Goal: Task Accomplishment & Management: Use online tool/utility

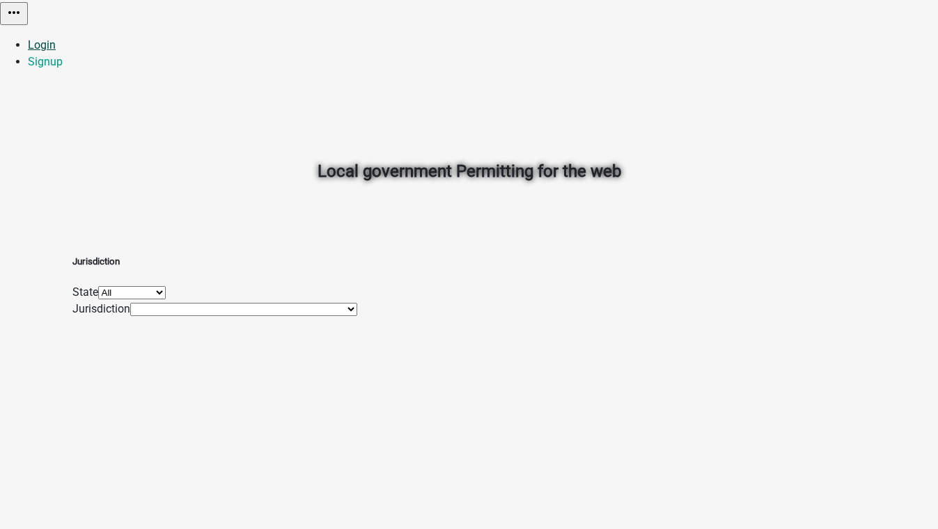
click at [56, 38] on link "Login" at bounding box center [42, 44] width 28 height 13
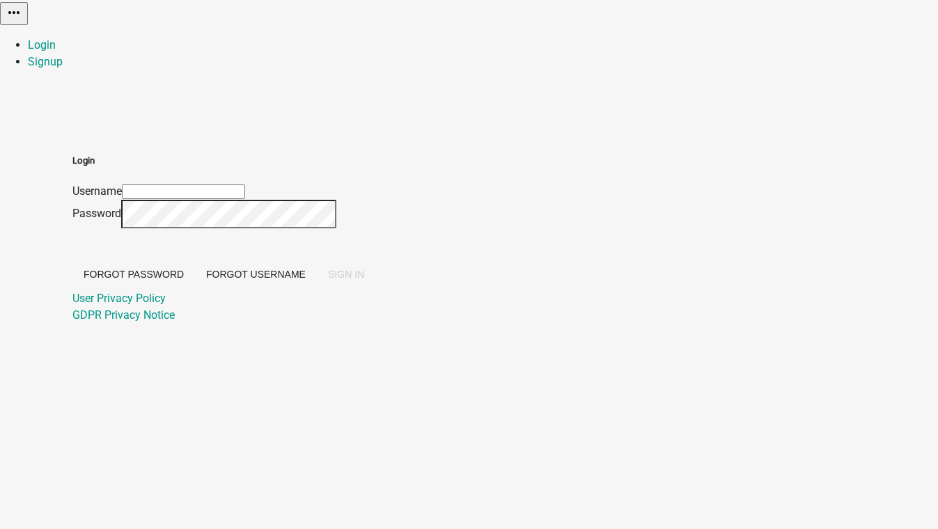
type input "[EMAIL_ADDRESS][DOMAIN_NAME]"
click at [375, 285] on button "SIGN IN" at bounding box center [346, 274] width 58 height 25
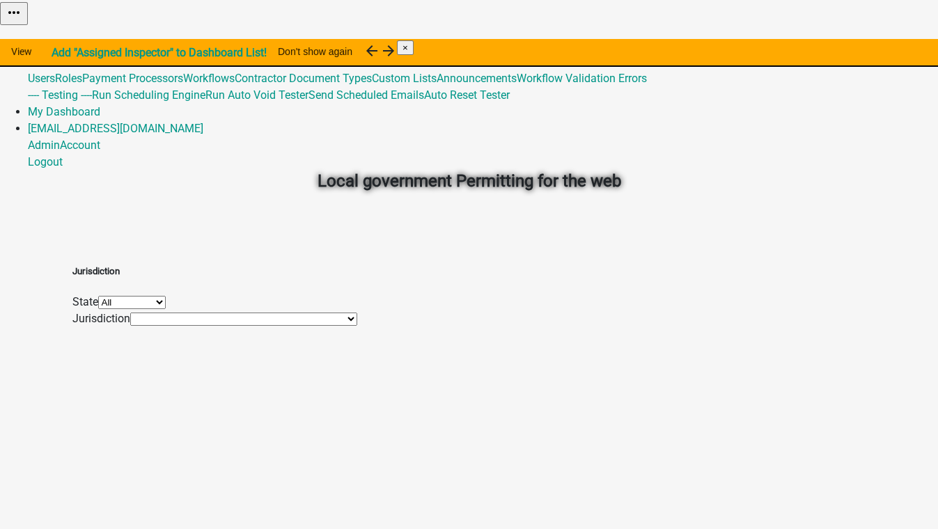
click at [60, 38] on link "Admin" at bounding box center [44, 44] width 32 height 13
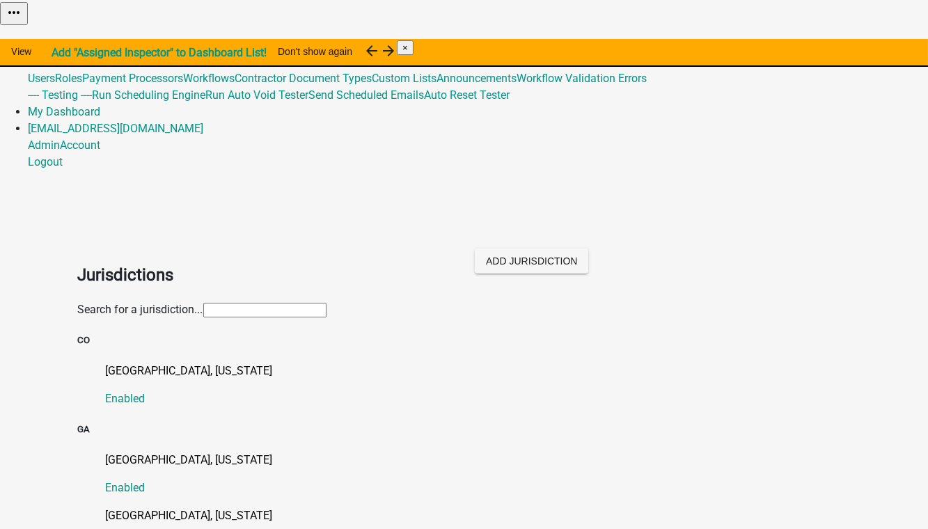
click at [203, 303] on input "text" at bounding box center [264, 310] width 123 height 15
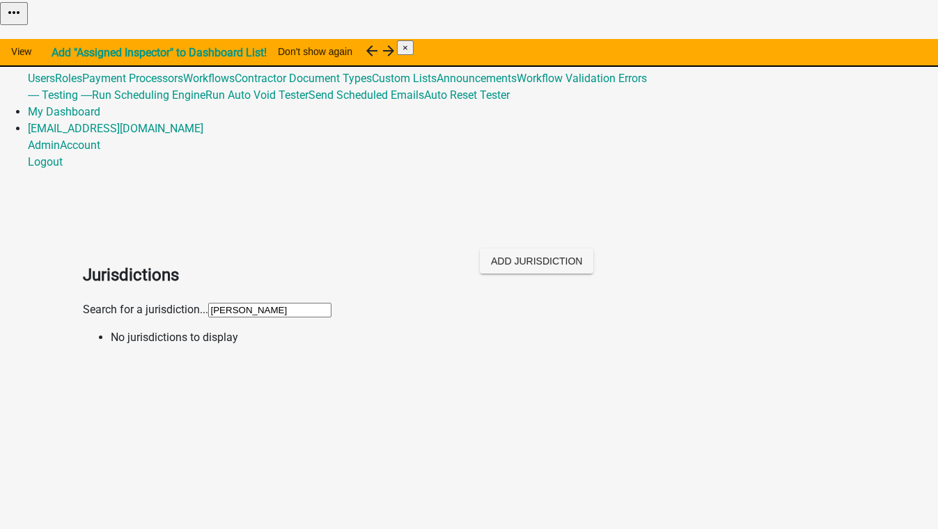
type input "[PERSON_NAME]"
click at [91, 223] on body "Internet Explorer does NOT work with GeoPermits. Get a new browser for more sec…" at bounding box center [469, 264] width 938 height 529
drag, startPoint x: 116, startPoint y: 159, endPoint x: 58, endPoint y: 152, distance: 57.4
click at [58, 152] on app-global-admin "Toggle drawer menu more_horiz Admin Global 3 Users Roles Payment Processors Wor…" at bounding box center [469, 178] width 938 height 357
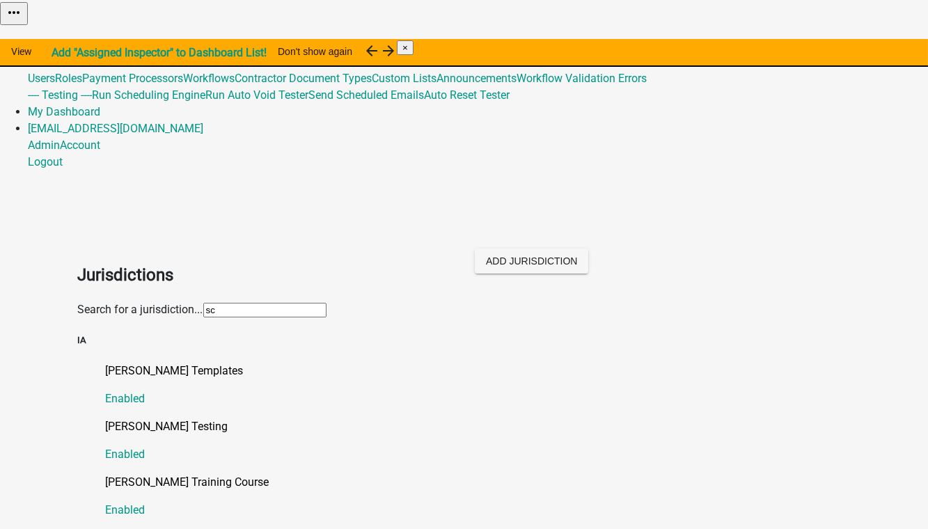
type input "sc"
click at [352, 474] on div "[PERSON_NAME] Training Course Enabled" at bounding box center [478, 496] width 745 height 45
click at [115, 418] on p "[PERSON_NAME] Testing" at bounding box center [478, 426] width 745 height 17
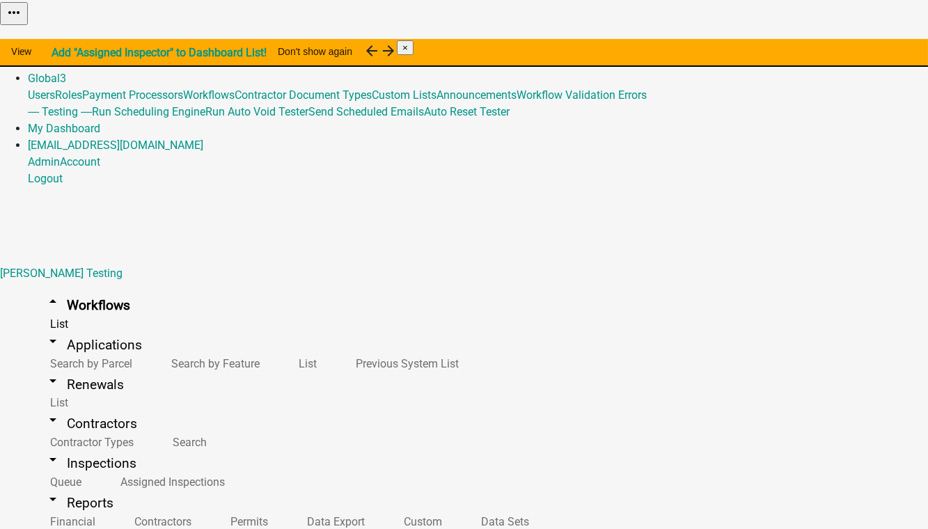
select select "3"
select select
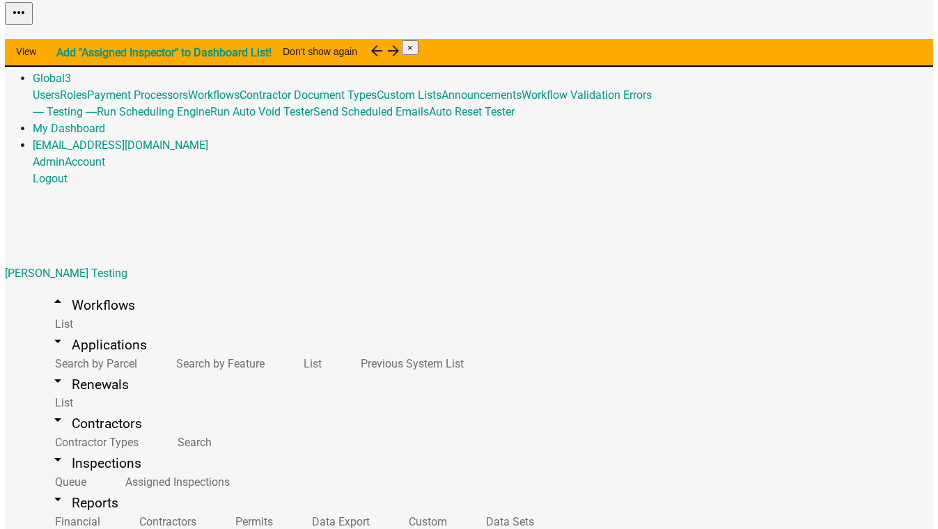
scroll to position [380, 0]
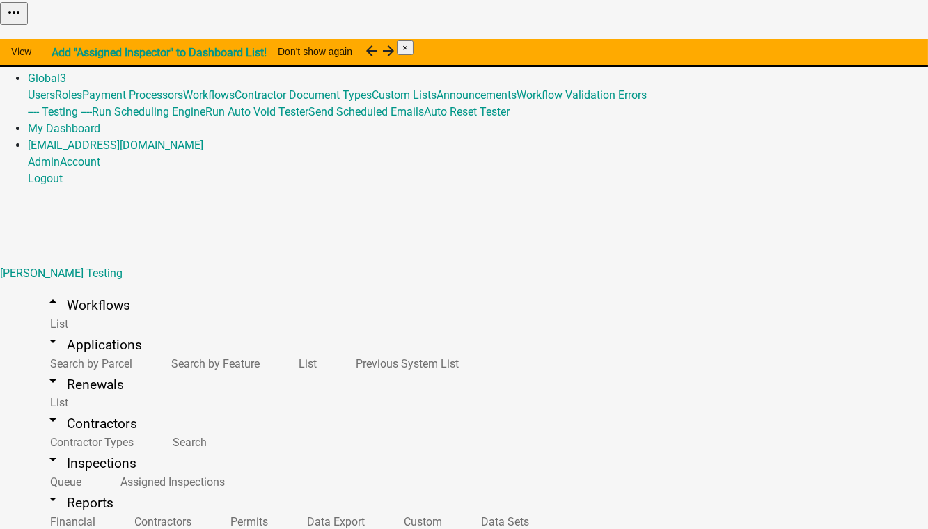
type input "4957 Select Contractor"
select select "bd3f6247-2fa5-4261-8b09-08097dfedd9a"
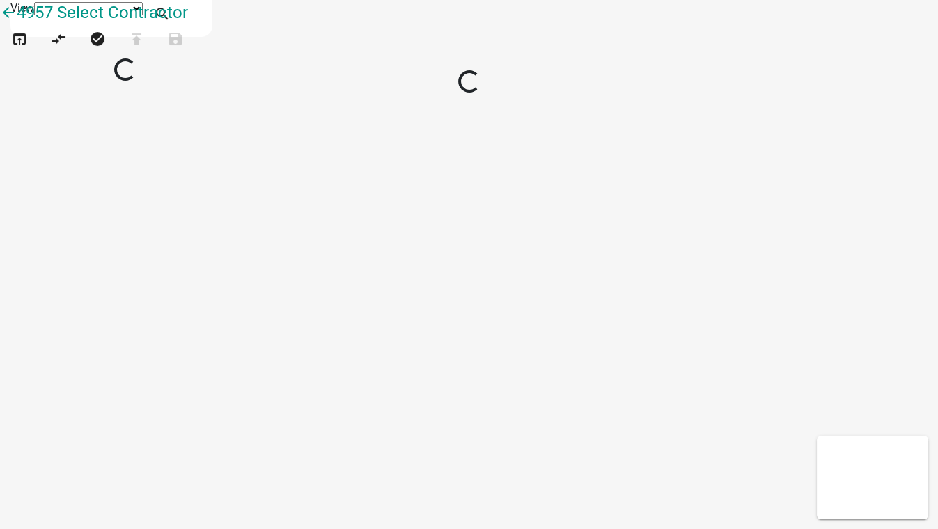
select select "1"
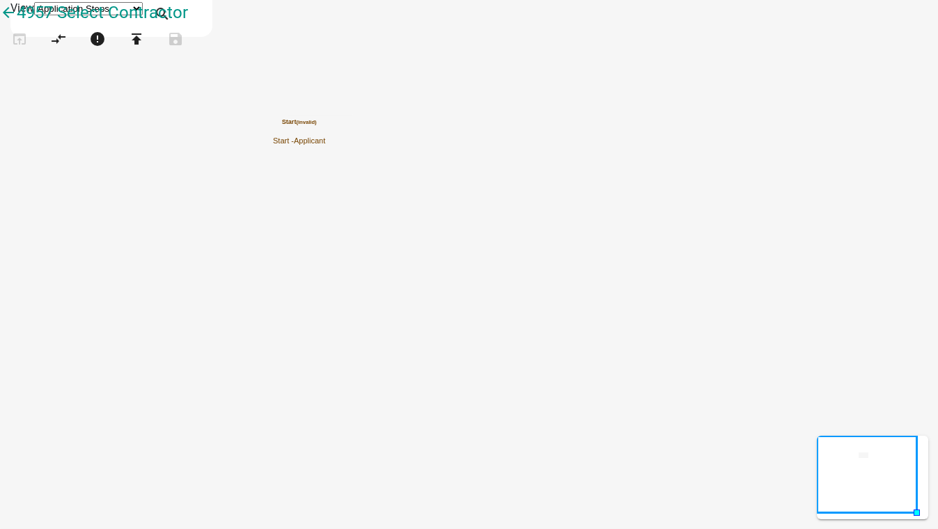
scroll to position [439, 0]
drag, startPoint x: 60, startPoint y: 127, endPoint x: 503, endPoint y: 322, distance: 483.8
click at [503, 70] on div "arrow_back 4957 Select Contractor open_in_browser compare_arrows error publish …" at bounding box center [469, 35] width 938 height 70
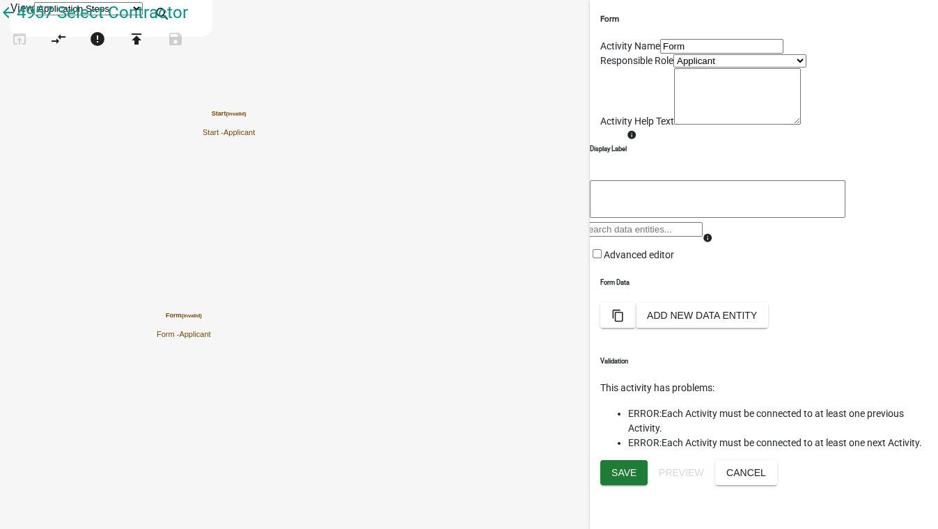
scroll to position [312, 0]
drag, startPoint x: 63, startPoint y: 152, endPoint x: 411, endPoint y: 402, distance: 428.5
click at [411, 70] on div "arrow_back 4957 Select Contractor open_in_browser compare_arrows error publish …" at bounding box center [469, 35] width 938 height 70
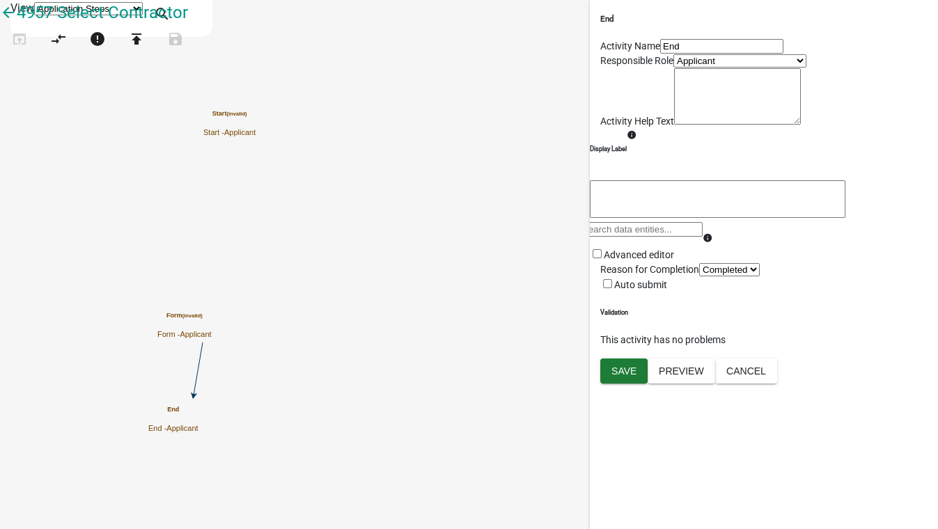
scroll to position [0, 0]
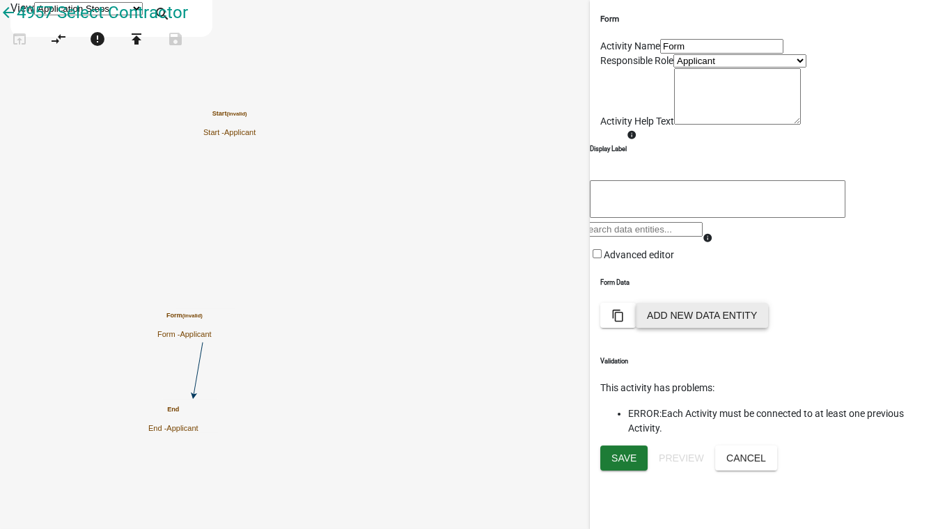
click at [768, 328] on button "Add New Data Entity" at bounding box center [702, 315] width 132 height 25
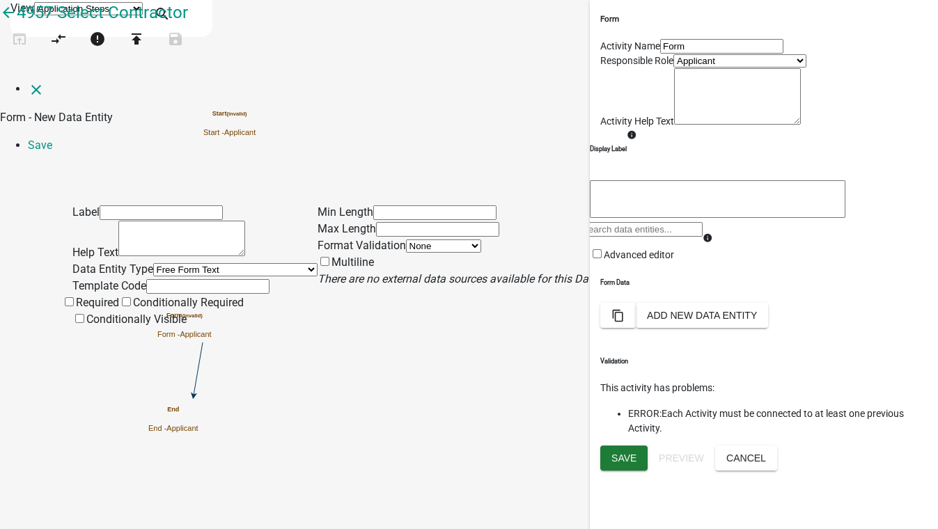
click at [153, 263] on select "Free Form Text Document Display Entity Value Fee Numeric Data Date Map Sketch D…" at bounding box center [235, 269] width 164 height 13
select select "select-contractor"
click at [153, 263] on select "Free Form Text Document Display Entity Value Fee Numeric Data Date Map Sketch D…" at bounding box center [235, 269] width 164 height 13
select select "select-contractor"
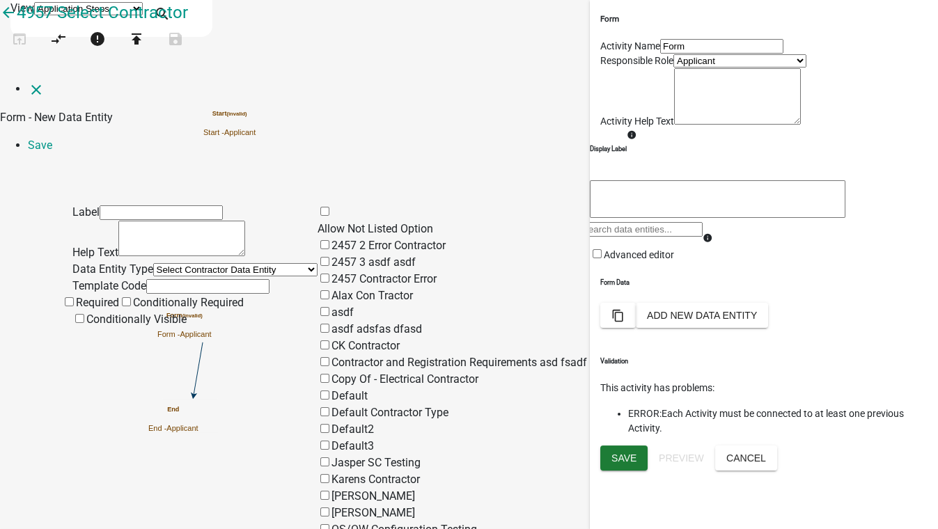
click at [317, 222] on span at bounding box center [317, 228] width 0 height 13
click at [329, 207] on input "Allow Not Listed Option" at bounding box center [324, 211] width 9 height 9
click at [100, 205] on input "text" at bounding box center [161, 212] width 123 height 15
type input "c"
type input "Contractor Type Select"
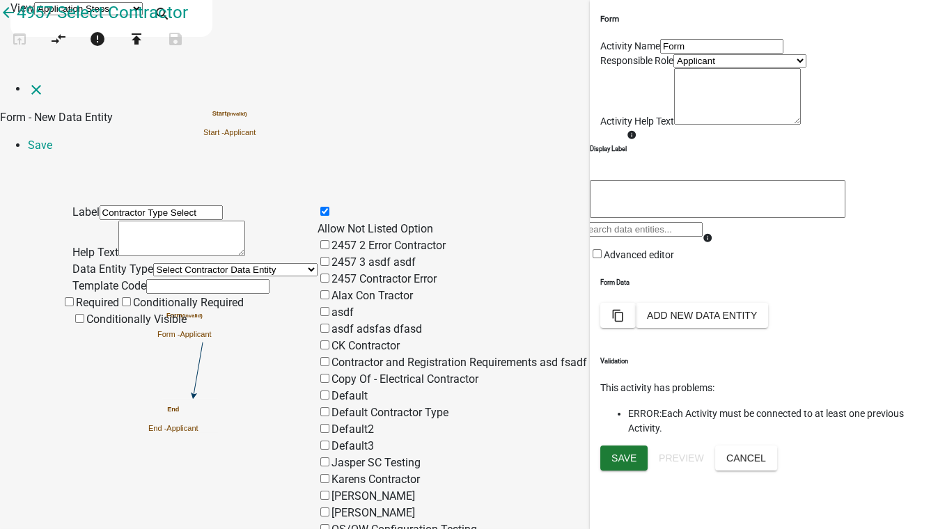
click at [146, 279] on input "text" at bounding box center [207, 286] width 123 height 15
type input "ContractorTypeSelect"
click at [329, 240] on input "2457 2 Error Contractor" at bounding box center [324, 244] width 9 height 9
checkbox input "true"
click at [329, 257] on input "2457 3 asdf asdf" at bounding box center [324, 261] width 9 height 9
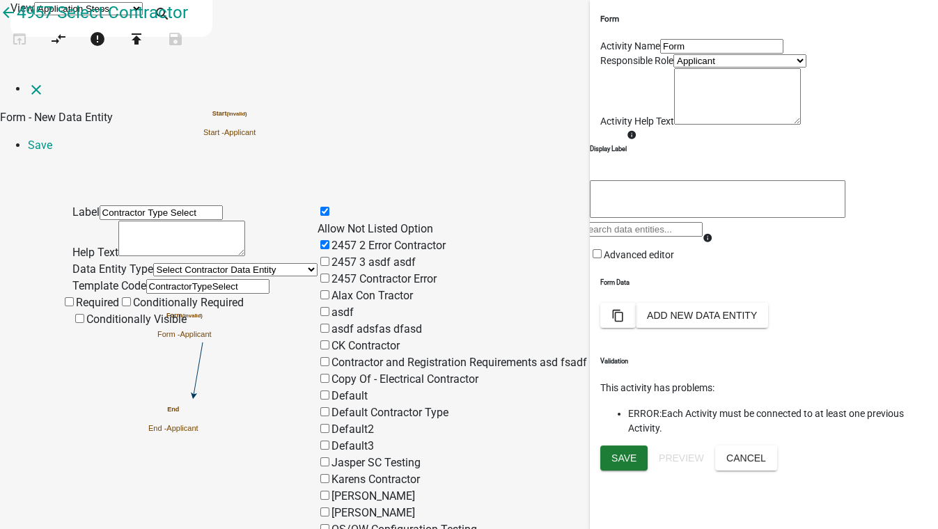
checkbox input "true"
click at [329, 274] on input "2457 Contractor Error" at bounding box center [324, 278] width 9 height 9
checkbox input "true"
click at [329, 307] on input "asdf" at bounding box center [324, 311] width 9 height 9
checkbox input "true"
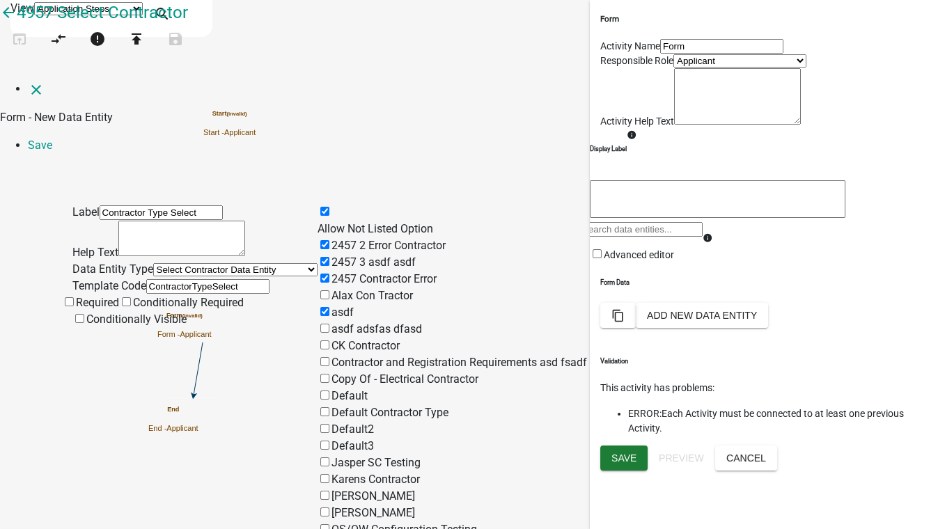
click at [329, 340] on input "CK Contractor" at bounding box center [324, 344] width 9 height 9
checkbox input "true"
click at [329, 357] on input "Contractor and Registration Requirements asd fsadf" at bounding box center [324, 361] width 9 height 9
checkbox input "true"
click at [347, 371] on div "Copy Of - Electrical Contractor" at bounding box center [535, 379] width 436 height 17
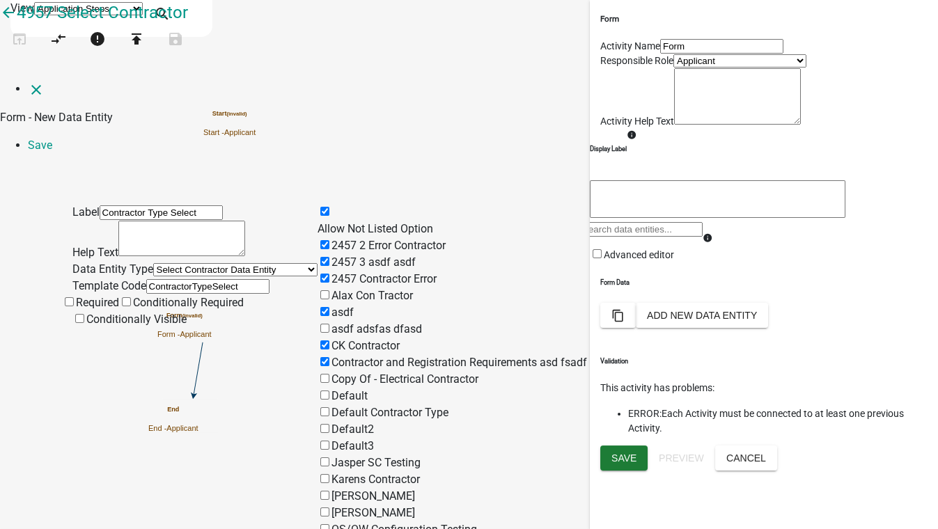
click at [329, 374] on input "Copy Of - Electrical Contractor" at bounding box center [324, 378] width 9 height 9
checkbox input "true"
click at [329, 407] on input "Default Contractor Type" at bounding box center [324, 411] width 9 height 9
checkbox input "true"
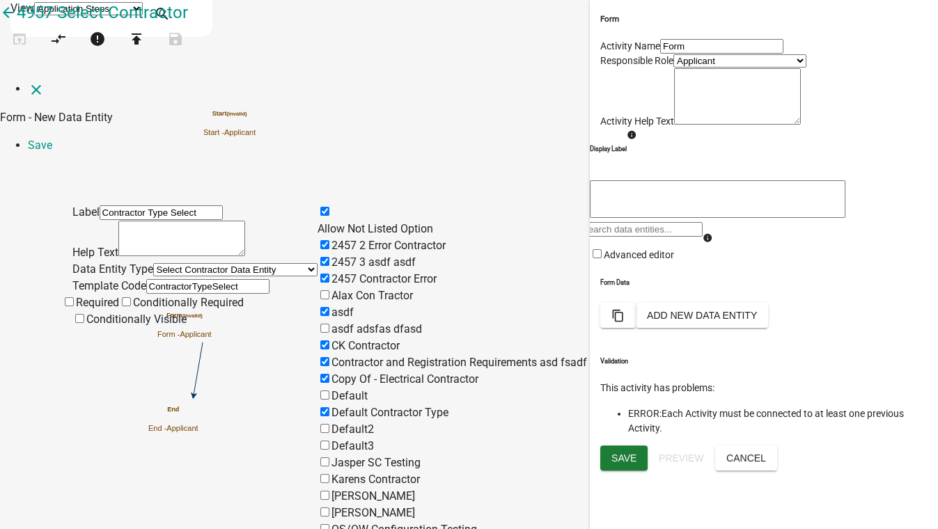
checkbox input "true"
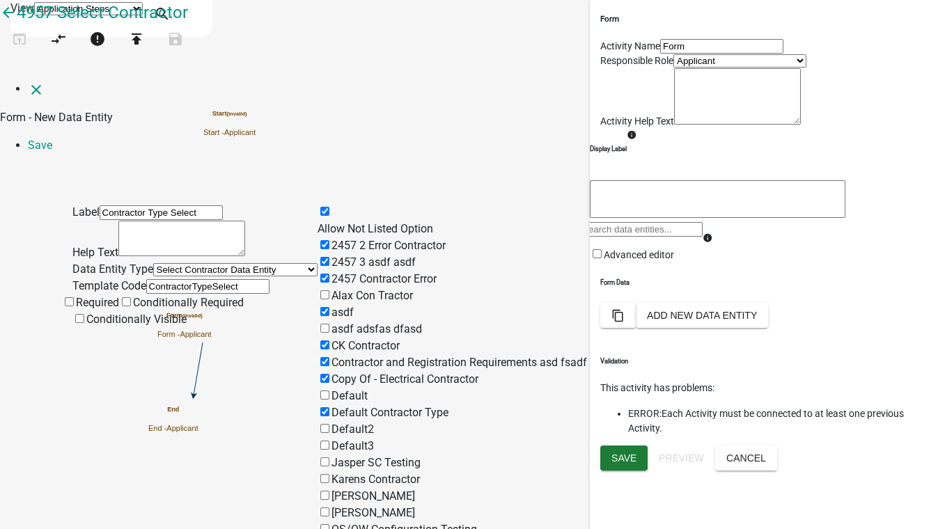
checkbox input "true"
click at [52, 139] on link "Save" at bounding box center [40, 145] width 24 height 13
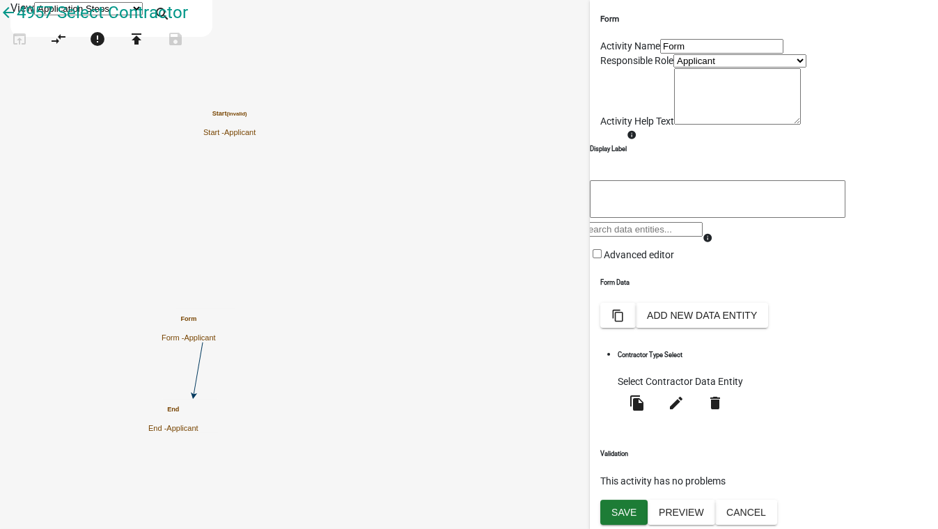
scroll to position [77, 0]
click at [622, 516] on span "Save" at bounding box center [623, 512] width 25 height 11
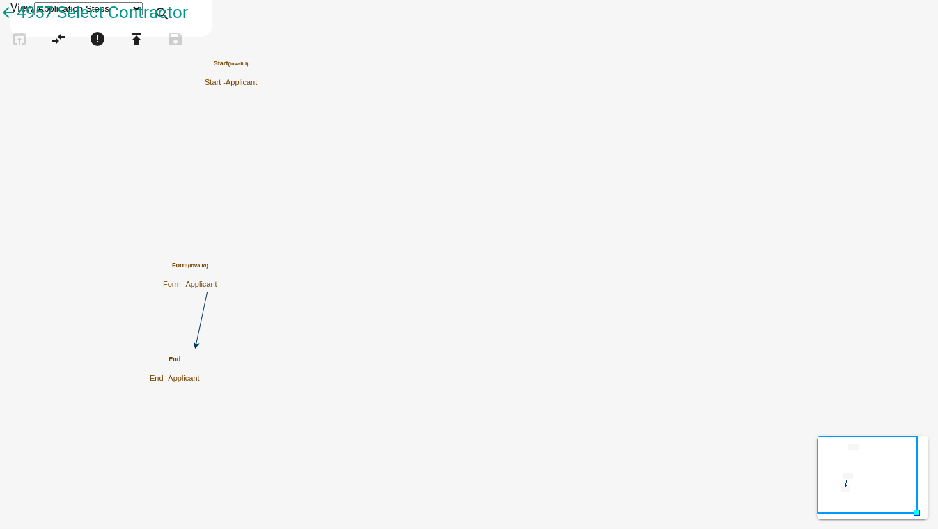
scroll to position [565, 0]
drag, startPoint x: 71, startPoint y: 111, endPoint x: 242, endPoint y: 347, distance: 291.6
click at [242, 70] on ul "Agenda item Add an item to an agenda queue Appointment Send an email with a cal…" at bounding box center [125, 70] width 251 height 0
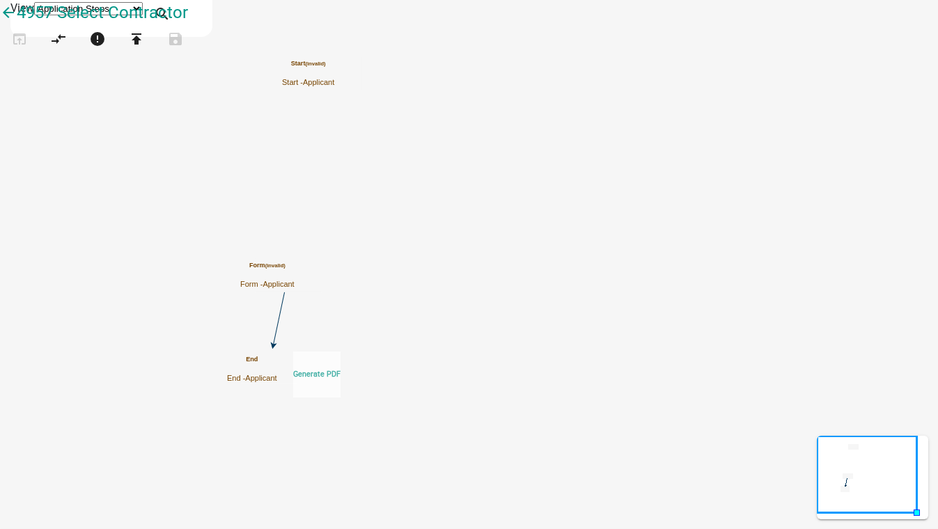
drag, startPoint x: 84, startPoint y: 109, endPoint x: 313, endPoint y: 332, distance: 319.5
click at [313, 70] on div "arrow_back 4957 Select Contractor open_in_browser compare_arrows error publish …" at bounding box center [469, 35] width 938 height 70
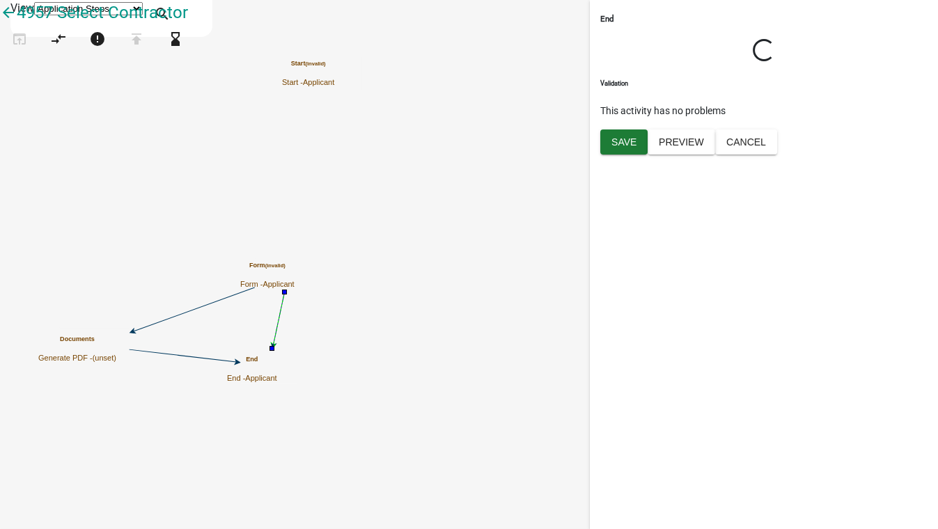
click at [285, 320] on icon at bounding box center [279, 318] width 11 height 52
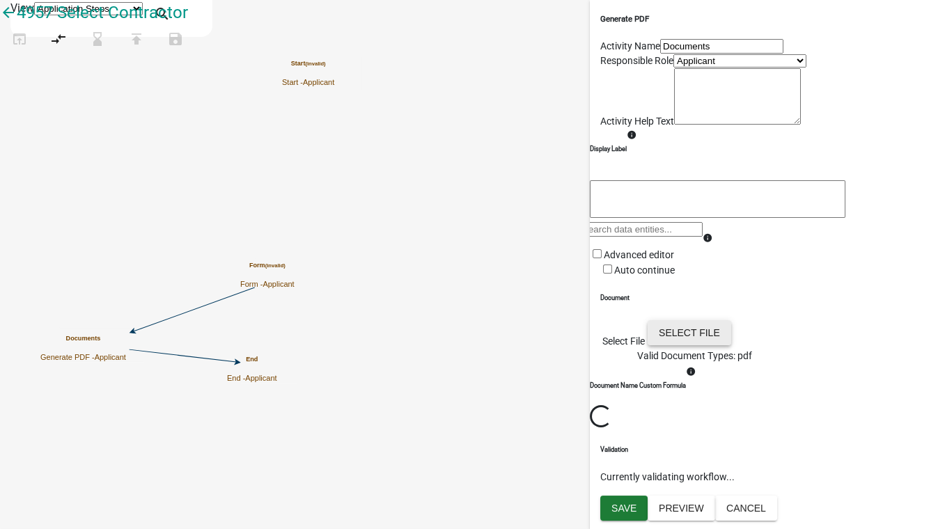
click at [731, 345] on button "Select file" at bounding box center [689, 332] width 84 height 25
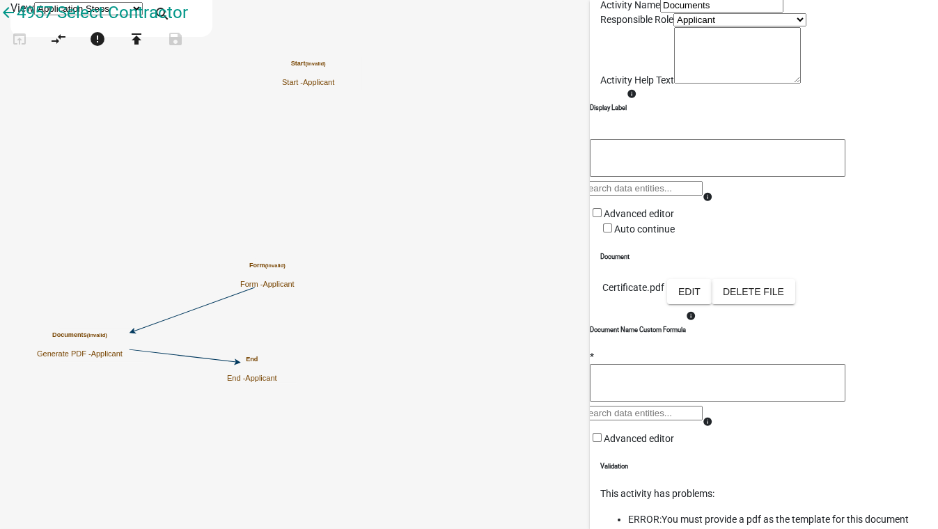
scroll to position [253, 0]
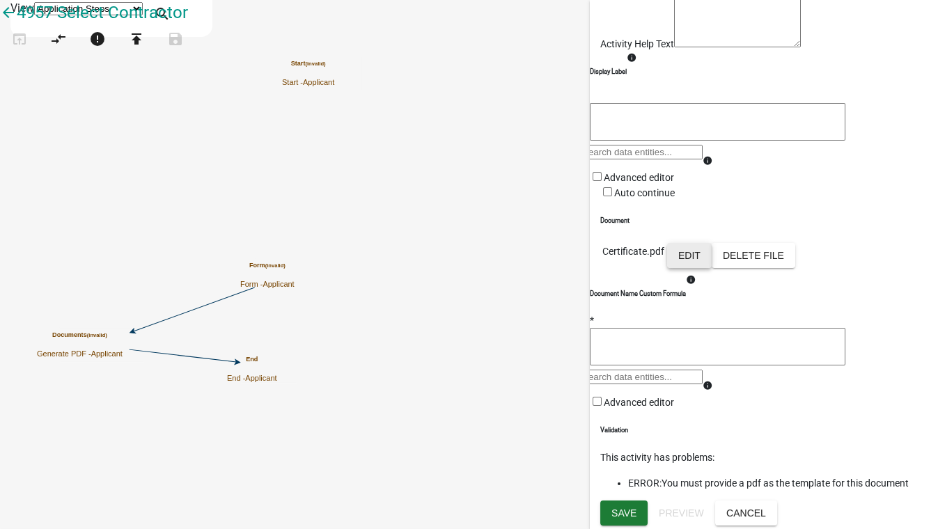
click at [711, 243] on button "Edit" at bounding box center [689, 255] width 45 height 25
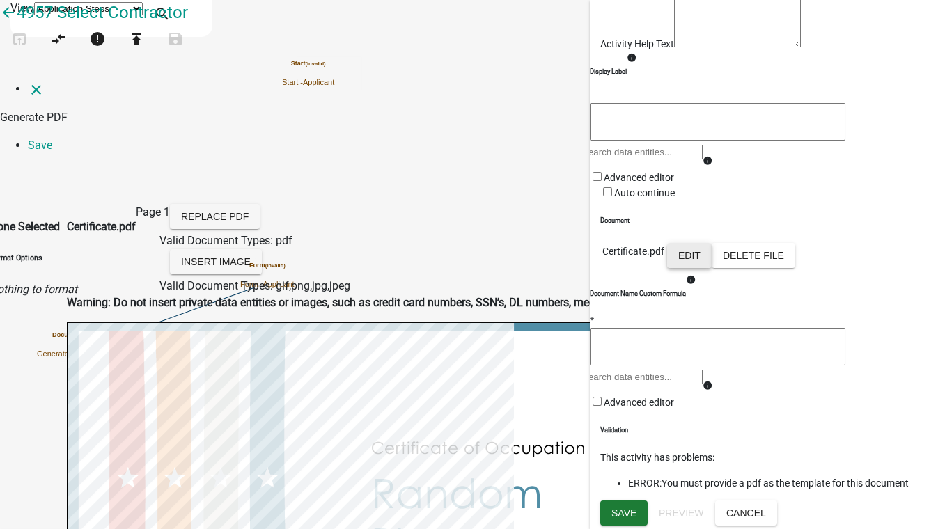
scroll to position [63, 0]
select select
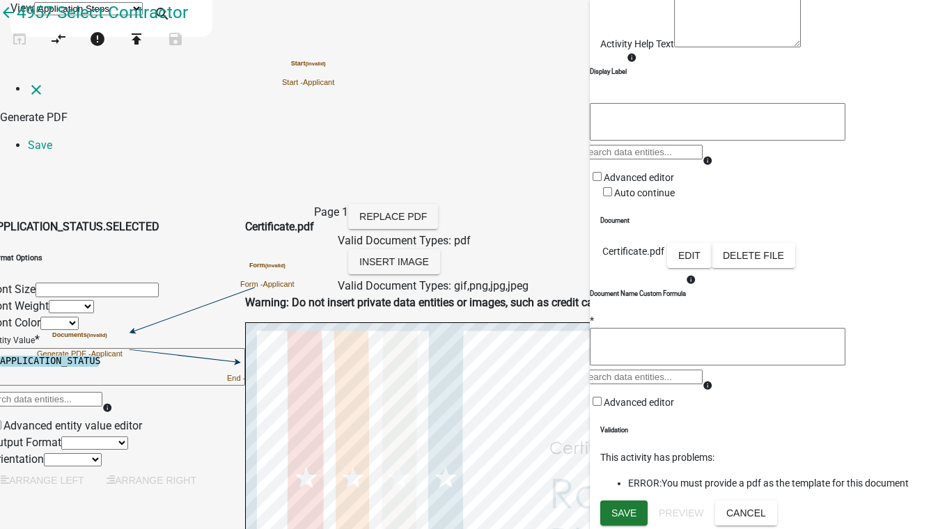
scroll to position [157, 0]
click at [52, 139] on link "Save" at bounding box center [40, 145] width 24 height 13
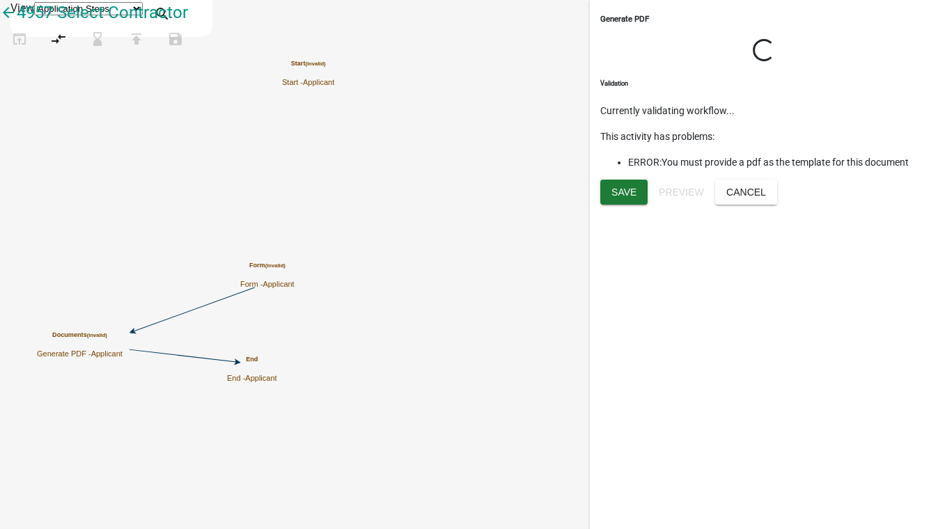
scroll to position [0, 0]
click at [631, 197] on span "Save" at bounding box center [623, 191] width 25 height 11
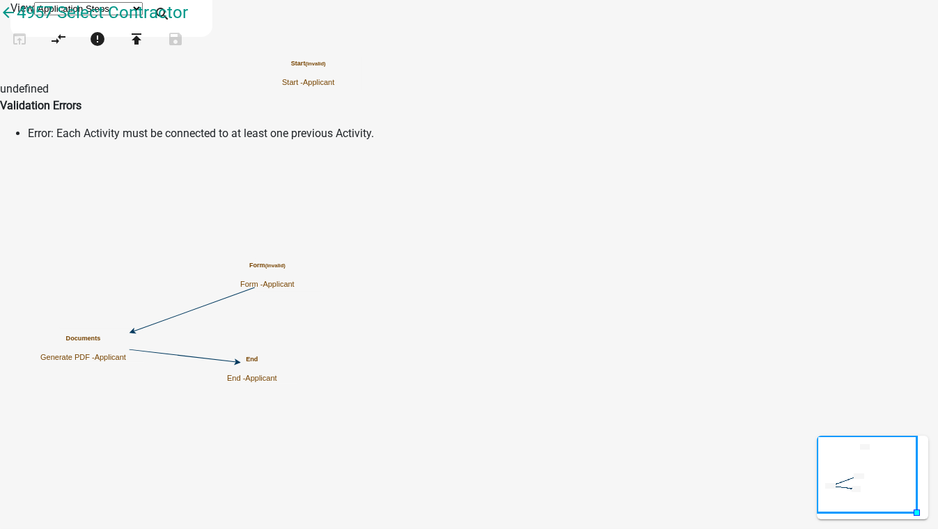
click at [285, 269] on small "(invalid)" at bounding box center [275, 265] width 20 height 6
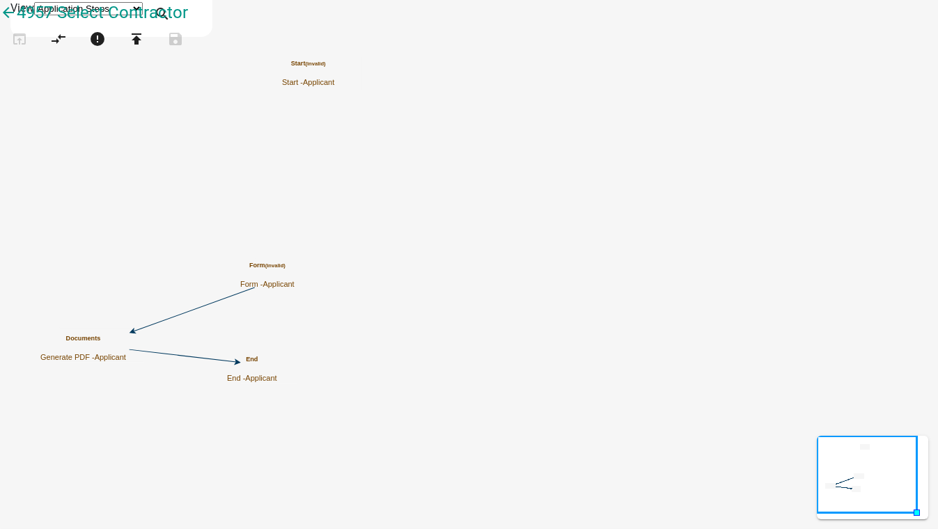
click at [285, 269] on small "(invalid)" at bounding box center [275, 265] width 20 height 6
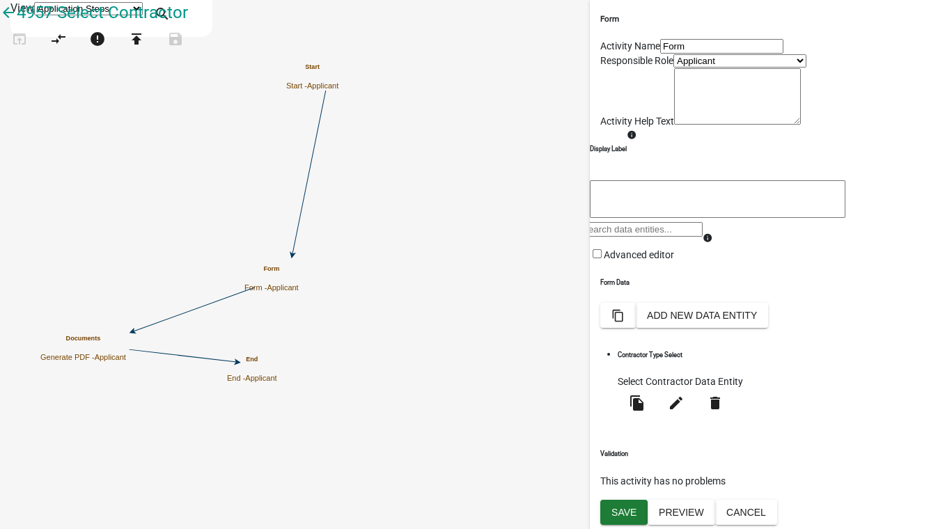
drag, startPoint x: 645, startPoint y: 76, endPoint x: 473, endPoint y: 70, distance: 172.0
click at [473, 81] on main "Start Start - Applicant Form Form - Applicant End End - Applicant Documents Gen…" at bounding box center [594, 81] width 687 height 0
click at [478, 70] on icon "Start Start - Applicant Form Form - Applicant End End - Applicant Documents Gen…" at bounding box center [469, 265] width 936 height 528
click at [660, 54] on input "Form" at bounding box center [721, 46] width 123 height 15
drag, startPoint x: 651, startPoint y: 55, endPoint x: 548, endPoint y: 70, distance: 104.2
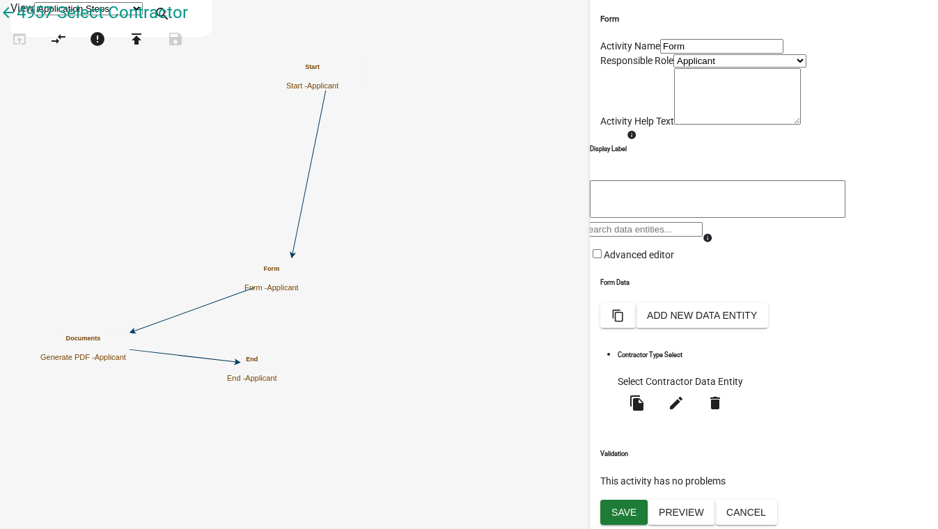
click at [548, 81] on main "Start Start - Applicant Form Form - Applicant End End - Applicant Documents Gen…" at bounding box center [594, 81] width 687 height 0
drag, startPoint x: 548, startPoint y: 70, endPoint x: 666, endPoint y: 70, distance: 118.3
click at [666, 54] on input "Form" at bounding box center [721, 46] width 123 height 15
drag, startPoint x: 641, startPoint y: 79, endPoint x: 598, endPoint y: 76, distance: 43.3
click at [598, 76] on div "Form Activity Name Form Responsible Role Applicant Stacia Inspector STR Code En…" at bounding box center [764, 250] width 348 height 500
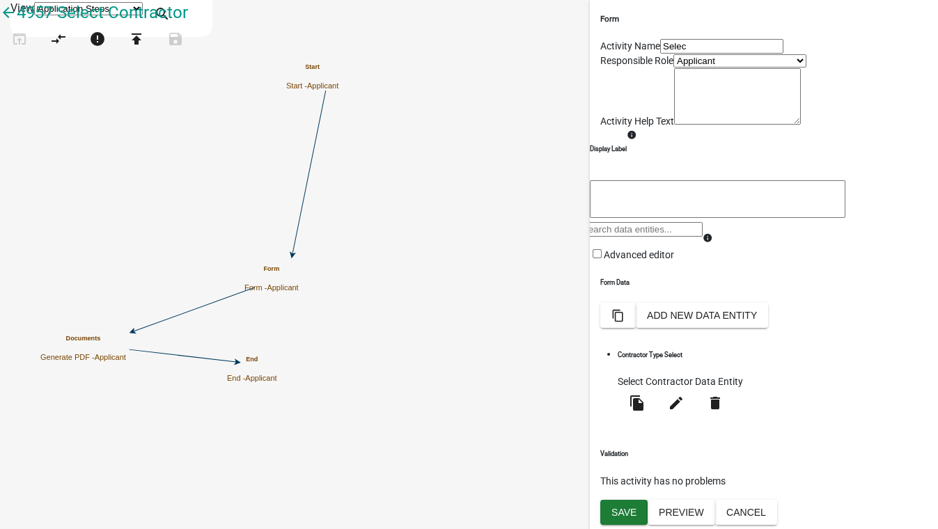
type input "Select Contractor"
click at [609, 511] on button "Save" at bounding box center [623, 512] width 47 height 25
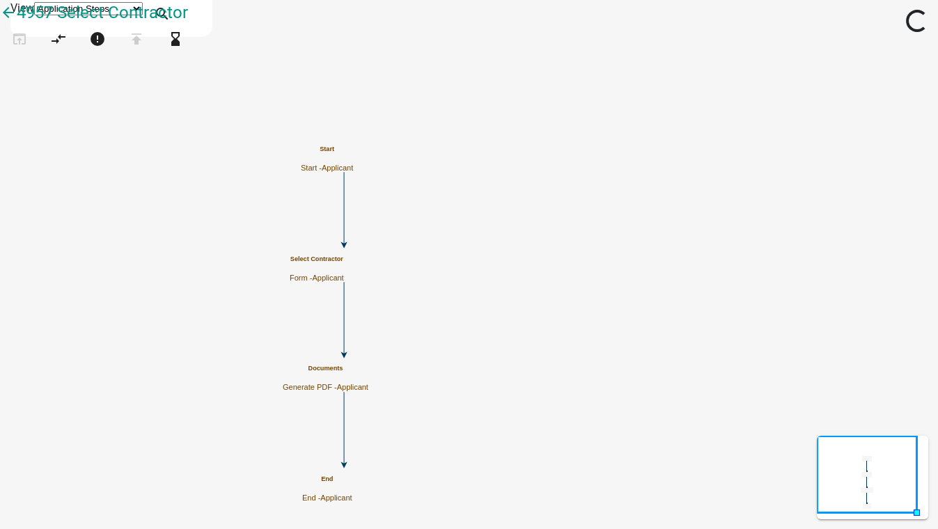
click at [368, 370] on h5 "Documents" at bounding box center [326, 369] width 86 height 8
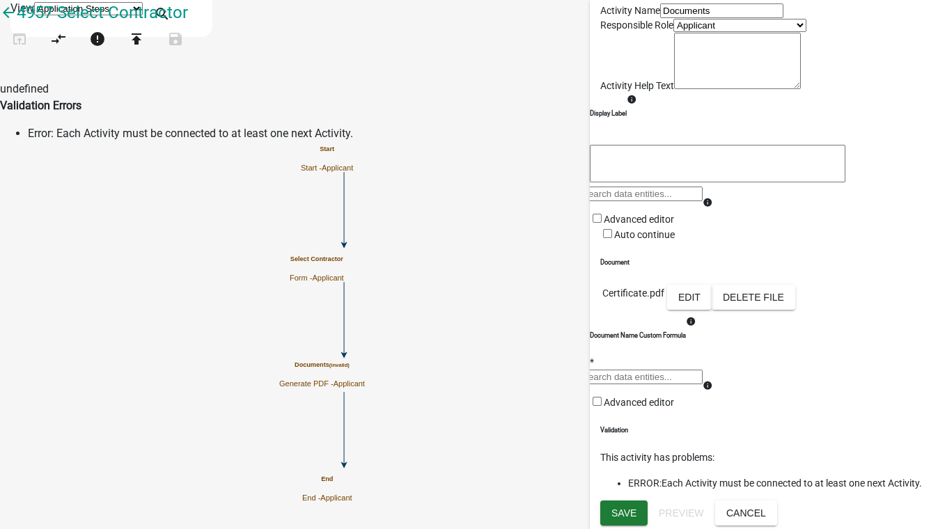
scroll to position [232, 0]
click at [711, 285] on button "Edit" at bounding box center [689, 297] width 45 height 25
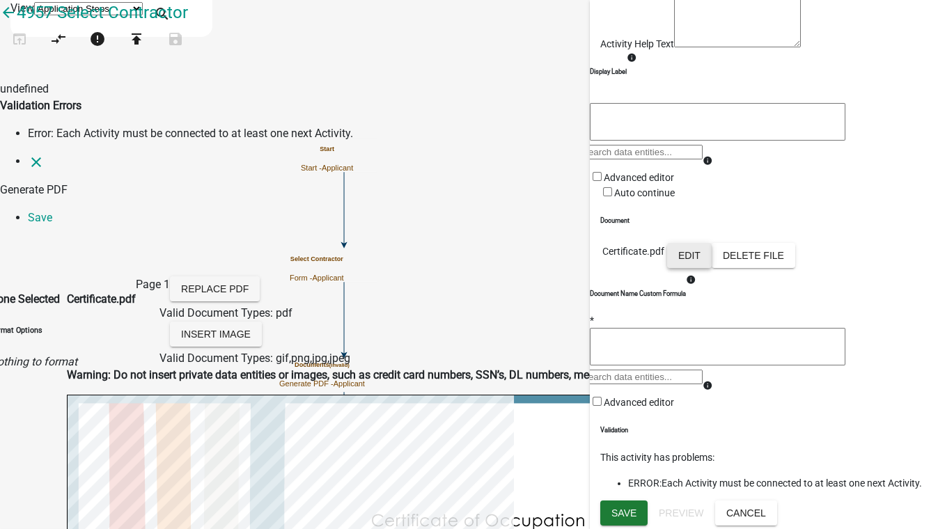
scroll to position [189, 0]
select select
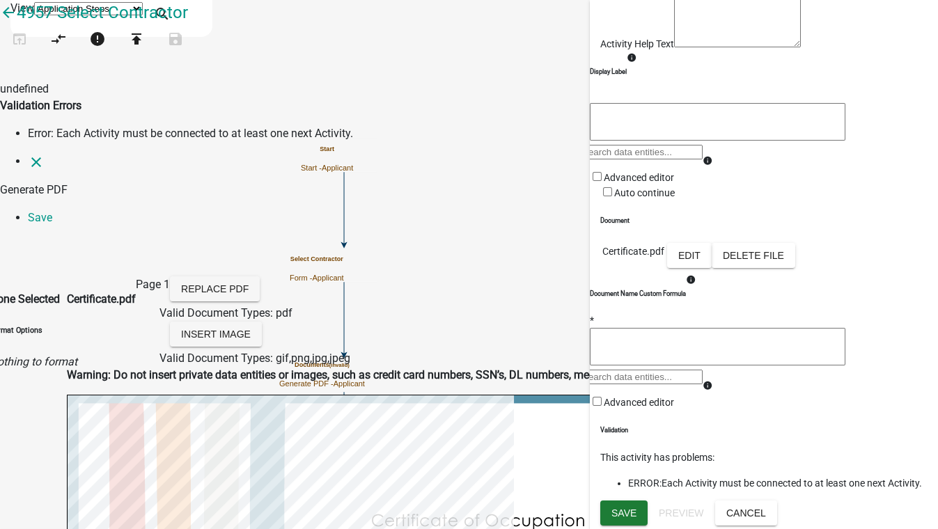
scroll to position [379, 0]
drag, startPoint x: 831, startPoint y: 493, endPoint x: 829, endPoint y: 456, distance: 36.9
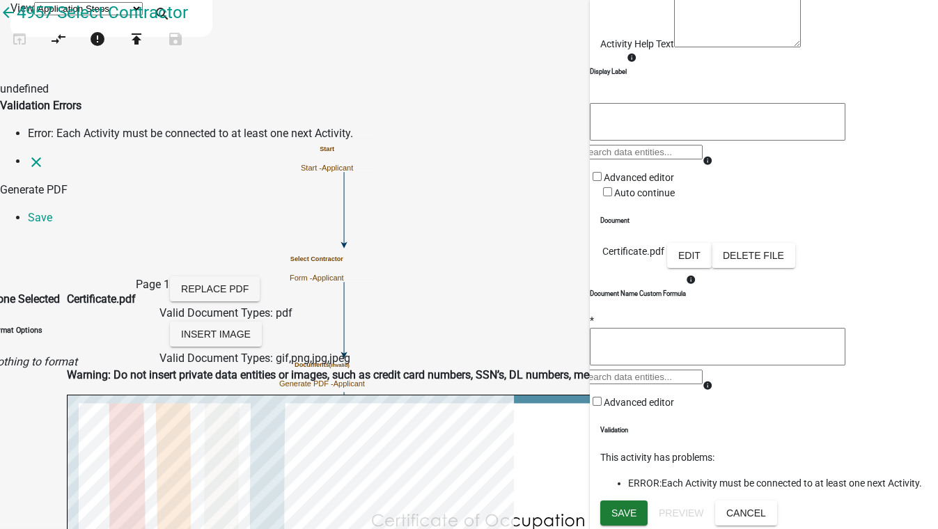
scroll to position [0, 0]
type input "name"
select select
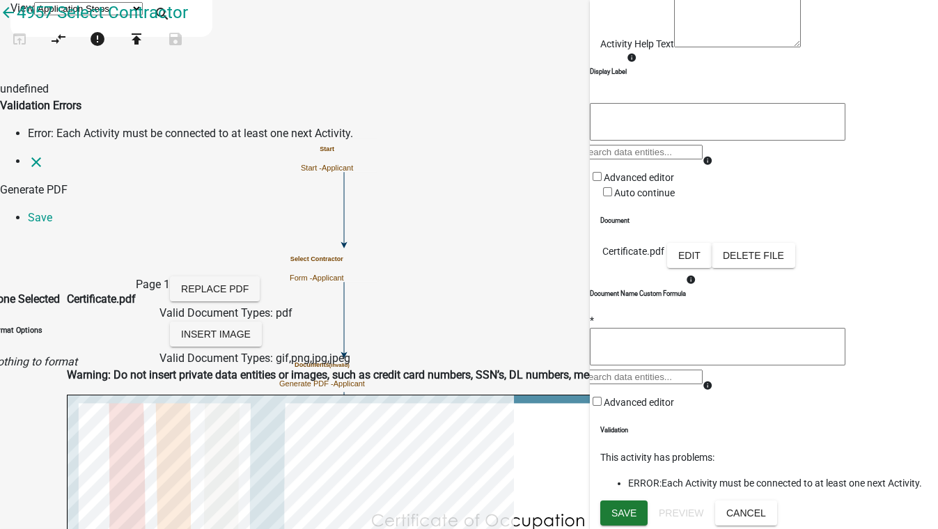
select select
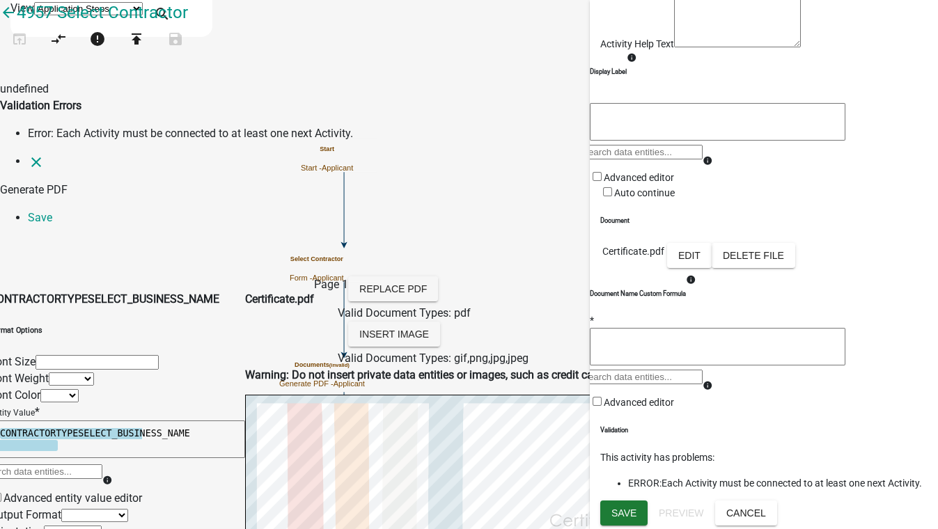
drag, startPoint x: 811, startPoint y: 121, endPoint x: 629, endPoint y: 414, distance: 344.2
click at [629, 414] on body "Internet Explorer does NOT work with GeoPermits. Get a new browser for more sec…" at bounding box center [469, 264] width 938 height 529
select select
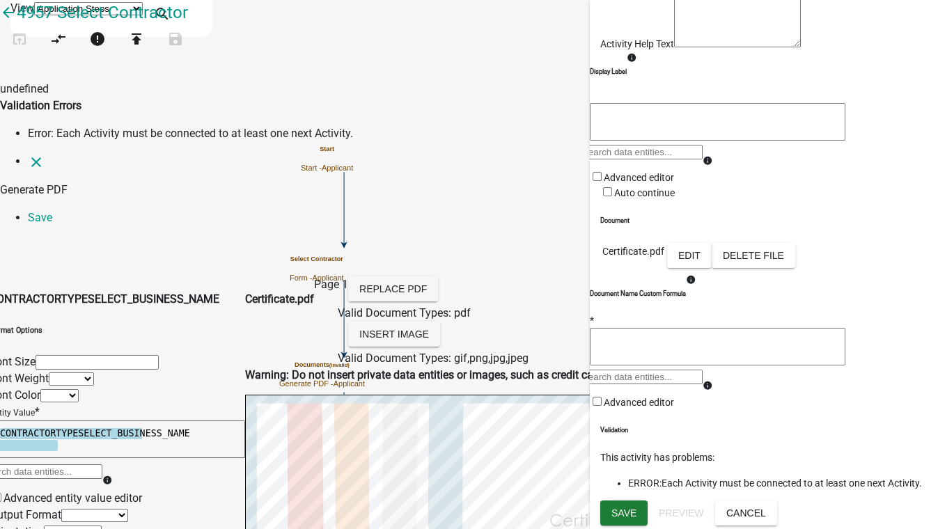
select select
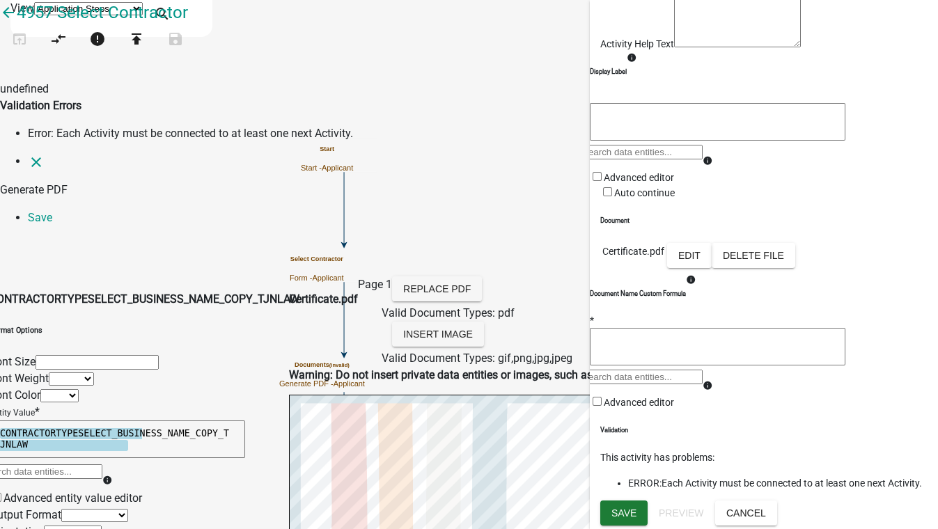
drag, startPoint x: 811, startPoint y: 152, endPoint x: 634, endPoint y: 438, distance: 336.7
click at [634, 438] on body "Internet Explorer does NOT work with GeoPermits. Get a new browser for more sec…" at bounding box center [469, 264] width 938 height 529
click at [726, 399] on body "Internet Explorer does NOT work with GeoPermits. Get a new browser for more sec…" at bounding box center [469, 264] width 938 height 529
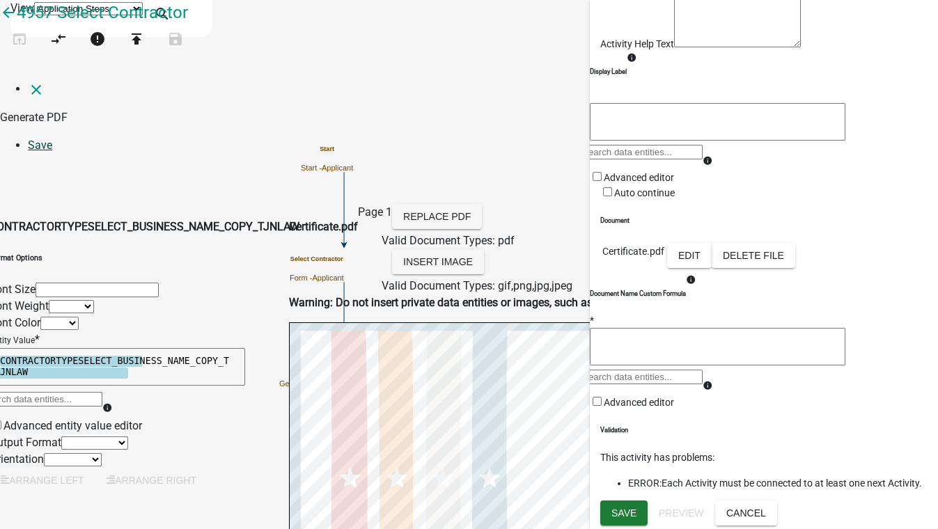
click at [52, 139] on link "Save" at bounding box center [40, 145] width 24 height 13
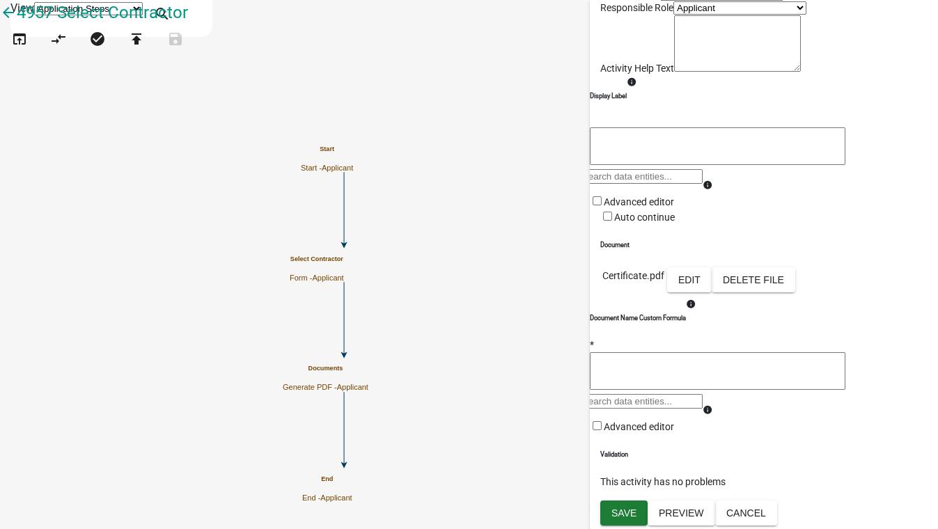
scroll to position [233, 0]
click at [628, 512] on span "Save" at bounding box center [623, 512] width 25 height 11
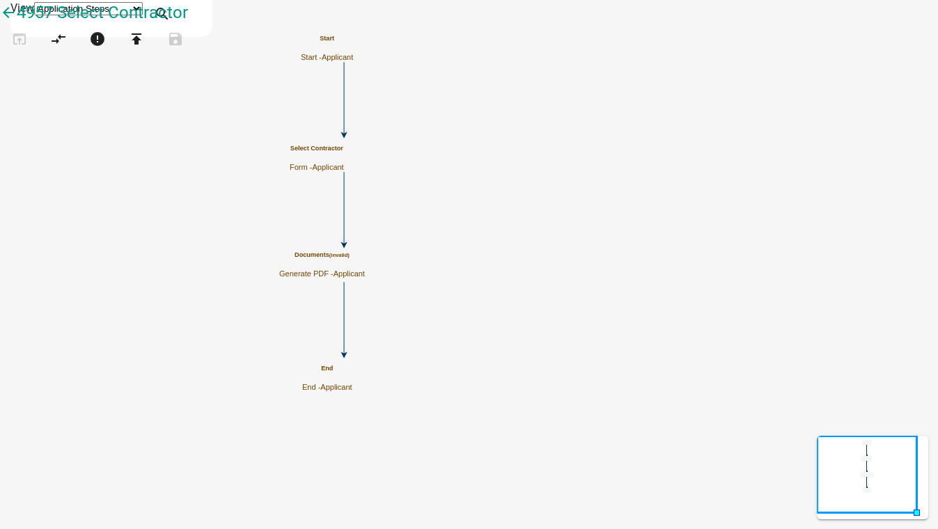
click at [349, 258] on small "(invalid)" at bounding box center [339, 255] width 20 height 6
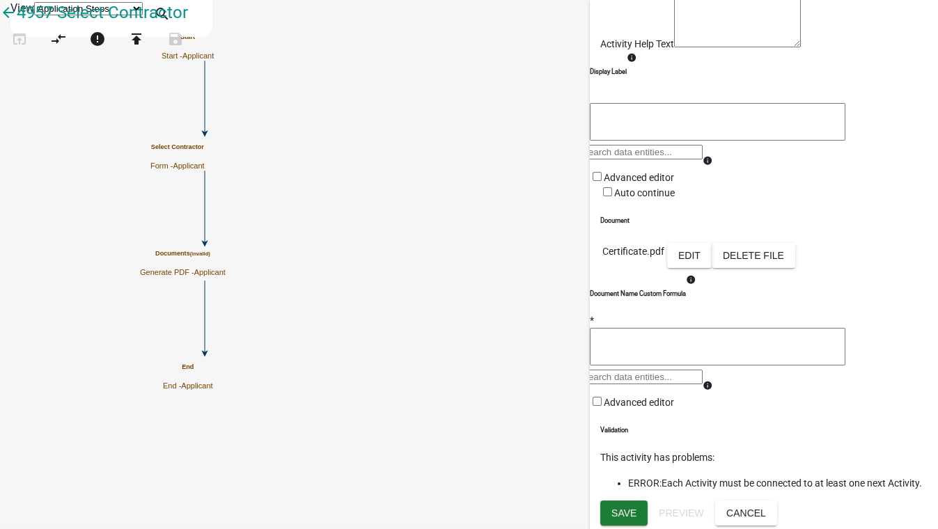
scroll to position [274, 0]
click at [624, 525] on button "Save" at bounding box center [623, 513] width 47 height 25
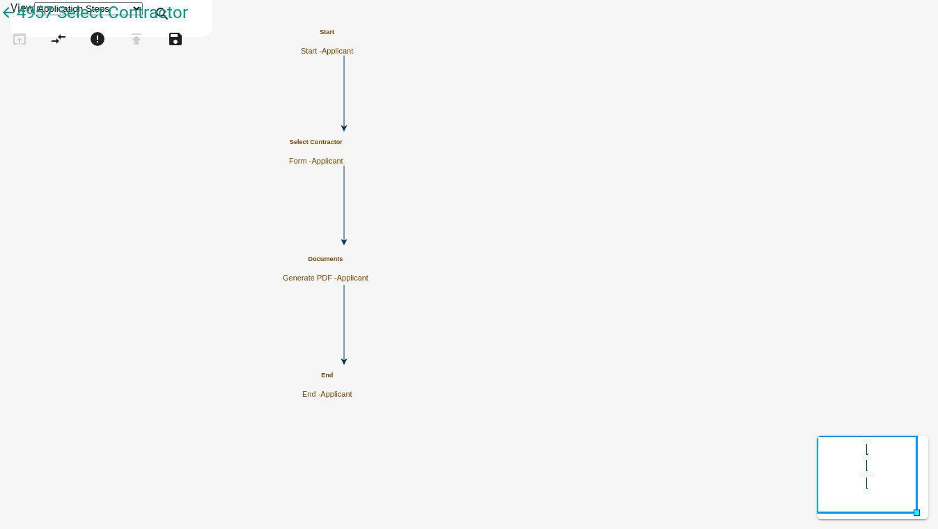
scroll to position [0, 0]
click at [365, 259] on h5 "Documents (invalid)" at bounding box center [322, 255] width 86 height 8
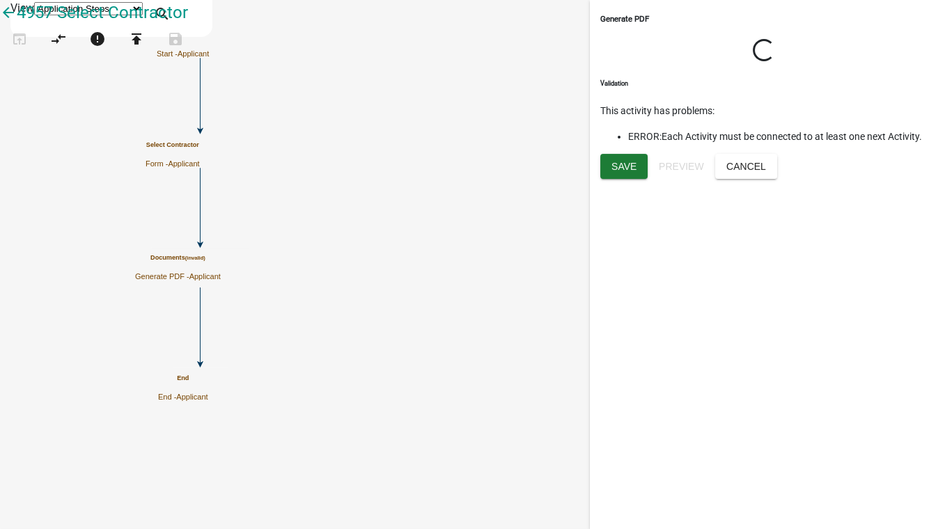
click at [265, 246] on icon "Start Start - Applicant Select Contractor Form - Applicant End End - Applicant …" at bounding box center [469, 265] width 936 height 528
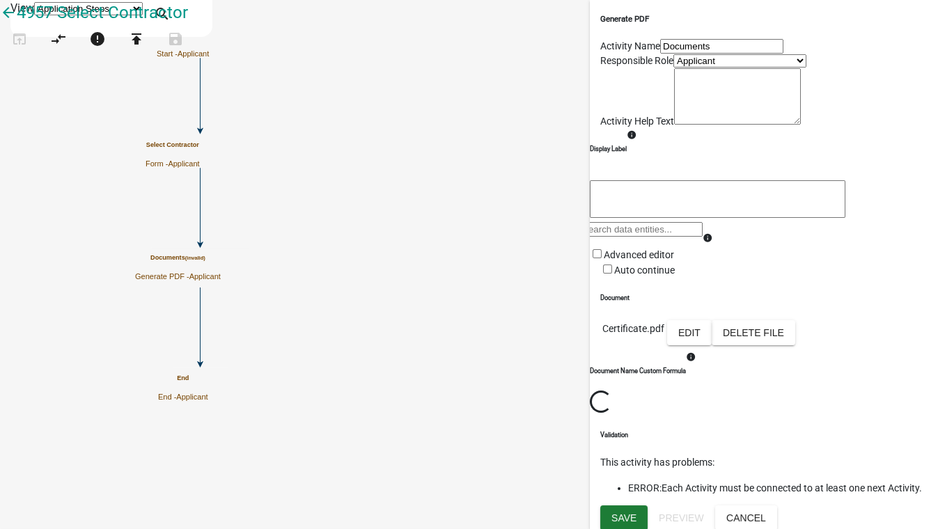
click at [200, 325] on icon at bounding box center [200, 326] width 0 height 76
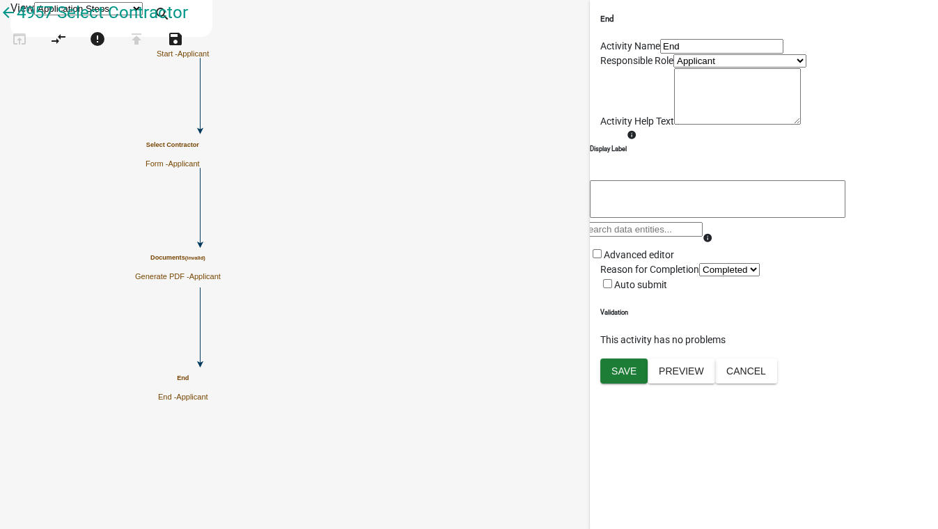
scroll to position [54, 0]
click at [627, 376] on span "Save" at bounding box center [623, 370] width 25 height 11
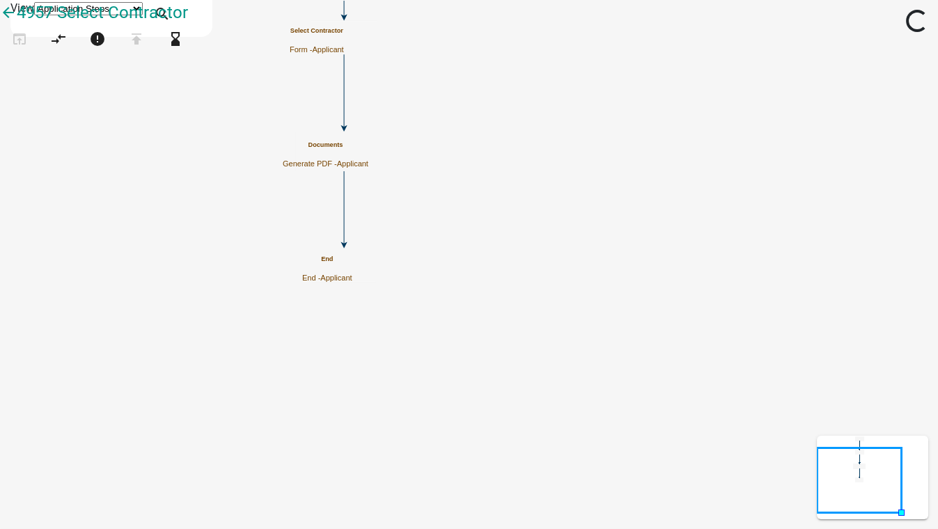
scroll to position [0, 0]
click at [16, 55] on button "open_in_browser" at bounding box center [19, 40] width 39 height 30
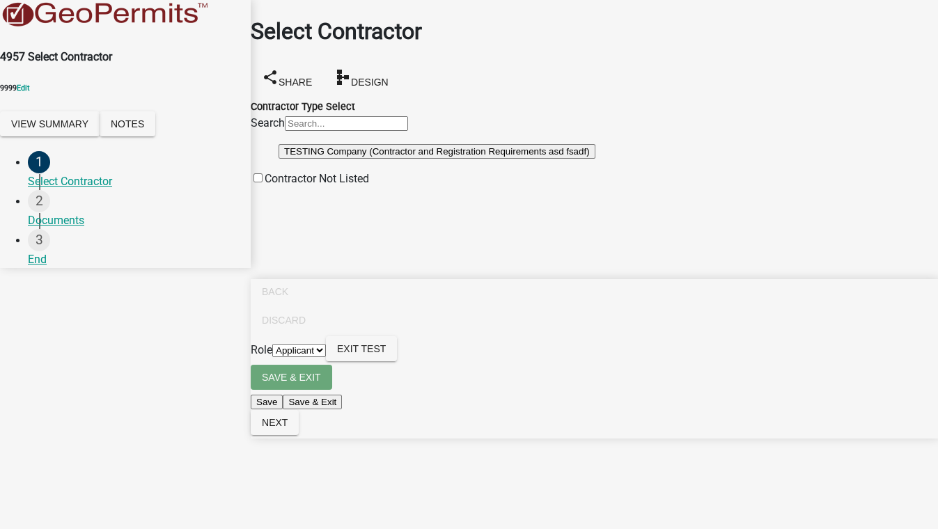
click at [324, 159] on button "TESTING Company (Contractor and Registration Requirements asd fsadf)" at bounding box center [436, 151] width 317 height 15
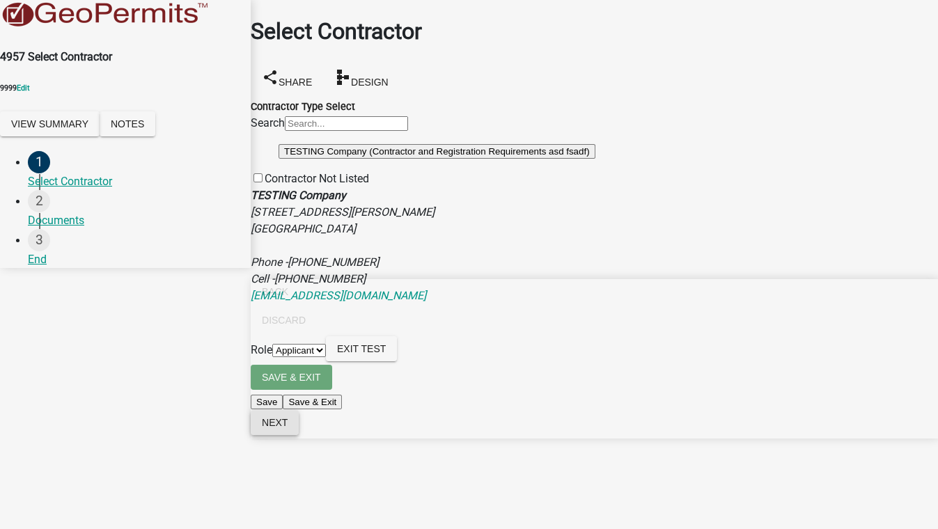
click at [288, 428] on span "Next" at bounding box center [275, 422] width 26 height 11
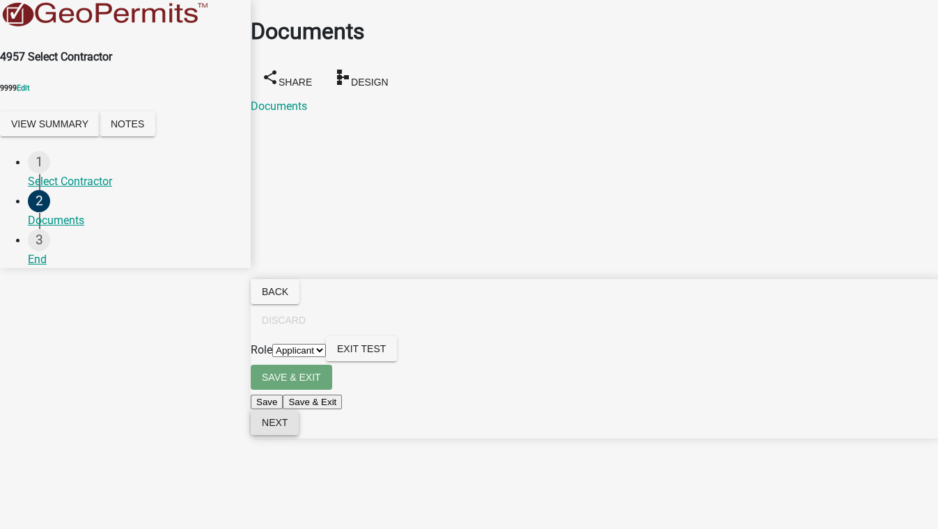
click at [288, 428] on span "Next" at bounding box center [275, 422] width 26 height 11
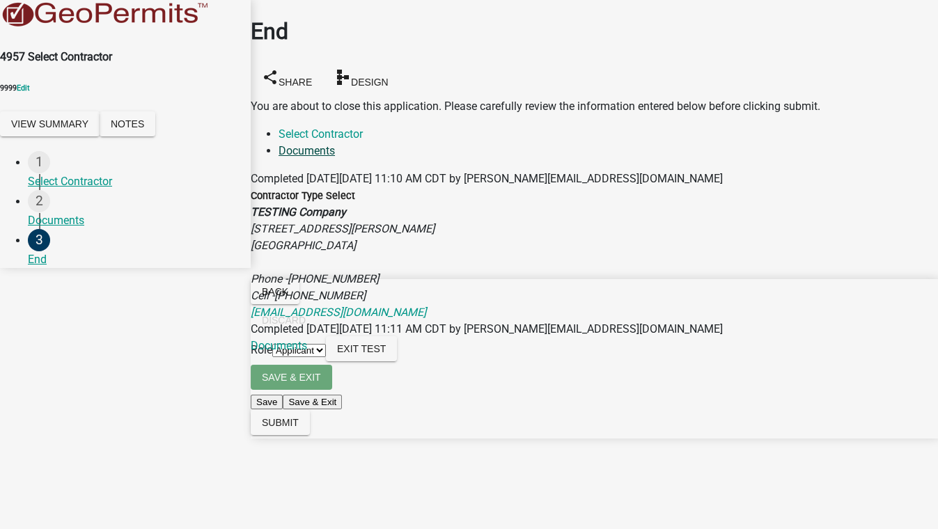
click at [335, 144] on link "Documents" at bounding box center [306, 150] width 56 height 13
click at [298, 339] on link "Documents" at bounding box center [279, 345] width 56 height 13
click at [299, 428] on span "Submit" at bounding box center [280, 422] width 37 height 11
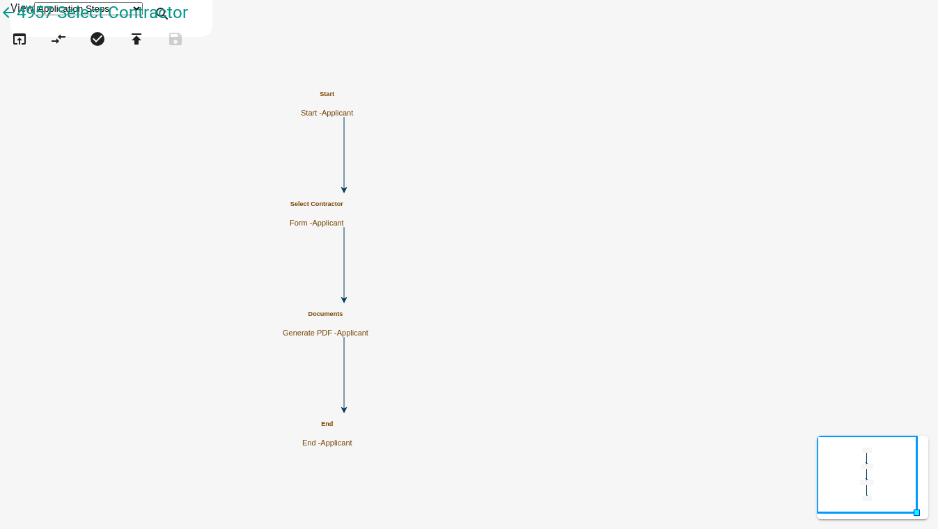
click at [344, 208] on h5 "Select Contractor" at bounding box center [317, 204] width 54 height 8
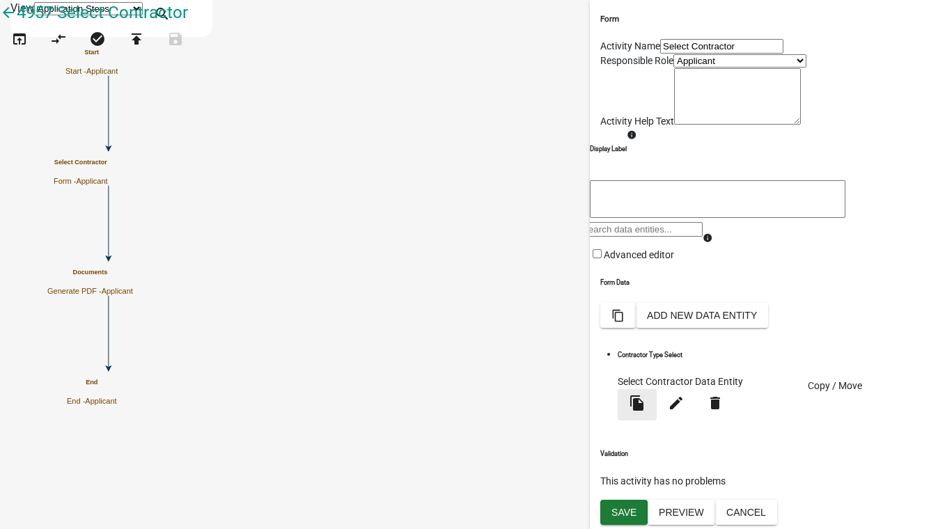
click at [645, 411] on icon "file_copy" at bounding box center [637, 403] width 17 height 17
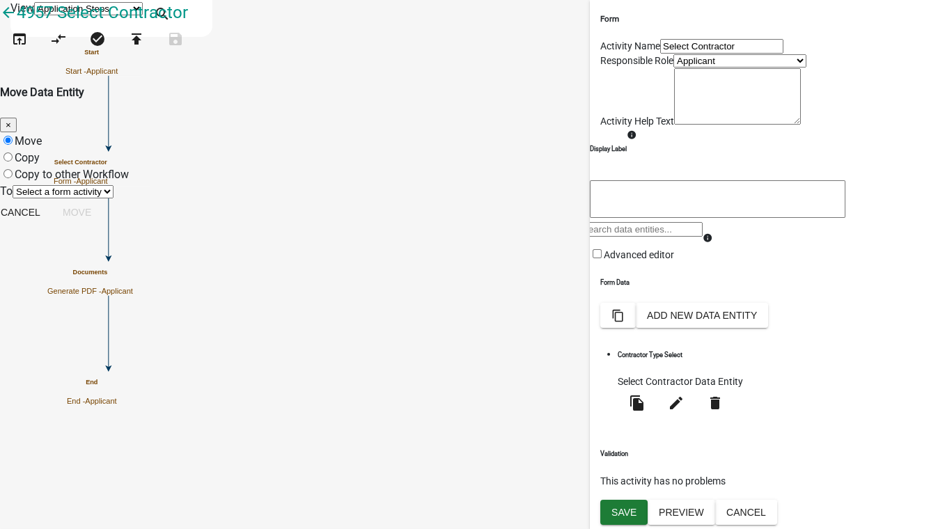
click at [40, 151] on label "Copy" at bounding box center [27, 157] width 25 height 13
click at [13, 152] on input "Copy" at bounding box center [7, 156] width 9 height 9
radio input "true"
click at [113, 185] on select "Select a form activity Select Contractor" at bounding box center [63, 191] width 101 height 13
select select "7cb682bd-a614-4659-9474-2bee5a1cccd7"
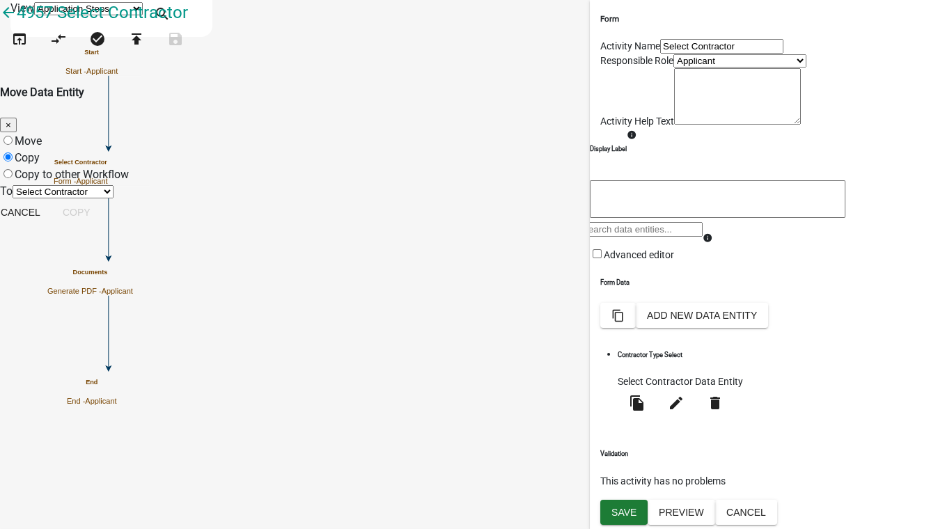
click at [113, 185] on select "Select a form activity Select Contractor" at bounding box center [63, 191] width 101 height 13
click at [102, 219] on button "Copy" at bounding box center [77, 212] width 50 height 25
radio input "true"
select select
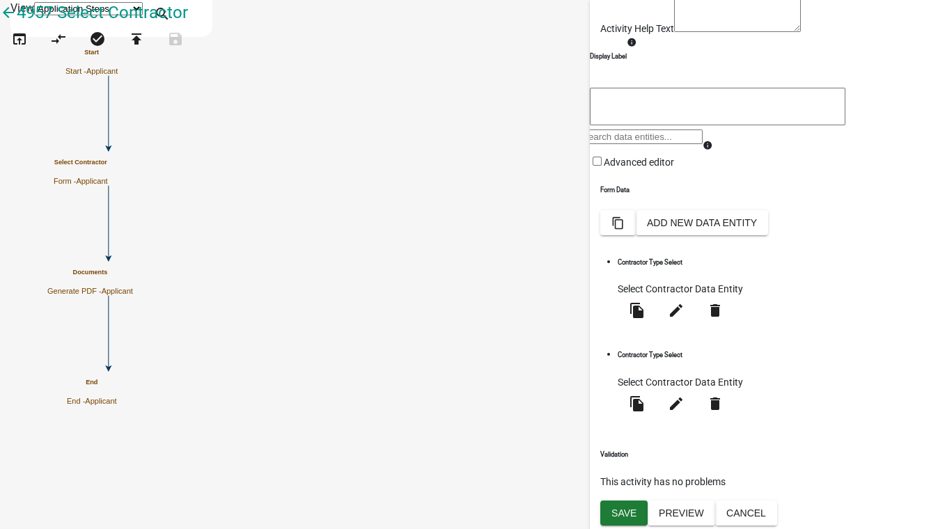
scroll to position [126, 0]
click at [684, 412] on icon "edit" at bounding box center [676, 403] width 17 height 17
select select "select-contractor"
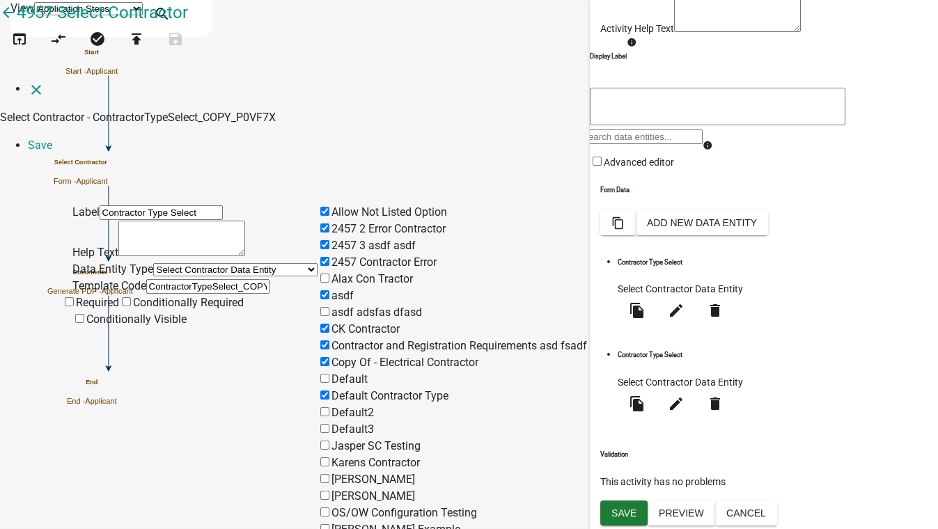
click at [197, 205] on input "Contractor Type Select" at bounding box center [161, 212] width 123 height 15
type input "Contractor Type Select2"
click at [329, 223] on input "2457 2 Error Contractor" at bounding box center [324, 227] width 9 height 9
checkbox input "false"
click at [329, 240] on input "2457 3 asdf asdf" at bounding box center [324, 244] width 9 height 9
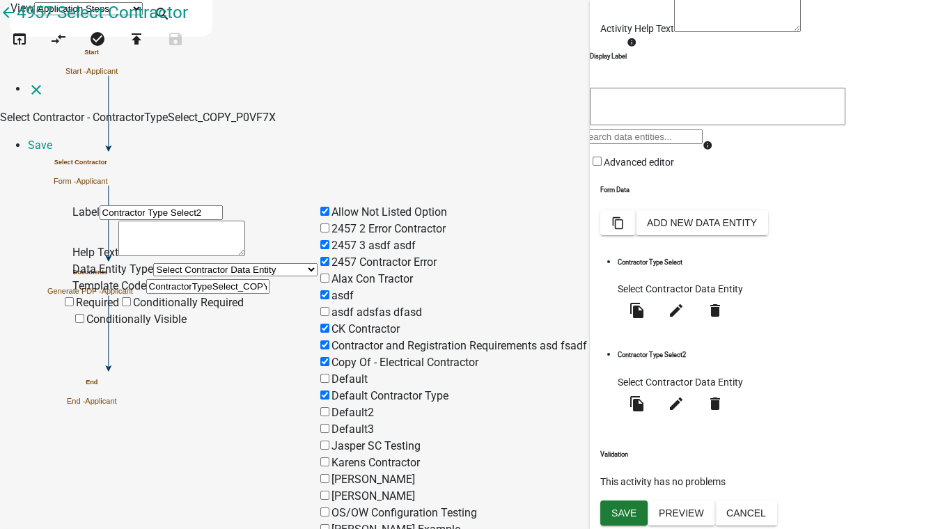
checkbox input "false"
click at [329, 257] on input "2457 Contractor Error" at bounding box center [324, 261] width 9 height 9
checkbox input "false"
click at [354, 289] on label "asdf" at bounding box center [335, 295] width 36 height 13
click at [329, 290] on input "asdf" at bounding box center [324, 294] width 9 height 9
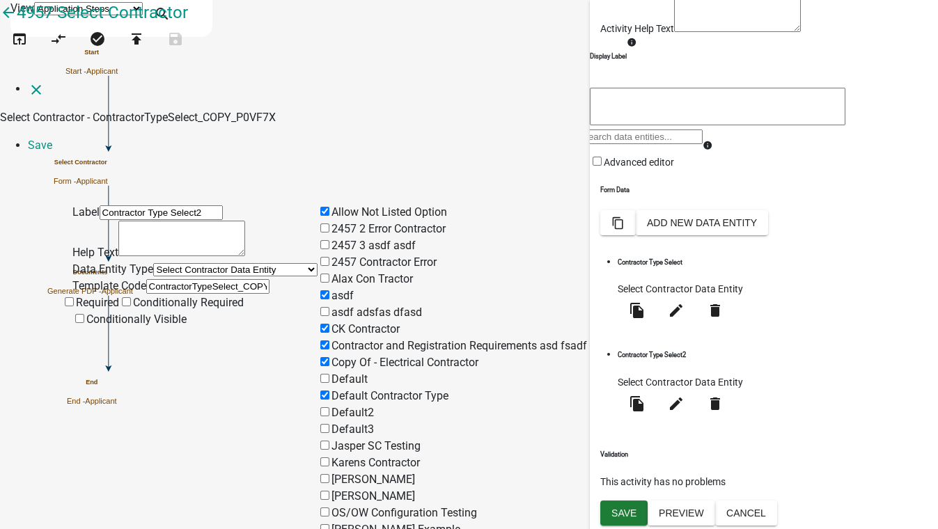
checkbox input "false"
click at [329, 324] on input "CK Contractor" at bounding box center [324, 328] width 9 height 9
checkbox input "false"
click at [329, 340] on input "Contractor and Registration Requirements asd fsadf" at bounding box center [324, 344] width 9 height 9
checkbox input "false"
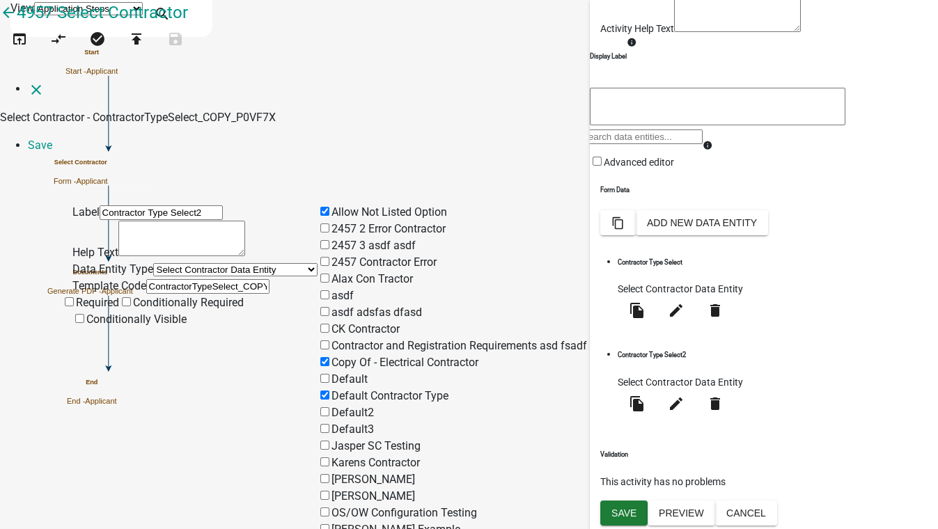
click at [329, 357] on input "Copy Of - Electrical Contractor" at bounding box center [324, 361] width 9 height 9
checkbox input "false"
click at [329, 391] on input "Default Contractor Type" at bounding box center [324, 395] width 9 height 9
checkbox input "true"
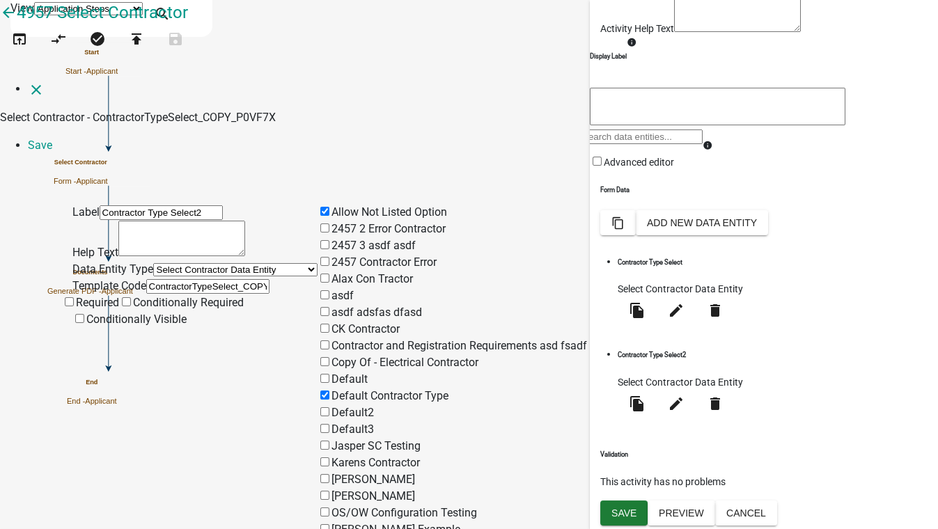
click at [329, 407] on input "Default2" at bounding box center [324, 411] width 9 height 9
checkbox input "true"
checkbox input "false"
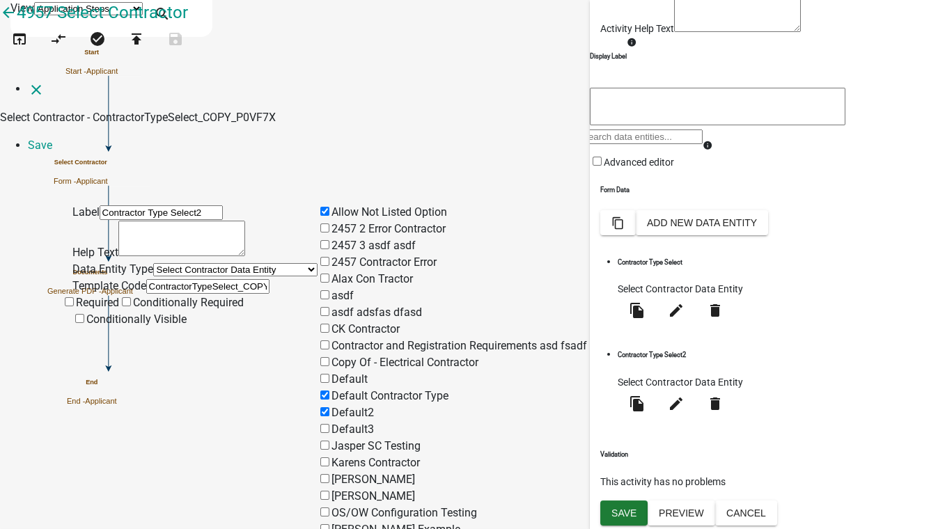
checkbox input "true"
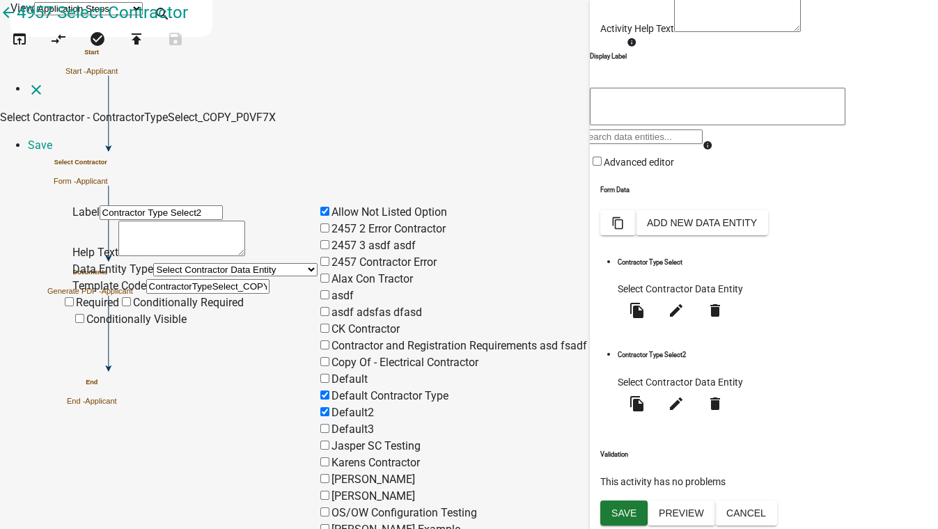
checkbox input "true"
checkbox input "false"
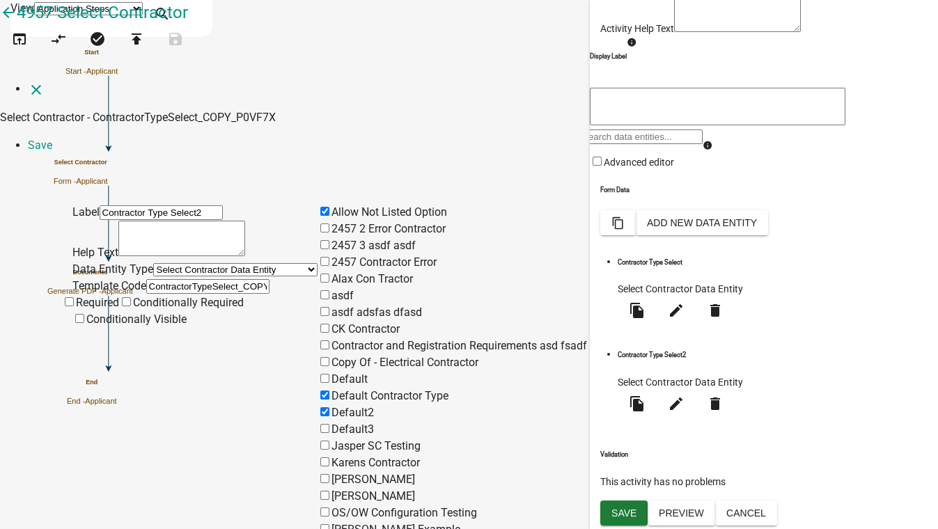
checkbox input "true"
click at [52, 139] on link "Save" at bounding box center [40, 145] width 24 height 13
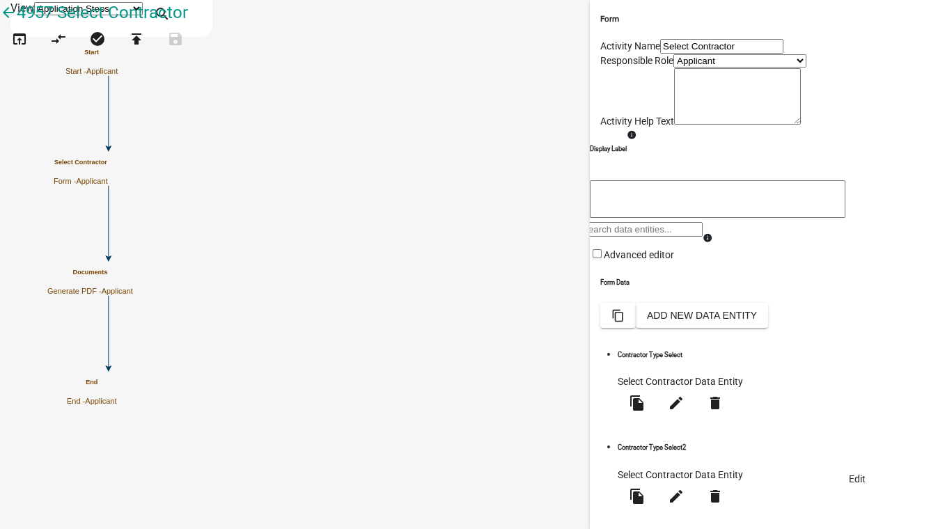
scroll to position [128, 0]
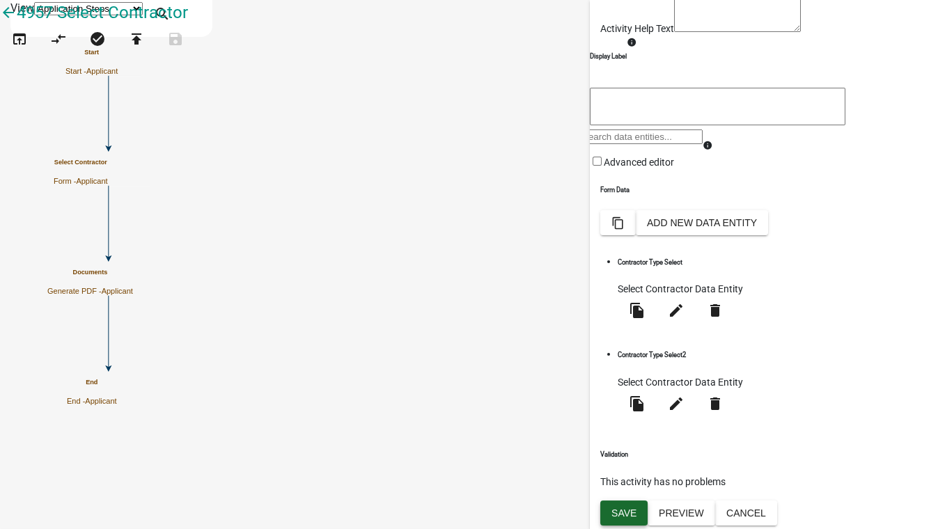
click at [621, 514] on span "Save" at bounding box center [623, 512] width 25 height 11
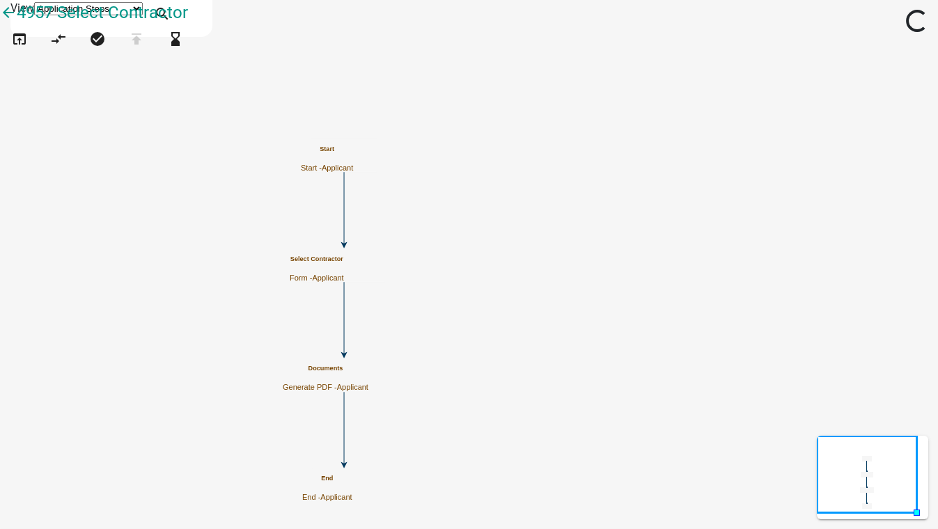
click at [368, 372] on h5 "Documents" at bounding box center [326, 369] width 86 height 8
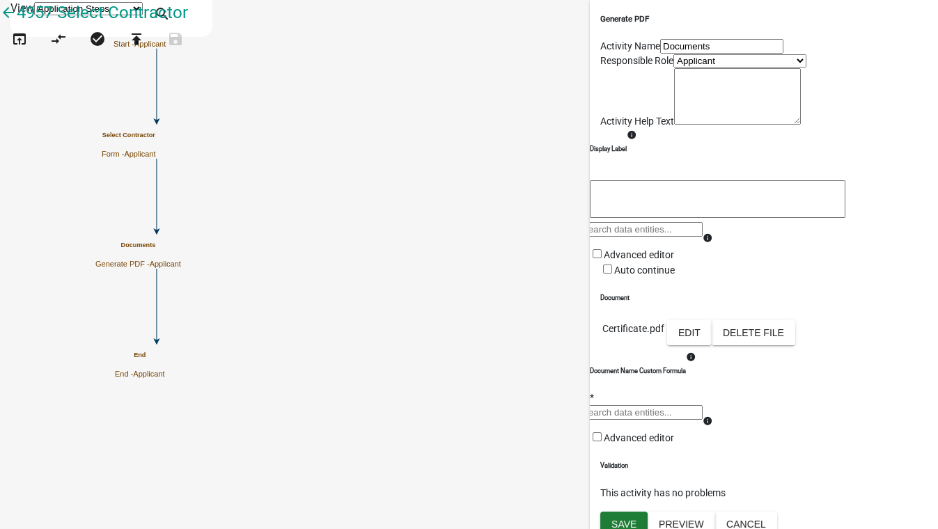
scroll to position [189, 0]
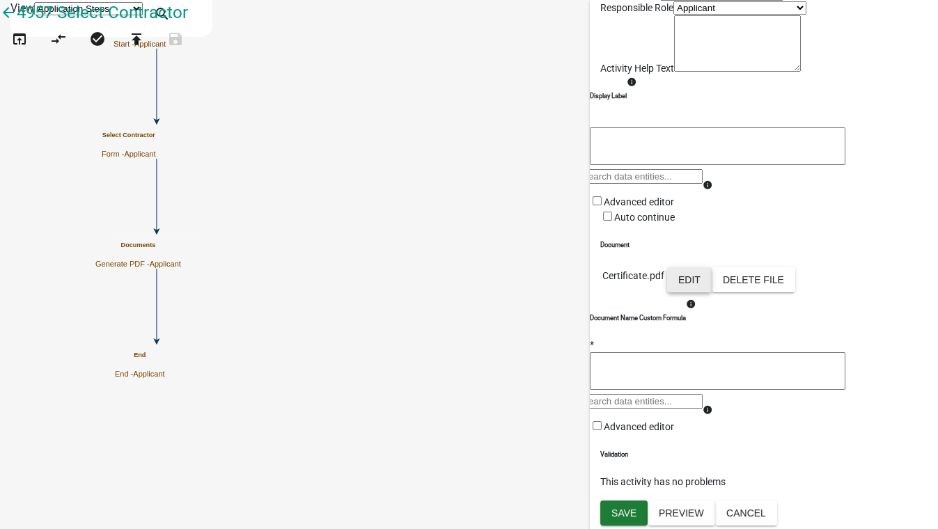
click at [711, 288] on button "Edit" at bounding box center [689, 279] width 45 height 25
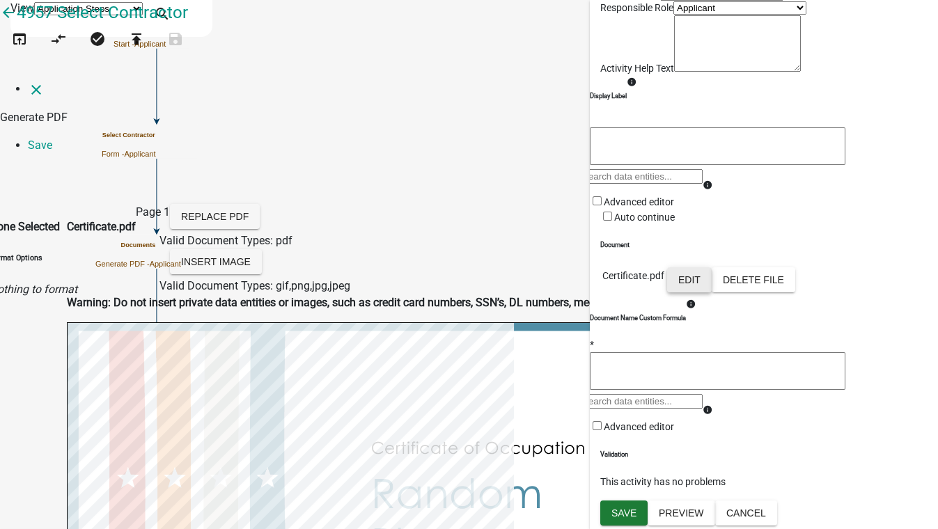
scroll to position [1392, 0]
type input "name"
select select
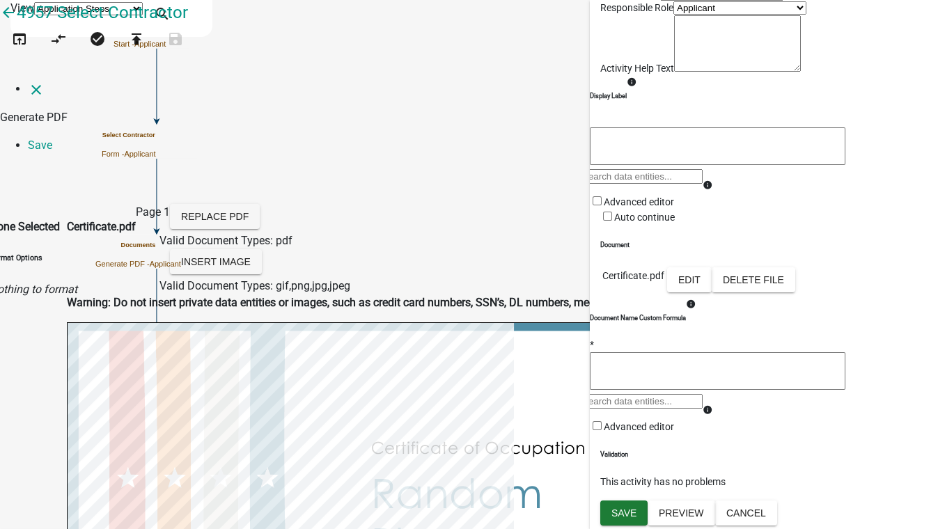
select select
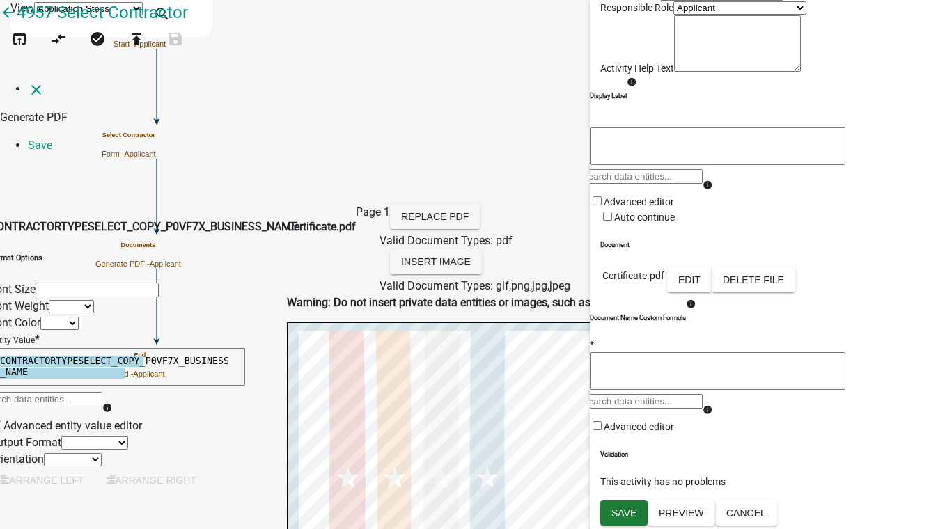
scroll to position [78, 0]
select select
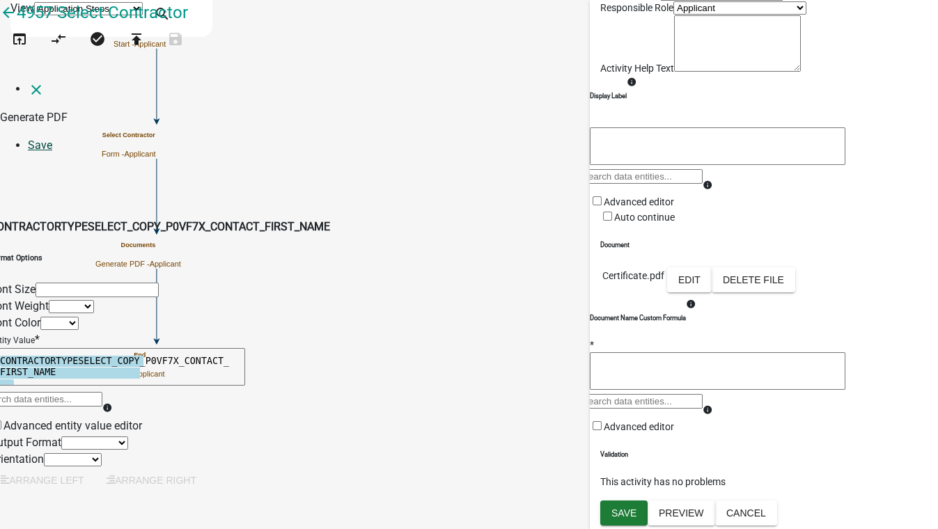
click at [52, 139] on link "Save" at bounding box center [40, 145] width 24 height 13
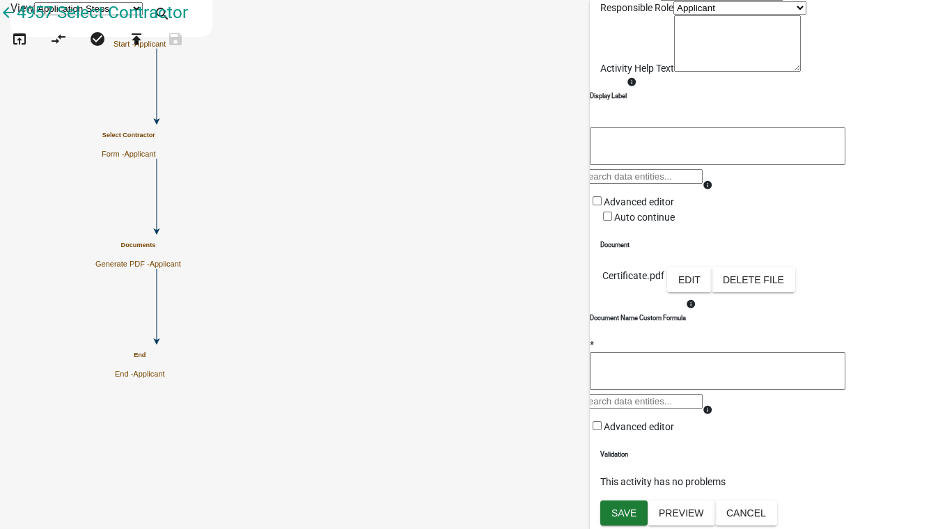
scroll to position [233, 0]
click at [627, 512] on span "Save" at bounding box center [623, 512] width 25 height 11
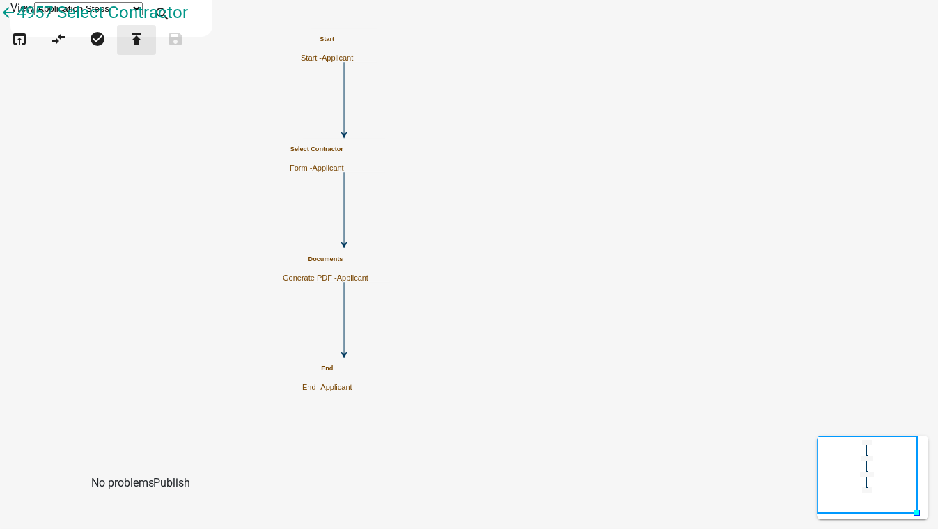
click at [145, 50] on icon "publish" at bounding box center [136, 40] width 17 height 19
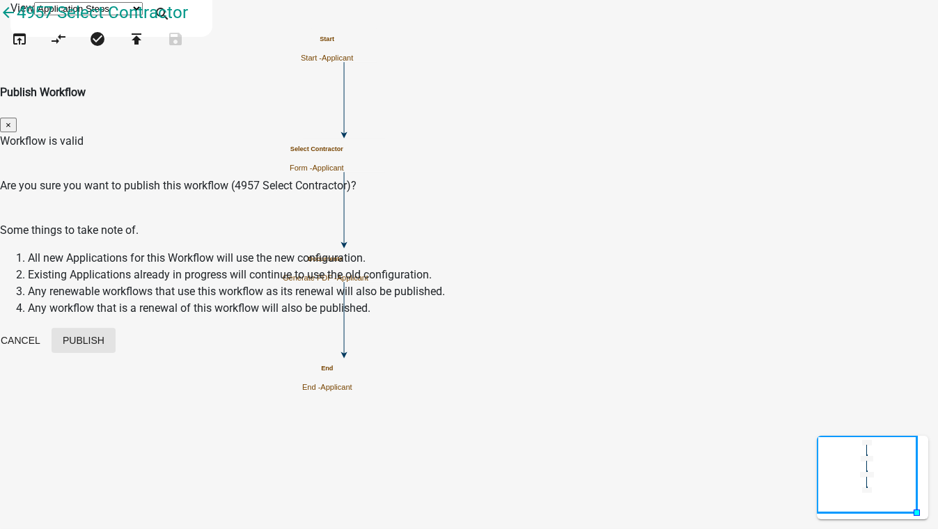
click at [116, 328] on button "Publish" at bounding box center [84, 340] width 64 height 25
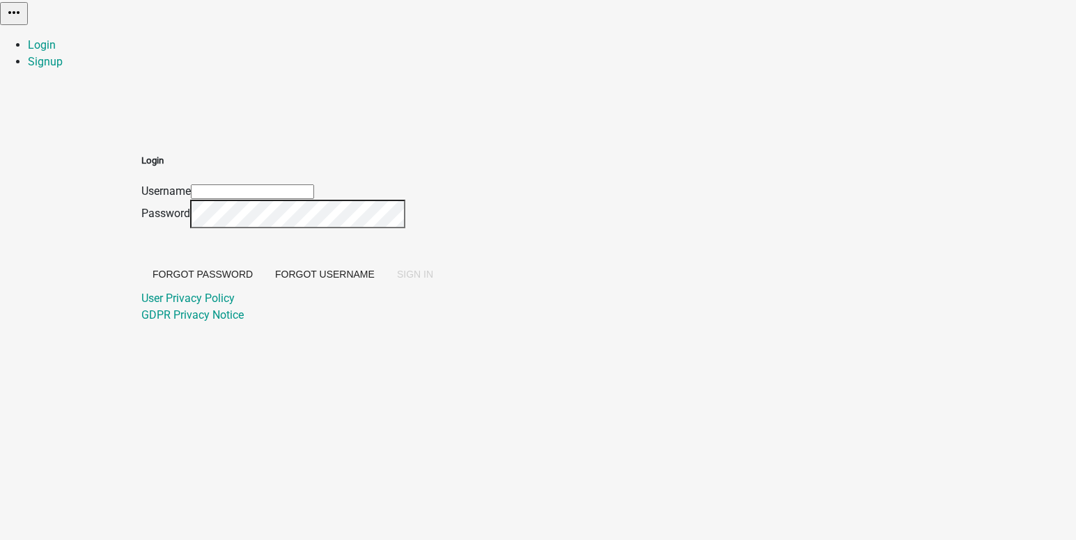
type input "[EMAIL_ADDRESS][DOMAIN_NAME]"
click at [726, 306] on div "Login Username nhutchins@schneidergis.com Password Forgot Password Forgot Usern…" at bounding box center [538, 221] width 794 height 203
click at [433, 280] on span "SIGN IN" at bounding box center [415, 274] width 36 height 11
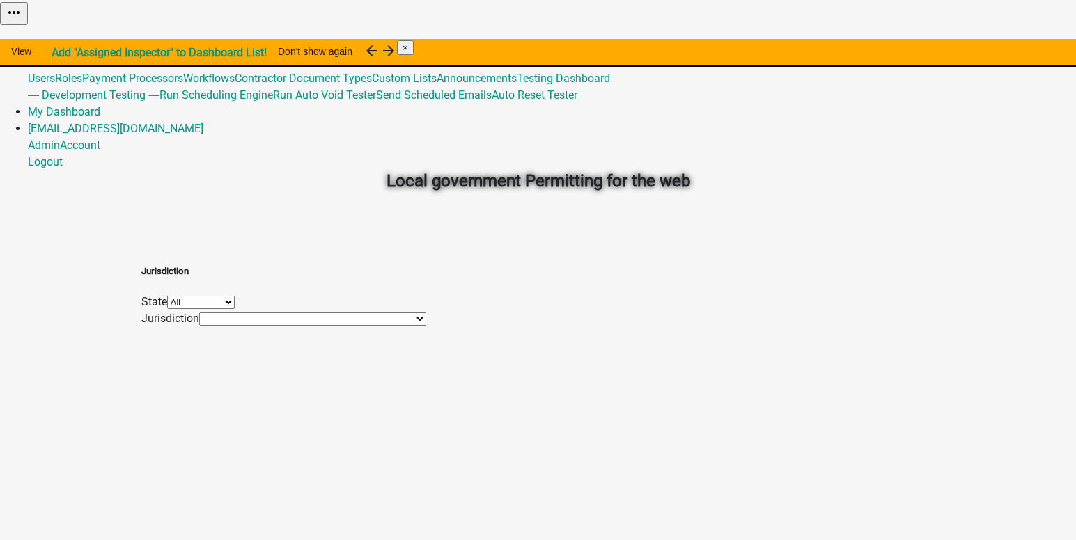
click at [60, 55] on link "Global" at bounding box center [44, 61] width 32 height 13
click at [610, 85] on link "Testing Dashboard" at bounding box center [563, 78] width 93 height 13
select select
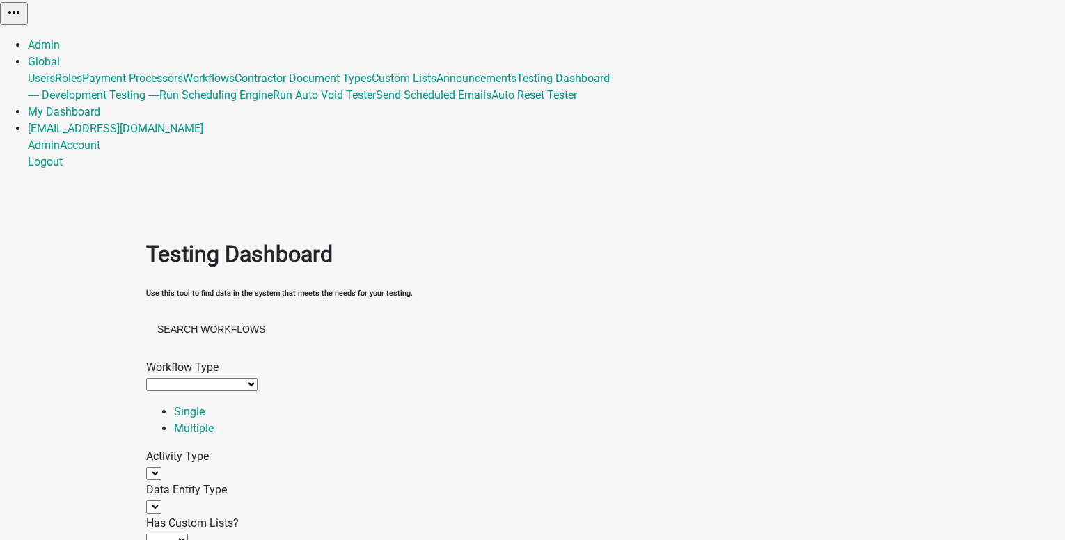
select select
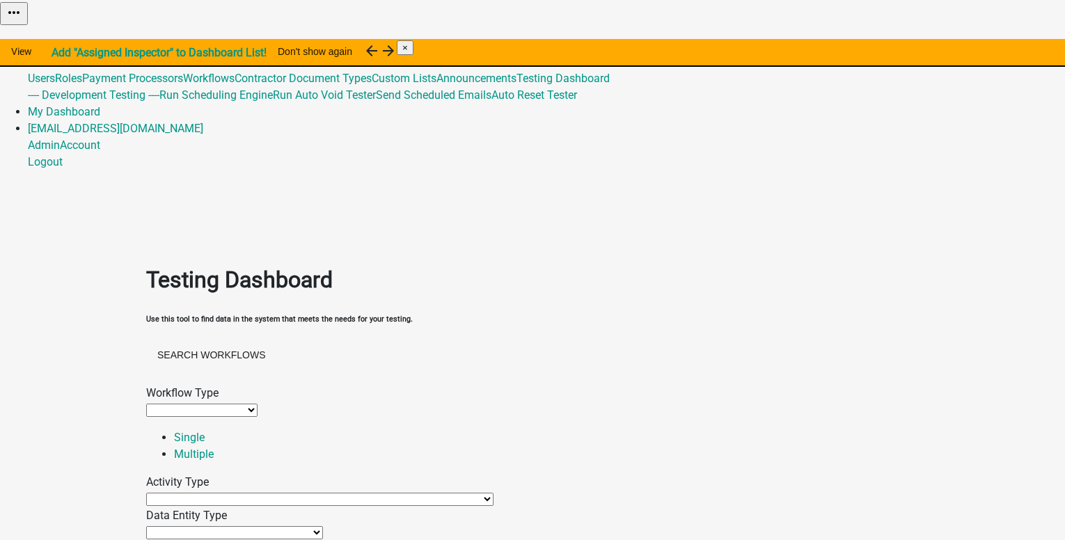
click at [266, 493] on select "Agenda item Appointment Call workflow Cancel Scheduled Email Complete Timeout A…" at bounding box center [319, 499] width 347 height 13
select select "contractor-selection-activity"
click at [188, 493] on select "Agenda item Appointment Call workflow Cancel Scheduled Email Complete Timeout A…" at bounding box center [319, 499] width 347 height 13
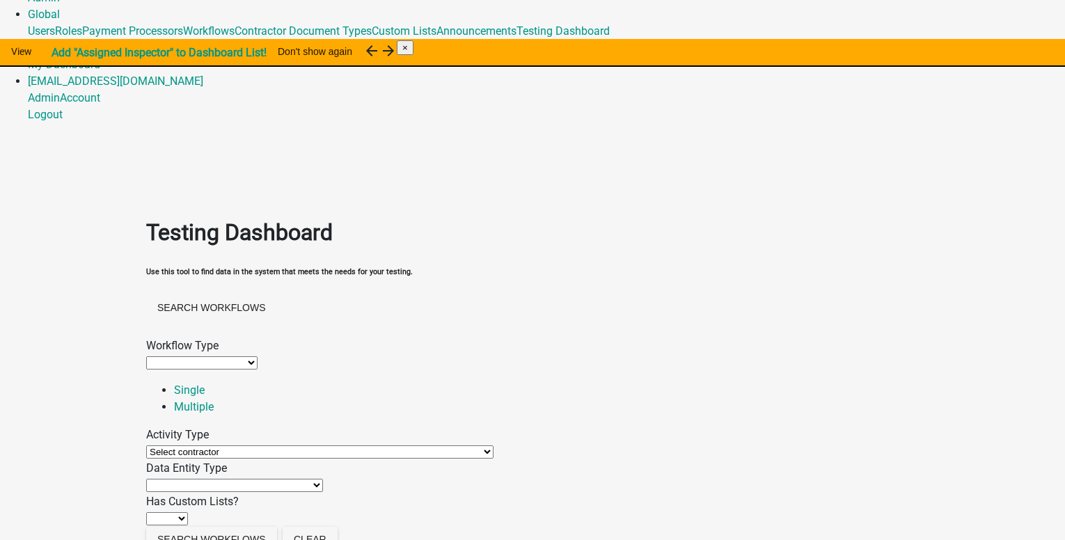
scroll to position [70, 0]
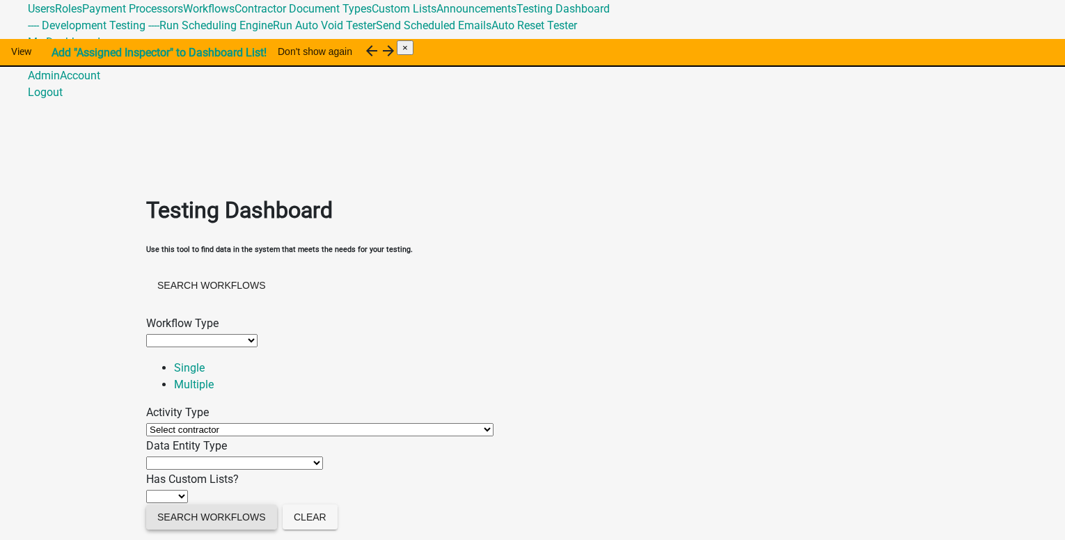
click at [250, 517] on button "Search Workflows" at bounding box center [211, 517] width 131 height 25
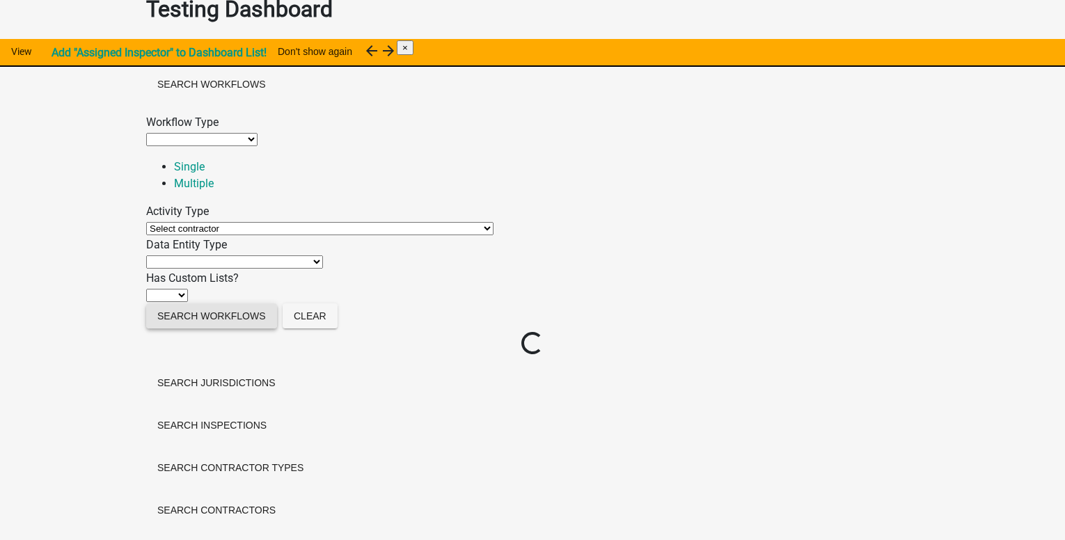
scroll to position [255, 0]
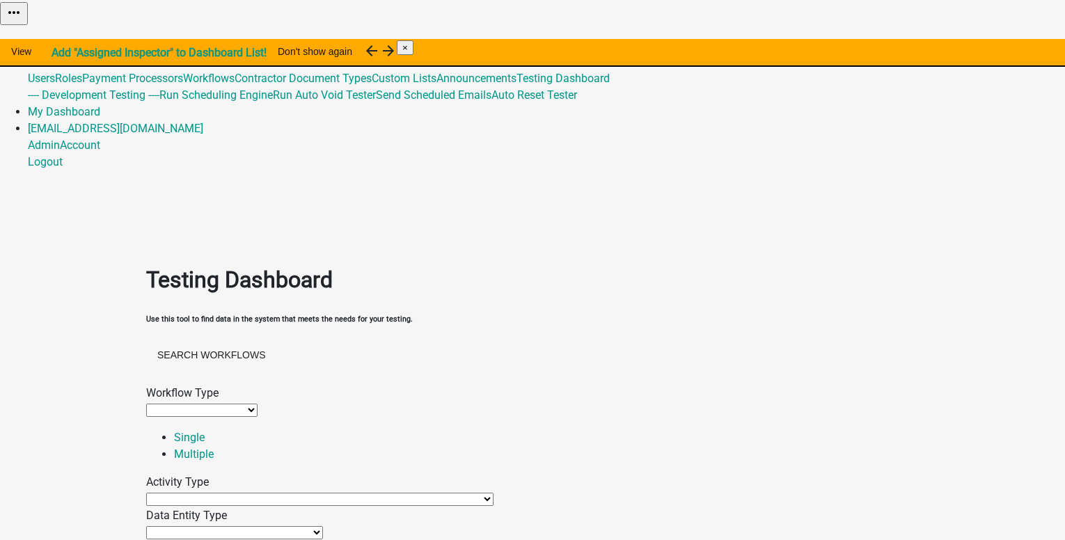
select select
click at [258, 404] on select "Permit Renewable Contractor Registration Contractor Renewal Other" at bounding box center [201, 410] width 111 height 13
click at [501, 385] on div "Workflow Type" at bounding box center [532, 393] width 773 height 17
click at [657, 263] on h1 "Testing Dashboard" at bounding box center [532, 279] width 773 height 33
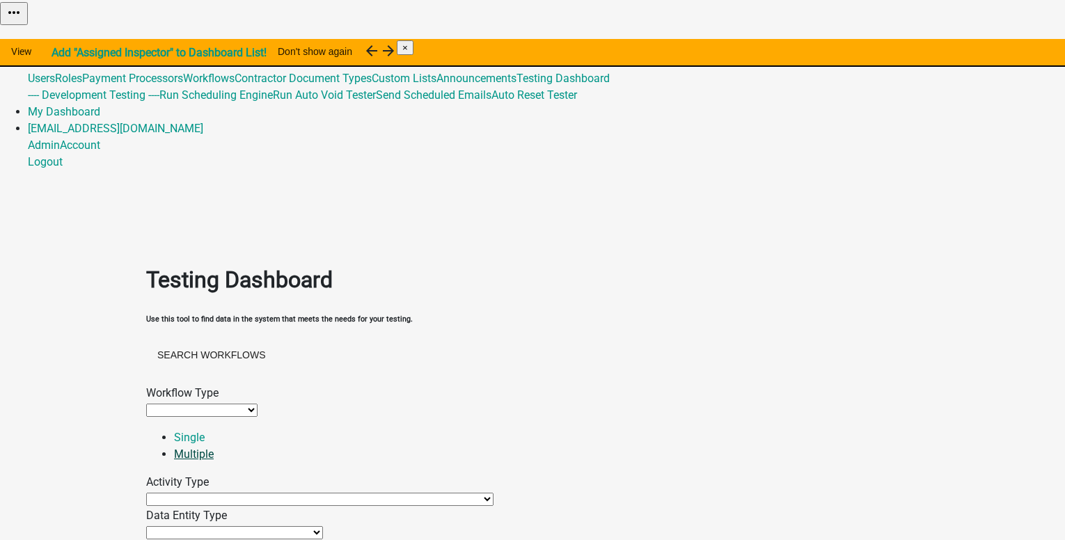
click at [214, 448] on link "Multiple" at bounding box center [194, 454] width 40 height 13
click at [205, 431] on link "Single" at bounding box center [189, 437] width 31 height 13
click at [221, 493] on select "Agenda item Appointment Call workflow Cancel Scheduled Email Complete Timeout A…" at bounding box center [319, 499] width 347 height 13
select select "contractor-selection-activity"
click at [188, 493] on select "Agenda item Appointment Call workflow Cancel Scheduled Email Complete Timeout A…" at bounding box center [319, 499] width 347 height 13
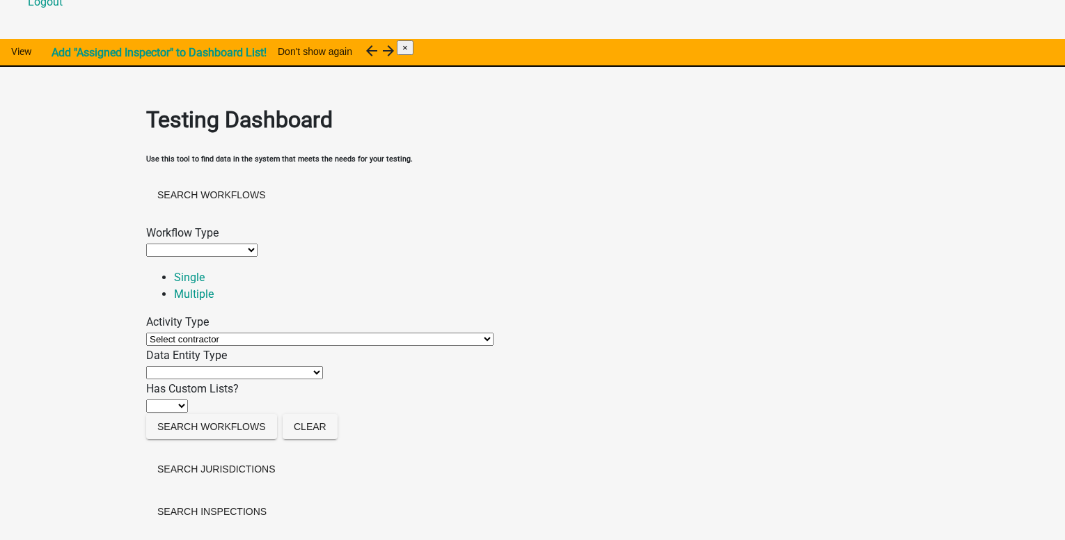
scroll to position [209, 0]
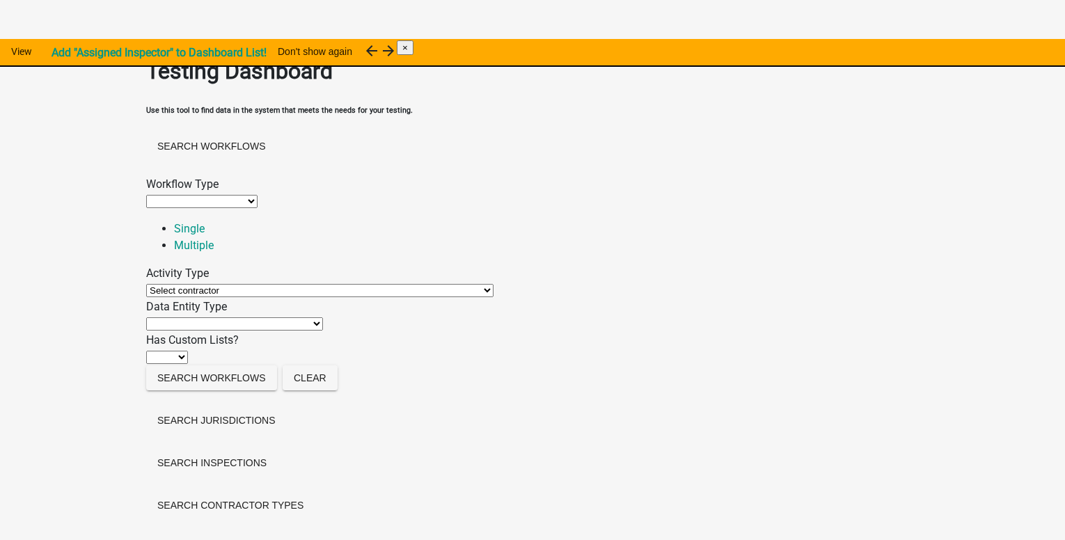
click at [253, 317] on select "Application URL QR Code Appointment Time Data Entity Calculated Data Entity Con…" at bounding box center [234, 323] width 177 height 13
click at [323, 317] on select "Application URL QR Code Appointment Time Data Entity Calculated Data Entity Con…" at bounding box center [234, 323] width 177 height 13
select select "display-entity-value"
click at [174, 317] on select "Application URL QR Code Appointment Time Data Entity Calculated Data Entity Con…" at bounding box center [234, 323] width 177 height 13
click at [188, 351] on select "Ignore No Yes" at bounding box center [167, 357] width 42 height 13
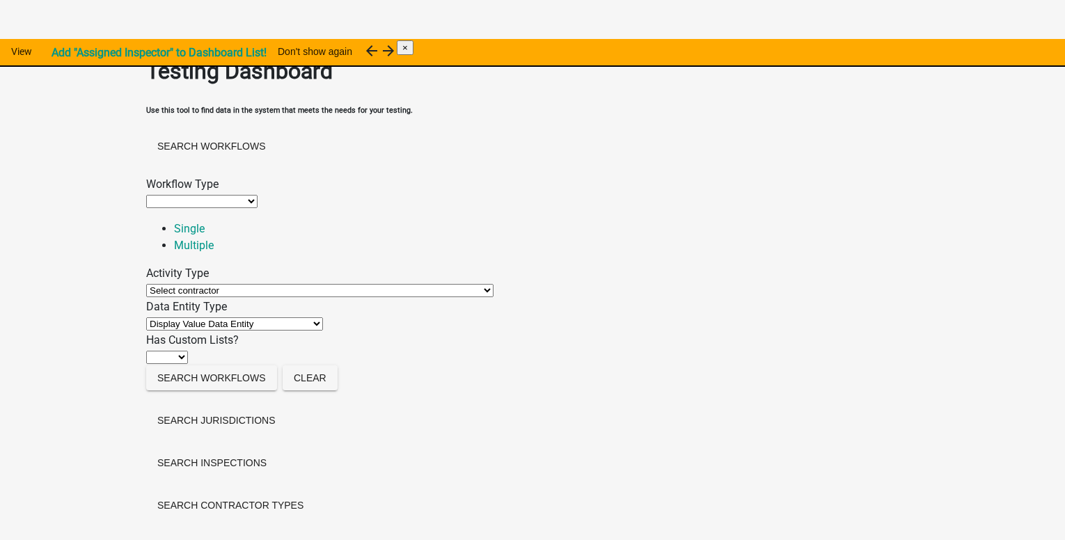
click at [188, 351] on select "Ignore No Yes" at bounding box center [167, 357] width 42 height 13
select select "false"
click at [174, 351] on select "Ignore No Yes" at bounding box center [167, 357] width 42 height 13
click at [210, 384] on button "Search Workflows" at bounding box center [211, 377] width 131 height 25
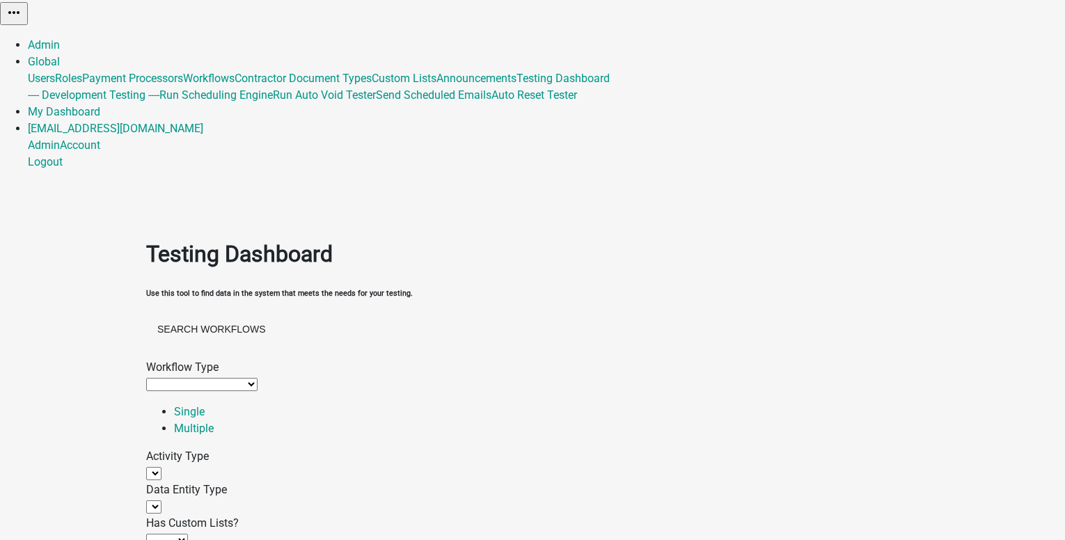
select select
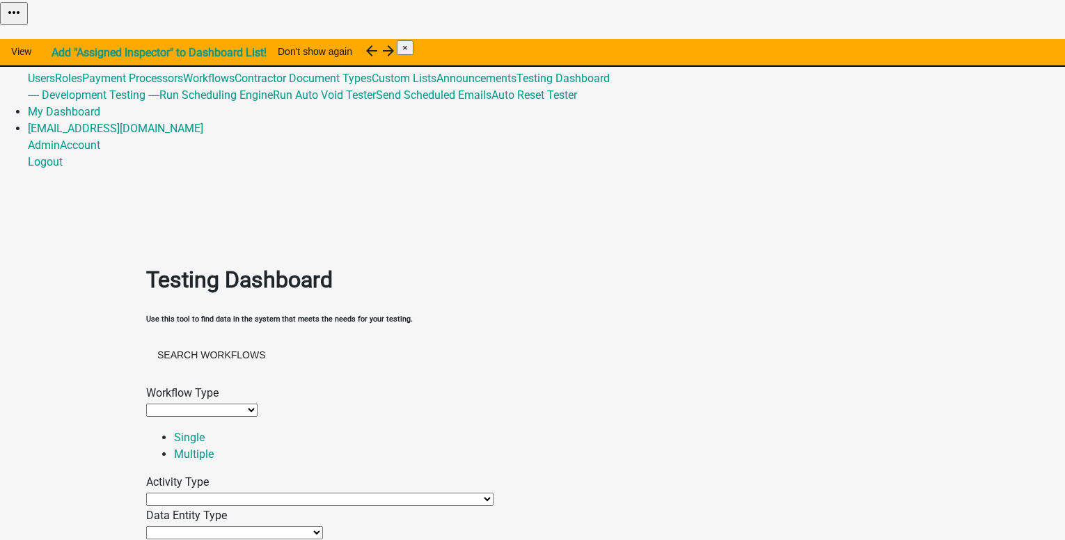
click at [254, 493] on select "Agenda item Appointment Call workflow Cancel Scheduled Email Complete Timeout A…" at bounding box center [319, 499] width 347 height 13
select select "contractor-selection-activity"
click at [188, 493] on select "Agenda item Appointment Call workflow Cancel Scheduled Email Complete Timeout A…" at bounding box center [319, 499] width 347 height 13
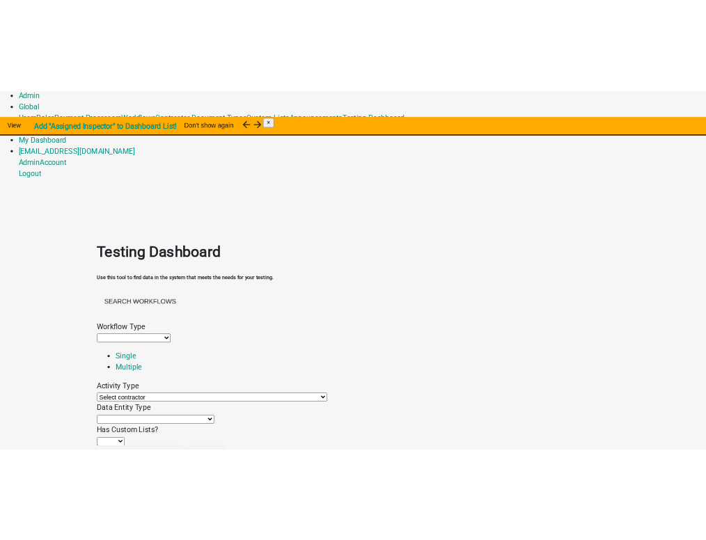
scroll to position [139, 0]
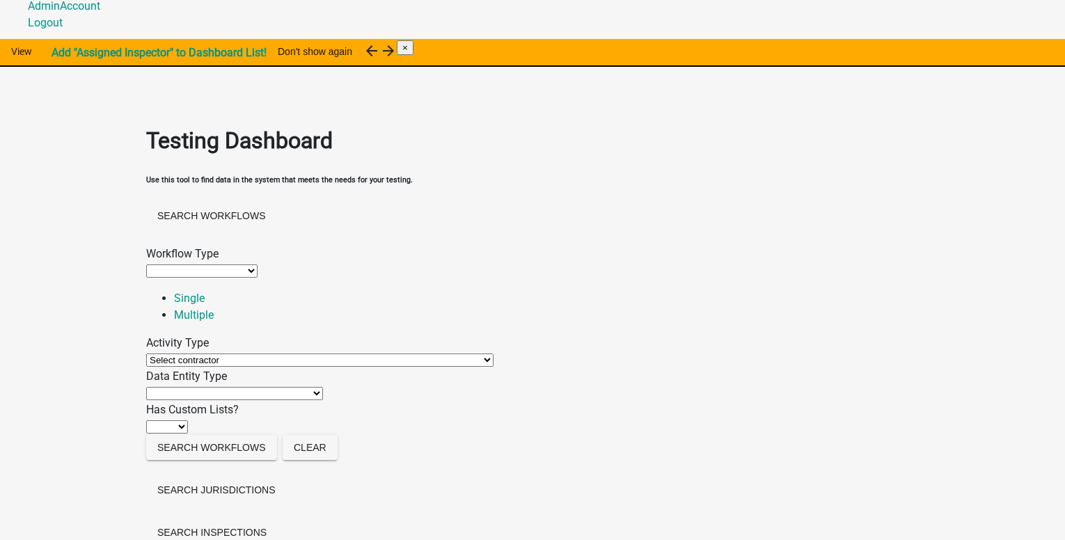
click at [212, 387] on select "Application URL QR Code Appointment Time Data Entity Calculated Data Entity Con…" at bounding box center [234, 393] width 177 height 13
select select "display-entity-value"
click at [174, 387] on select "Application URL QR Code Appointment Time Data Entity Calculated Data Entity Con…" at bounding box center [234, 393] width 177 height 13
click at [188, 420] on select "Ignore No Yes" at bounding box center [167, 426] width 42 height 13
select select "0: null"
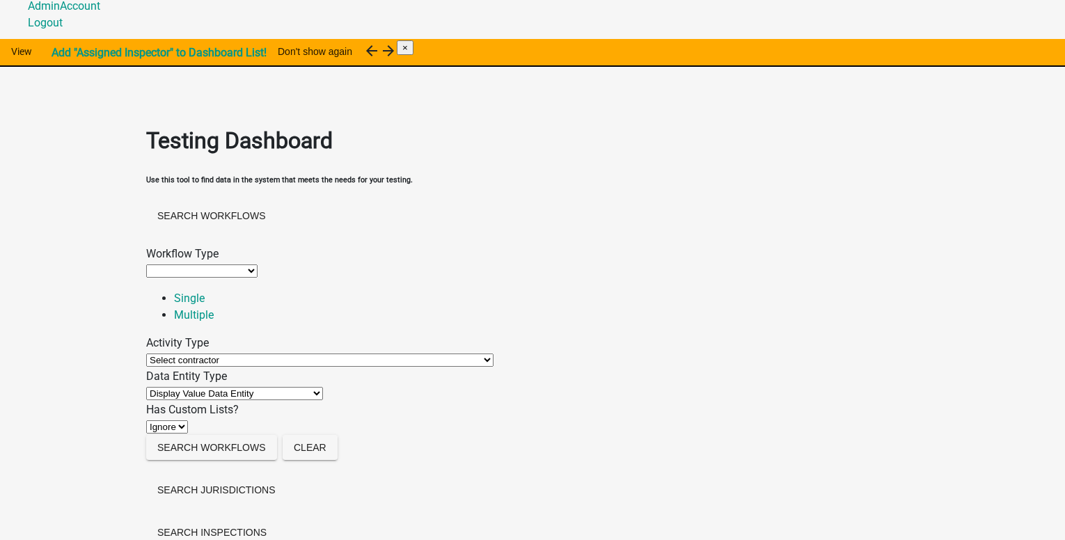
click at [174, 420] on select "Ignore No Yes" at bounding box center [167, 426] width 42 height 13
click at [224, 453] on button "Search Workflows" at bounding box center [211, 447] width 131 height 25
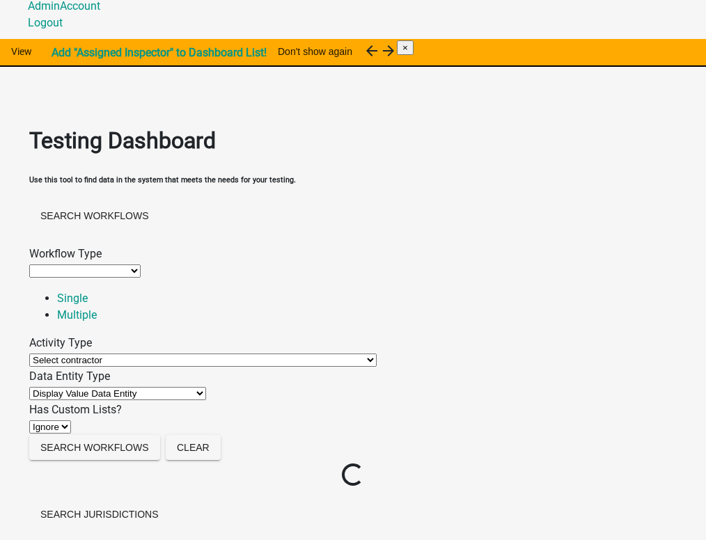
click at [184, 335] on div "Activity Type" at bounding box center [352, 343] width 647 height 17
click at [144, 354] on select "Agenda item Appointment Call workflow Cancel Scheduled Email Complete Timeout A…" at bounding box center [202, 360] width 347 height 13
click at [71, 354] on select "Agenda item Appointment Call workflow Cancel Scheduled Email Complete Timeout A…" at bounding box center [202, 360] width 347 height 13
click at [97, 308] on link "Multiple" at bounding box center [77, 314] width 40 height 13
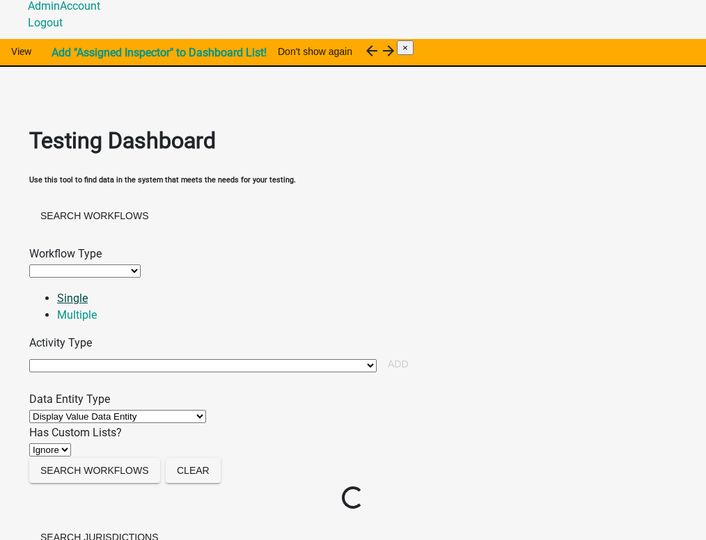
click at [88, 292] on link "Single" at bounding box center [72, 298] width 31 height 13
select select "contractor-selection-activity"
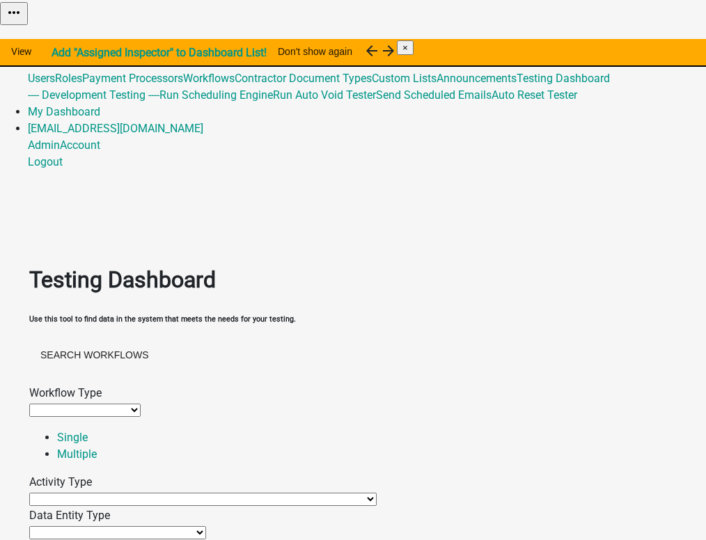
select select
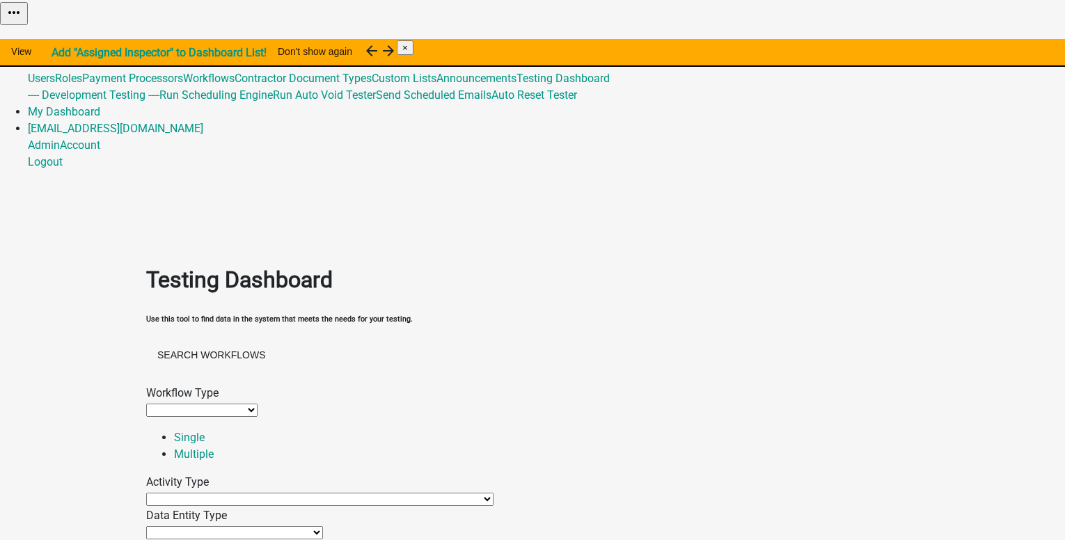
click at [228, 493] on select "Agenda item Appointment Call workflow Cancel Scheduled Email Complete Timeout A…" at bounding box center [319, 499] width 347 height 13
select select "contractor-selection-activity"
click at [188, 493] on select "Agenda item Appointment Call workflow Cancel Scheduled Email Complete Timeout A…" at bounding box center [319, 499] width 347 height 13
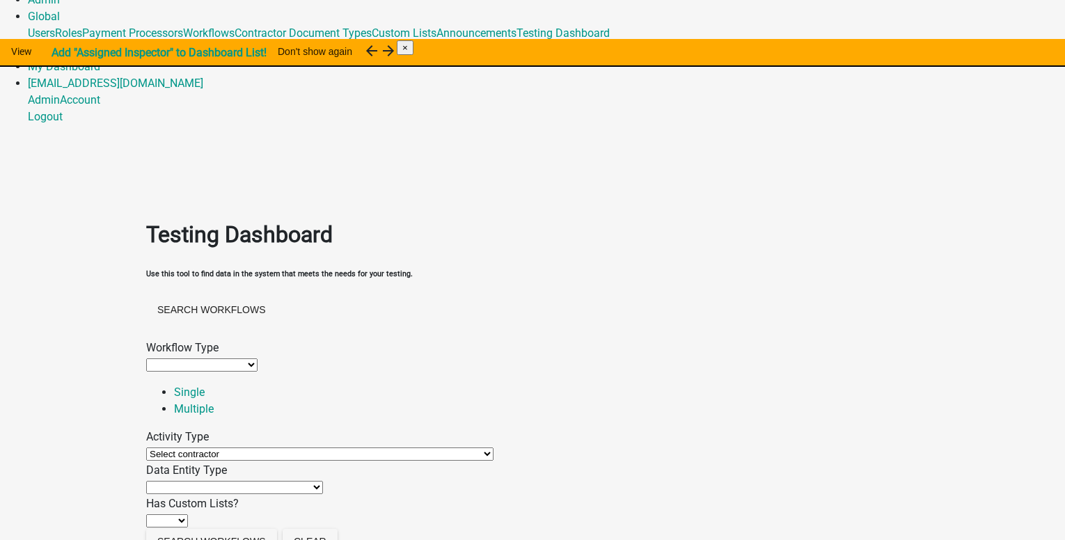
scroll to position [70, 0]
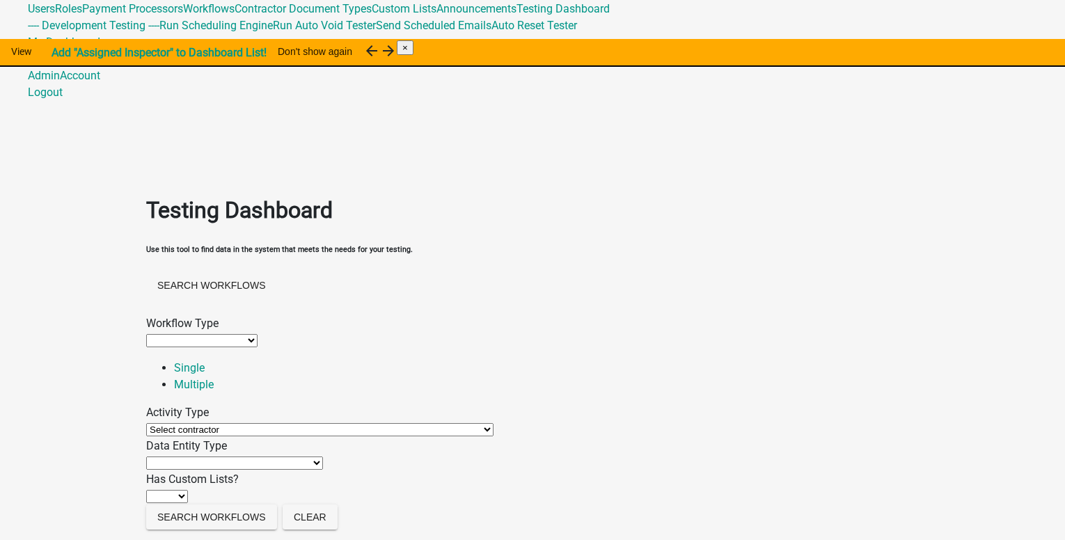
click at [222, 457] on select "Application URL QR Code Appointment Time Data Entity Calculated Data Entity Con…" at bounding box center [234, 463] width 177 height 13
select select "contractor-document"
click at [174, 457] on select "Application URL QR Code Appointment Time Data Entity Calculated Data Entity Con…" at bounding box center [234, 463] width 177 height 13
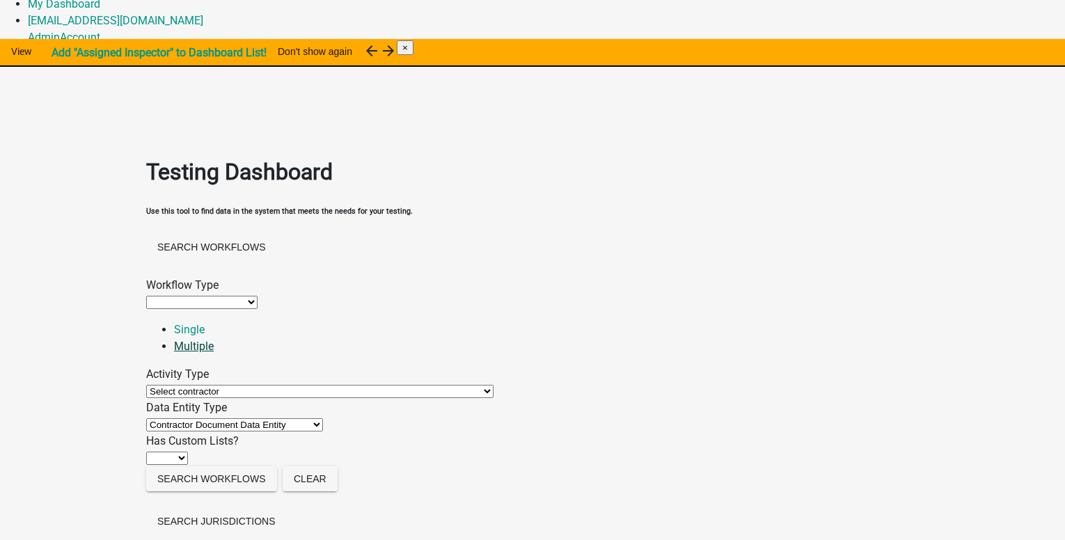
scroll to position [139, 0]
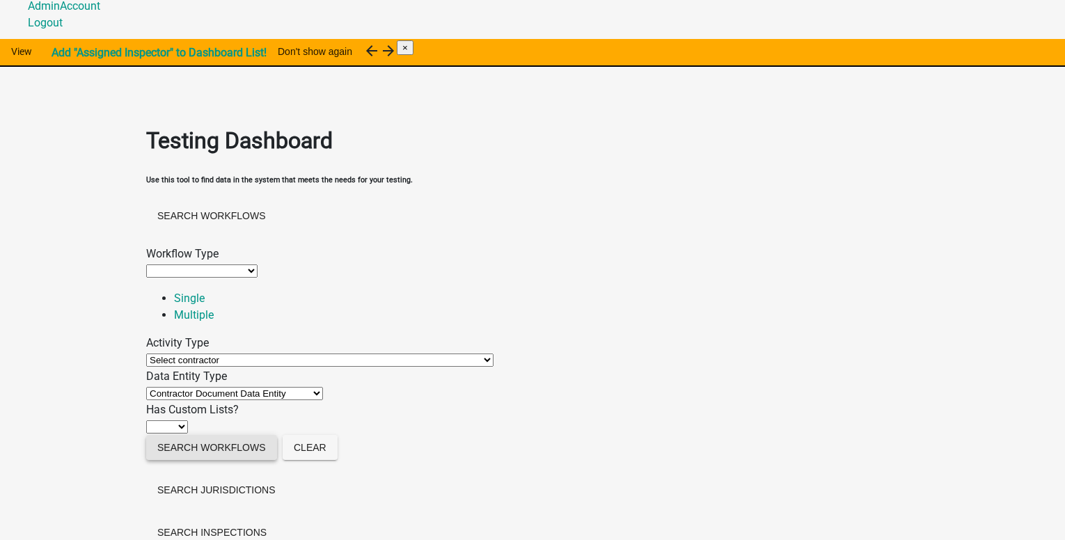
click at [221, 455] on button "Search Workflows" at bounding box center [211, 447] width 131 height 25
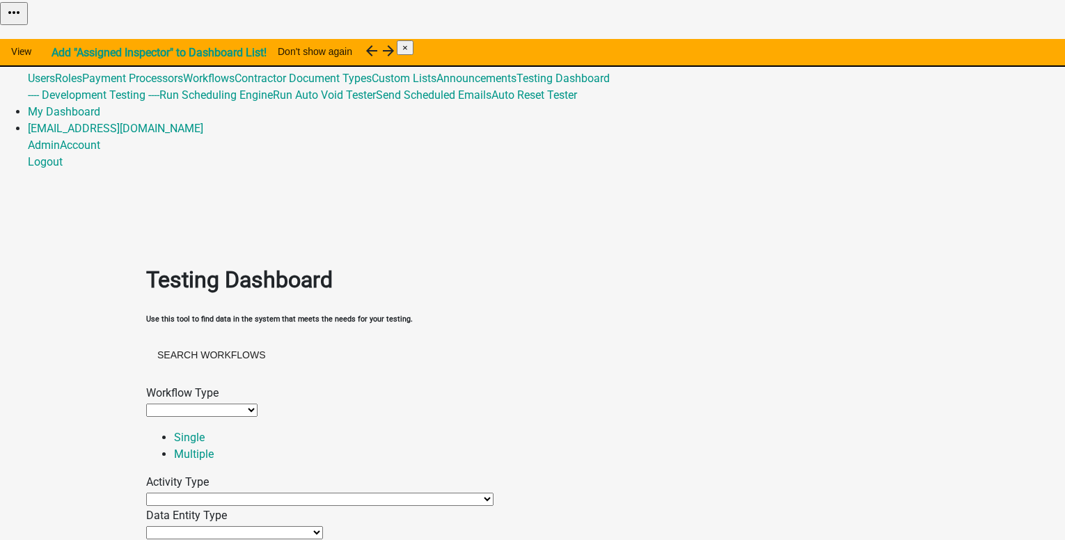
select select
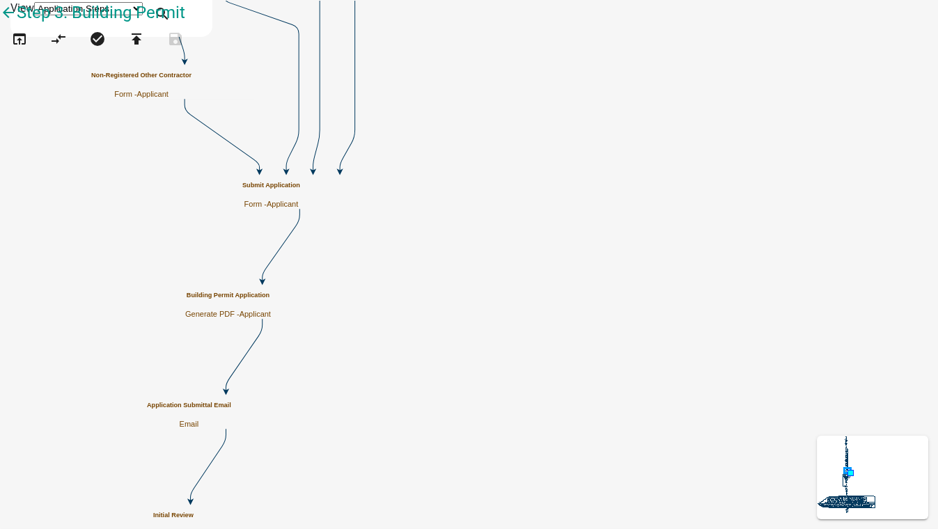
click at [271, 303] on div "Building Permit Application Generate PDF - Applicant" at bounding box center [228, 305] width 86 height 27
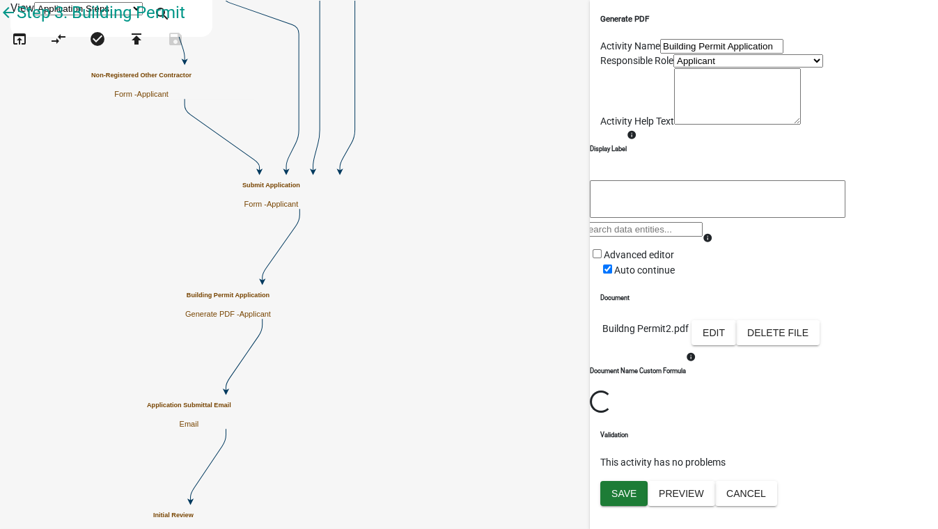
scroll to position [126, 0]
click at [736, 345] on button "Edit" at bounding box center [713, 332] width 45 height 25
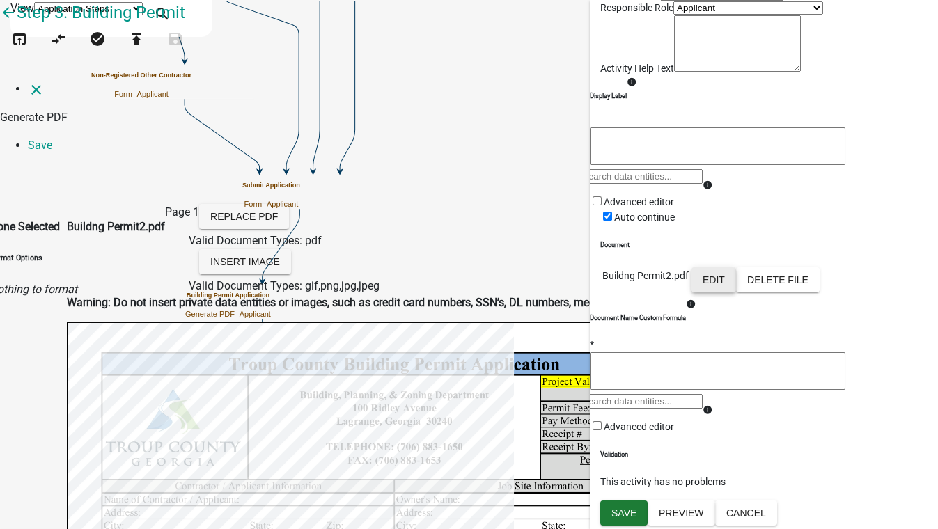
scroll to position [569, 0]
type input "lic_Num"
select select
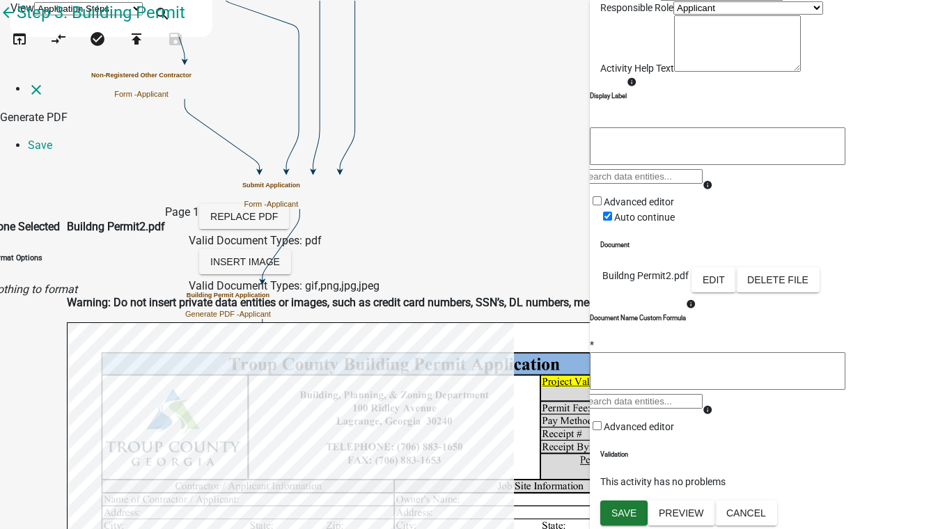
select select
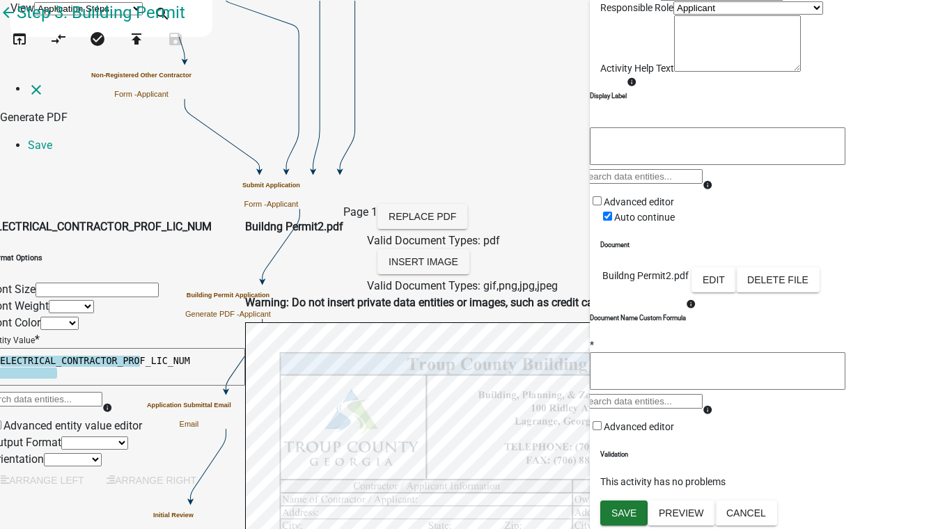
select select
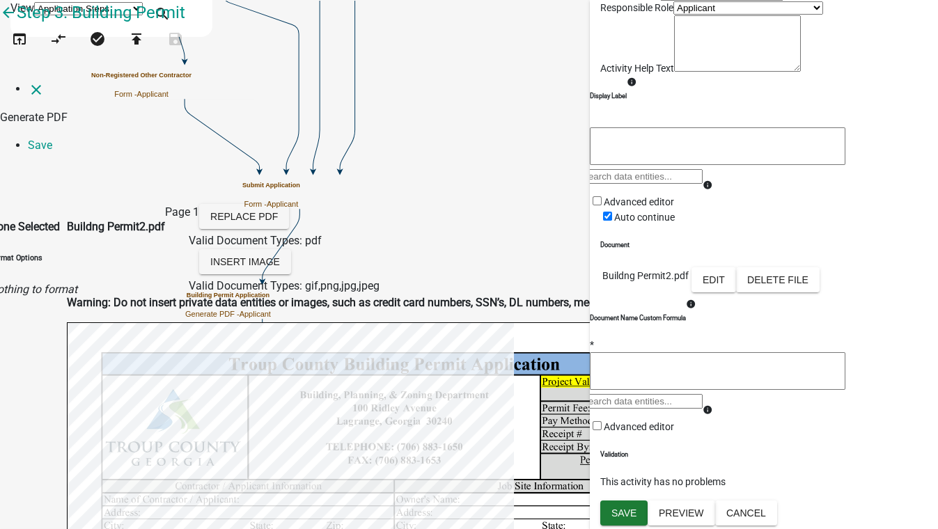
select select
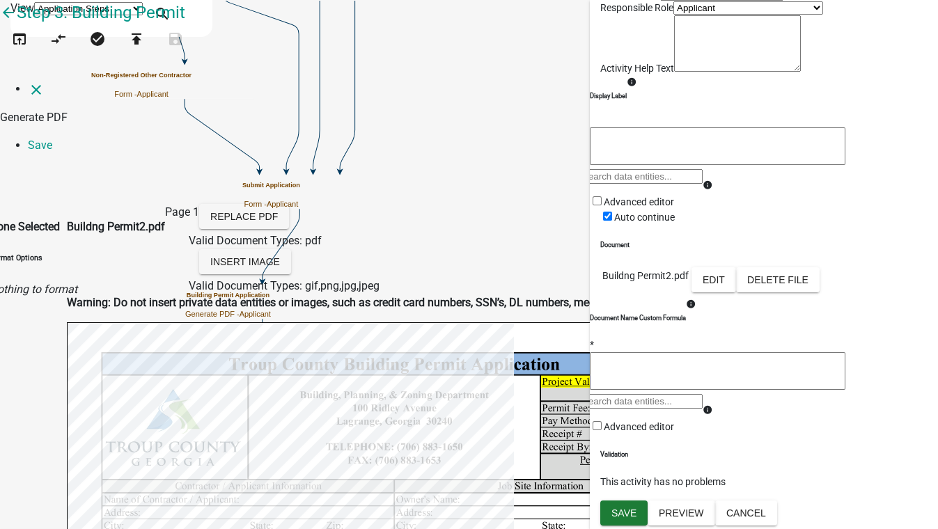
select select
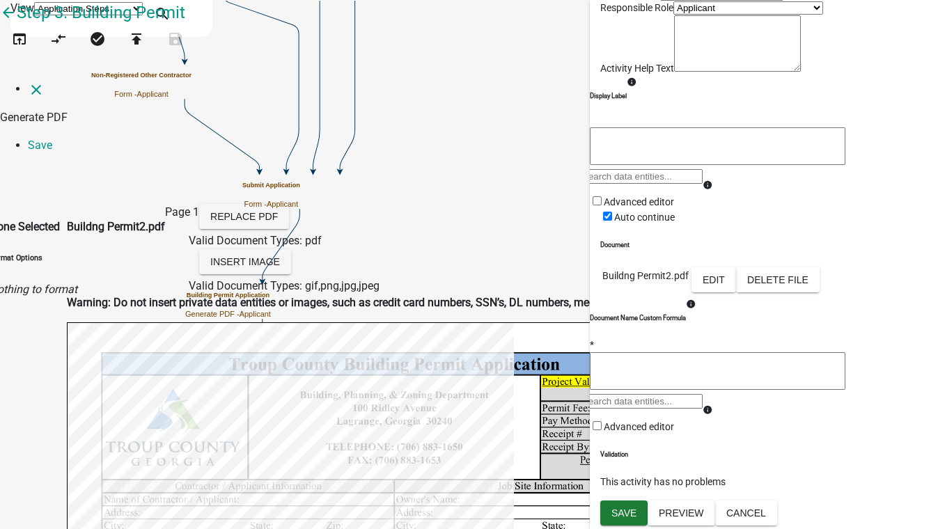
select select
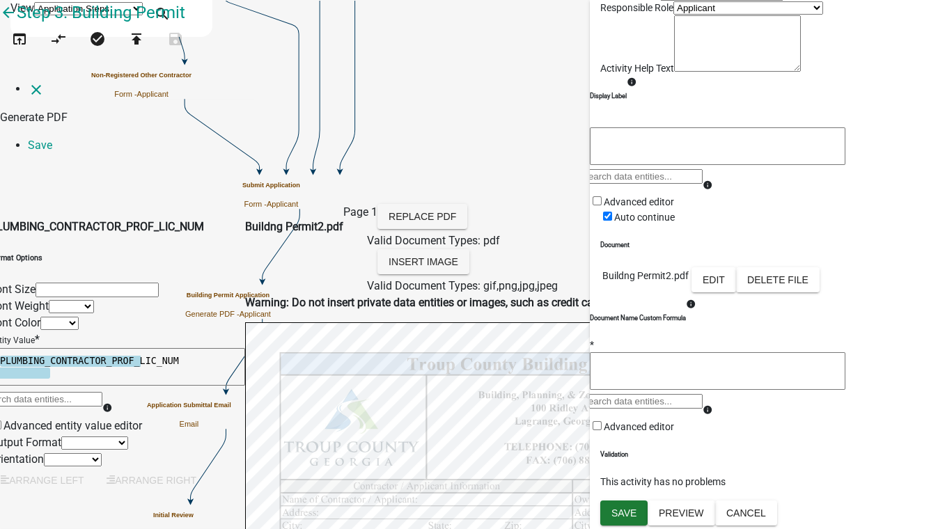
click at [377, 204] on div "Page 1" at bounding box center [360, 249] width 34 height 91
click at [52, 139] on link "Save" at bounding box center [40, 145] width 24 height 13
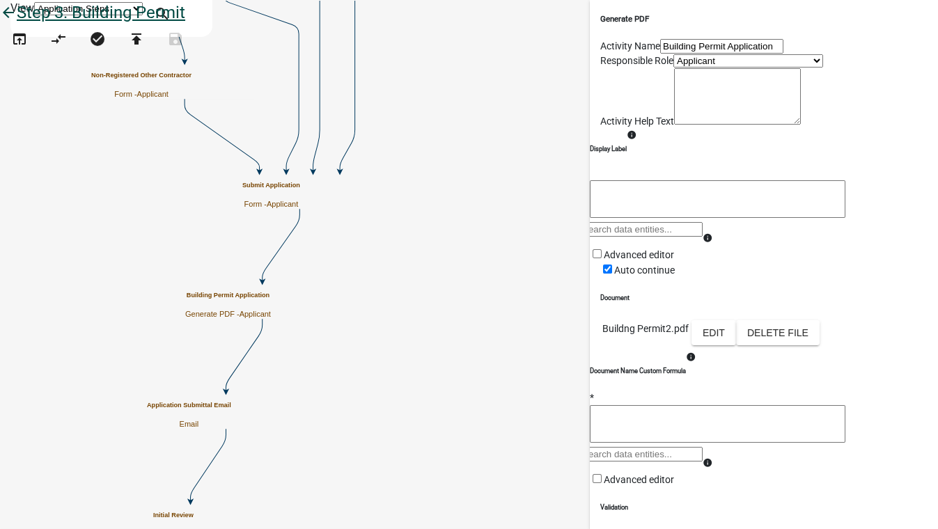
click at [17, 24] on icon "arrow_back" at bounding box center [8, 13] width 17 height 19
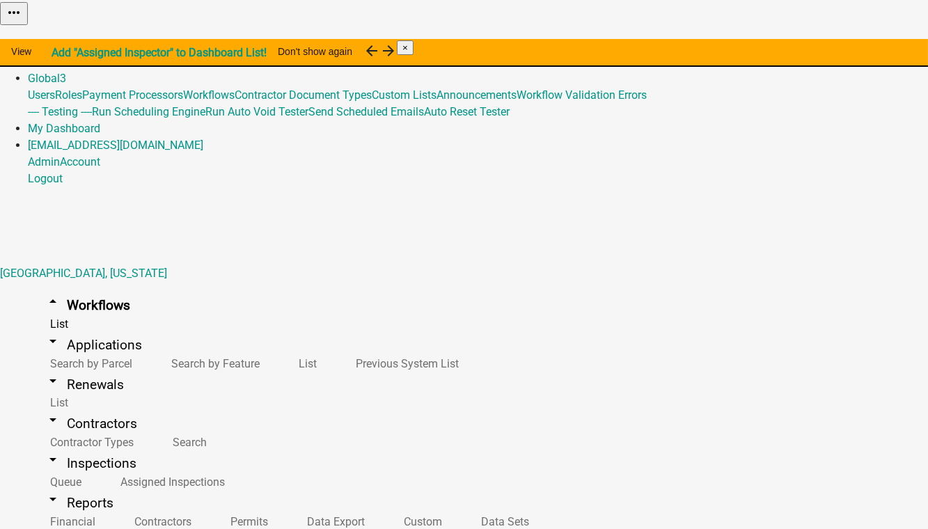
scroll to position [587, 0]
click at [614, 42] on button "Publish" at bounding box center [593, 35] width 42 height 15
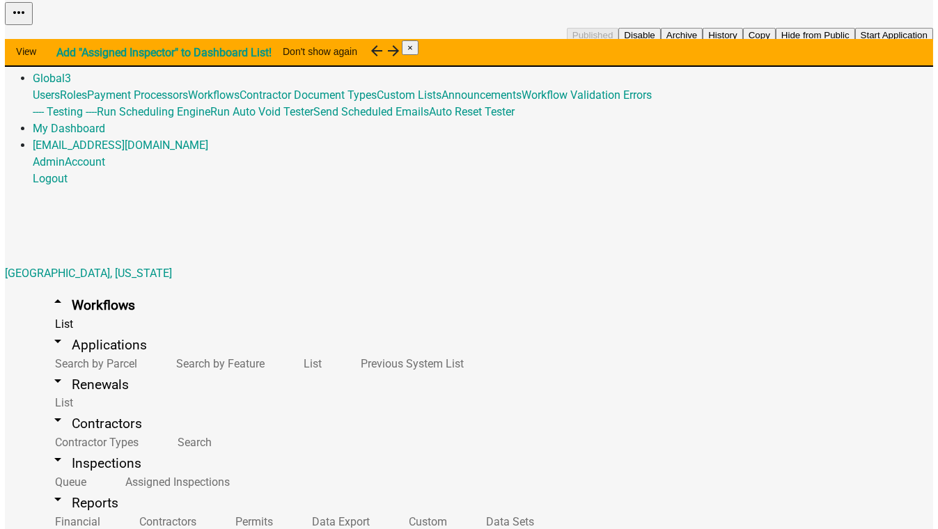
scroll to position [774, 0]
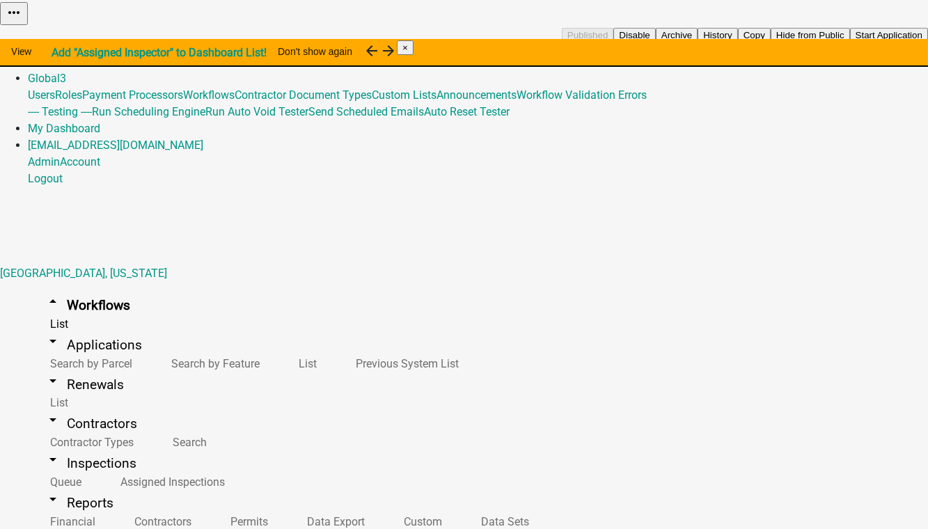
click at [850, 42] on button "Start Application" at bounding box center [889, 35] width 78 height 15
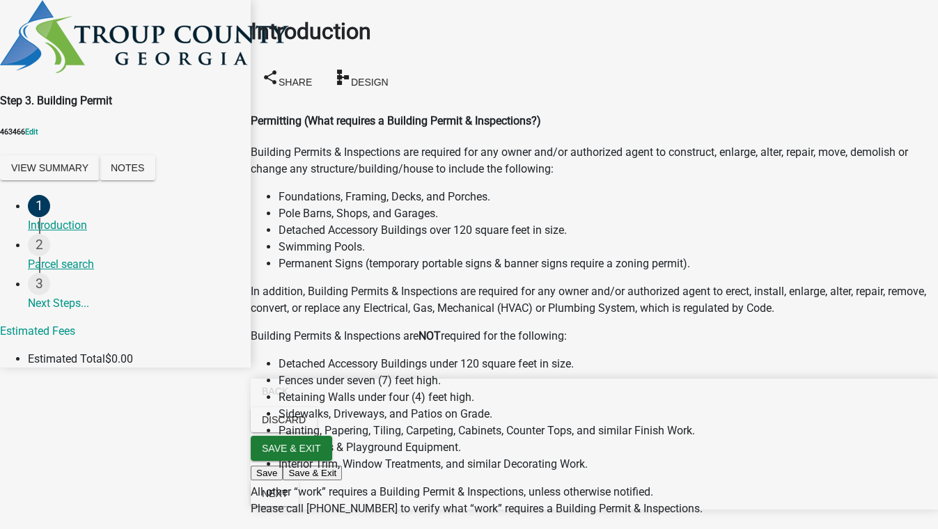
scroll to position [397, 0]
checkbox input "true"
click at [288, 499] on span "Next" at bounding box center [275, 493] width 26 height 11
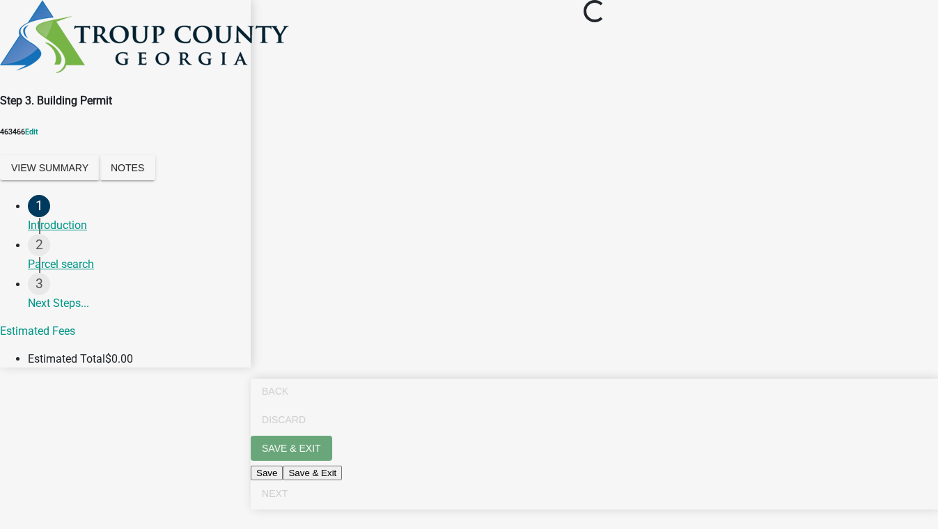
scroll to position [0, 0]
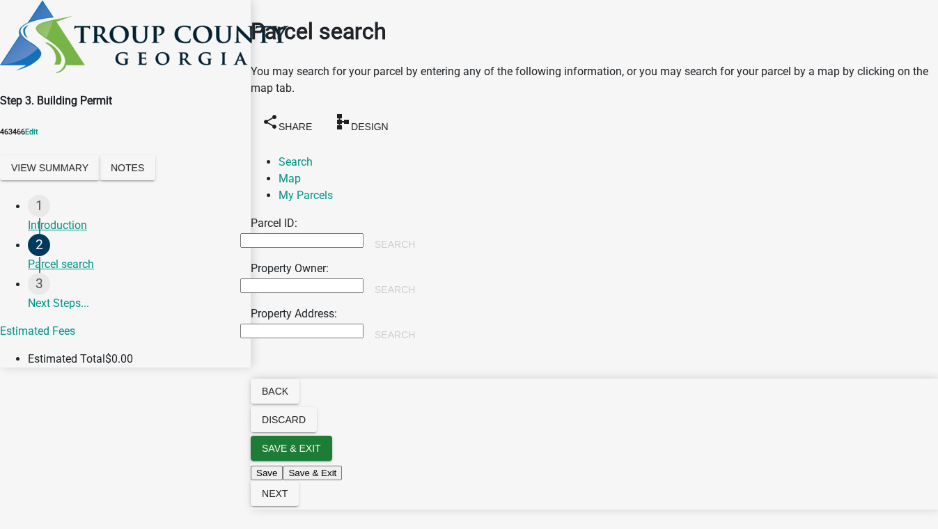
click at [322, 278] on input "Property Owner:" at bounding box center [301, 285] width 123 height 15
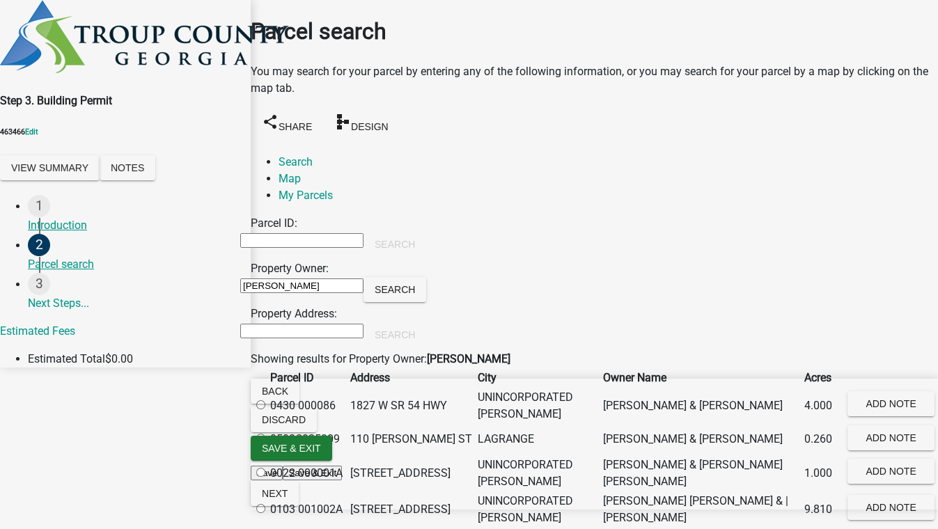
type input "william"
click at [834, 251] on div "Parcel ID: Search Property Owner: william Search Property Address: Search" at bounding box center [594, 283] width 687 height 136
click at [267, 408] on label at bounding box center [267, 405] width 0 height 13
click at [265, 408] on 000086 "radio" at bounding box center [260, 404] width 9 height 9
radio 000086 "true"
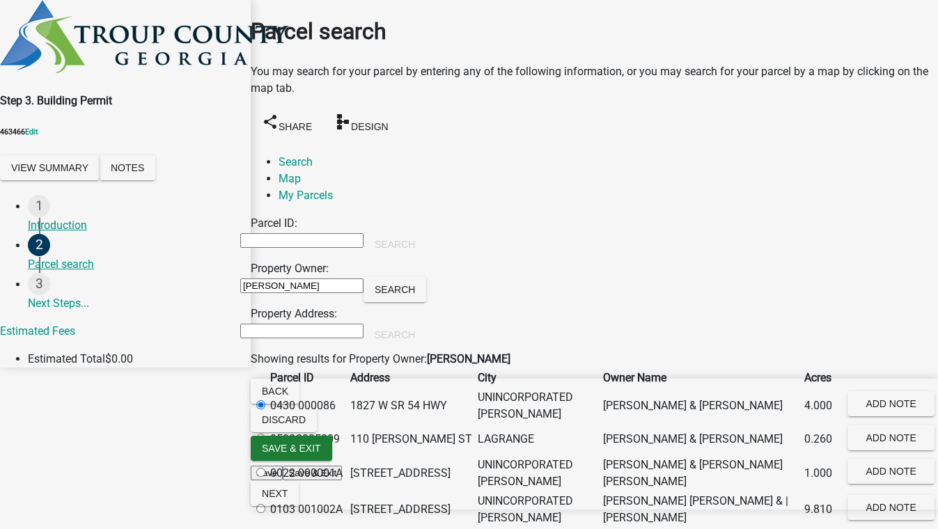
drag, startPoint x: 896, startPoint y: 524, endPoint x: 890, endPoint y: 496, distance: 28.4
click at [895, 510] on nav "Back Discard Save & Exit Save Save & Exit Next" at bounding box center [594, 444] width 687 height 131
click at [288, 499] on span "Next" at bounding box center [275, 493] width 26 height 11
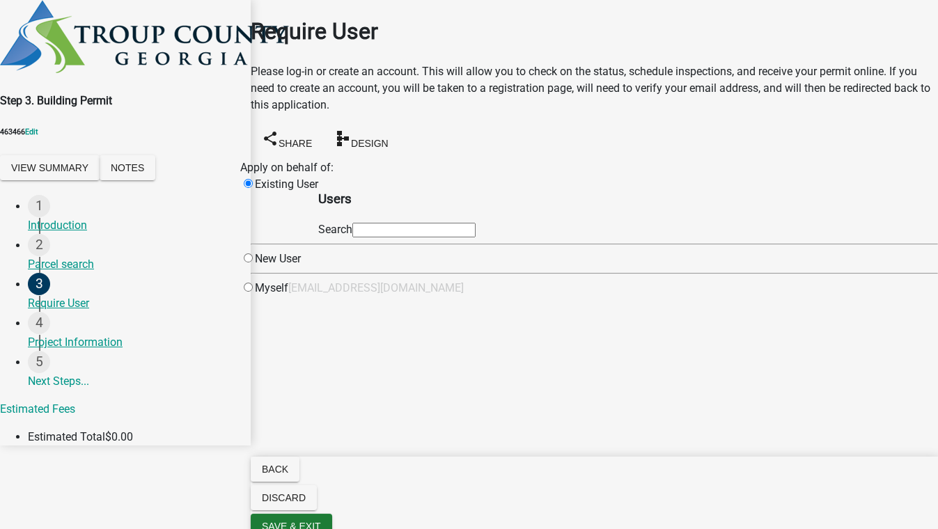
click at [414, 229] on input "text" at bounding box center [413, 230] width 123 height 15
type input "test1"
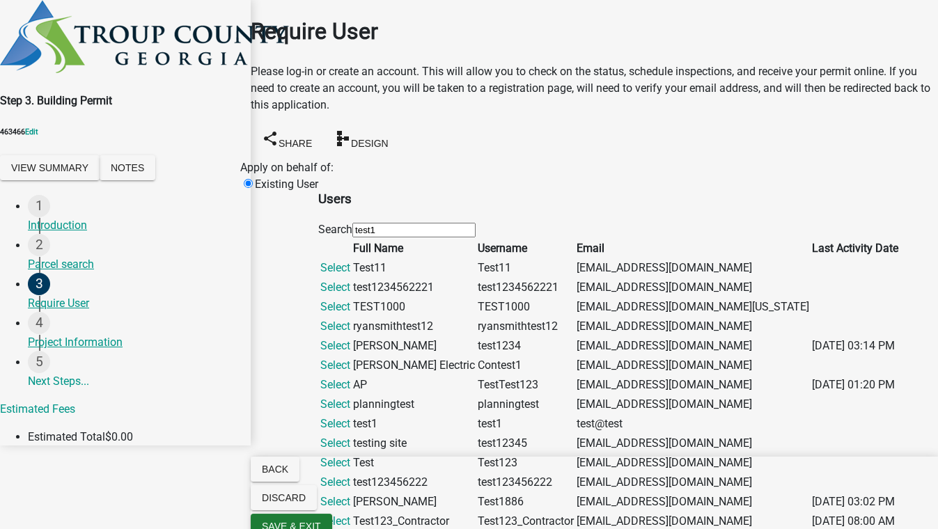
scroll to position [316, 0]
click at [350, 514] on link "Select" at bounding box center [335, 520] width 30 height 13
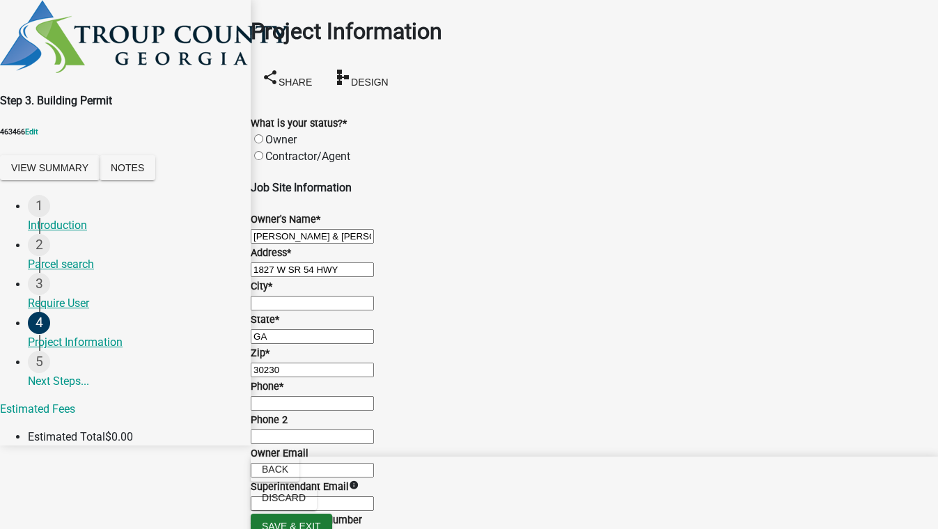
click at [277, 150] on label "Contractor/Agent" at bounding box center [307, 156] width 85 height 13
click at [263, 151] on input "Contractor/Agent" at bounding box center [258, 155] width 9 height 9
radio input "true"
click at [374, 296] on input "City *" at bounding box center [312, 303] width 123 height 15
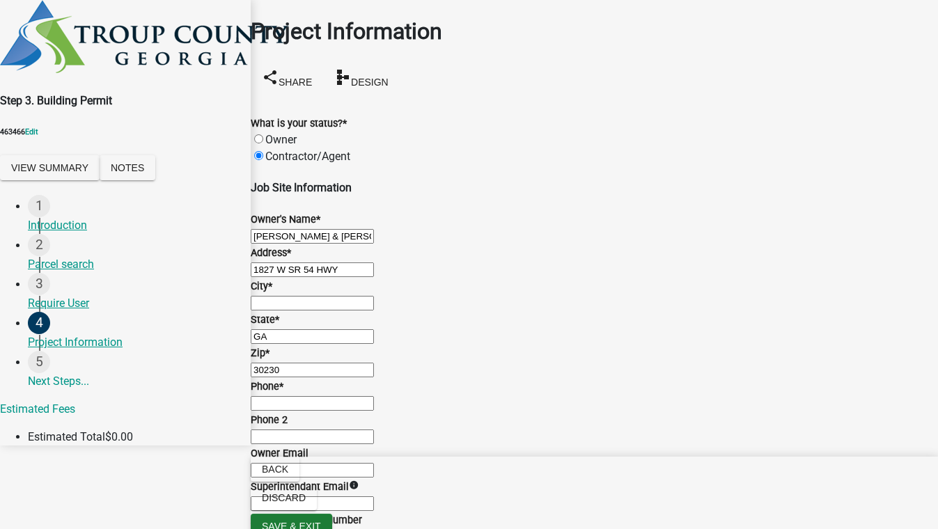
type input "test,zx 55555"
type input "5555555555"
type input "[EMAIL_ADDRESS][DOMAIN_NAME]"
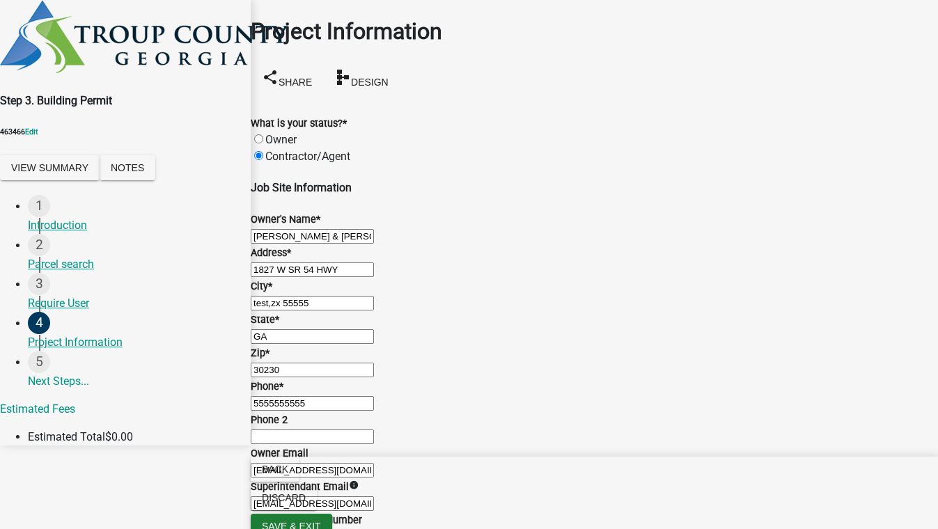
radio input "true"
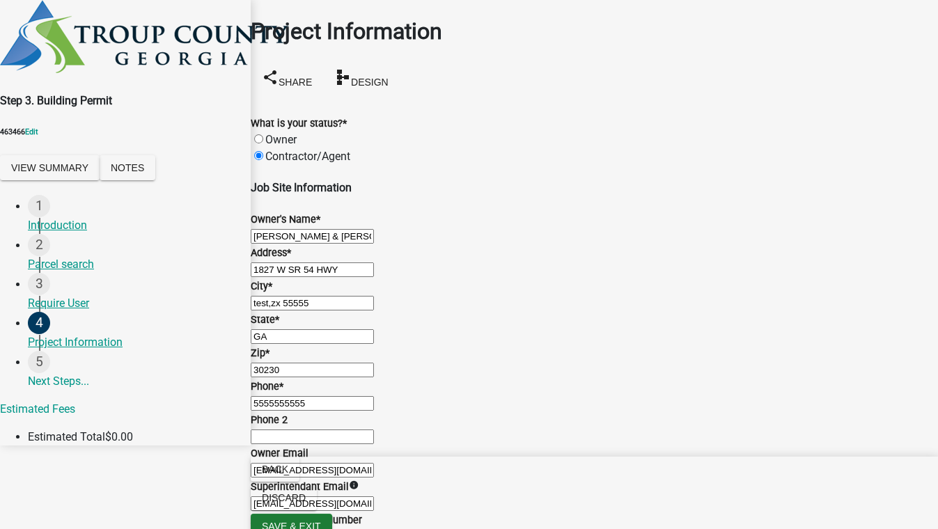
checkbox input "true"
checkbox input "false"
checkbox input "true"
checkbox input "false"
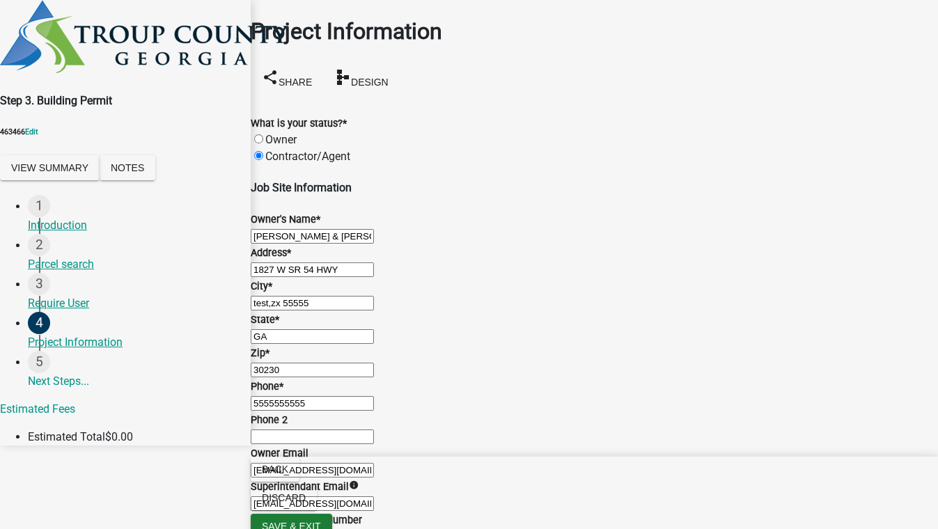
checkbox input "false"
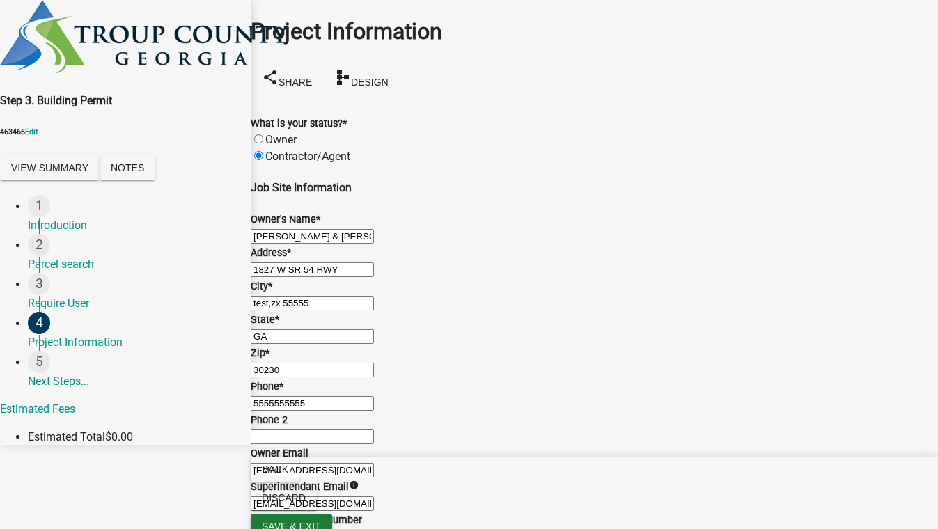
checkbox input "false"
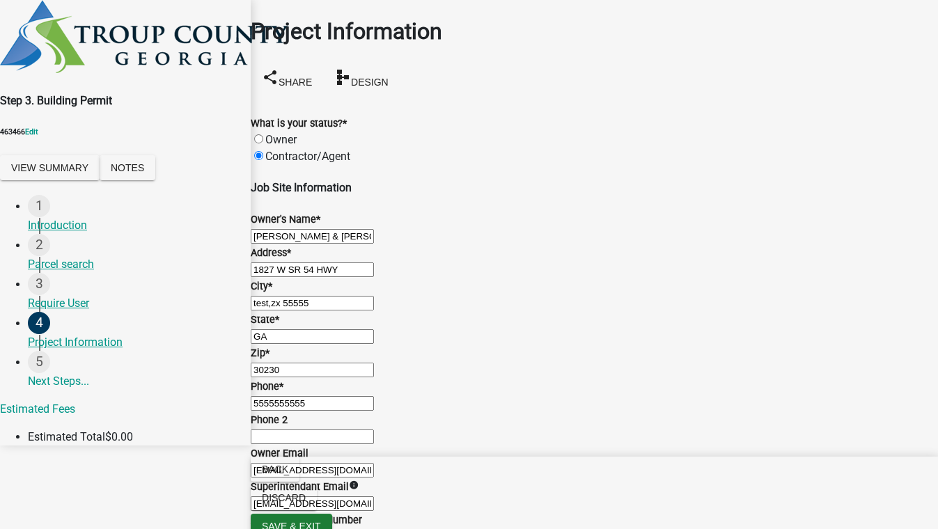
scroll to position [949, 0]
checkbox input "true"
checkbox input "false"
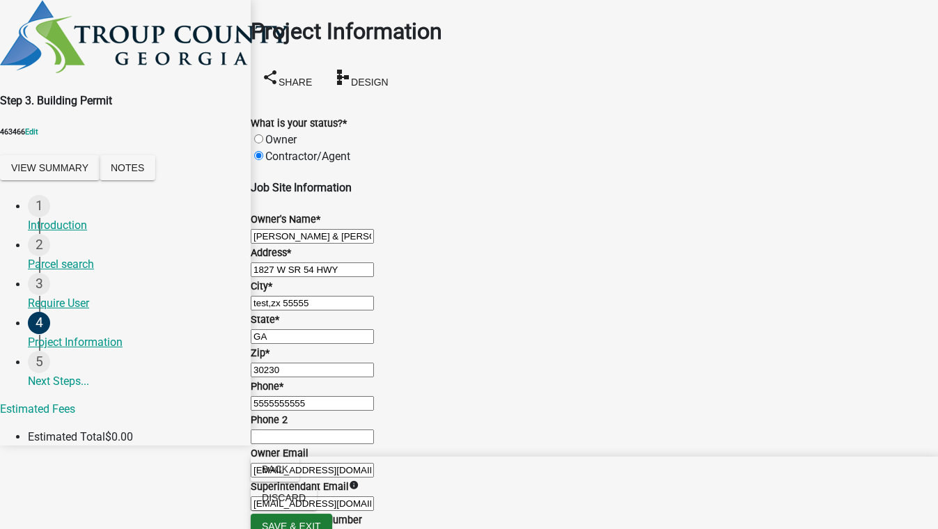
checkbox input "false"
checkbox input "true"
checkbox input "false"
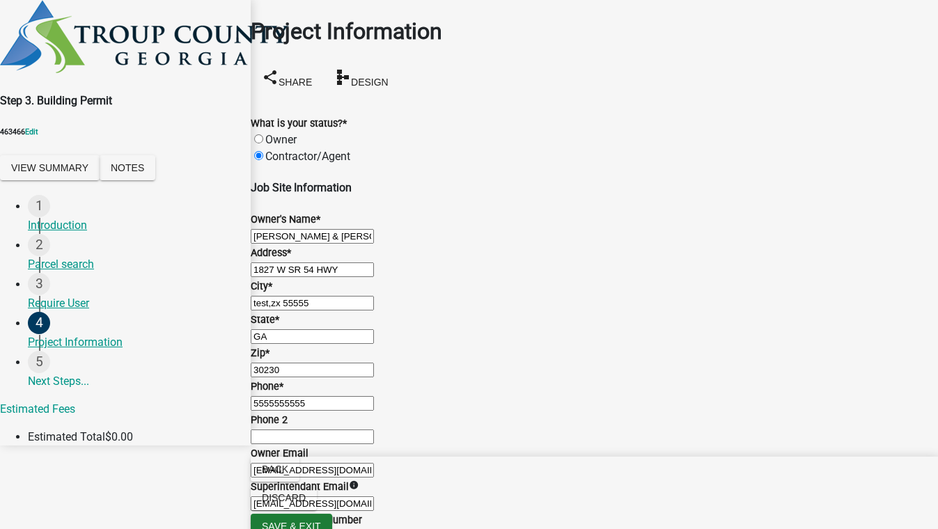
checkbox input "false"
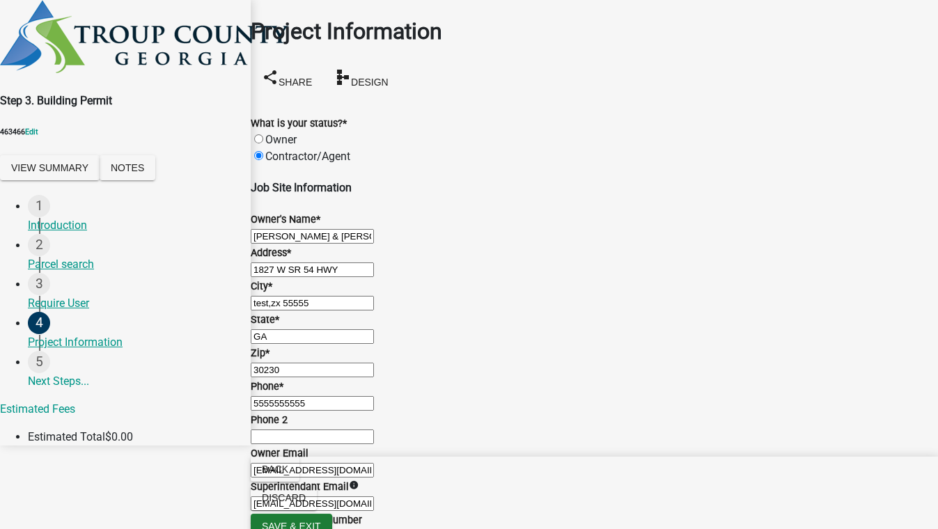
checkbox input "false"
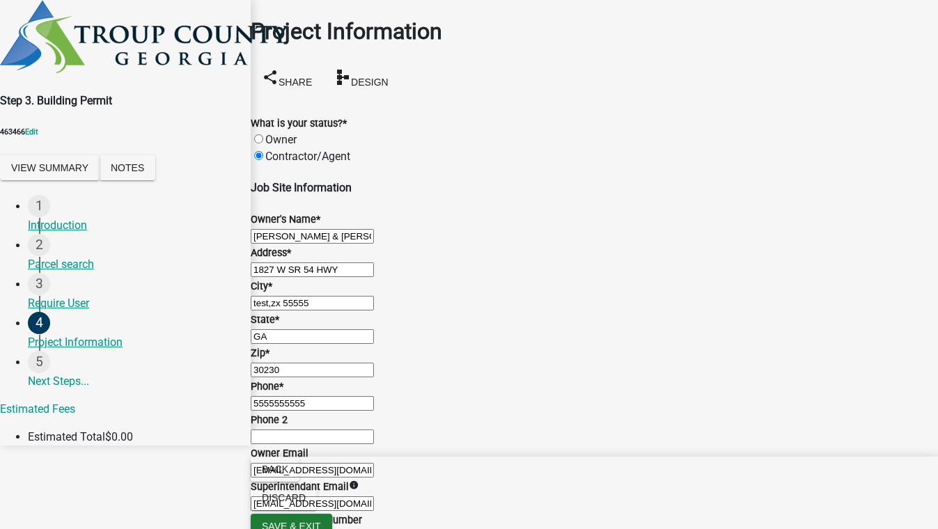
checkbox input "false"
checkbox input "true"
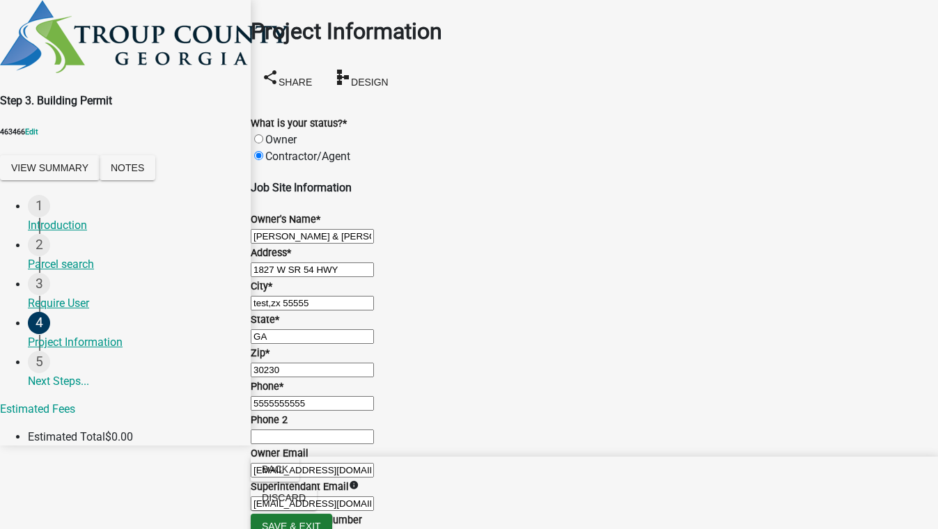
checkbox input "false"
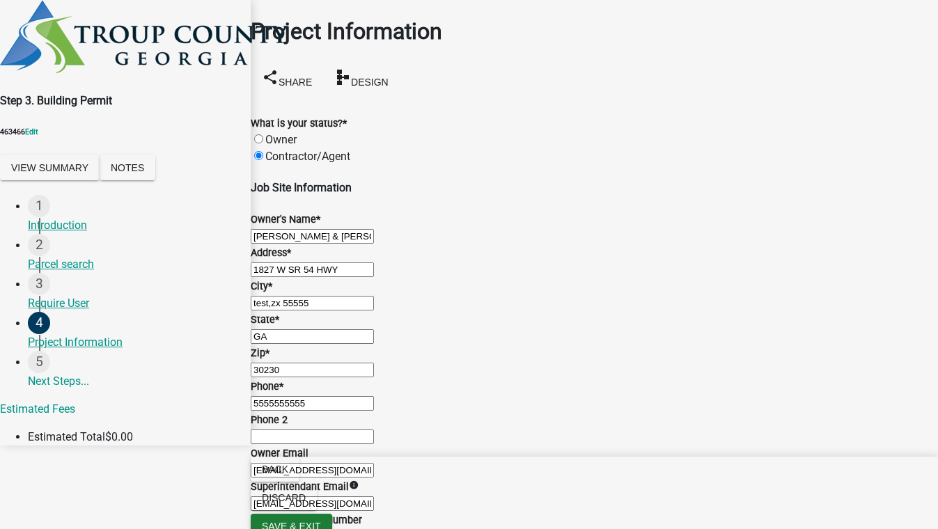
checkbox input "false"
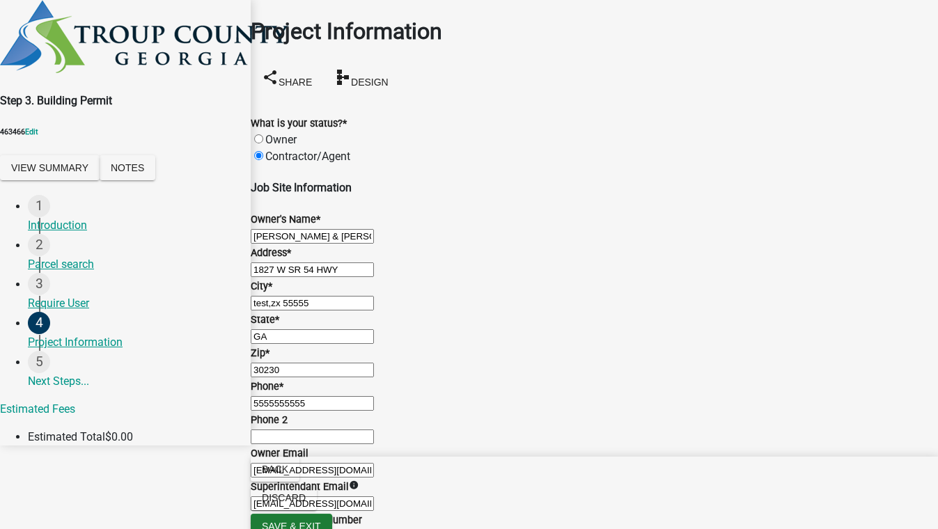
scroll to position [1139, 0]
radio input "true"
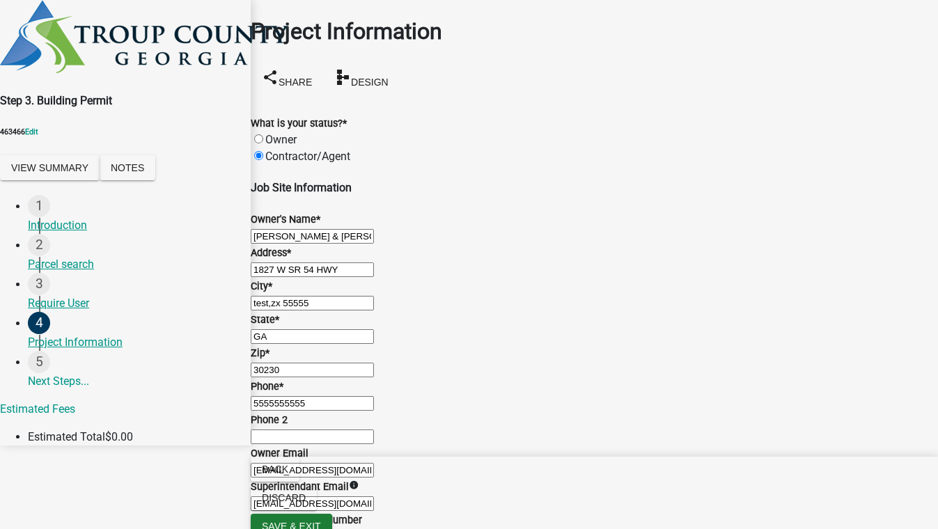
radio input "true"
type input "95000"
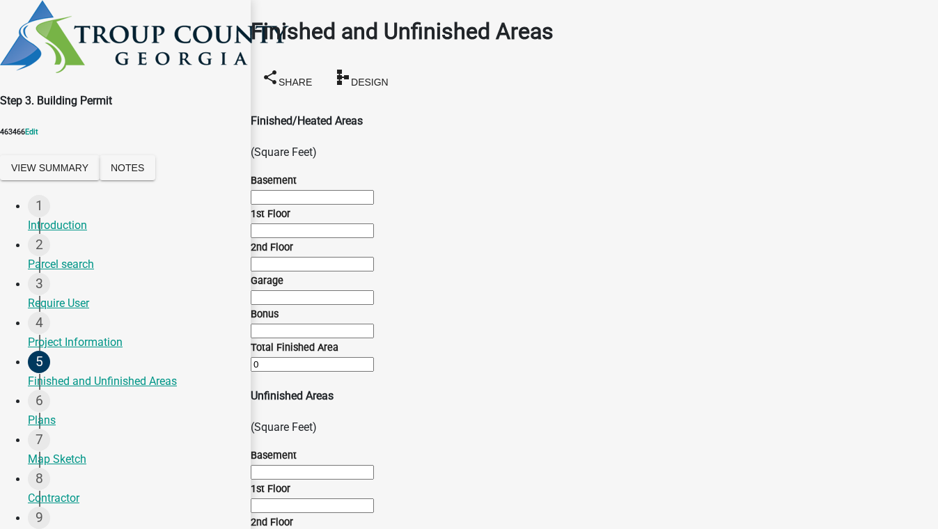
scroll to position [0, 0]
click at [291, 238] on input "text" at bounding box center [312, 230] width 123 height 15
type input "1500"
click at [339, 272] on input "text" at bounding box center [312, 264] width 123 height 15
type input "200"
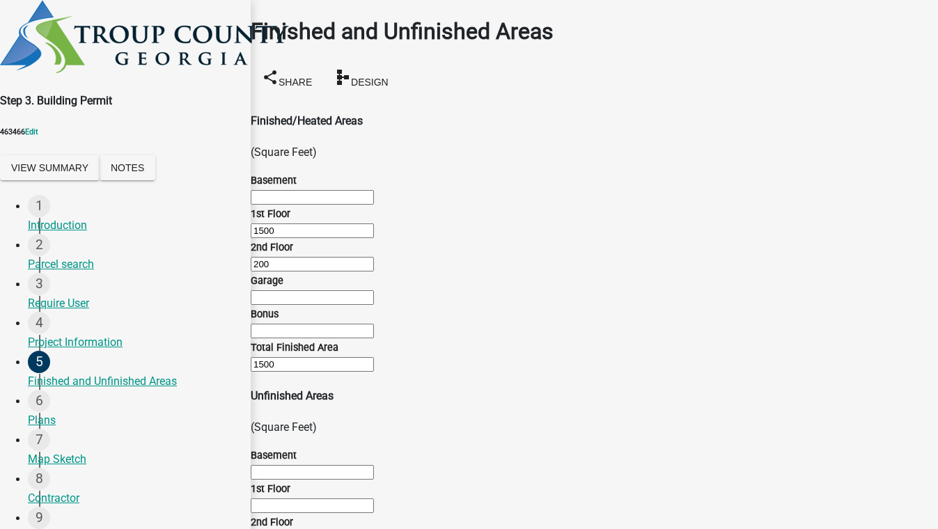
click at [331, 305] on input "text" at bounding box center [312, 297] width 123 height 15
type input "900"
click at [323, 338] on input "text" at bounding box center [312, 331] width 123 height 15
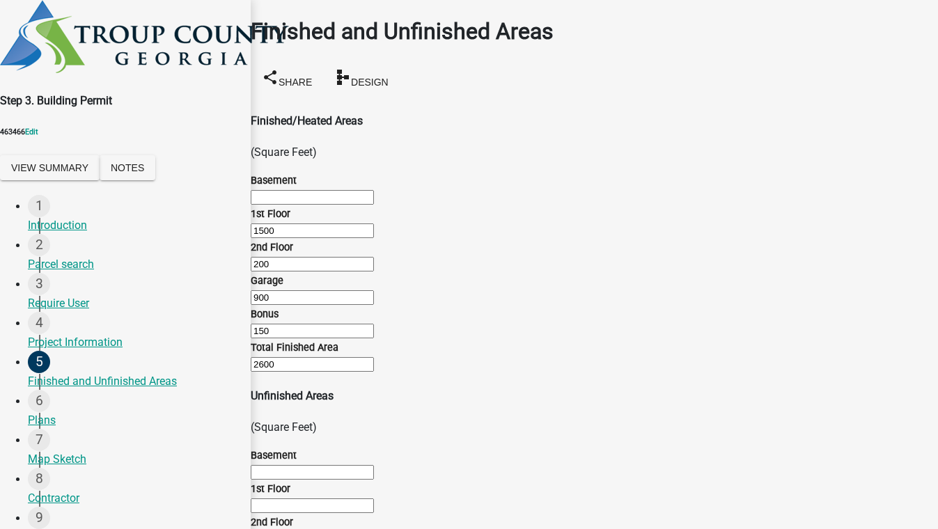
type input "150"
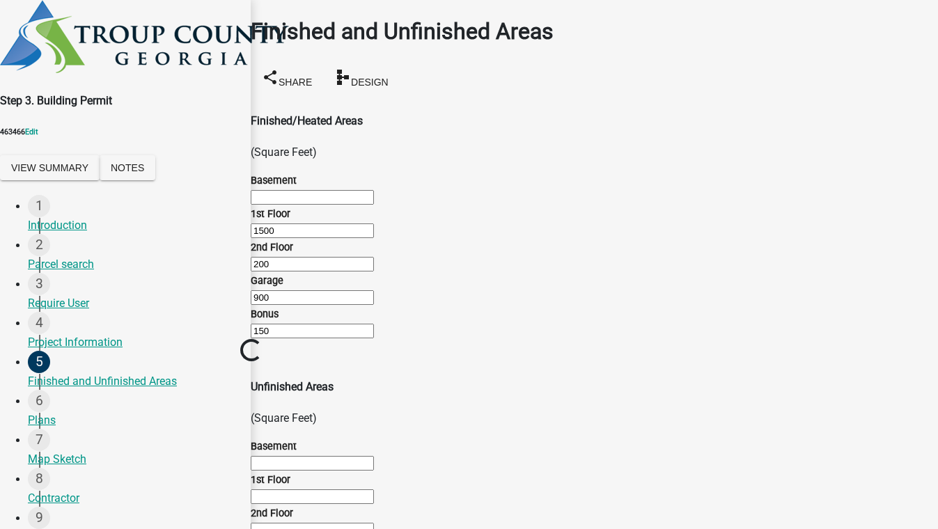
click at [310, 319] on wm-data-entity-input-list "Finished/Heated Areas (Square Feet) Basement 1st Floor 1500 2nd Floor 200 Garag…" at bounding box center [594, 376] width 687 height 526
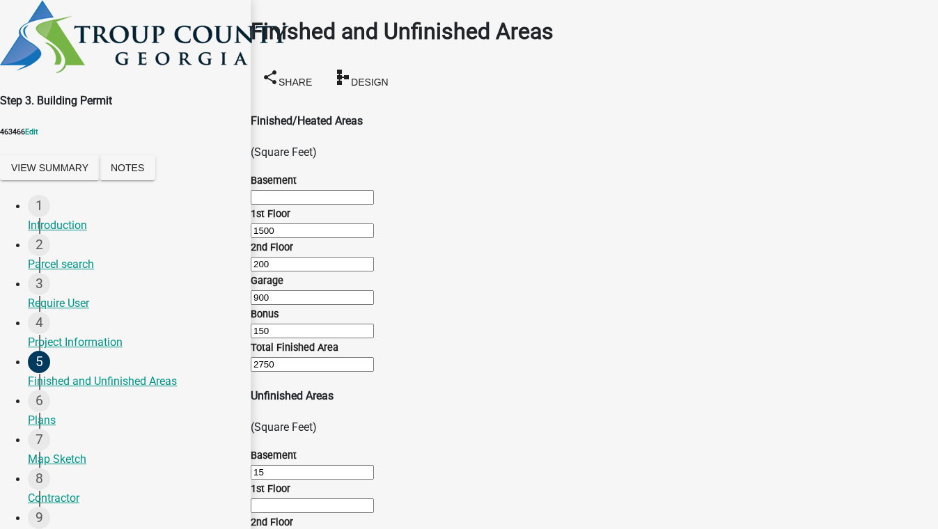
scroll to position [677, 0]
type input "1500"
click at [358, 190] on input "text" at bounding box center [312, 197] width 123 height 15
type input "1500"
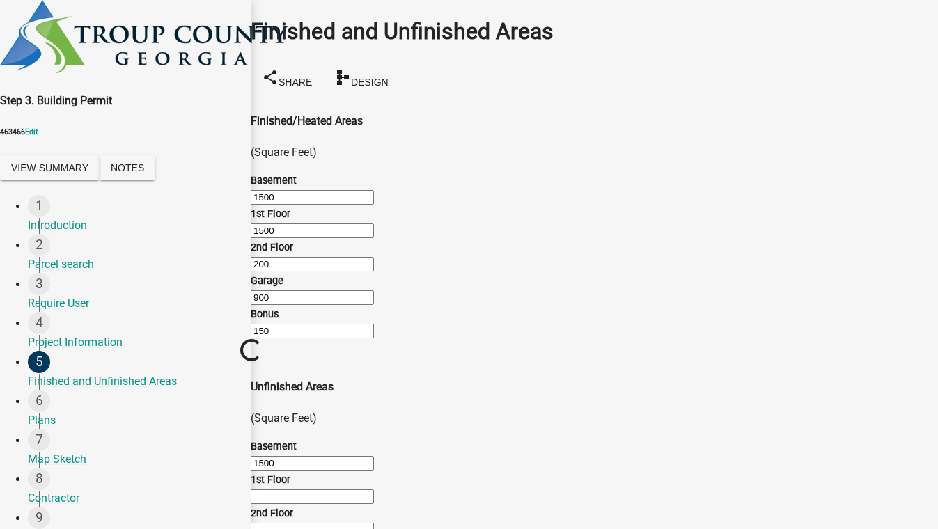
click at [411, 205] on div "1st Floor 1500" at bounding box center [594, 221] width 687 height 33
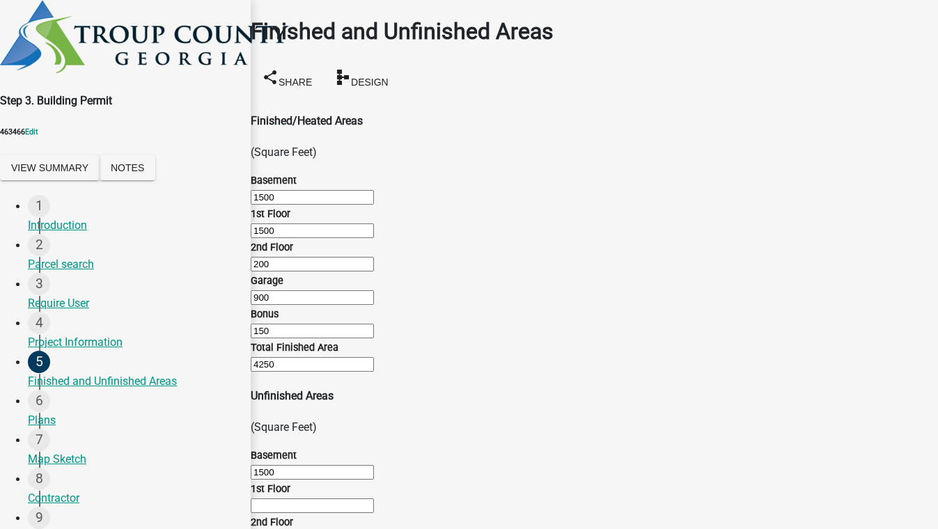
scroll to position [677, 0]
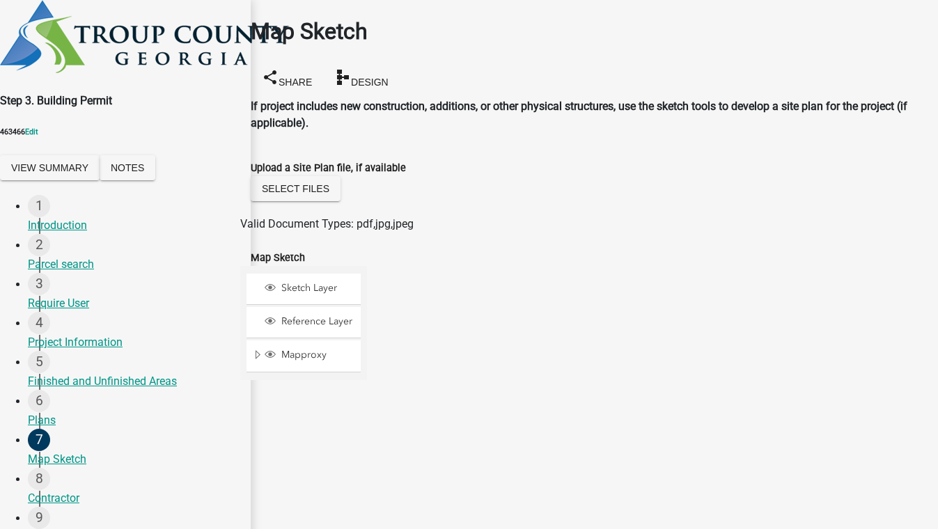
scroll to position [185, 0]
click at [394, 282] on span at bounding box center [388, 287] width 11 height 11
click at [367, 266] on div at bounding box center [367, 440] width 0 height 348
click at [367, 284] on div at bounding box center [367, 440] width 0 height 348
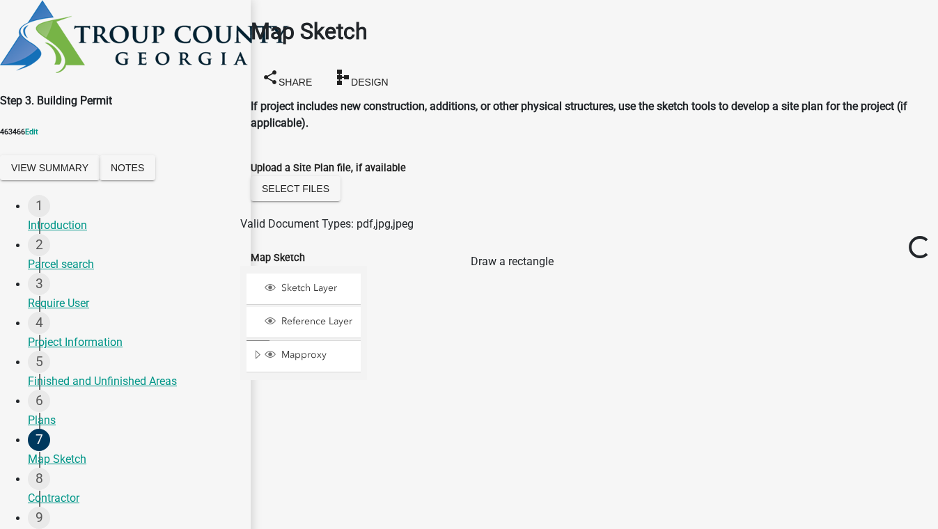
click at [394, 452] on span at bounding box center [388, 457] width 11 height 11
click at [367, 340] on div at bounding box center [367, 440] width 0 height 348
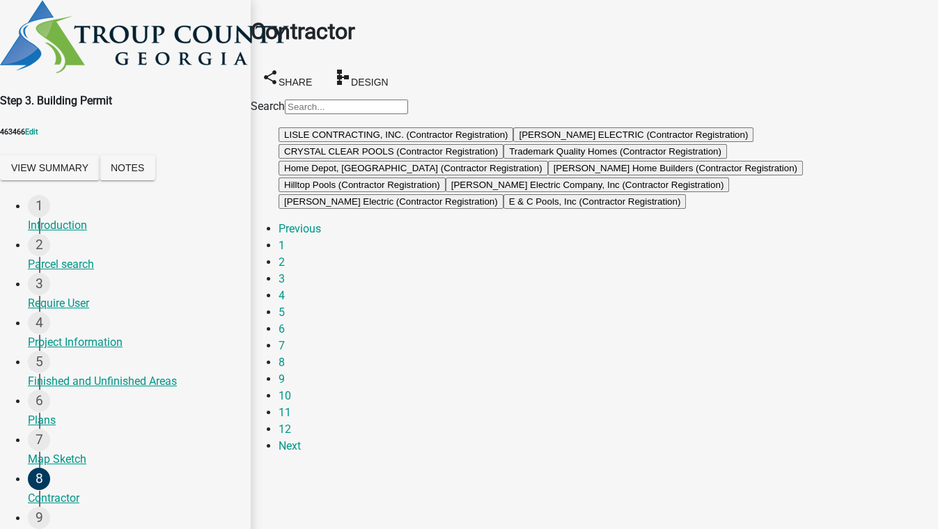
scroll to position [63, 0]
click at [285, 285] on link "3" at bounding box center [281, 278] width 6 height 13
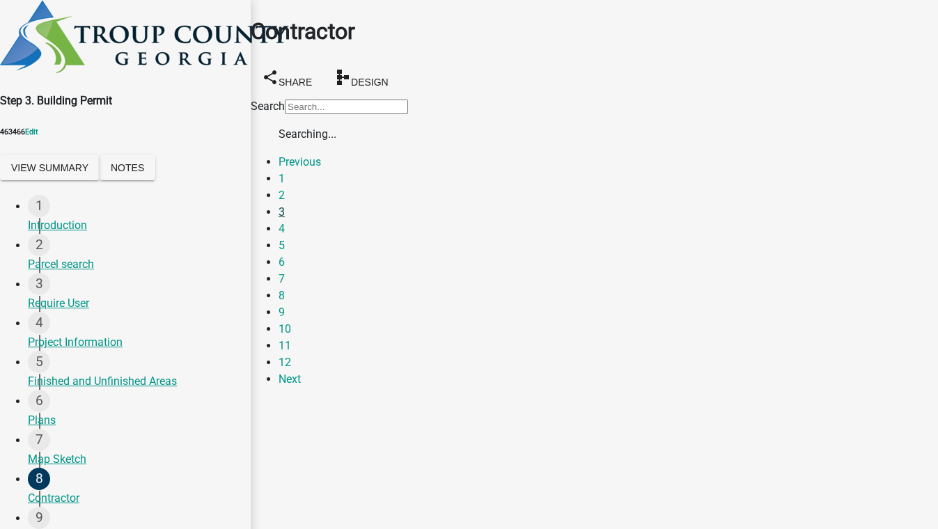
scroll to position [0, 0]
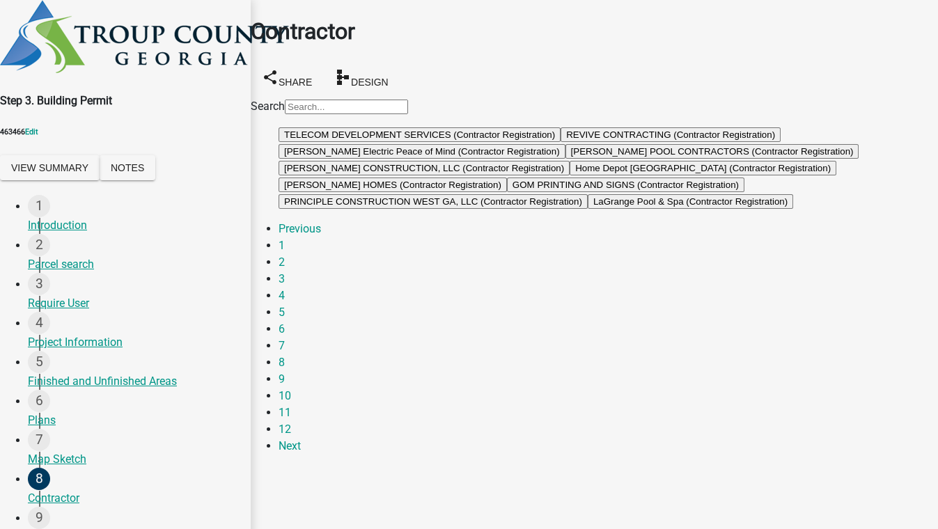
click at [560, 142] on button "REVIVE CONTRACTING (Contractor Registration)" at bounding box center [670, 134] width 220 height 15
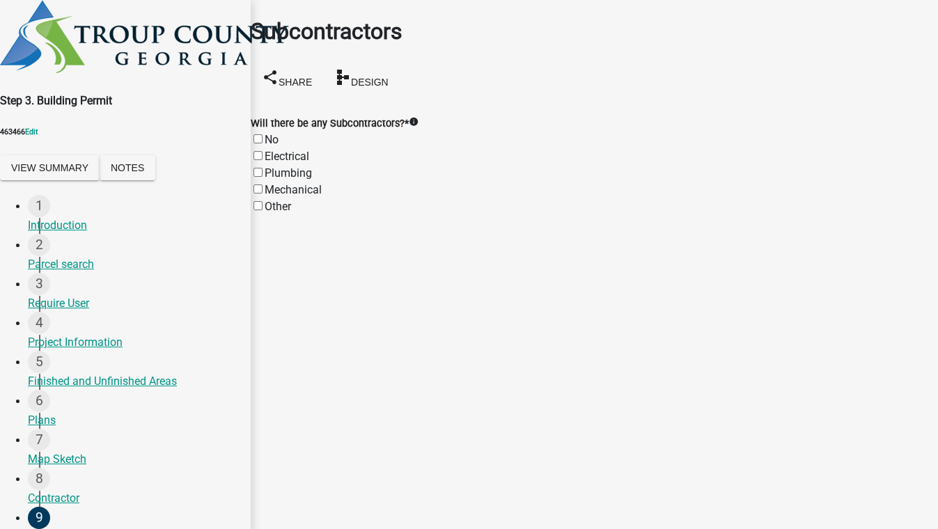
click at [275, 150] on label "Electrical" at bounding box center [287, 156] width 45 height 13
click at [262, 151] on input "Electrical" at bounding box center [257, 155] width 9 height 9
checkbox input "true"
checkbox input "false"
checkbox input "true"
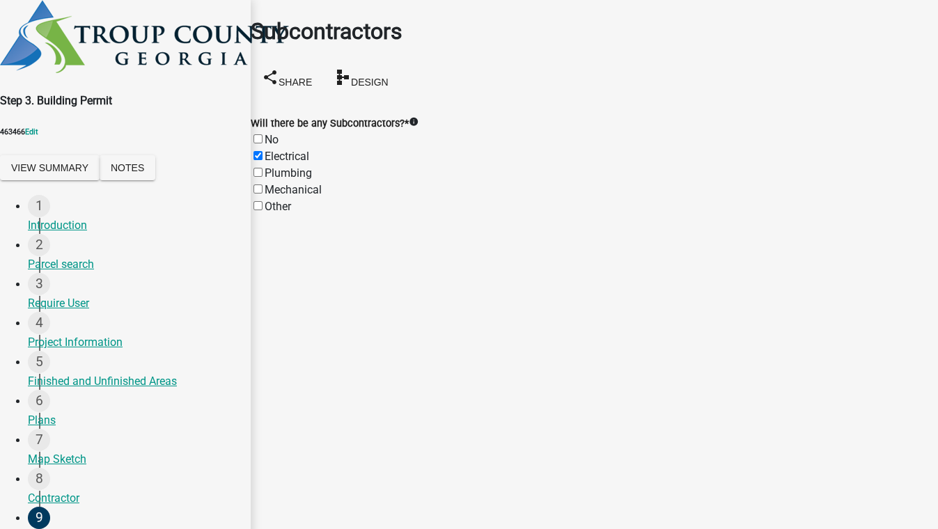
checkbox input "false"
click at [273, 165] on div "Plumbing" at bounding box center [594, 173] width 687 height 17
click at [272, 165] on div "Plumbing" at bounding box center [594, 173] width 687 height 17
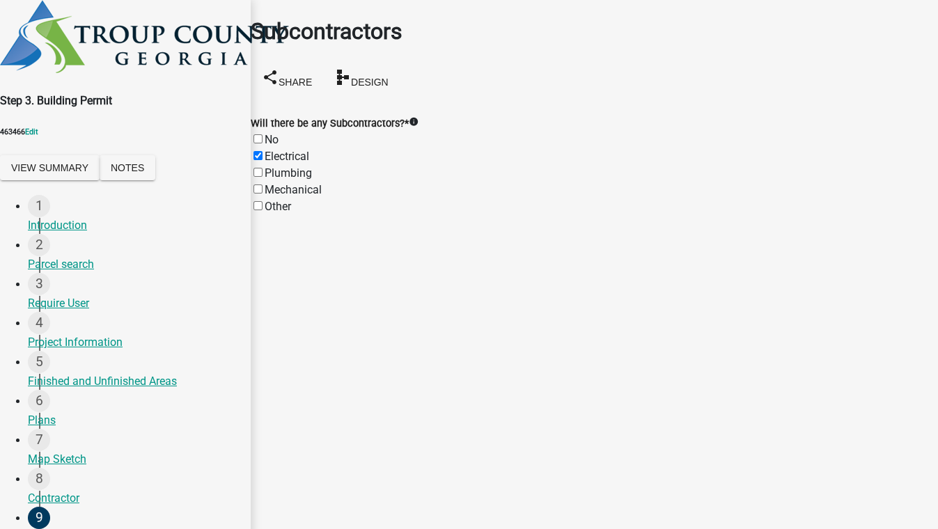
click at [273, 166] on label "Plumbing" at bounding box center [288, 172] width 47 height 13
click at [262, 168] on input "Plumbing" at bounding box center [257, 172] width 9 height 9
checkbox input "true"
checkbox input "false"
checkbox input "true"
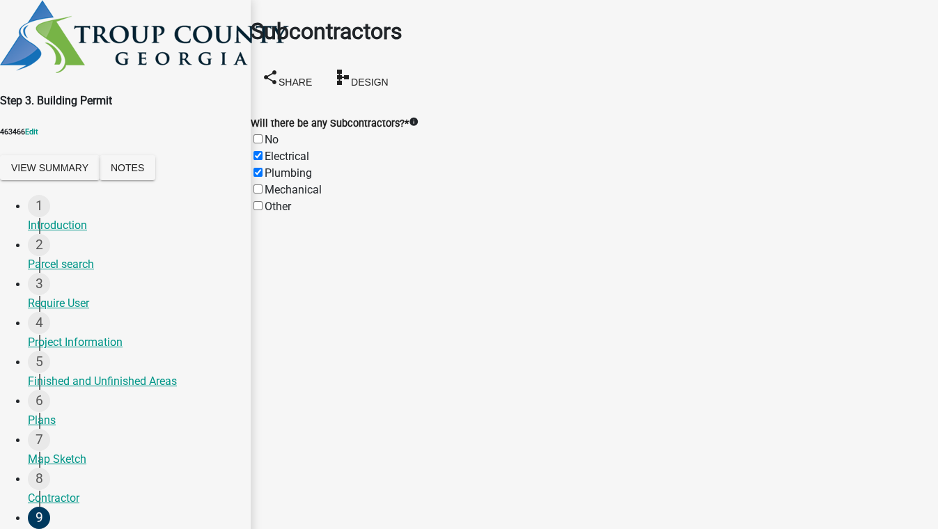
checkbox input "true"
checkbox input "false"
click at [273, 183] on label "Mechanical" at bounding box center [293, 189] width 57 height 13
click at [262, 184] on input "Mechanical" at bounding box center [257, 188] width 9 height 9
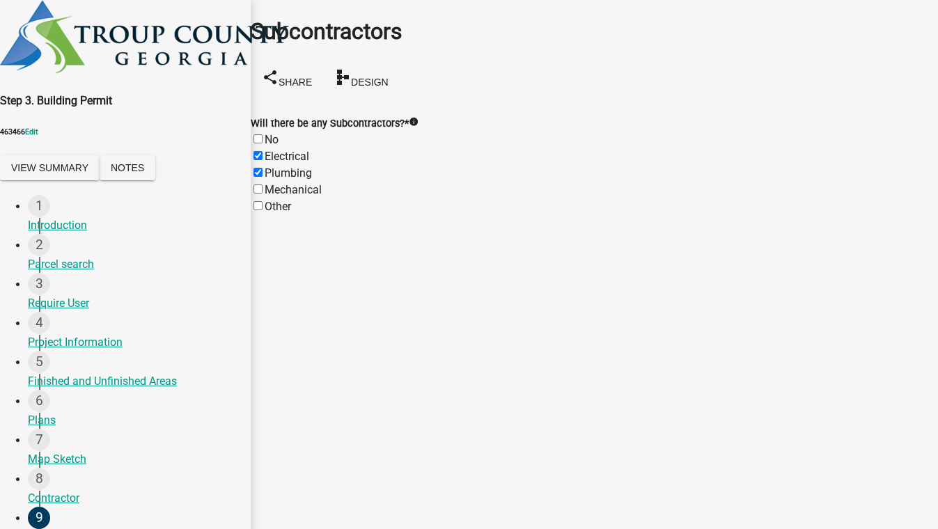
checkbox input "true"
checkbox input "false"
checkbox input "true"
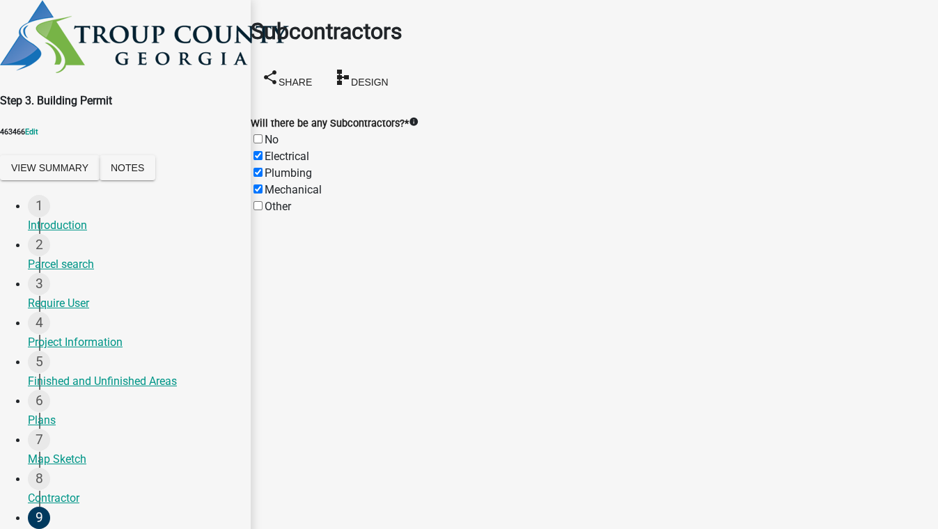
click at [275, 200] on label "Other" at bounding box center [278, 206] width 26 height 13
click at [262, 201] on input "Other" at bounding box center [257, 205] width 9 height 9
checkbox input "true"
checkbox input "false"
checkbox input "true"
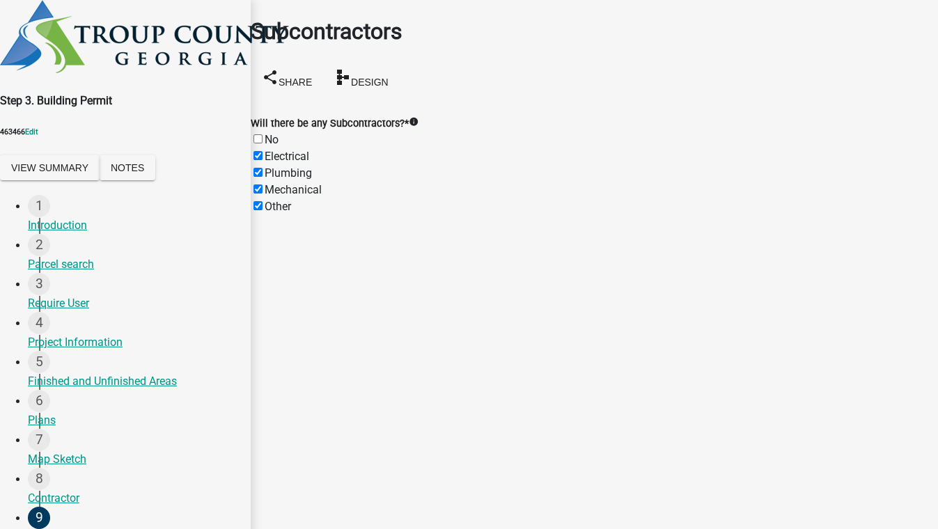
checkbox input "true"
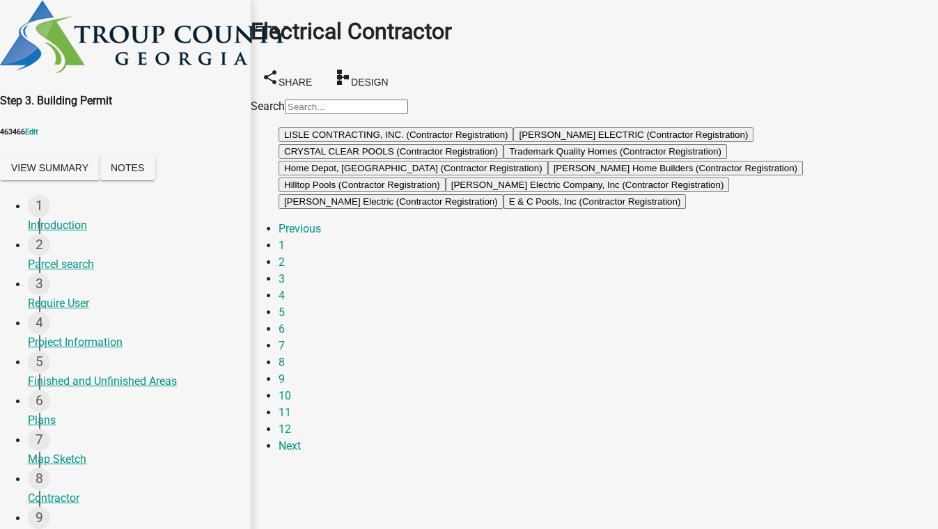
click at [513, 142] on button "LARRY ARRINGTON ELECTRIC (Contractor Registration)" at bounding box center [633, 134] width 240 height 15
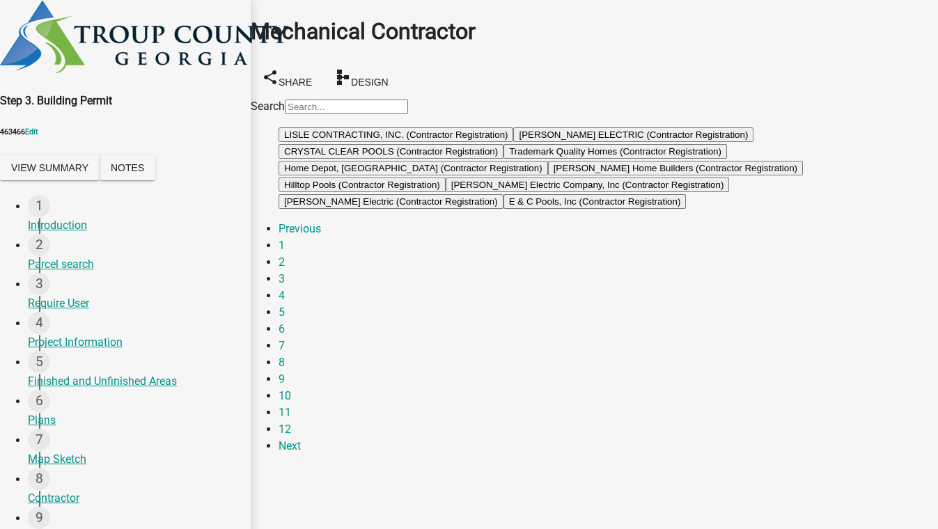
scroll to position [85, 0]
click at [285, 302] on link "4" at bounding box center [281, 295] width 6 height 13
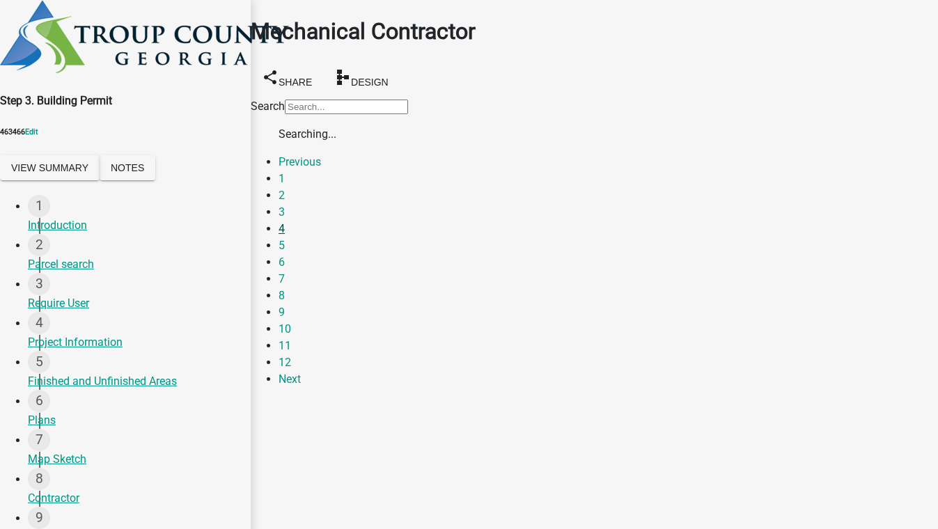
scroll to position [0, 0]
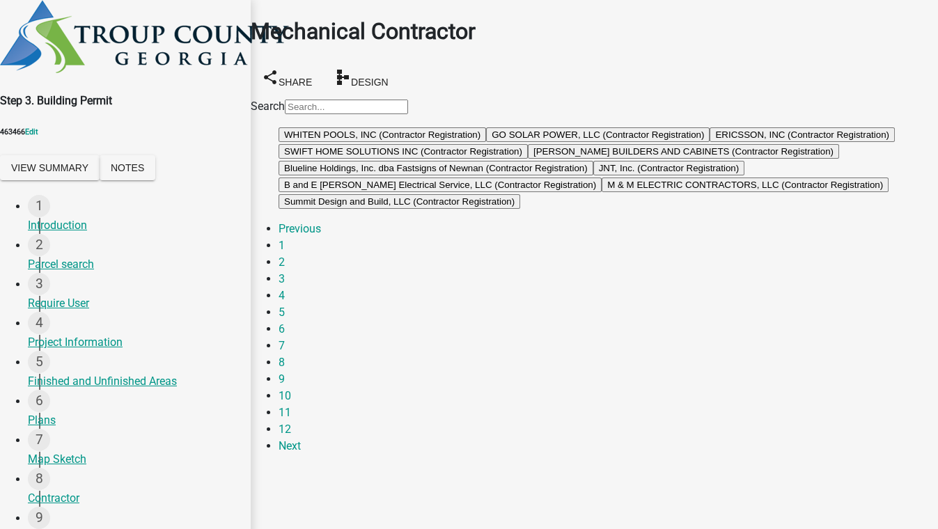
click at [486, 142] on button "GO SOLAR POWER, LLC (Contractor Registration)" at bounding box center [597, 134] width 223 height 15
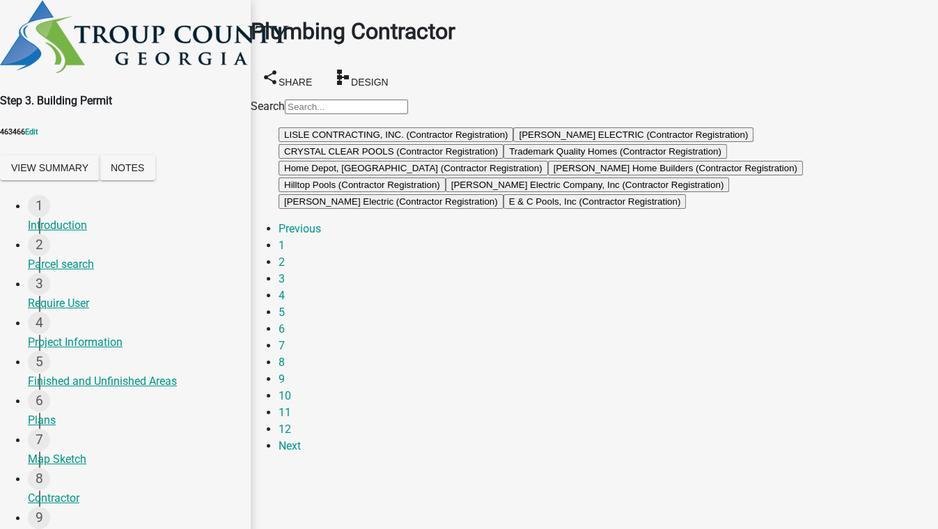
scroll to position [85, 0]
click at [285, 302] on link "4" at bounding box center [281, 295] width 6 height 13
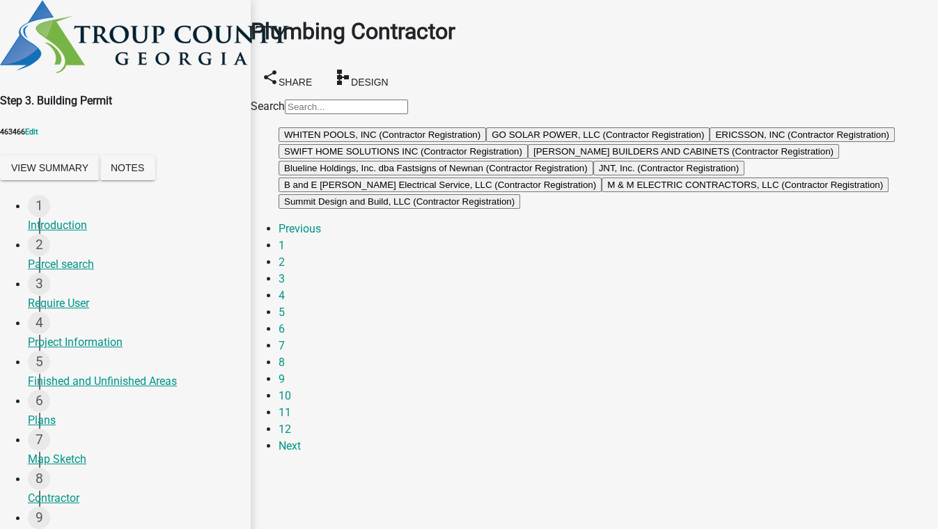
scroll to position [63, 0]
click at [285, 336] on link "6" at bounding box center [281, 328] width 6 height 13
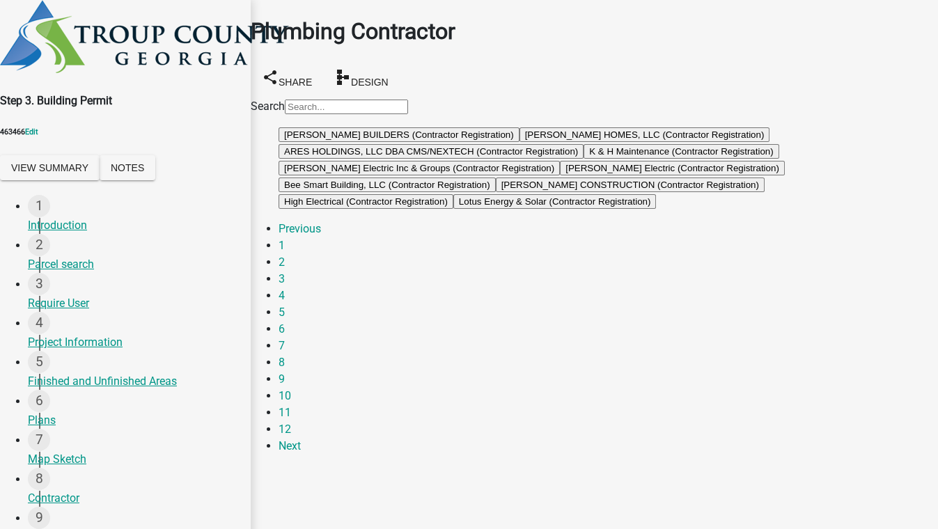
scroll to position [85, 0]
click at [285, 352] on link "7" at bounding box center [281, 345] width 6 height 13
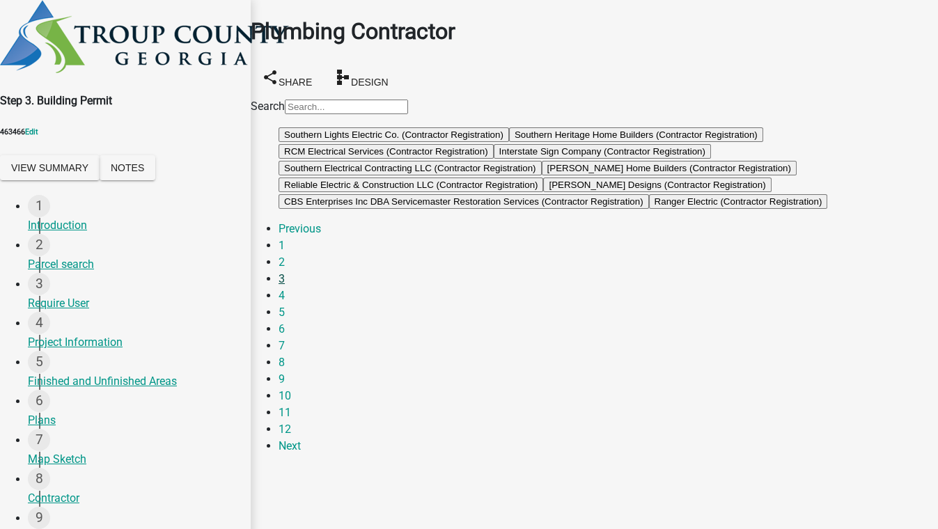
click at [285, 285] on link "3" at bounding box center [281, 278] width 6 height 13
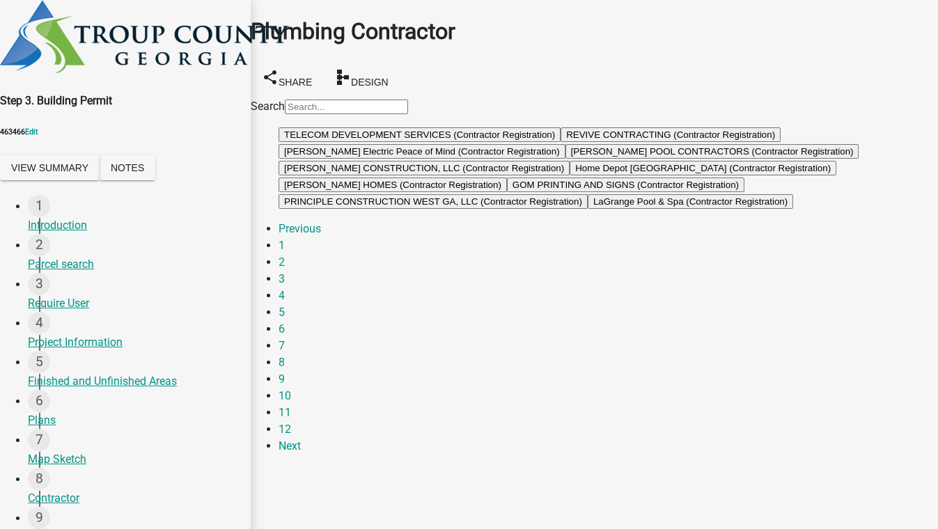
click at [560, 142] on button "REVIVE CONTRACTING (Contractor Registration)" at bounding box center [670, 134] width 220 height 15
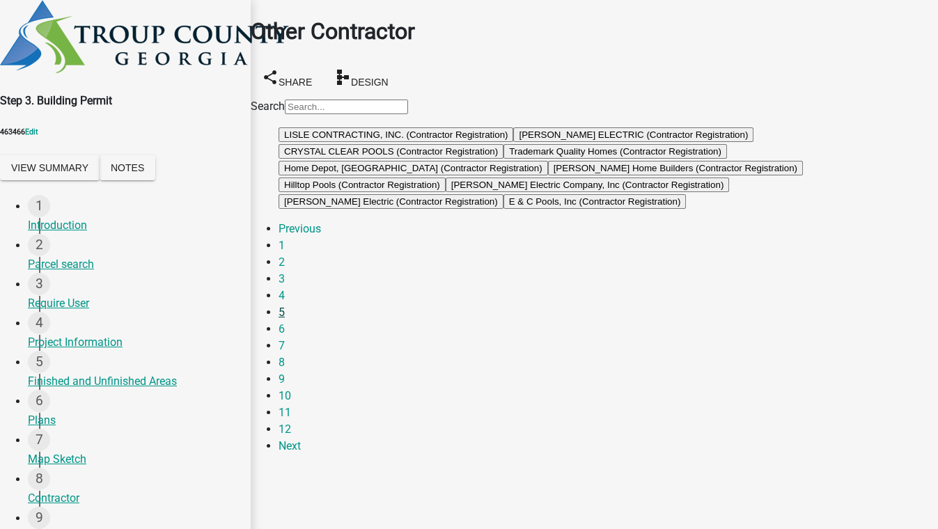
scroll to position [63, 0]
click at [285, 285] on link "3" at bounding box center [281, 278] width 6 height 13
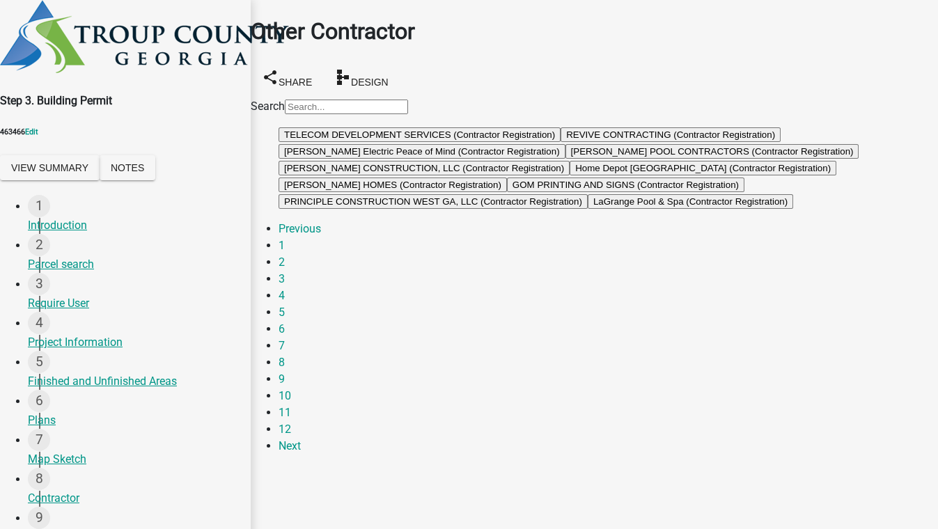
click at [560, 142] on button "REVIVE CONTRACTING (Contractor Registration)" at bounding box center [670, 134] width 220 height 15
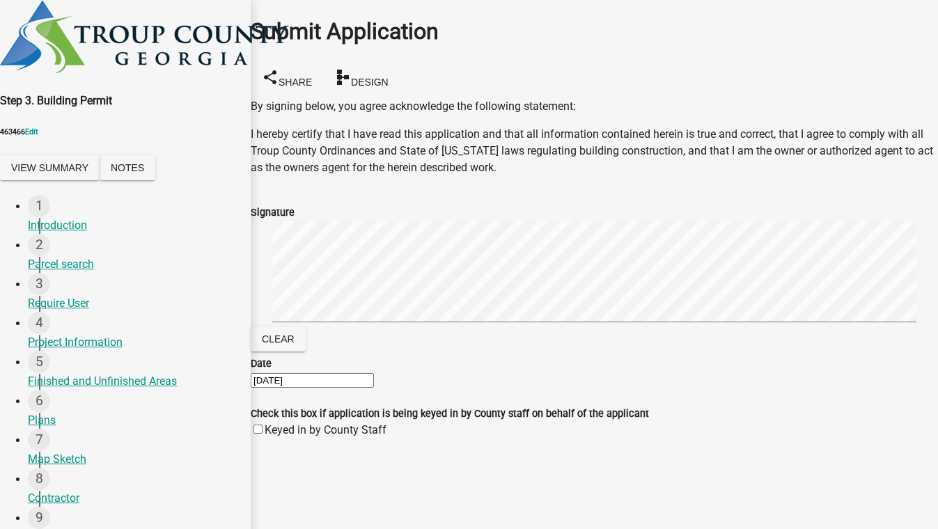
scroll to position [49, 0]
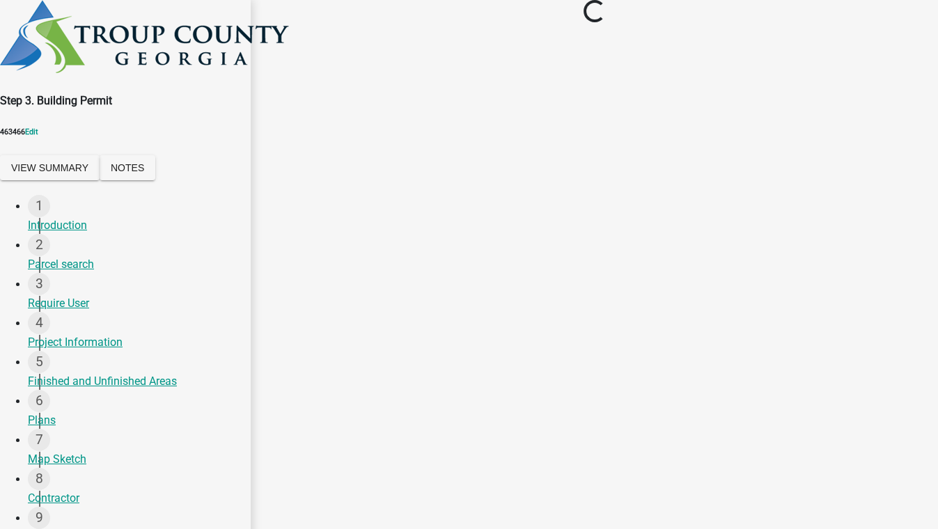
scroll to position [0, 0]
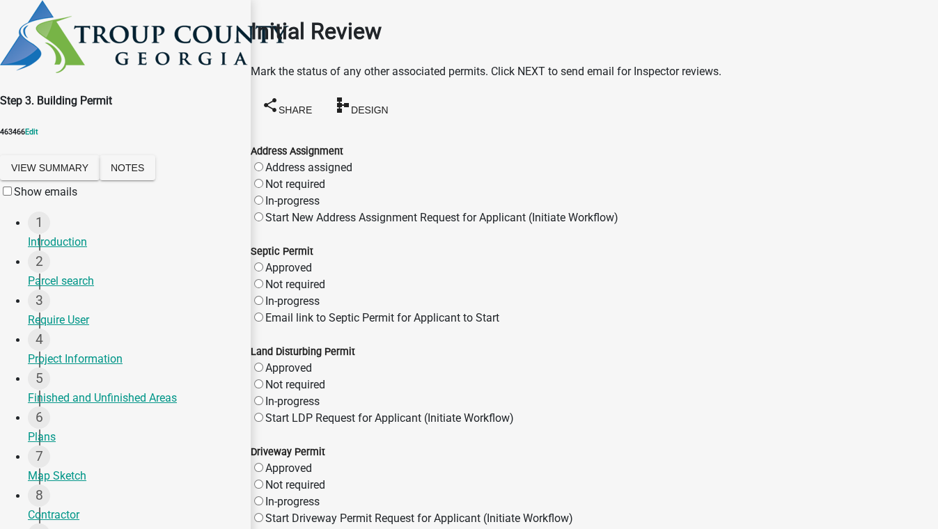
click at [276, 178] on label "Not required" at bounding box center [295, 184] width 60 height 13
click at [263, 179] on input "Not required" at bounding box center [258, 183] width 9 height 9
radio input "true"
click at [275, 278] on label "Not required" at bounding box center [295, 284] width 60 height 13
click at [263, 279] on input "Not required" at bounding box center [258, 283] width 9 height 9
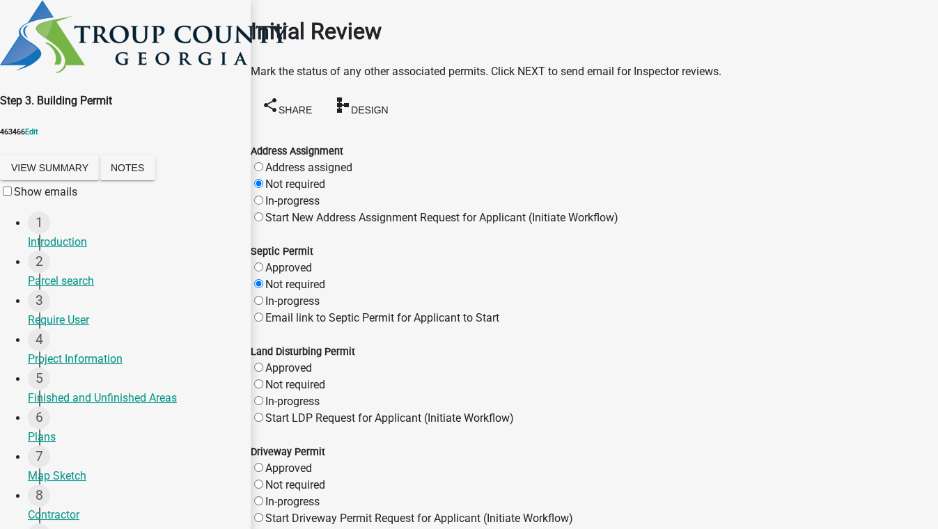
radio input "true"
click at [274, 386] on label "Not required" at bounding box center [295, 384] width 60 height 13
click at [263, 386] on input "Not required" at bounding box center [258, 383] width 9 height 9
radio input "true"
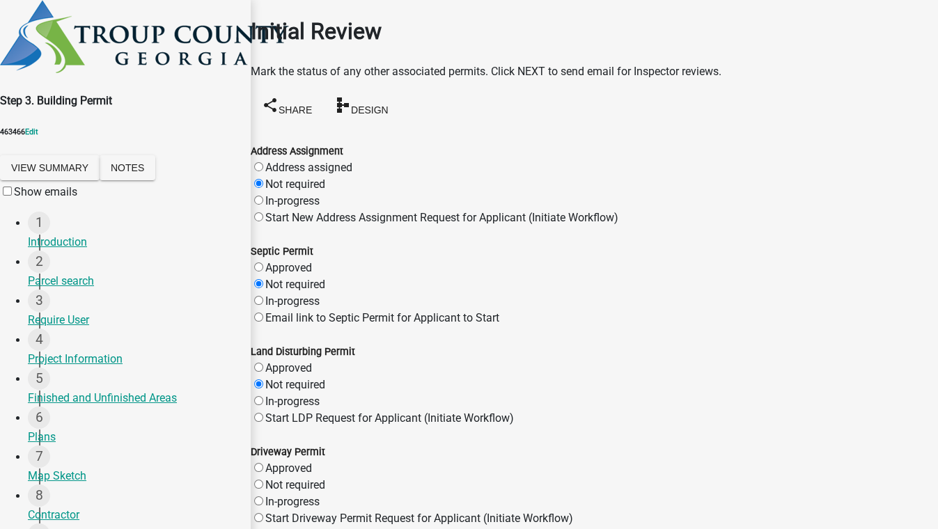
click at [277, 478] on label "Not required" at bounding box center [295, 484] width 60 height 13
click at [263, 480] on input "Not required" at bounding box center [258, 484] width 9 height 9
radio input "true"
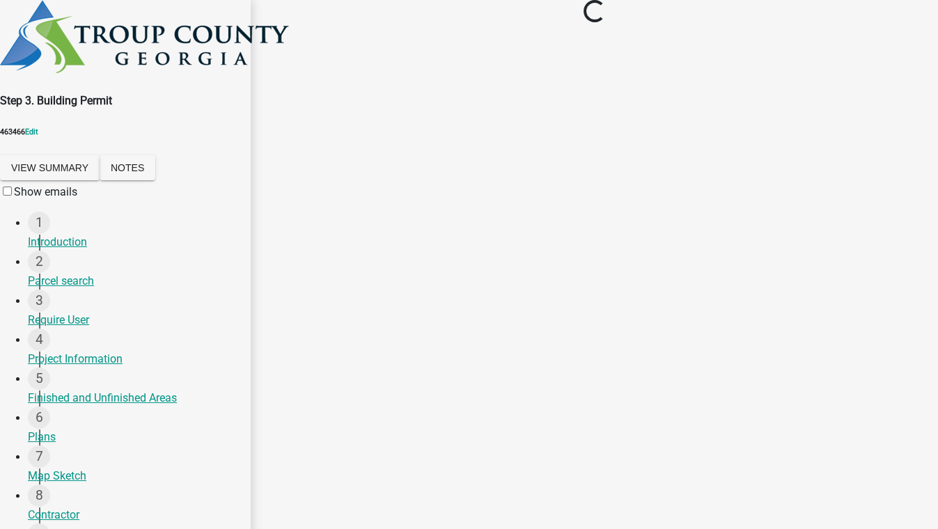
scroll to position [0, 0]
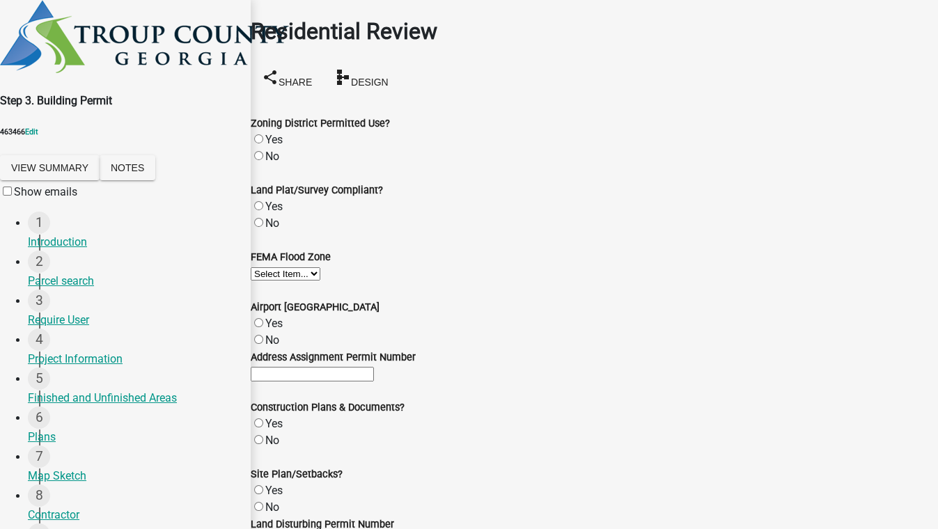
click at [272, 133] on label "Yes" at bounding box center [273, 139] width 17 height 13
click at [263, 134] on input "Yes" at bounding box center [258, 138] width 9 height 9
radio input "true"
click at [273, 200] on label "Yes" at bounding box center [273, 206] width 17 height 13
click at [263, 201] on input "Yes" at bounding box center [258, 205] width 9 height 9
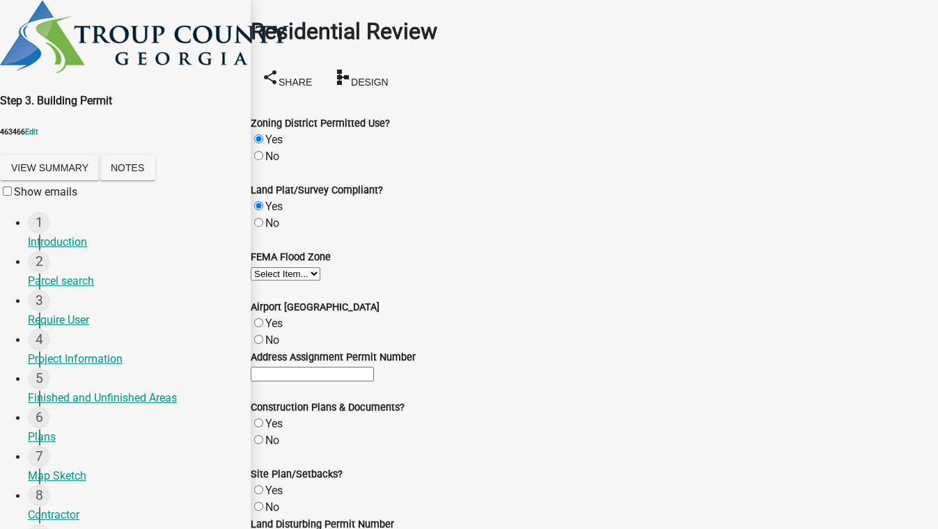
radio input "true"
click at [273, 200] on label "Yes" at bounding box center [273, 206] width 17 height 13
click at [263, 201] on input "Yes" at bounding box center [258, 205] width 9 height 9
click at [312, 281] on select "Select Item... A AE VE X" at bounding box center [286, 273] width 70 height 13
click at [267, 281] on select "Select Item... A AE VE X" at bounding box center [286, 273] width 70 height 13
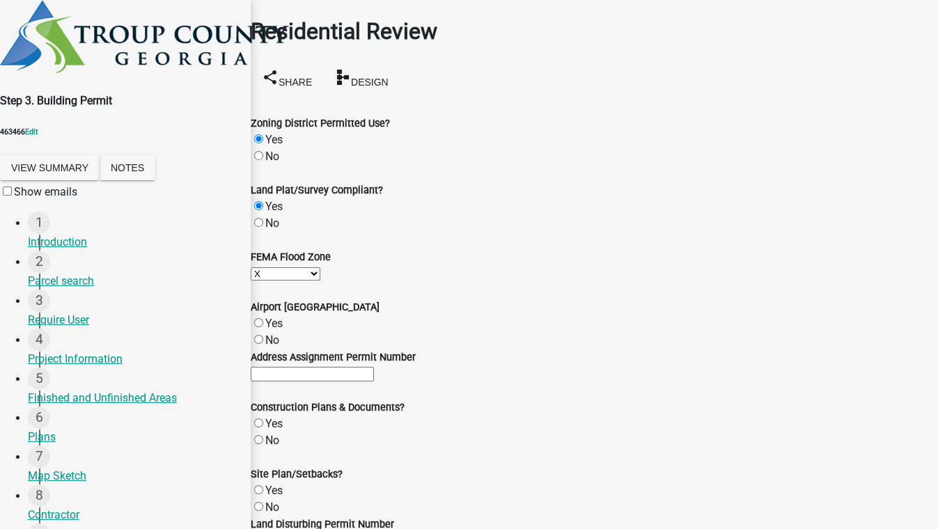
select select "e8d04c87-f15f-47d6-a7dc-6dd234fc842f"
click at [272, 333] on label "No" at bounding box center [272, 339] width 14 height 13
click at [263, 335] on input "No" at bounding box center [258, 339] width 9 height 9
radio input "true"
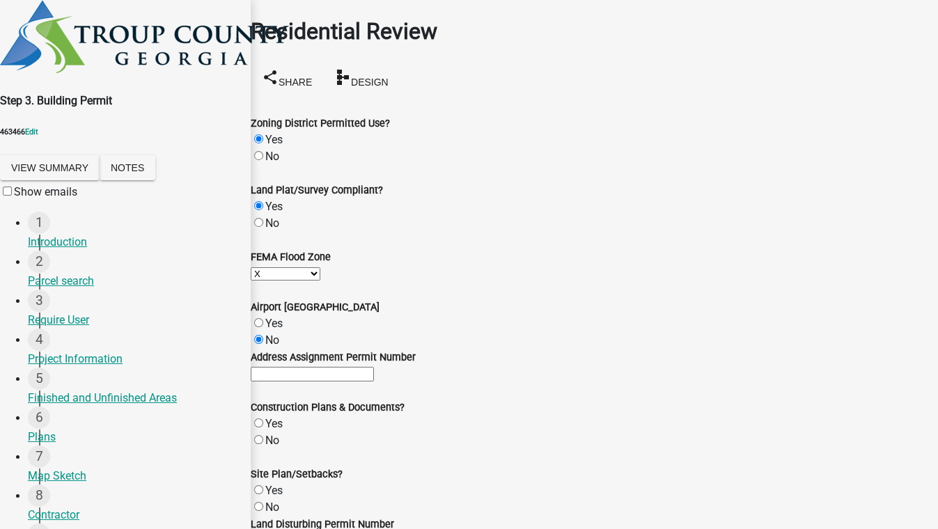
scroll to position [253, 0]
click at [276, 417] on label "Yes" at bounding box center [273, 423] width 17 height 13
click at [263, 418] on input "Yes" at bounding box center [258, 422] width 9 height 9
radio input "true"
click at [272, 484] on label "Yes" at bounding box center [273, 490] width 17 height 13
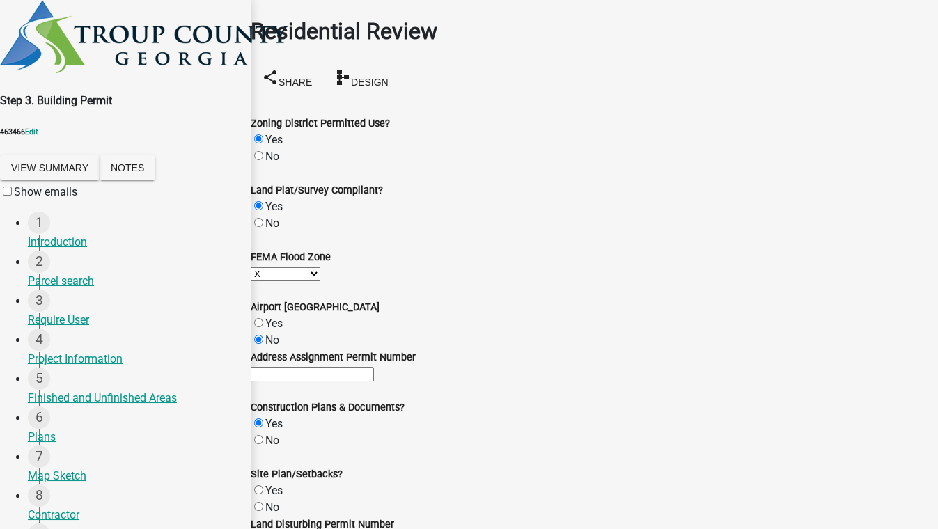
click at [263, 485] on input "Yes" at bounding box center [258, 489] width 9 height 9
radio input "true"
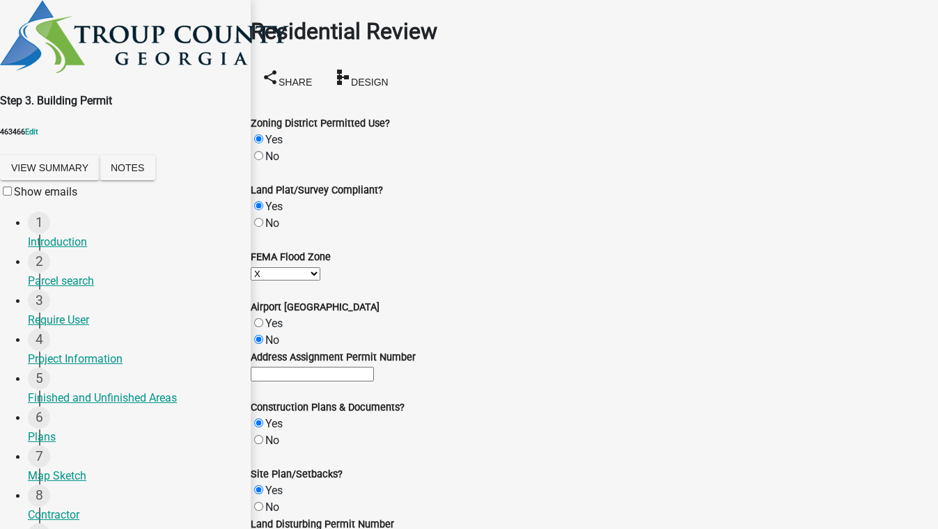
type input "12"
radio input "true"
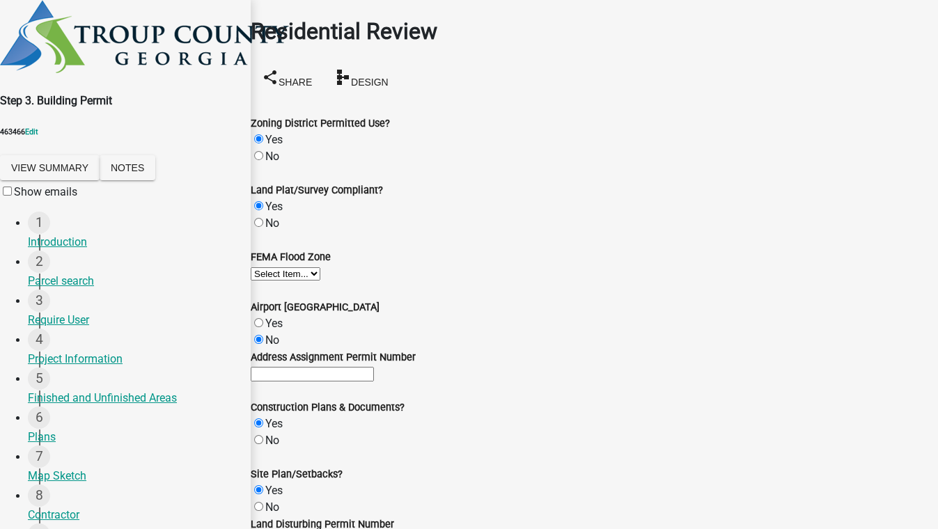
scroll to position [0, 0]
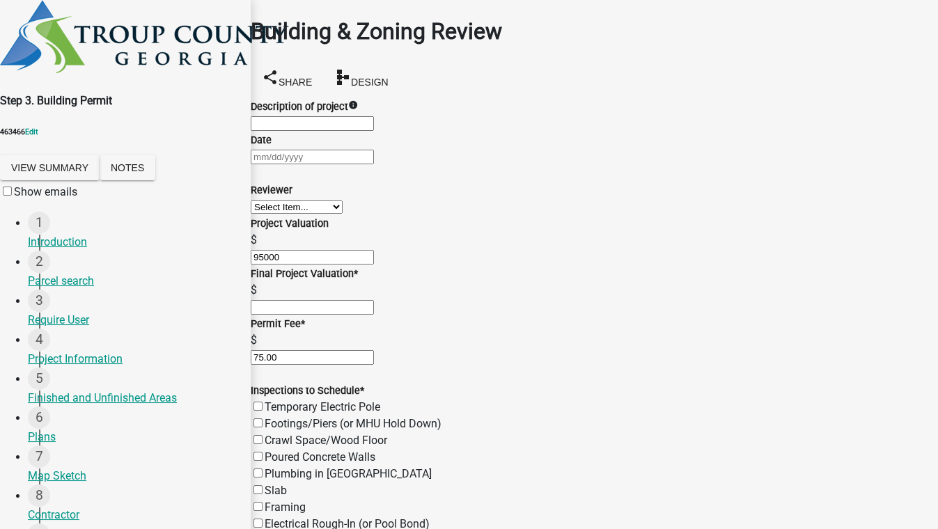
click at [331, 129] on input "Description of project" at bounding box center [312, 123] width 123 height 15
type input "Remodeling multiple rooms"
click at [297, 165] on div at bounding box center [594, 156] width 687 height 17
select select "8"
select select "2025"
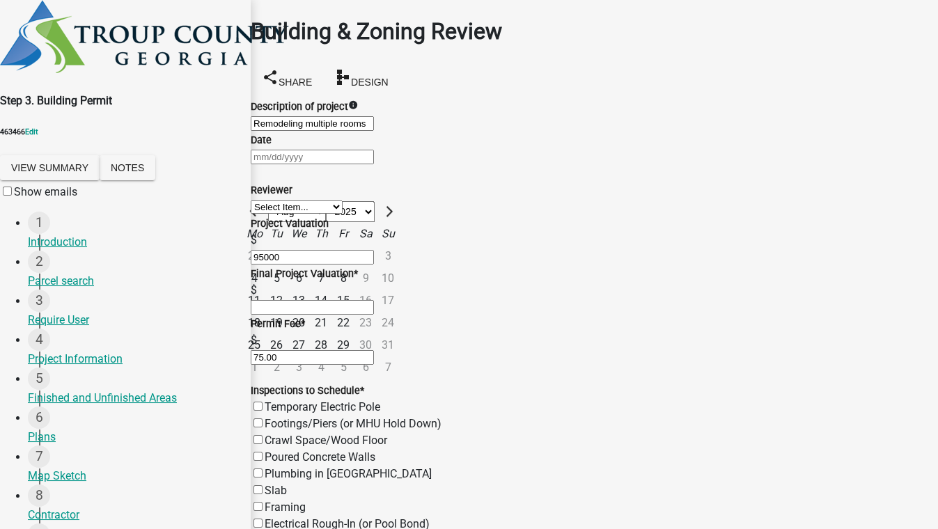
click at [354, 312] on div "15" at bounding box center [343, 301] width 22 height 22
type input "08/15/2025"
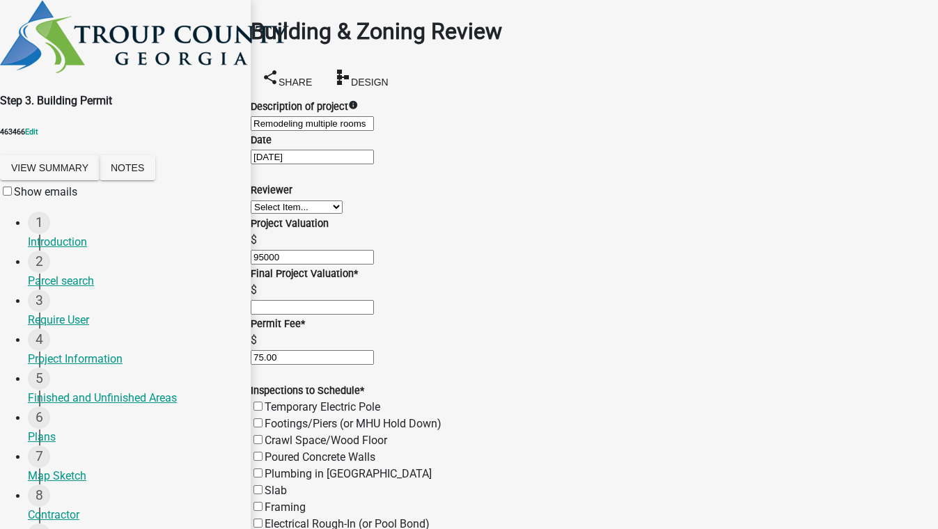
click at [343, 214] on select "Select Item... Ruth West William Huff Douglas Richardson Phillip Wesley Jenny P…" at bounding box center [297, 206] width 92 height 13
click at [267, 214] on select "Select Item... Ruth West William Huff Douglas Richardson Phillip Wesley Jenny P…" at bounding box center [297, 206] width 92 height 13
select select "ec505496-d33f-4aef-bd44-cae1c99a7413"
click at [359, 315] on input "text" at bounding box center [312, 307] width 123 height 15
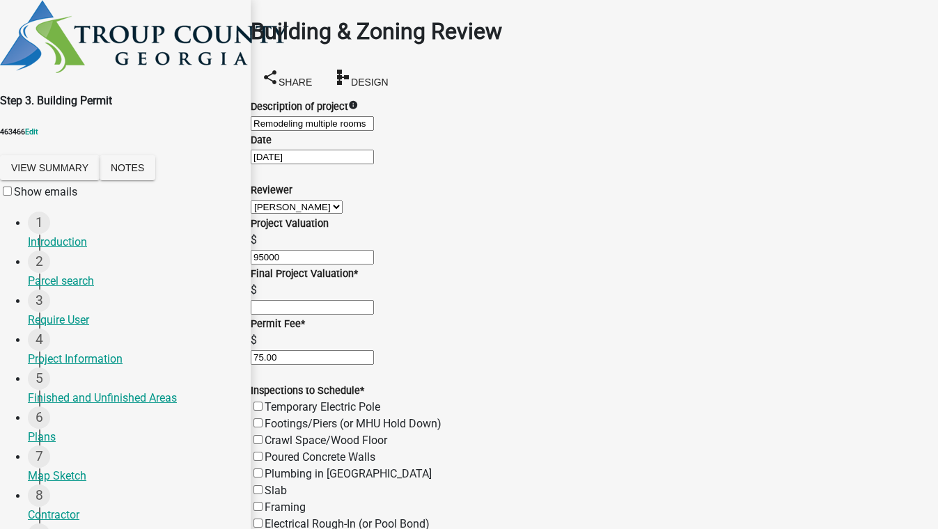
type input "85000"
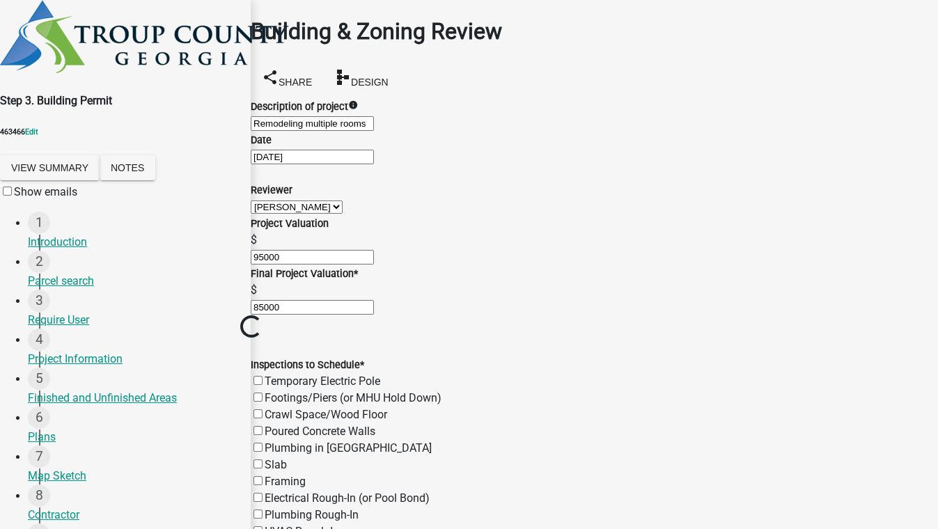
click at [274, 356] on div "Inspections to Schedule * Temporary Electric Pole Footings/Piers (or MHU Hold D…" at bounding box center [594, 523] width 687 height 334
click at [272, 491] on label "Electrical Rough-In (or Pool Bond)" at bounding box center [347, 497] width 165 height 13
click at [262, 493] on input "Electrical Rough-In (or Pool Bond)" at bounding box center [257, 497] width 9 height 9
checkbox input "true"
checkbox input "false"
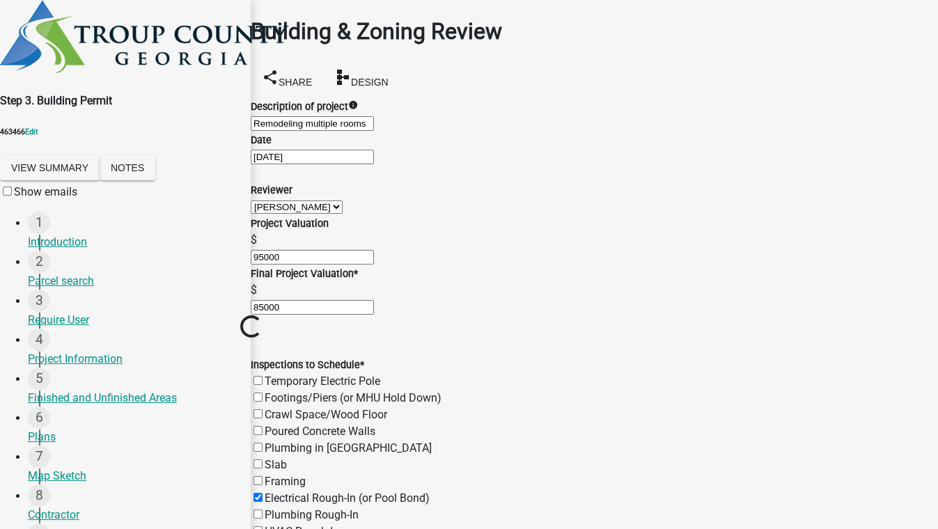
checkbox input "false"
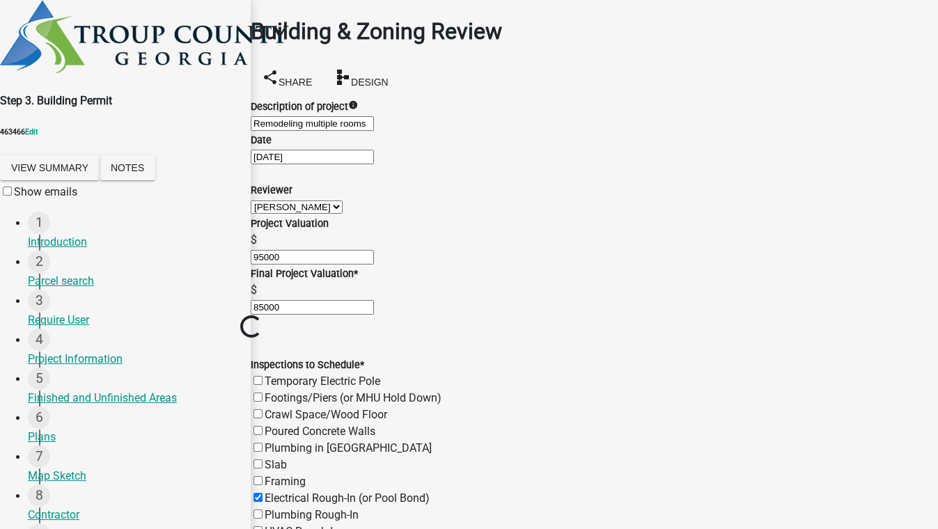
checkbox input "false"
checkbox input "true"
checkbox input "false"
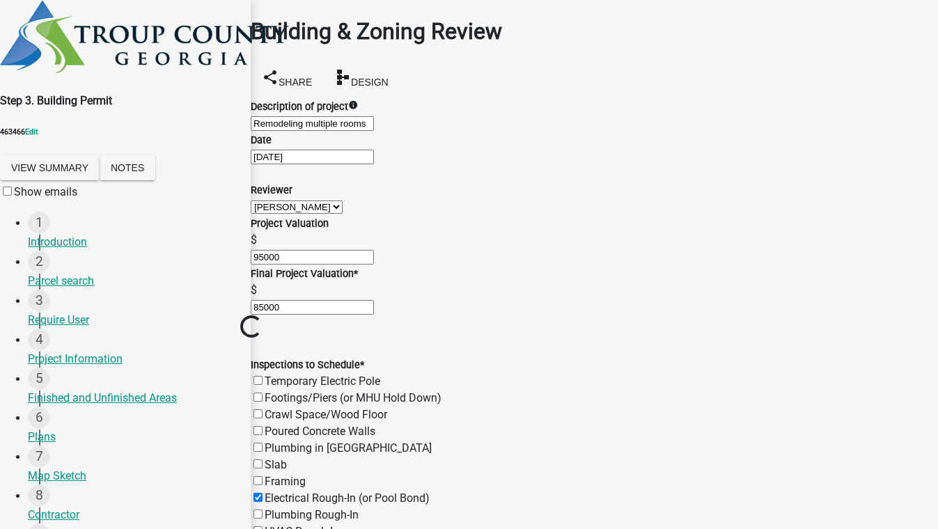
checkbox input "false"
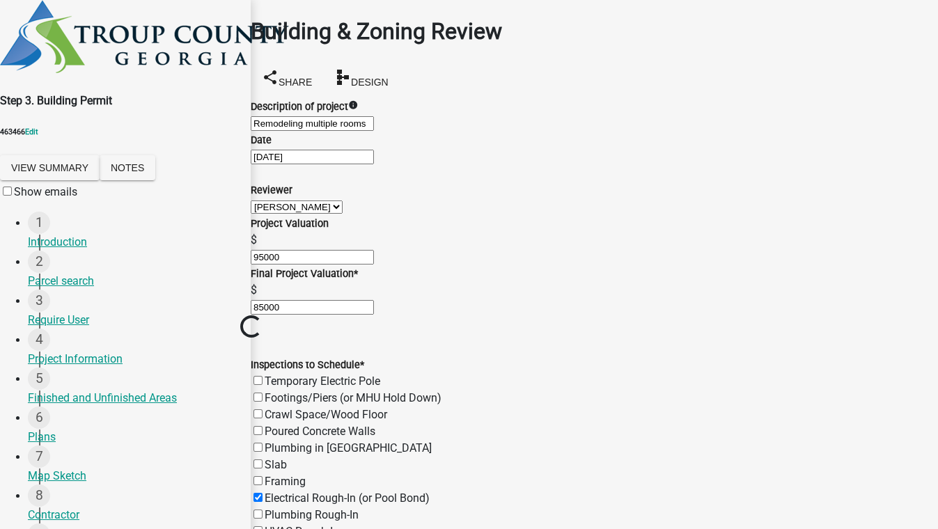
checkbox input "false"
click at [272, 508] on label "Plumbing Rough-In" at bounding box center [312, 514] width 94 height 13
click at [262, 510] on input "Plumbing Rough-In" at bounding box center [257, 514] width 9 height 9
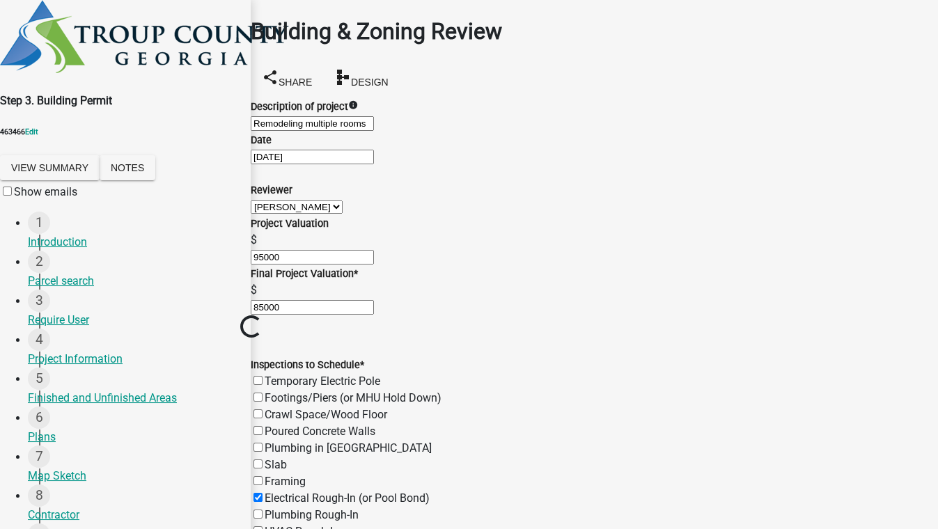
checkbox input "true"
checkbox input "false"
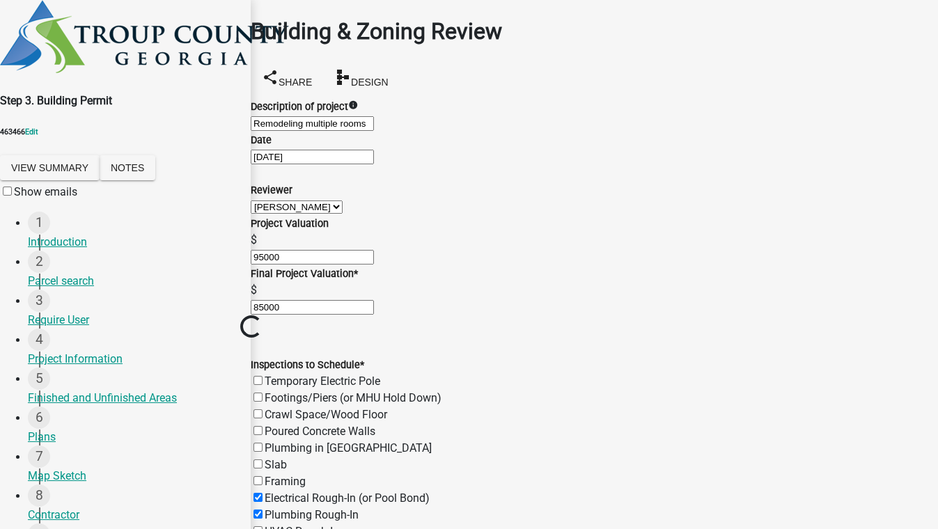
checkbox input "false"
checkbox input "true"
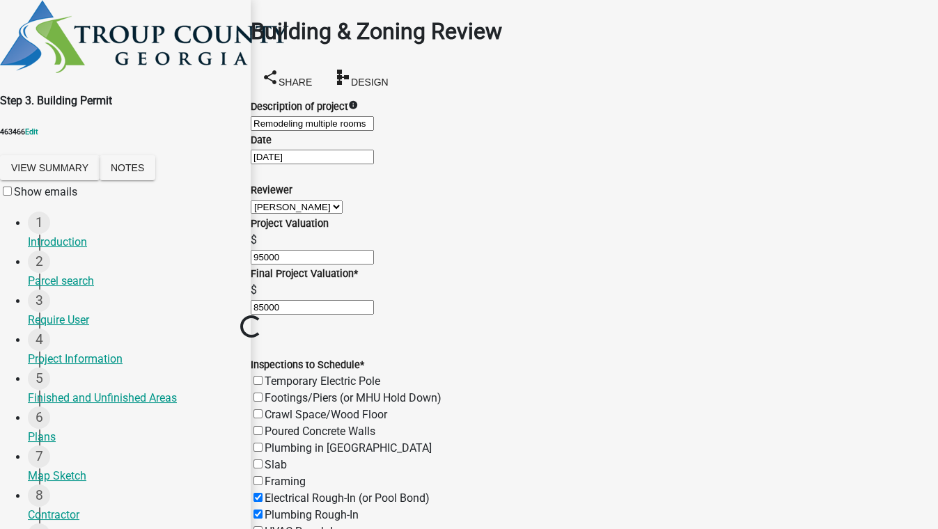
checkbox input "false"
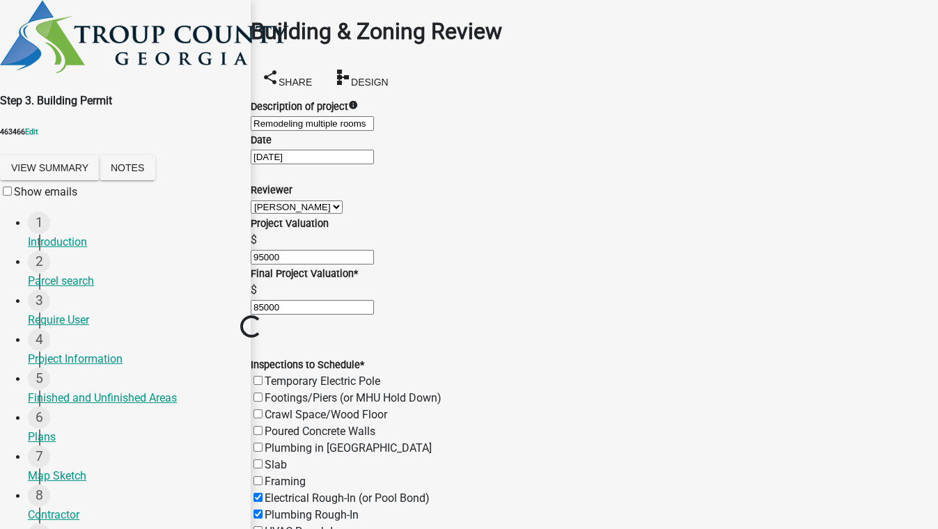
checkbox input "false"
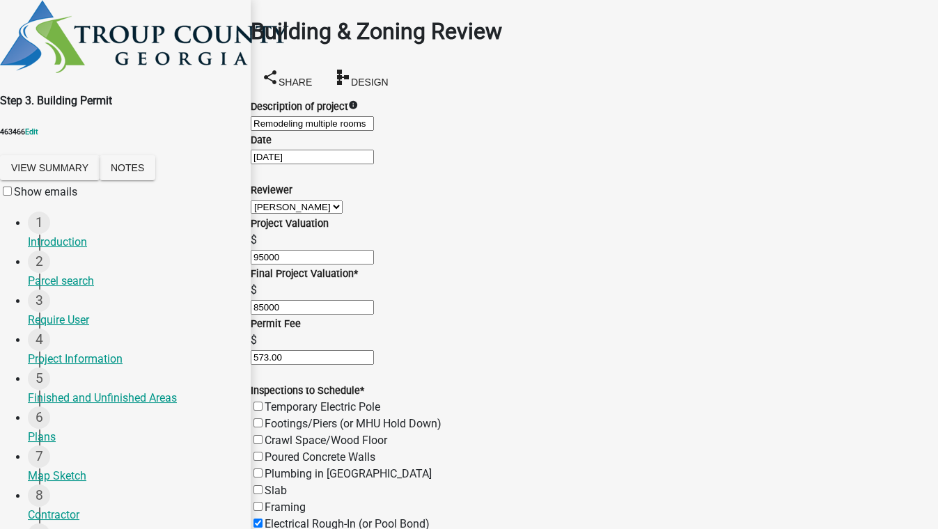
checkbox input "true"
checkbox input "false"
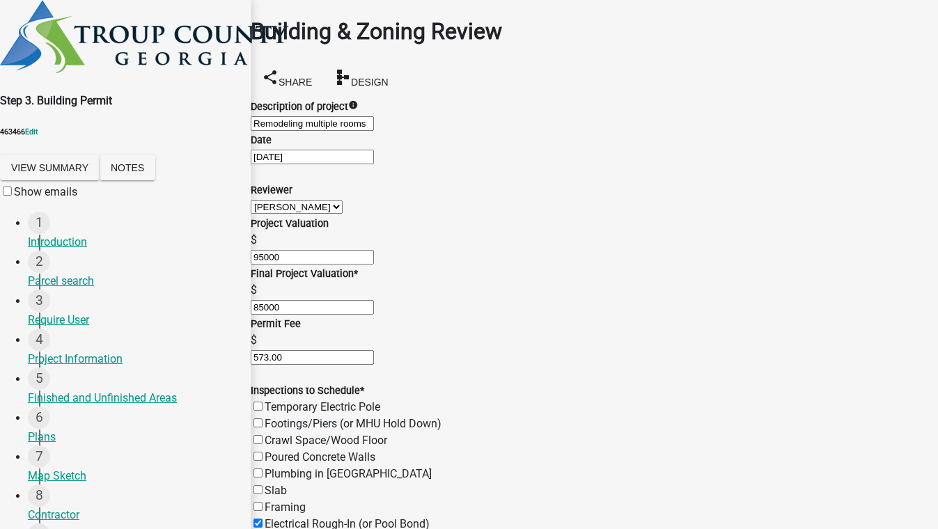
checkbox input "false"
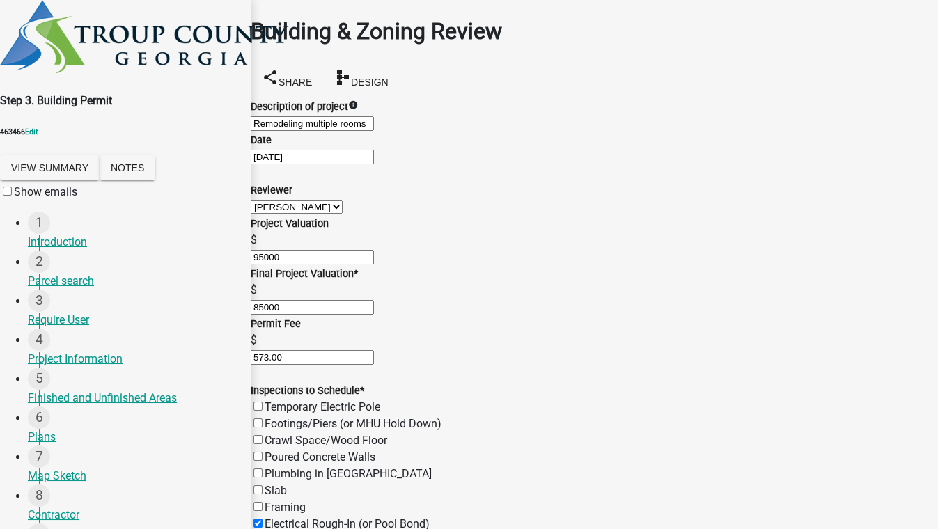
checkbox input "true"
checkbox input "false"
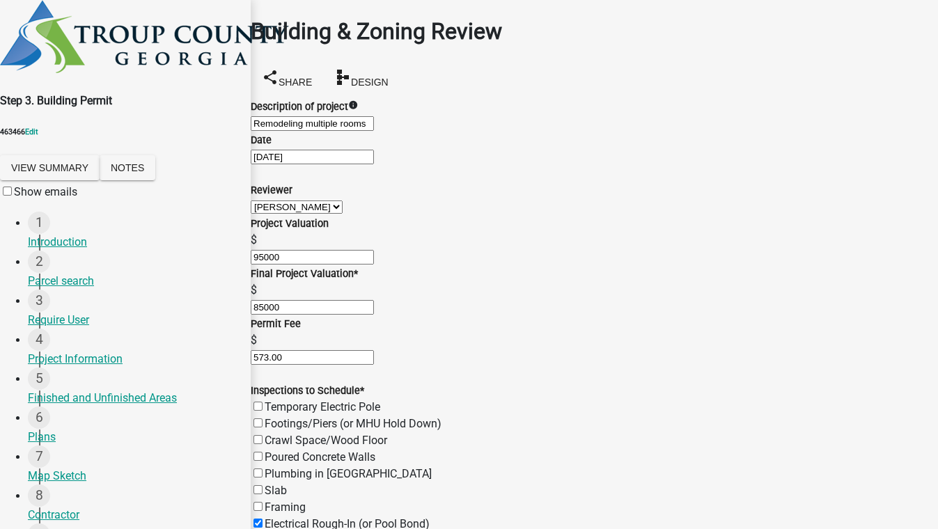
checkbox input "false"
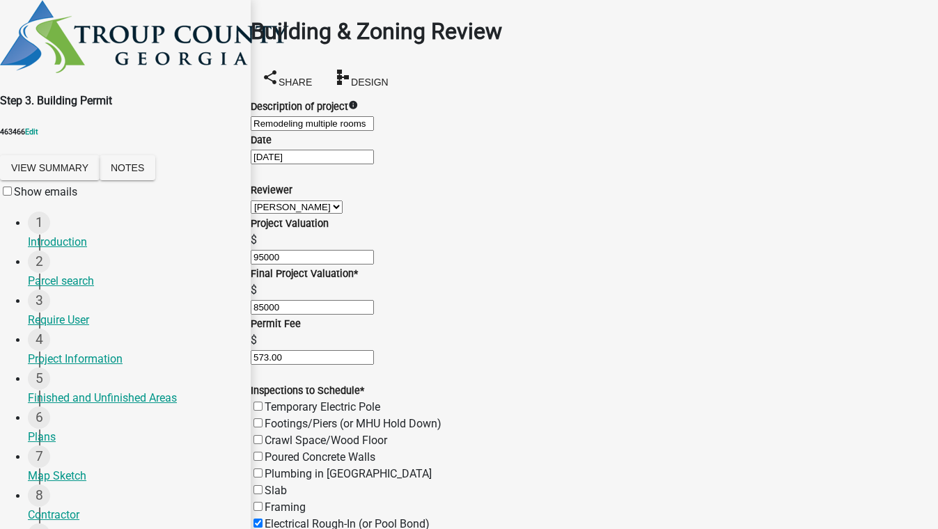
checkbox input "false"
checkbox input "true"
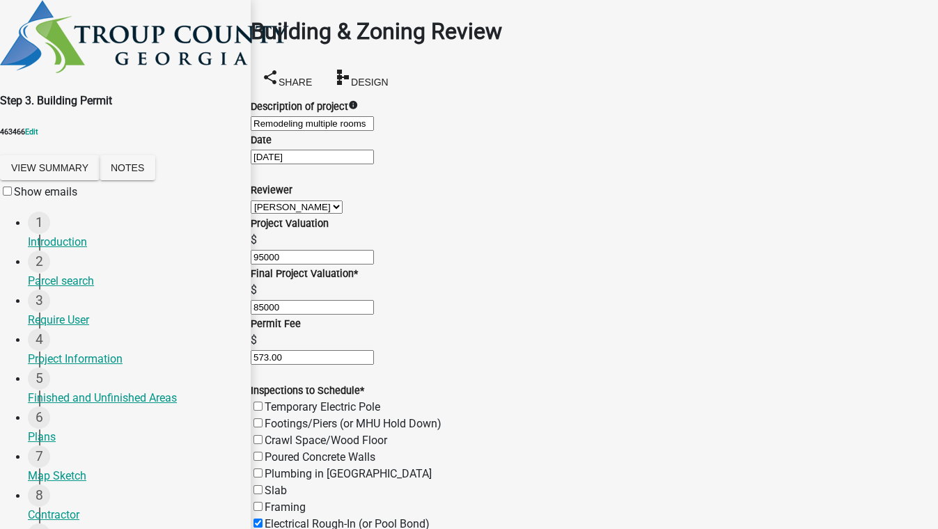
checkbox input "false"
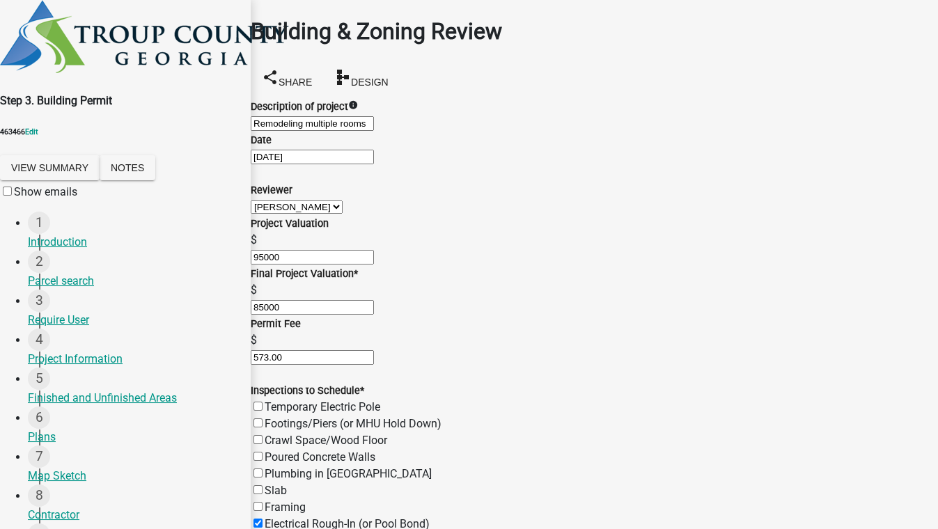
checkbox input "false"
checkbox input "true"
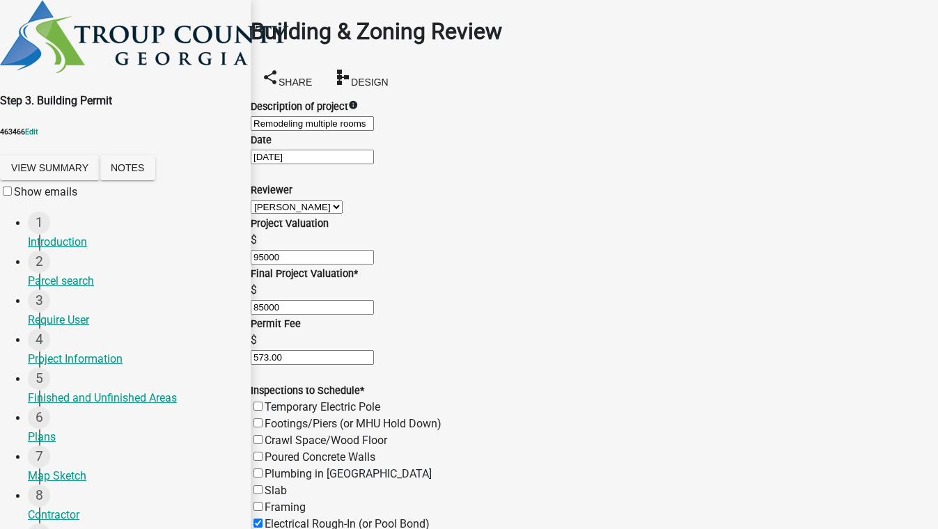
checkbox input "false"
checkbox input "true"
checkbox input "false"
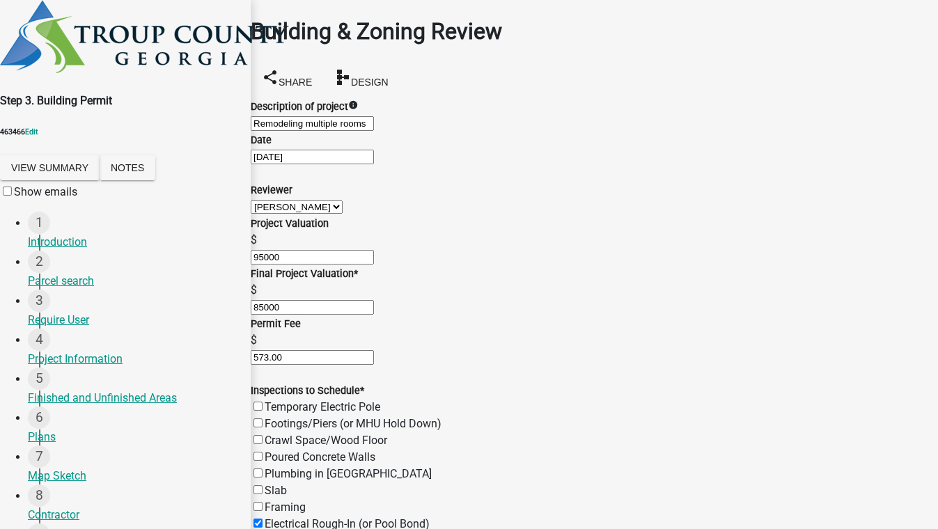
checkbox input "false"
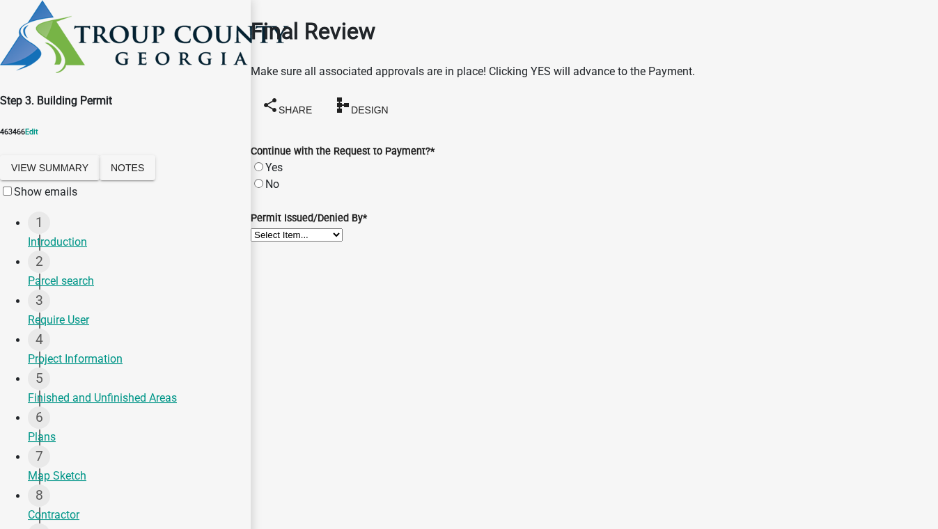
click at [275, 161] on label "Yes" at bounding box center [273, 167] width 17 height 13
click at [263, 162] on input "Yes" at bounding box center [258, 166] width 9 height 9
click at [310, 242] on select "Select Item... Ruth West William Huff Douglas Richardson Phillip Wesley Jenny P…" at bounding box center [297, 234] width 92 height 13
click at [267, 233] on select "Select Item... Ruth West William Huff Douglas Richardson Phillip Wesley Jenny P…" at bounding box center [297, 234] width 92 height 13
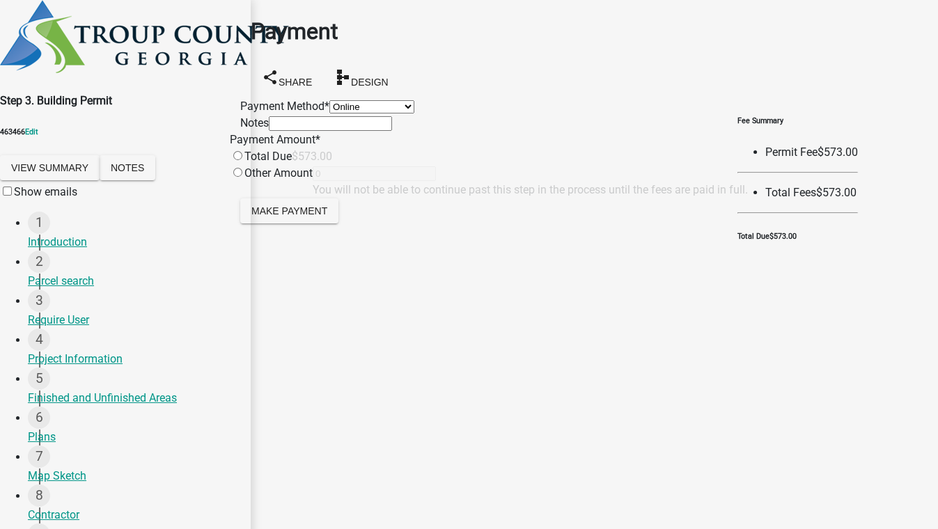
click at [329, 104] on select "Credit Card POS Check Cash Online" at bounding box center [371, 106] width 85 height 13
click at [329, 100] on select "Credit Card POS Check Cash Online" at bounding box center [371, 106] width 85 height 13
click at [242, 160] on input "radio" at bounding box center [237, 155] width 9 height 9
click at [321, 216] on span "Make Payment" at bounding box center [289, 210] width 76 height 11
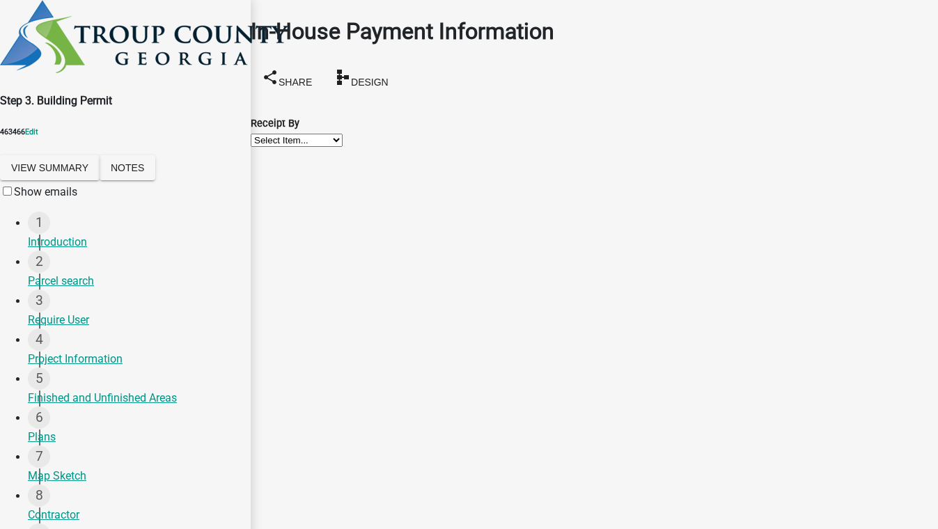
click at [325, 136] on select "Select Item... Ruth West William Huff Douglas Richardson Phillip Wesley Jenny P…" at bounding box center [297, 140] width 92 height 13
click at [267, 134] on select "Select Item... Ruth West William Huff Douglas Richardson Phillip Wesley Jenny P…" at bounding box center [297, 140] width 92 height 13
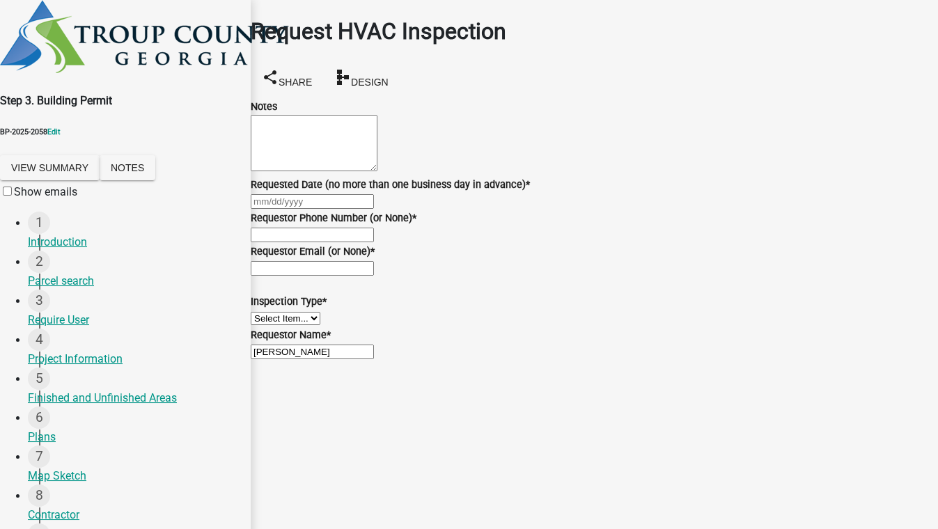
click at [374, 242] on input "Requestor Phone Number (or None) *" at bounding box center [312, 235] width 123 height 15
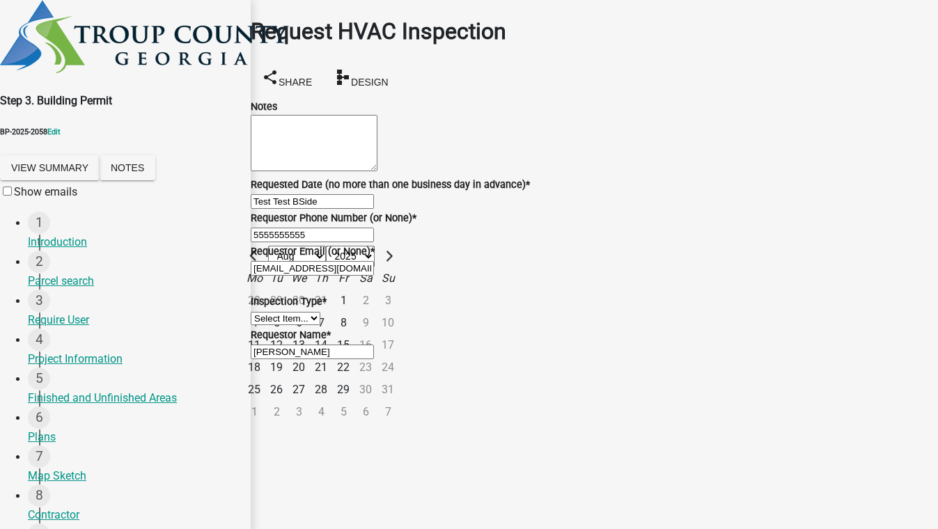
click at [565, 210] on wm-data-entity-input "Requested Date (no more than one business day in advance) * Test Test BSide Jan…" at bounding box center [594, 192] width 687 height 33
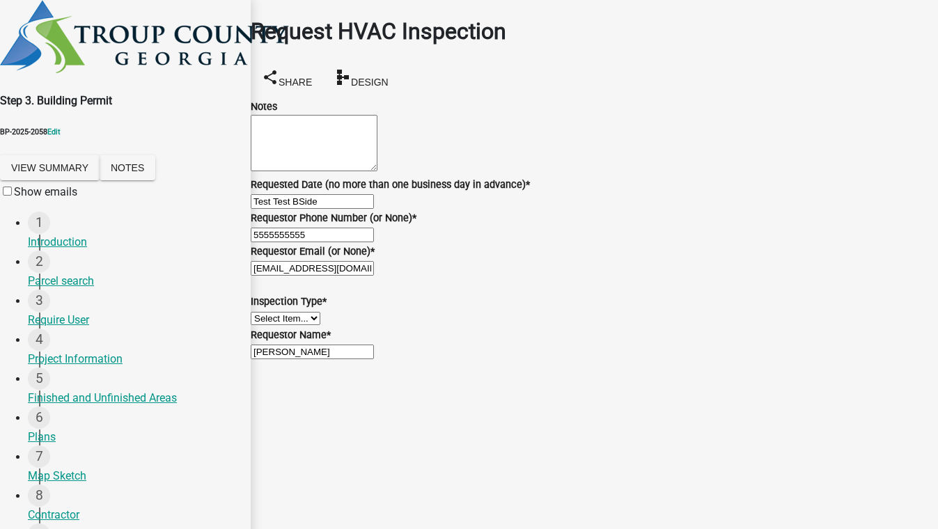
scroll to position [126, 0]
click at [302, 325] on select "Select Item... HVAC" at bounding box center [286, 318] width 70 height 13
click at [267, 325] on select "Select Item... HVAC" at bounding box center [286, 318] width 70 height 13
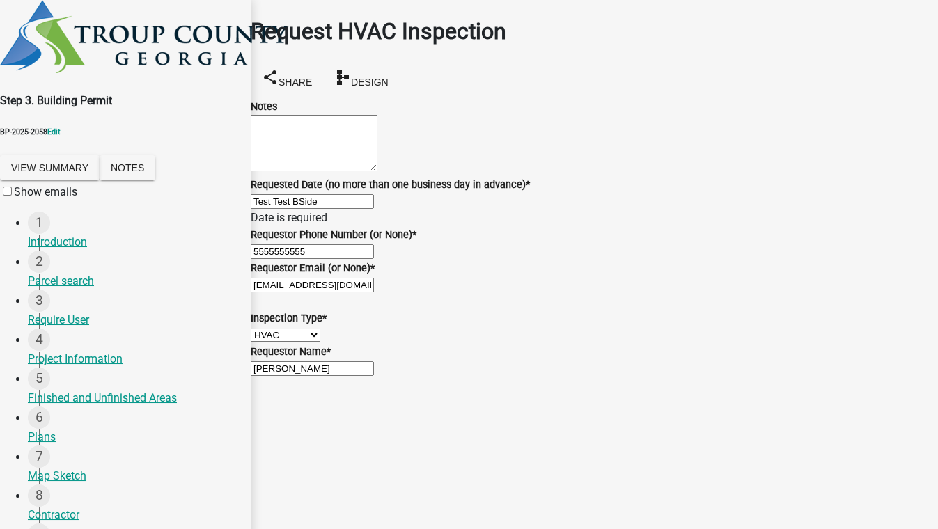
scroll to position [184, 0]
click at [338, 193] on div "Test Test BSide" at bounding box center [594, 201] width 687 height 17
click at [354, 379] on div "29" at bounding box center [343, 390] width 22 height 22
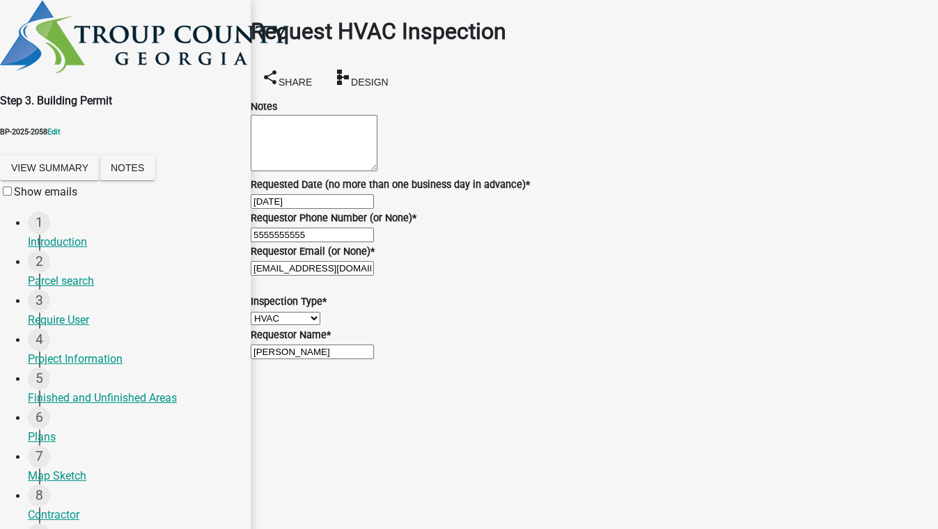
scroll to position [156, 0]
click at [366, 193] on div "08/29/2025" at bounding box center [594, 201] width 687 height 17
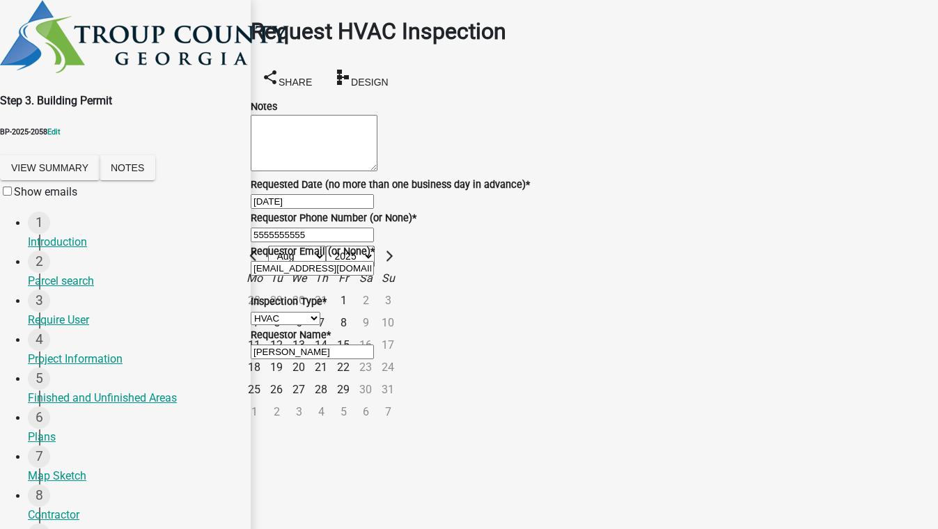
click at [354, 334] on div "15" at bounding box center [343, 345] width 22 height 22
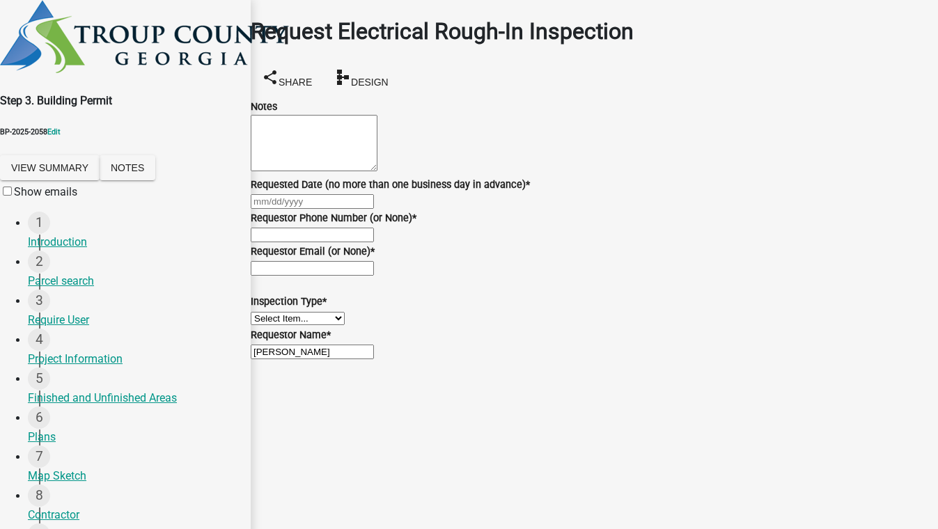
click at [299, 210] on div at bounding box center [594, 201] width 687 height 17
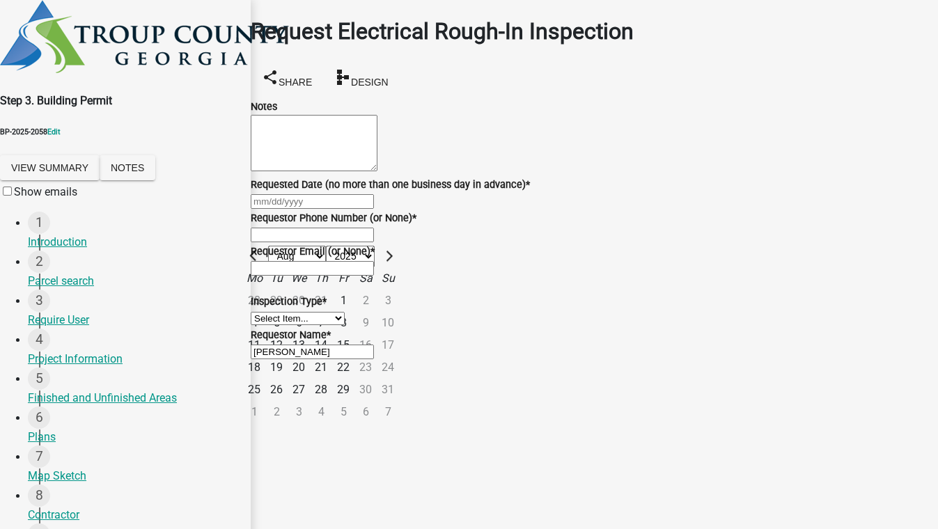
click at [354, 356] on div "15" at bounding box center [343, 345] width 22 height 22
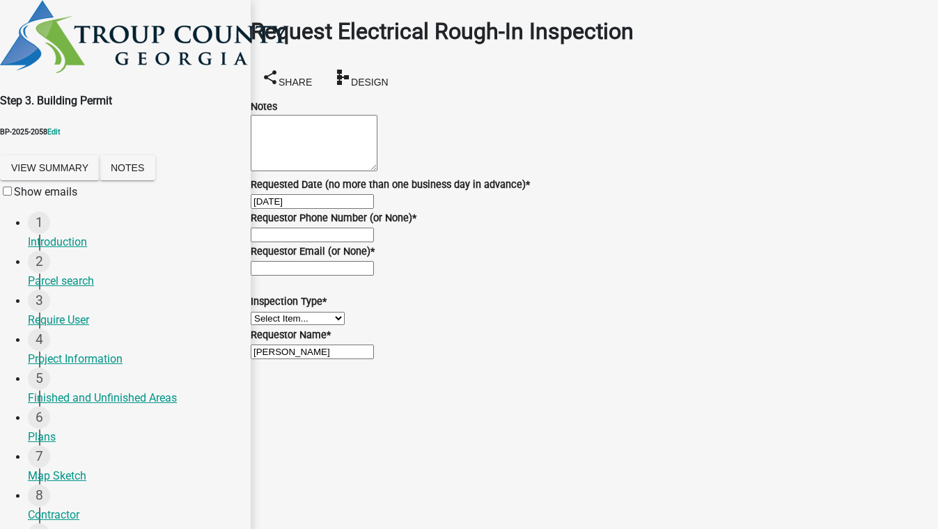
click at [327, 242] on input "Requestor Phone Number (or None) *" at bounding box center [312, 235] width 123 height 15
click at [311, 325] on select "Select Item... Electrical Rough-In" at bounding box center [298, 318] width 94 height 13
click at [267, 325] on select "Select Item... Electrical Rough-In" at bounding box center [298, 318] width 94 height 13
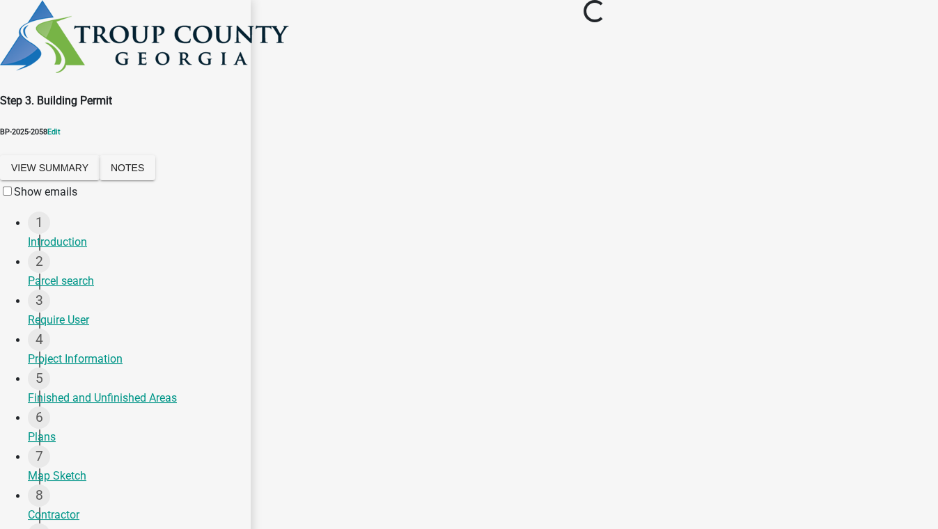
scroll to position [0, 0]
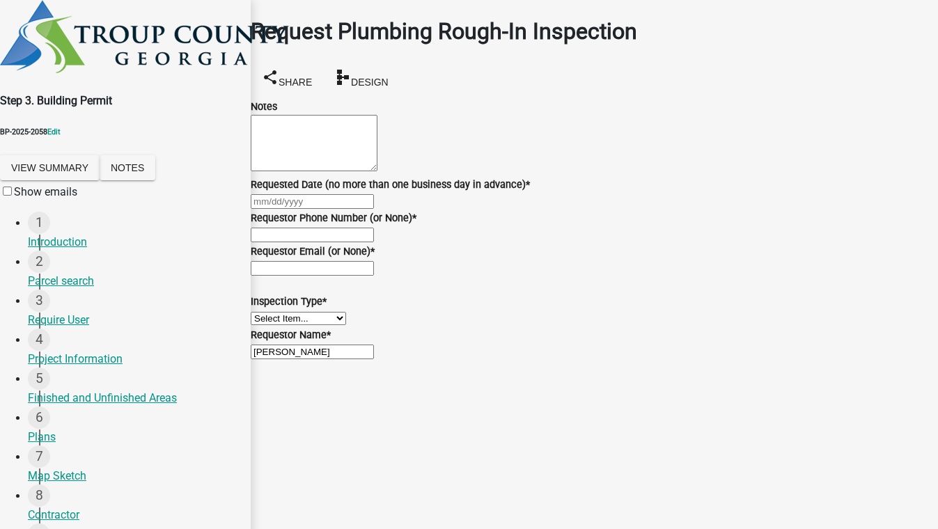
click at [338, 210] on div at bounding box center [594, 201] width 687 height 17
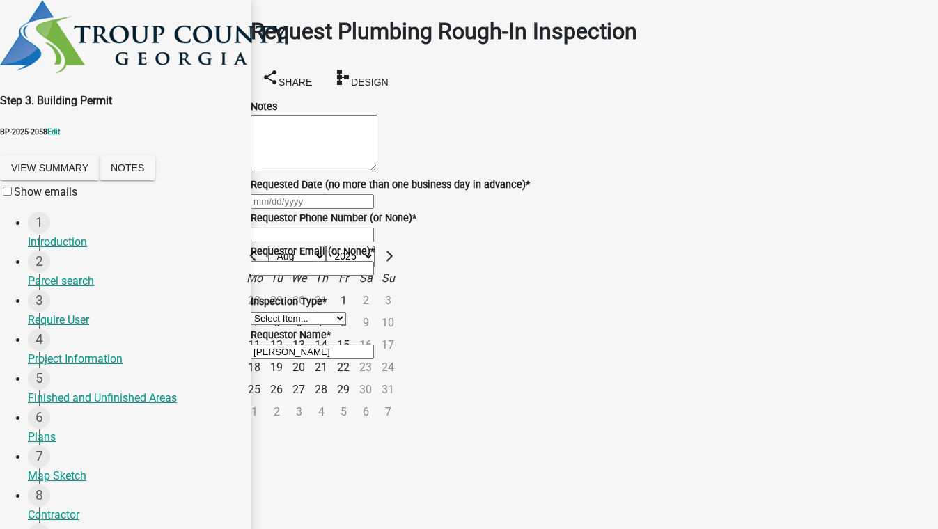
click at [354, 356] on div "15" at bounding box center [343, 345] width 22 height 22
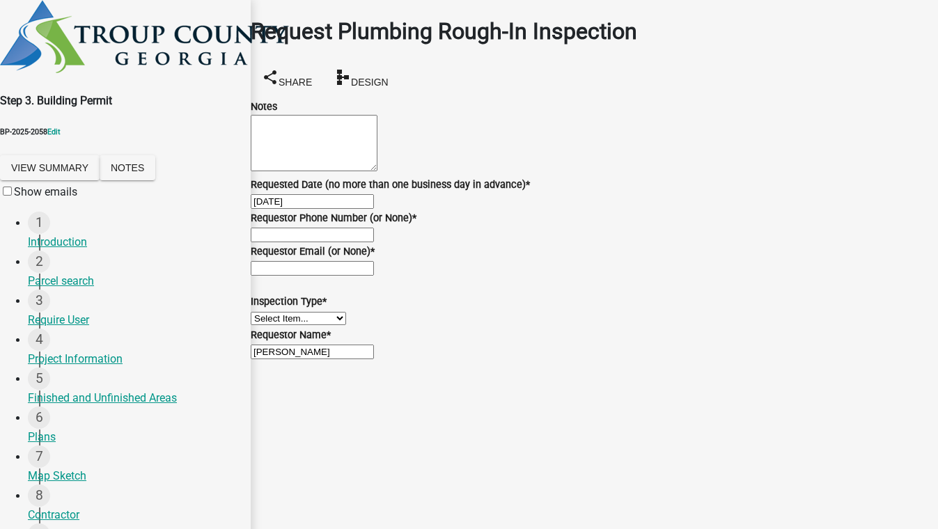
click at [314, 242] on input "Requestor Phone Number (or None) *" at bounding box center [312, 235] width 123 height 15
click at [319, 312] on select "Select Item... Plumbing Rough-In" at bounding box center [298, 318] width 95 height 13
click at [267, 316] on select "Select Item... Plumbing Rough-In" at bounding box center [298, 318] width 95 height 13
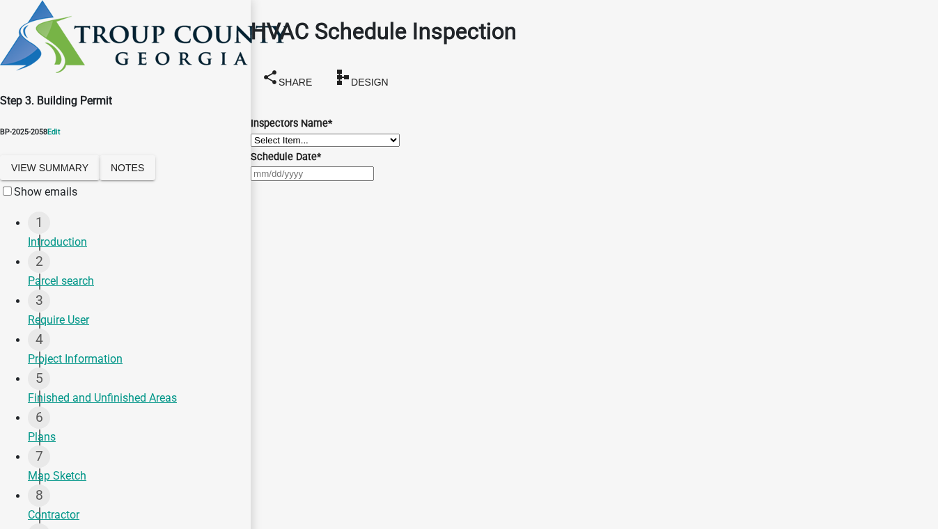
drag, startPoint x: 317, startPoint y: 149, endPoint x: 320, endPoint y: 156, distance: 7.3
click at [317, 147] on select "Select Item... whuff (William Huff) drichardson (Douglas Richardson) knorred (K…" at bounding box center [325, 140] width 149 height 13
click at [267, 134] on select "Select Item... whuff (William Huff) drichardson (Douglas Richardson) knorred (K…" at bounding box center [325, 140] width 149 height 13
click at [322, 182] on div at bounding box center [594, 173] width 687 height 17
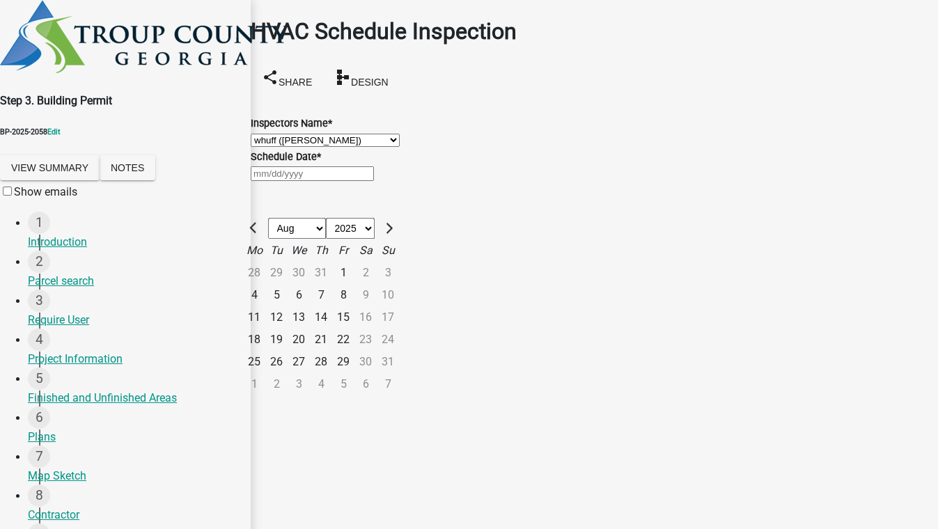
click at [354, 329] on div "15" at bounding box center [343, 317] width 22 height 22
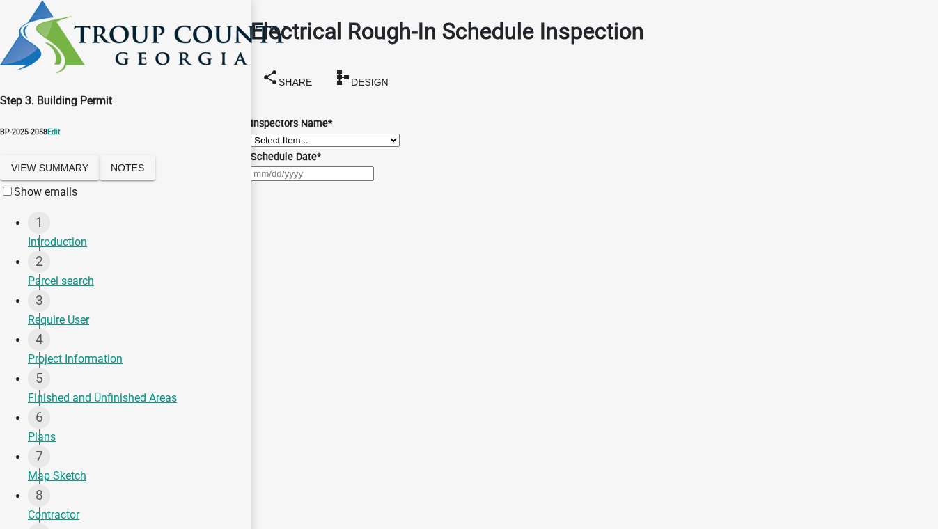
click at [363, 143] on select "Select Item... whuff (William Huff) drichardson (Douglas Richardson) knorred (K…" at bounding box center [325, 140] width 149 height 13
click at [267, 134] on select "Select Item... whuff (William Huff) drichardson (Douglas Richardson) knorred (K…" at bounding box center [325, 140] width 149 height 13
click at [340, 182] on div at bounding box center [594, 173] width 687 height 17
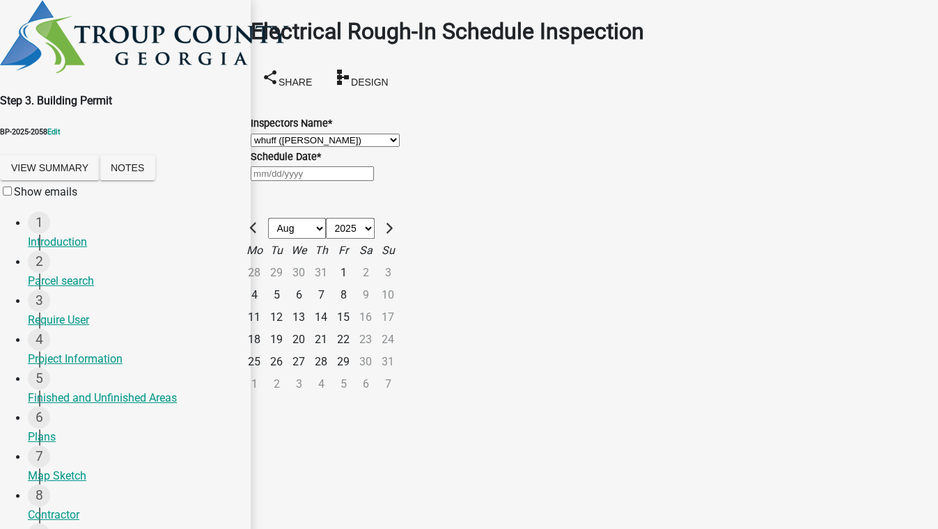
click at [354, 329] on div "15" at bounding box center [343, 317] width 22 height 22
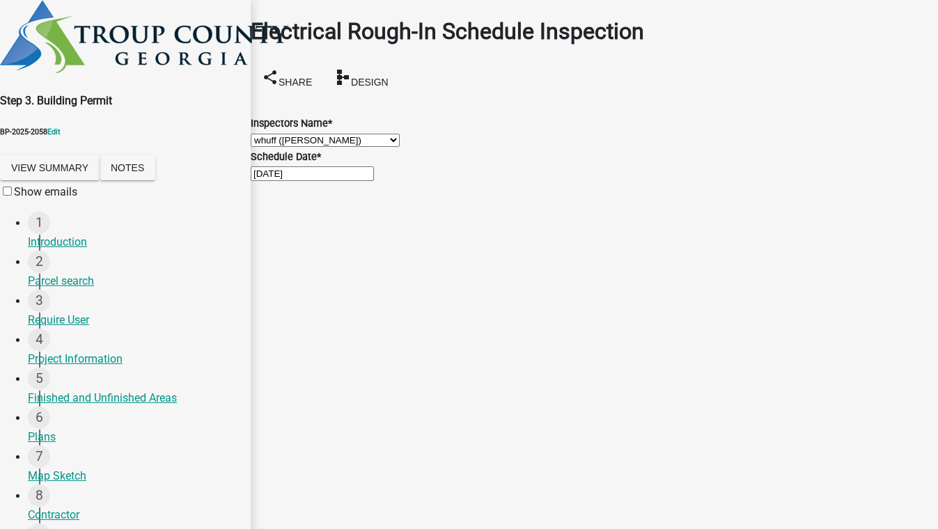
click at [355, 147] on select "Select Item... whuff (William Huff) drichardson (Douglas Richardson) knorred (K…" at bounding box center [325, 140] width 149 height 13
click at [267, 134] on select "Select Item... whuff (William Huff) drichardson (Douglas Richardson) knorred (K…" at bounding box center [325, 140] width 149 height 13
click at [322, 182] on div at bounding box center [594, 173] width 687 height 17
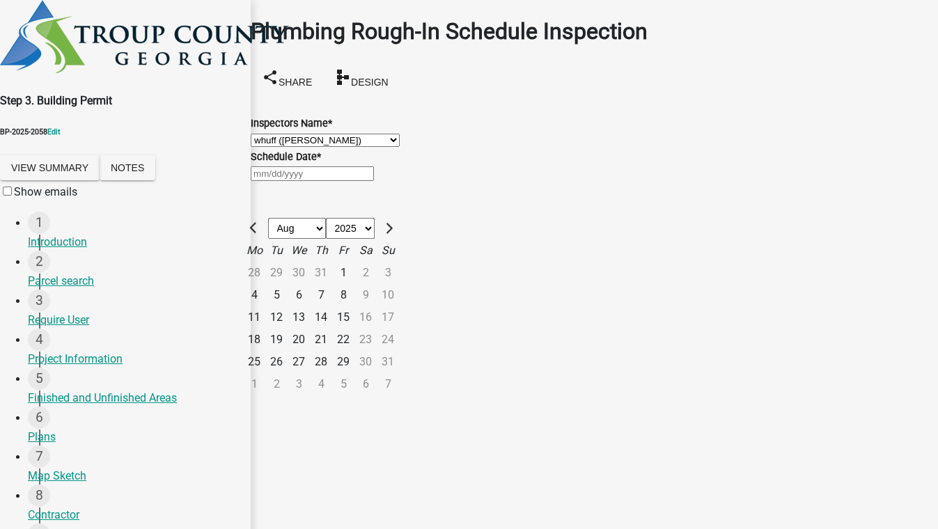
click at [354, 329] on div "15" at bounding box center [343, 317] width 22 height 22
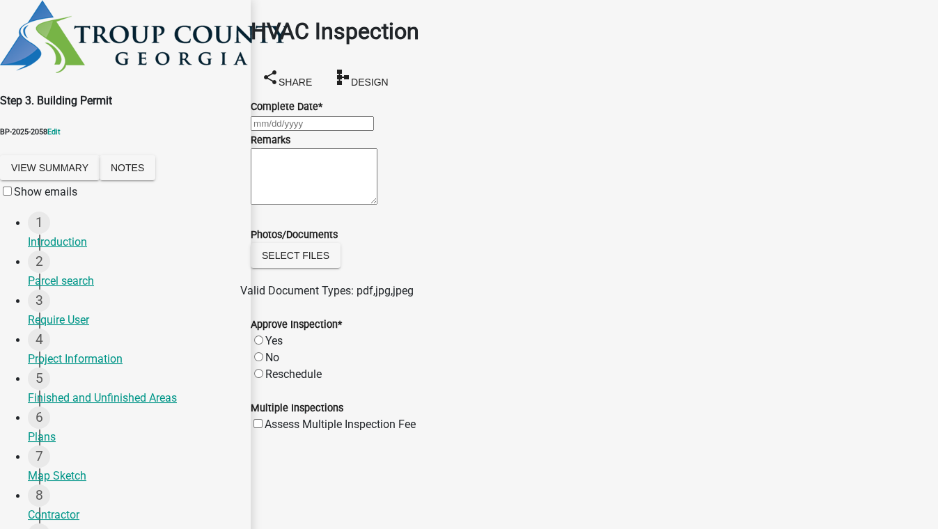
click at [330, 132] on div at bounding box center [594, 123] width 687 height 17
click at [265, 278] on div "18" at bounding box center [254, 289] width 22 height 22
click at [276, 347] on label "Yes" at bounding box center [273, 340] width 17 height 13
click at [263, 345] on input "Yes" at bounding box center [258, 340] width 9 height 9
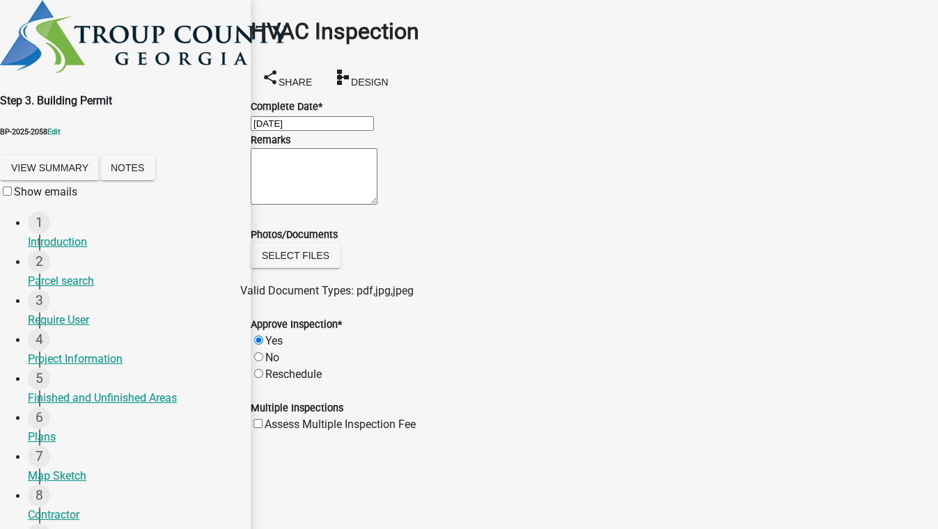
click at [331, 128] on div at bounding box center [594, 123] width 687 height 17
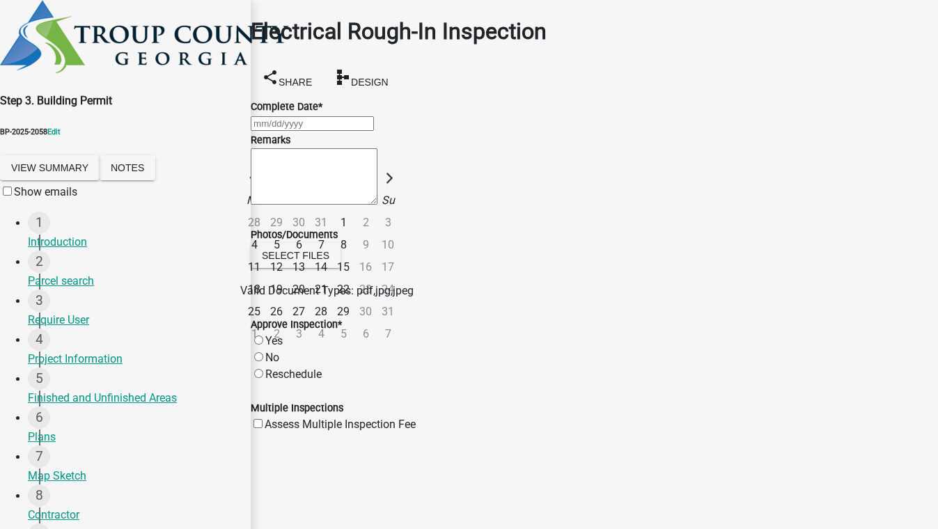
click at [265, 278] on div "18" at bounding box center [254, 289] width 22 height 22
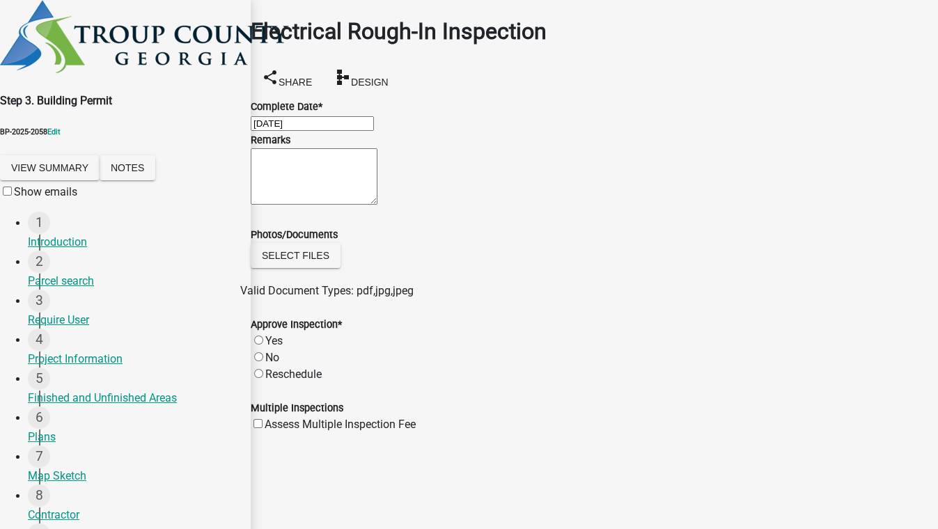
click at [273, 347] on label "Yes" at bounding box center [273, 340] width 17 height 13
click at [263, 345] on input "Yes" at bounding box center [258, 340] width 9 height 9
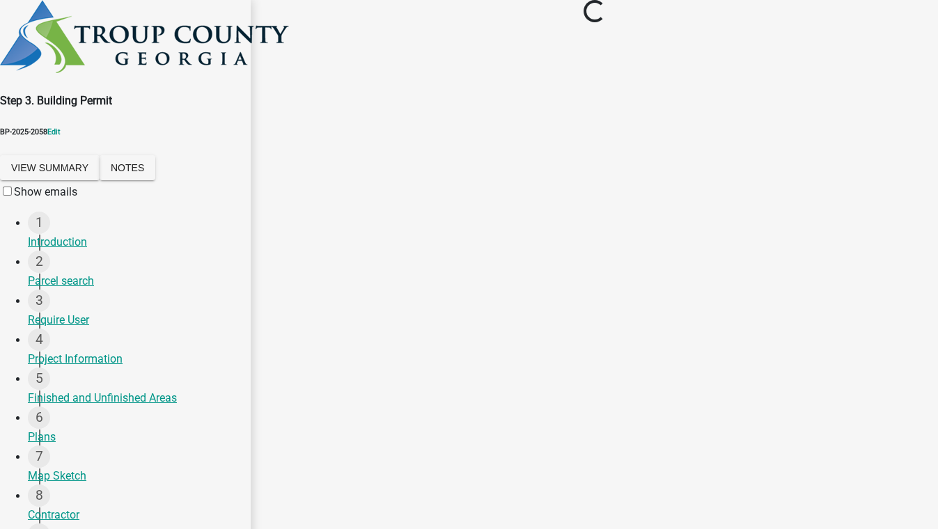
scroll to position [0, 0]
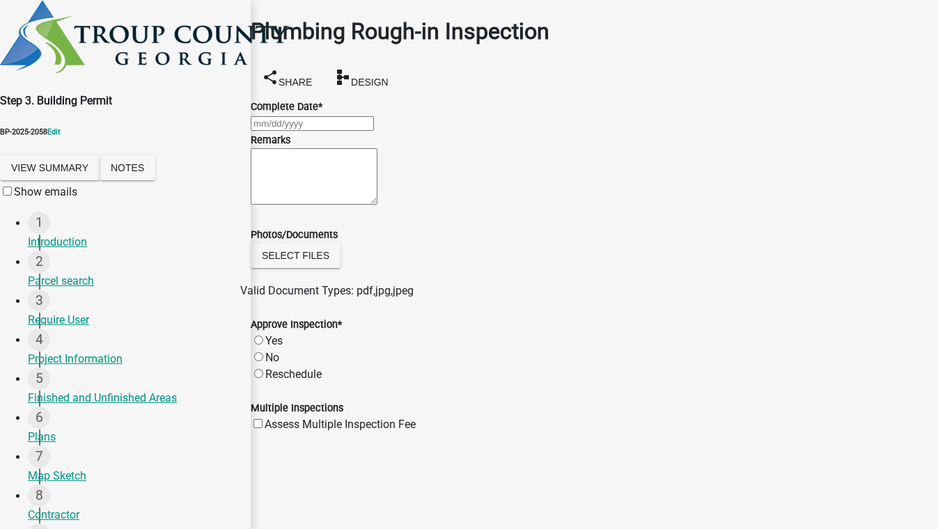
click at [325, 126] on div at bounding box center [594, 123] width 687 height 17
click at [265, 278] on div "18" at bounding box center [254, 289] width 22 height 22
click at [273, 347] on label "Yes" at bounding box center [273, 340] width 17 height 13
click at [263, 345] on input "Yes" at bounding box center [258, 340] width 9 height 9
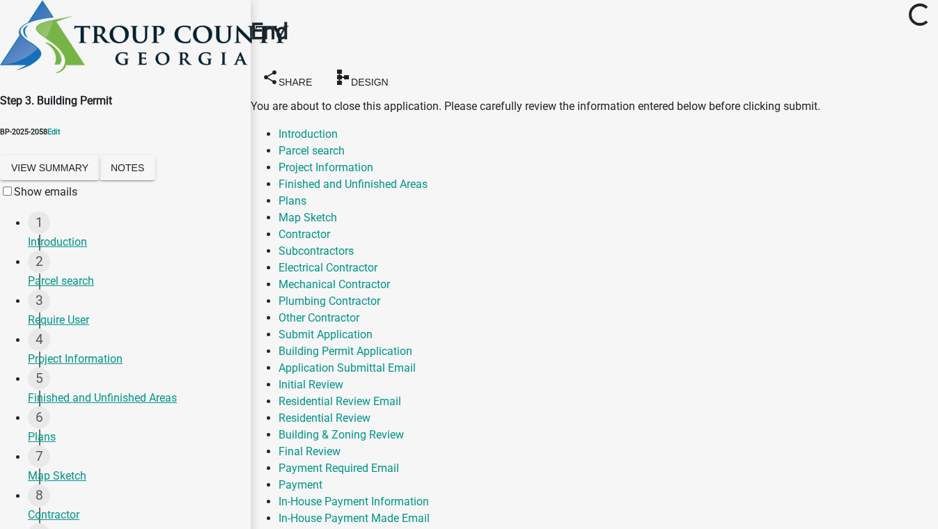
scroll to position [0, 0]
click at [381, 528] on link "Final Building Permit" at bounding box center [329, 534] width 102 height 13
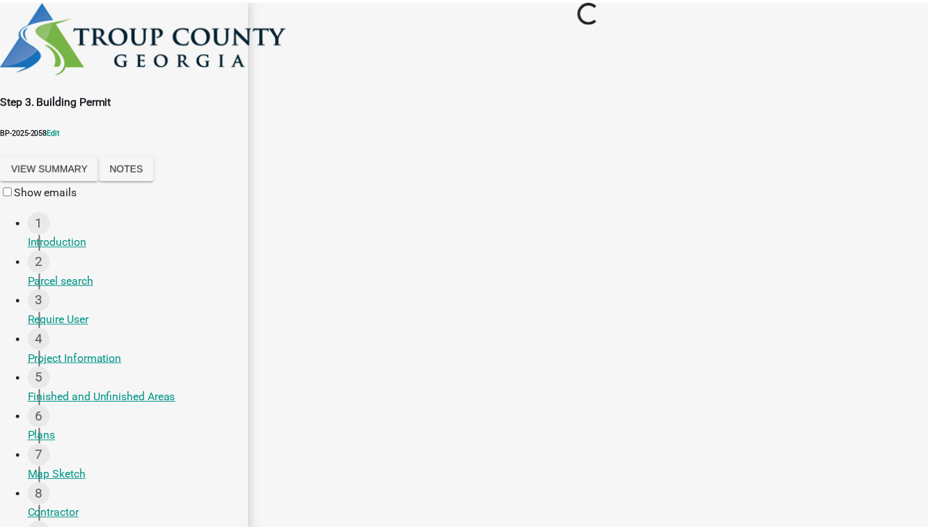
scroll to position [0, 0]
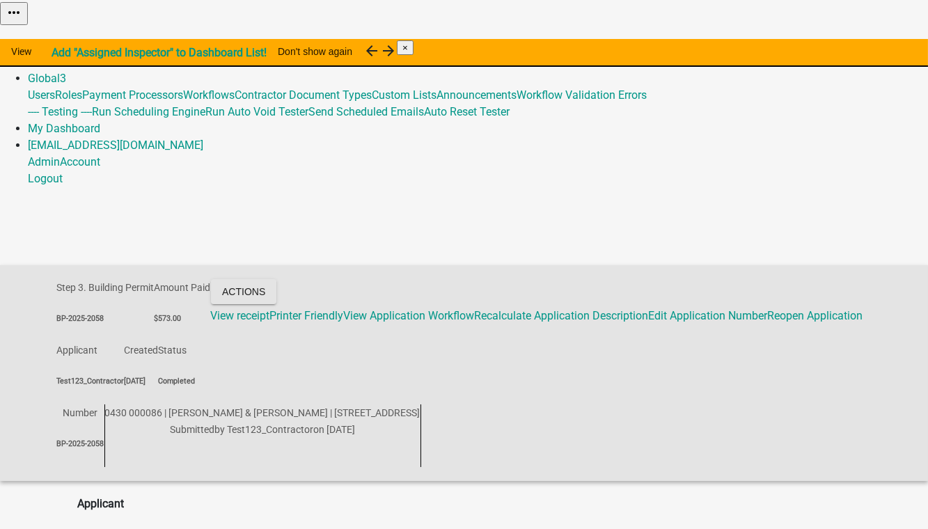
click at [60, 55] on link "Admin" at bounding box center [44, 61] width 32 height 13
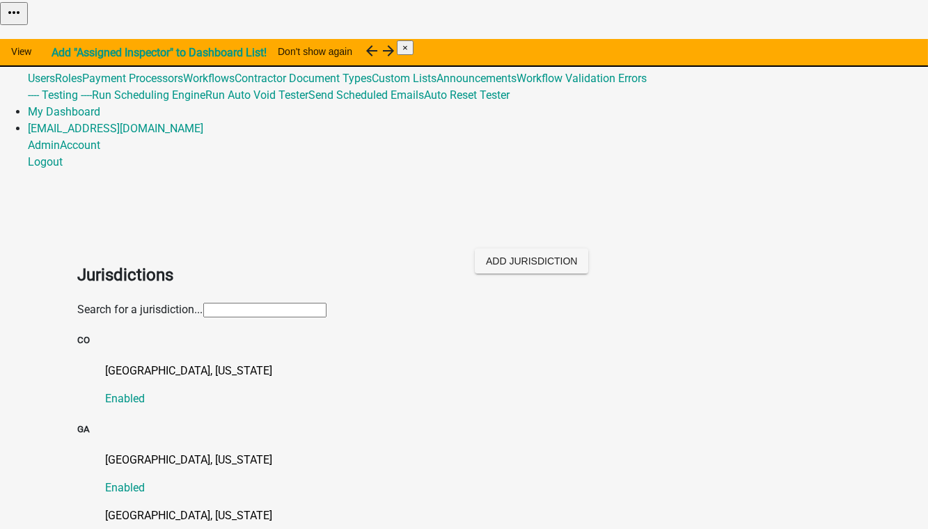
click at [203, 303] on input "text" at bounding box center [264, 310] width 123 height 15
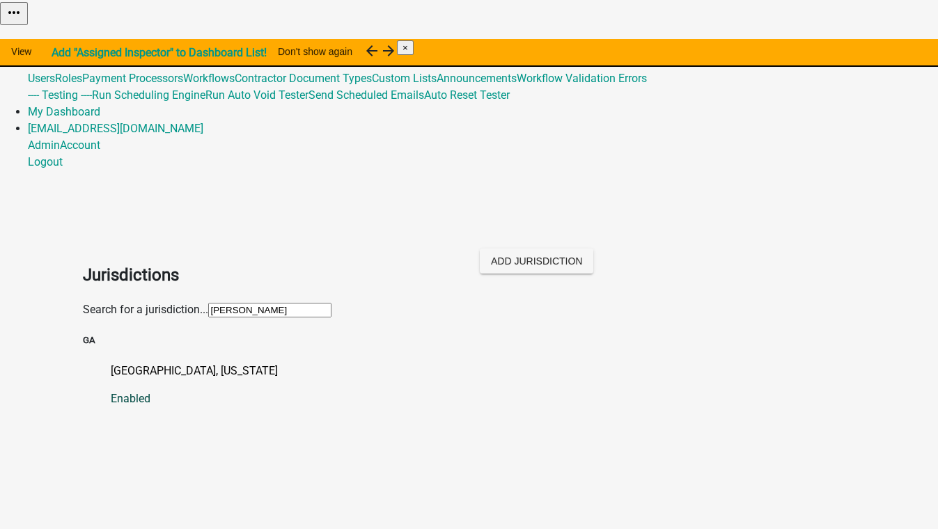
click at [111, 363] on p "[GEOGRAPHIC_DATA], [US_STATE]" at bounding box center [483, 371] width 745 height 17
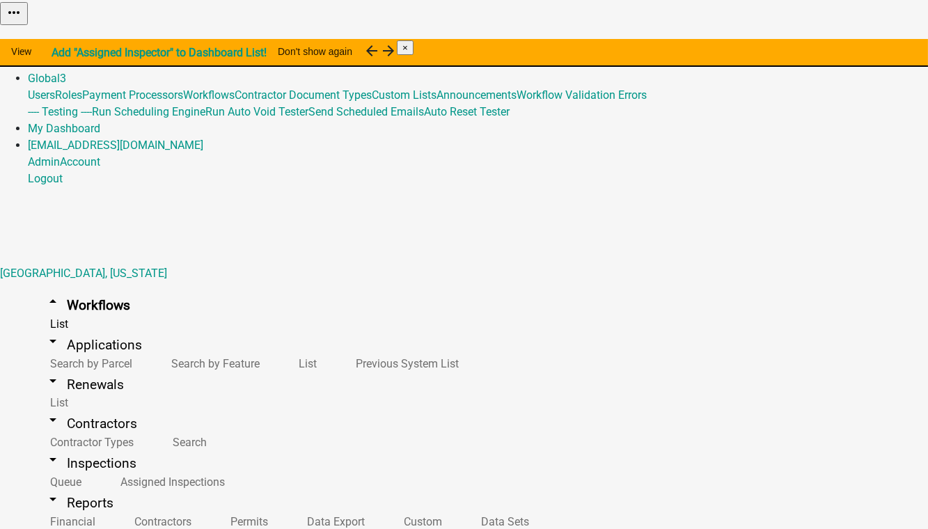
scroll to position [774, 0]
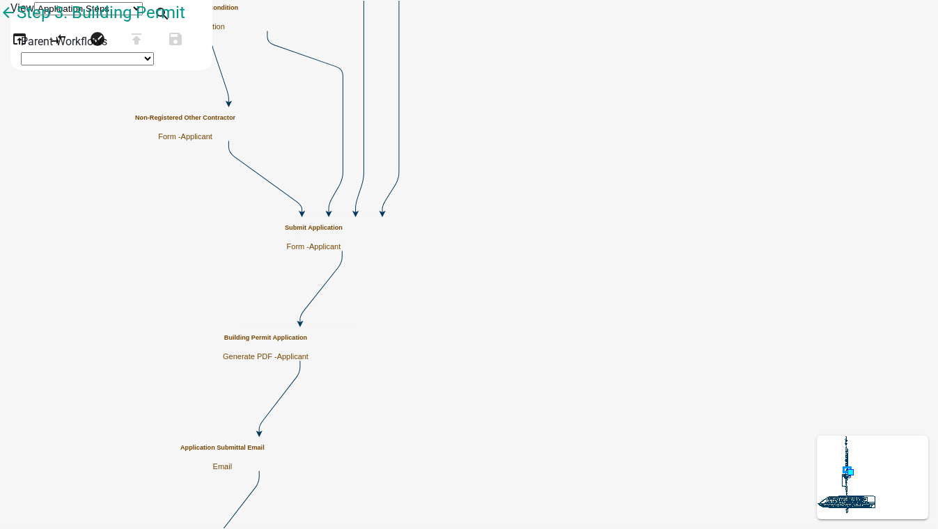
click at [308, 352] on span "Applicant" at bounding box center [292, 356] width 31 height 8
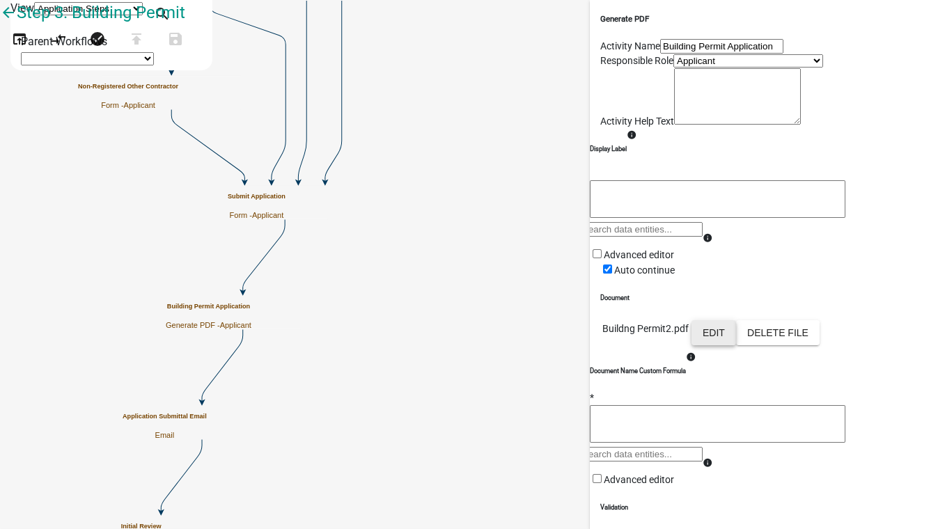
click at [736, 345] on button "Edit" at bounding box center [713, 332] width 45 height 25
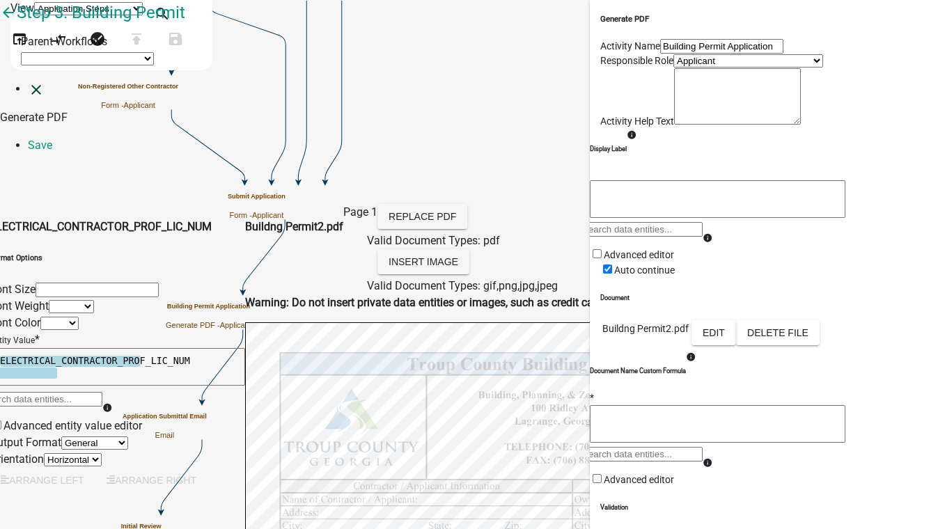
click at [28, 81] on icon "close" at bounding box center [36, 89] width 17 height 17
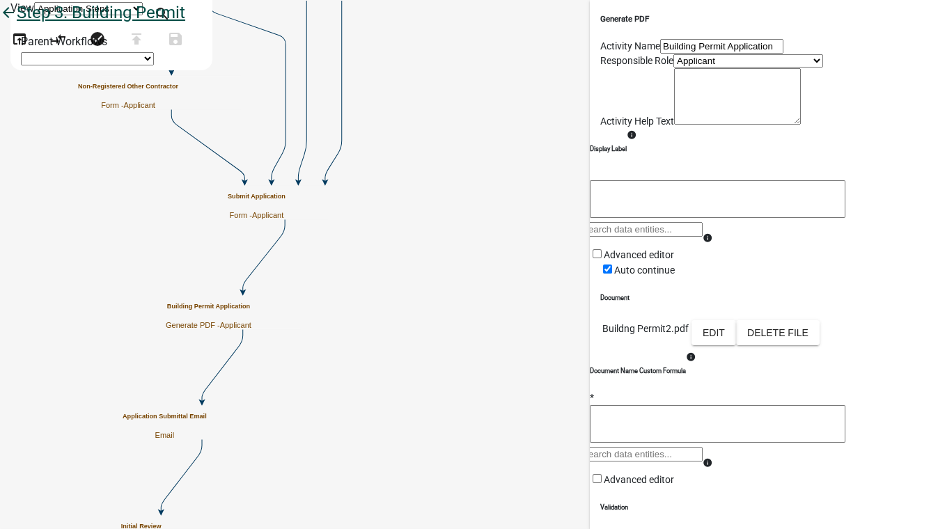
click at [17, 24] on icon "arrow_back" at bounding box center [8, 13] width 17 height 19
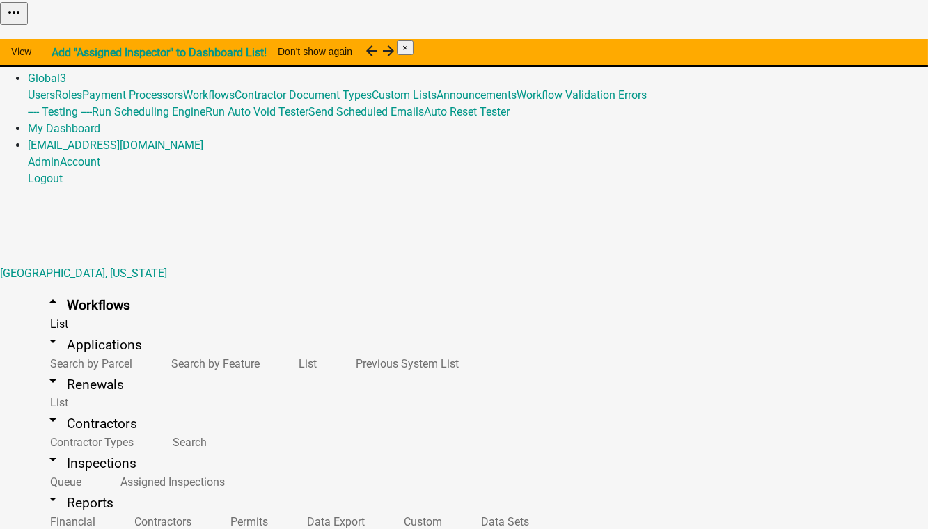
scroll to position [774, 0]
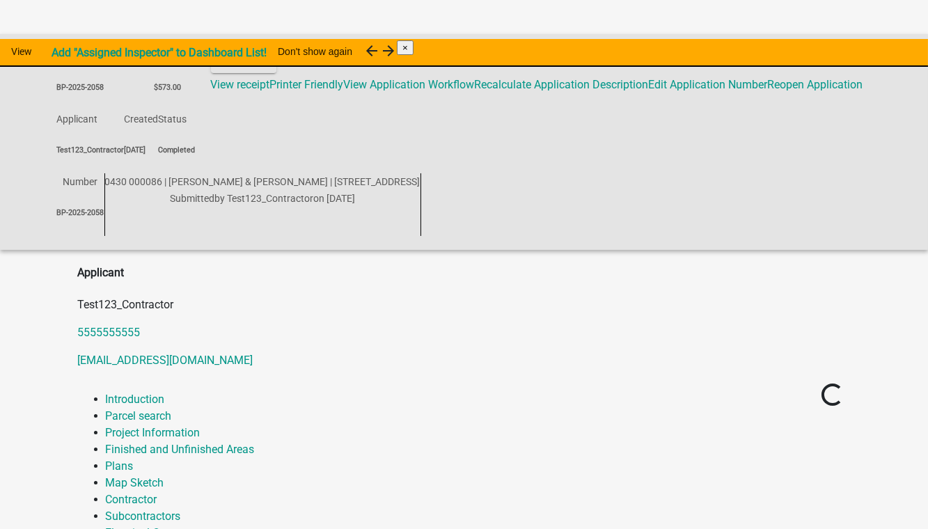
scroll to position [253, 0]
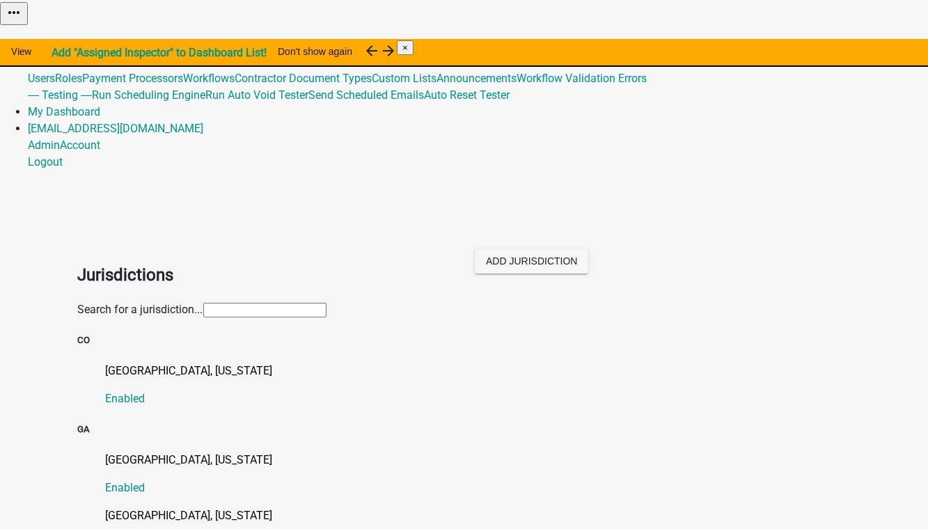
click at [203, 303] on input "text" at bounding box center [264, 310] width 123 height 15
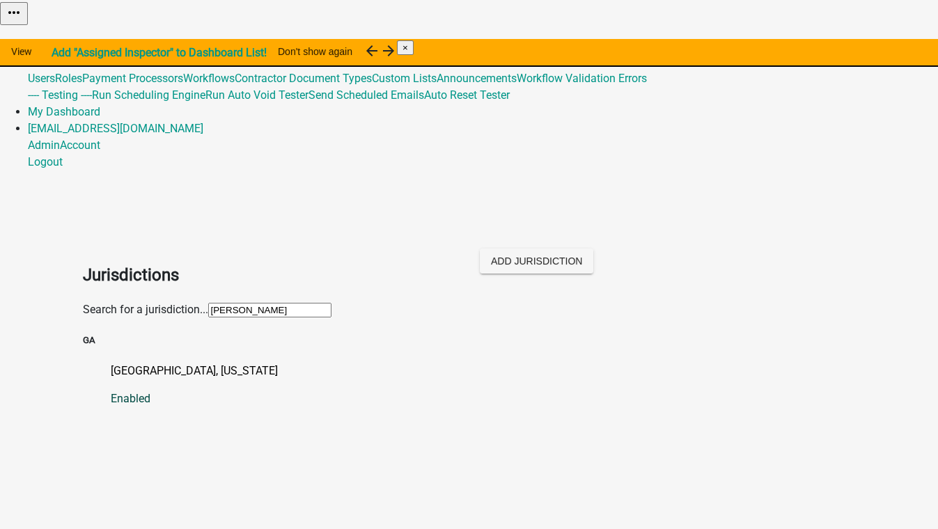
click at [128, 363] on p "[GEOGRAPHIC_DATA], [US_STATE]" at bounding box center [483, 371] width 745 height 17
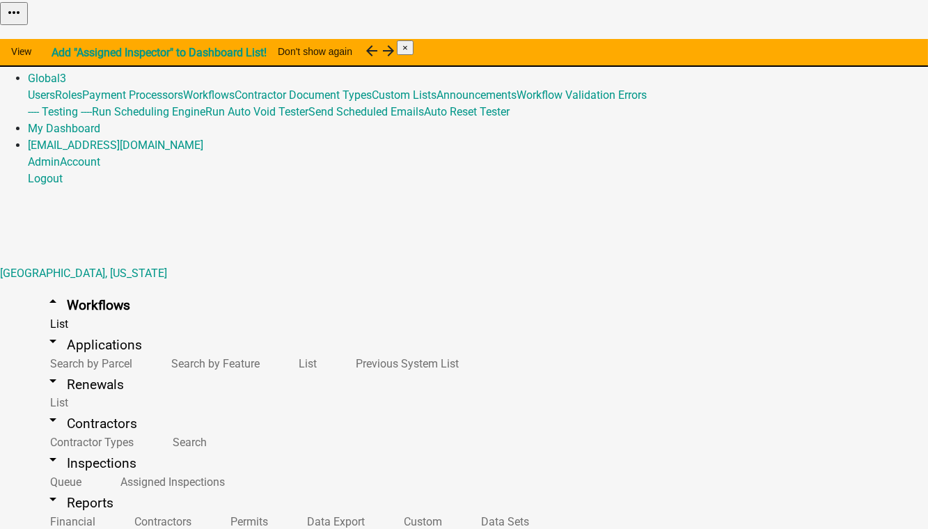
scroll to position [633, 0]
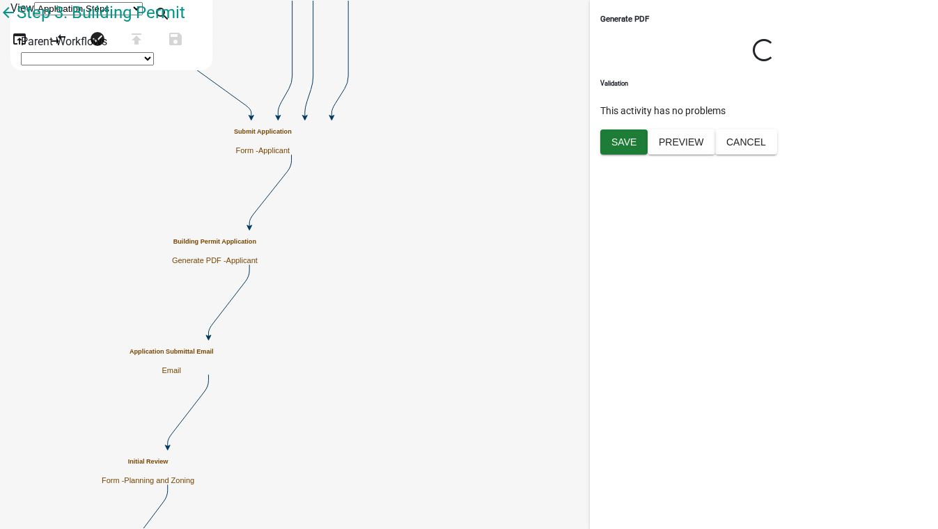
select select
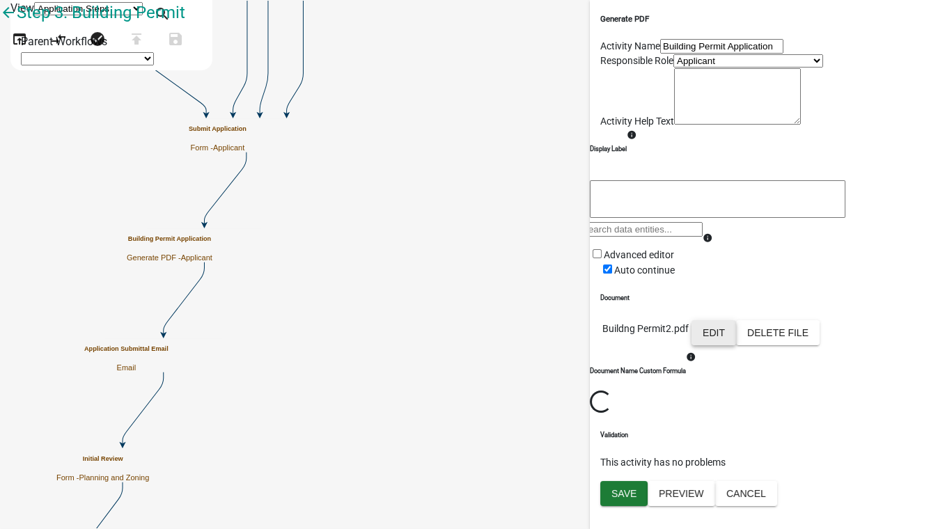
click at [736, 345] on button "Edit" at bounding box center [713, 332] width 45 height 25
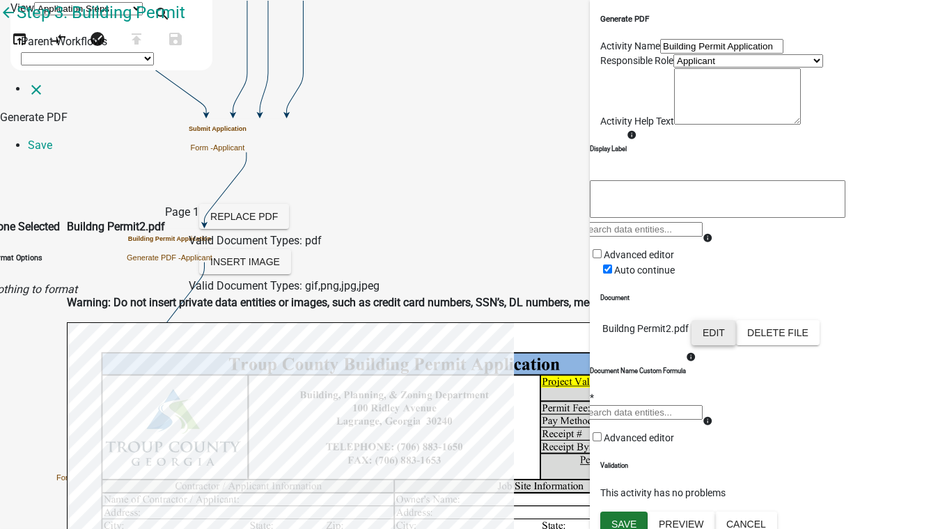
scroll to position [126, 0]
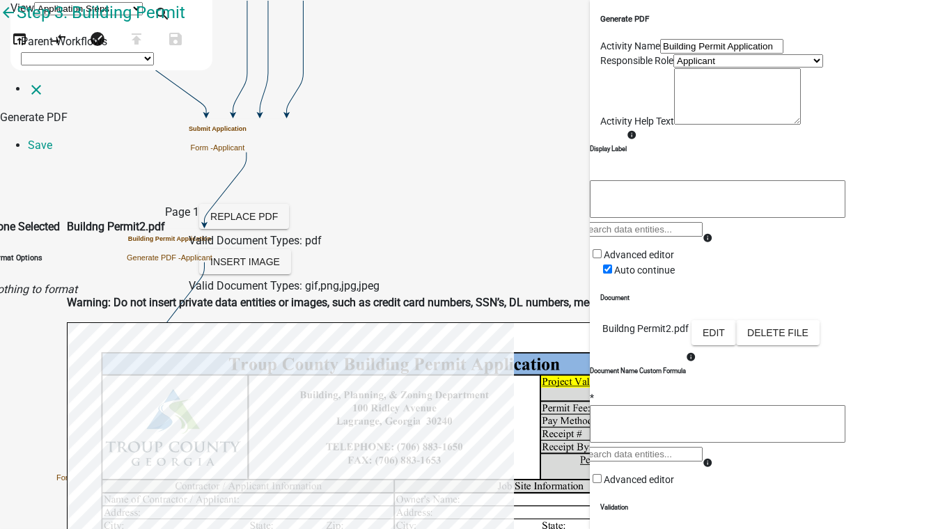
select select
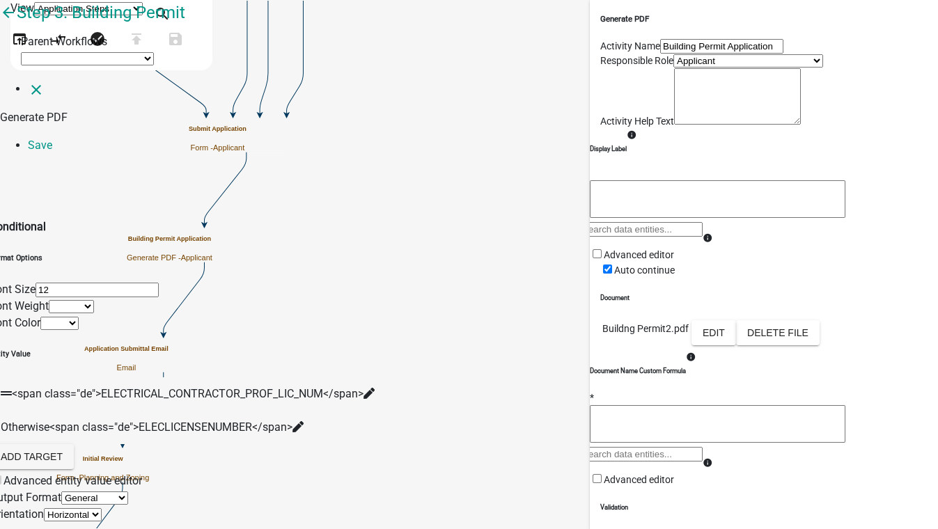
select select
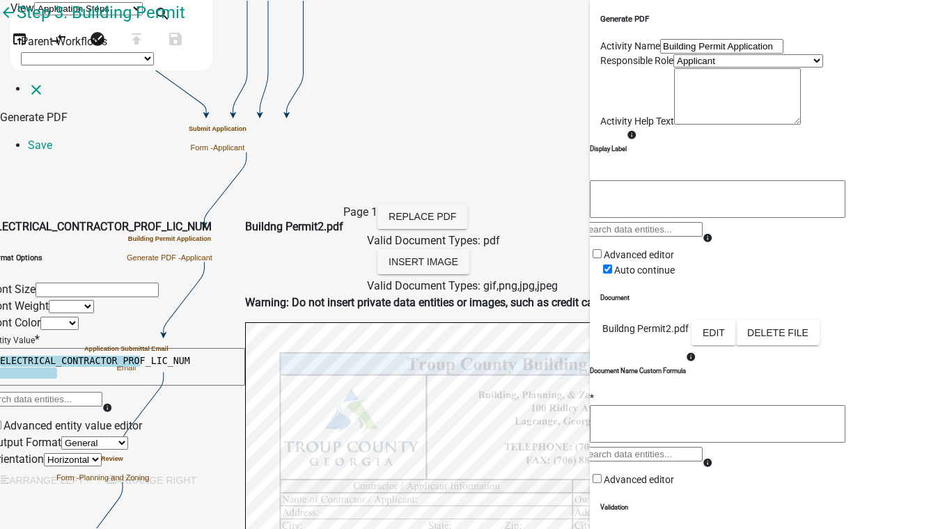
select select
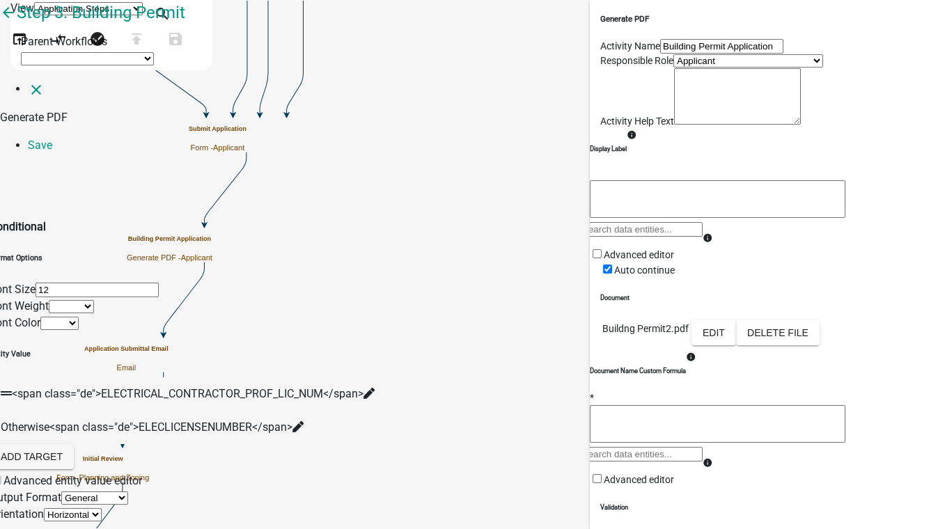
select select
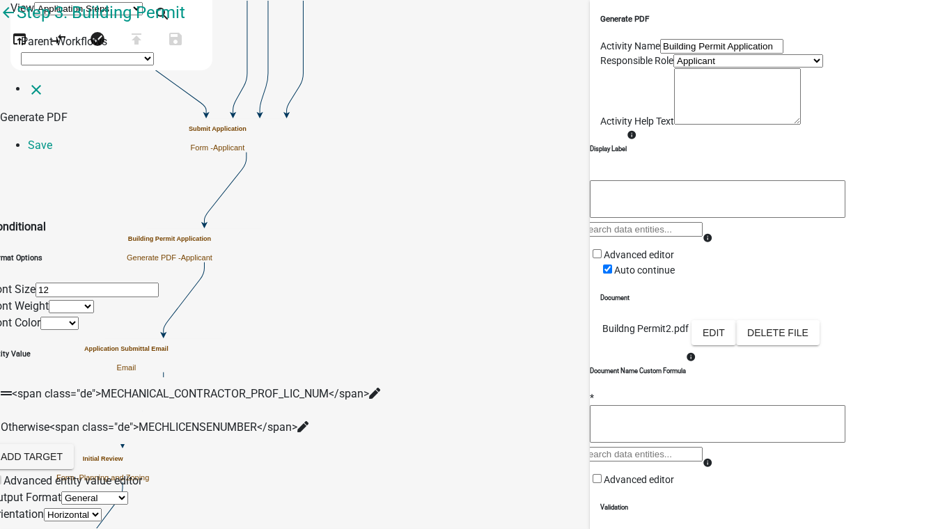
select select
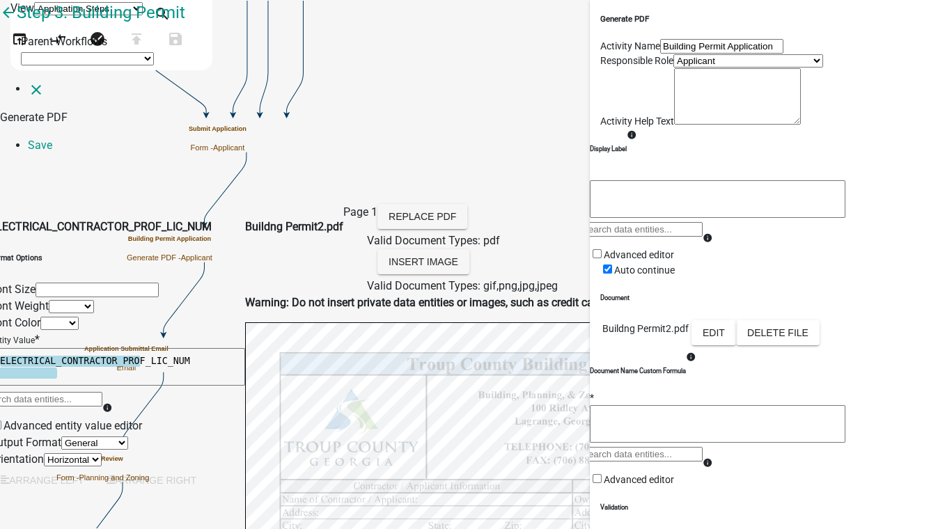
select select
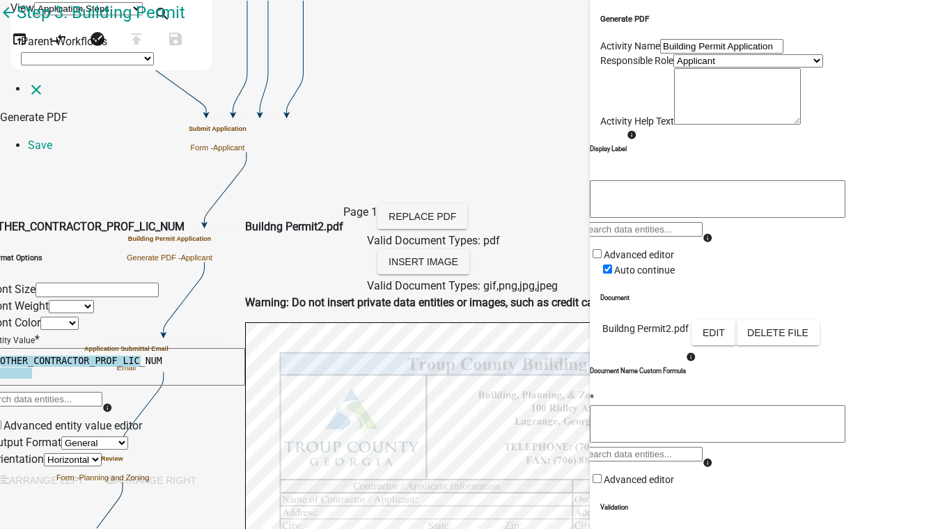
select select
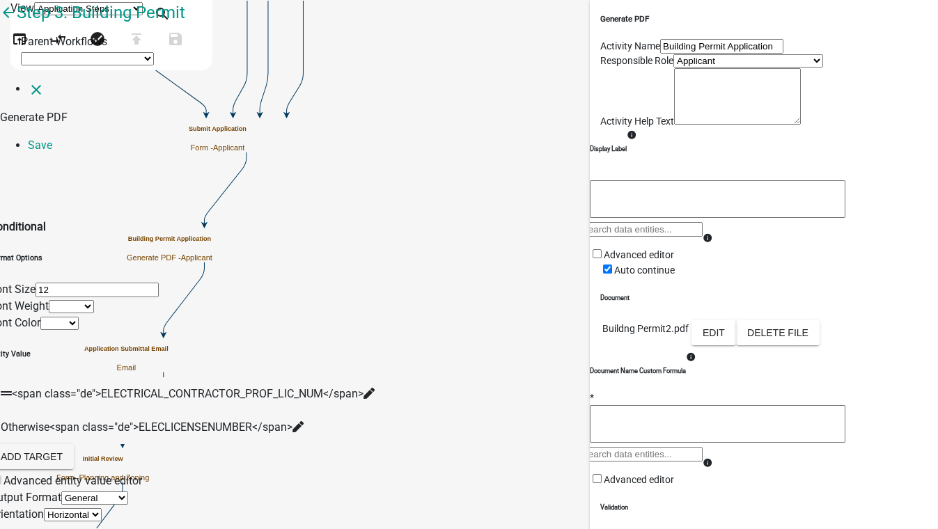
select select
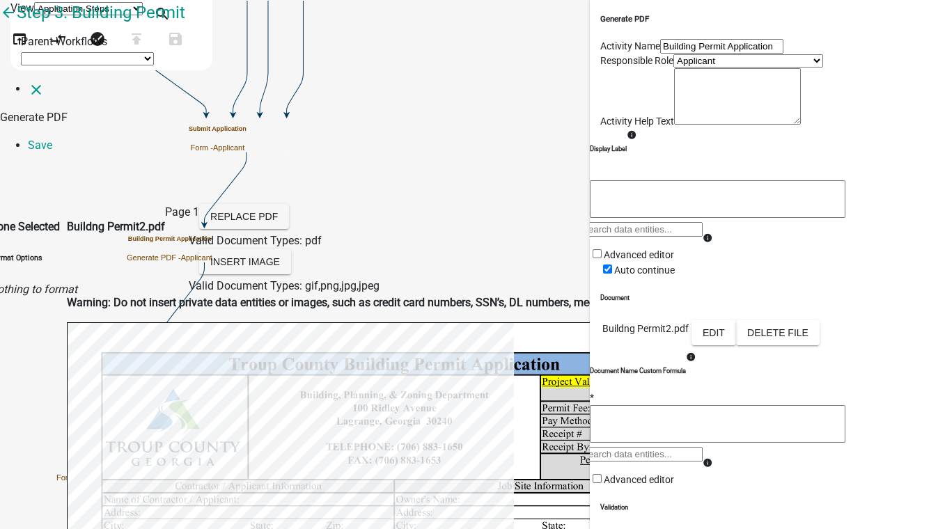
select select
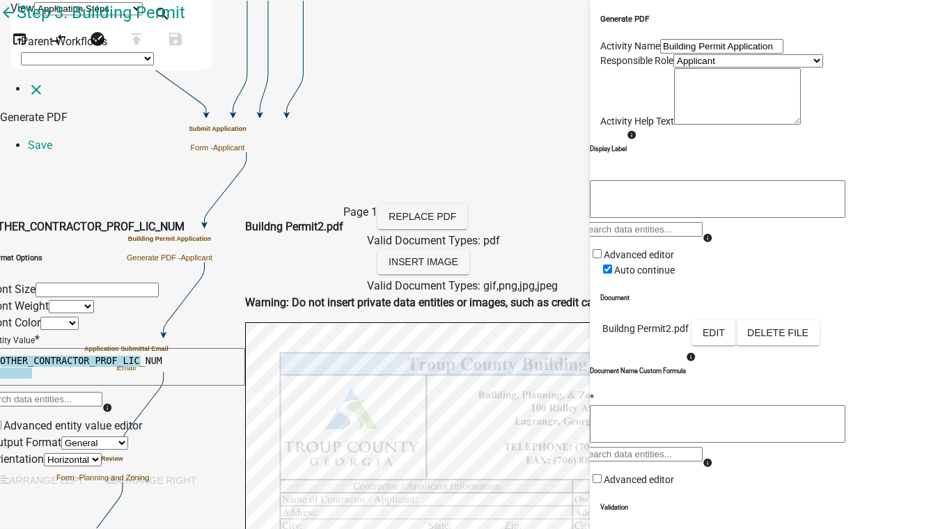
select select
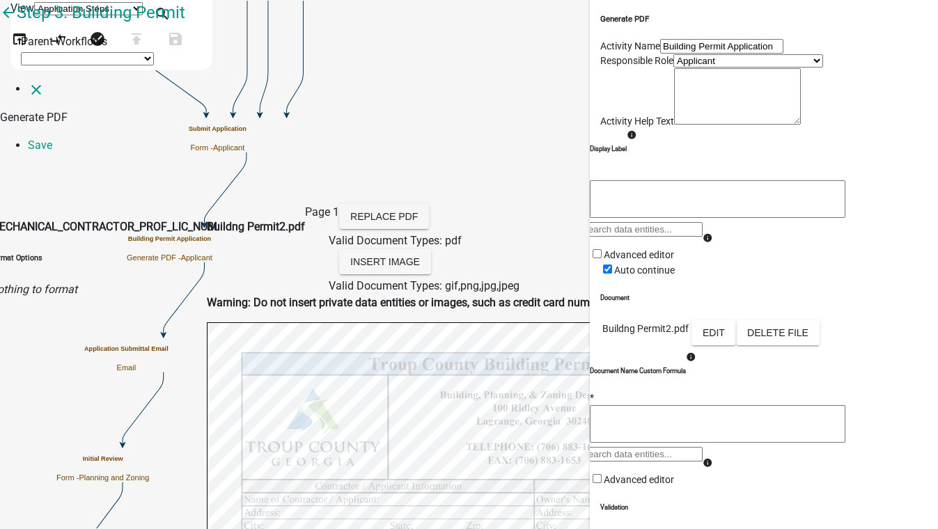
select select
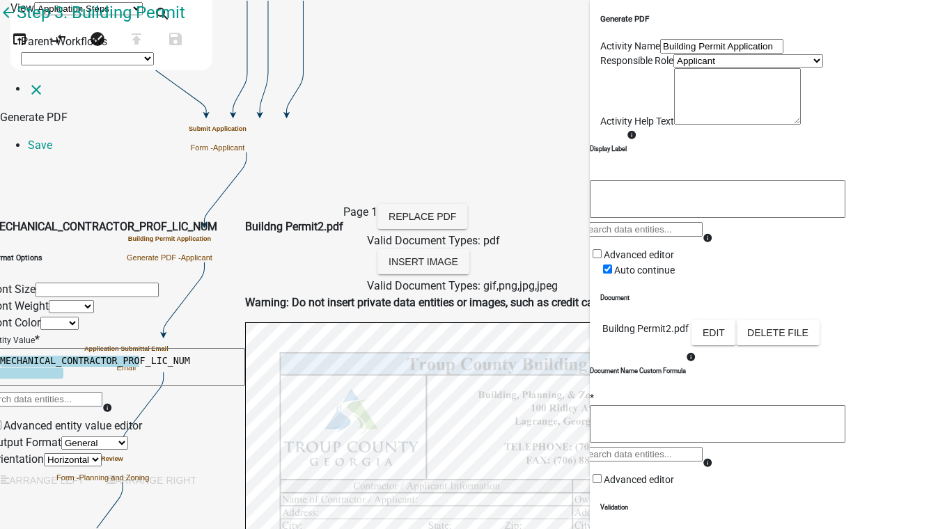
select select
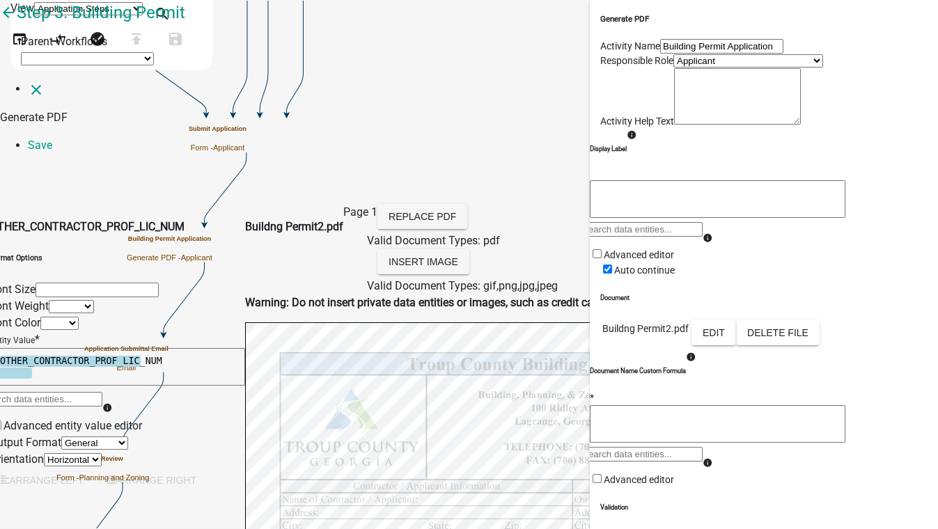
click at [52, 139] on link "Save" at bounding box center [40, 145] width 24 height 13
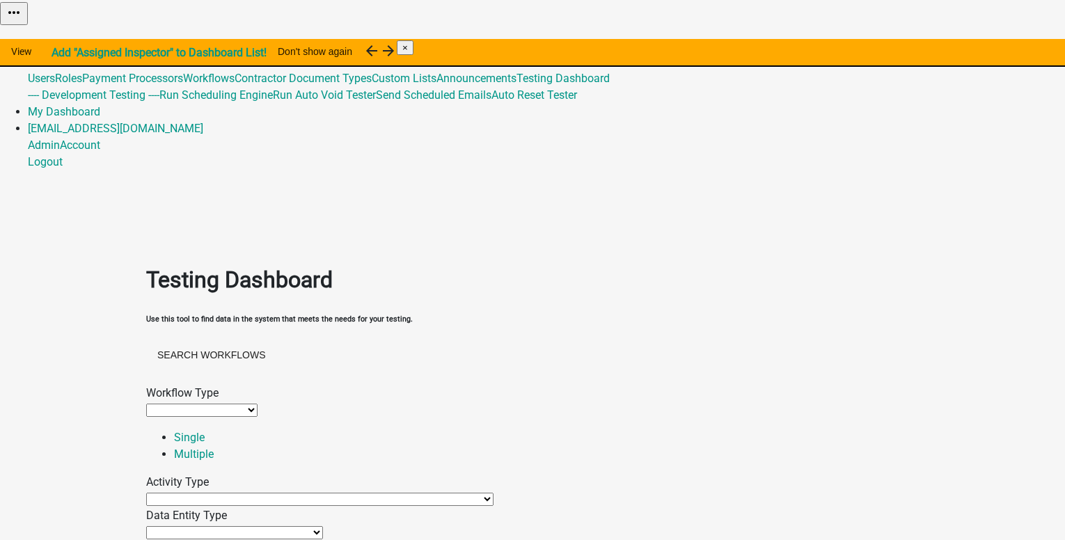
select select
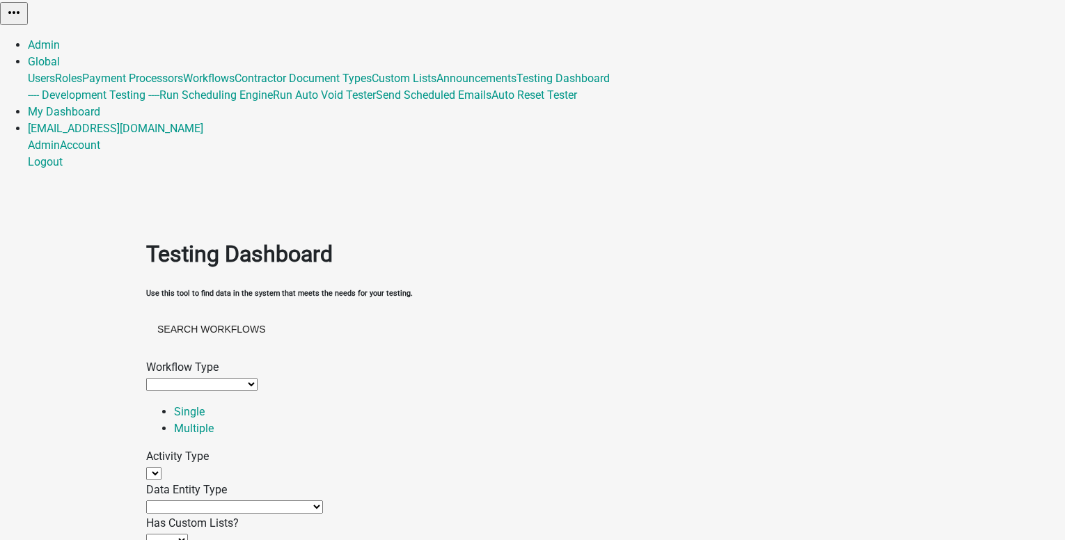
select select
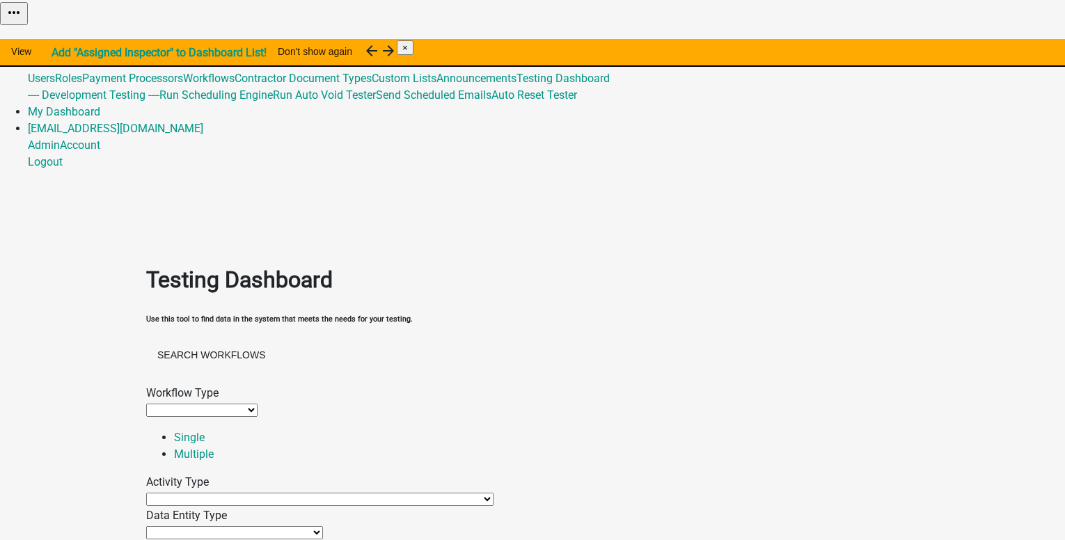
click at [234, 493] on select "Agenda item Appointment Call workflow Cancel Scheduled Email Complete Timeout A…" at bounding box center [319, 499] width 347 height 13
select select "contractor-selection-activity"
click at [188, 493] on select "Agenda item Appointment Call workflow Cancel Scheduled Email Complete Timeout A…" at bounding box center [319, 499] width 347 height 13
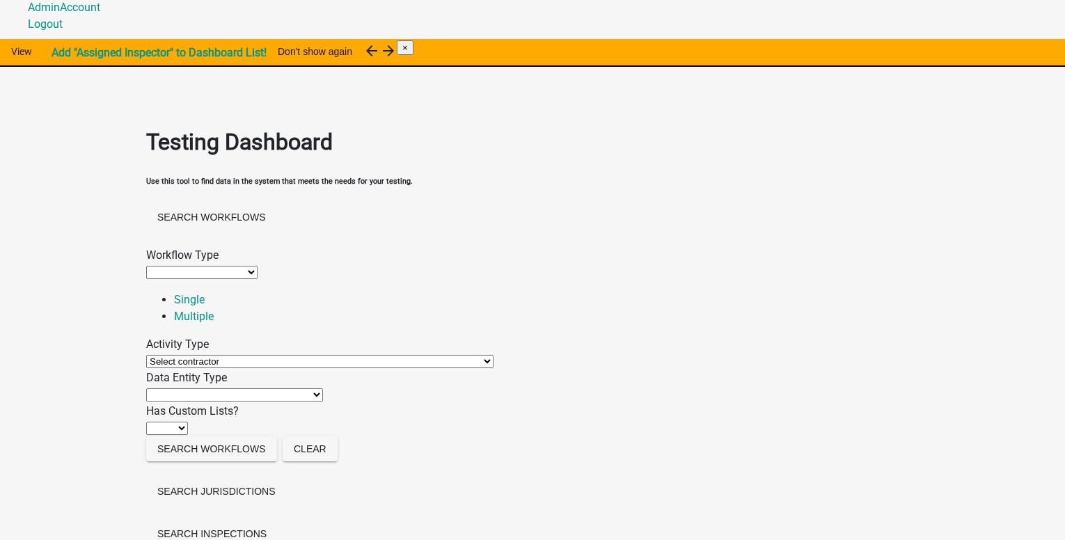
scroll to position [139, 0]
click at [235, 387] on select "Application URL QR Code Appointment Time Data Entity Calculated Data Entity Con…" at bounding box center [234, 393] width 177 height 13
select select "display-entity-value"
click at [174, 387] on select "Application URL QR Code Appointment Time Data Entity Calculated Data Entity Con…" at bounding box center [234, 393] width 177 height 13
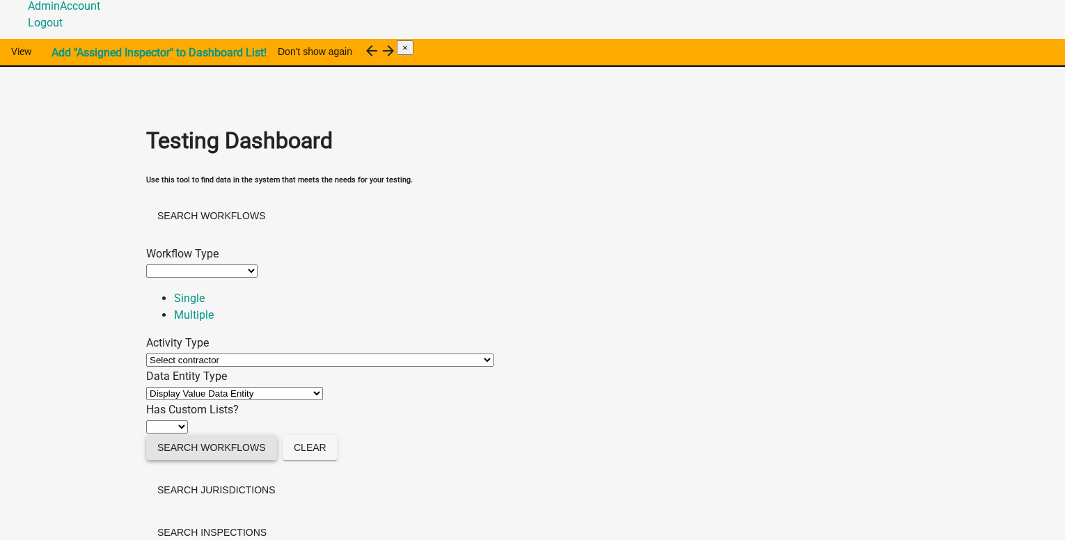
click at [234, 455] on button "Search Workflows" at bounding box center [211, 447] width 131 height 25
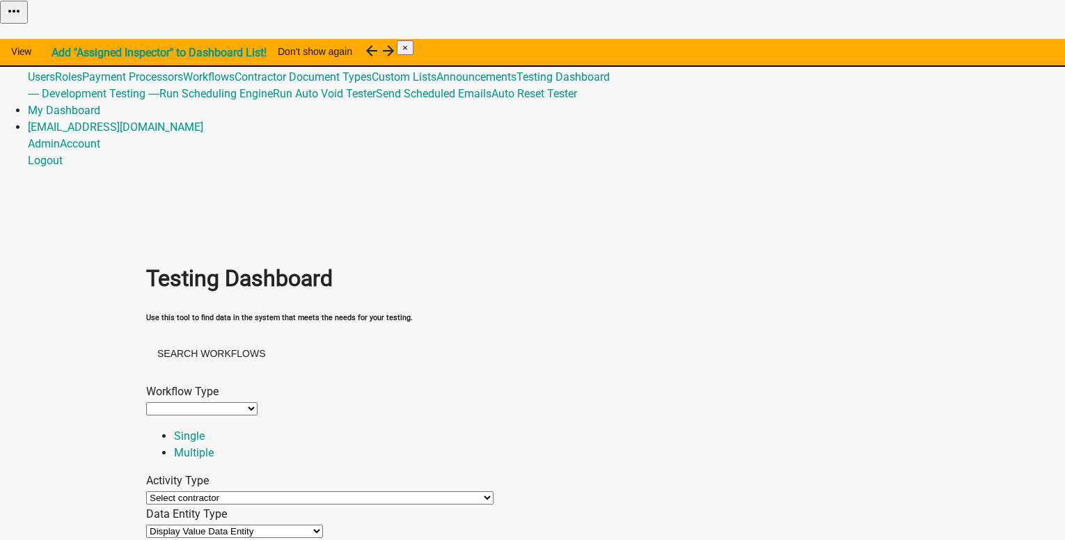
scroll to position [0, 0]
click at [262, 526] on select "Application URL QR Code Appointment Time Data Entity Calculated Data Entity Con…" at bounding box center [234, 532] width 177 height 13
select select
click at [174, 526] on select "Application URL QR Code Appointment Time Data Entity Calculated Data Entity Con…" at bounding box center [234, 532] width 177 height 13
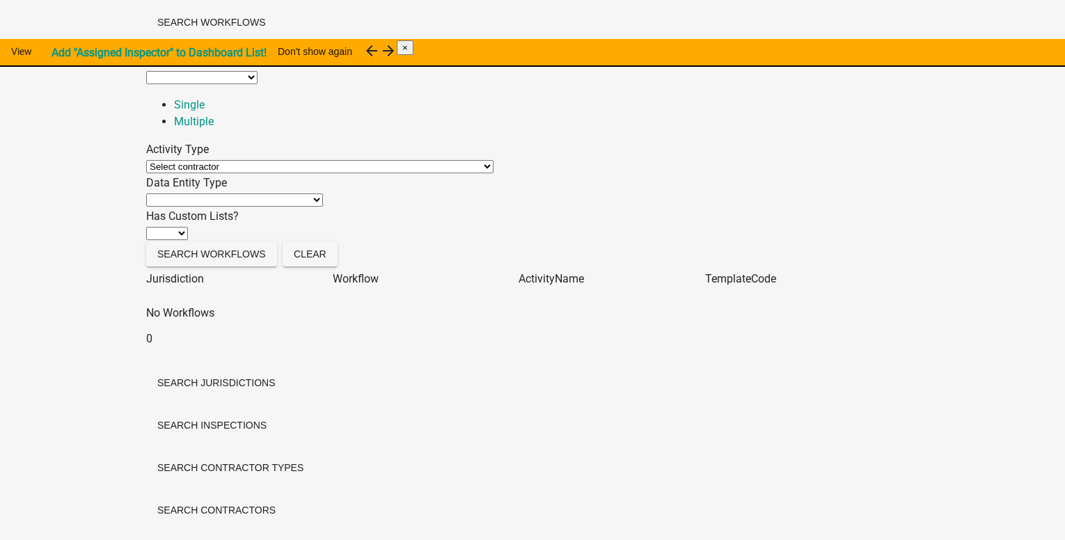
scroll to position [406, 0]
click at [222, 242] on button "Search Workflows" at bounding box center [211, 254] width 131 height 25
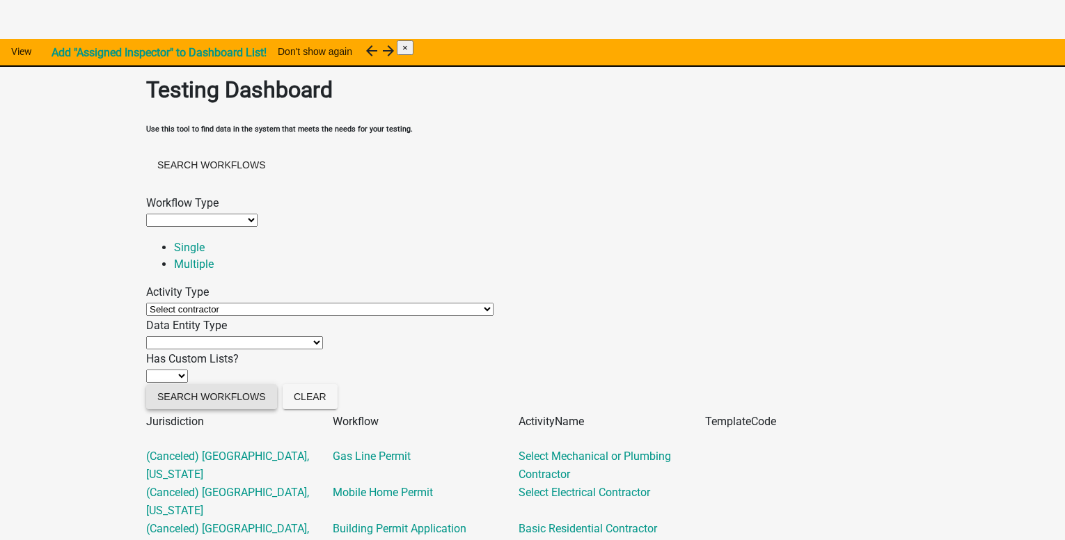
scroll to position [0, 0]
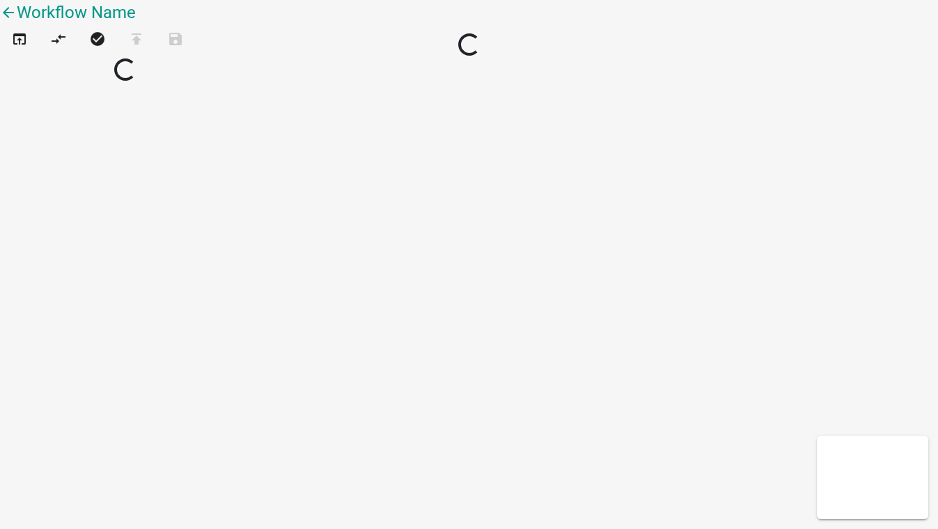
select select
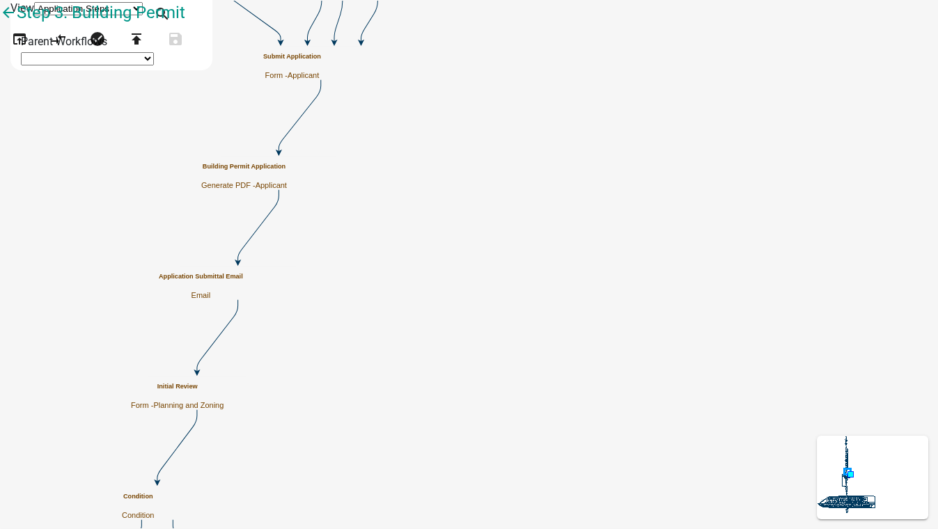
click at [287, 171] on h5 "Building Permit Application" at bounding box center [244, 167] width 86 height 8
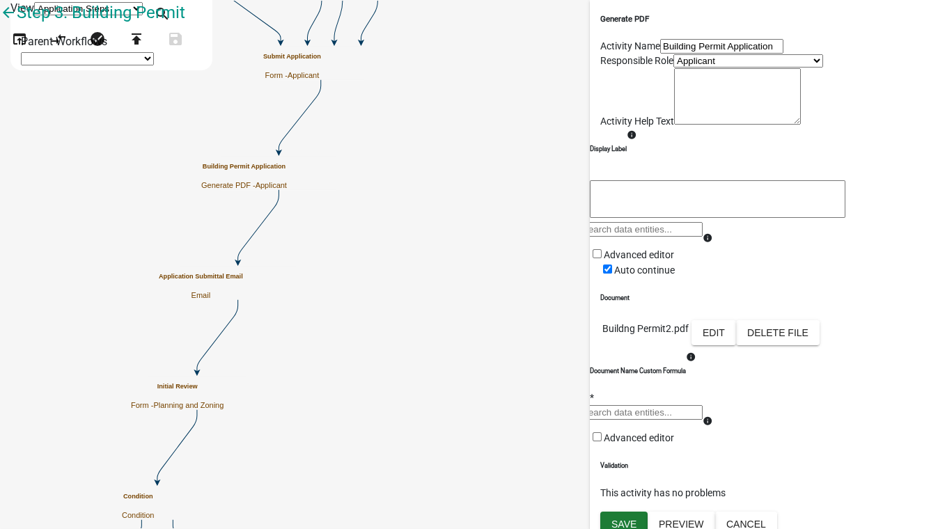
scroll to position [63, 0]
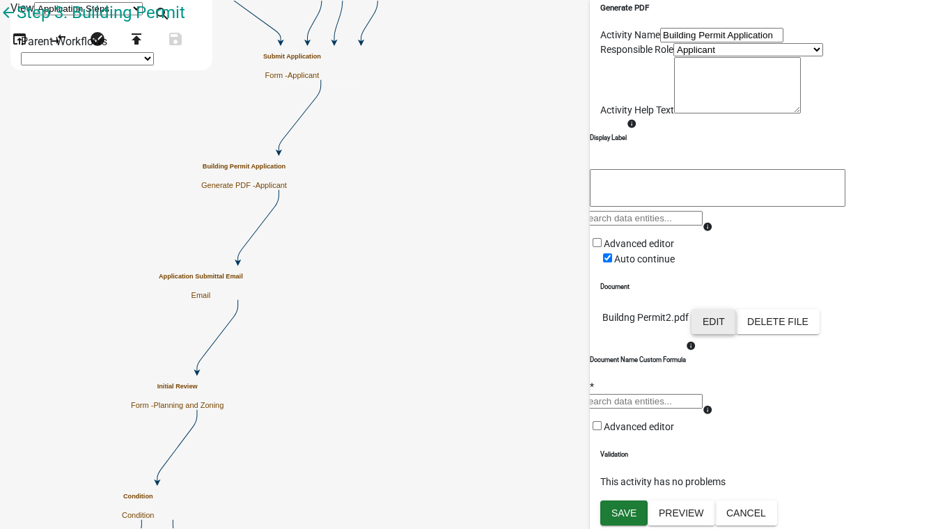
click at [736, 334] on button "Edit" at bounding box center [713, 321] width 45 height 25
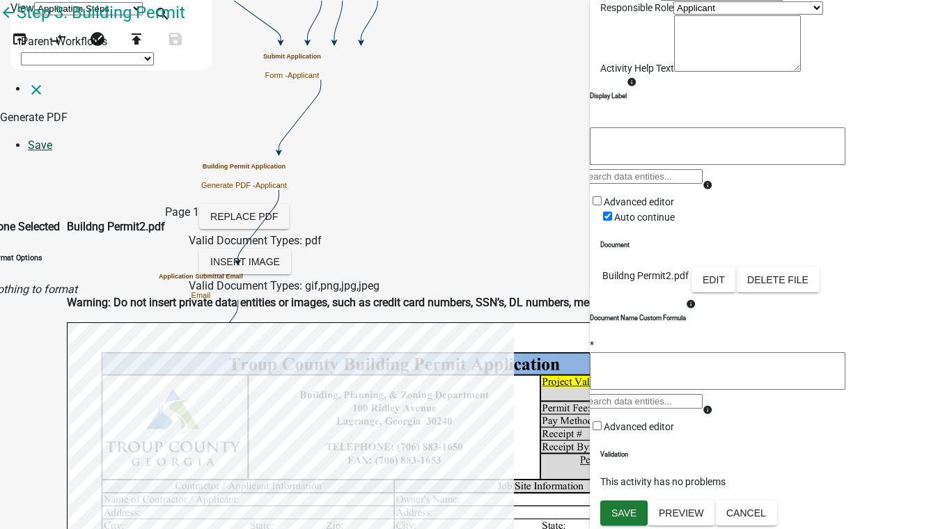
click at [52, 139] on link "Save" at bounding box center [40, 145] width 24 height 13
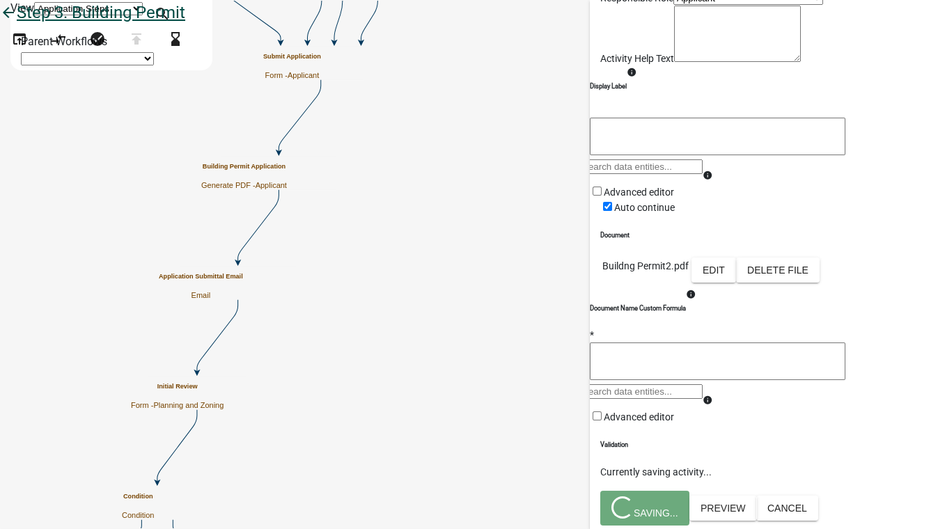
click at [17, 24] on icon "arrow_back" at bounding box center [8, 13] width 17 height 19
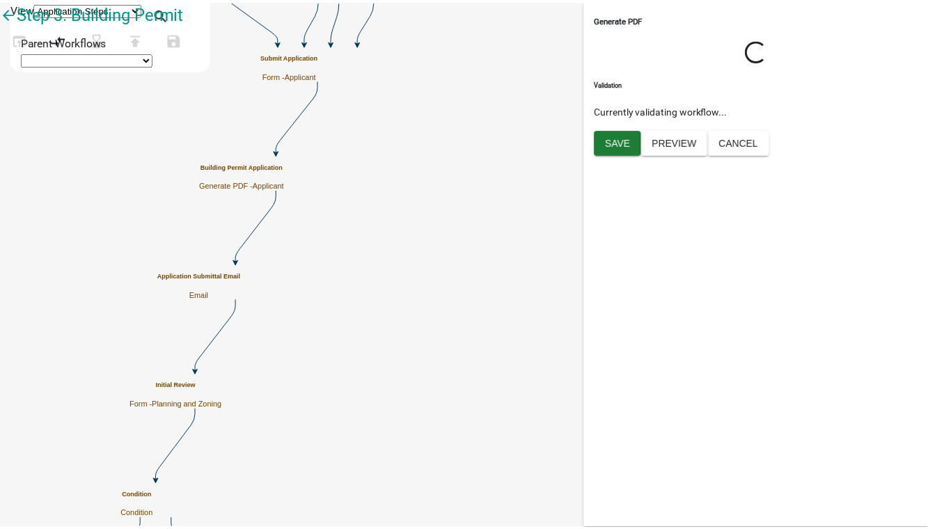
scroll to position [0, 0]
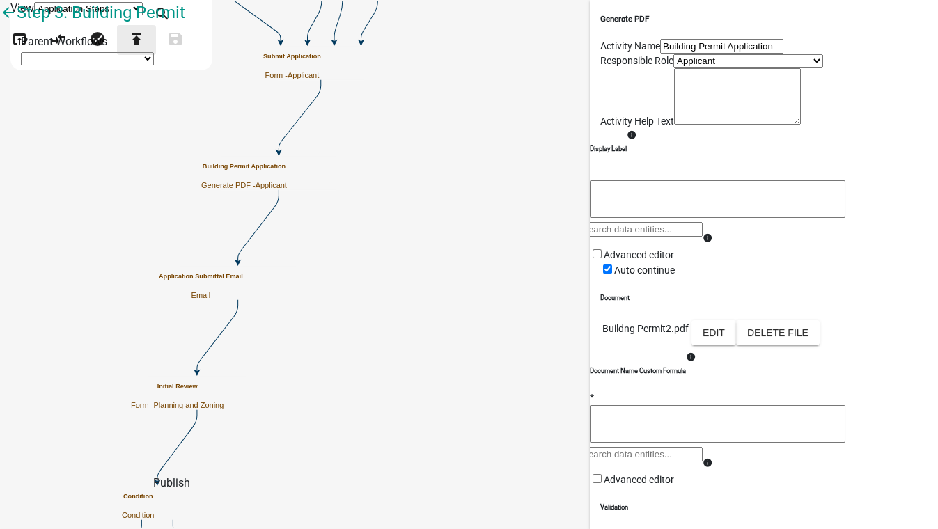
click at [145, 50] on icon "publish" at bounding box center [136, 40] width 17 height 19
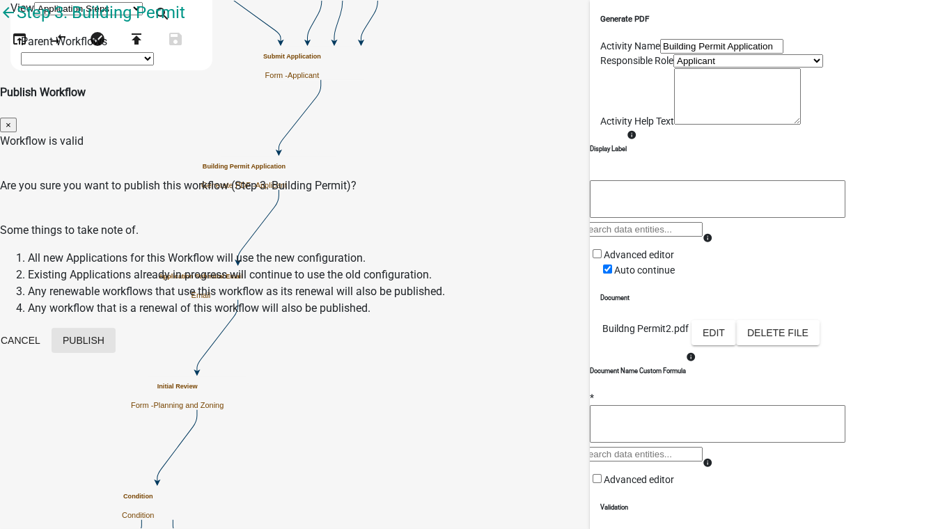
click at [116, 328] on button "Publish" at bounding box center [84, 340] width 64 height 25
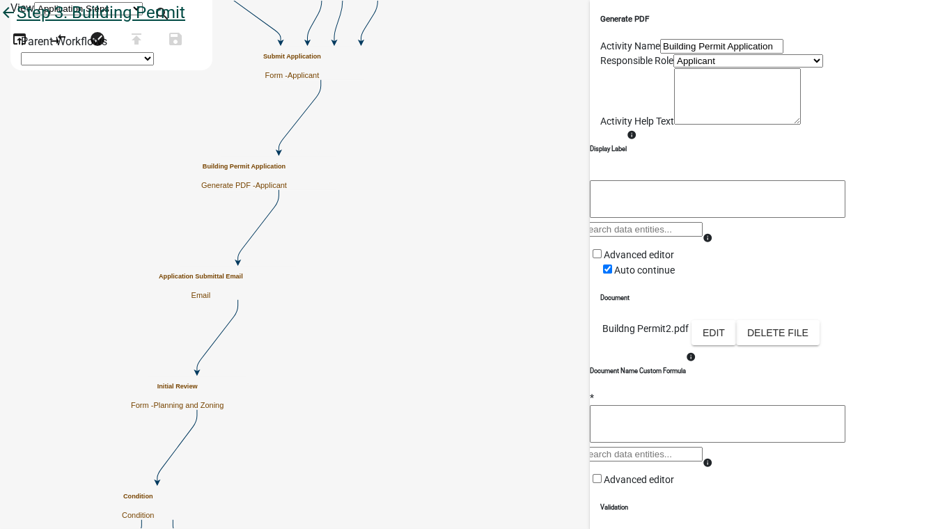
click at [17, 24] on icon "arrow_back" at bounding box center [8, 13] width 17 height 19
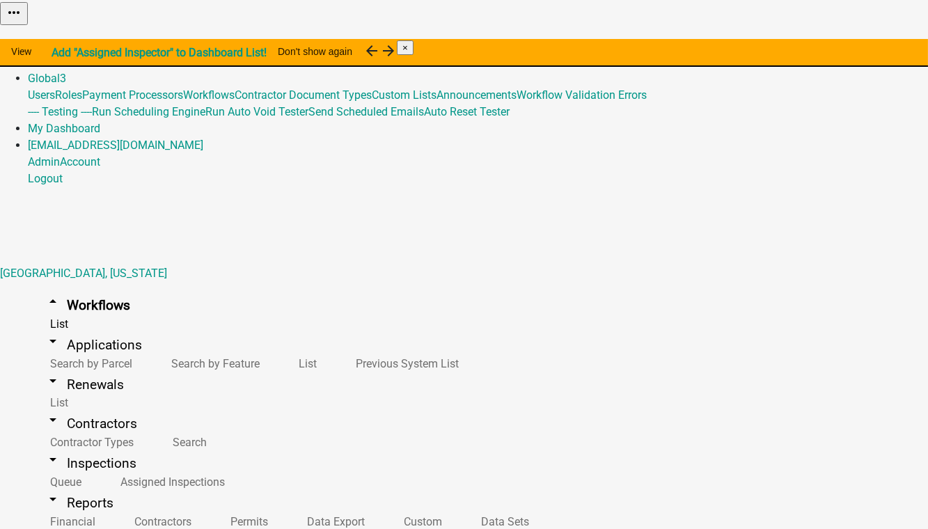
scroll to position [569, 0]
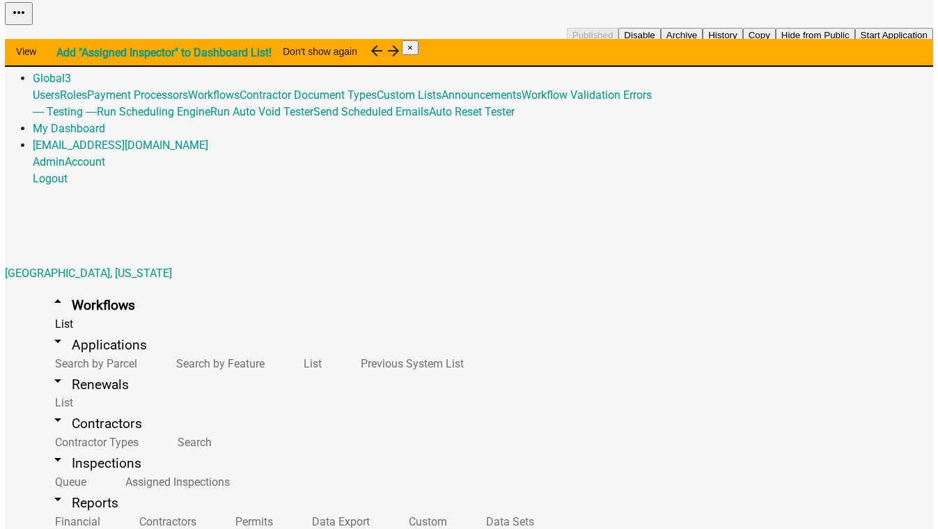
scroll to position [759, 0]
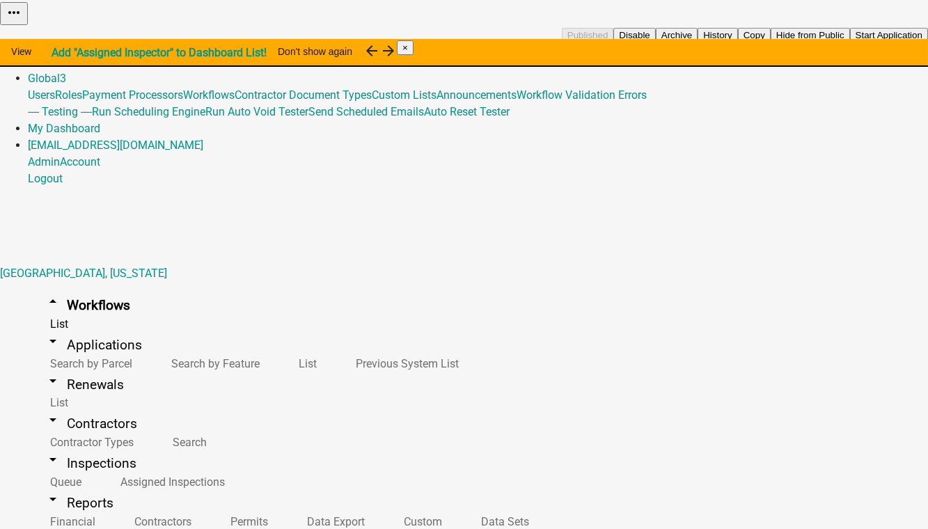
click at [850, 42] on button "Start Application" at bounding box center [889, 35] width 78 height 15
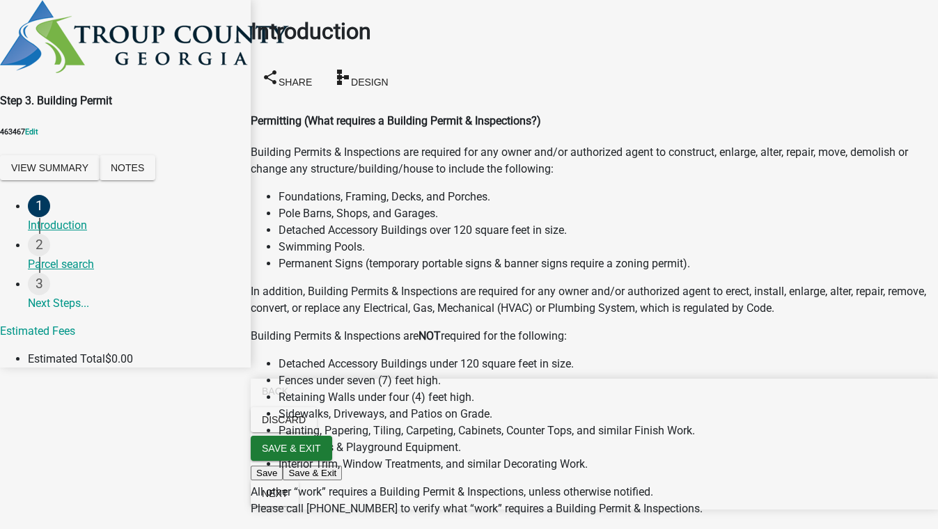
scroll to position [379, 0]
checkbox input "true"
click at [288, 499] on span "Next" at bounding box center [275, 493] width 26 height 11
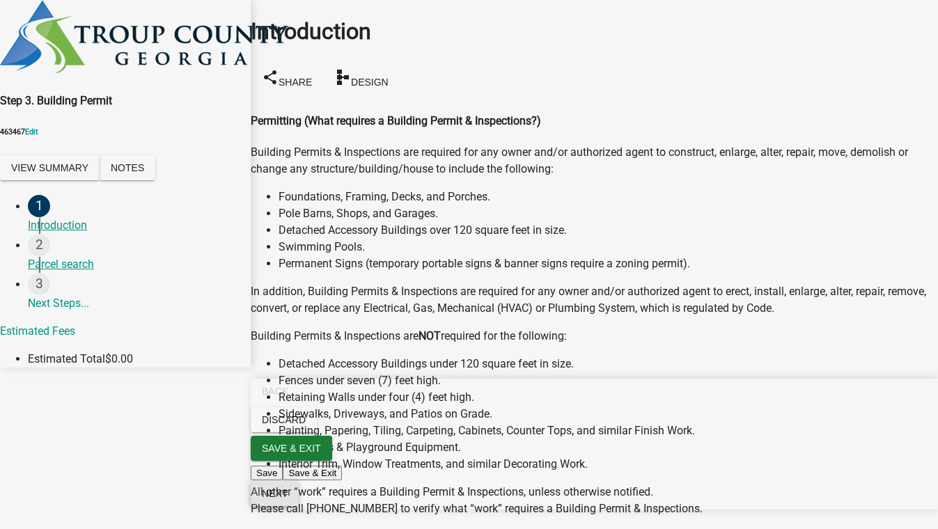
scroll to position [0, 0]
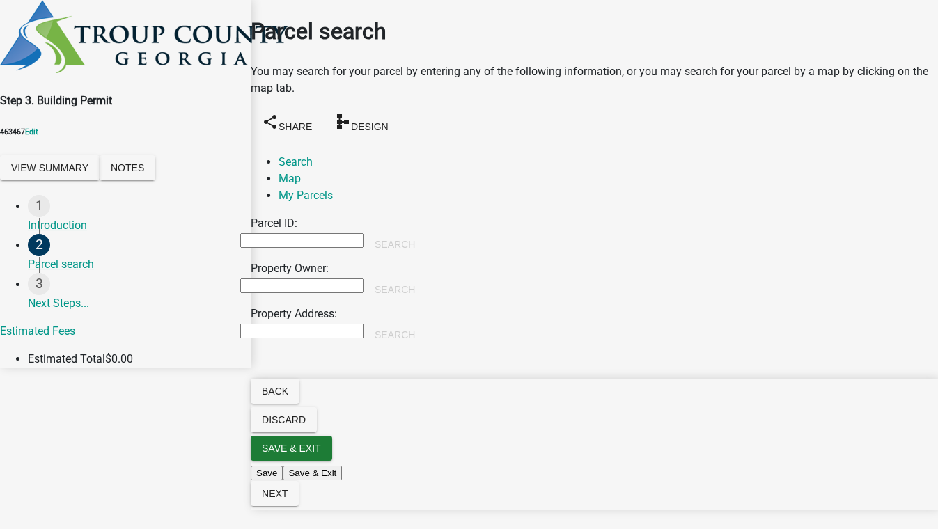
click at [360, 278] on input "Property Owner:" at bounding box center [301, 285] width 123 height 15
type input "[PERSON_NAME]"
click at [426, 277] on button "Search" at bounding box center [394, 289] width 63 height 25
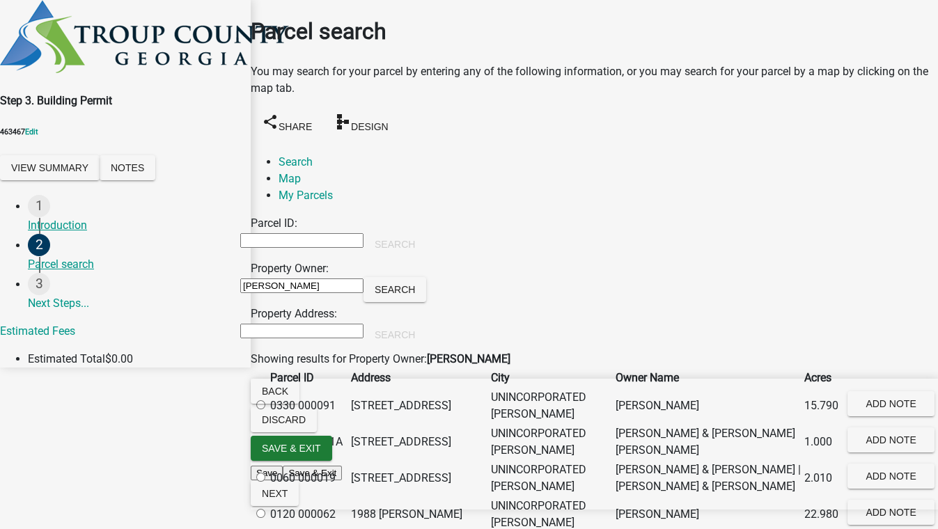
click at [267, 410] on label at bounding box center [267, 405] width 0 height 13
click at [265, 409] on 000091 "radio" at bounding box center [260, 404] width 9 height 9
radio 000091 "true"
click at [288, 499] on span "Next" at bounding box center [275, 493] width 26 height 11
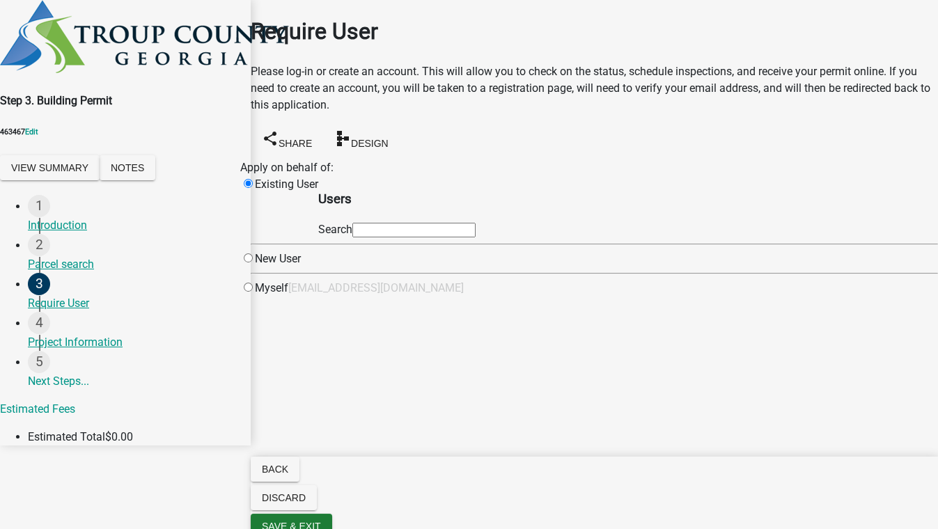
click at [475, 234] on input "text" at bounding box center [413, 230] width 123 height 15
type input "test1"
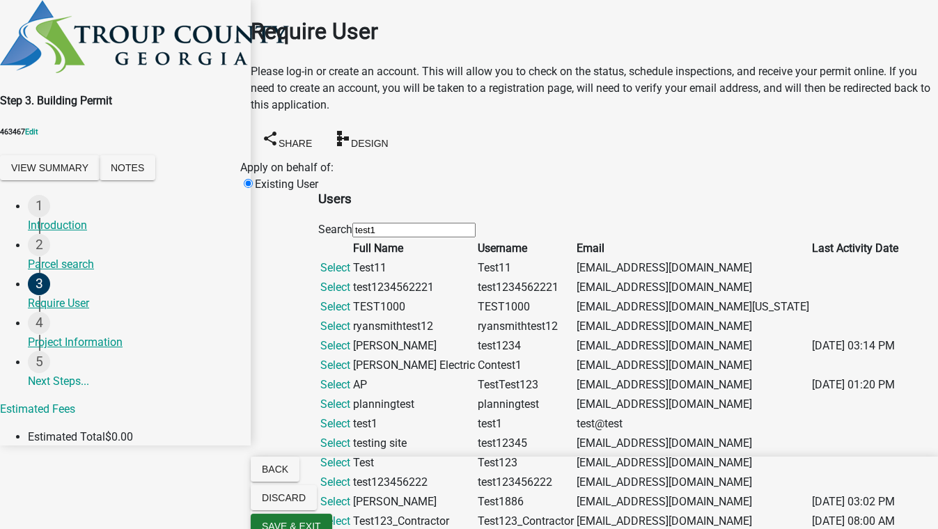
scroll to position [506, 0]
click at [350, 514] on link "Select" at bounding box center [335, 520] width 30 height 13
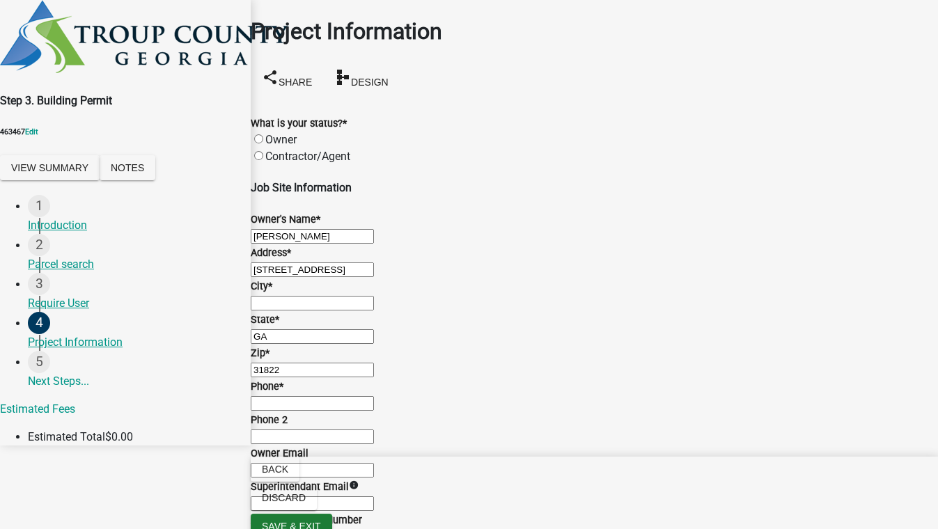
click at [276, 150] on label "Contractor/Agent" at bounding box center [307, 156] width 85 height 13
click at [263, 151] on input "Contractor/Agent" at bounding box center [258, 155] width 9 height 9
radio input "true"
drag, startPoint x: 426, startPoint y: 254, endPoint x: 420, endPoint y: 265, distance: 12.2
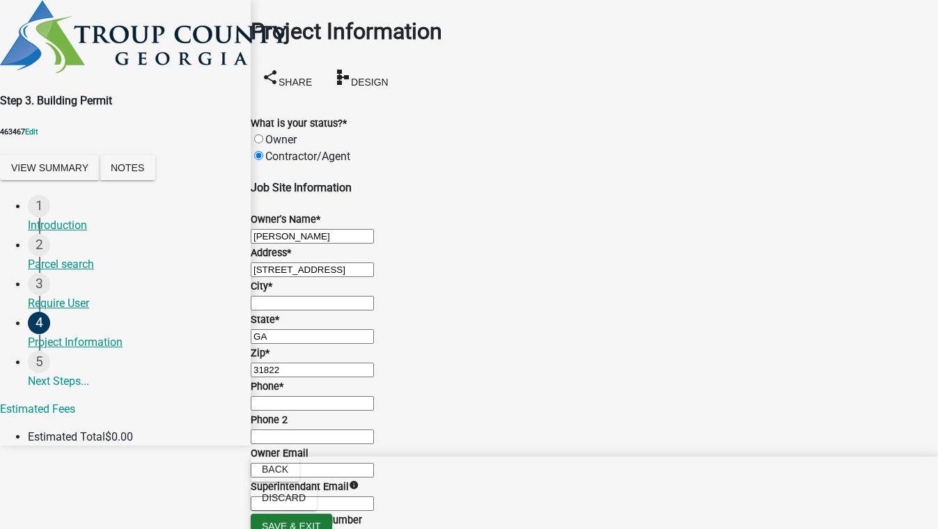
click at [374, 296] on input "City *" at bounding box center [312, 303] width 123 height 15
type input "test,zx 55555"
type input "5555555555"
type input "[EMAIL_ADDRESS][DOMAIN_NAME]"
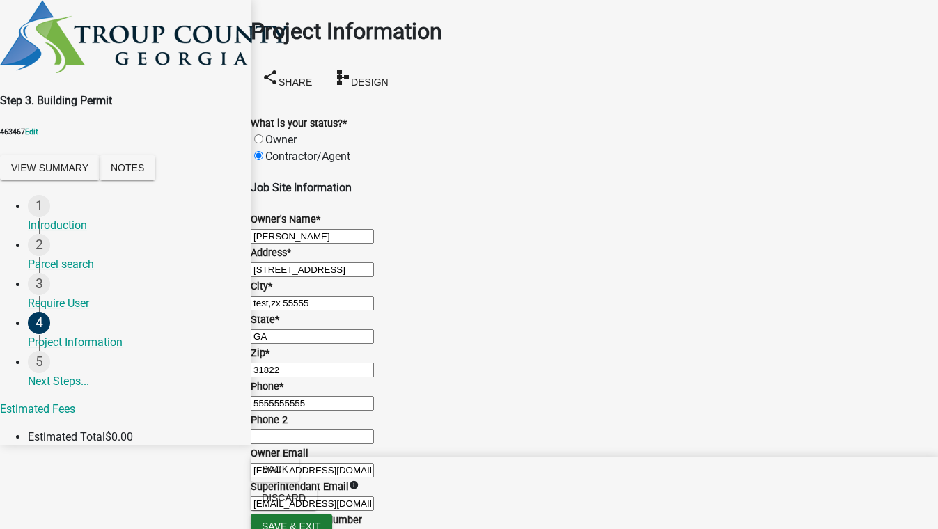
type input "95000"
checkbox input "true"
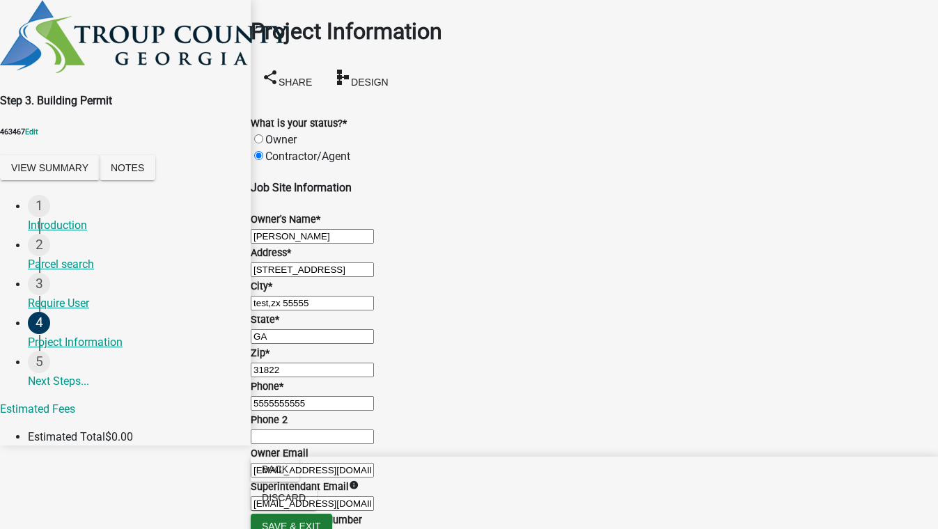
checkbox input "false"
checkbox input "true"
checkbox input "false"
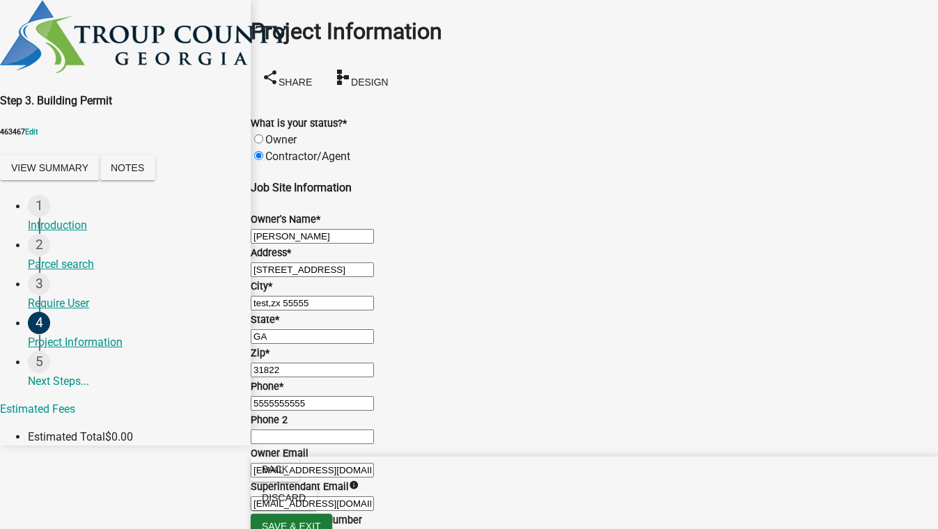
checkbox input "false"
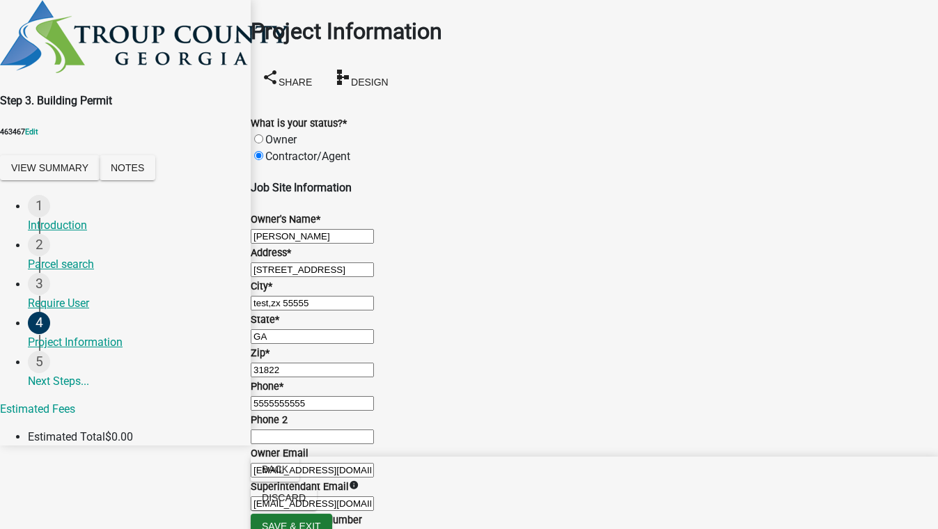
checkbox input "false"
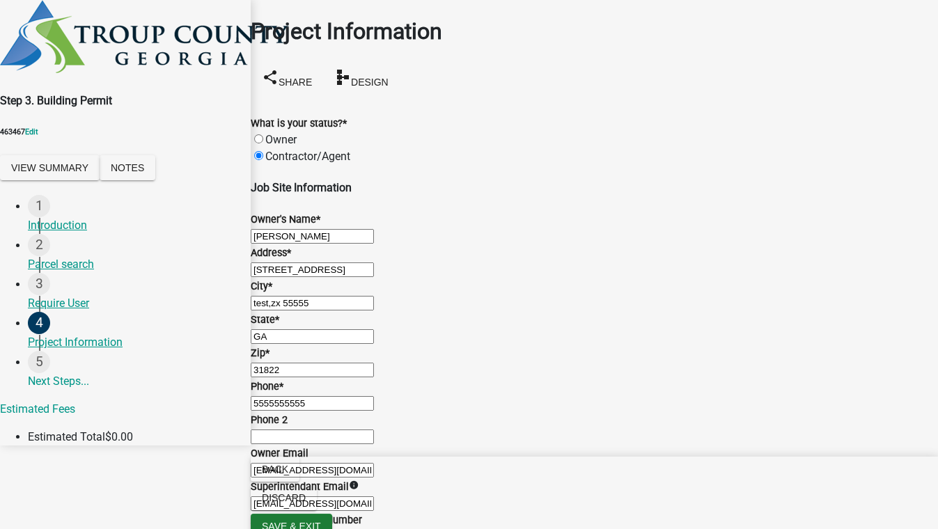
radio input "true"
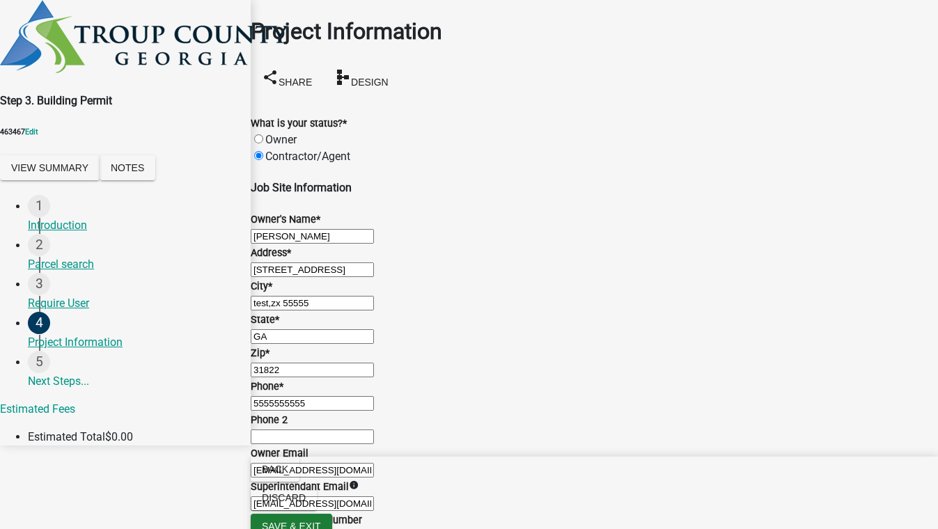
scroll to position [1433, 0]
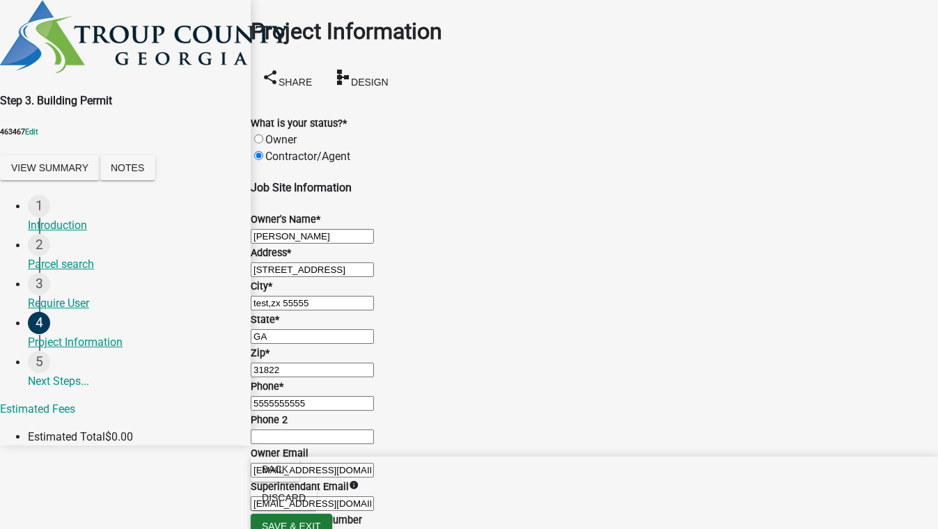
radio input "true"
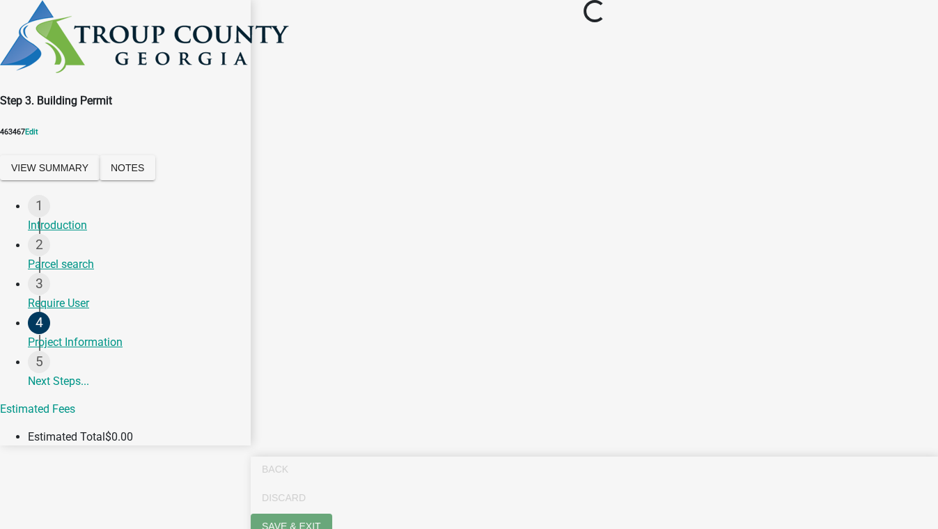
scroll to position [0, 0]
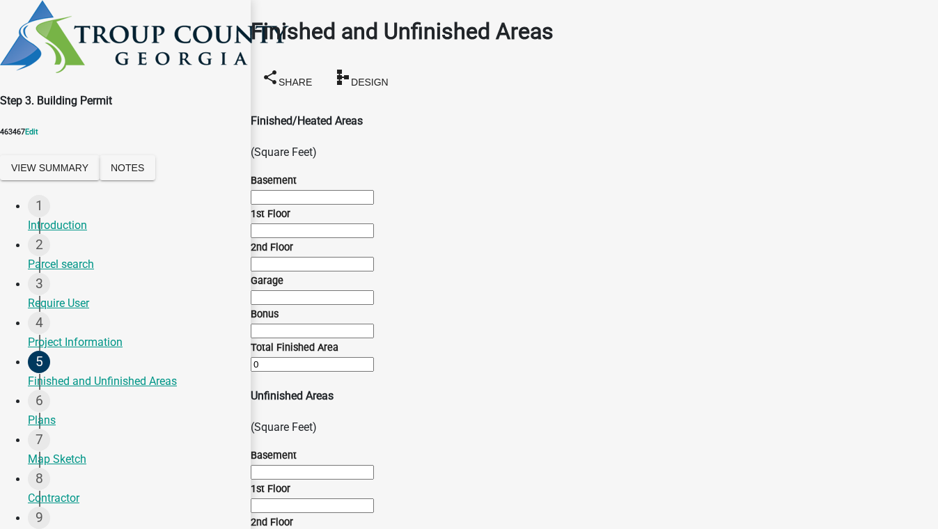
click at [309, 190] on input "text" at bounding box center [312, 197] width 123 height 15
click at [309, 190] on input "1500" at bounding box center [312, 197] width 123 height 15
type input "1500"
type input "200"
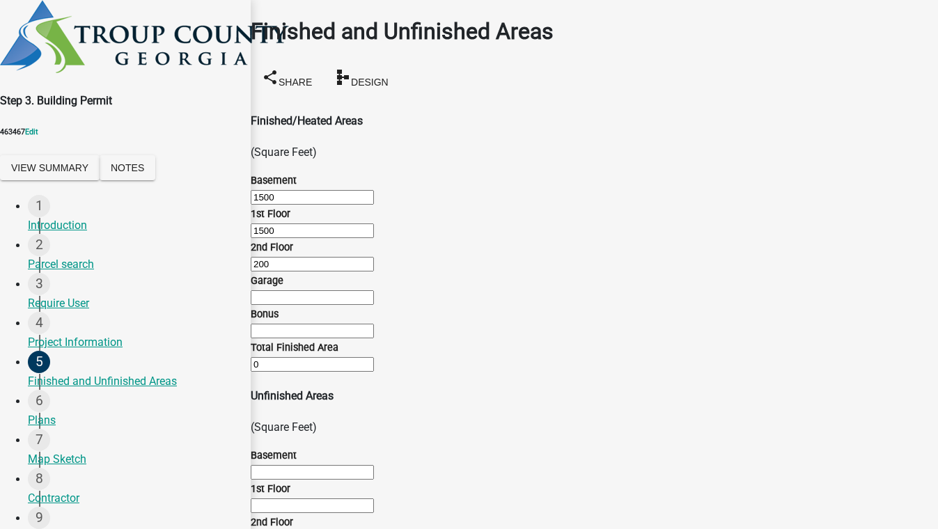
type input "900"
type input "150"
type input "1500"
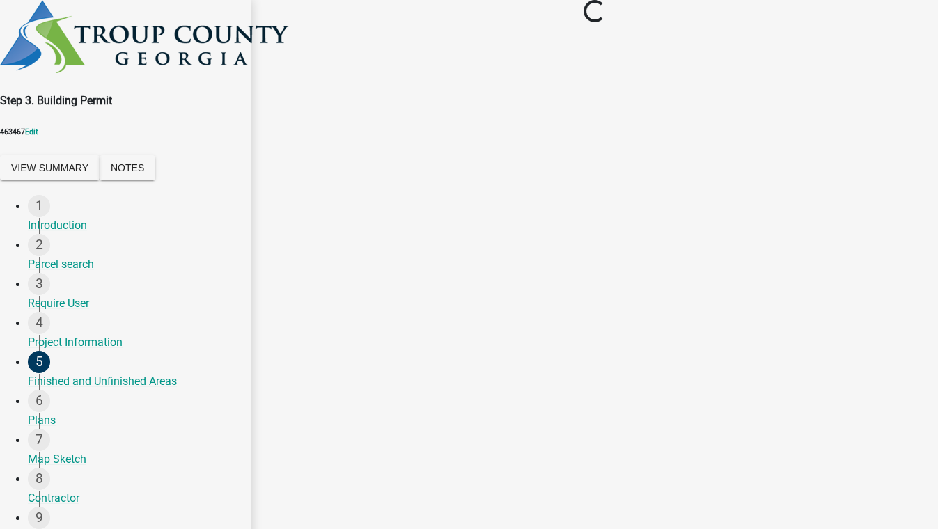
scroll to position [0, 0]
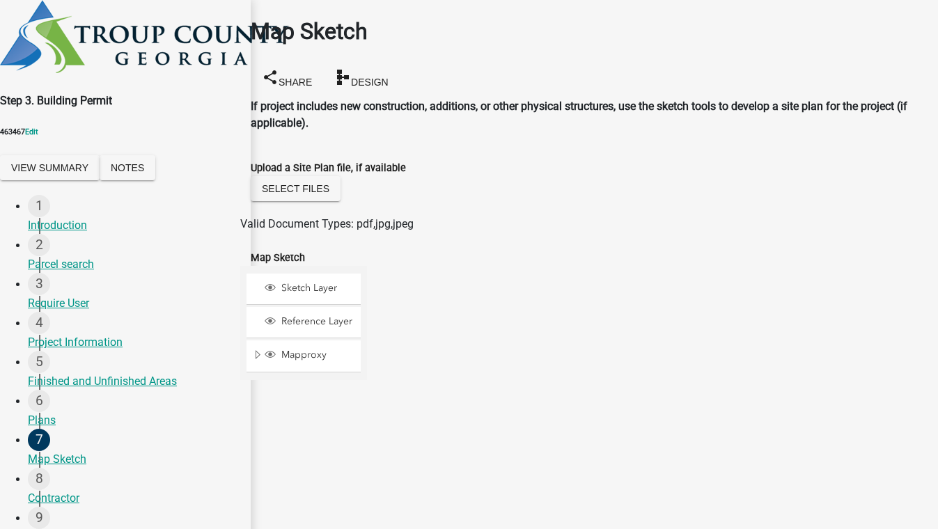
click at [394, 282] on span at bounding box center [388, 287] width 11 height 11
click at [367, 301] on div at bounding box center [367, 440] width 0 height 348
click at [367, 364] on div at bounding box center [367, 440] width 0 height 348
click at [367, 329] on div at bounding box center [367, 440] width 0 height 348
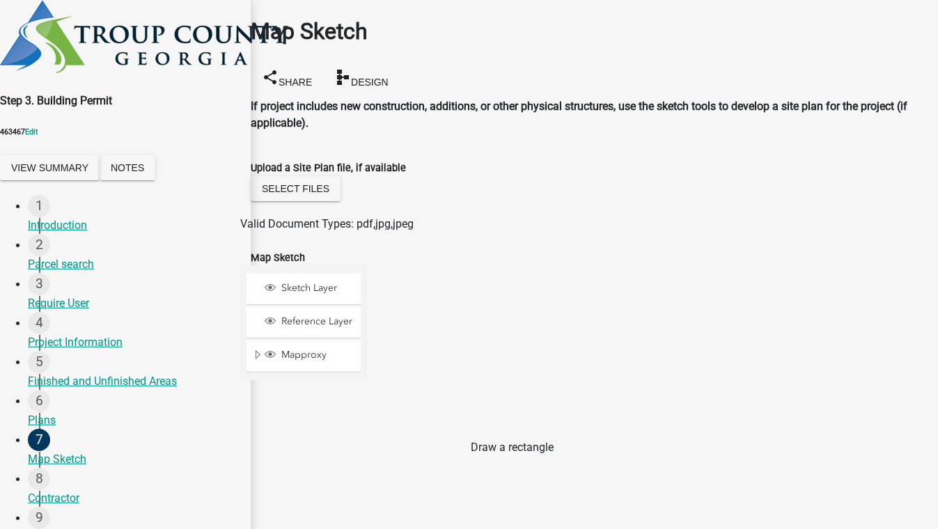
click at [394, 452] on span at bounding box center [388, 457] width 11 height 11
click at [367, 266] on div at bounding box center [367, 440] width 0 height 348
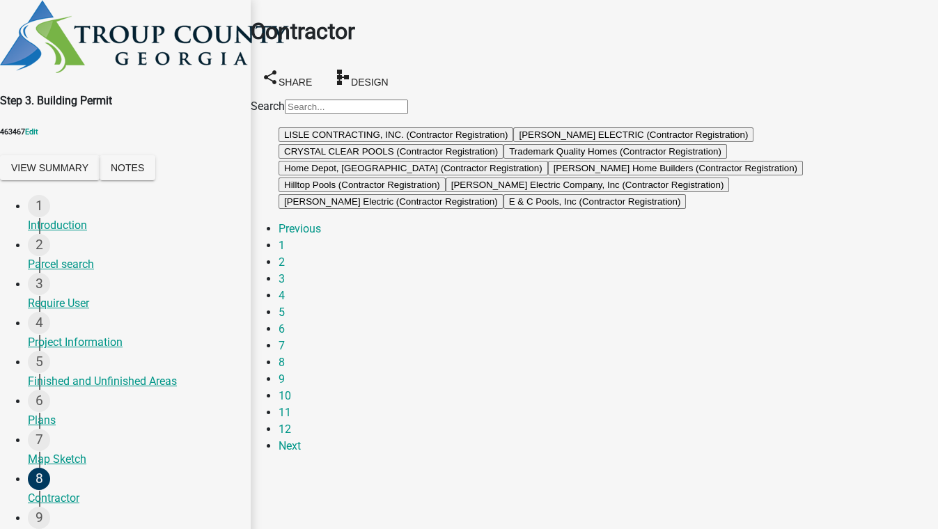
scroll to position [85, 0]
click at [285, 285] on link "3" at bounding box center [281, 278] width 6 height 13
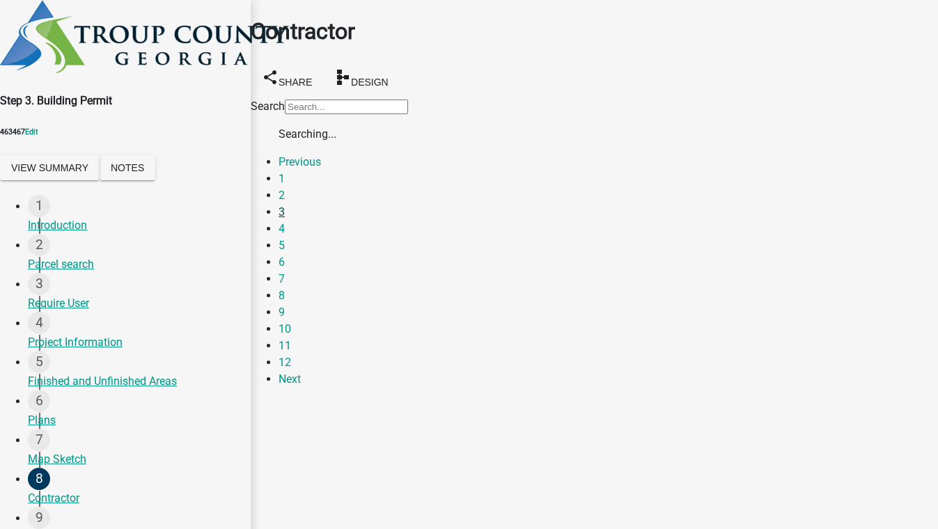
scroll to position [0, 0]
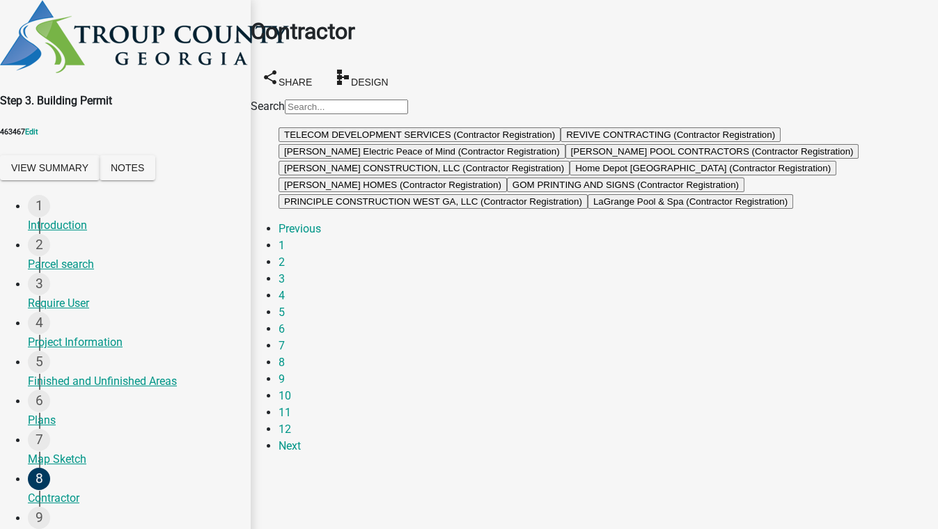
click at [560, 142] on button "REVIVE CONTRACTING (Contractor Registration)" at bounding box center [670, 134] width 220 height 15
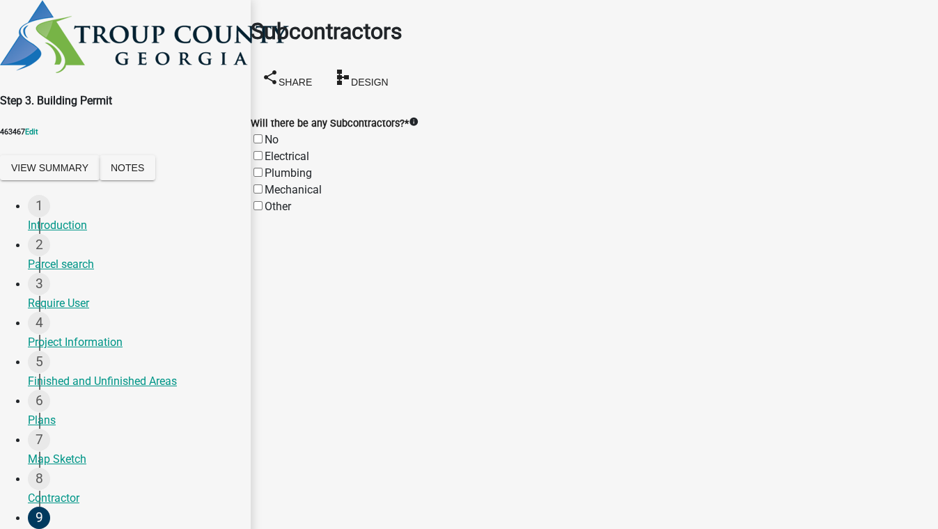
click at [274, 148] on div "Electrical" at bounding box center [594, 156] width 687 height 17
click at [273, 150] on label "Electrical" at bounding box center [287, 156] width 45 height 13
click at [262, 151] on input "Electrical" at bounding box center [257, 155] width 9 height 9
checkbox input "true"
checkbox input "false"
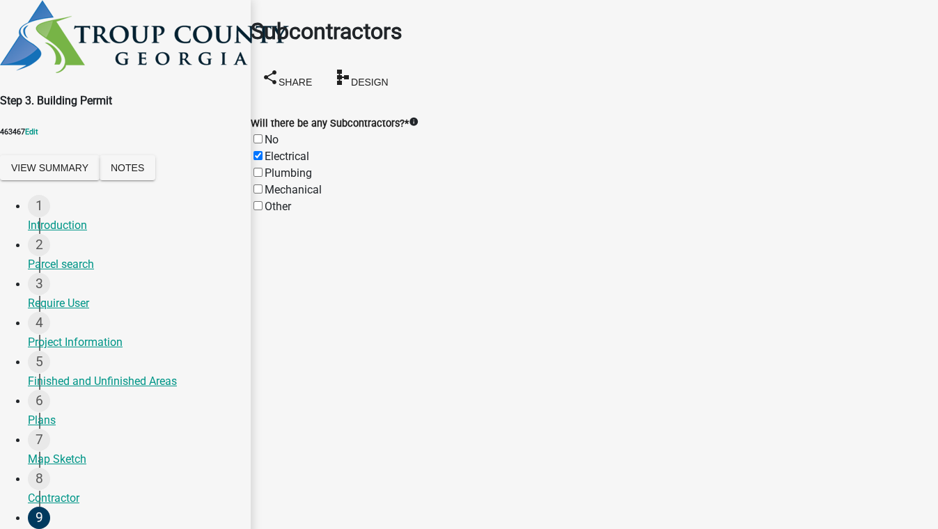
checkbox input "true"
checkbox input "false"
click at [271, 166] on label "Plumbing" at bounding box center [288, 172] width 47 height 13
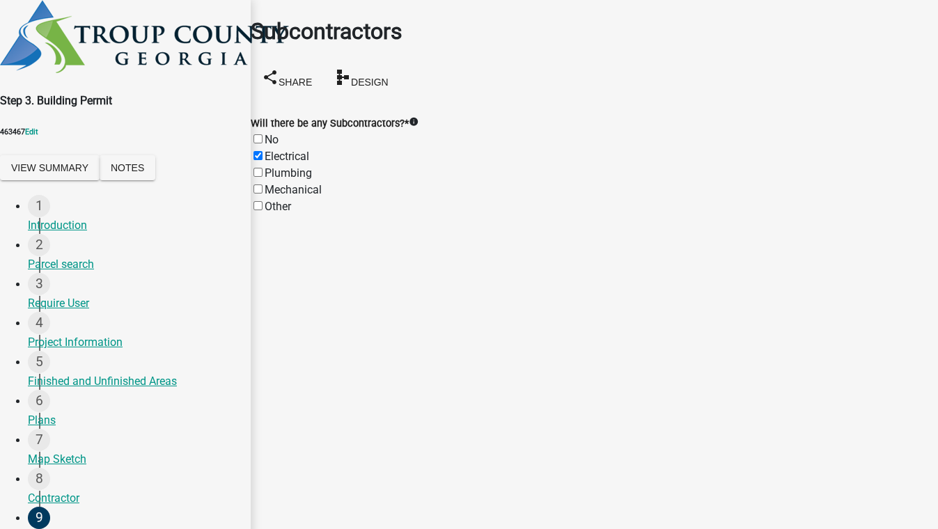
click at [262, 168] on input "Plumbing" at bounding box center [257, 172] width 9 height 9
checkbox input "true"
checkbox input "false"
checkbox input "true"
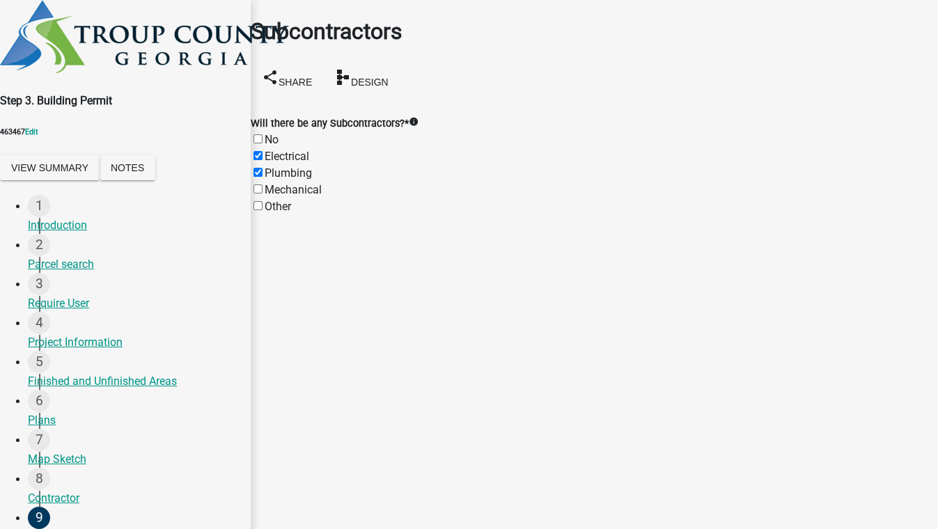
checkbox input "false"
click at [272, 183] on label "Mechanical" at bounding box center [293, 189] width 57 height 13
click at [262, 184] on input "Mechanical" at bounding box center [257, 188] width 9 height 9
checkbox input "true"
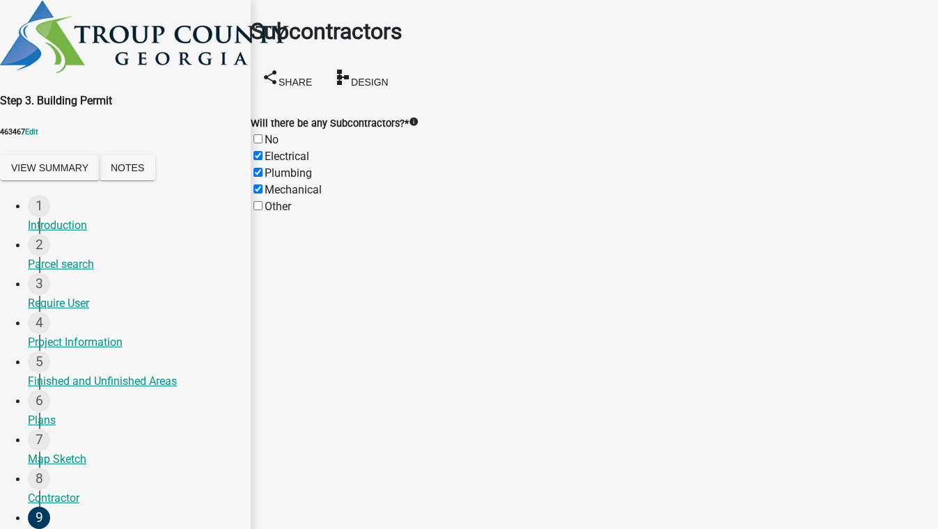
checkbox input "false"
checkbox input "true"
click at [272, 200] on label "Other" at bounding box center [278, 206] width 26 height 13
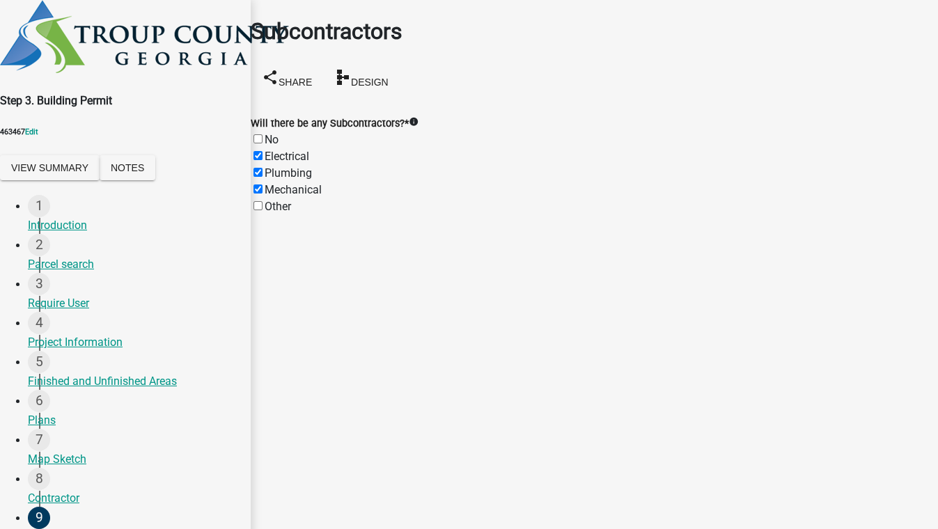
click at [262, 201] on input "Other" at bounding box center [257, 205] width 9 height 9
checkbox input "true"
checkbox input "false"
checkbox input "true"
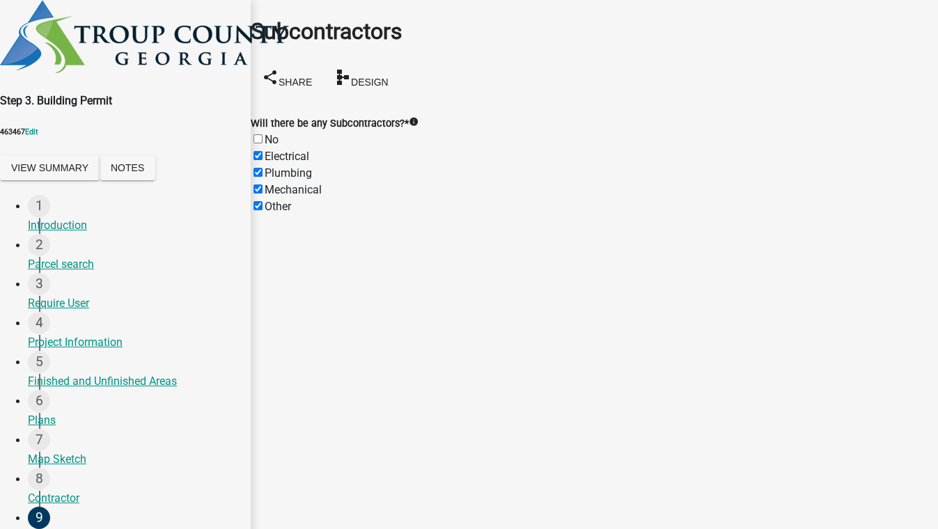
checkbox input "true"
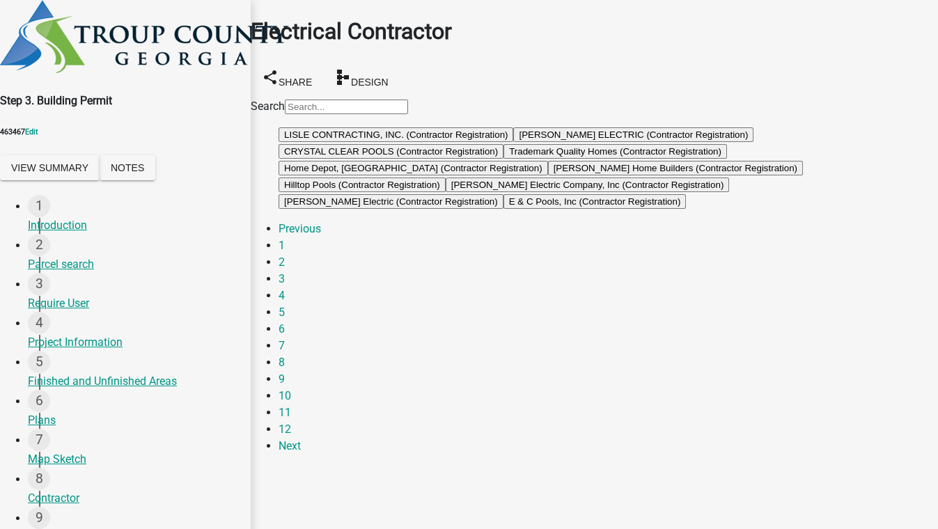
scroll to position [63, 0]
drag, startPoint x: 396, startPoint y: 128, endPoint x: 410, endPoint y: 148, distance: 24.5
click at [513, 128] on button "LARRY ARRINGTON ELECTRIC (Contractor Registration)" at bounding box center [633, 134] width 240 height 15
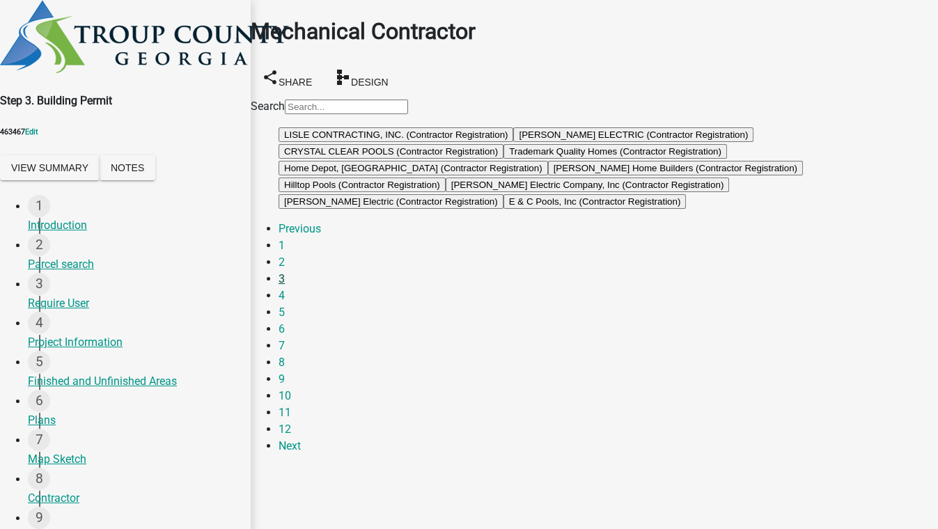
click at [285, 285] on link "3" at bounding box center [281, 278] width 6 height 13
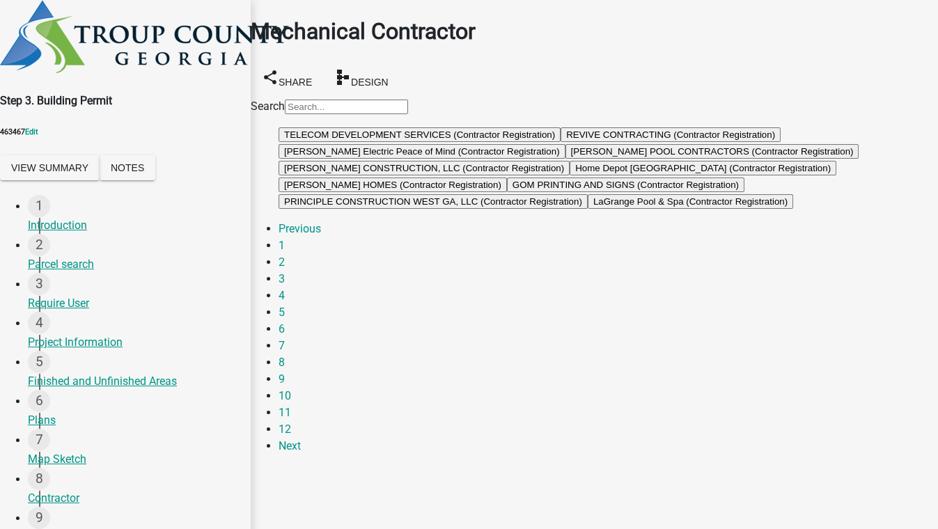
click at [560, 142] on button "REVIVE CONTRACTING (Contractor Registration)" at bounding box center [670, 134] width 220 height 15
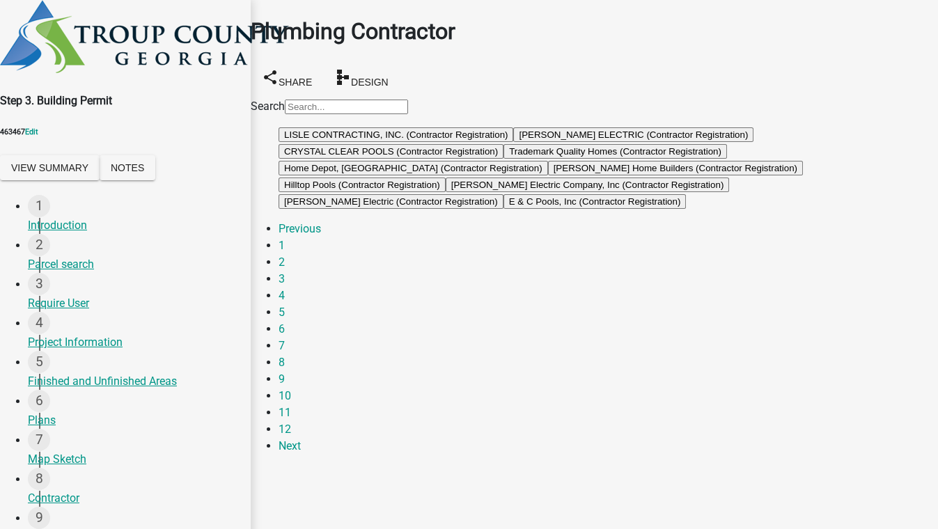
scroll to position [63, 0]
click at [285, 269] on link "2" at bounding box center [281, 261] width 6 height 13
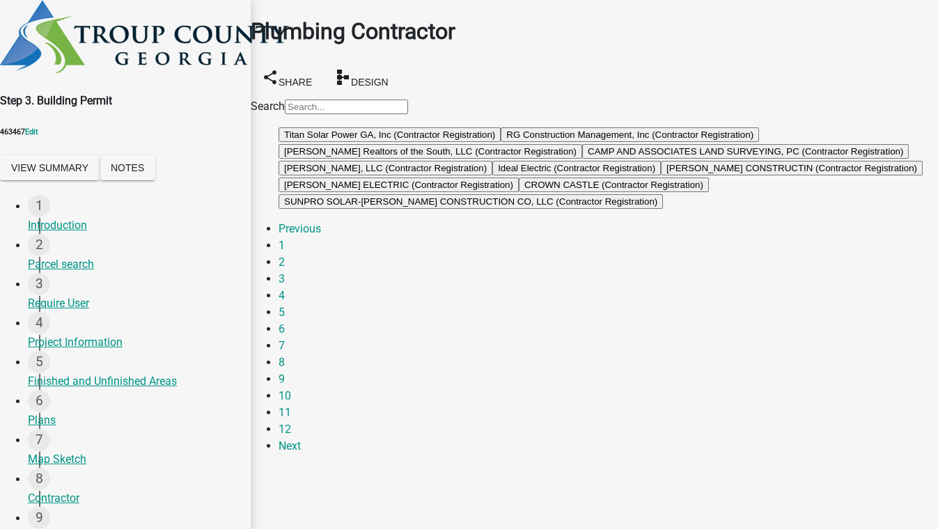
scroll to position [22, 0]
click at [285, 302] on link "4" at bounding box center [281, 295] width 6 height 13
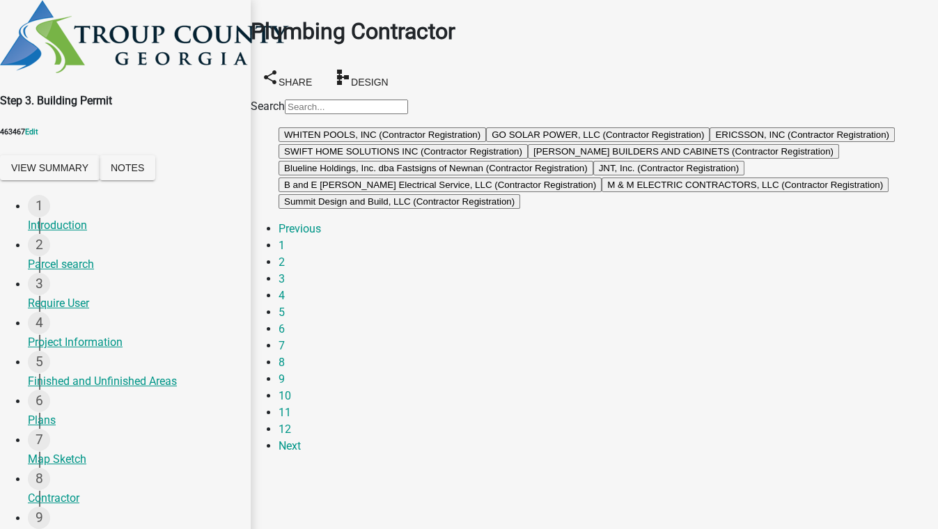
scroll to position [63, 0]
click at [285, 319] on link "5" at bounding box center [281, 312] width 6 height 13
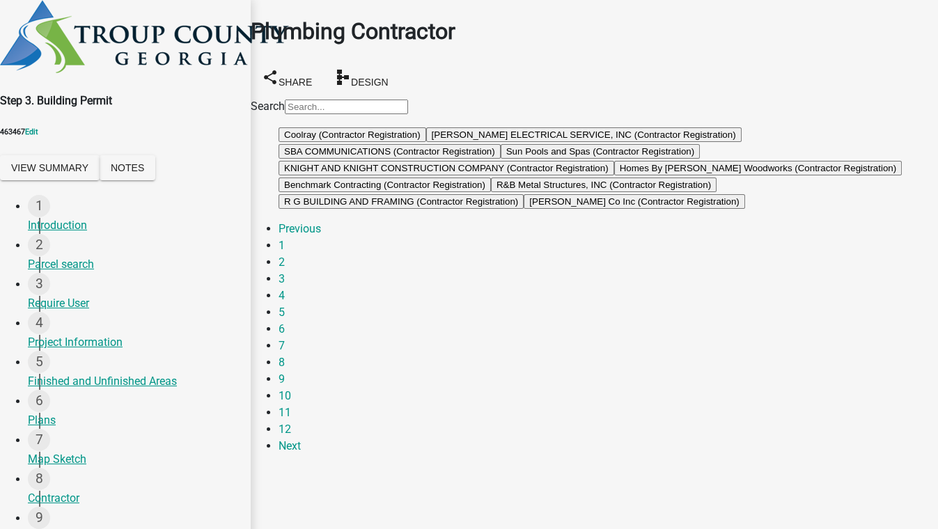
scroll to position [85, 0]
click at [285, 285] on link "3" at bounding box center [281, 278] width 6 height 13
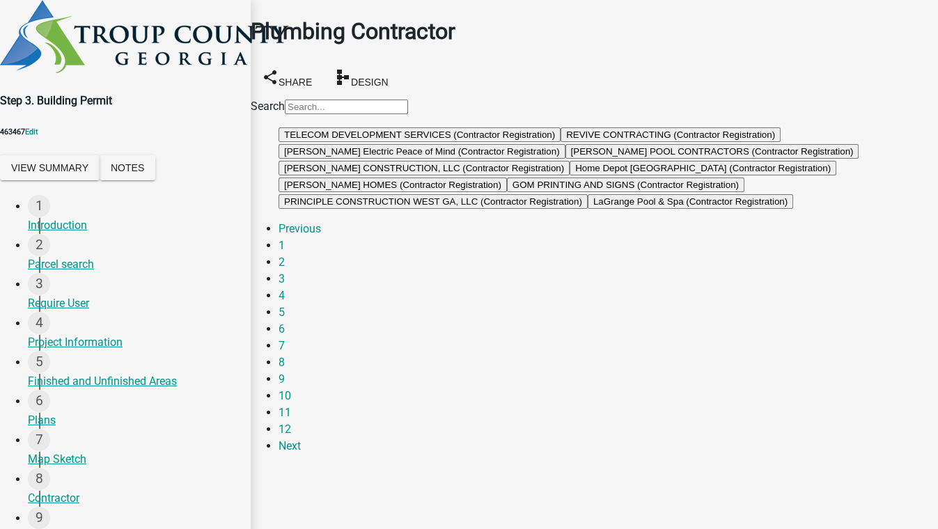
click at [560, 142] on button "REVIVE CONTRACTING (Contractor Registration)" at bounding box center [670, 134] width 220 height 15
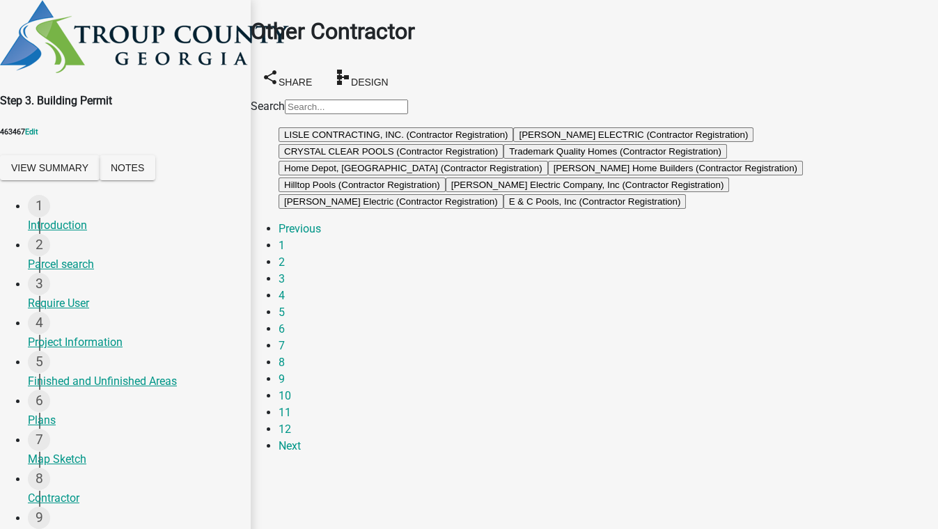
scroll to position [85, 0]
click at [285, 285] on link "3" at bounding box center [281, 278] width 6 height 13
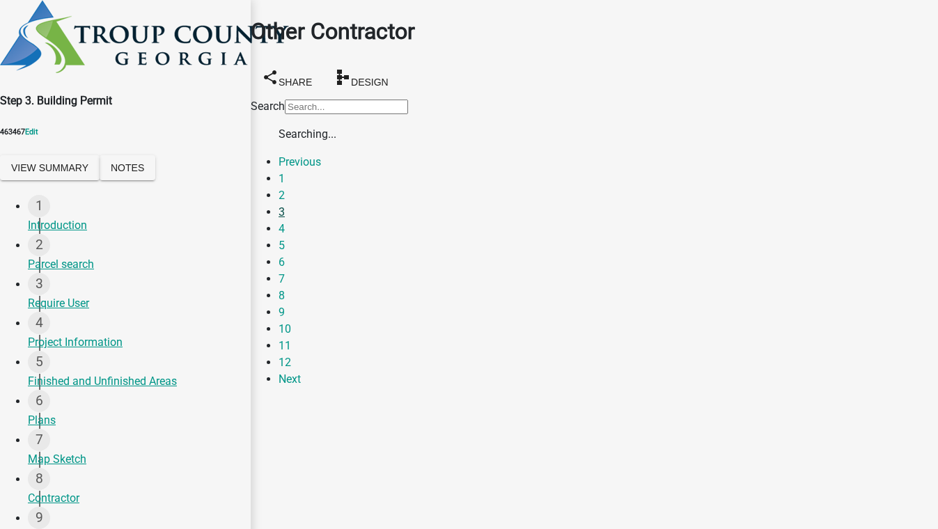
scroll to position [0, 0]
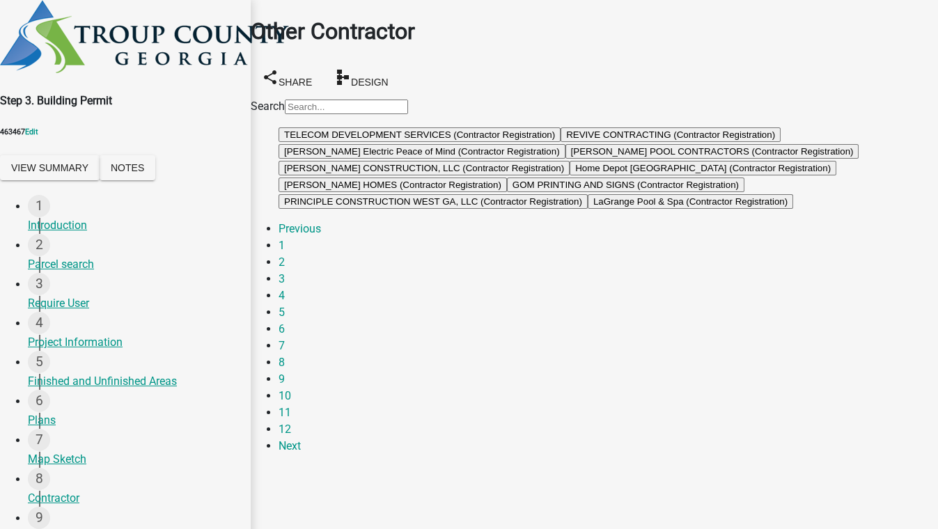
click at [560, 142] on button "REVIVE CONTRACTING (Contractor Registration)" at bounding box center [670, 134] width 220 height 15
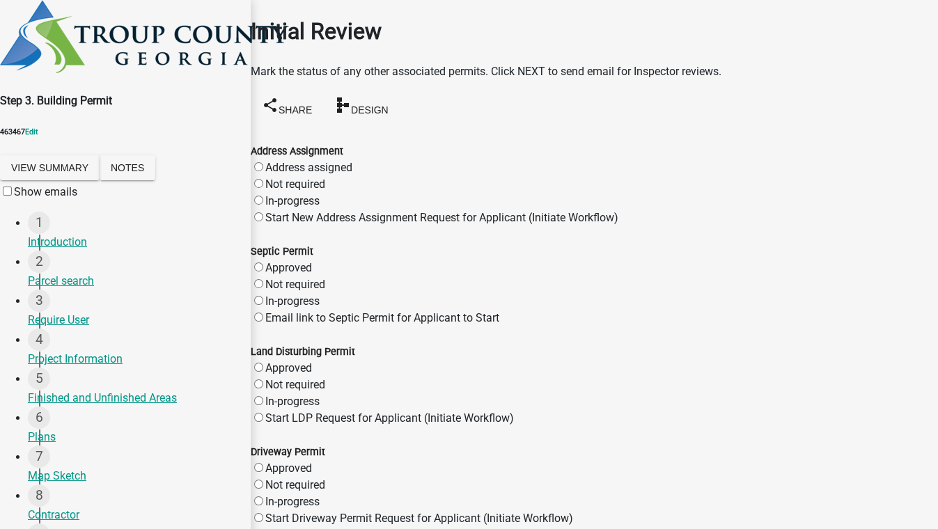
click at [273, 178] on label "Not required" at bounding box center [295, 184] width 60 height 13
click at [263, 179] on input "Not required" at bounding box center [258, 183] width 9 height 9
radio input "true"
click at [273, 278] on label "Not required" at bounding box center [295, 284] width 60 height 13
click at [263, 279] on input "Not required" at bounding box center [258, 283] width 9 height 9
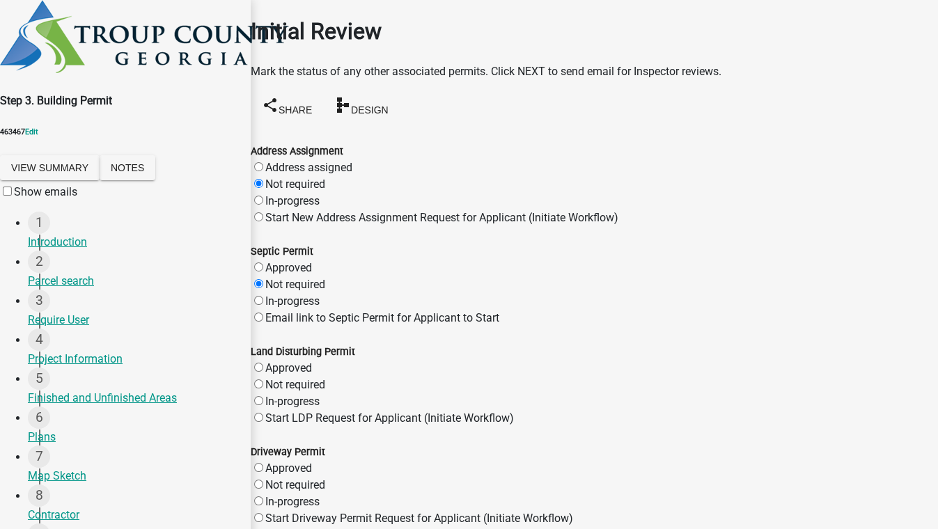
radio input "true"
click at [272, 386] on label "Not required" at bounding box center [295, 384] width 60 height 13
click at [263, 386] on input "Not required" at bounding box center [258, 383] width 9 height 9
radio input "true"
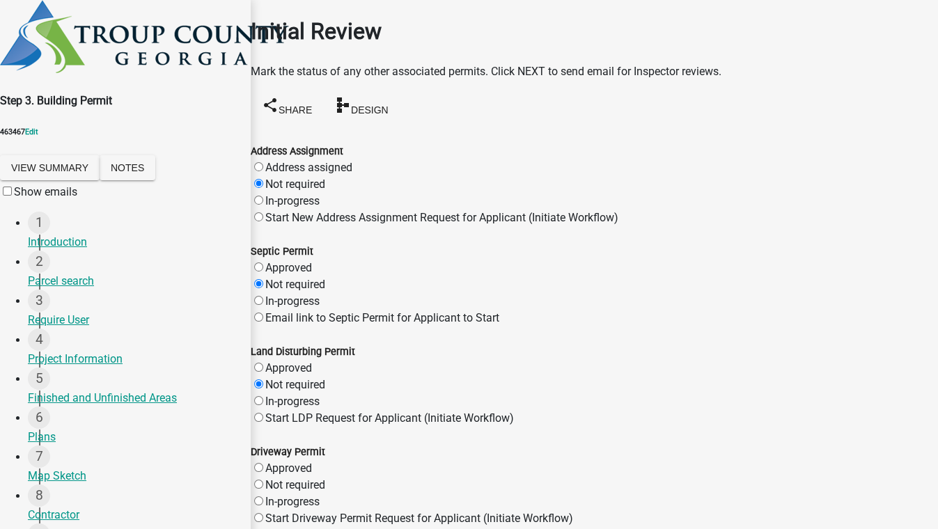
click at [269, 477] on div "Not required" at bounding box center [594, 485] width 687 height 17
click at [271, 478] on label "Not required" at bounding box center [295, 484] width 60 height 13
click at [263, 480] on input "Not required" at bounding box center [258, 484] width 9 height 9
radio input "true"
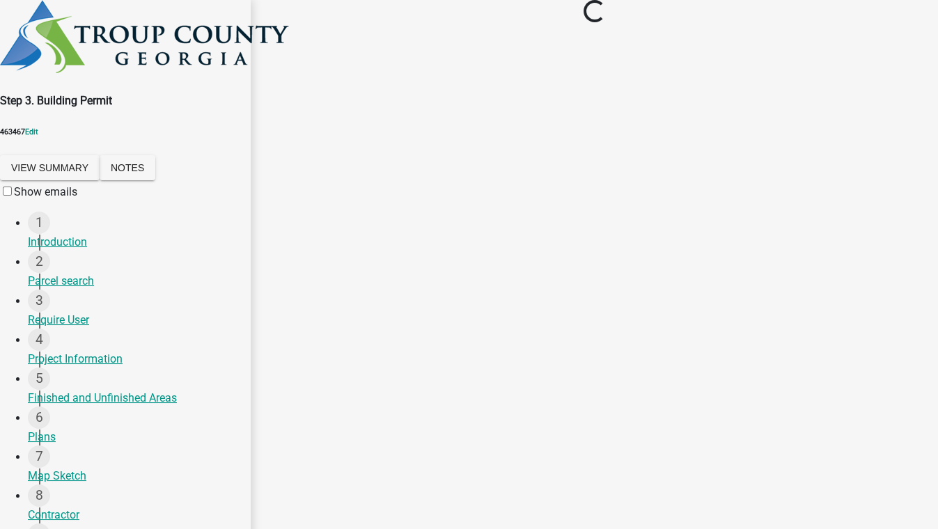
scroll to position [0, 0]
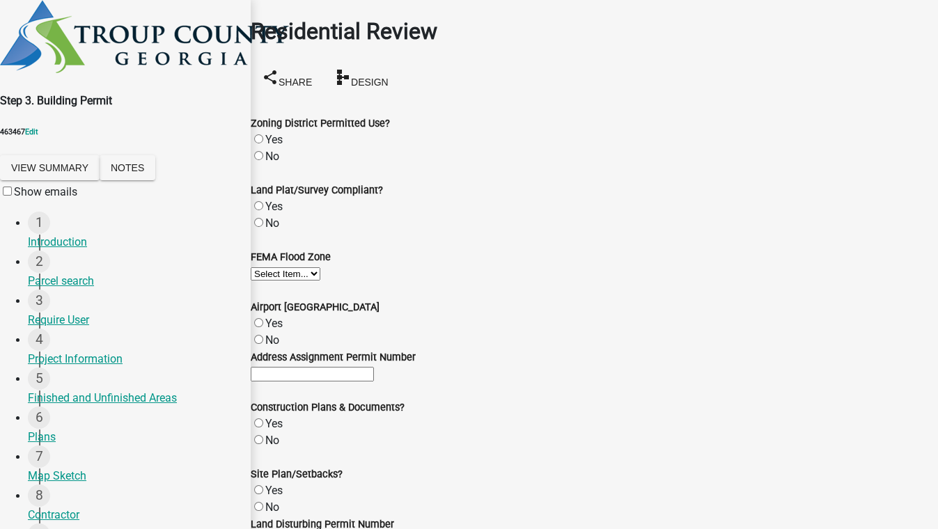
click at [269, 133] on label "Yes" at bounding box center [273, 139] width 17 height 13
click at [263, 134] on input "Yes" at bounding box center [258, 138] width 9 height 9
radio input "true"
click at [274, 217] on label "No" at bounding box center [272, 223] width 14 height 13
click at [263, 218] on input "No" at bounding box center [258, 222] width 9 height 9
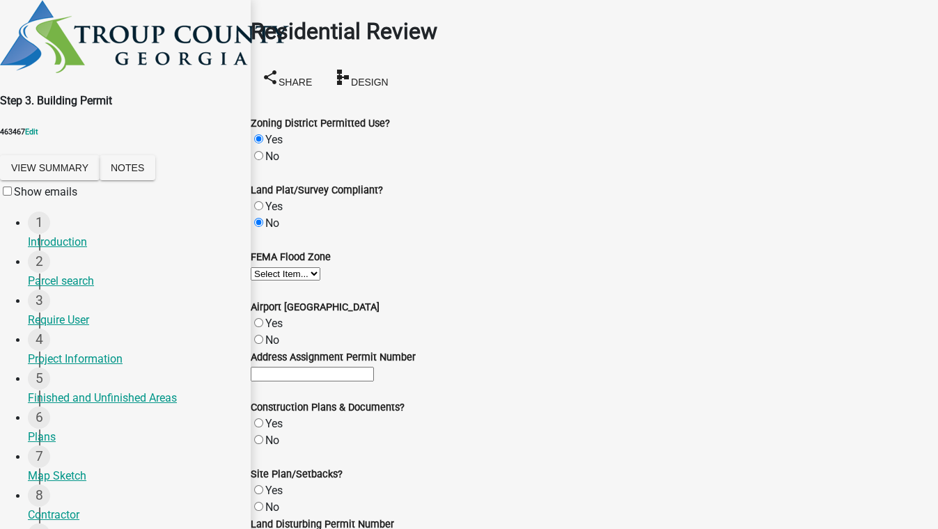
radio input "true"
click at [348, 282] on wm-data-entity-input "FEMA Flood Zone Select Item... A AE VE X" at bounding box center [594, 257] width 687 height 50
drag, startPoint x: 336, startPoint y: 306, endPoint x: 338, endPoint y: 317, distance: 10.8
click at [320, 281] on select "Select Item... A AE VE X" at bounding box center [286, 273] width 70 height 13
click at [267, 281] on select "Select Item... A AE VE X" at bounding box center [286, 273] width 70 height 13
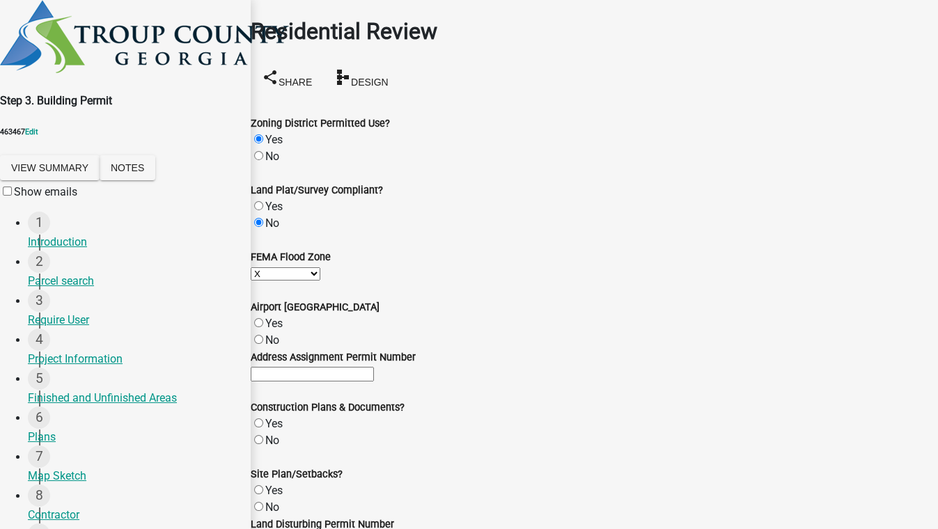
select select "e8d04c87-f15f-47d6-a7dc-6dd234fc842f"
click at [278, 349] on div "No" at bounding box center [594, 340] width 687 height 17
click at [278, 347] on label "No" at bounding box center [272, 339] width 14 height 13
click at [263, 344] on input "No" at bounding box center [258, 339] width 9 height 9
radio input "true"
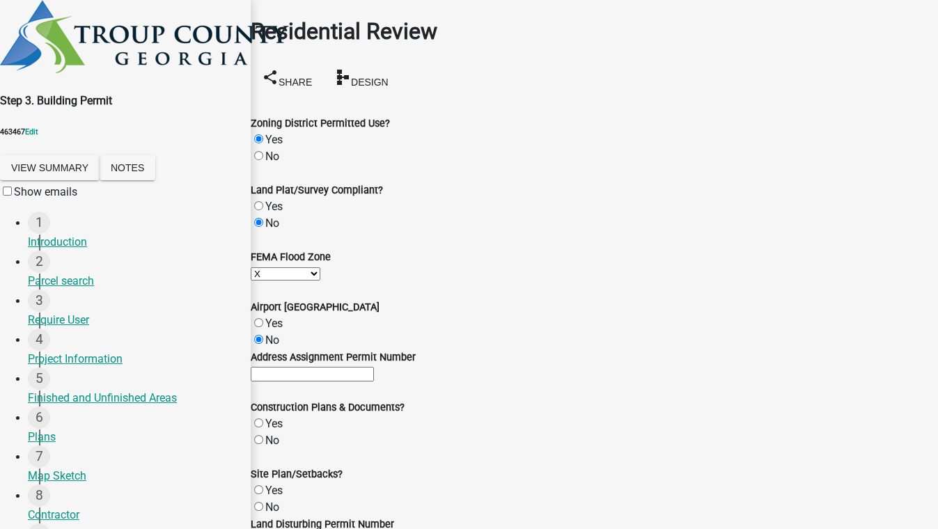
scroll to position [253, 0]
click at [272, 434] on label "No" at bounding box center [272, 440] width 14 height 13
click at [263, 435] on input "No" at bounding box center [258, 439] width 9 height 9
radio input "true"
click at [275, 501] on label "No" at bounding box center [272, 507] width 14 height 13
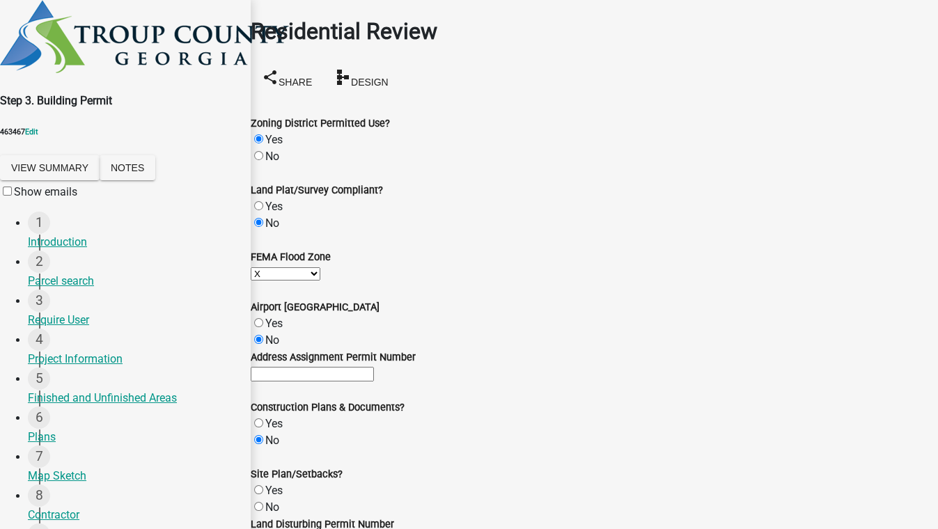
click at [263, 502] on input "No" at bounding box center [258, 506] width 9 height 9
radio input "true"
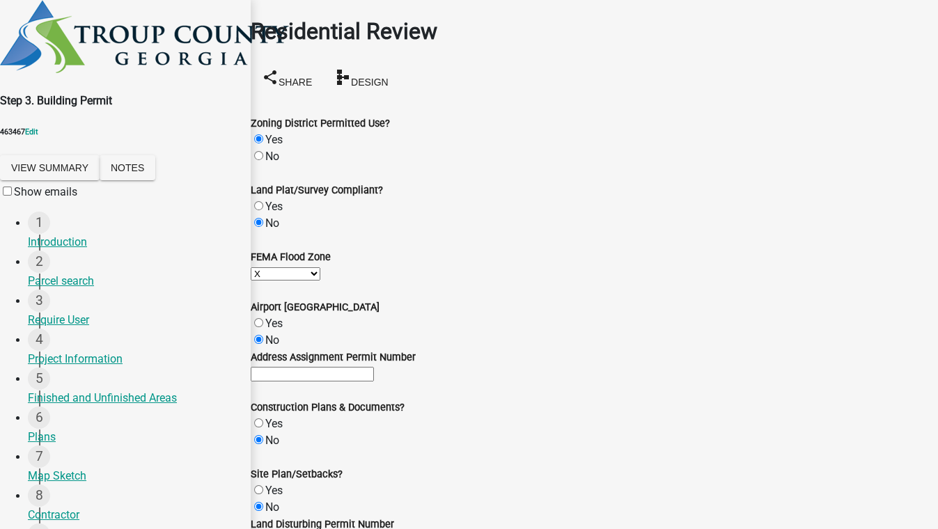
radio input "true"
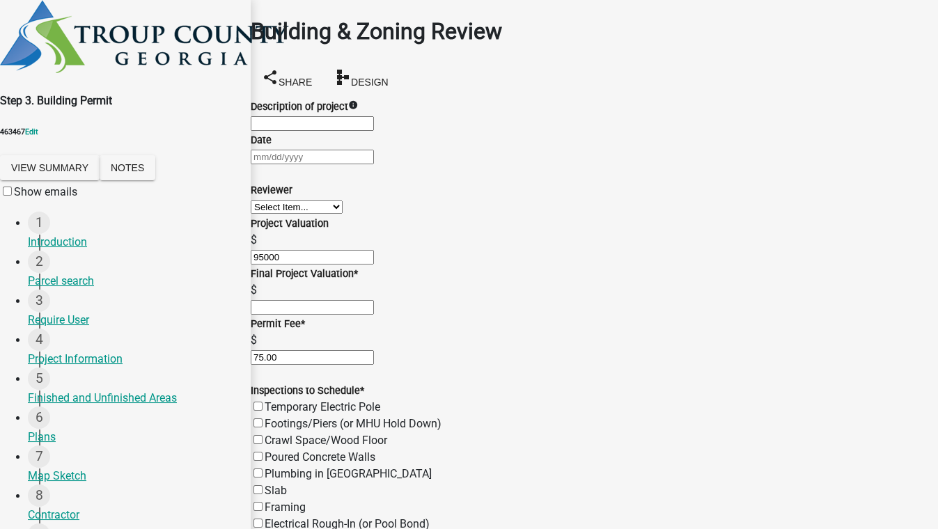
click at [327, 123] on input "Description of project" at bounding box center [312, 123] width 123 height 15
type input "Remodeling multiple rooms"
type input "08/15/2025"
type input "85000"
select select "8"
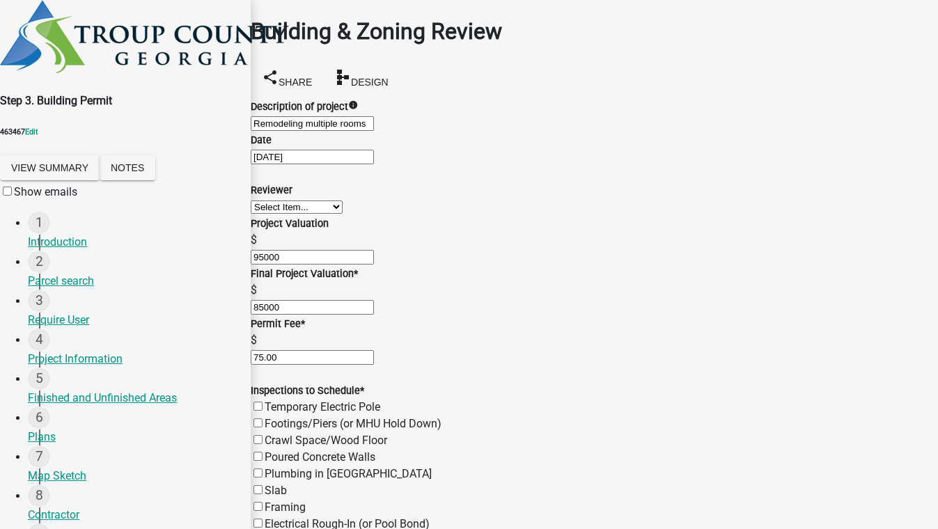
select select "2025"
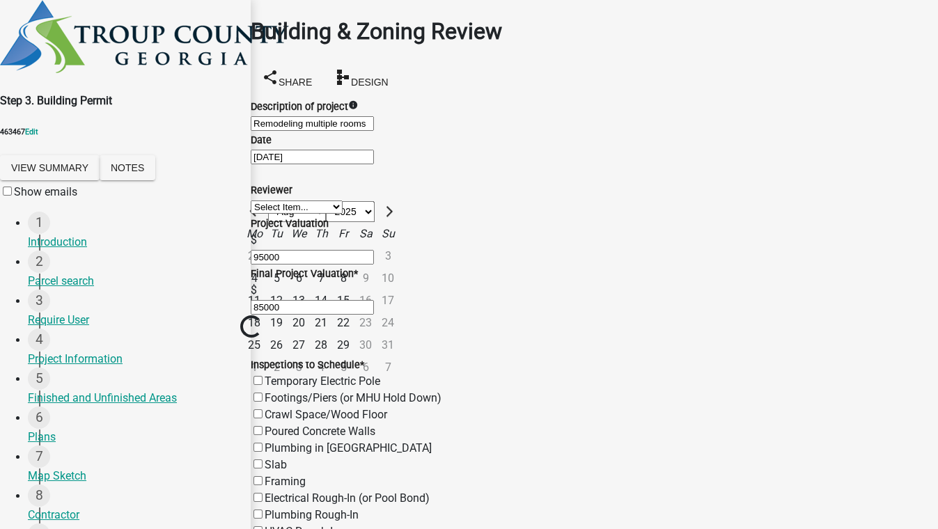
click at [354, 312] on div "15" at bounding box center [343, 301] width 22 height 22
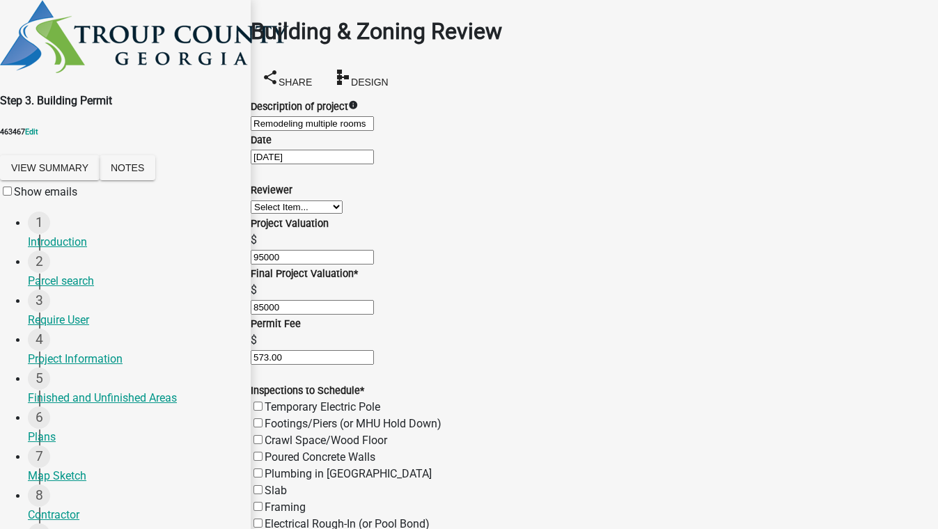
click at [306, 214] on select "Select Item... Ruth West William Huff Douglas Richardson Phillip Wesley Jenny P…" at bounding box center [297, 206] width 92 height 13
click at [267, 214] on select "Select Item... Ruth West William Huff Douglas Richardson Phillip Wesley Jenny P…" at bounding box center [297, 206] width 92 height 13
select select "ec505496-d33f-4aef-bd44-cae1c99a7413"
click at [273, 517] on label "Electrical Rough-In (or Pool Bond)" at bounding box center [347, 523] width 165 height 13
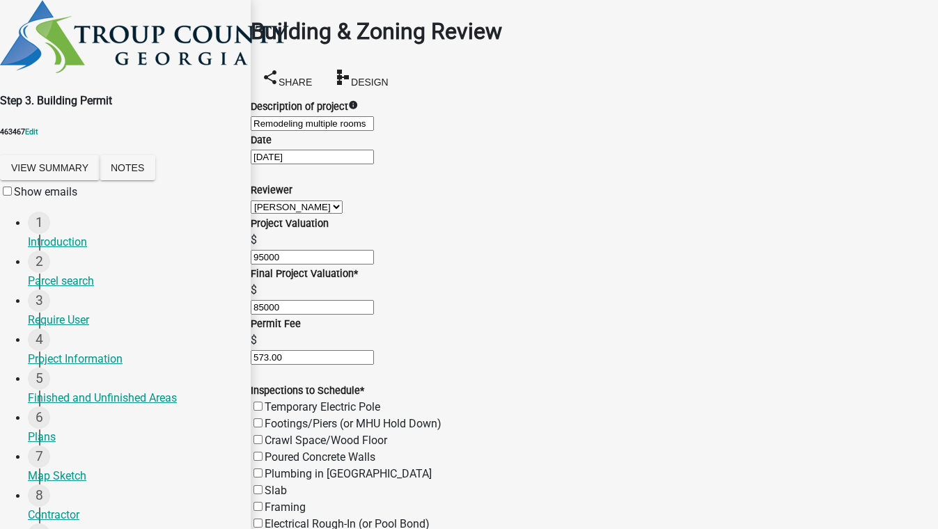
click at [262, 519] on input "Electrical Rough-In (or Pool Bond)" at bounding box center [257, 523] width 9 height 9
checkbox input "true"
checkbox input "false"
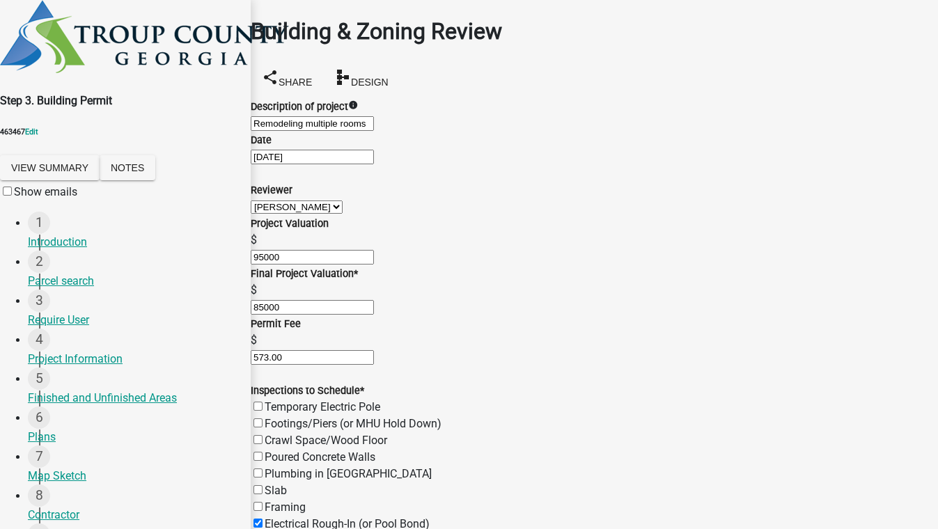
checkbox input "false"
checkbox input "true"
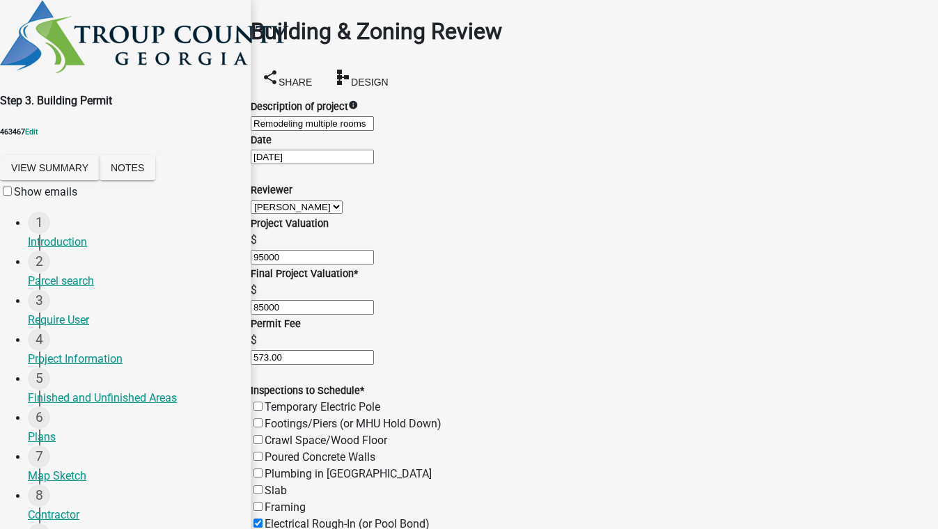
checkbox input "false"
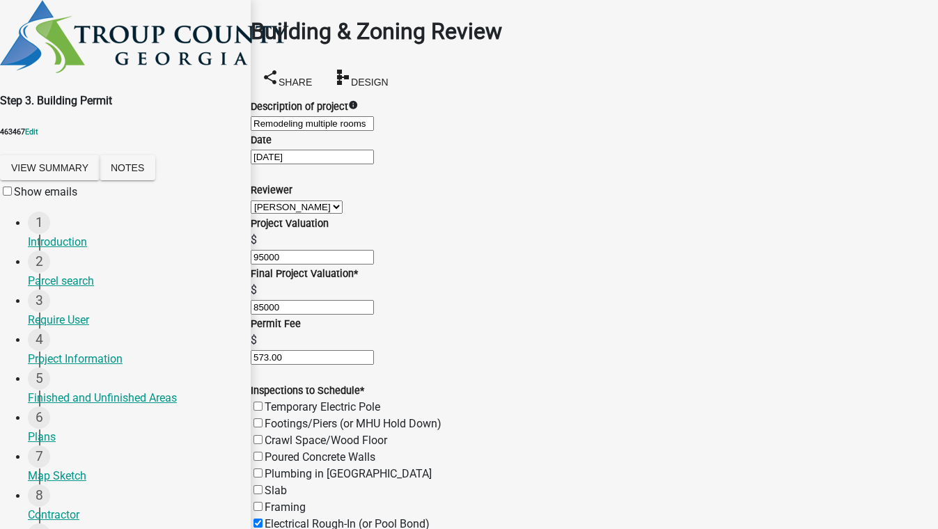
checkbox input "false"
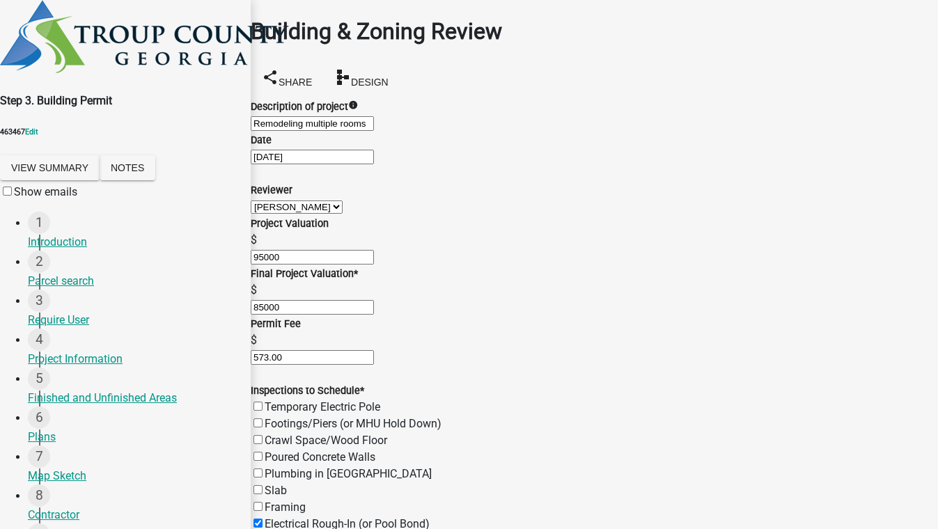
checkbox input "false"
checkbox input "true"
checkbox input "false"
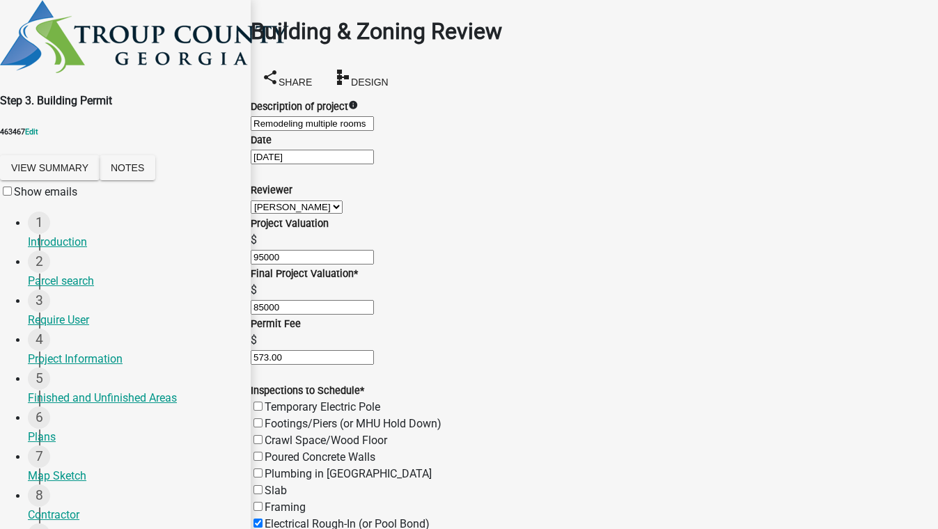
checkbox input "false"
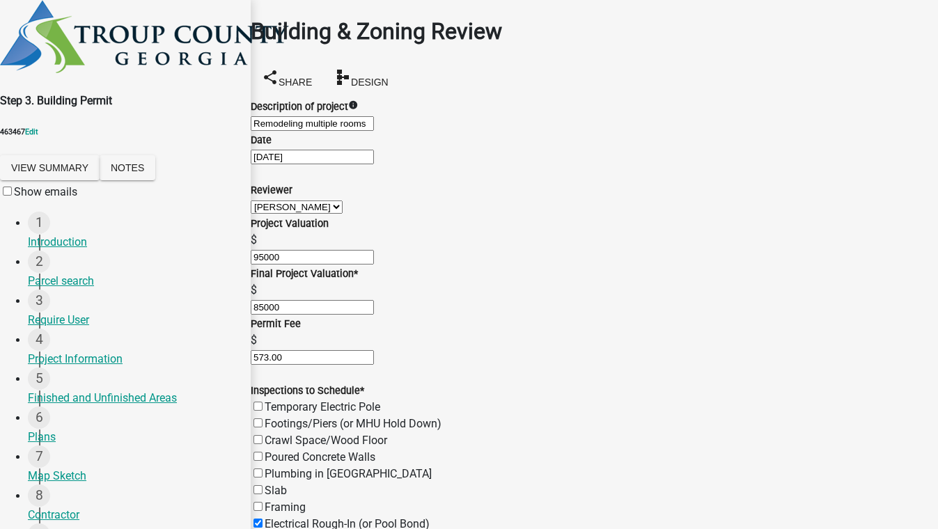
checkbox input "false"
checkbox input "true"
checkbox input "false"
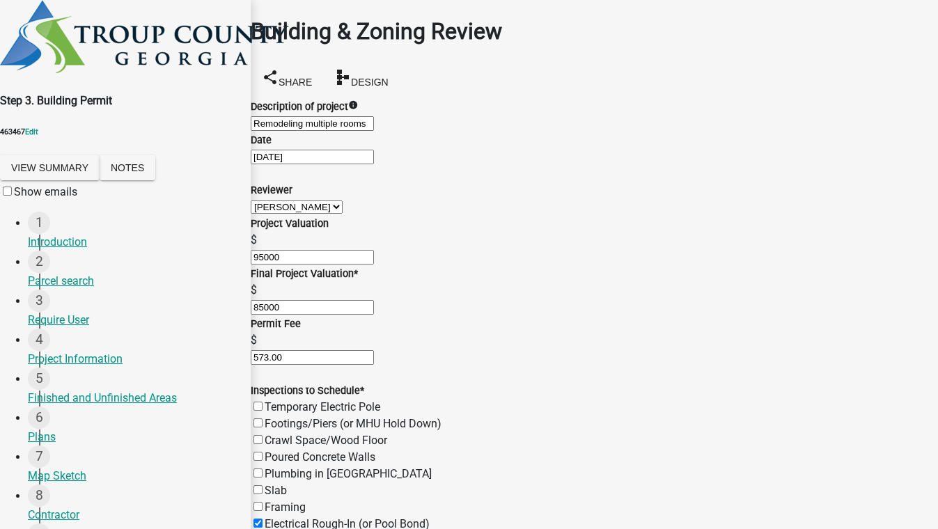
checkbox input "false"
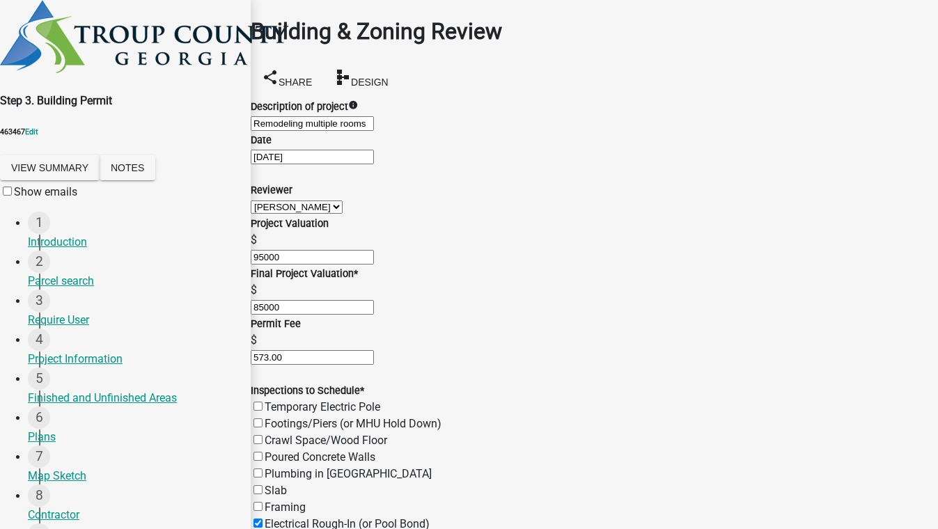
checkbox input "false"
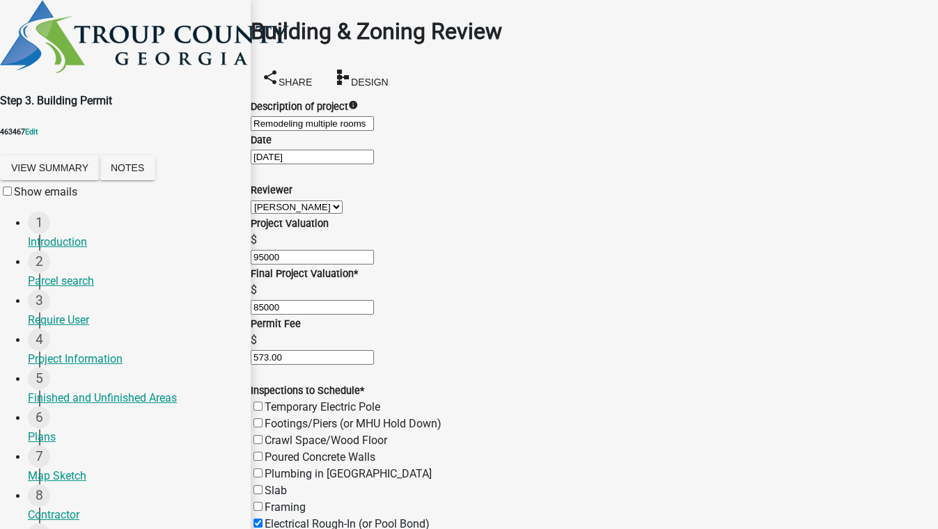
checkbox input "true"
checkbox input "false"
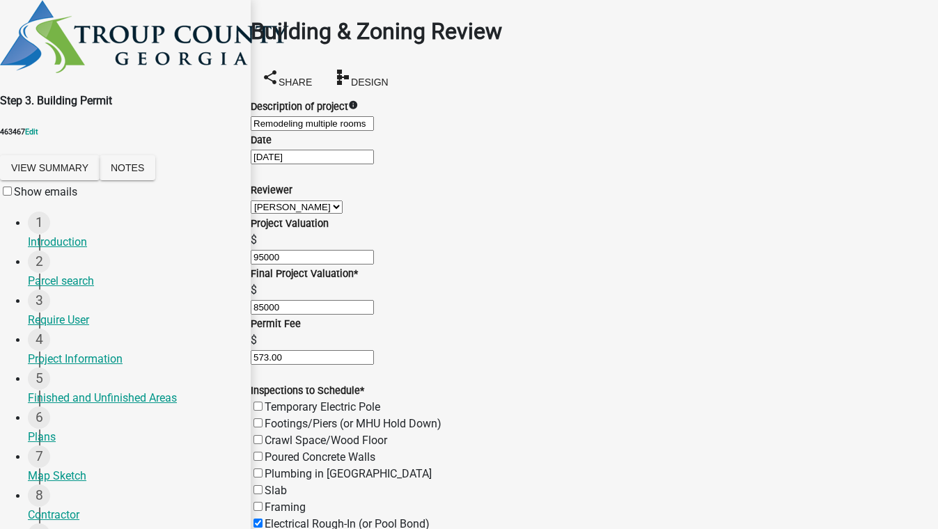
checkbox input "false"
checkbox input "true"
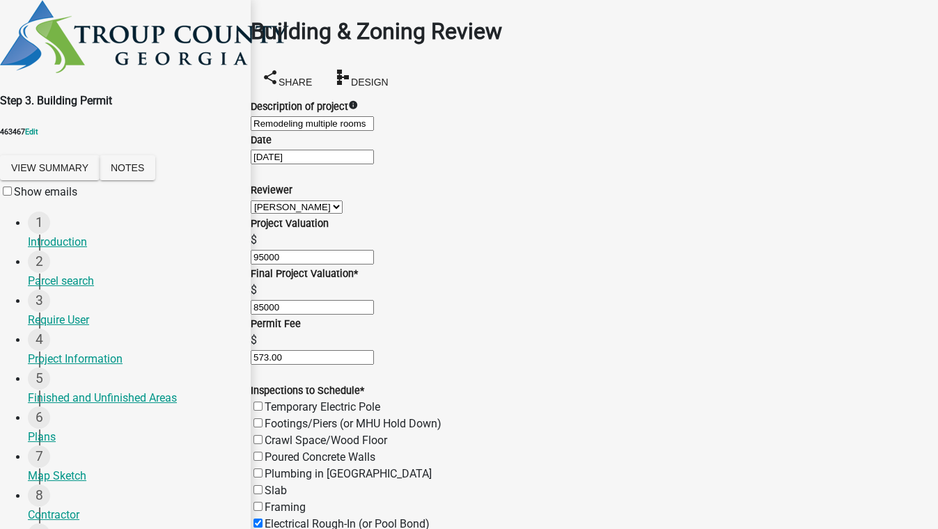
checkbox input "true"
checkbox input "false"
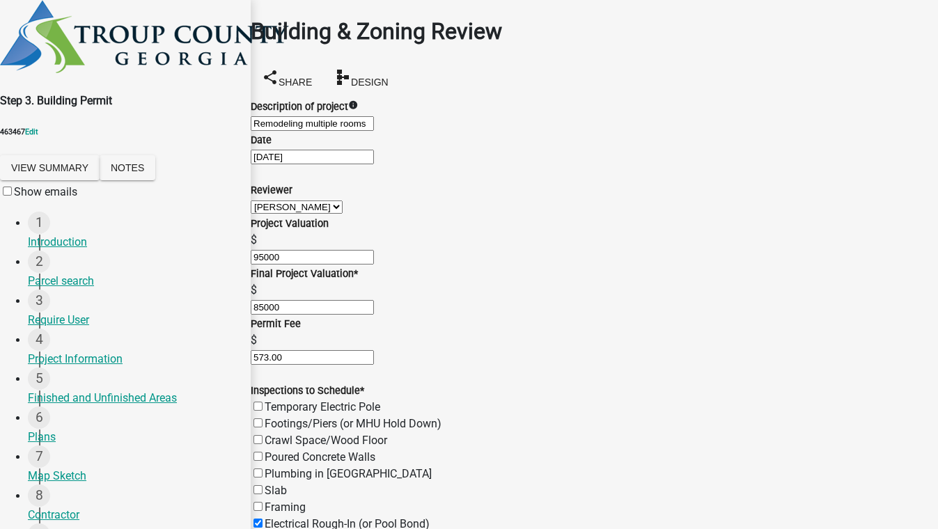
checkbox input "false"
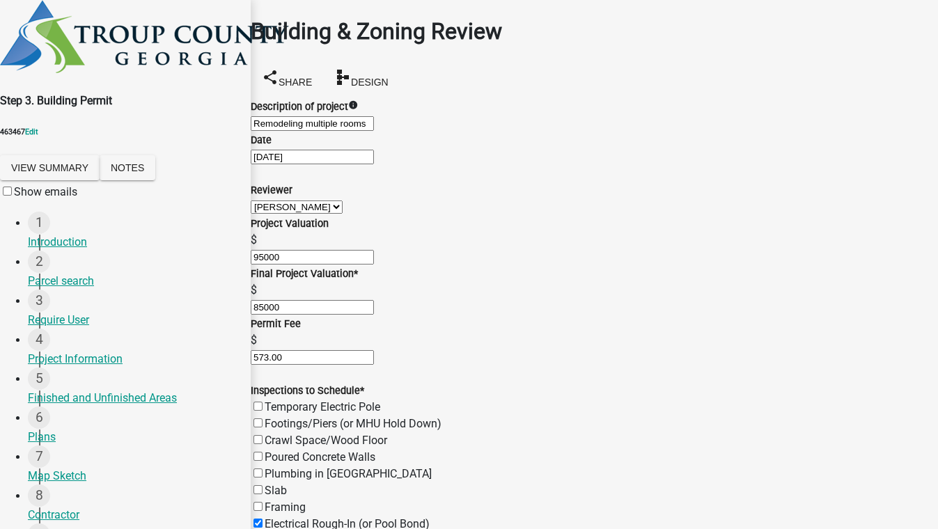
scroll to position [560, 0]
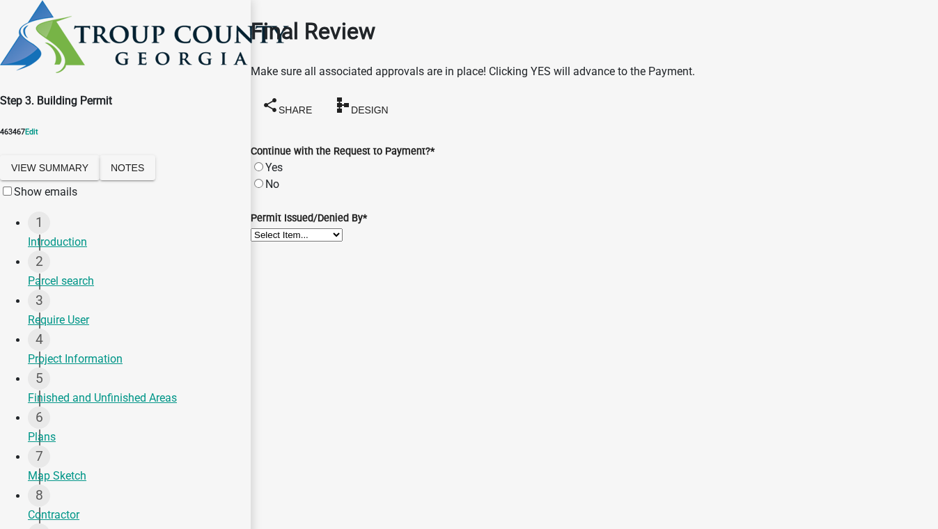
click at [272, 161] on label "Yes" at bounding box center [273, 167] width 17 height 13
click at [263, 162] on input "Yes" at bounding box center [258, 166] width 9 height 9
radio input "true"
click at [335, 242] on select "Select Item... Ruth West William Huff Douglas Richardson Phillip Wesley Jenny P…" at bounding box center [297, 234] width 92 height 13
click at [267, 233] on select "Select Item... Ruth West William Huff Douglas Richardson Phillip Wesley Jenny P…" at bounding box center [297, 234] width 92 height 13
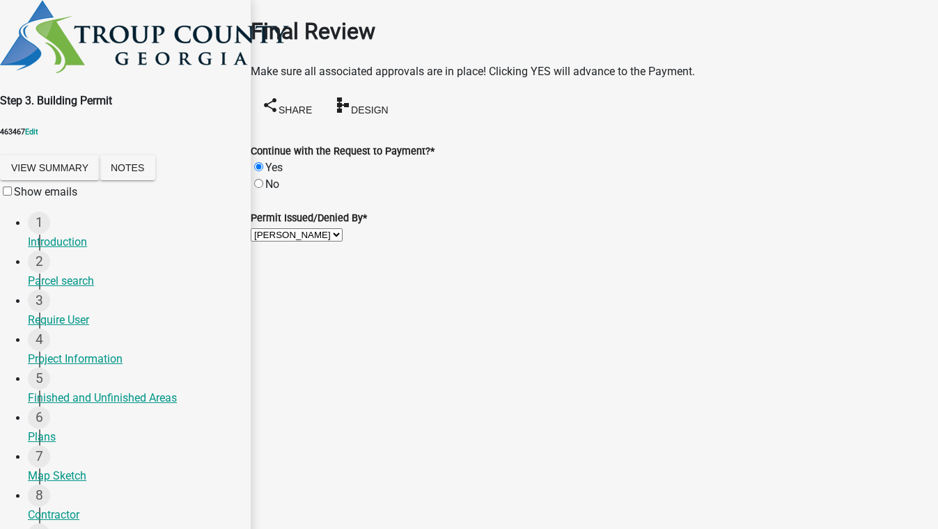
select select "ec505496-d33f-4aef-bd44-cae1c99a7413"
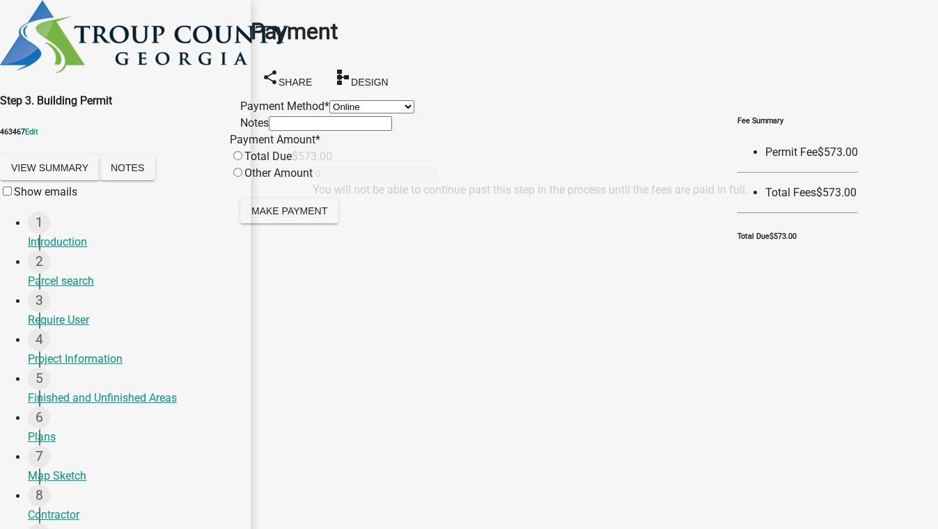
click at [329, 113] on select "Credit Card POS Check Cash Online" at bounding box center [371, 106] width 85 height 13
select select "2: 1"
click at [329, 100] on select "Credit Card POS Check Cash Online" at bounding box center [371, 106] width 85 height 13
drag, startPoint x: 284, startPoint y: 242, endPoint x: 303, endPoint y: 256, distance: 23.4
click at [242, 160] on input "radio" at bounding box center [237, 155] width 9 height 9
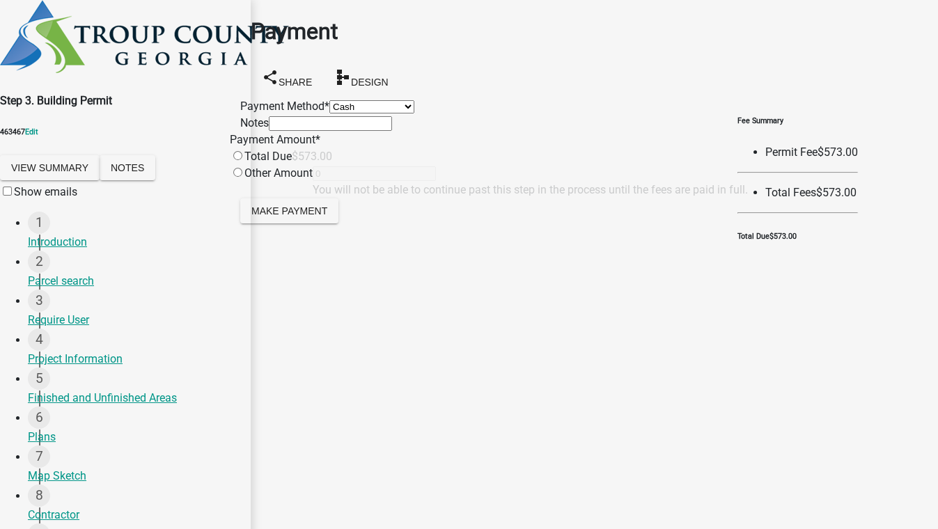
radio input "true"
type input "573"
click at [310, 216] on span "Make Payment" at bounding box center [289, 210] width 76 height 11
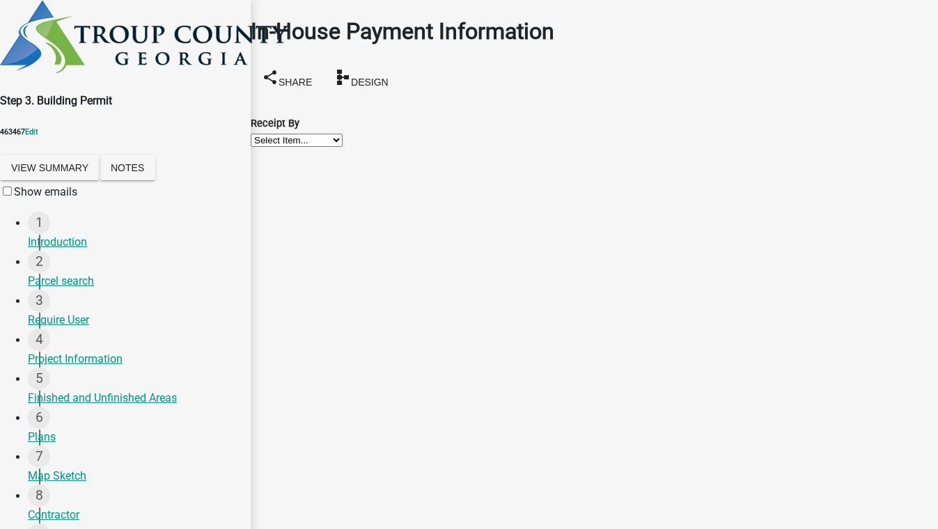
click at [297, 146] on select "Select Item... Ruth West William Huff Douglas Richardson Phillip Wesley Jenny P…" at bounding box center [297, 140] width 92 height 13
click at [267, 134] on select "Select Item... Ruth West William Huff Douglas Richardson Phillip Wesley Jenny P…" at bounding box center [297, 140] width 92 height 13
select select "ec505496-d33f-4aef-bd44-cae1c99a7413"
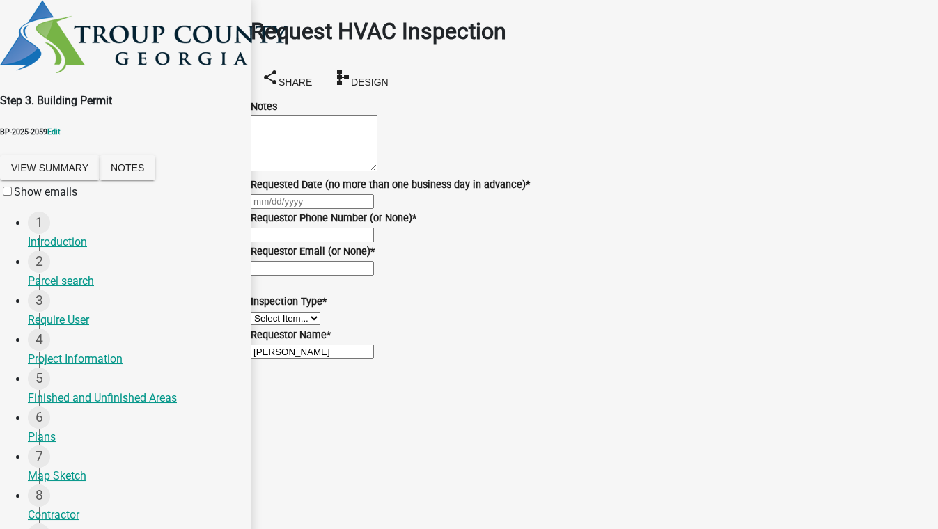
click at [325, 210] on div at bounding box center [594, 201] width 687 height 17
select select "8"
select select "2025"
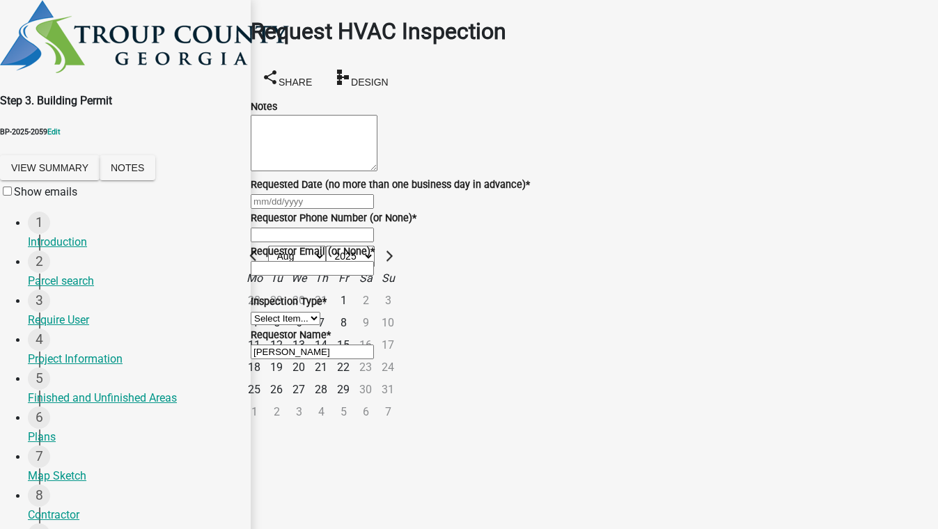
type input "5555555555"
type input "test@schneidergis.com"
click at [265, 356] on div "11" at bounding box center [254, 345] width 22 height 22
type input "08/11/2025"
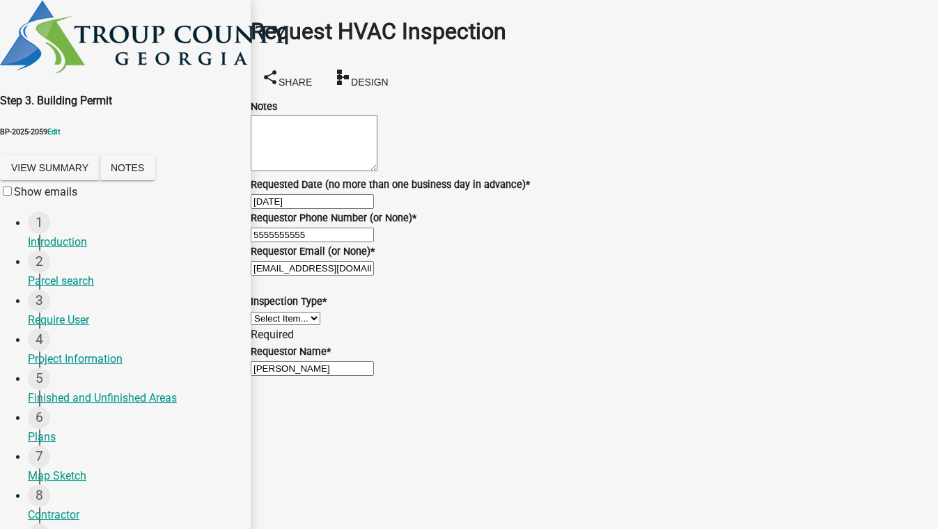
select select "8"
select select "2025"
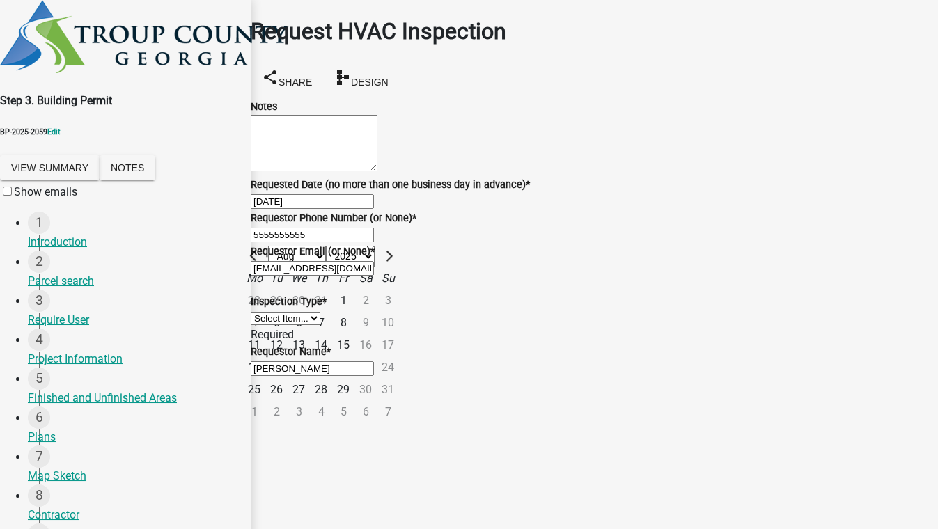
click at [333, 210] on div "08/11/2025 Jan Feb Mar Apr May Jun Jul Aug Sep Oct Nov Dec 1525 1526 1527 1528 …" at bounding box center [594, 201] width 687 height 17
click at [265, 379] on div "18" at bounding box center [254, 367] width 22 height 22
type input "08/18/2025"
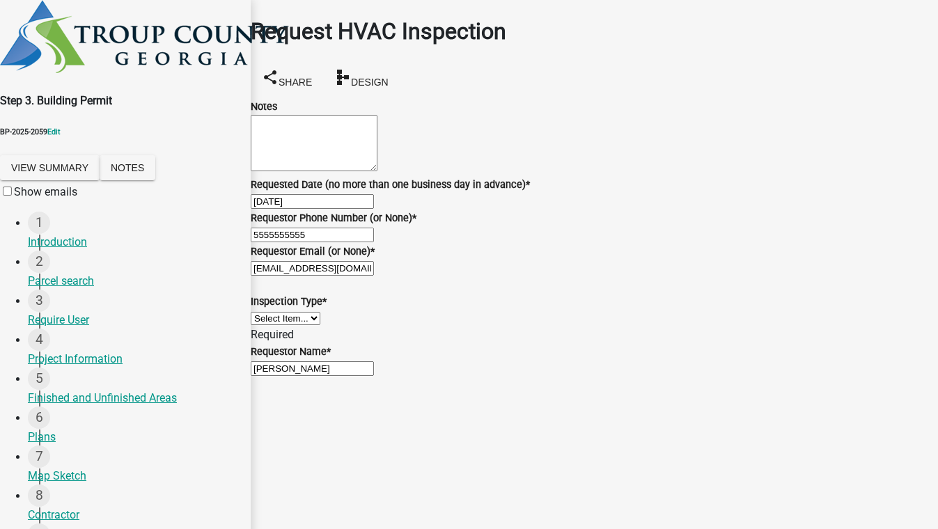
scroll to position [184, 0]
click at [320, 312] on select "Select Item... HVAC" at bounding box center [286, 318] width 70 height 13
click at [267, 316] on select "Select Item... HVAC" at bounding box center [286, 318] width 70 height 13
select select "9f61f643-e90c-48cb-862c-7dc940cfcd85"
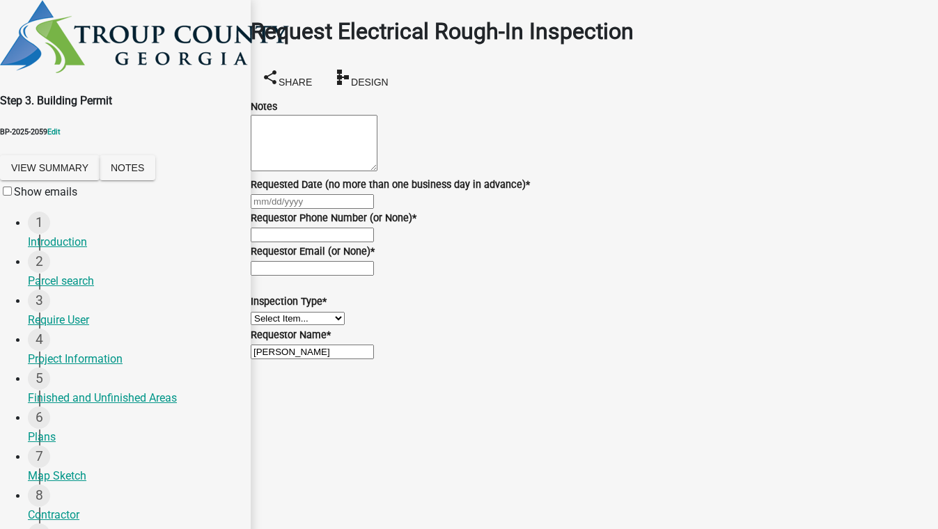
click at [290, 242] on input "Requestor Phone Number (or None) *" at bounding box center [312, 235] width 123 height 15
type input "5555555555"
type input "08/18/2025"
type input "test@schneidergis.com"
select select "8"
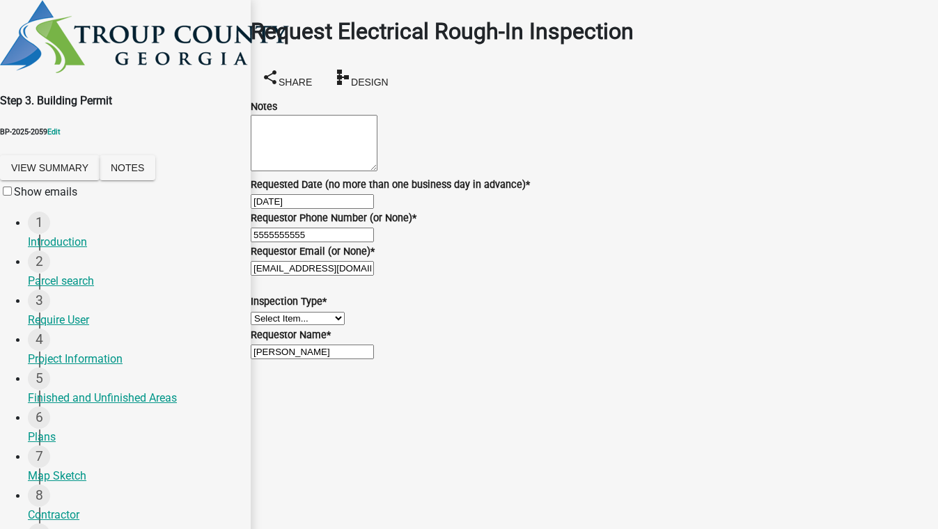
select select "2025"
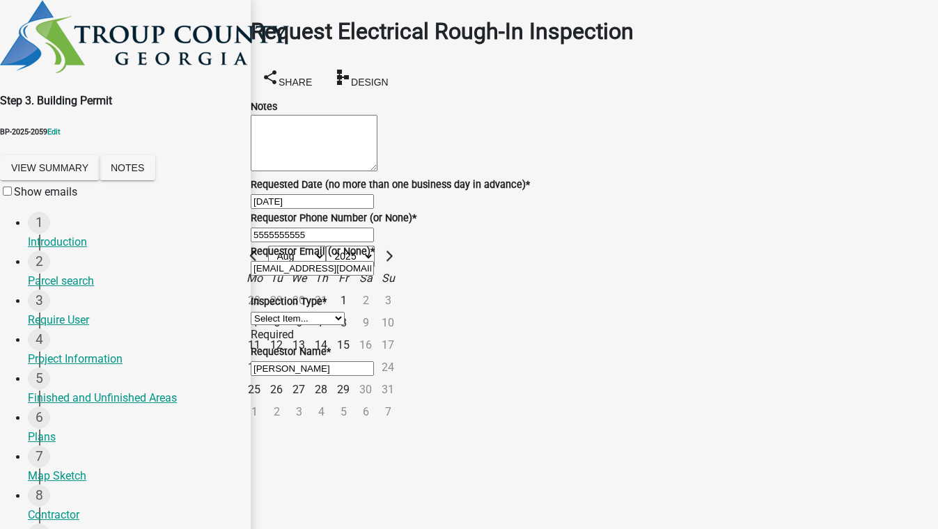
click at [479, 210] on div "08/18/2025 Jan Feb Mar Apr May Jun Jul Aug Sep Oct Nov Dec 1525 1526 1527 1528 …" at bounding box center [594, 201] width 687 height 17
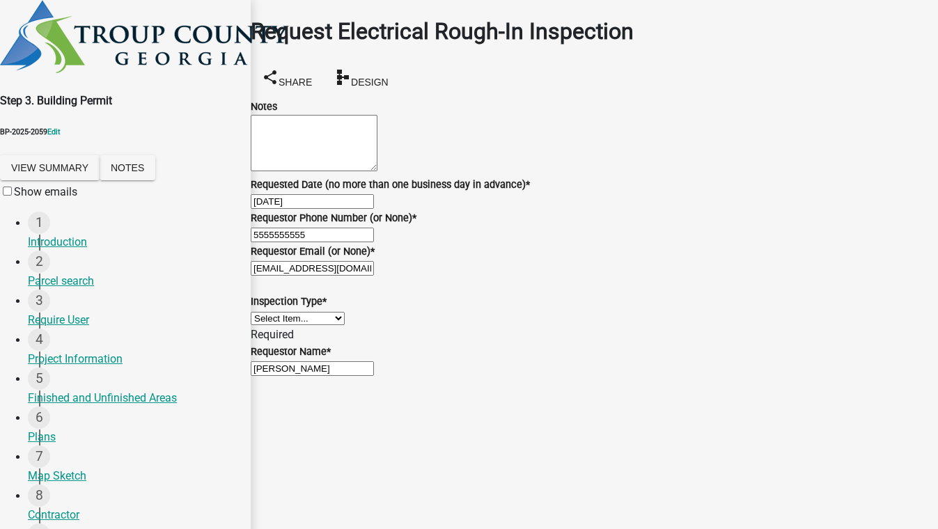
scroll to position [63, 0]
click at [312, 325] on select "Select Item... Electrical Rough-In" at bounding box center [298, 318] width 94 height 13
click at [267, 325] on select "Select Item... Electrical Rough-In" at bounding box center [298, 318] width 94 height 13
select select "67548d0d-90c3-4d72-82f5-40817f841add"
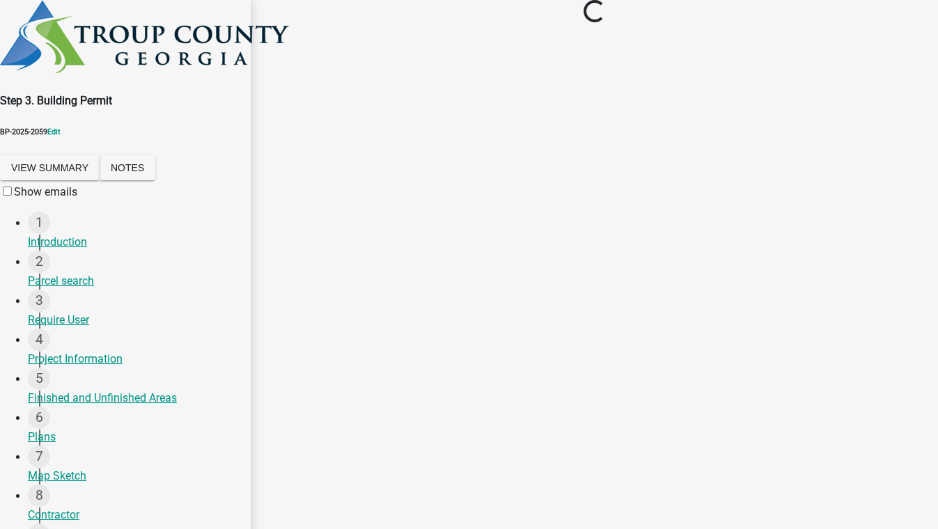
scroll to position [0, 0]
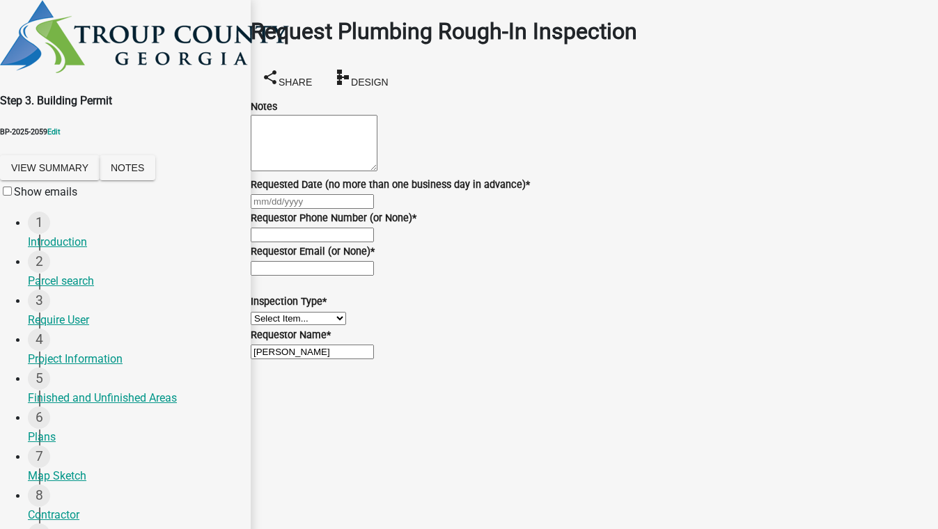
click at [352, 210] on div at bounding box center [594, 201] width 687 height 17
select select "8"
select select "2025"
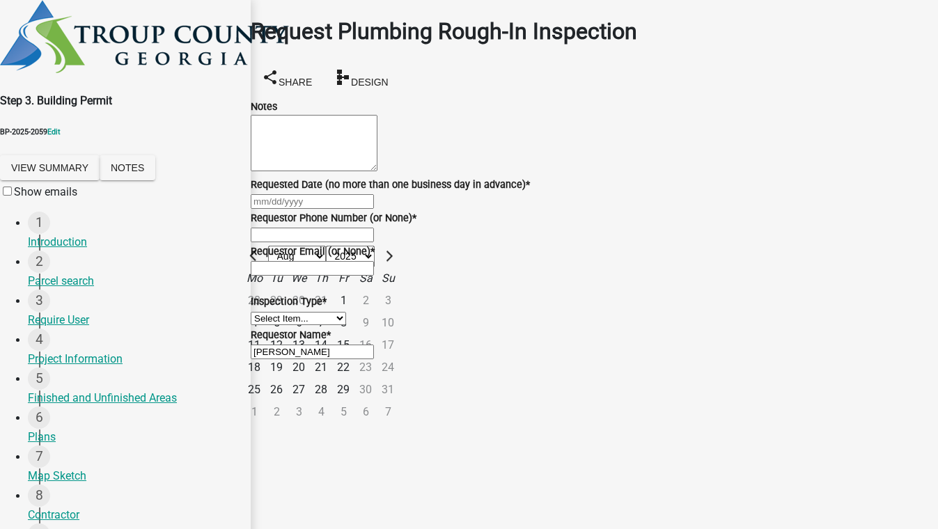
click at [265, 379] on div "18" at bounding box center [254, 367] width 22 height 22
type input "08/18/2025"
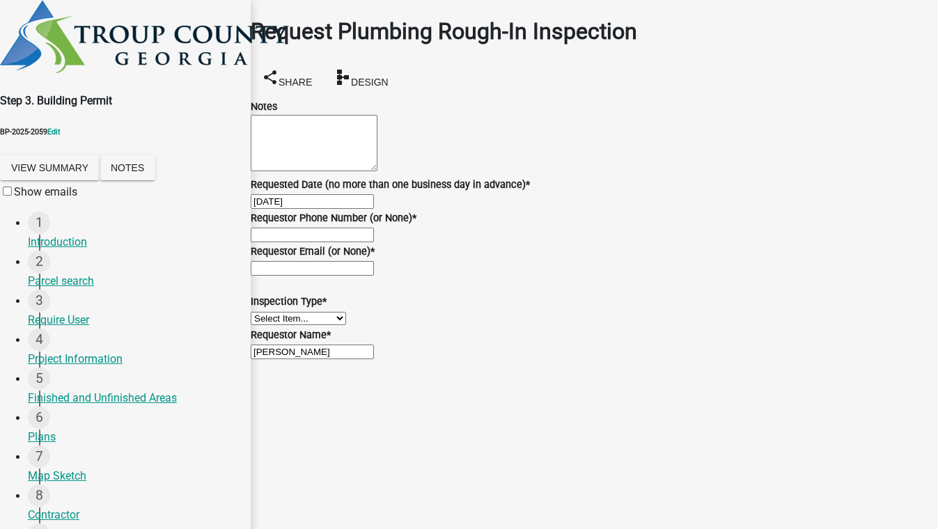
click at [728, 210] on div "08/18/2025" at bounding box center [594, 201] width 687 height 17
click at [353, 242] on input "Requestor Phone Number (or None) *" at bounding box center [312, 235] width 123 height 15
type input "5555555555"
type input "test@schneidergis.com"
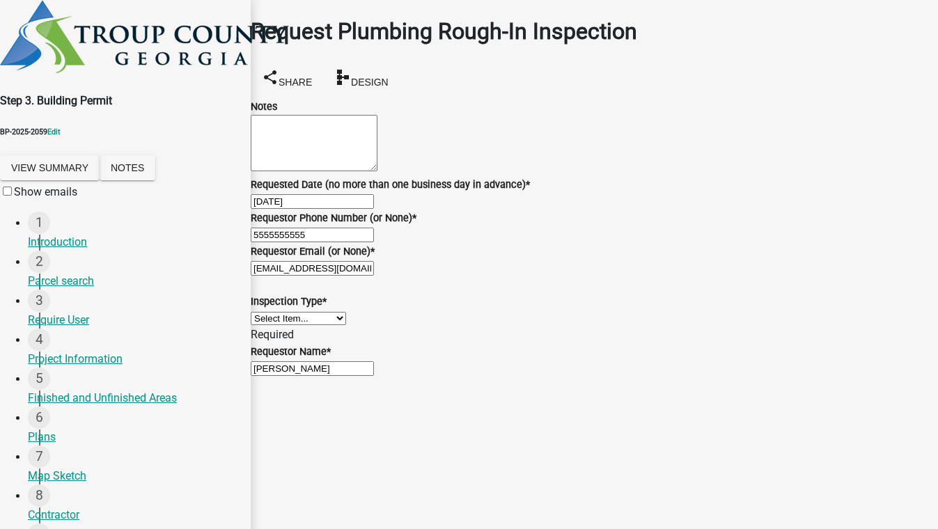
click at [322, 325] on select "Select Item... Plumbing Rough-In" at bounding box center [298, 318] width 95 height 13
click at [267, 325] on select "Select Item... Plumbing Rough-In" at bounding box center [298, 318] width 95 height 13
select select "d1de9a53-ca36-4ba4-9767-b1741540e47d"
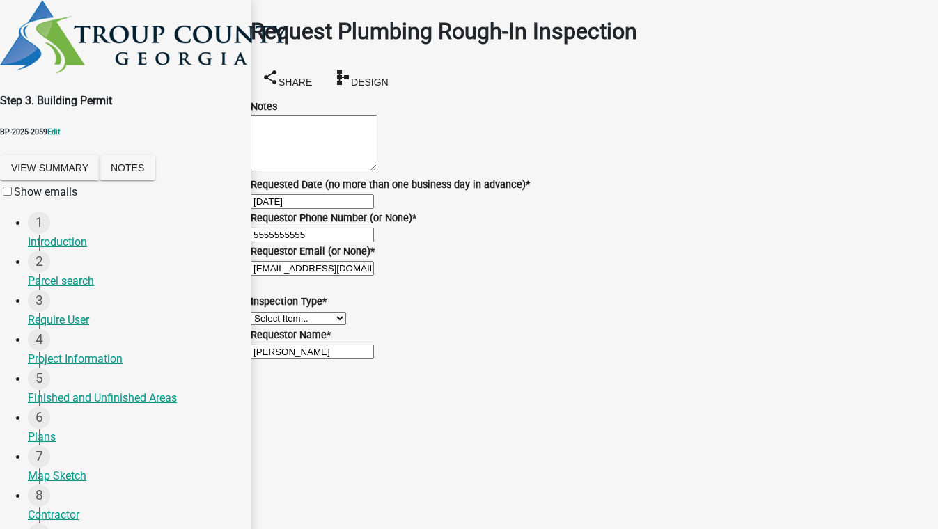
scroll to position [0, 0]
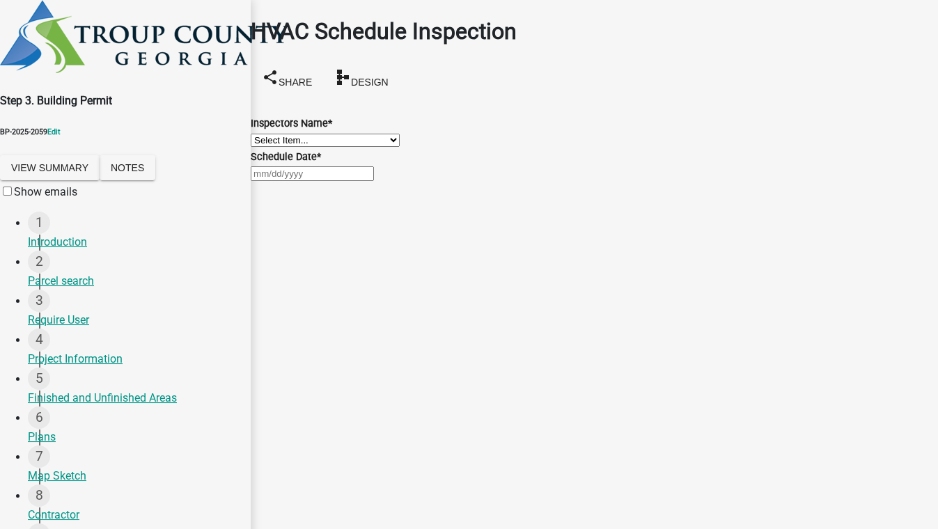
click at [334, 139] on select "Select Item... whuff (William Huff) drichardson (Douglas Richardson) knorred (K…" at bounding box center [325, 140] width 149 height 13
drag, startPoint x: 334, startPoint y: 139, endPoint x: 333, endPoint y: 146, distance: 7.0
click at [334, 139] on select "Select Item... whuff (William Huff) drichardson (Douglas Richardson) knorred (K…" at bounding box center [325, 140] width 149 height 13
click at [316, 147] on select "Select Item... whuff (William Huff) drichardson (Douglas Richardson) knorred (K…" at bounding box center [325, 140] width 149 height 13
select select "a5a5a9dc-14a5-4192-801a-4b6ec73e6000"
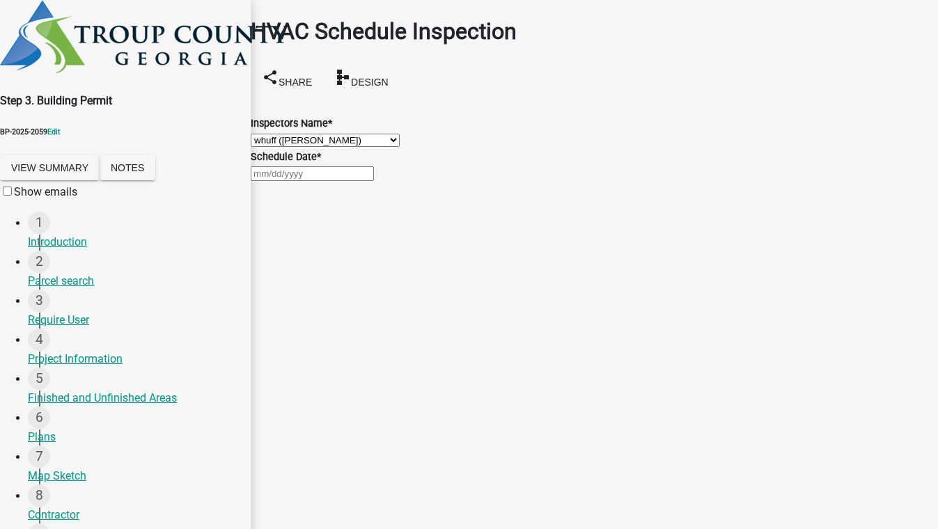
click at [267, 134] on select "Select Item... whuff (William Huff) drichardson (Douglas Richardson) knorred (K…" at bounding box center [325, 140] width 149 height 13
click at [303, 182] on div at bounding box center [594, 173] width 687 height 17
select select "8"
select select "2025"
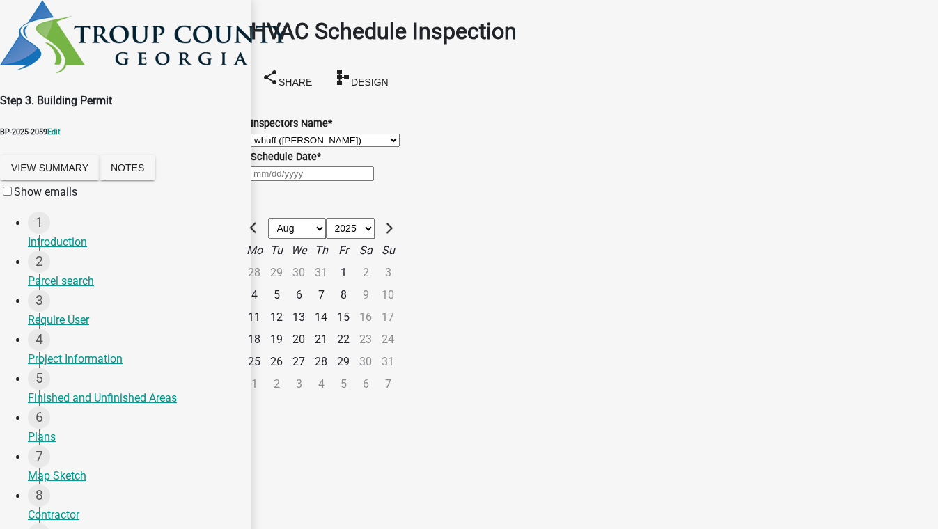
click at [265, 351] on div "18" at bounding box center [254, 340] width 22 height 22
type input "08/18/2025"
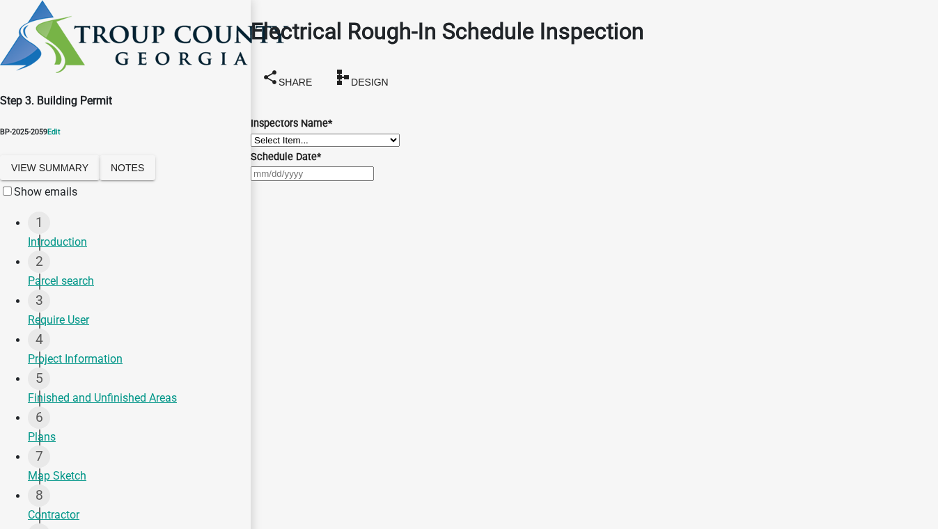
click at [317, 146] on select "Select Item... whuff (William Huff) drichardson (Douglas Richardson) knorred (K…" at bounding box center [325, 140] width 149 height 13
select select "a5a5a9dc-14a5-4192-801a-4b6ec73e6000"
click at [267, 134] on select "Select Item... whuff (William Huff) drichardson (Douglas Richardson) knorred (K…" at bounding box center [325, 140] width 149 height 13
click at [314, 182] on div at bounding box center [594, 173] width 687 height 17
select select "8"
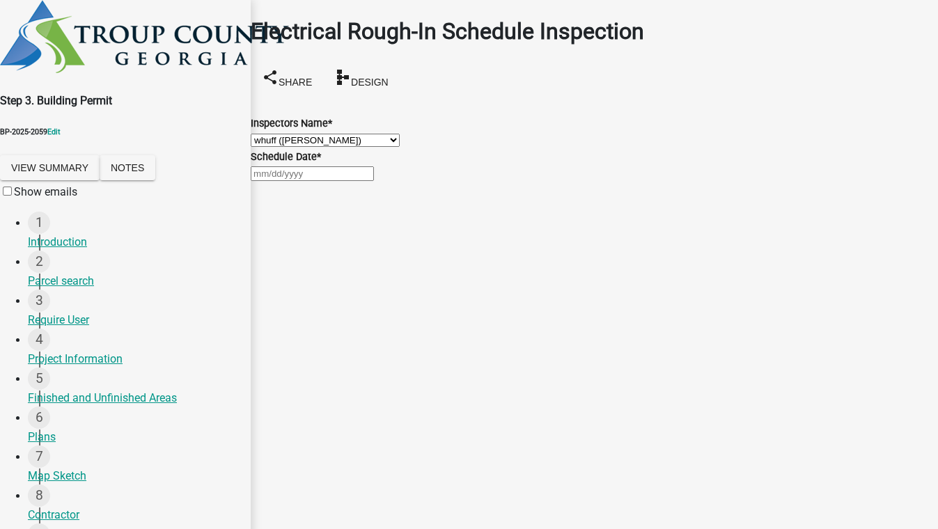
select select "2025"
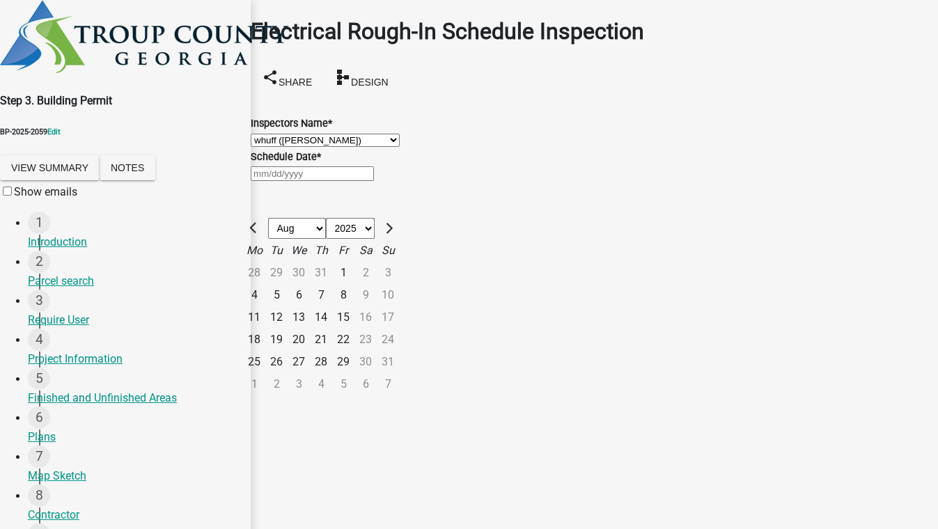
click at [265, 351] on div "18" at bounding box center [254, 340] width 22 height 22
type input "08/18/2025"
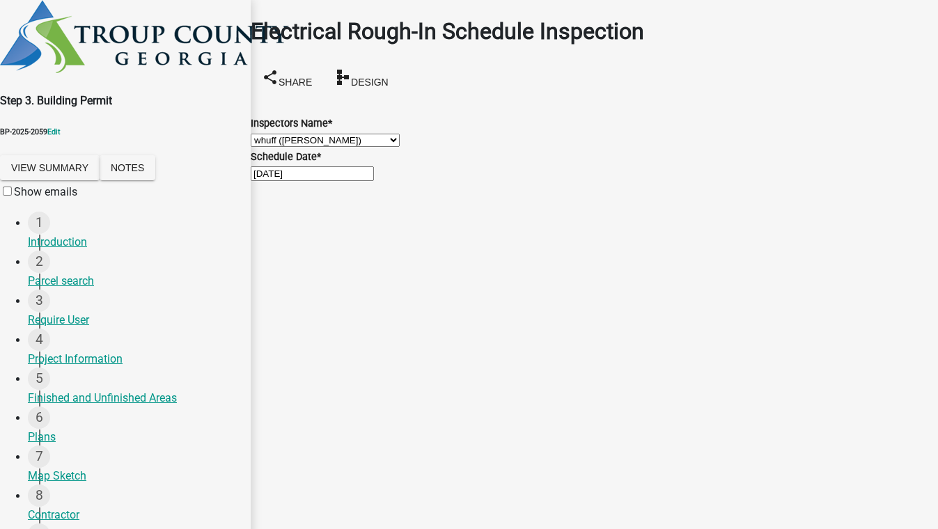
click at [336, 147] on select "Select Item... whuff (William Huff) drichardson (Douglas Richardson) knorred (K…" at bounding box center [325, 140] width 149 height 13
select select "a5a5a9dc-14a5-4192-801a-4b6ec73e6000"
click at [267, 134] on select "Select Item... whuff (William Huff) drichardson (Douglas Richardson) knorred (K…" at bounding box center [325, 140] width 149 height 13
click at [313, 182] on div at bounding box center [594, 173] width 687 height 17
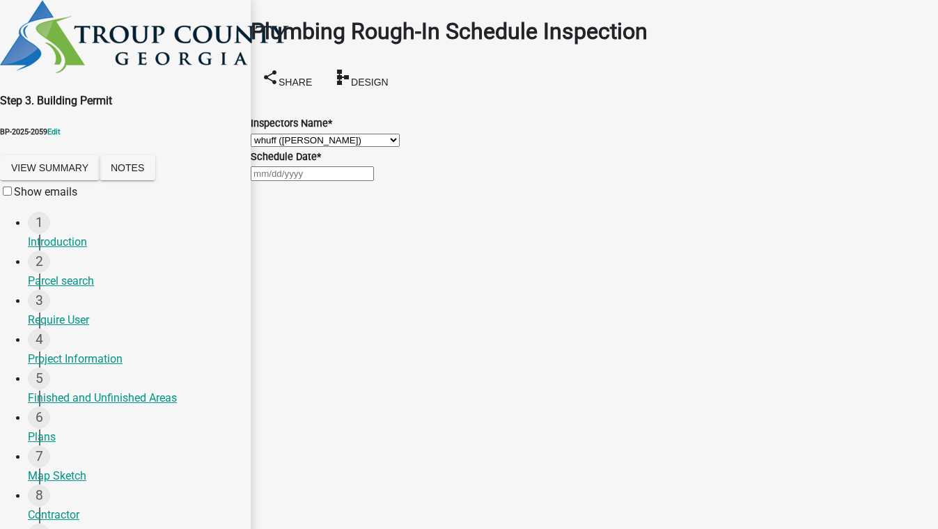
select select "8"
select select "2025"
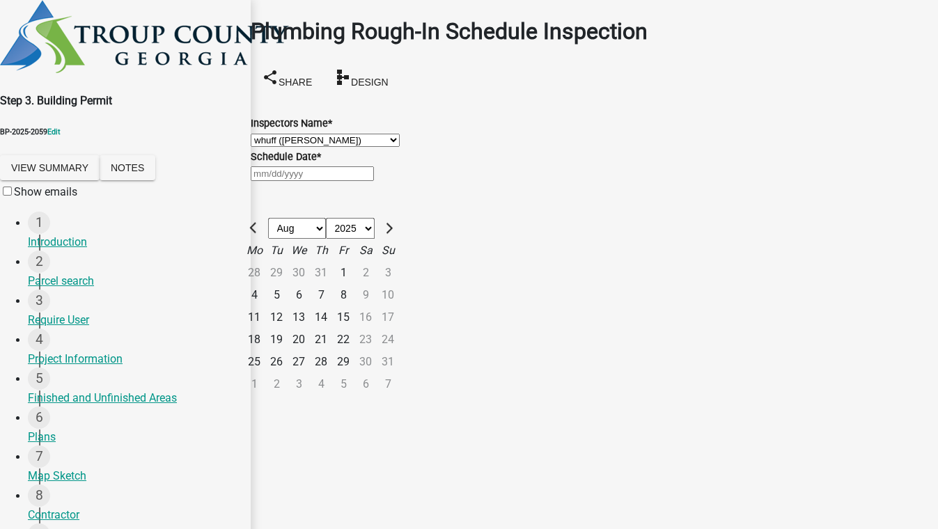
click at [265, 351] on div "18" at bounding box center [254, 340] width 22 height 22
type input "08/18/2025"
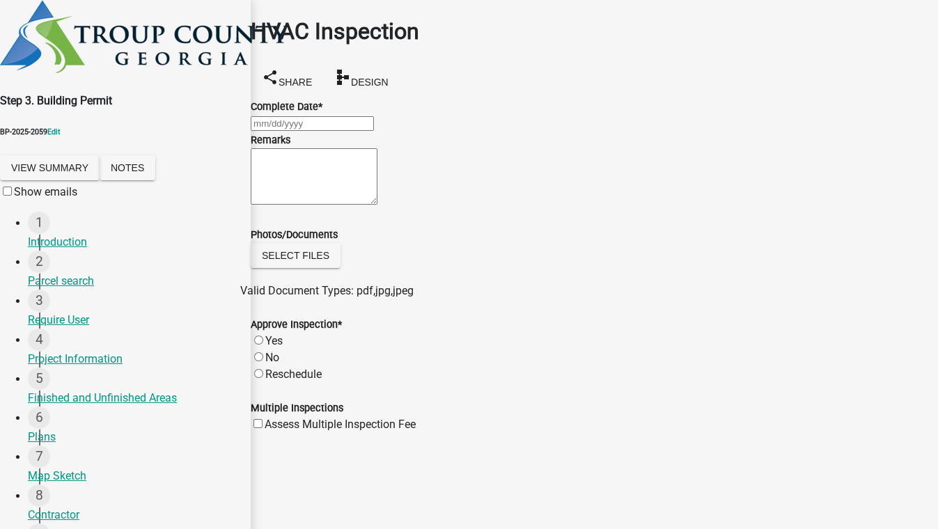
click at [326, 132] on div at bounding box center [594, 123] width 687 height 17
select select "8"
select select "2025"
click at [265, 278] on div "18" at bounding box center [254, 289] width 22 height 22
type input "08/18/2025"
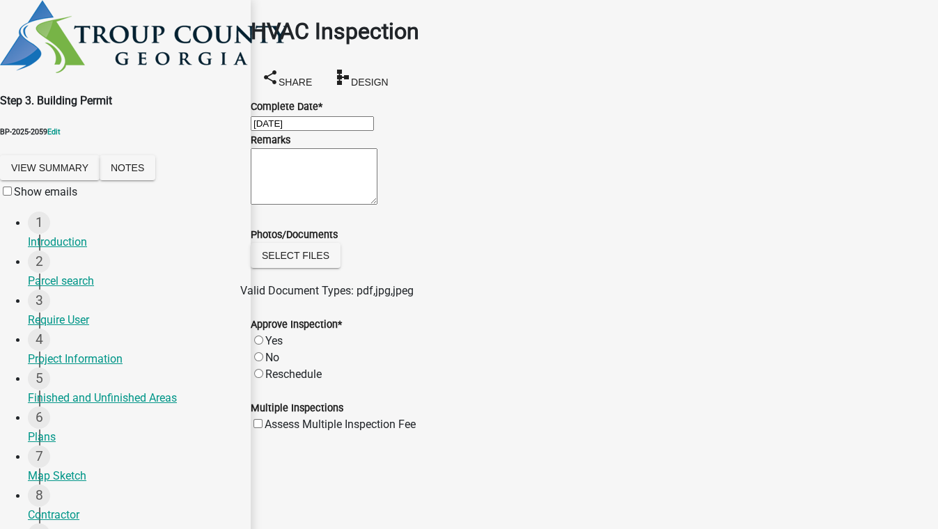
click at [278, 347] on label "Yes" at bounding box center [273, 340] width 17 height 13
click at [263, 345] on input "Yes" at bounding box center [258, 340] width 9 height 9
radio input "true"
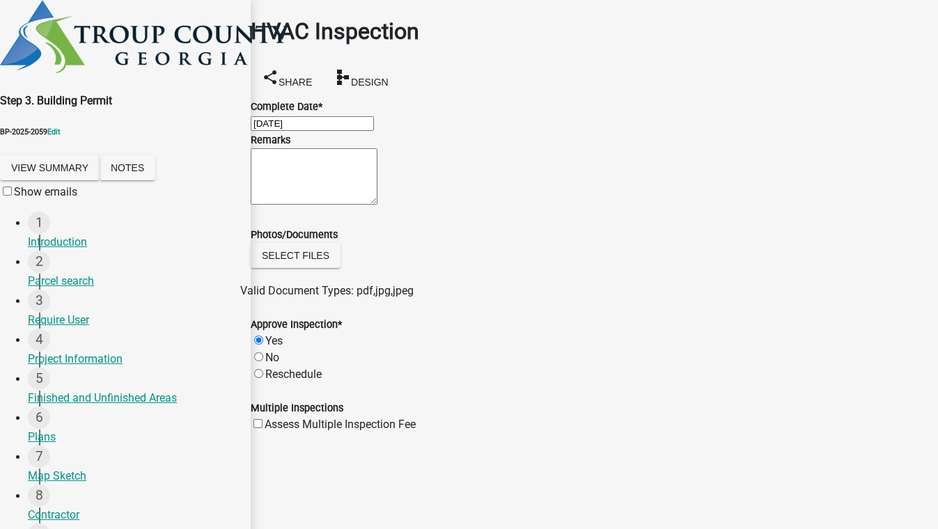
scroll to position [0, 0]
select select "8"
select select "2025"
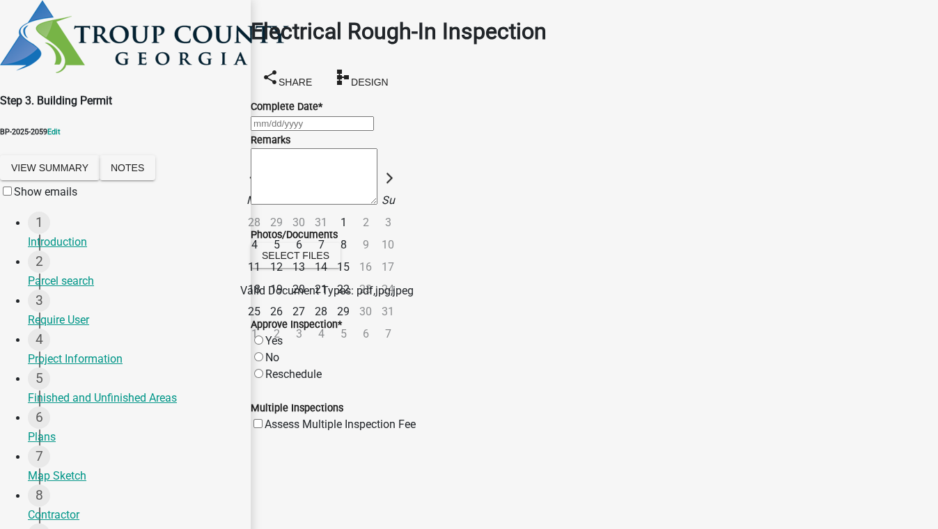
click at [329, 127] on div "Jan Feb Mar Apr May Jun Jul Aug Sep Oct Nov Dec 1525 1526 1527 1528 1529 1530 1…" at bounding box center [594, 123] width 687 height 17
click at [265, 278] on div "18" at bounding box center [254, 289] width 22 height 22
type input "08/18/2025"
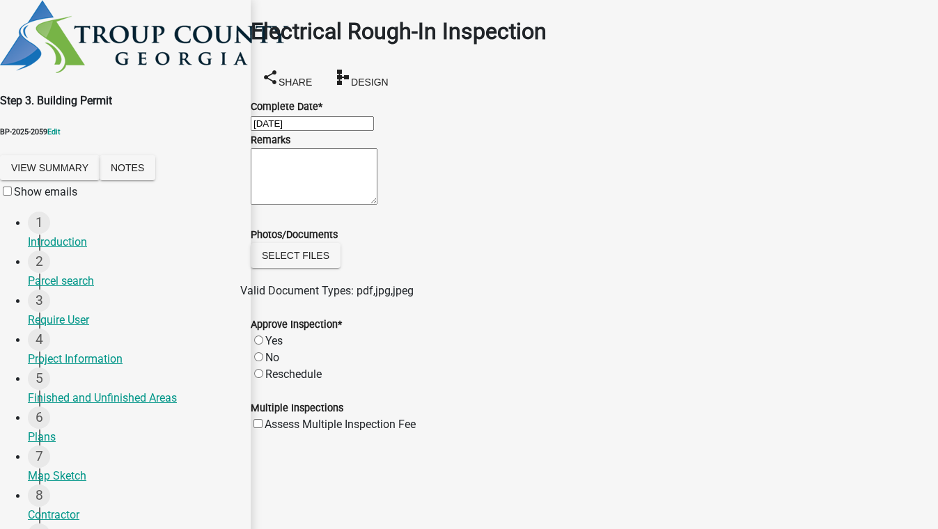
click at [283, 347] on label "Yes" at bounding box center [273, 340] width 17 height 13
click at [263, 345] on input "Yes" at bounding box center [258, 340] width 9 height 9
radio input "true"
click at [290, 120] on div at bounding box center [594, 123] width 687 height 17
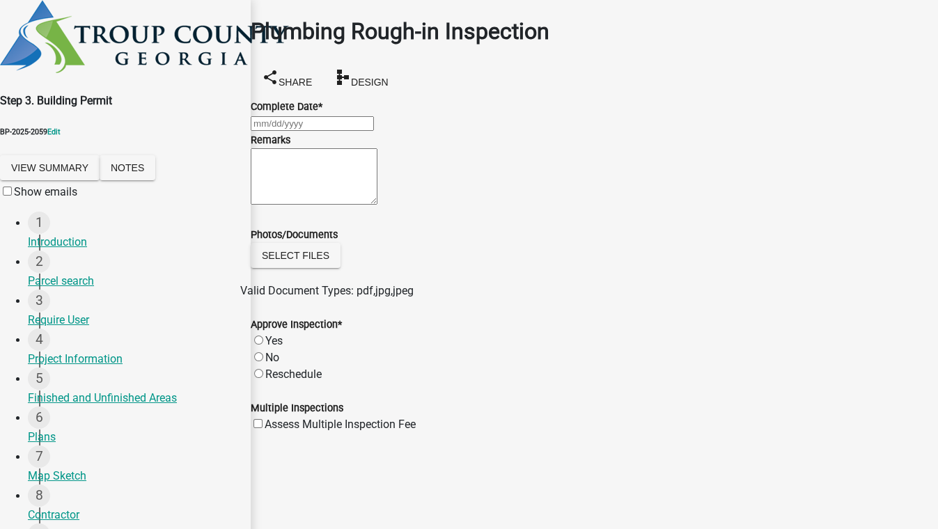
select select "8"
select select "2025"
click at [265, 278] on div "18" at bounding box center [254, 289] width 22 height 22
type input "08/18/2025"
click at [274, 349] on div "Yes" at bounding box center [594, 341] width 687 height 17
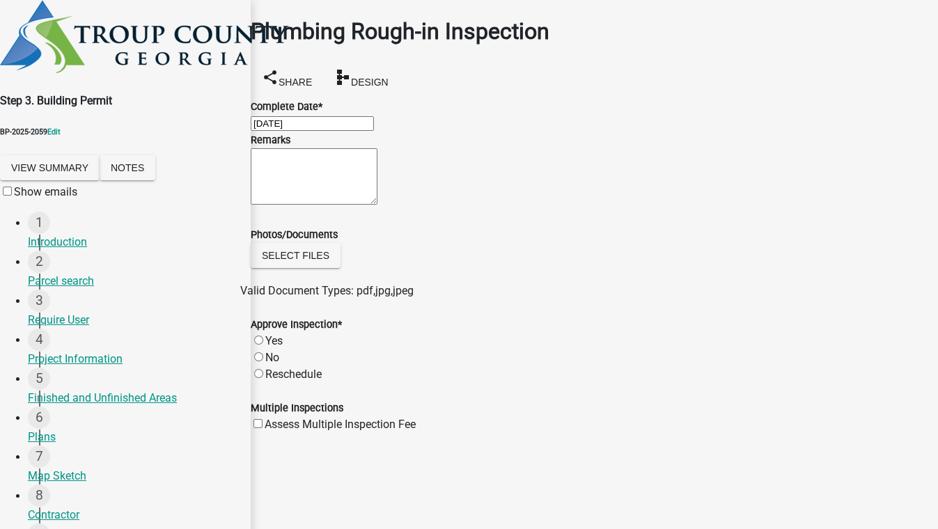
click at [272, 347] on label "Yes" at bounding box center [273, 340] width 17 height 13
click at [263, 345] on input "Yes" at bounding box center [258, 340] width 9 height 9
radio input "true"
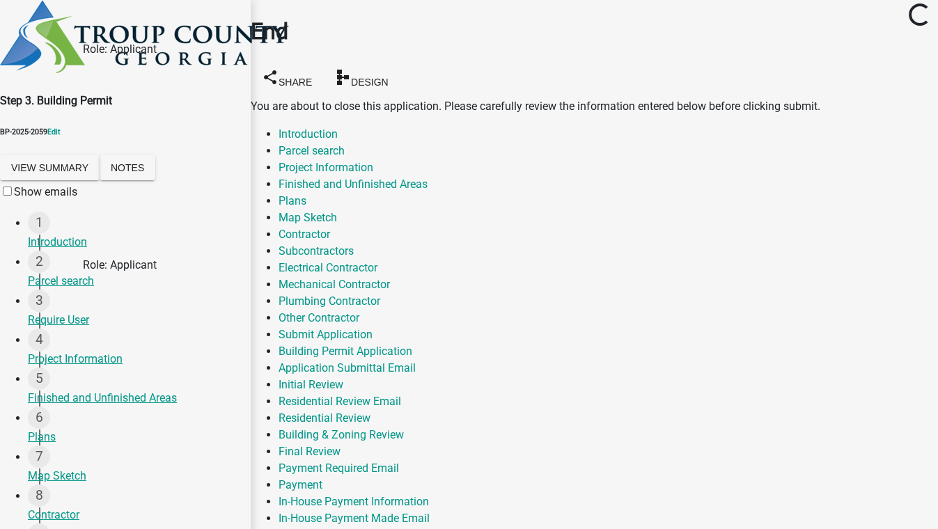
scroll to position [316, 0]
click at [381, 528] on link "Final Building Permit" at bounding box center [329, 534] width 102 height 13
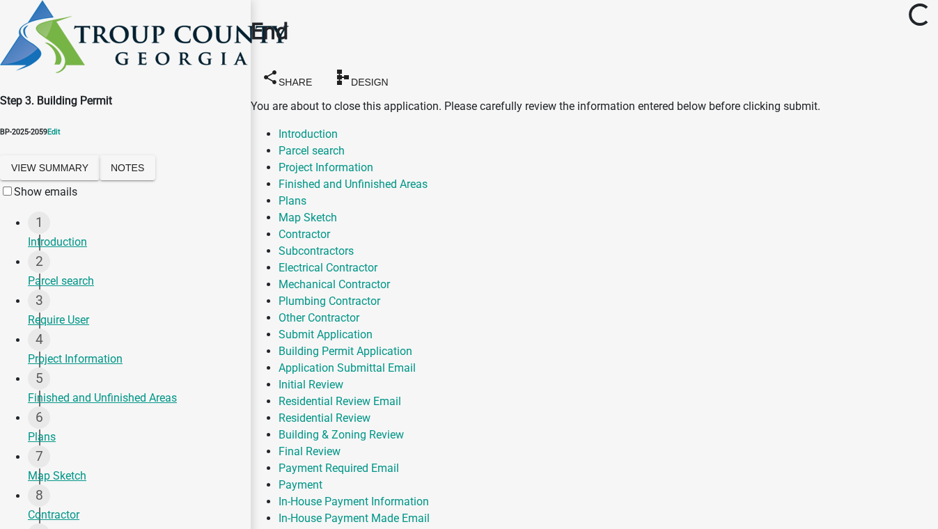
click at [343, 378] on link "Initial Review" at bounding box center [310, 384] width 65 height 13
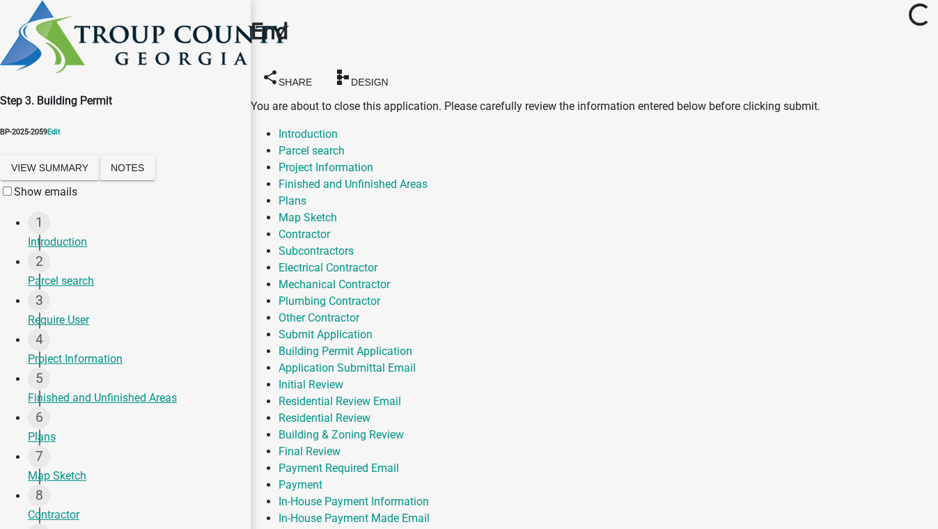
scroll to position [0, 0]
click at [388, 76] on span "Design" at bounding box center [370, 81] width 38 height 11
click at [412, 345] on link "Building Permit Application" at bounding box center [345, 351] width 134 height 13
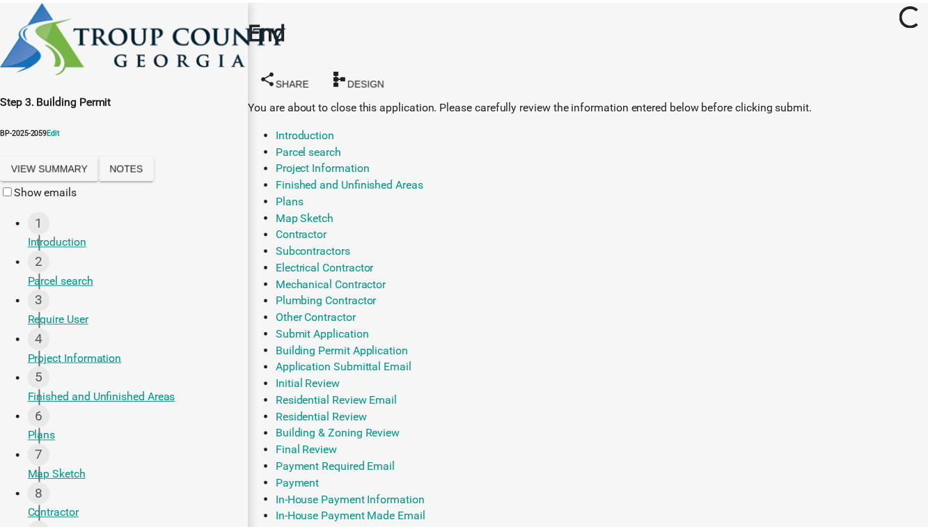
scroll to position [0, 0]
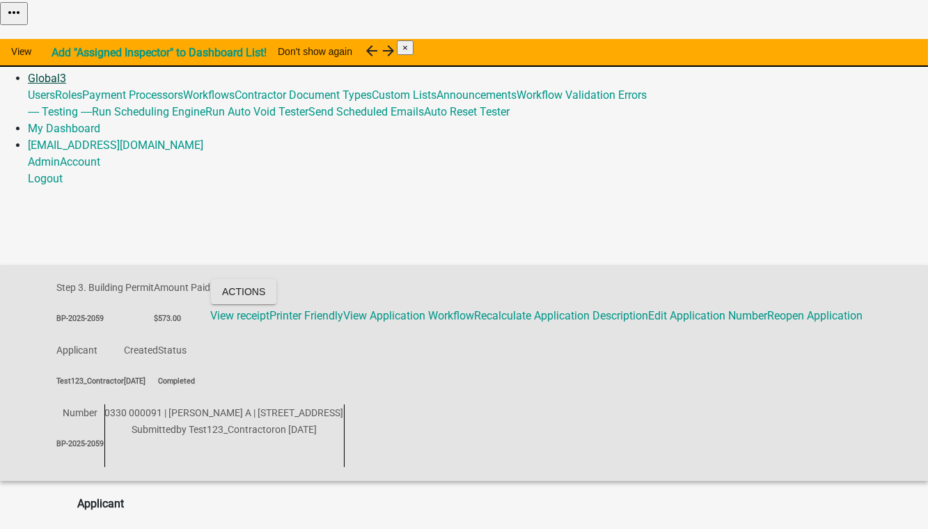
click at [66, 72] on link "Global 3" at bounding box center [47, 78] width 38 height 13
click at [522, 102] on link "Workflow Validation Errors" at bounding box center [582, 94] width 130 height 13
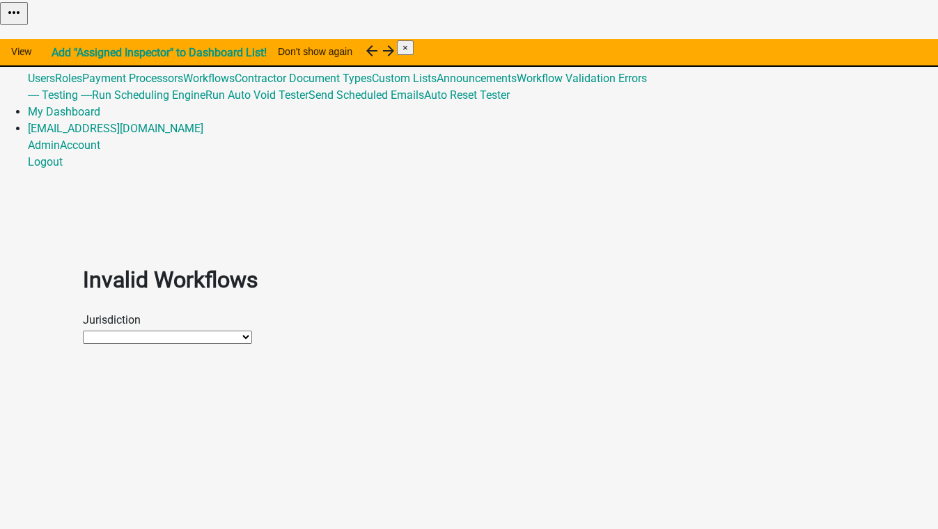
click at [130, 331] on select "Schneider Testing Howard County, Indiana Troup County, Georgia" at bounding box center [167, 337] width 169 height 13
select select "e50d0c29-55b5-4aa5-a264-d76fae4d5ff7"
click at [83, 331] on select "Schneider Testing Howard County, Indiana Troup County, Georgia" at bounding box center [167, 337] width 169 height 13
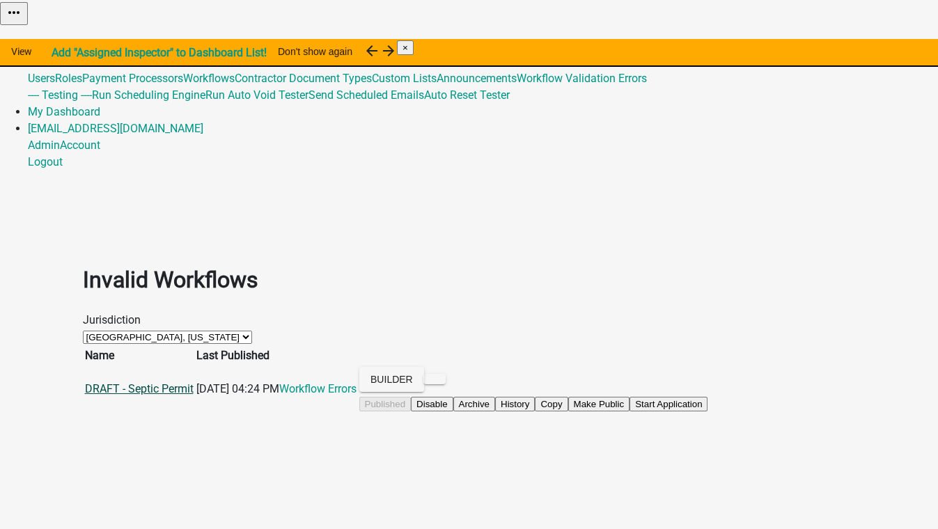
click at [129, 382] on link "DRAFT - Septic Permit" at bounding box center [139, 388] width 109 height 13
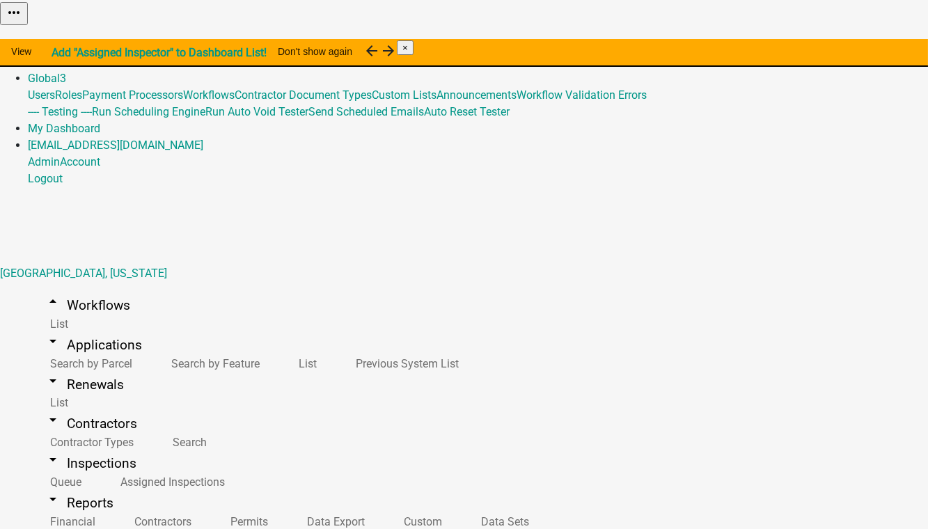
click at [57, 38] on link "Home" at bounding box center [42, 44] width 29 height 13
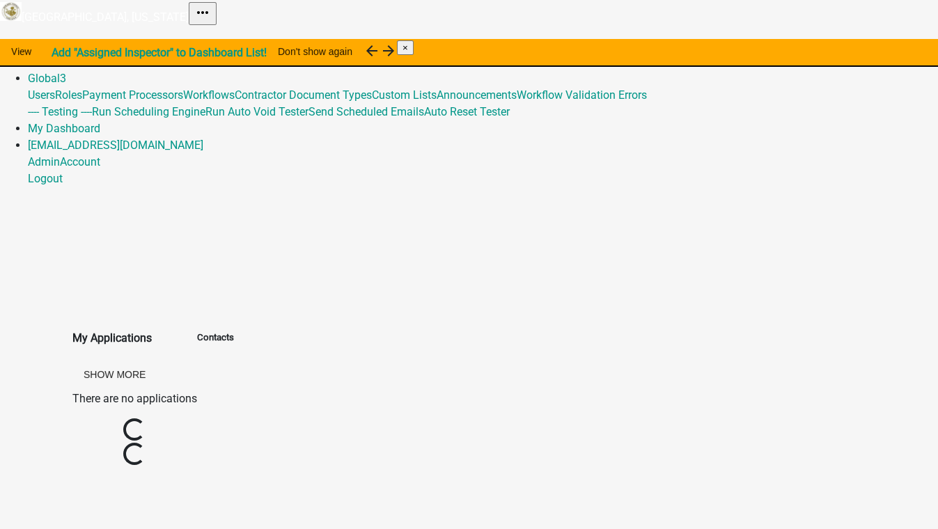
click at [60, 55] on link "Admin" at bounding box center [44, 61] width 32 height 13
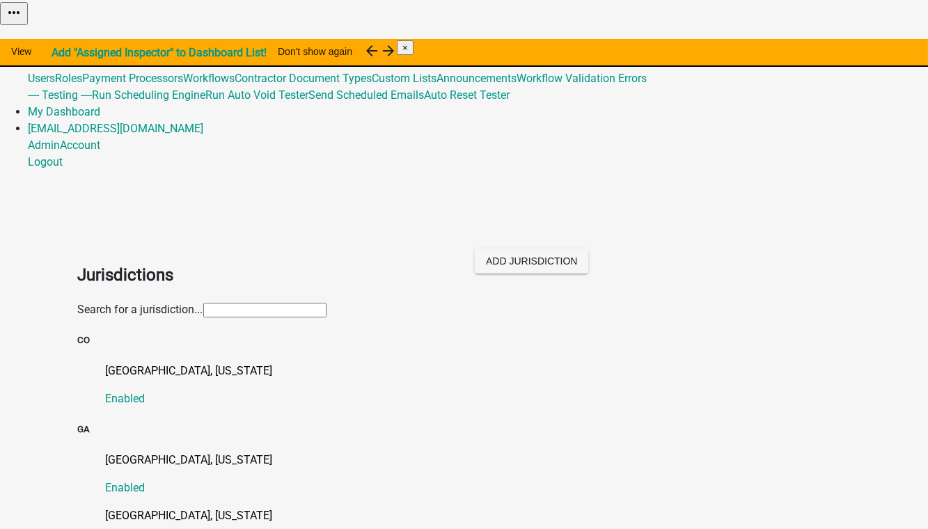
click at [203, 303] on input "text" at bounding box center [264, 310] width 123 height 15
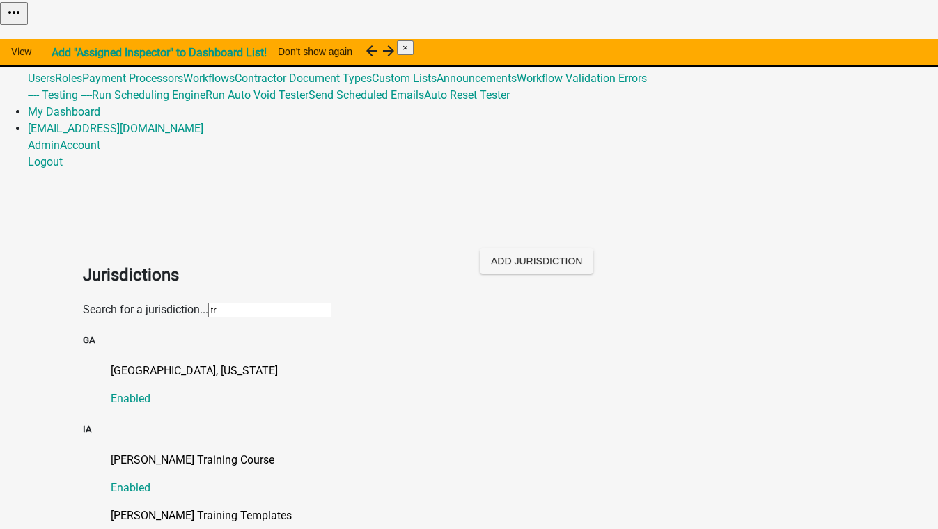
type input "troup"
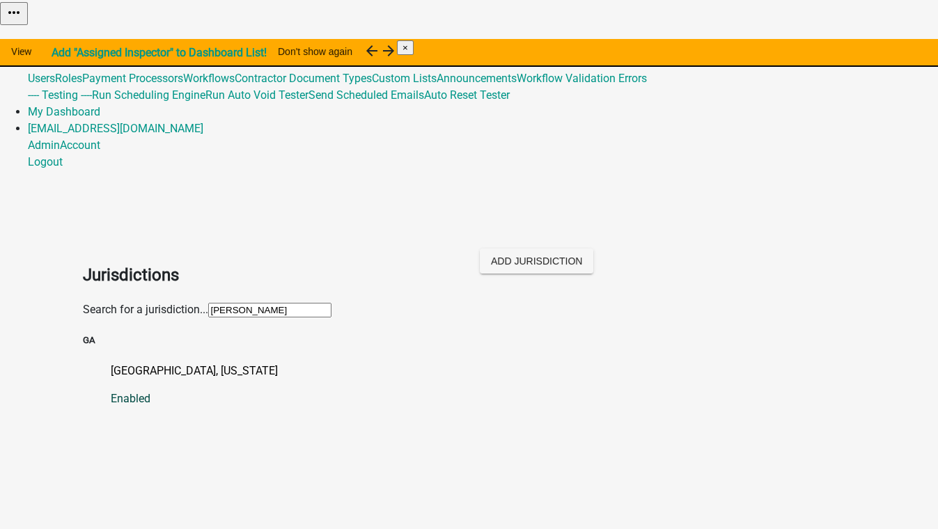
click at [137, 363] on p "[GEOGRAPHIC_DATA], [US_STATE]" at bounding box center [483, 371] width 745 height 17
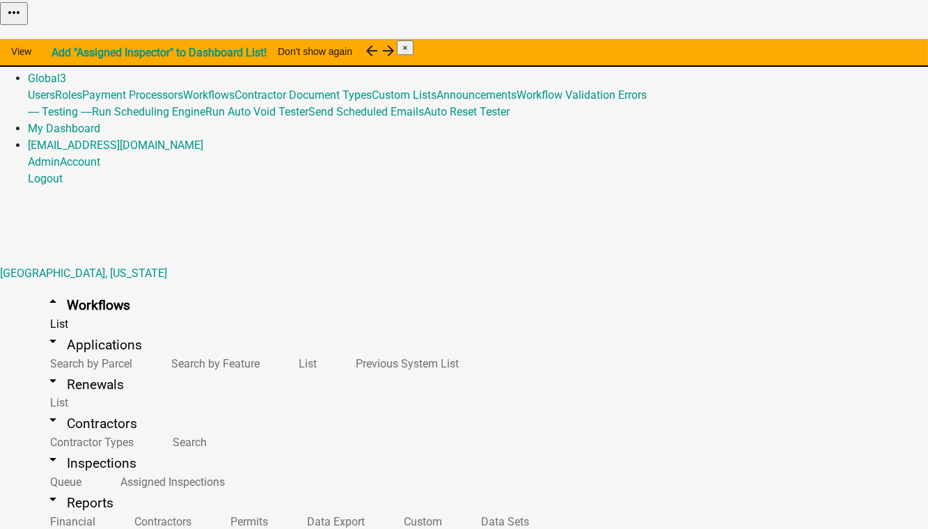
scroll to position [774, 0]
click at [66, 329] on link "arrow_drop_down Applications" at bounding box center [93, 345] width 131 height 33
click at [72, 289] on link "arrow_drop_down Workflows" at bounding box center [87, 305] width 119 height 33
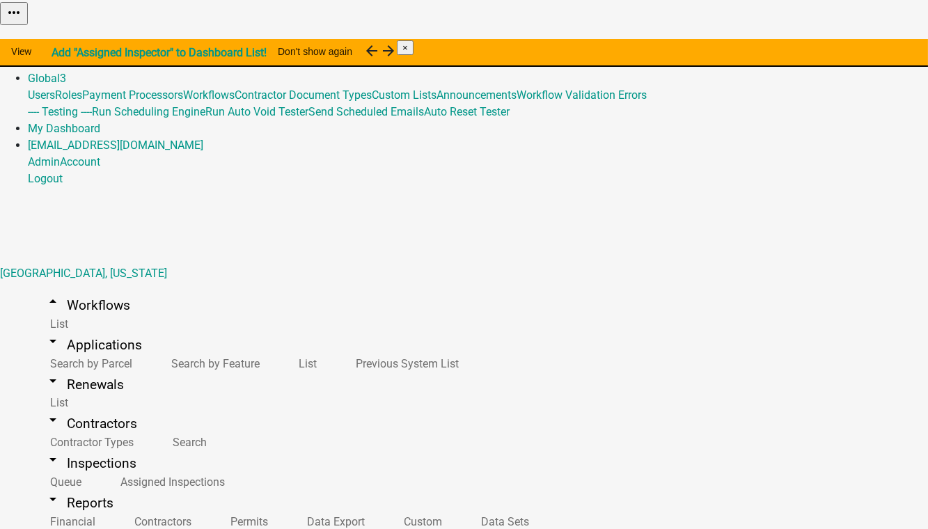
scroll to position [1202, 0]
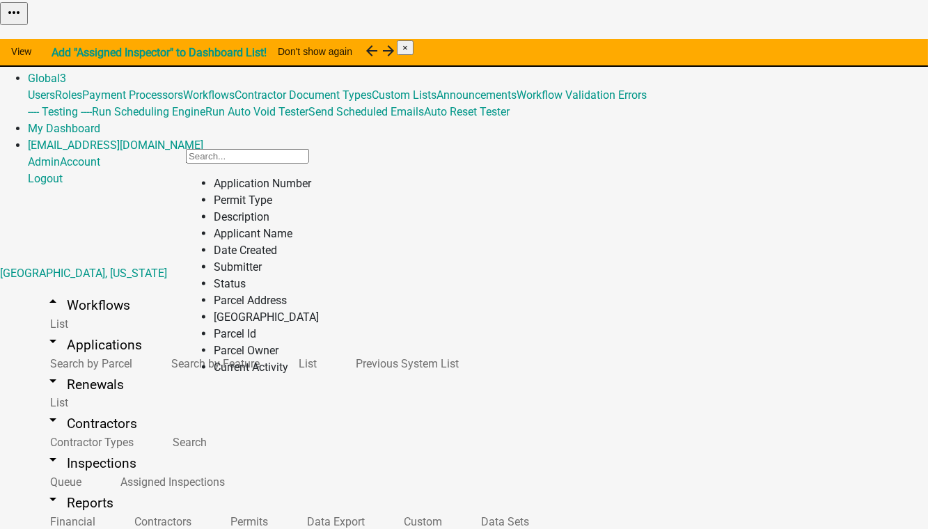
click at [233, 292] on li "Status" at bounding box center [266, 284] width 105 height 17
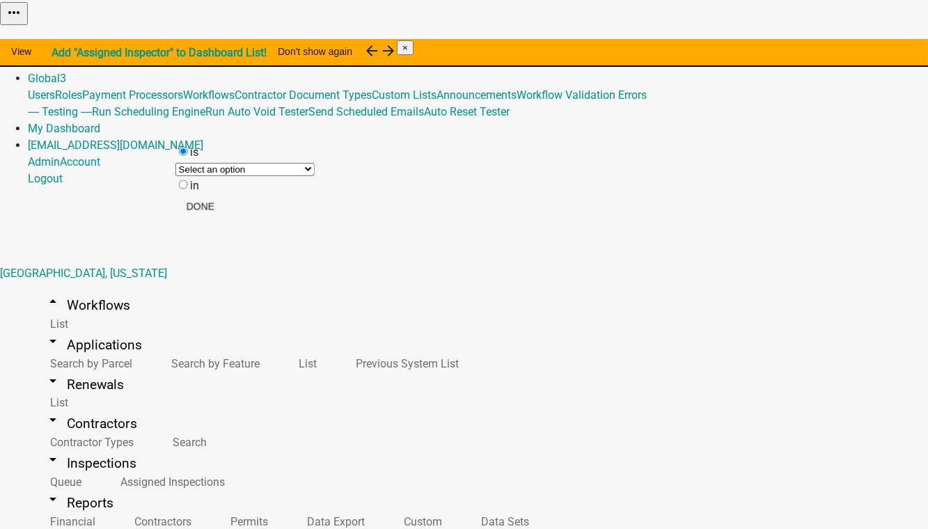
click at [201, 176] on select "Select an option Not Started In Progress Completed Expired Locked Withdrawn Voi…" at bounding box center [244, 169] width 139 height 13
drag, startPoint x: 368, startPoint y: 188, endPoint x: 351, endPoint y: 187, distance: 16.7
click at [197, 194] on div "in" at bounding box center [244, 186] width 139 height 17
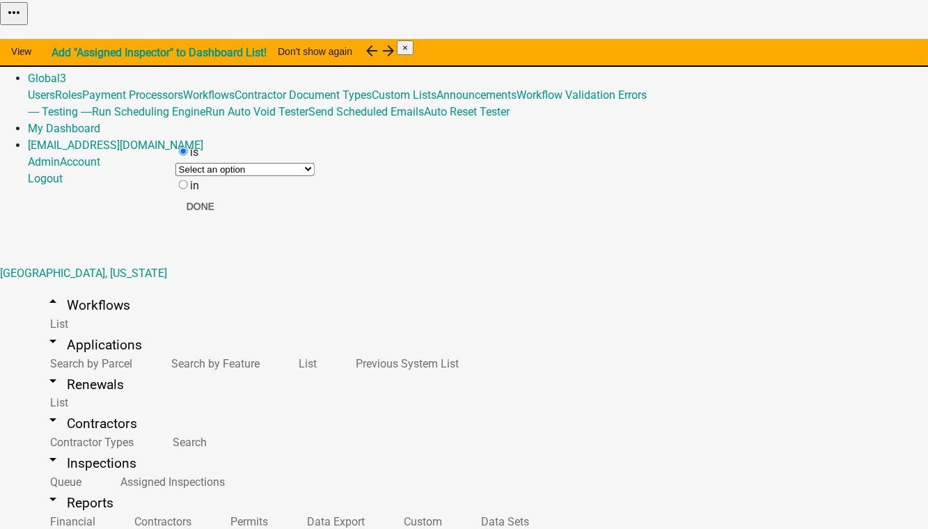
click at [188, 189] on input "in" at bounding box center [183, 184] width 9 height 9
radio input "true"
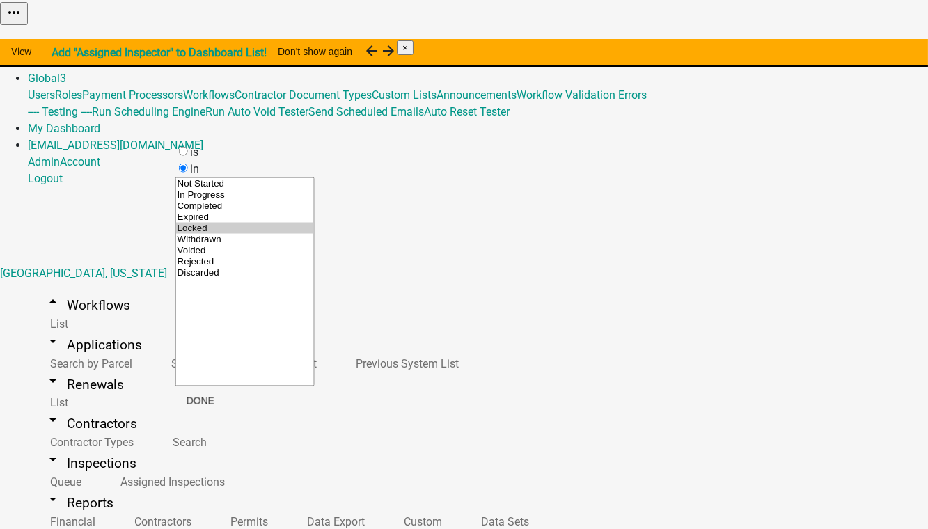
click at [212, 234] on option "Locked" at bounding box center [245, 228] width 138 height 11
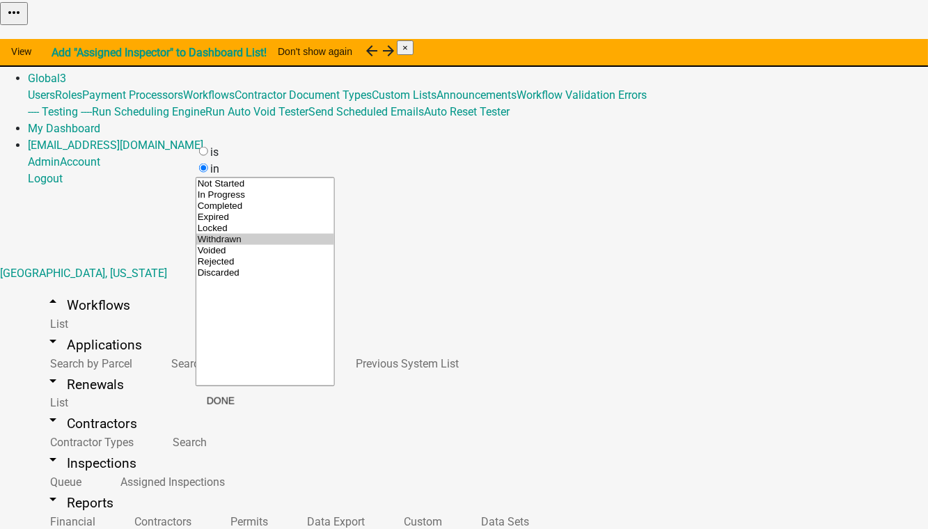
click at [244, 245] on option "Withdrawn" at bounding box center [265, 239] width 138 height 11
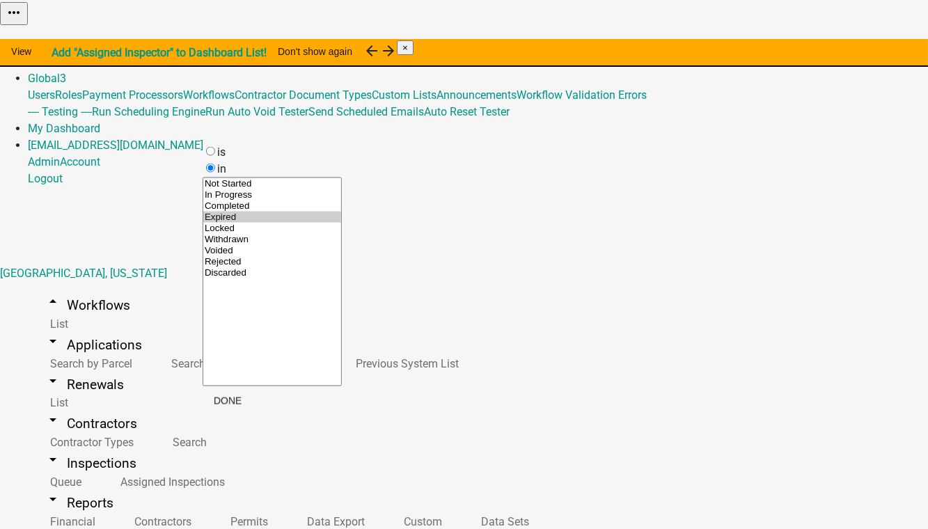
click at [242, 223] on option "Expired" at bounding box center [272, 217] width 138 height 11
click at [238, 234] on option "Locked" at bounding box center [265, 228] width 138 height 11
select select "4: '6'"
click at [255, 245] on option "Withdrawn" at bounding box center [282, 239] width 138 height 11
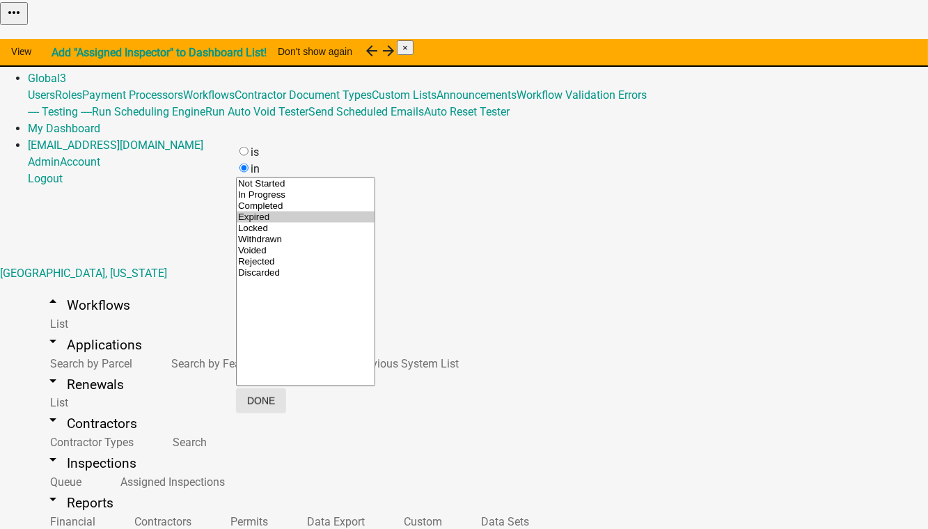
click at [286, 403] on button "Done" at bounding box center [261, 400] width 50 height 25
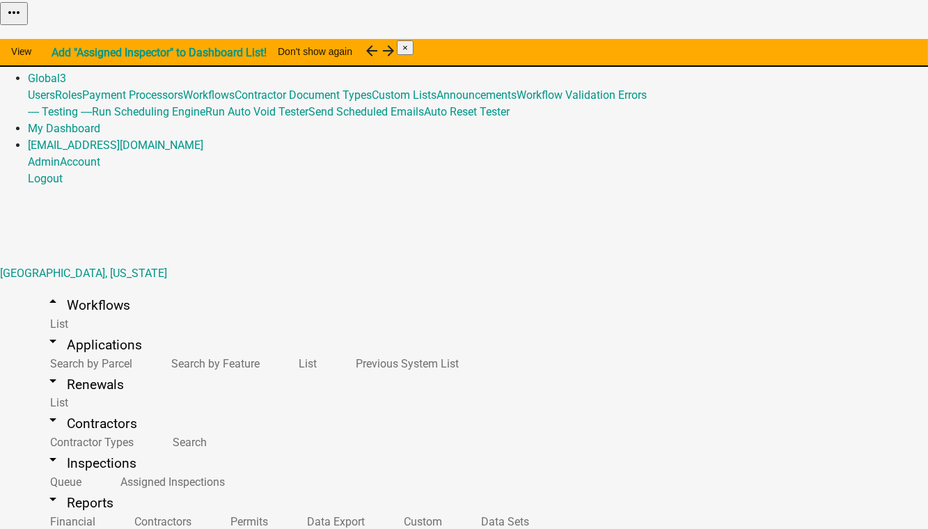
scroll to position [743, 0]
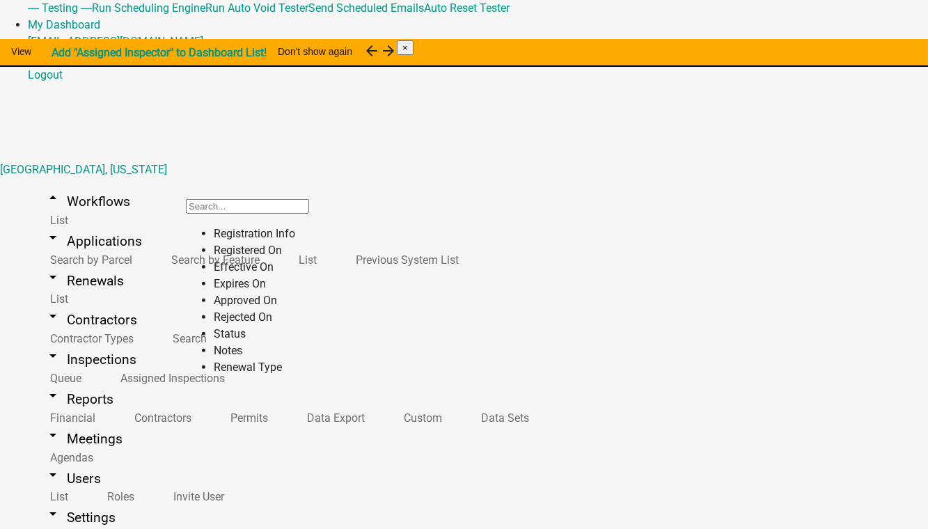
scroll to position [806, 0]
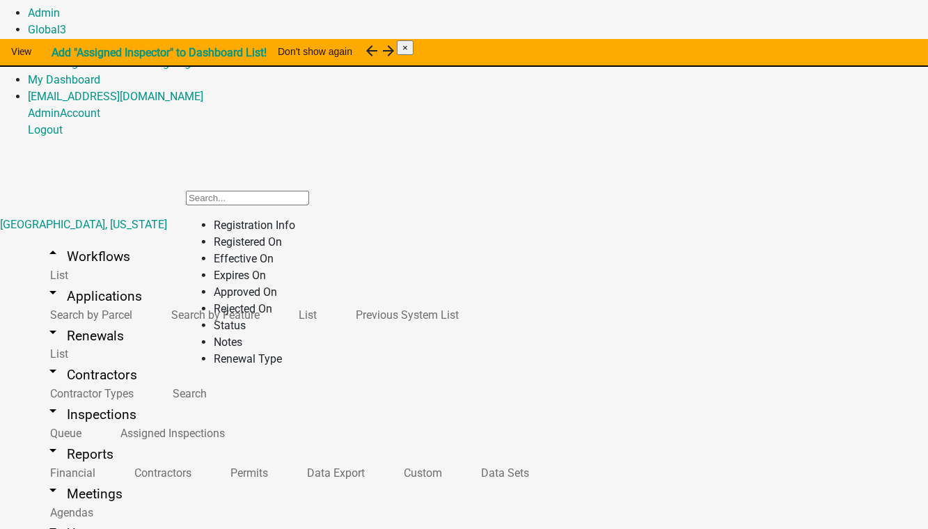
click at [214, 334] on li "Status" at bounding box center [261, 325] width 95 height 17
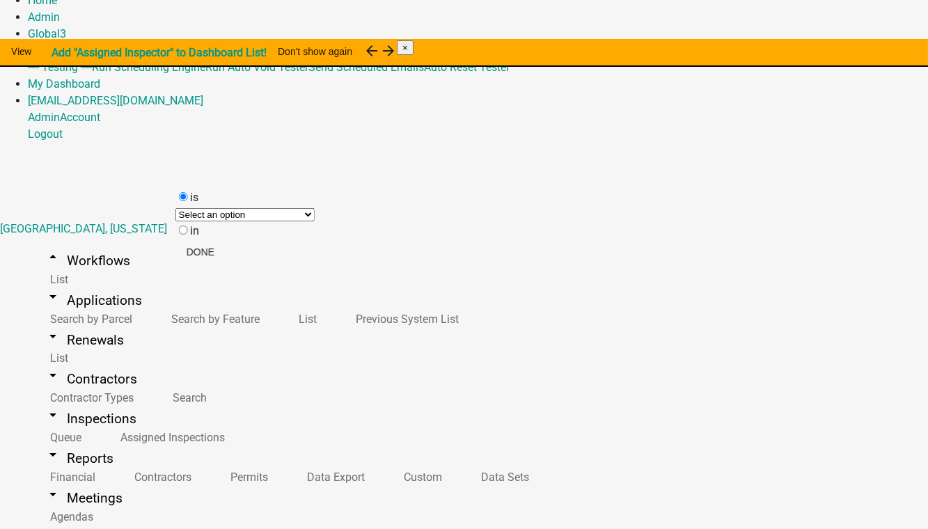
scroll to position [17, 0]
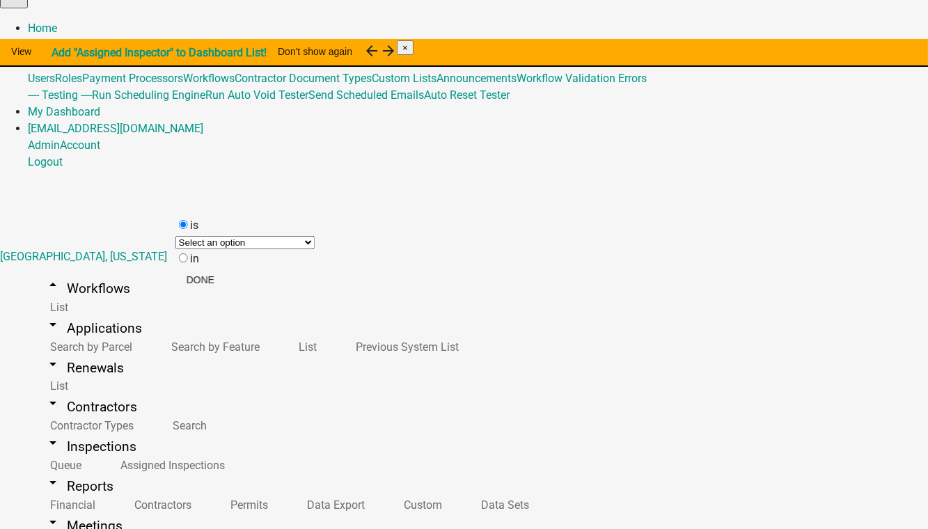
click at [199, 265] on label "in" at bounding box center [194, 258] width 9 height 13
click at [188, 262] on input "in" at bounding box center [183, 257] width 9 height 9
radio input "true"
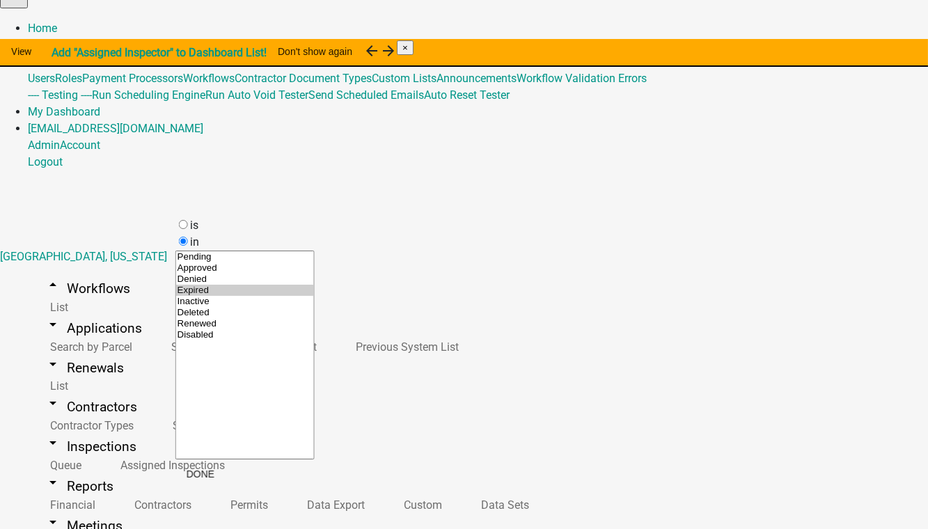
click at [210, 296] on option "Expired" at bounding box center [245, 290] width 138 height 11
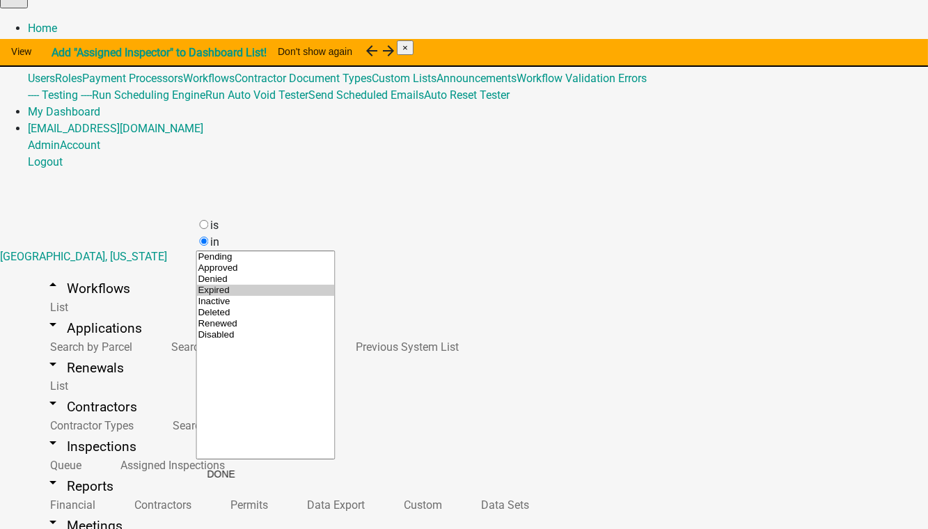
select select "4: 'Expired'"
click at [208, 307] on option "Inactive" at bounding box center [265, 301] width 138 height 11
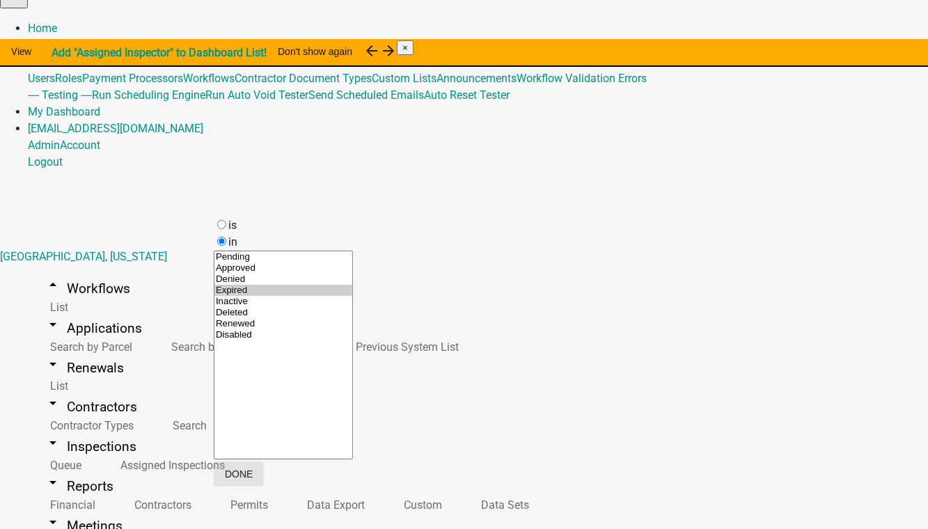
click at [264, 478] on button "Done" at bounding box center [239, 474] width 50 height 25
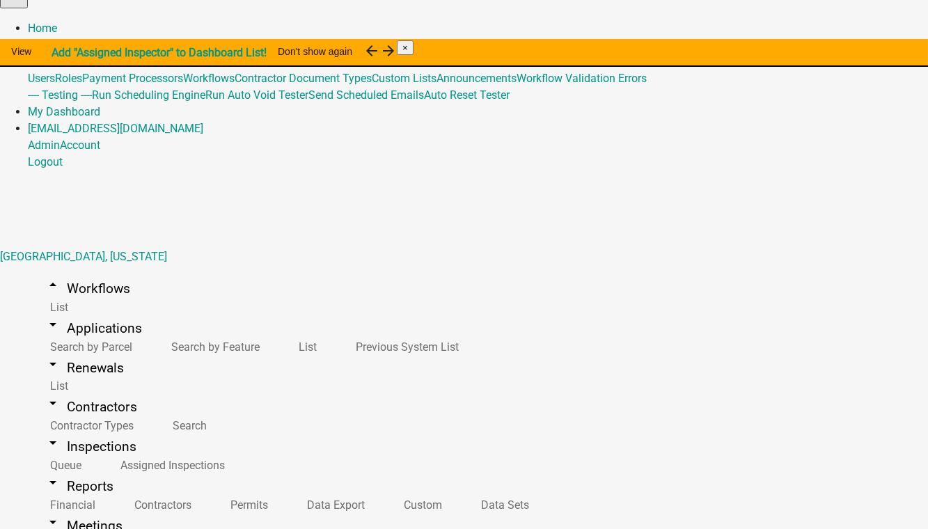
scroll to position [126, 0]
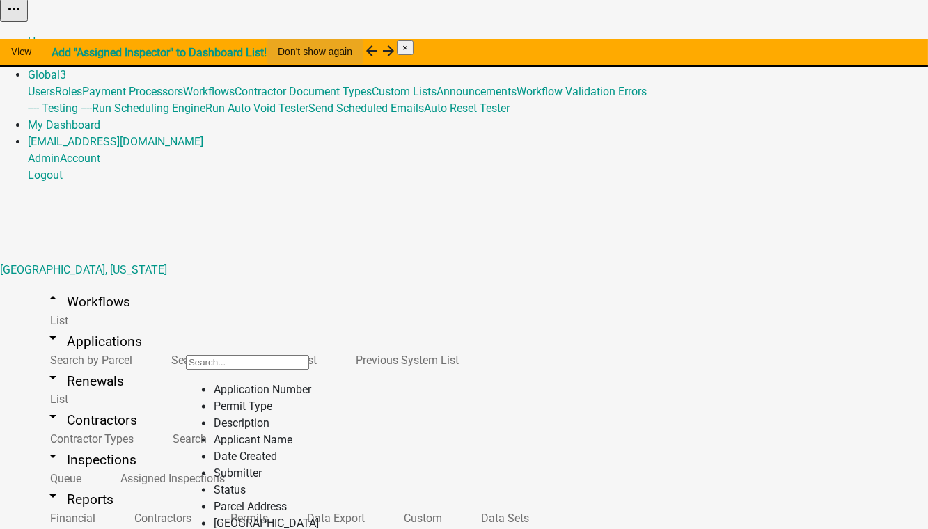
scroll to position [0, 0]
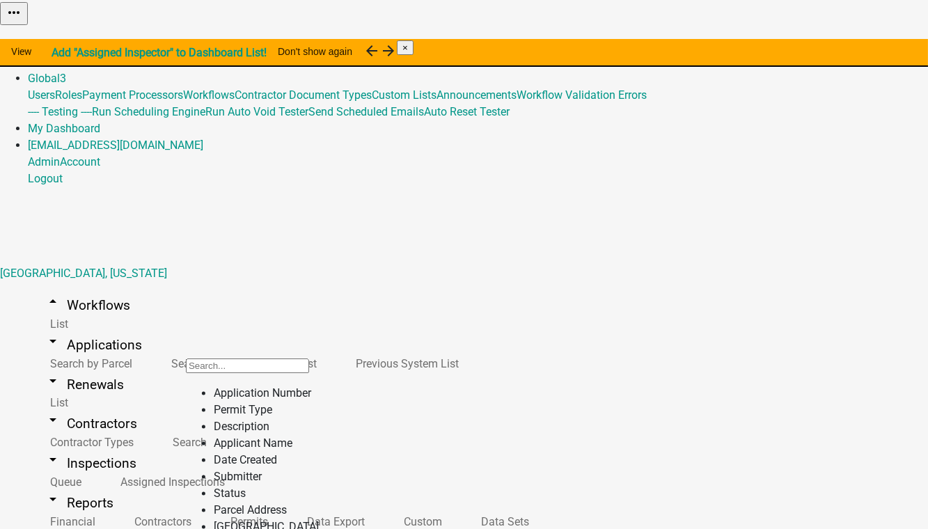
click at [60, 55] on link "Admin" at bounding box center [44, 61] width 32 height 13
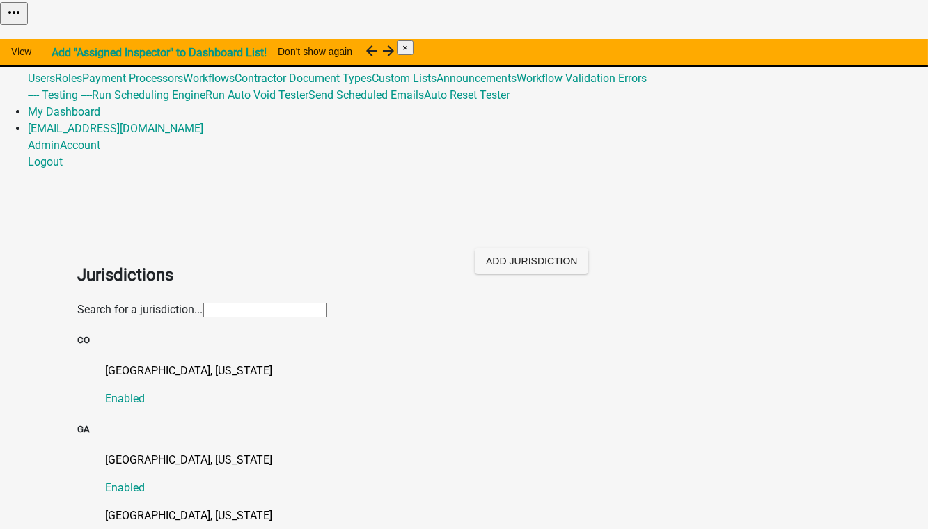
click at [117, 507] on p "Crawford County, Georgia" at bounding box center [478, 515] width 745 height 17
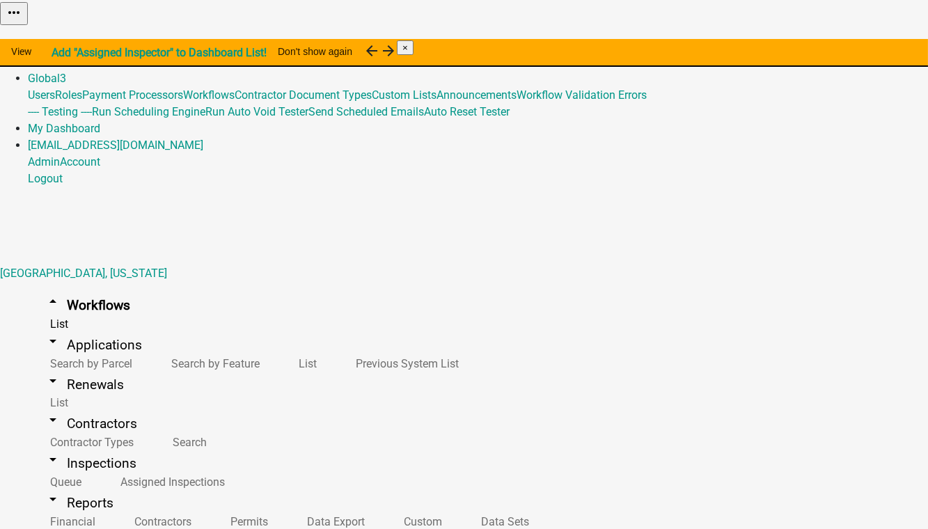
click at [60, 55] on link "Admin" at bounding box center [44, 61] width 32 height 13
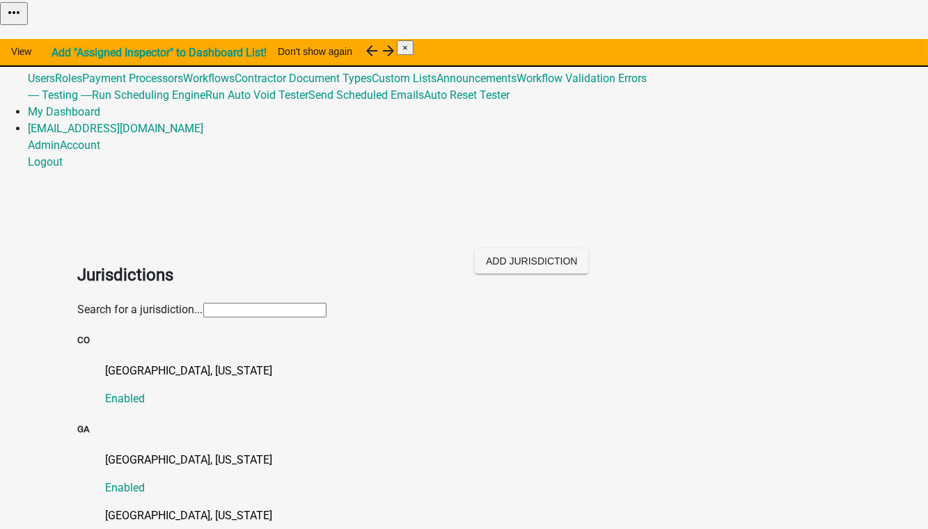
click at [206, 303] on input "text" at bounding box center [264, 310] width 123 height 15
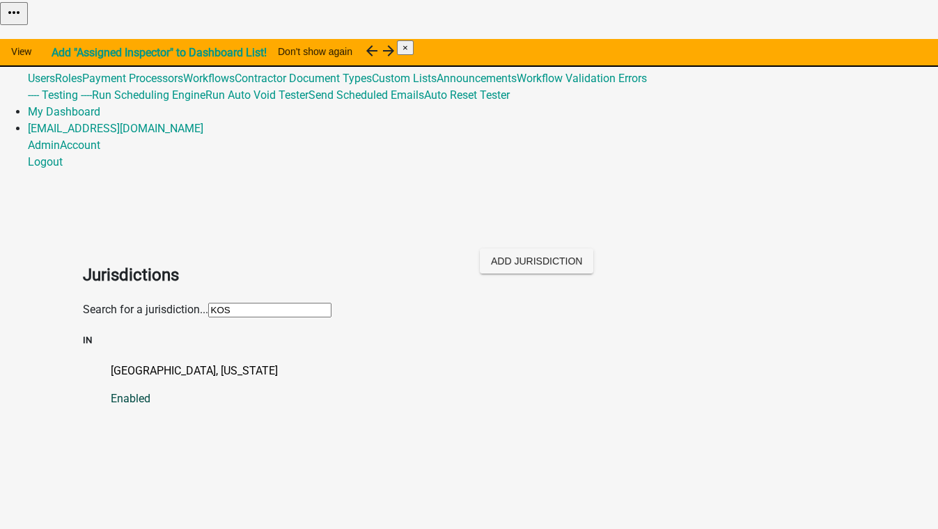
type input "KOS"
click at [111, 363] on p "Kosciusko County, Indiana" at bounding box center [483, 371] width 745 height 17
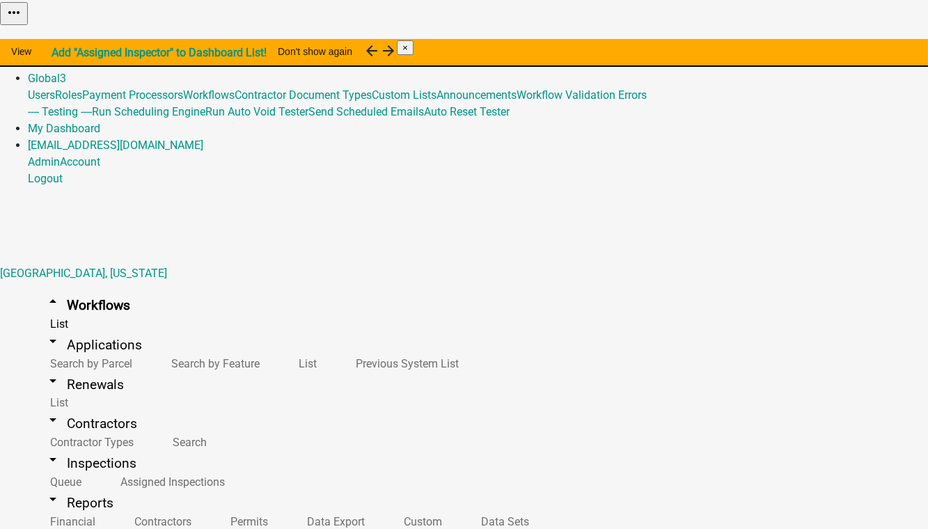
scroll to position [1645, 0]
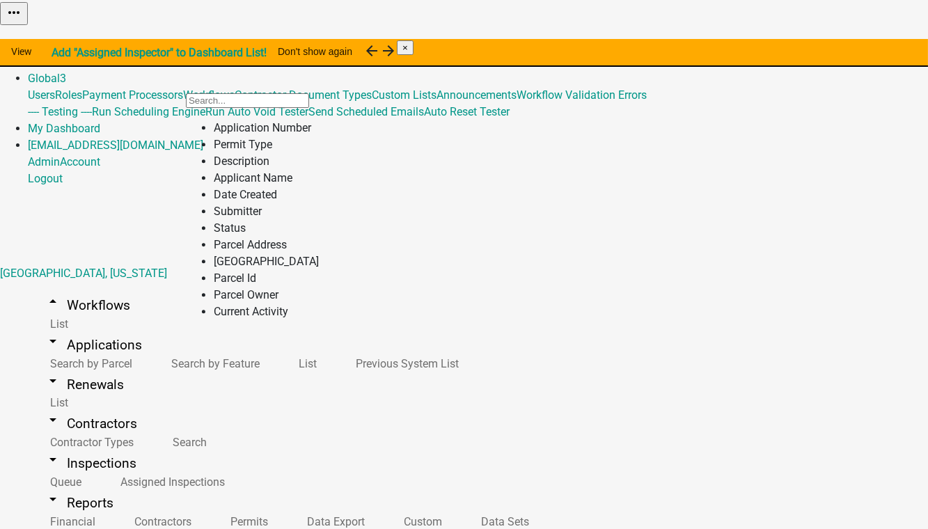
click at [216, 237] on li "Status" at bounding box center [266, 228] width 105 height 17
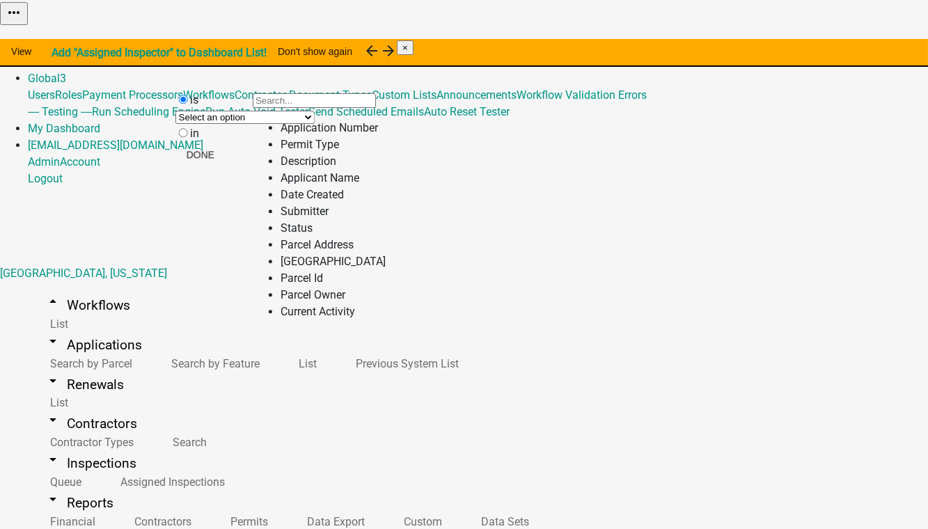
scroll to position [313, 0]
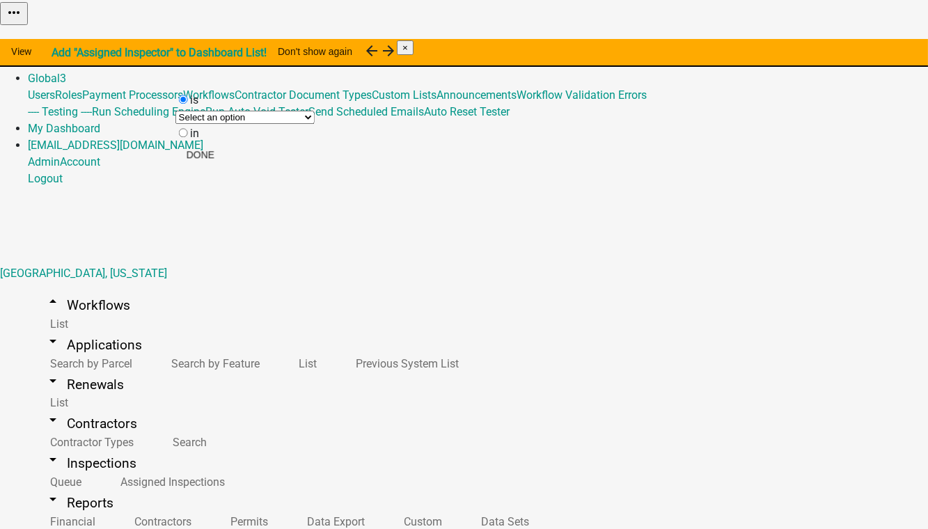
click at [188, 137] on input "in" at bounding box center [183, 132] width 9 height 9
radio input "true"
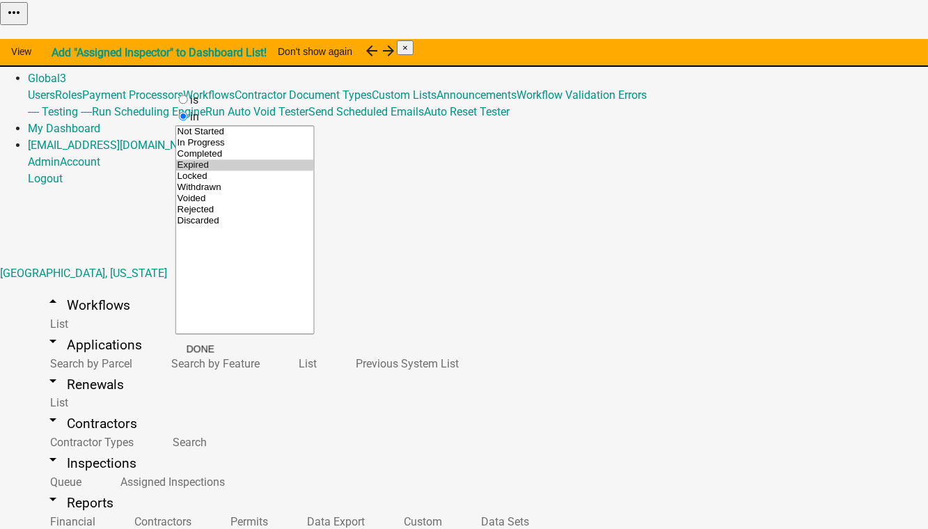
click at [202, 171] on option "Expired" at bounding box center [245, 164] width 138 height 11
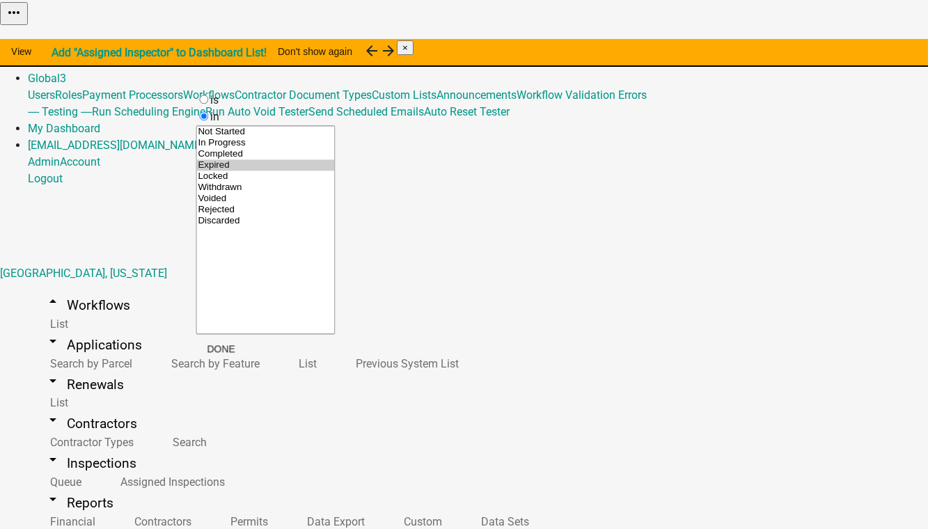
click at [208, 182] on option "Locked" at bounding box center [265, 176] width 138 height 11
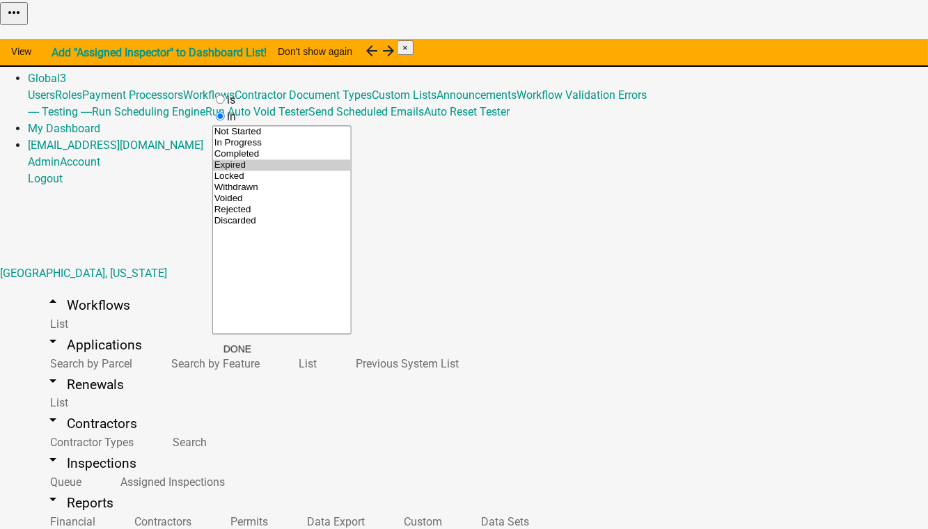
select select "4: '6'"
click at [248, 193] on option "Withdrawn" at bounding box center [282, 187] width 138 height 11
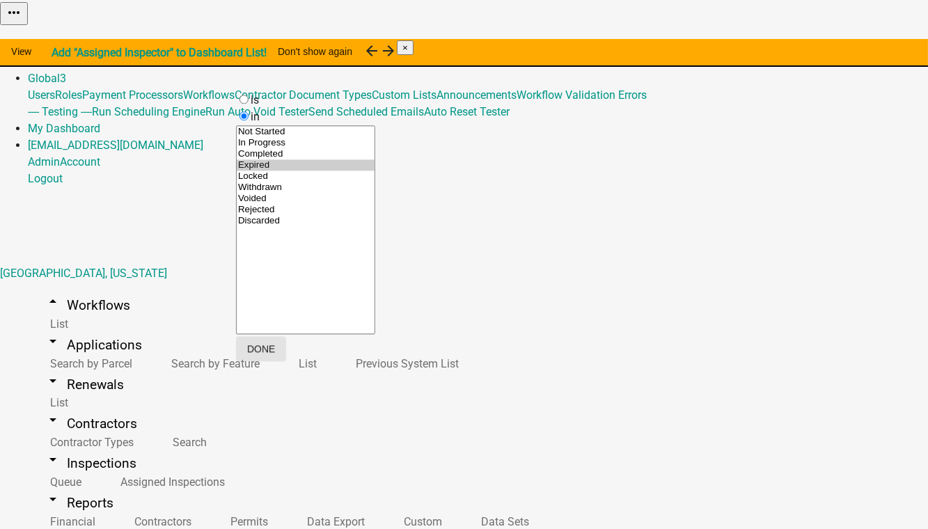
click at [286, 348] on button "Done" at bounding box center [261, 348] width 50 height 25
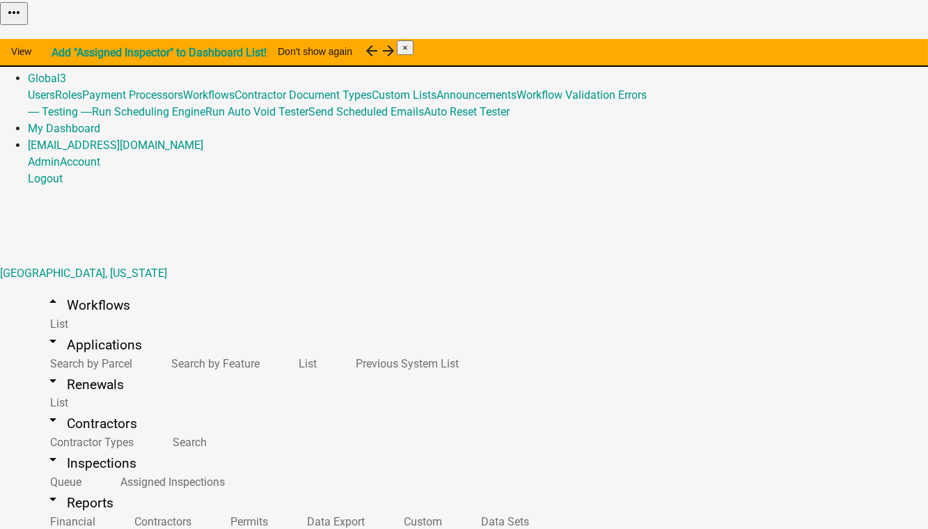
scroll to position [0, 0]
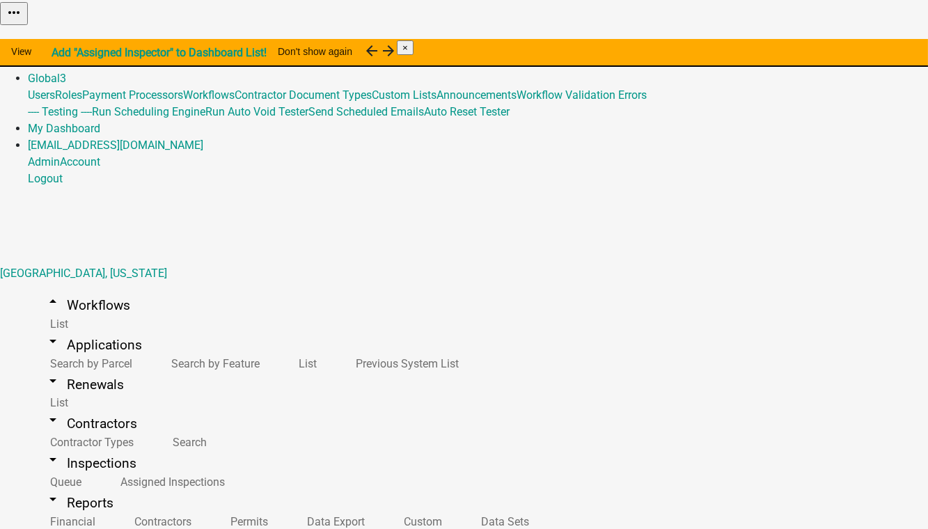
click at [60, 55] on link "Admin" at bounding box center [44, 61] width 32 height 13
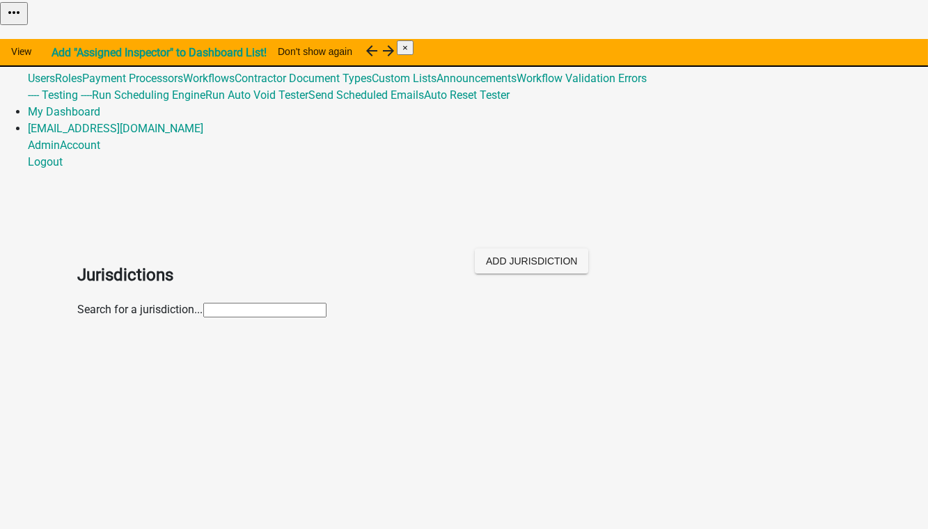
click at [219, 303] on input "text" at bounding box center [264, 310] width 123 height 15
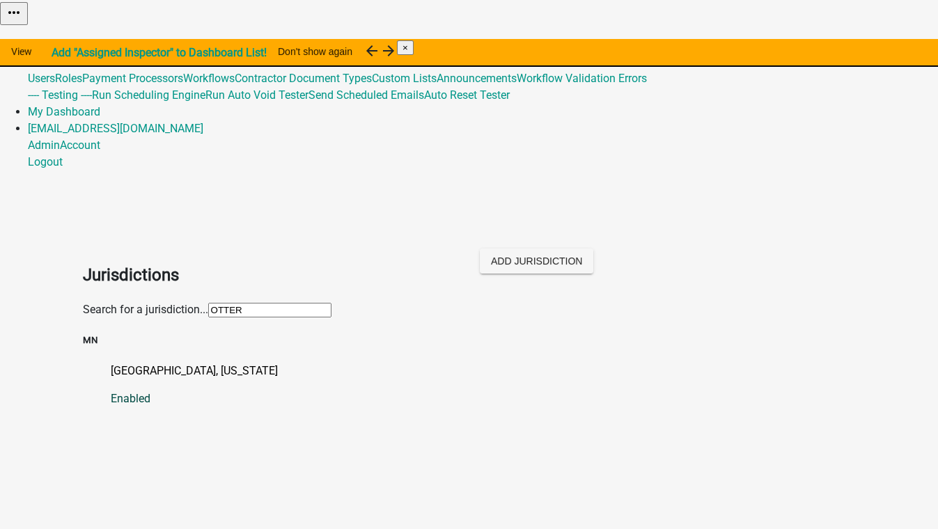
type input "OTTER"
click at [111, 363] on p "Otter Tail County, Minnesota" at bounding box center [483, 371] width 745 height 17
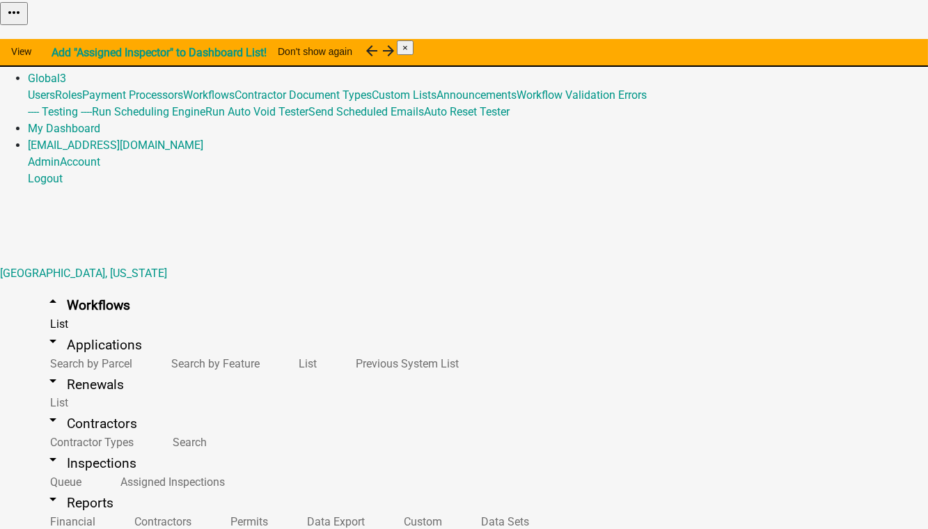
scroll to position [253, 0]
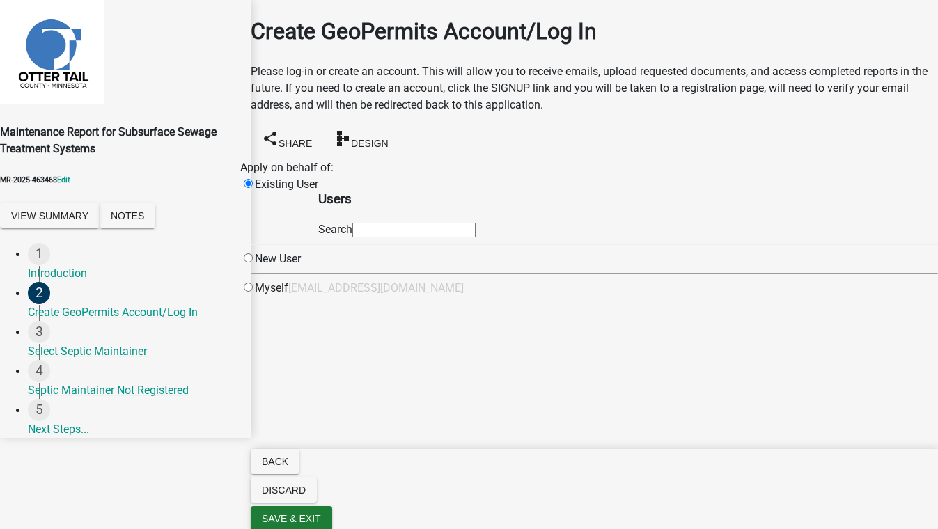
click at [449, 237] on input "text" at bounding box center [413, 230] width 123 height 15
type input "test1"
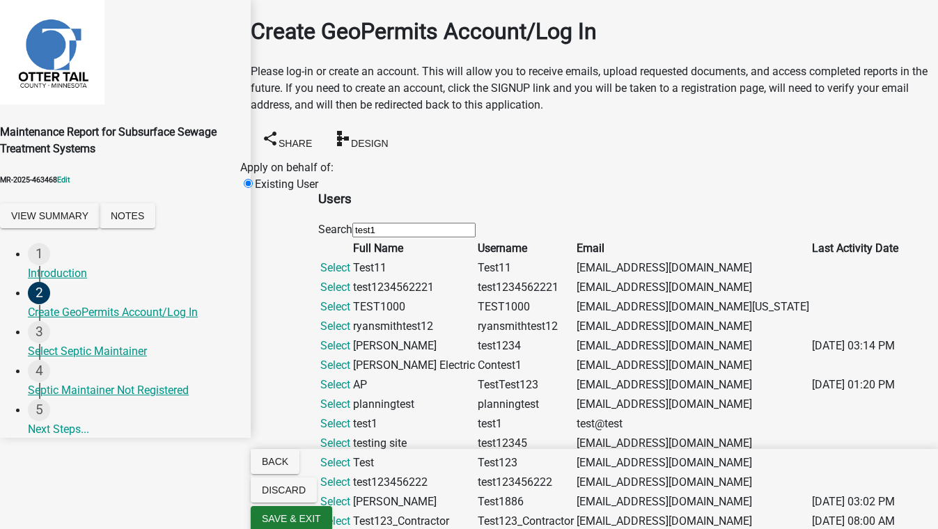
scroll to position [379, 0]
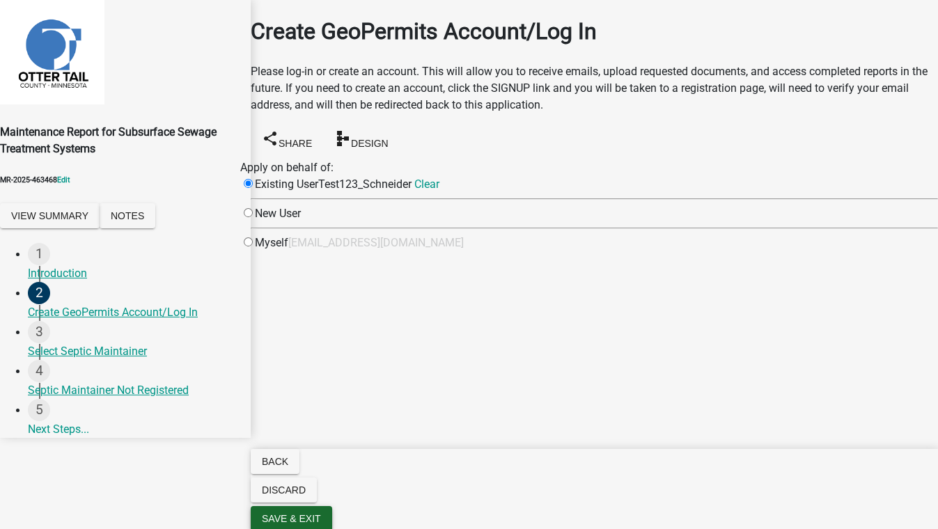
scroll to position [0, 0]
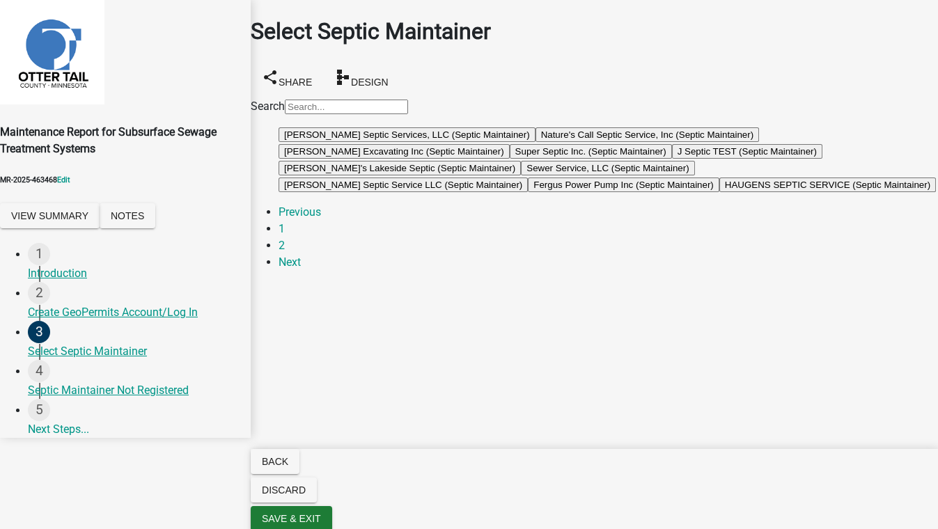
click at [535, 142] on button "Nature's Call Septic Service, Inc (Septic Maintainer)" at bounding box center [647, 134] width 224 height 15
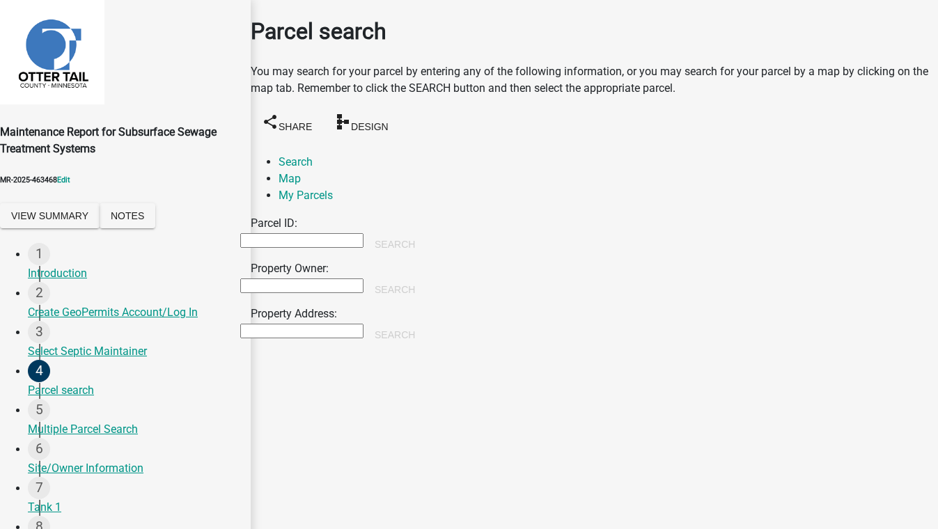
click at [312, 278] on input "Property Owner:" at bounding box center [301, 285] width 123 height 15
type input "smith"
click at [426, 277] on button "Search" at bounding box center [394, 289] width 63 height 25
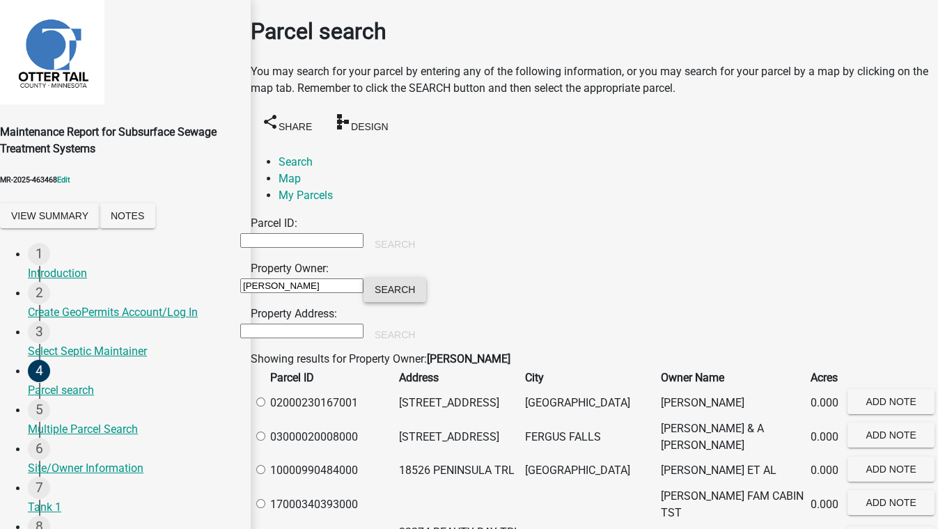
scroll to position [4430, 0]
radio input "true"
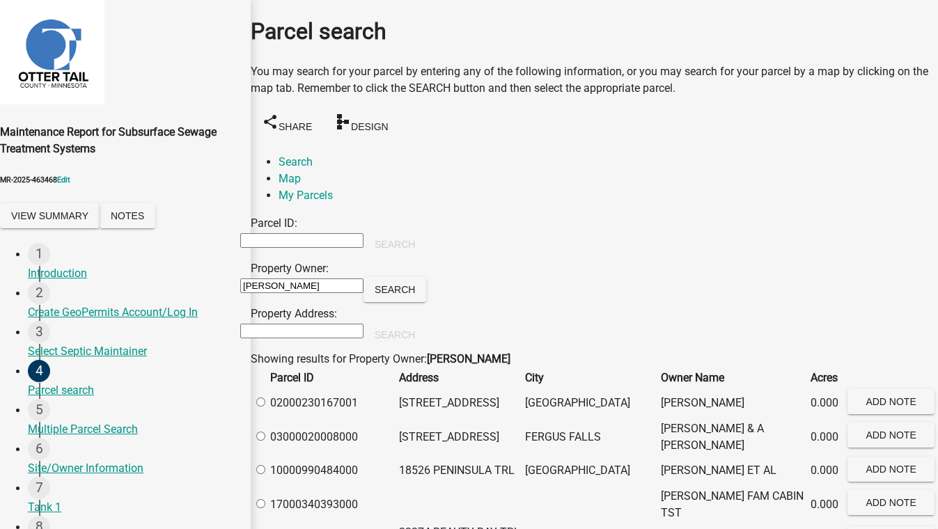
scroll to position [0, 0]
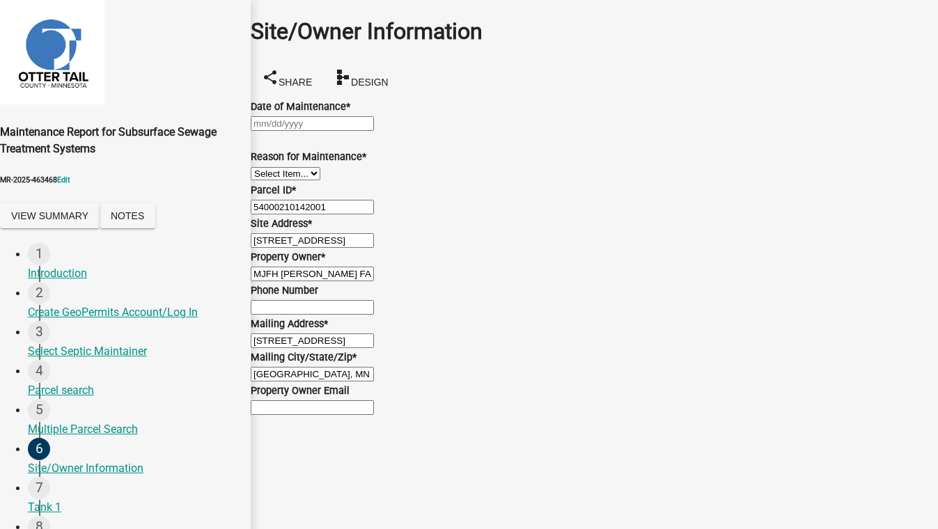
click at [361, 132] on div at bounding box center [594, 123] width 687 height 17
select select "8"
select select "2025"
click at [265, 278] on div "18" at bounding box center [254, 289] width 22 height 22
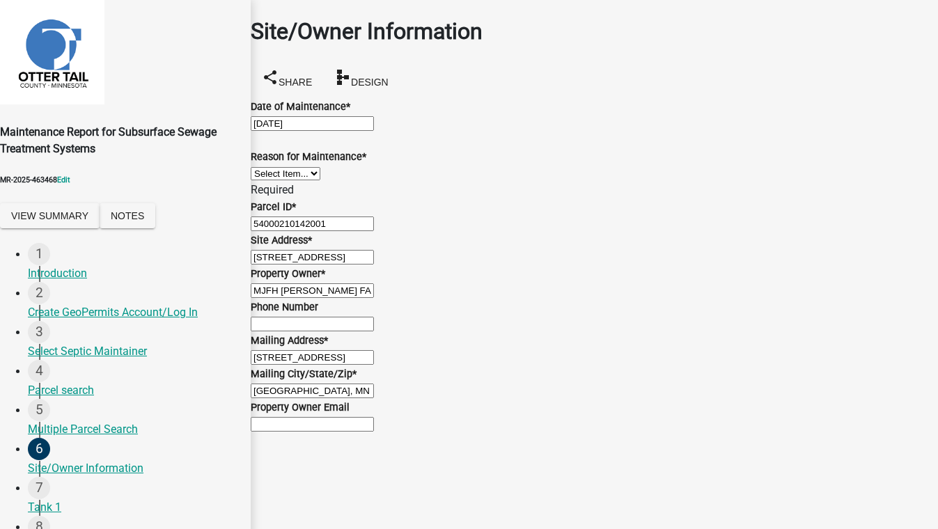
scroll to position [376, 0]
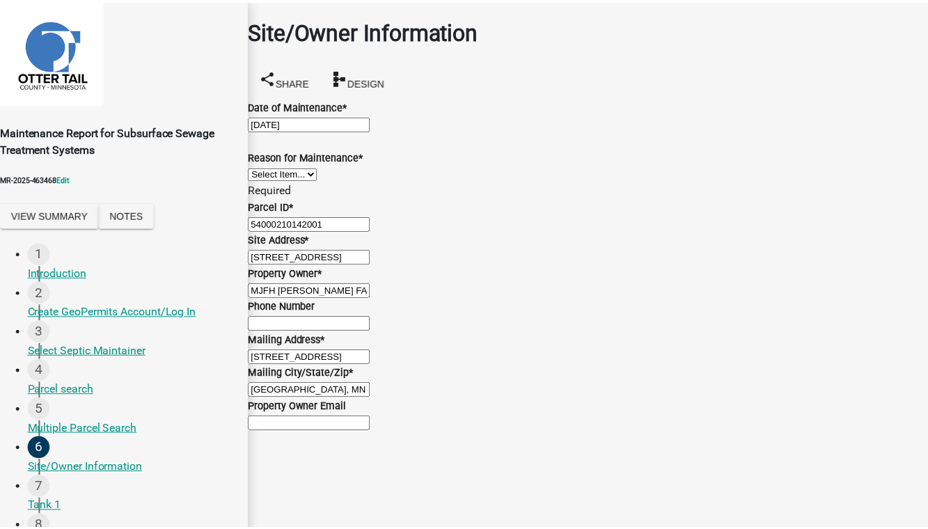
scroll to position [0, 0]
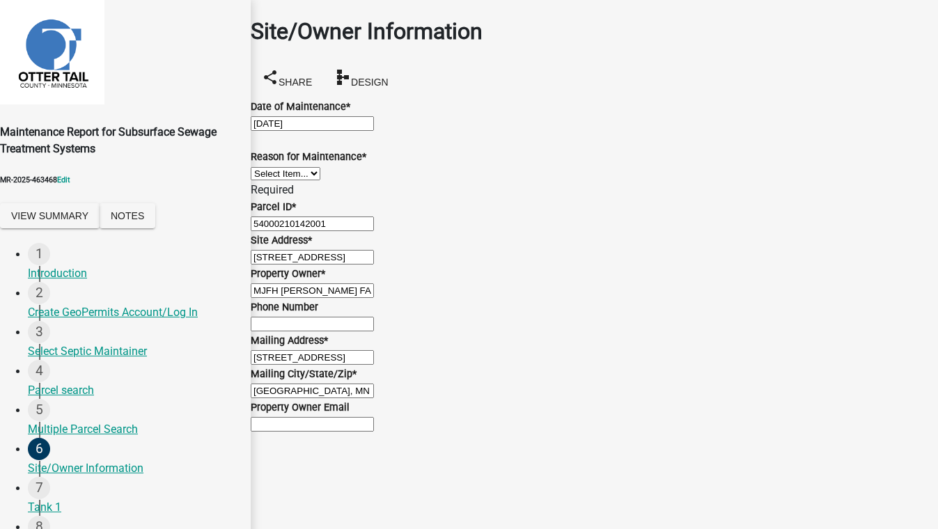
click at [320, 180] on select "Select Item... Called Routine Other" at bounding box center [286, 173] width 70 height 13
click at [267, 180] on select "Select Item... Called Routine Other" at bounding box center [286, 173] width 70 height 13
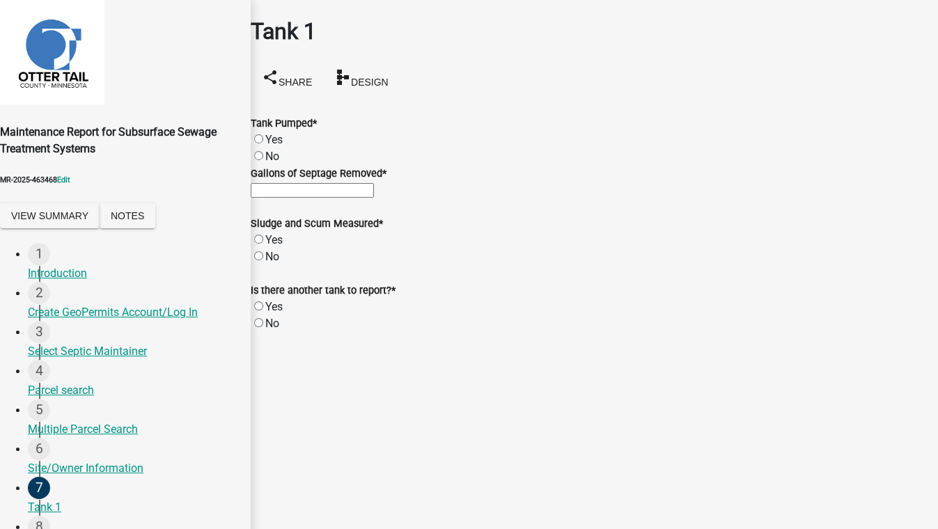
click at [276, 133] on label "Yes" at bounding box center [273, 139] width 17 height 13
click at [263, 134] on input "Yes" at bounding box center [258, 138] width 9 height 9
click at [274, 246] on label "Yes" at bounding box center [273, 239] width 17 height 13
click at [263, 244] on input "Yes" at bounding box center [258, 239] width 9 height 9
click at [272, 313] on label "Yes" at bounding box center [273, 306] width 17 height 13
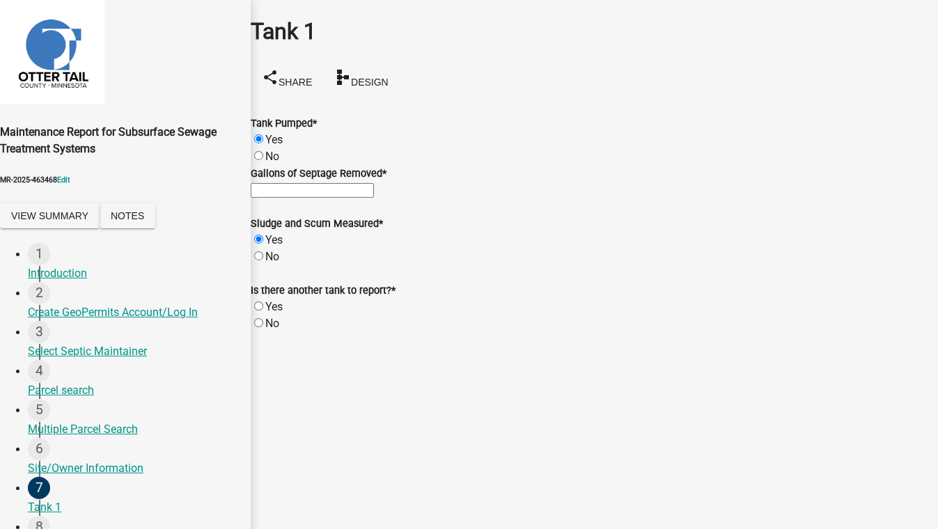
click at [263, 310] on input "Yes" at bounding box center [258, 305] width 9 height 9
click at [879, 487] on button "Save & Exit" at bounding box center [908, 494] width 59 height 15
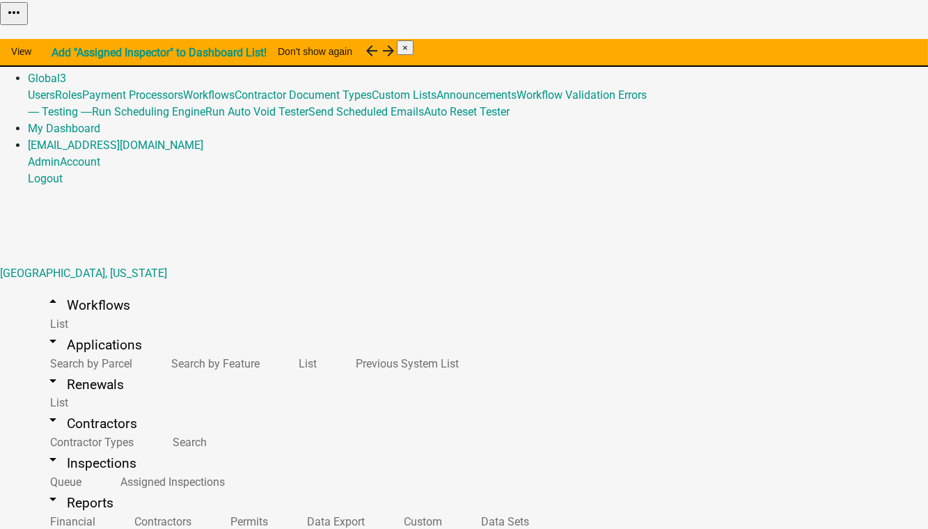
scroll to position [696, 0]
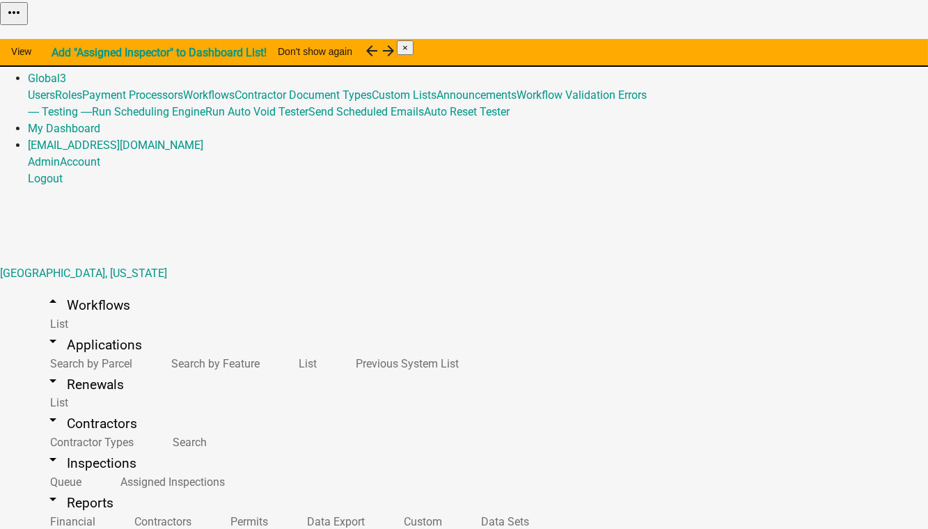
scroll to position [506, 0]
click at [60, 55] on link "Admin" at bounding box center [44, 61] width 32 height 13
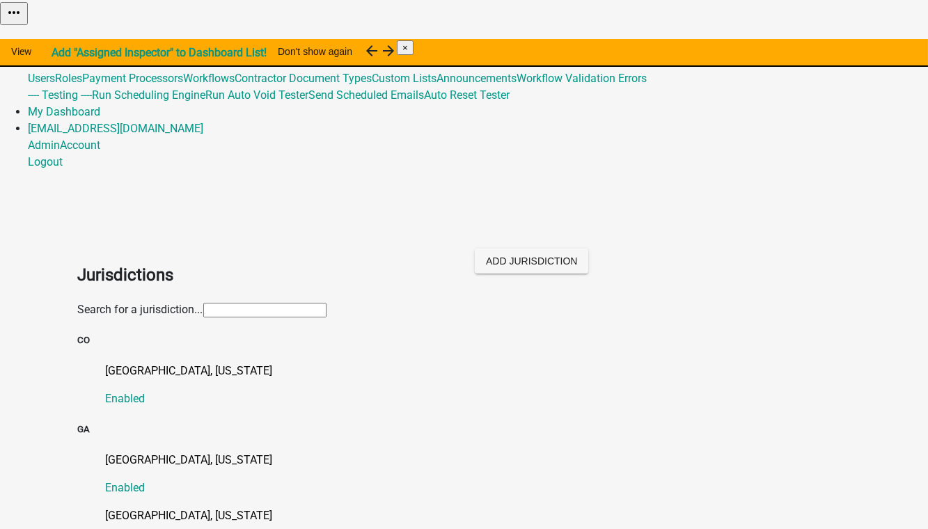
click at [203, 303] on input "text" at bounding box center [264, 310] width 123 height 15
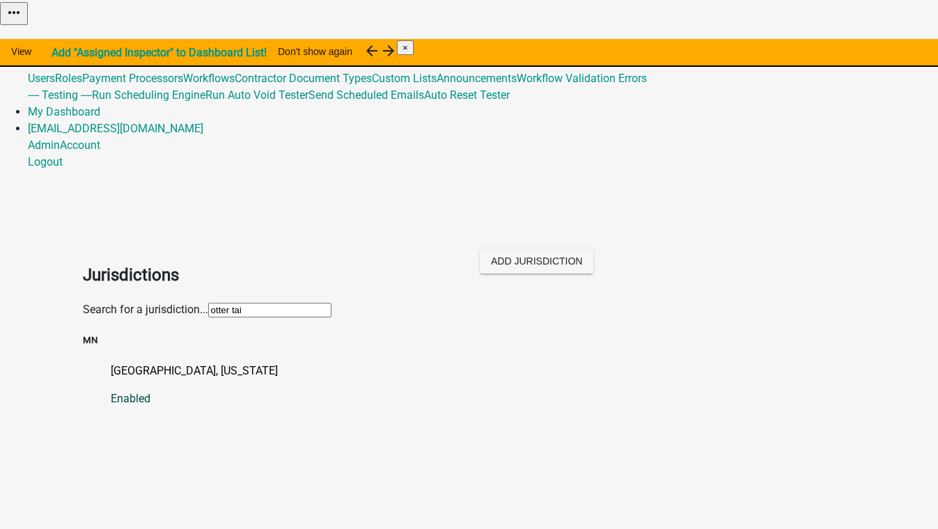
click at [129, 363] on p "Otter Tail County, Minnesota" at bounding box center [483, 371] width 745 height 17
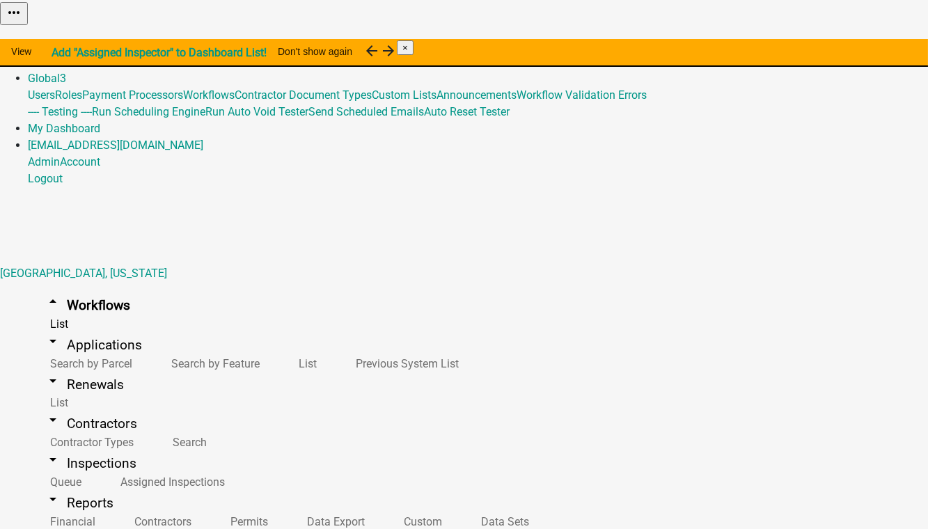
scroll to position [253, 0]
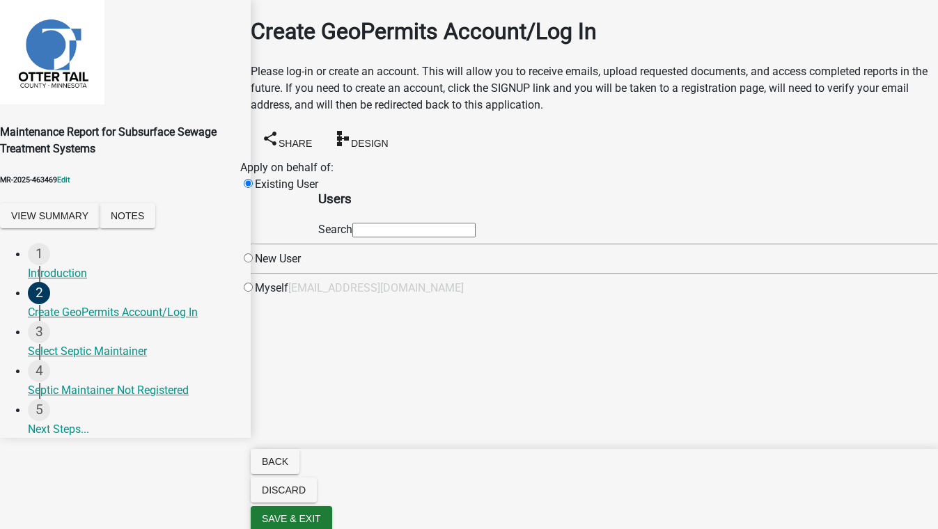
click at [475, 237] on input "text" at bounding box center [413, 230] width 123 height 15
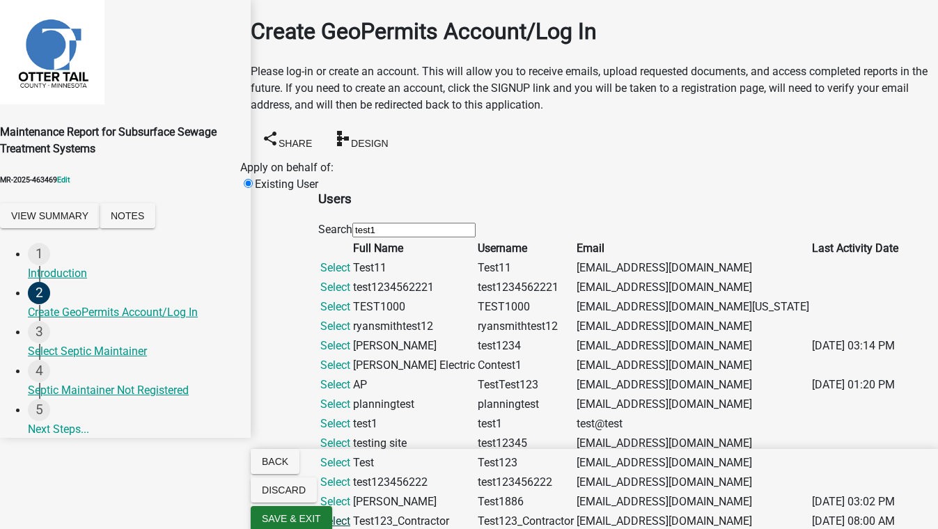
scroll to position [443, 0]
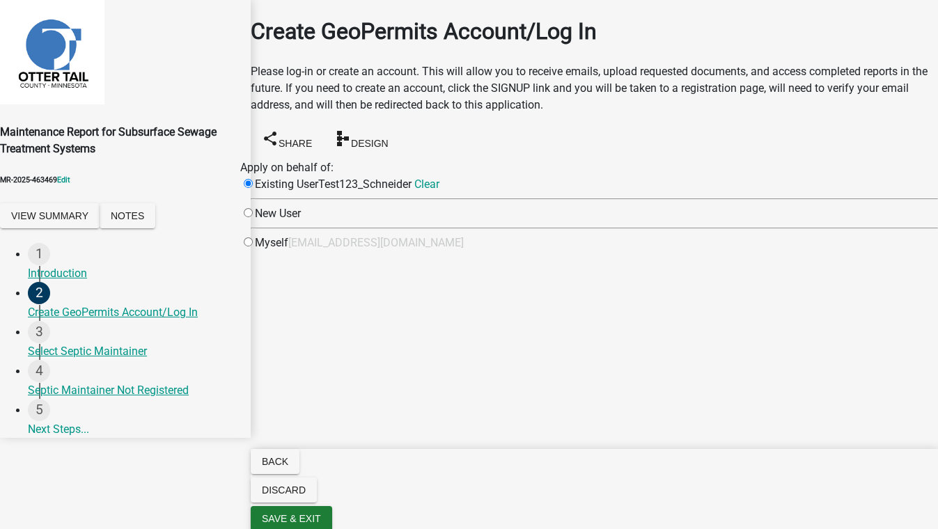
scroll to position [0, 0]
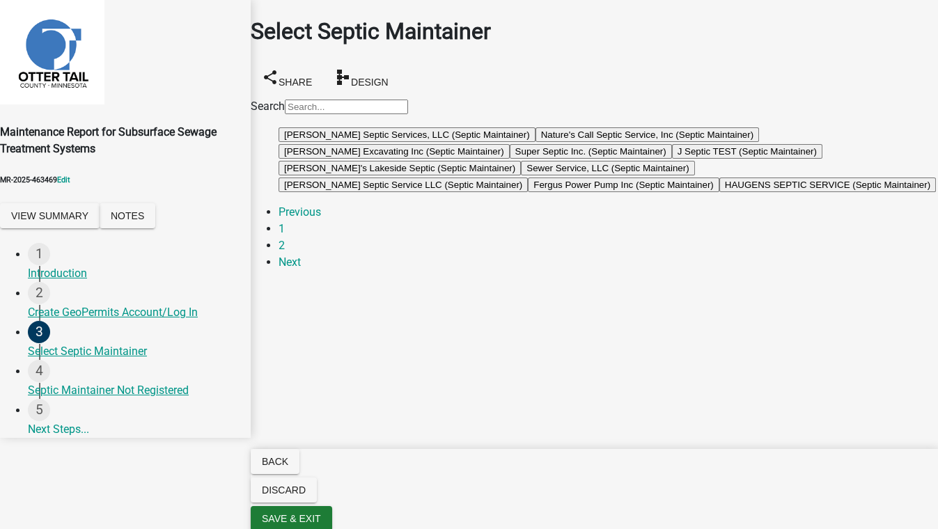
click at [344, 175] on button "Bob's Lakeside Septic (Septic Maintainer)" at bounding box center [399, 168] width 242 height 15
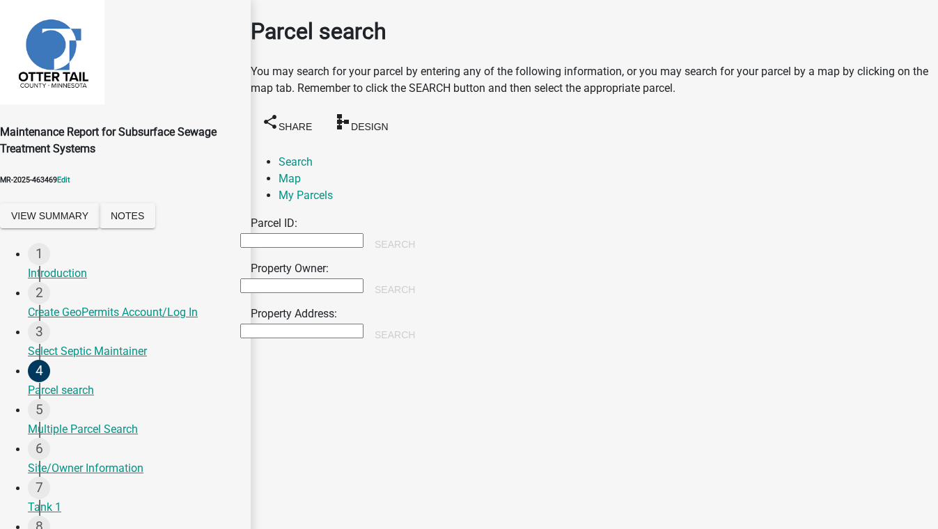
click at [363, 278] on input "Property Owner:" at bounding box center [301, 285] width 123 height 15
click at [426, 277] on button "Search" at bounding box center [394, 289] width 63 height 25
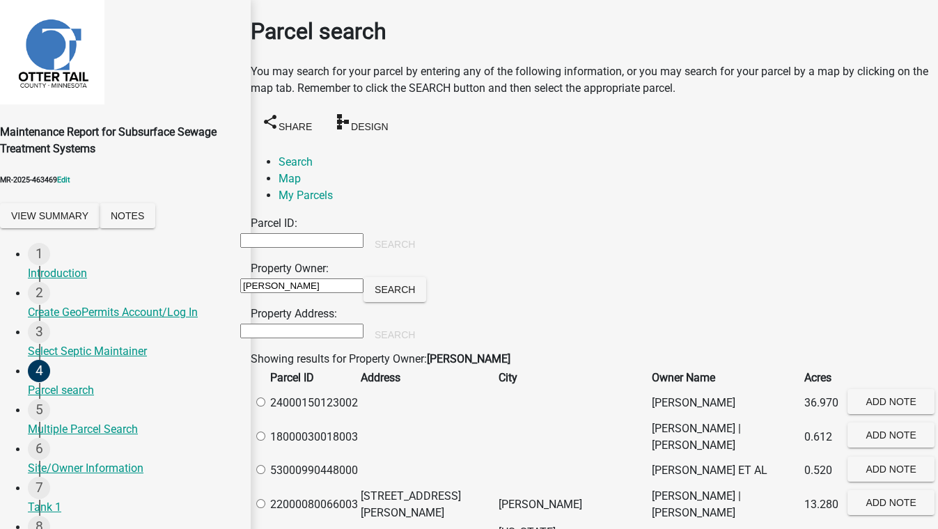
click at [267, 406] on label at bounding box center [267, 402] width 0 height 13
click at [265, 406] on input "radio" at bounding box center [260, 402] width 9 height 9
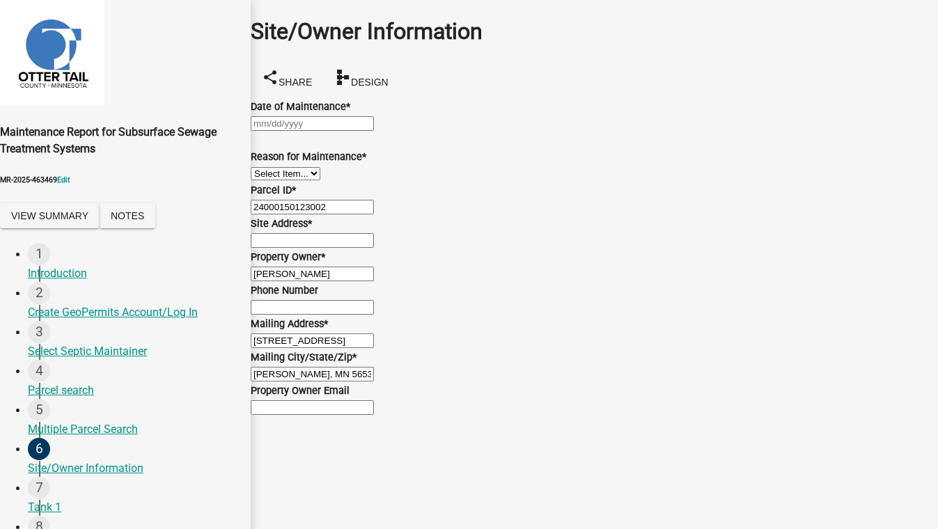
click at [326, 132] on div at bounding box center [594, 123] width 687 height 17
click at [265, 278] on div "18" at bounding box center [254, 289] width 22 height 22
click at [320, 180] on select "Select Item... Called Routine Other" at bounding box center [286, 173] width 70 height 13
click at [267, 180] on select "Select Item... Called Routine Other" at bounding box center [286, 173] width 70 height 13
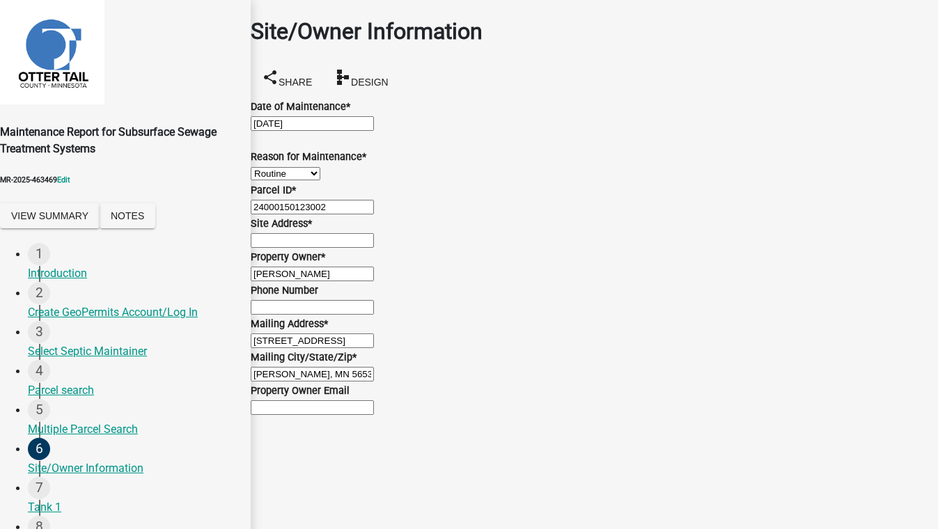
click at [330, 215] on wm-data-entity-input "Site Address *" at bounding box center [594, 231] width 687 height 33
drag, startPoint x: 334, startPoint y: 186, endPoint x: 332, endPoint y: 195, distance: 9.3
click at [334, 233] on input "Site Address *" at bounding box center [312, 240] width 123 height 15
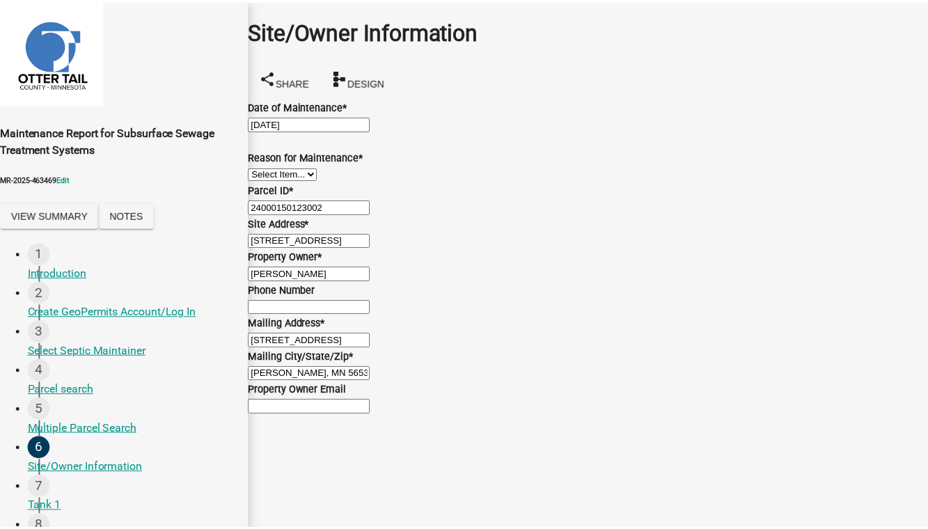
scroll to position [0, 0]
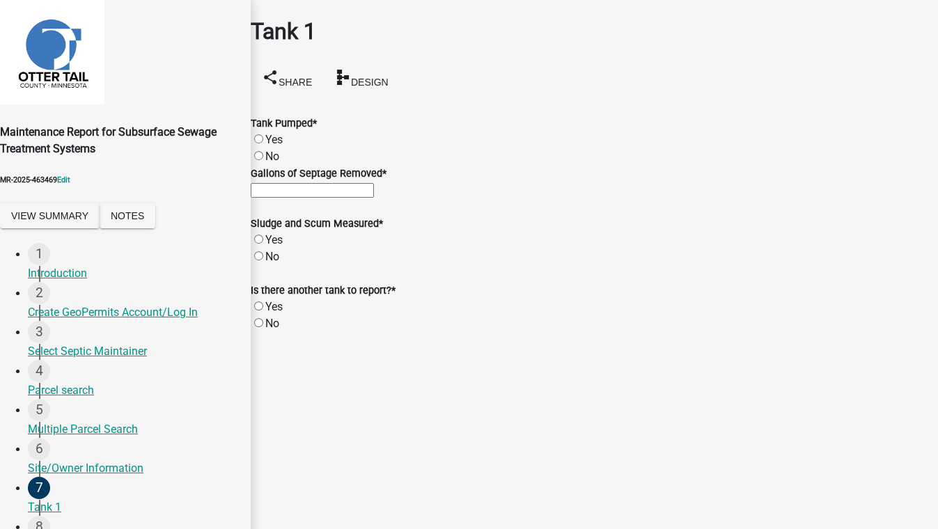
click at [272, 133] on label "Yes" at bounding box center [273, 139] width 17 height 13
click at [263, 134] on input "Yes" at bounding box center [258, 138] width 9 height 9
click at [879, 487] on button "Save & Exit" at bounding box center [908, 494] width 59 height 15
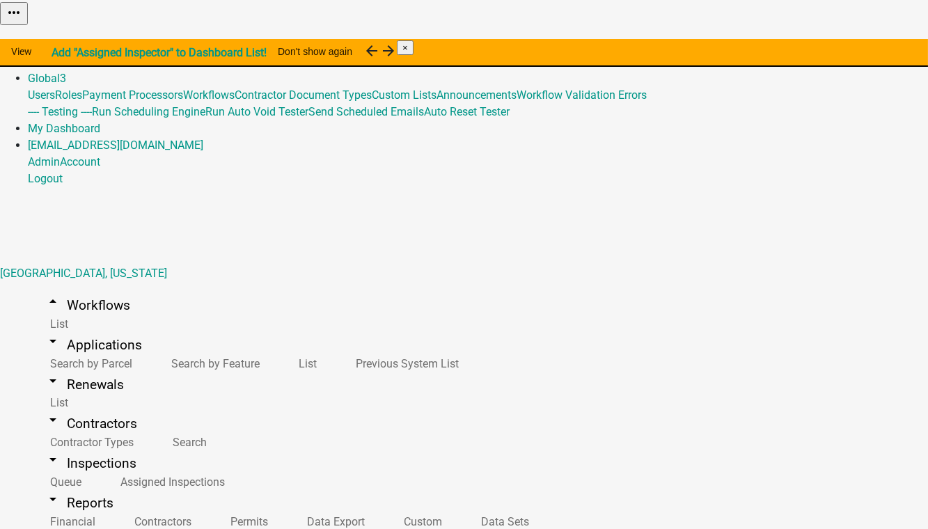
scroll to position [506, 0]
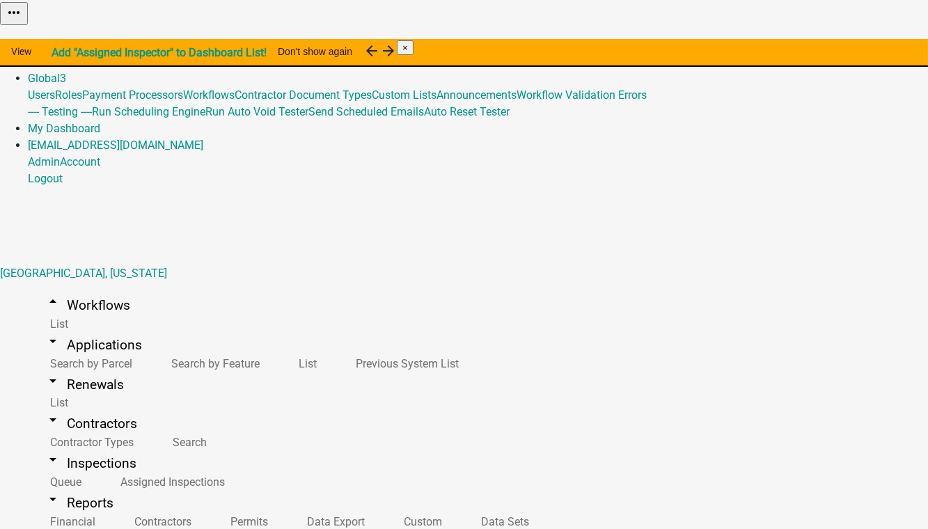
scroll to position [443, 0]
click at [78, 289] on link "arrow_drop_up Workflows" at bounding box center [87, 305] width 119 height 33
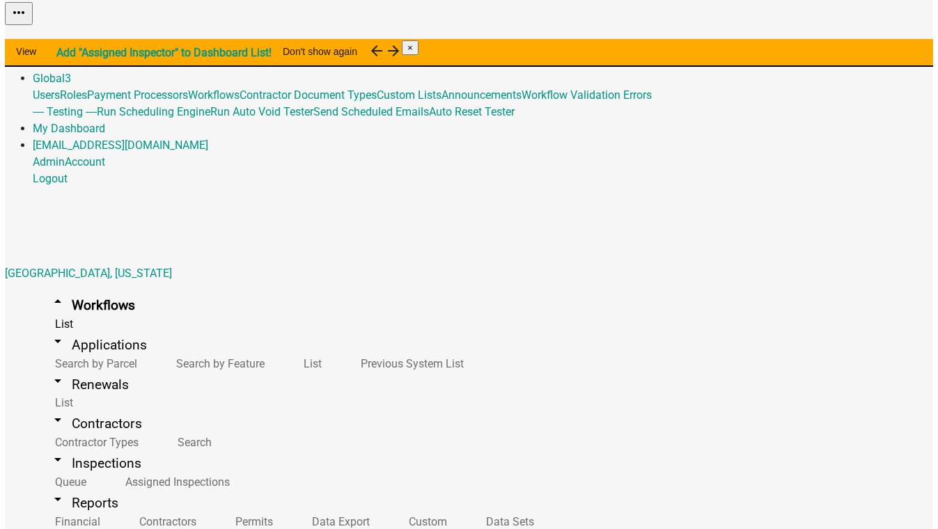
scroll to position [443, 0]
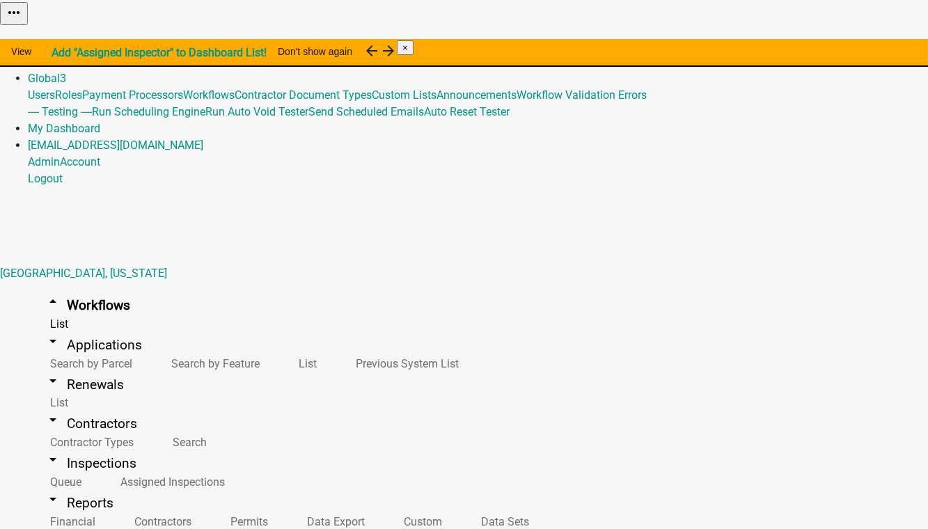
click at [850, 42] on button "Start Application" at bounding box center [889, 35] width 78 height 15
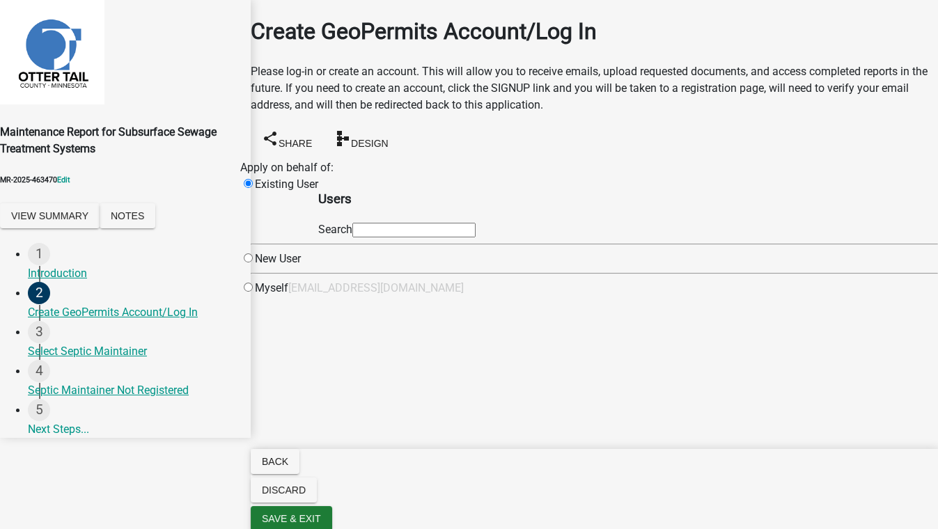
click at [462, 234] on input "text" at bounding box center [413, 230] width 123 height 15
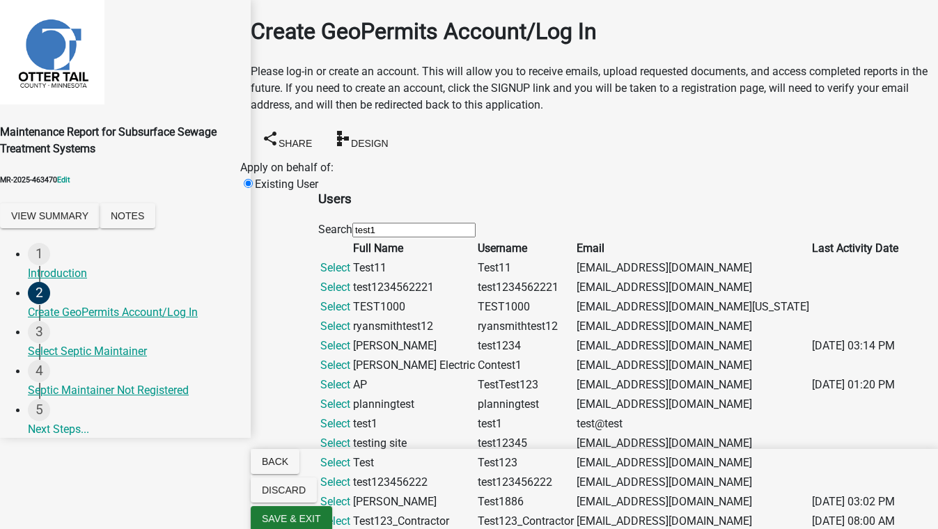
scroll to position [443, 0]
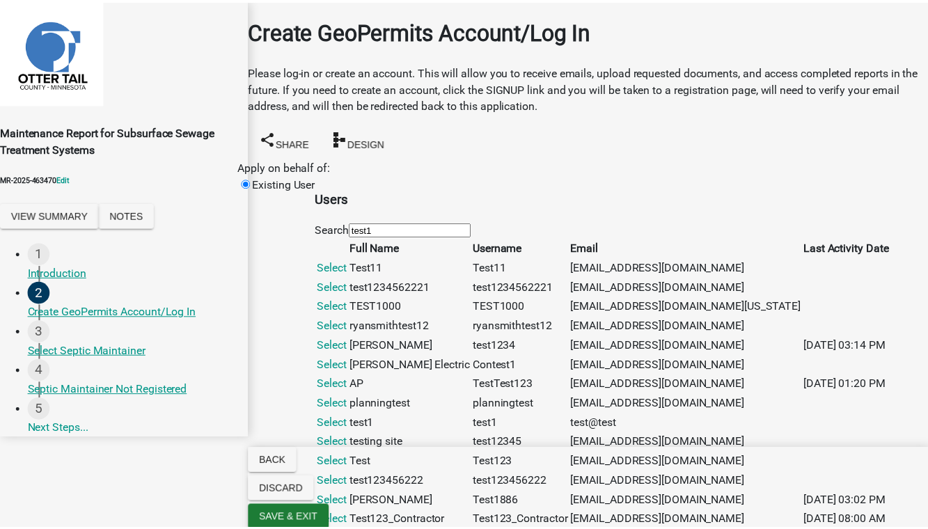
scroll to position [0, 0]
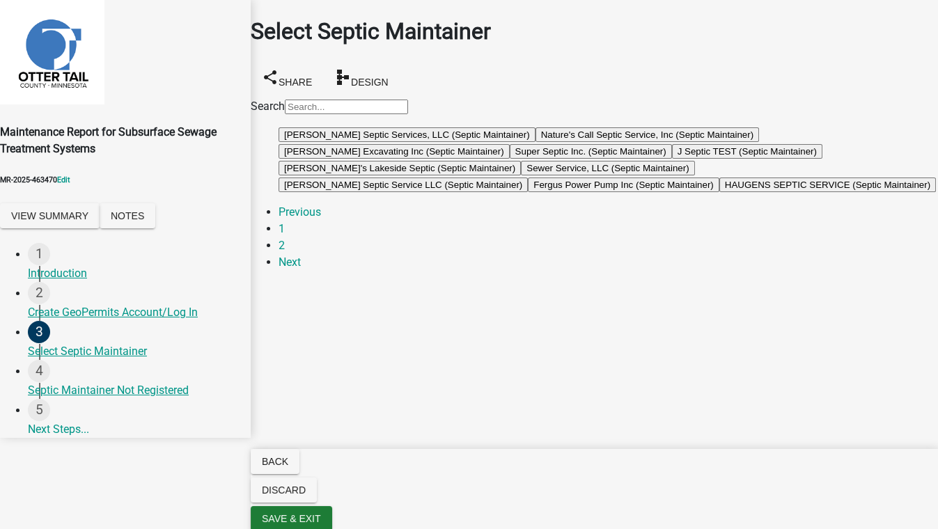
click at [442, 175] on button "Bob's Lakeside Septic (Septic Maintainer)" at bounding box center [399, 168] width 242 height 15
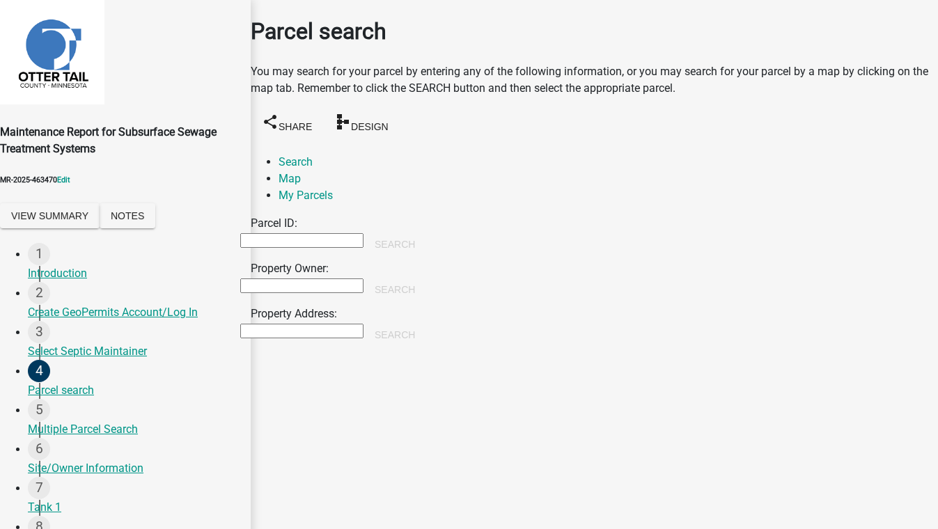
click at [879, 487] on button "Save & Exit" at bounding box center [908, 494] width 59 height 15
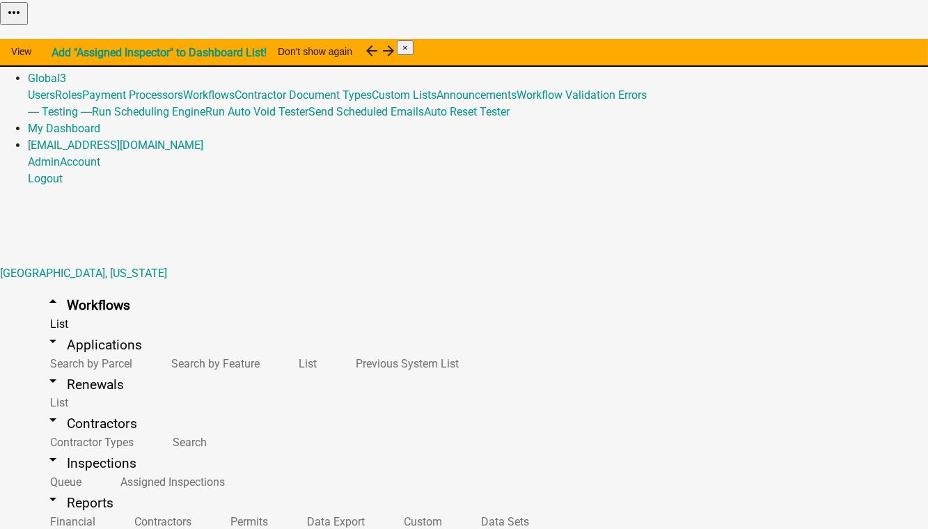
scroll to position [253, 0]
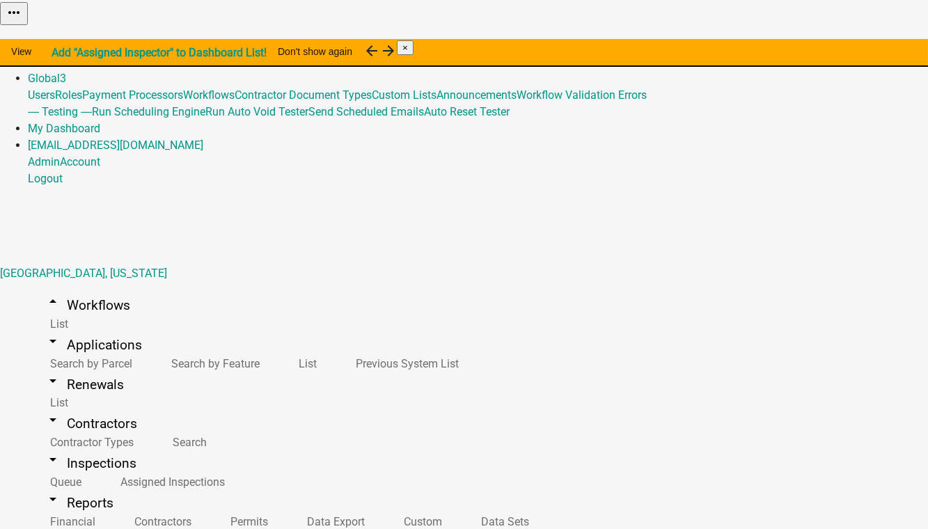
scroll to position [633, 0]
drag, startPoint x: 226, startPoint y: 214, endPoint x: 230, endPoint y: 228, distance: 15.2
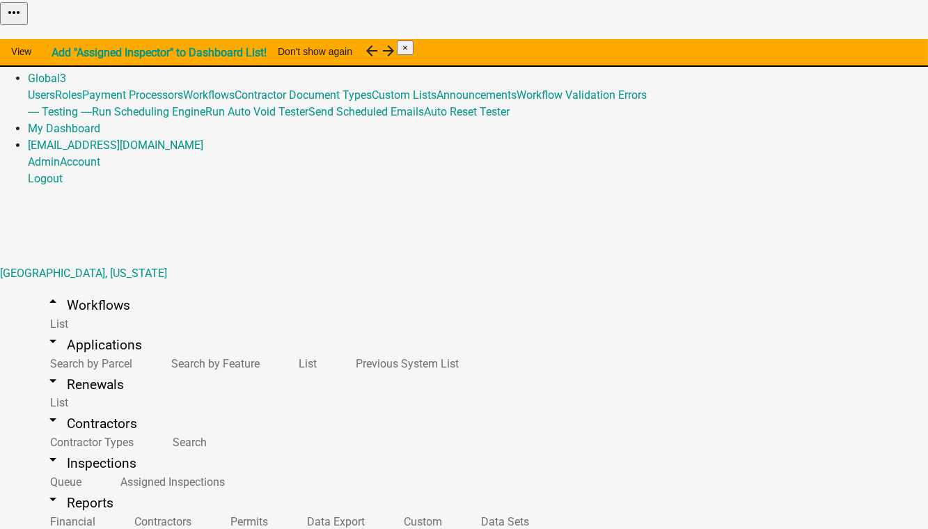
scroll to position [506, 0]
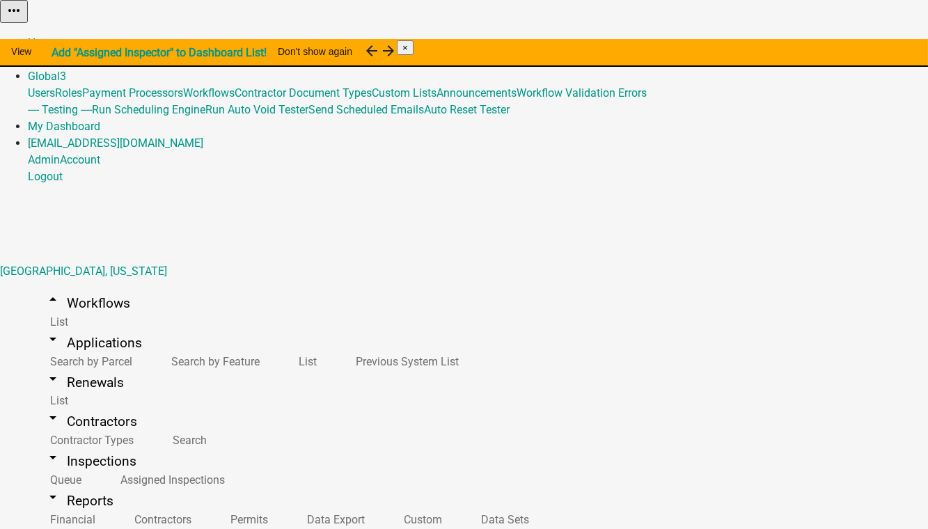
scroll to position [759, 0]
drag, startPoint x: 230, startPoint y: 321, endPoint x: 233, endPoint y: 312, distance: 9.3
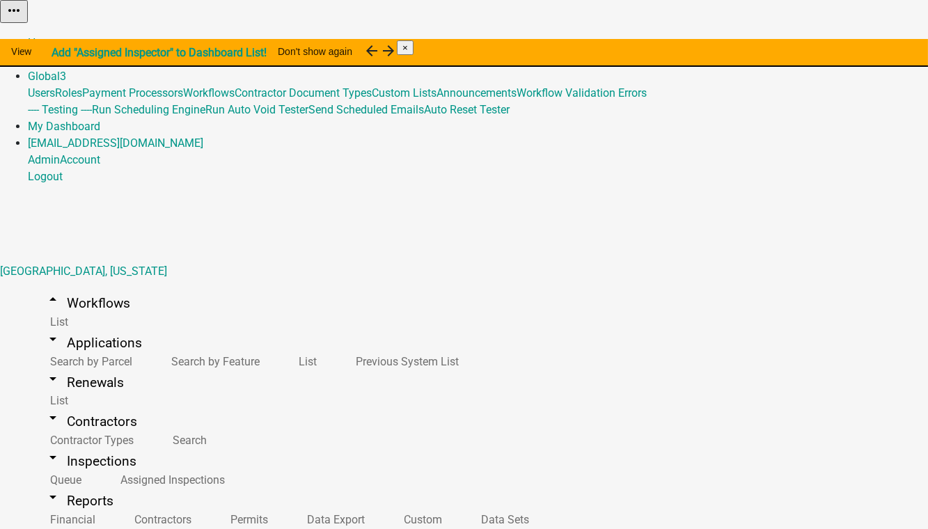
scroll to position [379, 0]
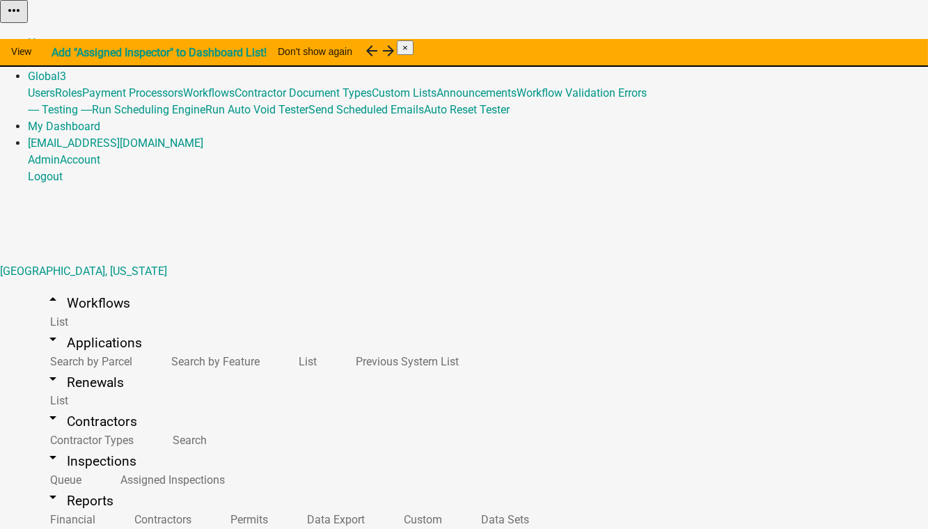
scroll to position [633, 0]
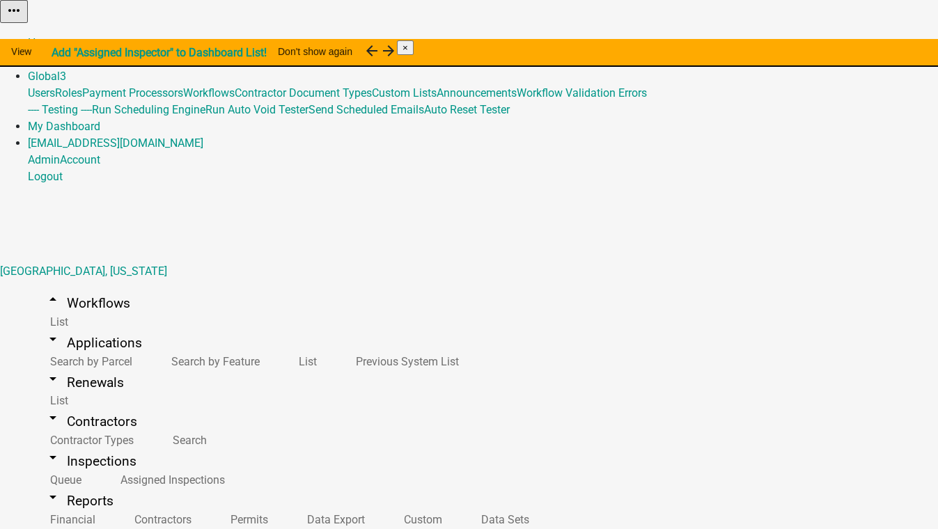
click at [264, 354] on body "Internet Explorer does NOT work with GeoPermits. Get a new browser for more sec…" at bounding box center [469, 264] width 938 height 529
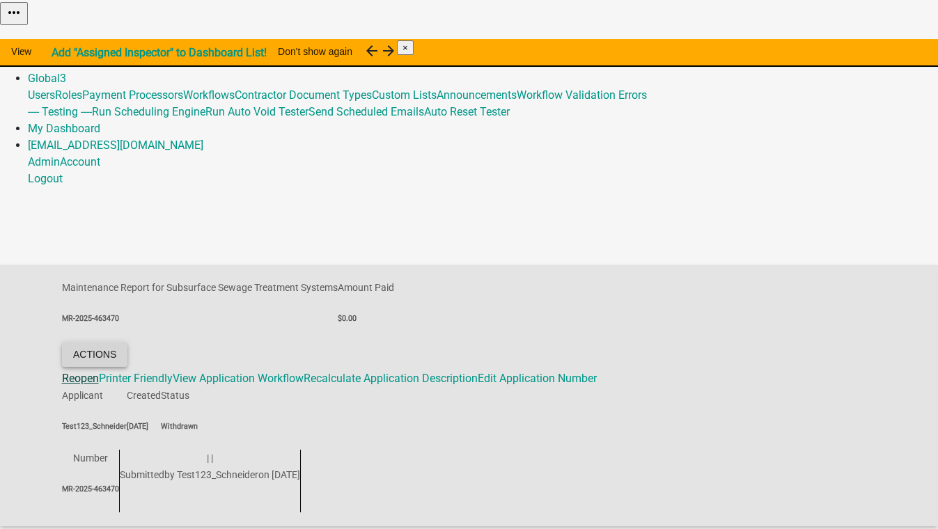
click at [127, 342] on button "Actions" at bounding box center [94, 354] width 65 height 25
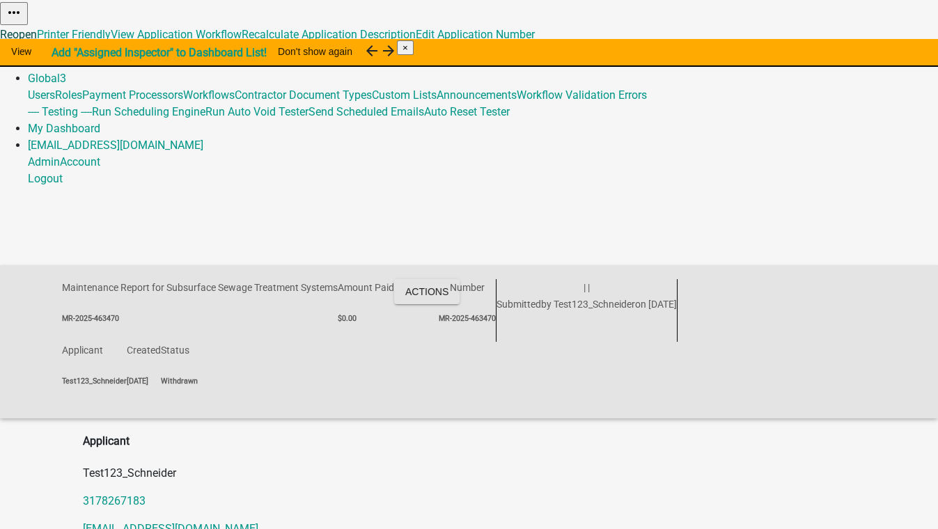
click at [37, 41] on link "Reopen" at bounding box center [18, 34] width 37 height 13
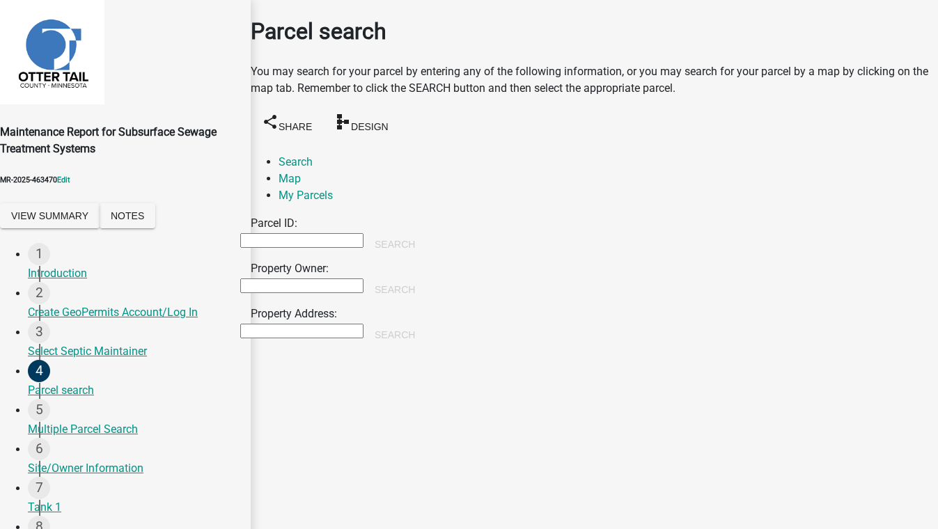
click at [879, 487] on button "Save & Exit" at bounding box center [908, 494] width 59 height 15
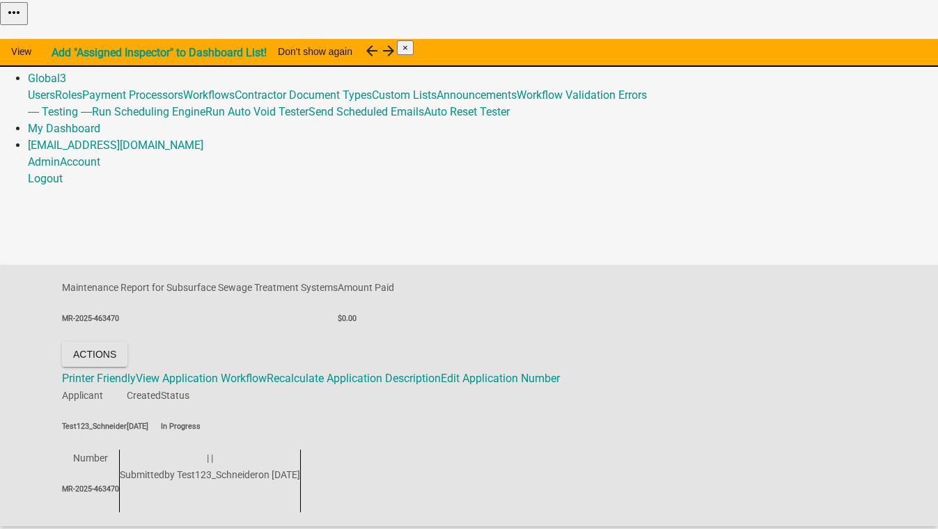
click at [60, 55] on link "Admin" at bounding box center [44, 61] width 32 height 13
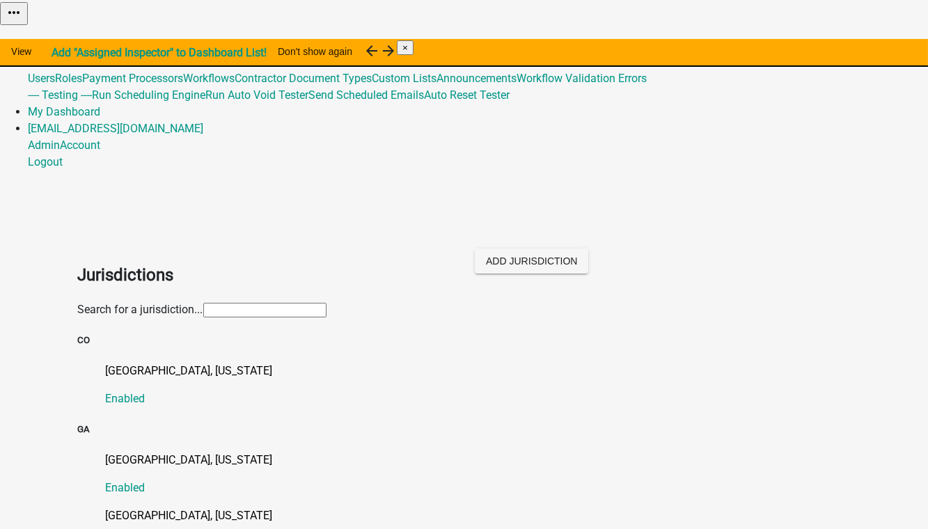
click at [205, 303] on input "text" at bounding box center [264, 310] width 123 height 15
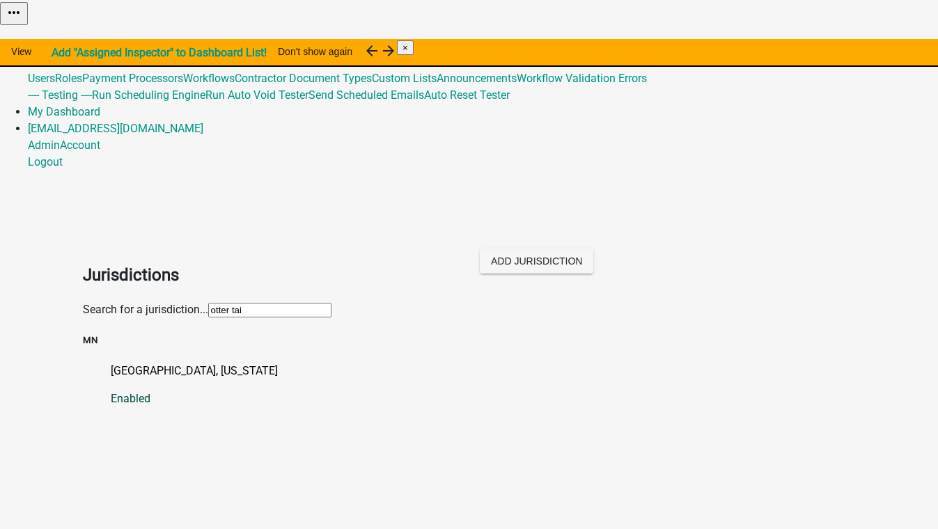
click at [155, 363] on p "Otter Tail County, Minnesota" at bounding box center [483, 371] width 745 height 17
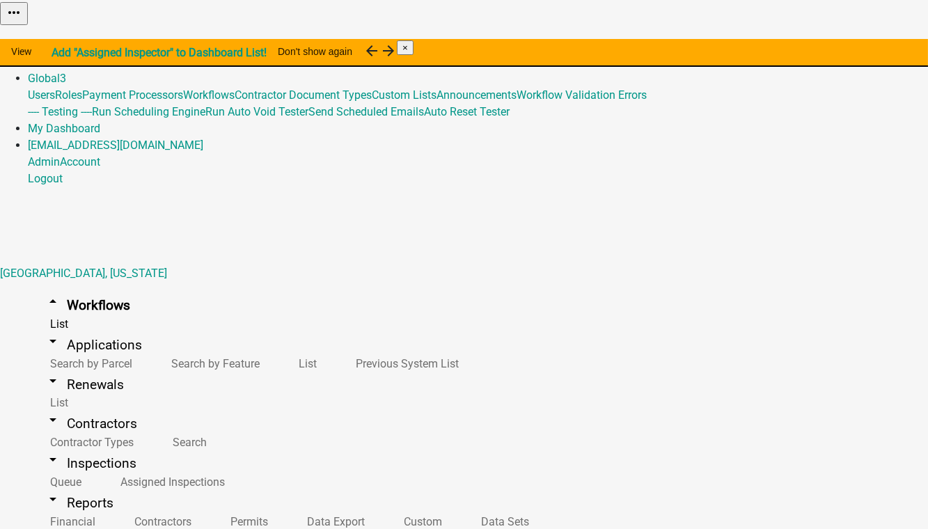
scroll to position [189, 0]
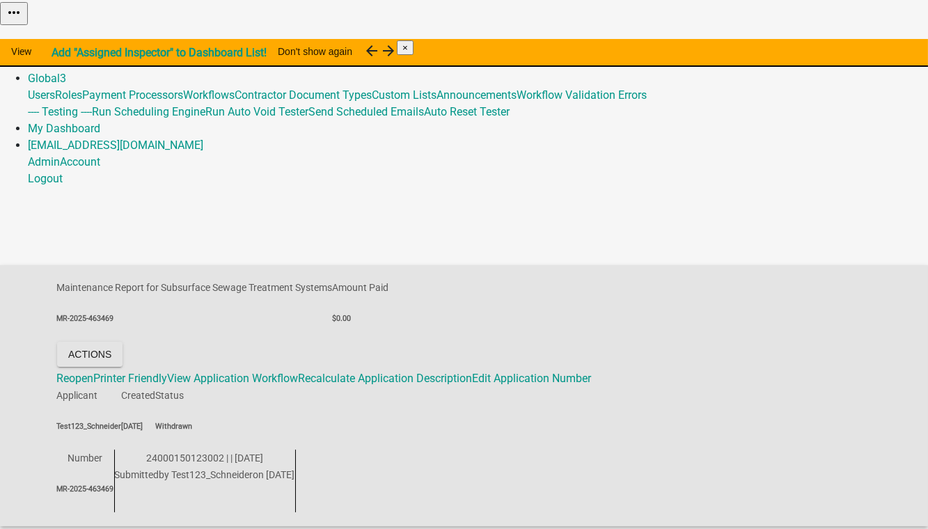
click at [415, 342] on div "Actions Reopen Printer Friendly View Application Workflow Recalculate Applicati…" at bounding box center [324, 364] width 535 height 45
click at [123, 342] on button "Actions" at bounding box center [89, 354] width 65 height 25
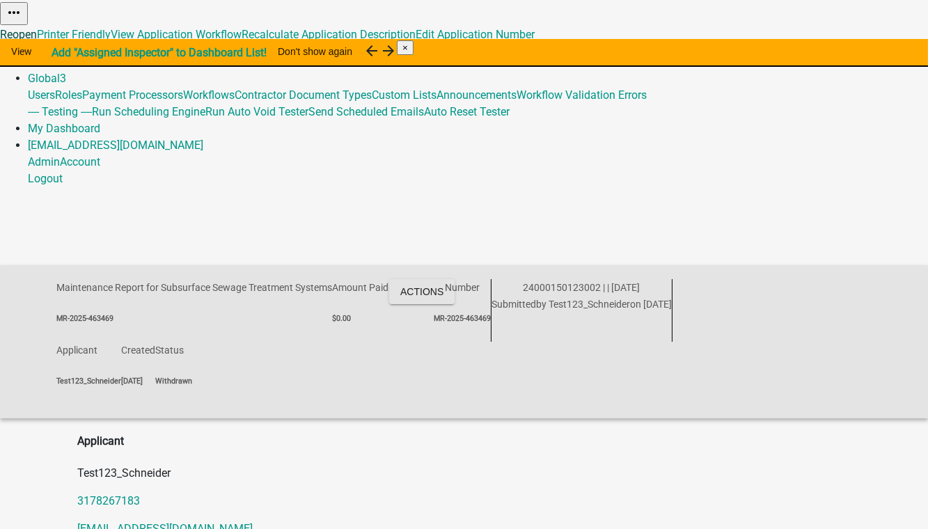
click at [37, 41] on link "Reopen" at bounding box center [18, 34] width 37 height 13
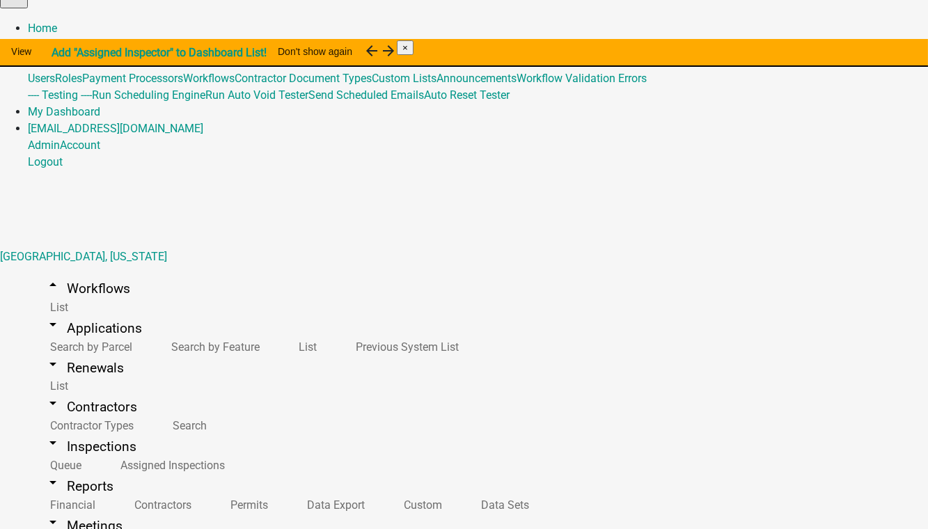
scroll to position [704, 0]
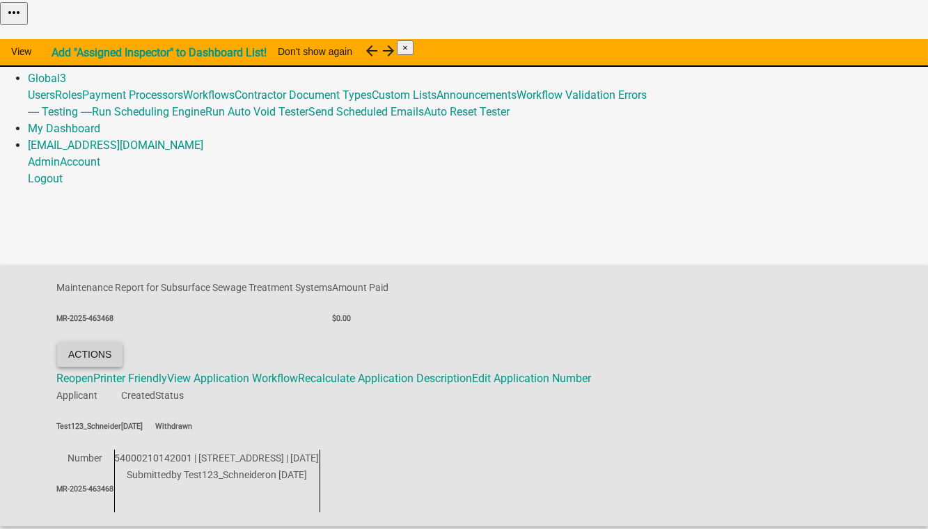
click at [123, 342] on button "Actions" at bounding box center [89, 354] width 65 height 25
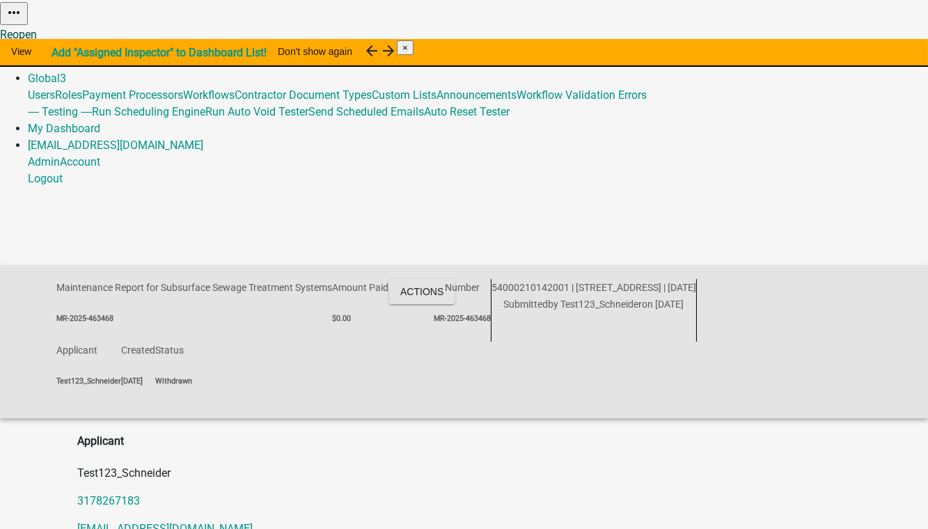
click at [37, 41] on link "Reopen" at bounding box center [18, 34] width 37 height 13
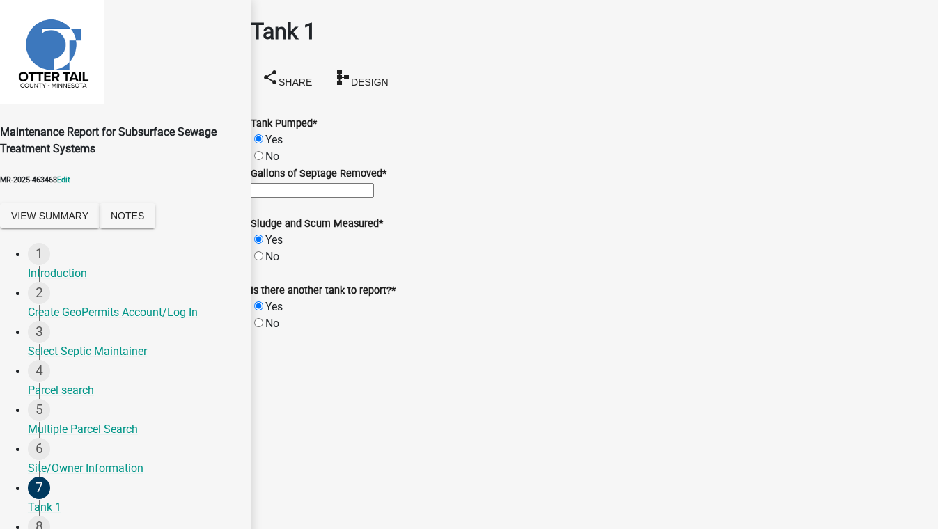
drag, startPoint x: 902, startPoint y: 505, endPoint x: 890, endPoint y: 497, distance: 14.7
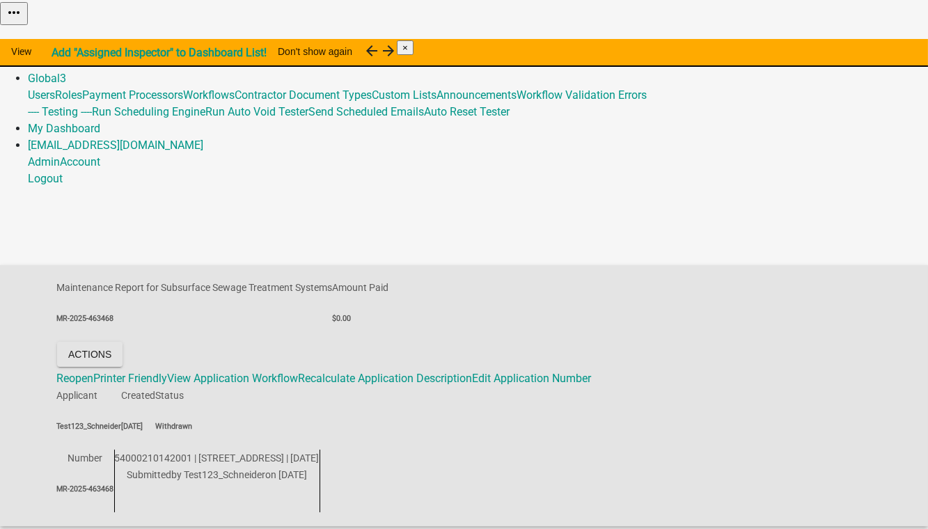
click at [60, 55] on link "Admin" at bounding box center [44, 61] width 32 height 13
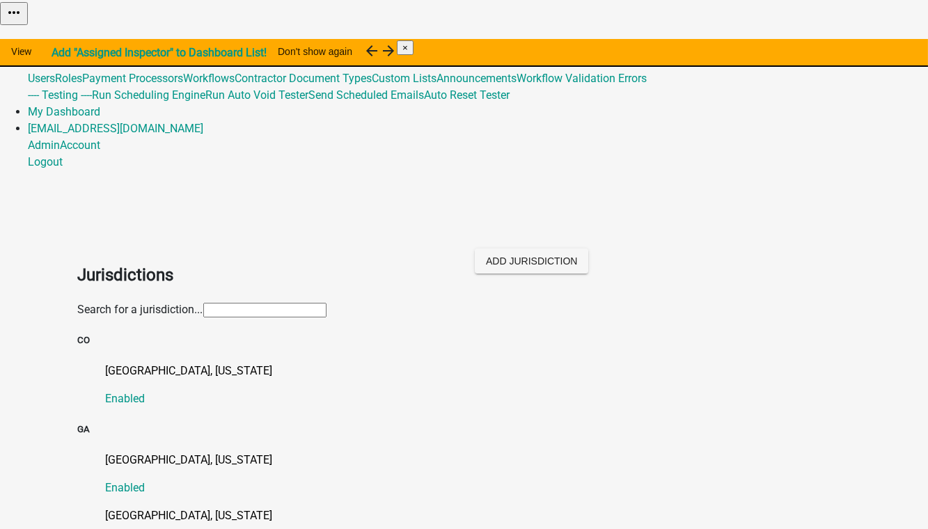
click at [205, 303] on input "text" at bounding box center [264, 310] width 123 height 15
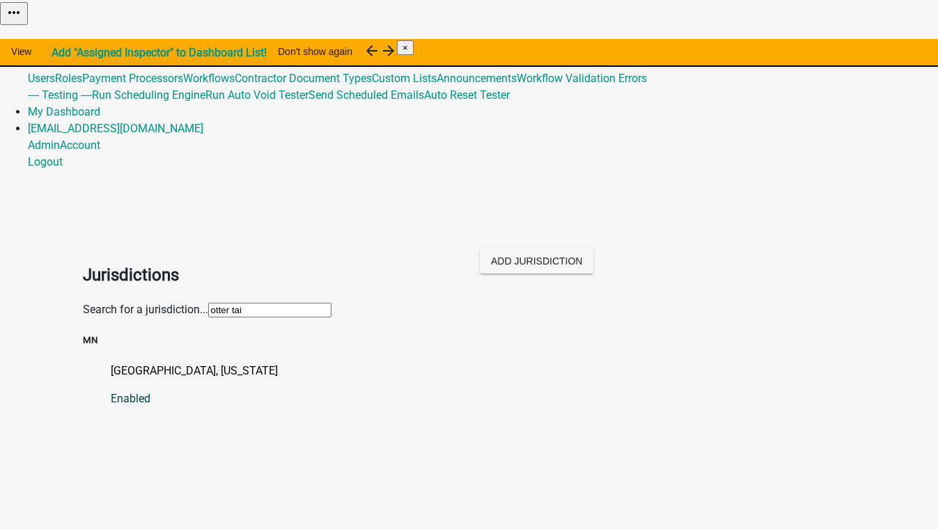
click at [144, 363] on p "Otter Tail County, Minnesota" at bounding box center [483, 371] width 745 height 17
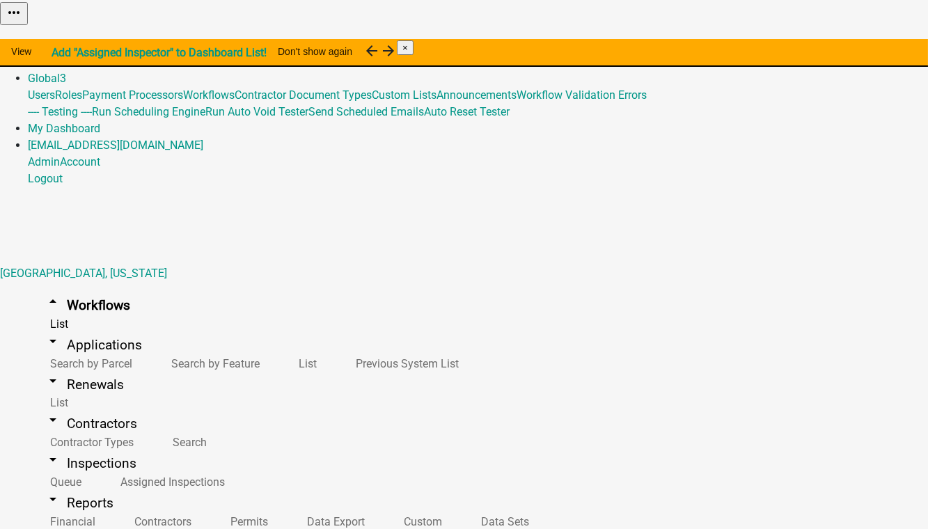
scroll to position [189, 0]
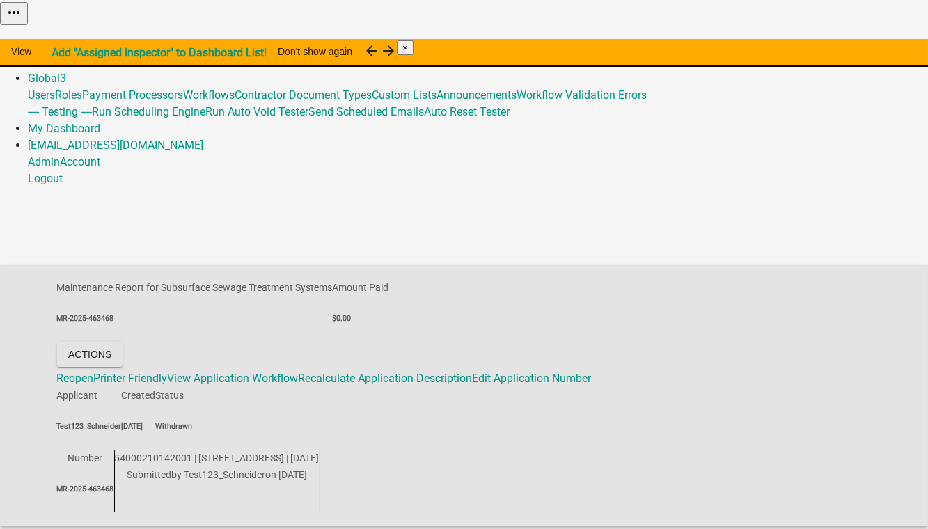
click at [60, 55] on link "Admin" at bounding box center [44, 61] width 32 height 13
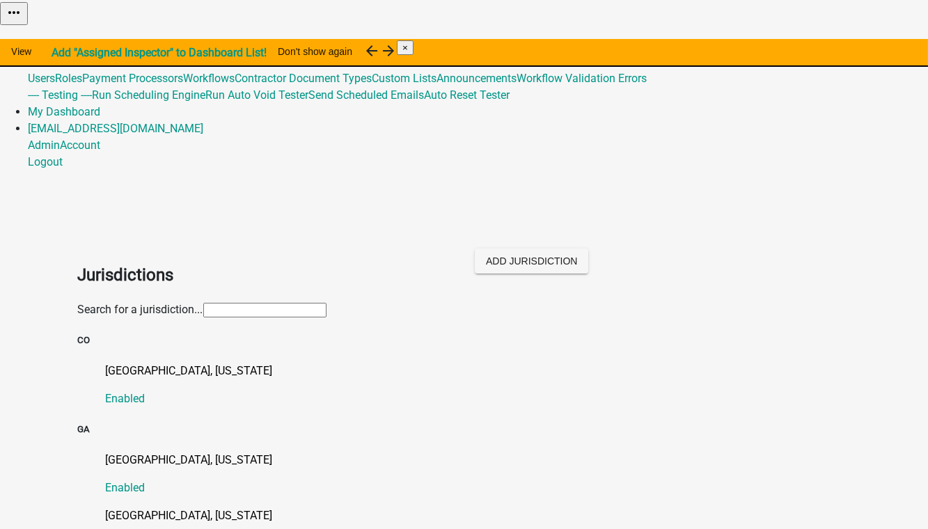
click at [203, 303] on input "text" at bounding box center [264, 310] width 123 height 15
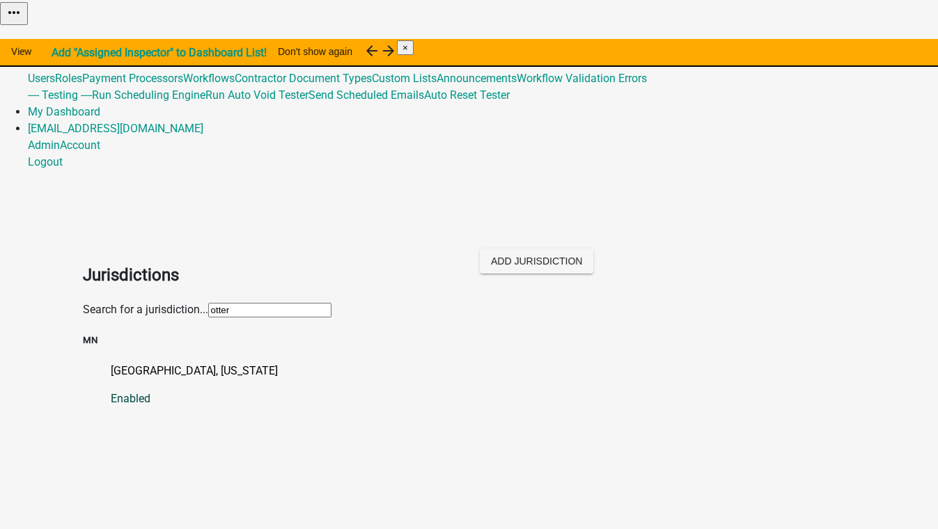
click at [111, 363] on p "Otter Tail County, Minnesota" at bounding box center [483, 371] width 745 height 17
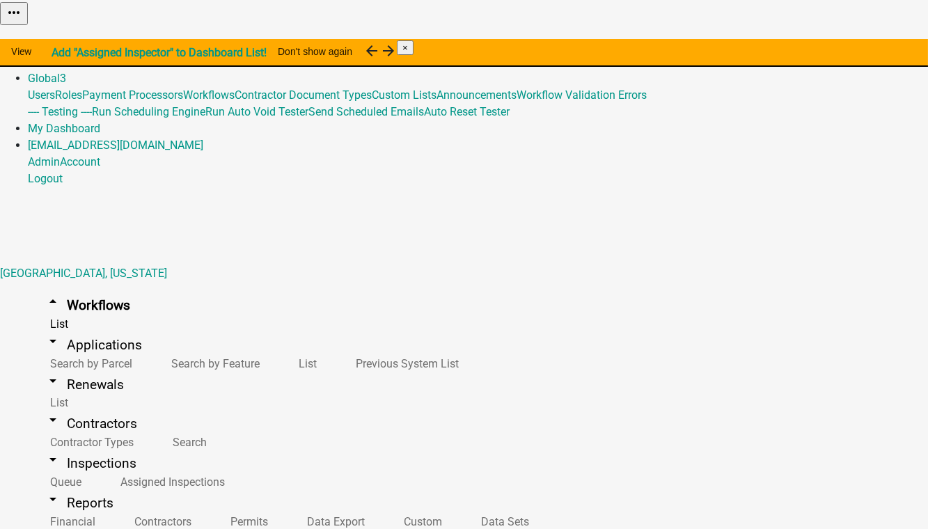
scroll to position [189, 0]
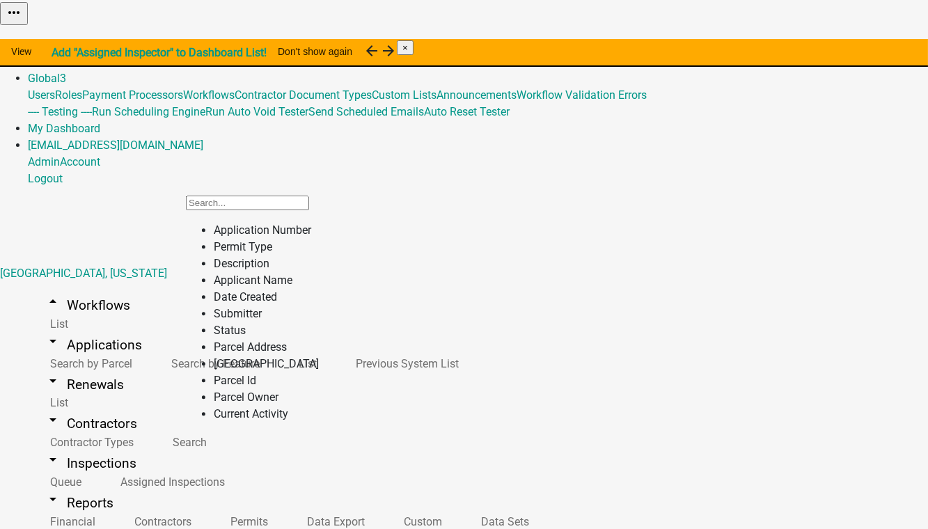
click at [214, 339] on li "Status" at bounding box center [266, 330] width 105 height 17
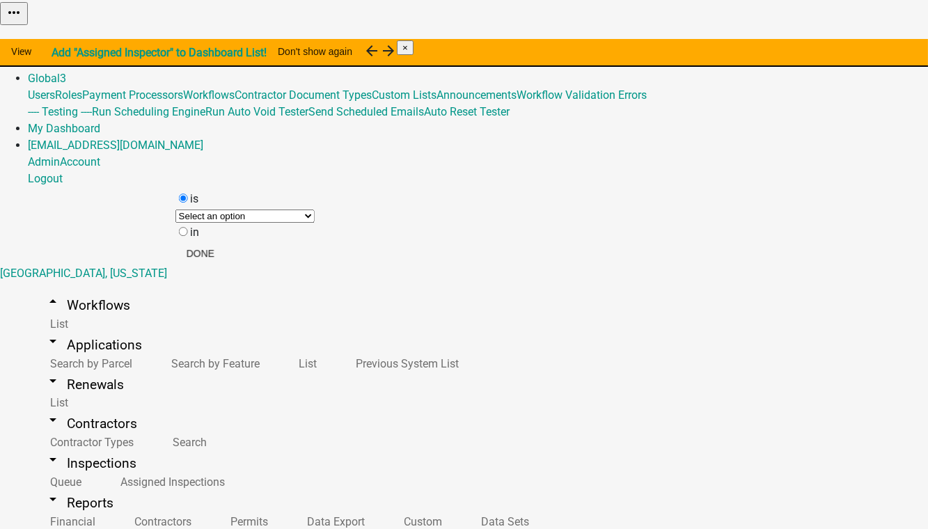
click at [216, 223] on select "Select an option Not Started In Progress Completed Expired Locked Withdrawn Voi…" at bounding box center [244, 216] width 139 height 13
click at [203, 211] on select "Select an option Not Started In Progress Completed Expired Locked Withdrawn Voi…" at bounding box center [244, 216] width 139 height 13
click at [244, 266] on button "Done" at bounding box center [219, 253] width 50 height 25
click at [56, 289] on link "arrow_drop_up Workflows" at bounding box center [87, 305] width 119 height 33
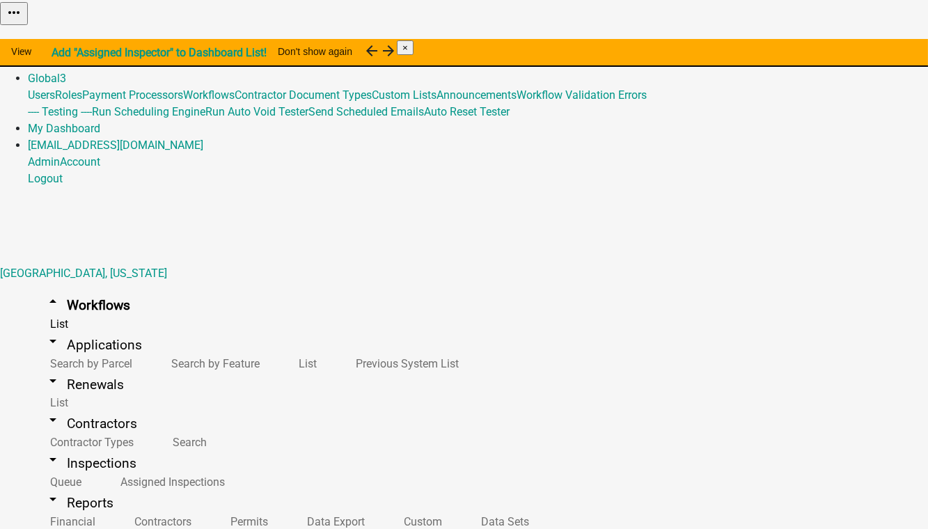
scroll to position [633, 0]
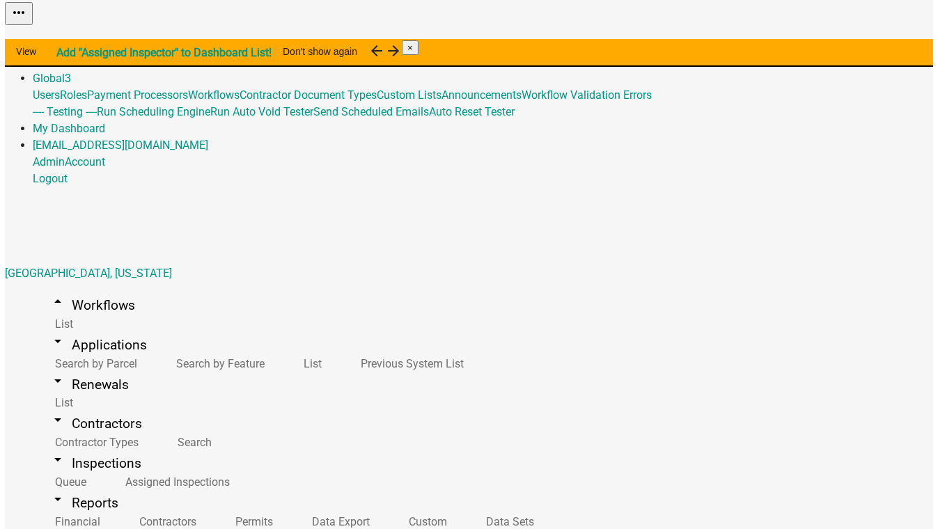
scroll to position [506, 0]
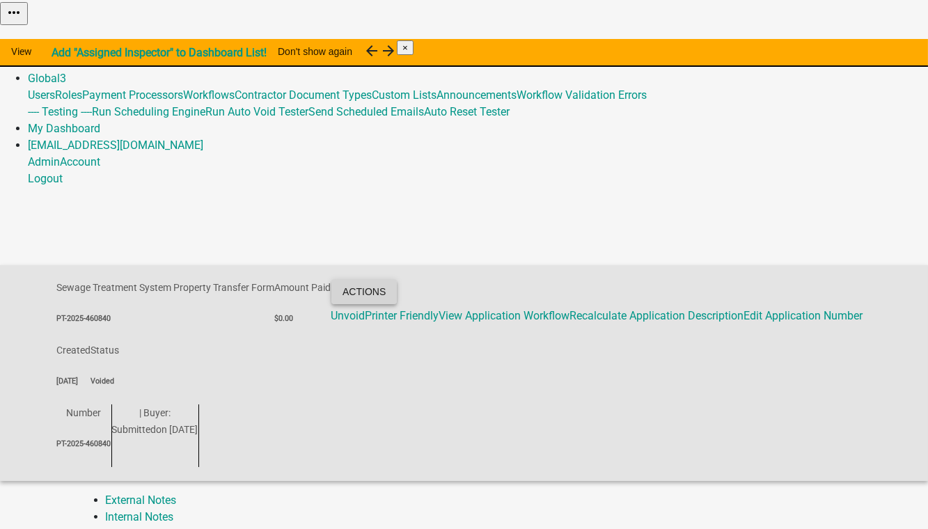
click at [397, 279] on button "Actions" at bounding box center [363, 291] width 65 height 25
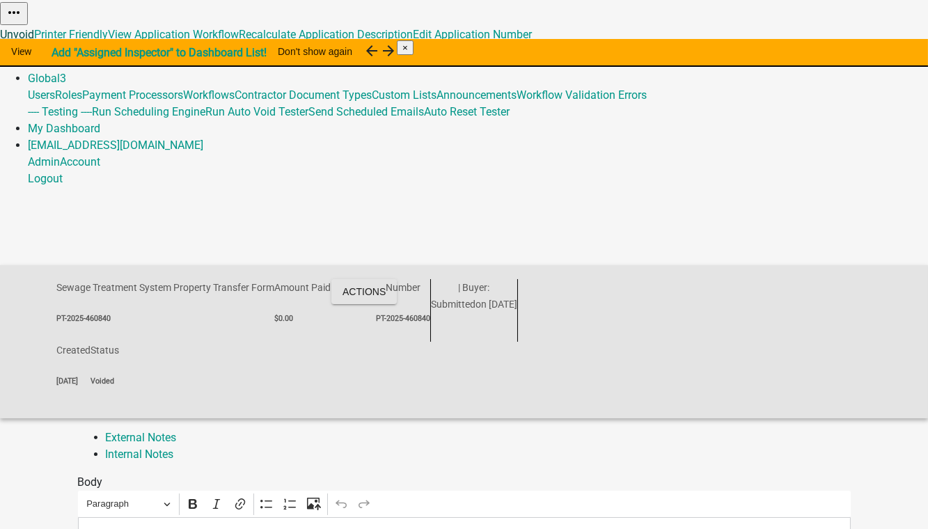
click at [34, 41] on link "Unvoid" at bounding box center [17, 34] width 34 height 13
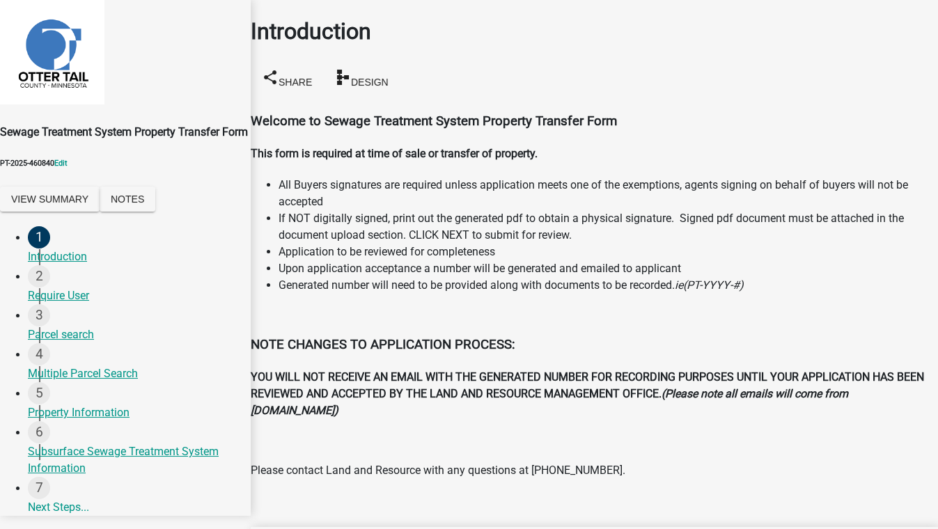
scroll to position [110, 0]
click at [776, 521] on h4 at bounding box center [594, 529] width 687 height 17
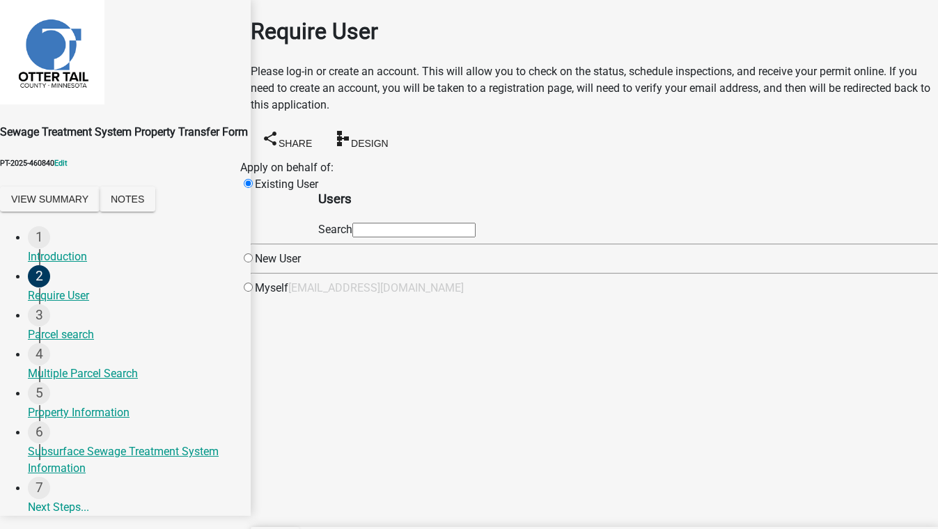
click at [475, 237] on input "text" at bounding box center [413, 230] width 123 height 15
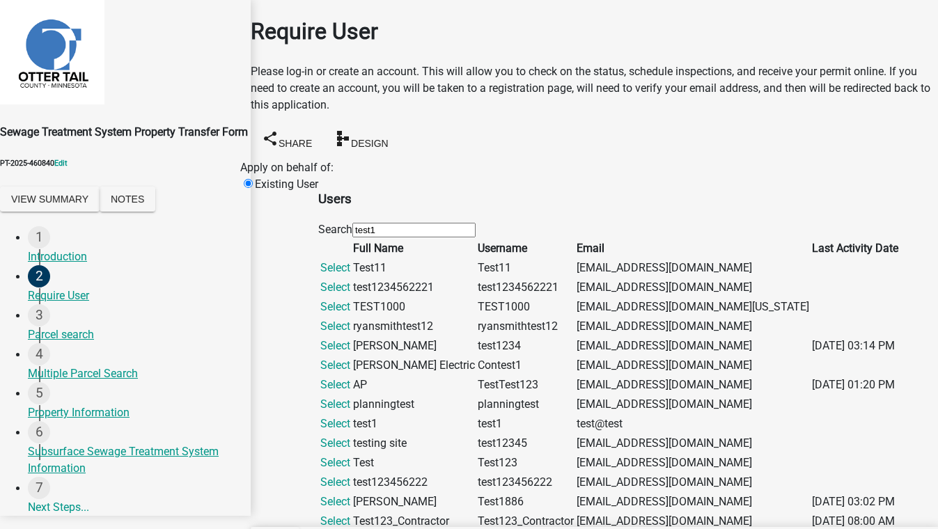
scroll to position [506, 0]
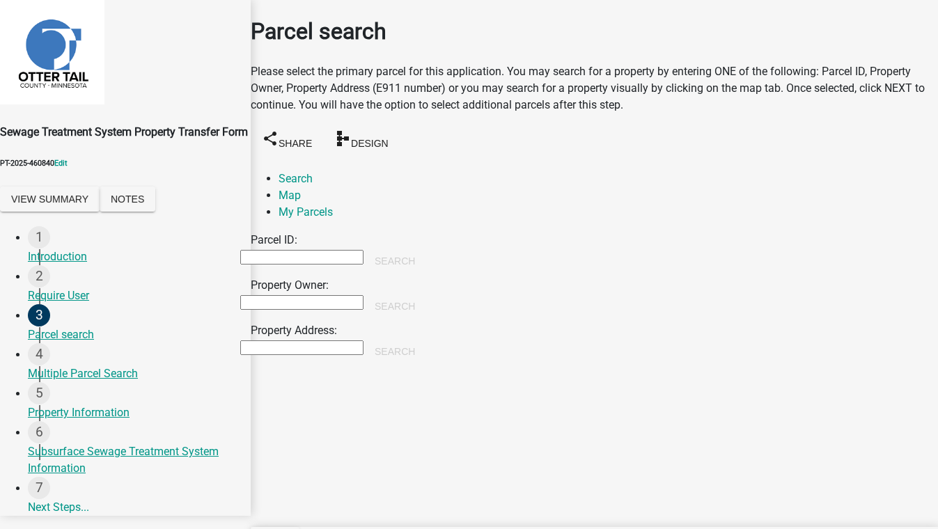
click at [363, 295] on input "Property Owner:" at bounding box center [301, 302] width 123 height 15
click at [426, 294] on button "Search" at bounding box center [394, 306] width 63 height 25
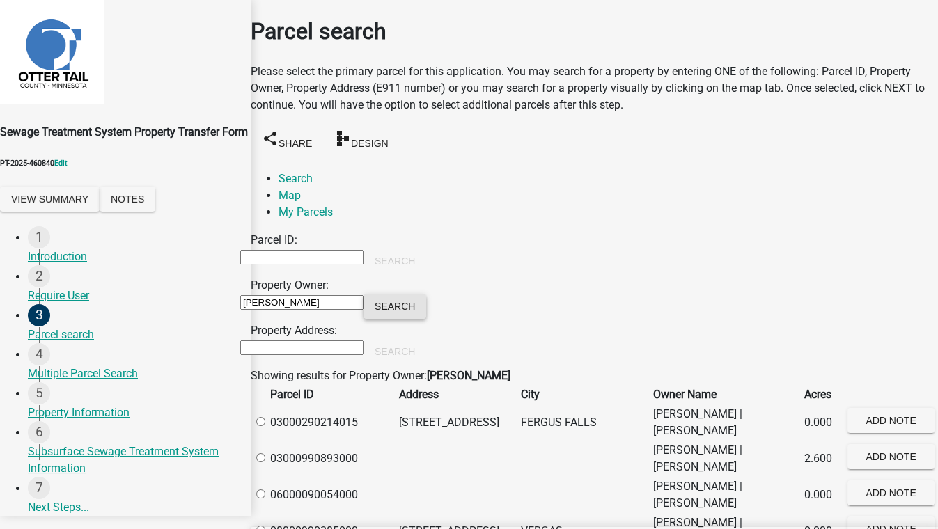
scroll to position [126, 0]
click at [267, 452] on label at bounding box center [267, 458] width 0 height 13
click at [265, 453] on input "radio" at bounding box center [260, 457] width 9 height 9
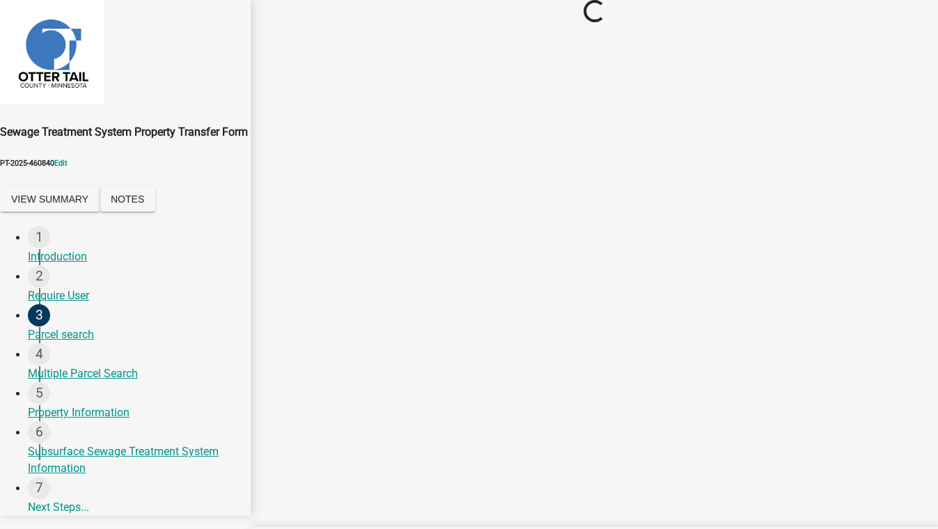
scroll to position [0, 0]
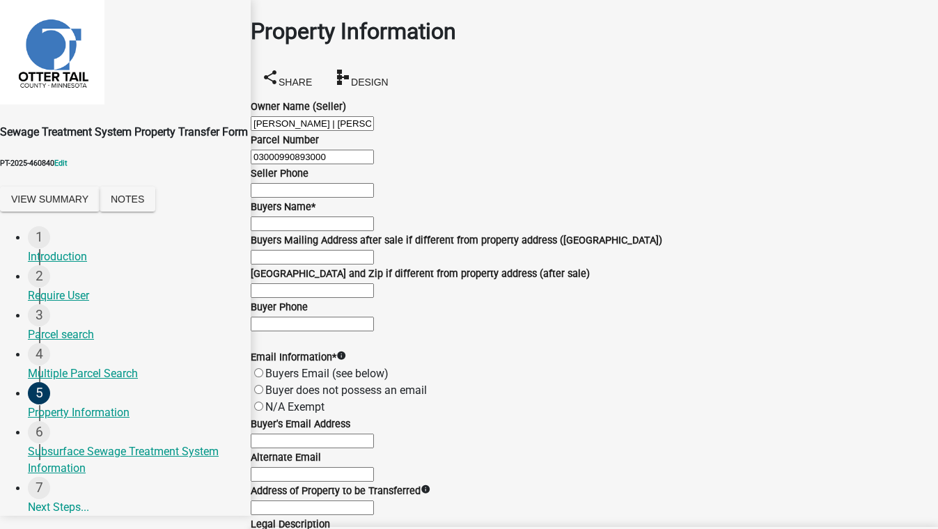
click at [374, 231] on input "Buyers Name *" at bounding box center [312, 224] width 123 height 15
click at [303, 367] on label "Buyers Email (see below)" at bounding box center [326, 373] width 123 height 13
click at [263, 368] on input "Buyers Email (see below)" at bounding box center [258, 372] width 9 height 9
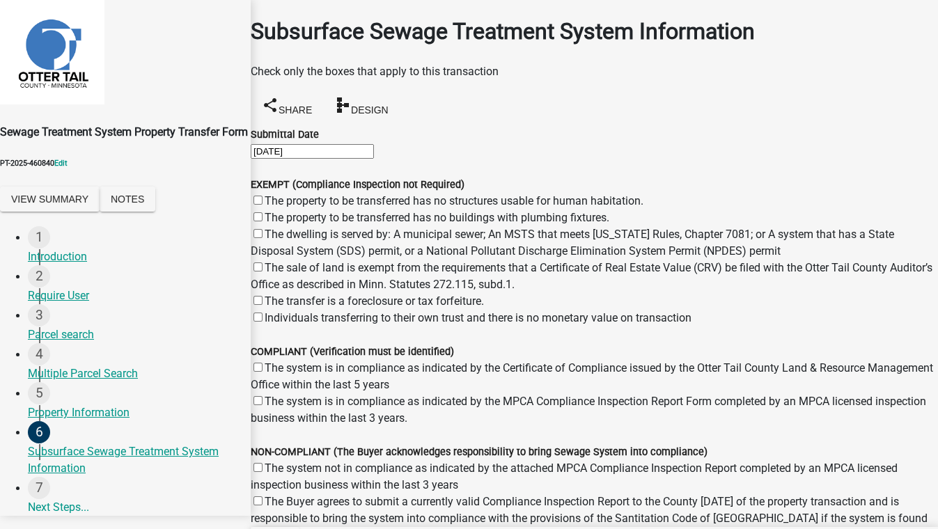
scroll to position [338, 0]
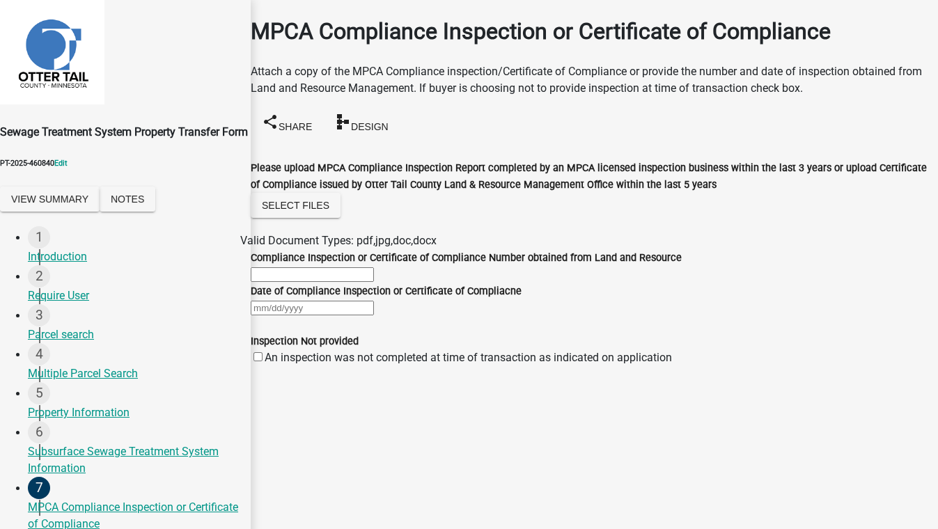
scroll to position [57, 0]
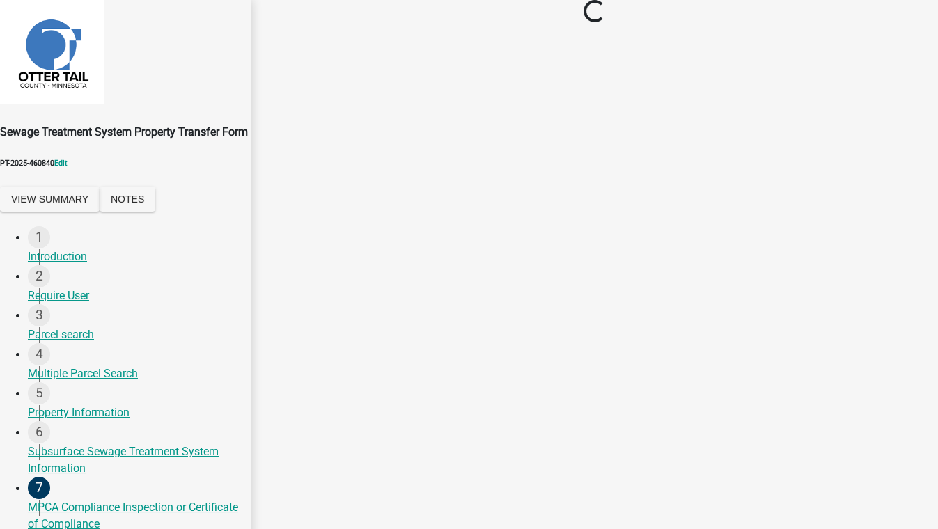
scroll to position [0, 0]
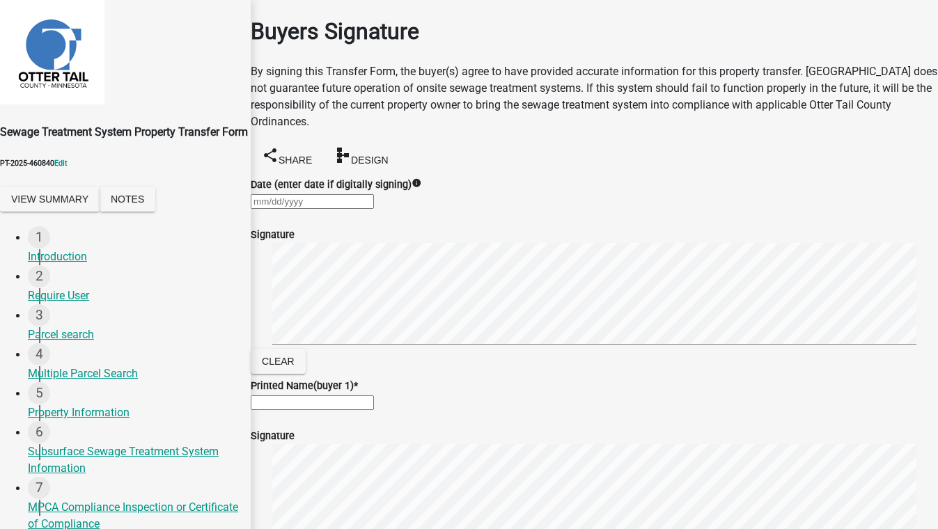
click at [318, 202] on div at bounding box center [594, 201] width 687 height 17
click at [354, 334] on div "15" at bounding box center [343, 345] width 22 height 22
click at [347, 410] on input "Printed Name(buyer 1) *" at bounding box center [312, 402] width 123 height 15
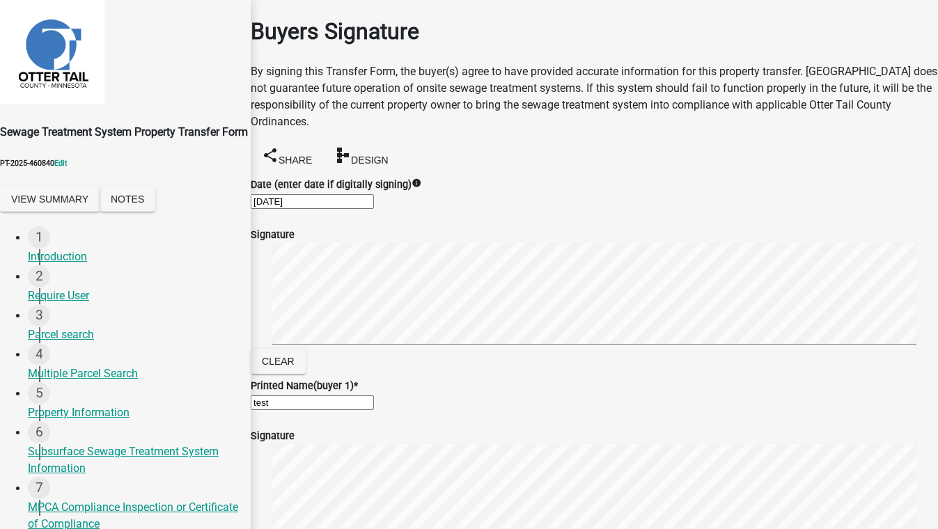
scroll to position [0, 0]
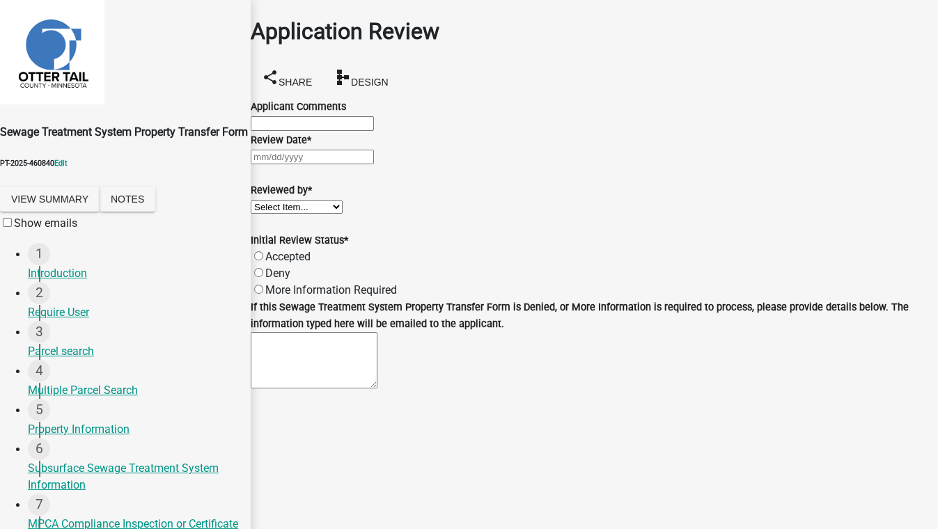
click at [324, 165] on div at bounding box center [594, 156] width 687 height 17
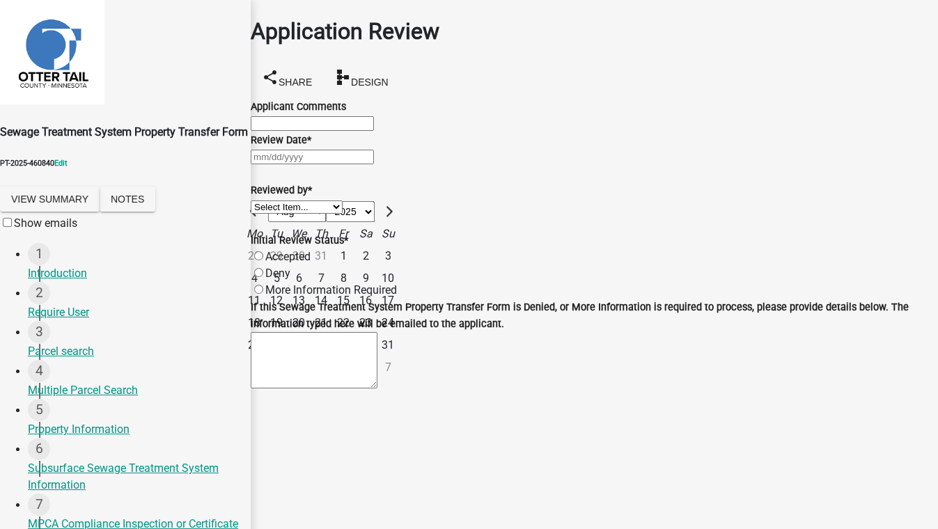
click at [265, 334] on div "18" at bounding box center [254, 323] width 22 height 22
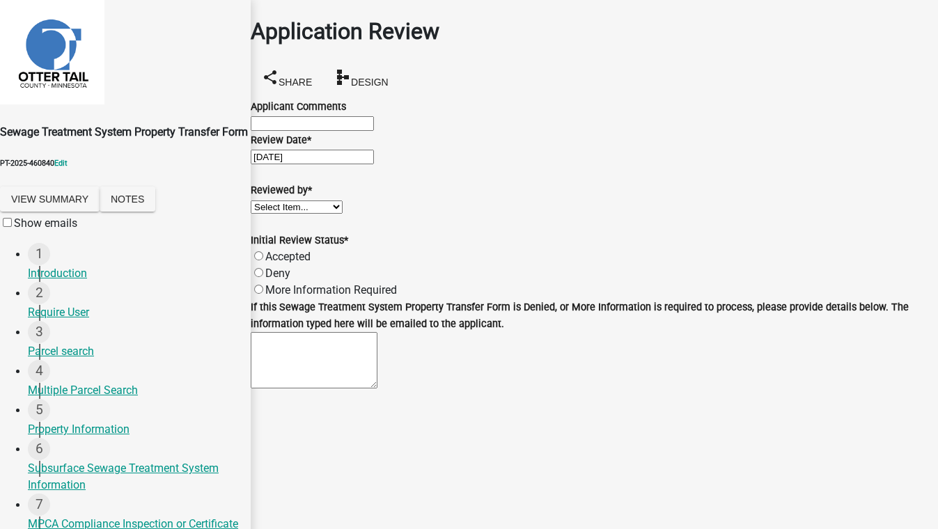
click at [320, 214] on select "Select Item... Alexis Newark Amy Busko Andrea Perales Brittany Tollefson Christ…" at bounding box center [297, 206] width 92 height 13
click at [267, 214] on select "Select Item... Alexis Newark Amy Busko Andrea Perales Brittany Tollefson Christ…" at bounding box center [297, 206] width 92 height 13
click at [310, 263] on label "Accepted" at bounding box center [287, 256] width 45 height 13
click at [263, 260] on input "Accepted" at bounding box center [258, 255] width 9 height 9
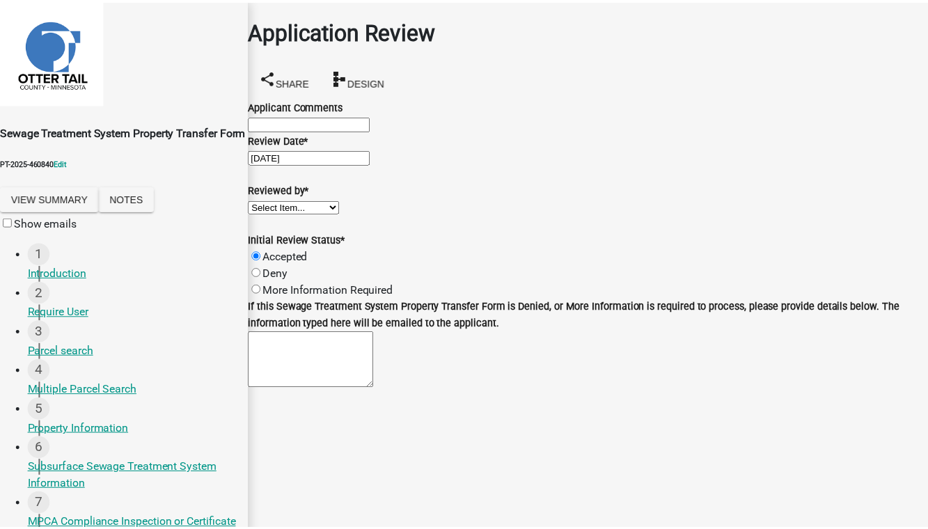
scroll to position [0, 0]
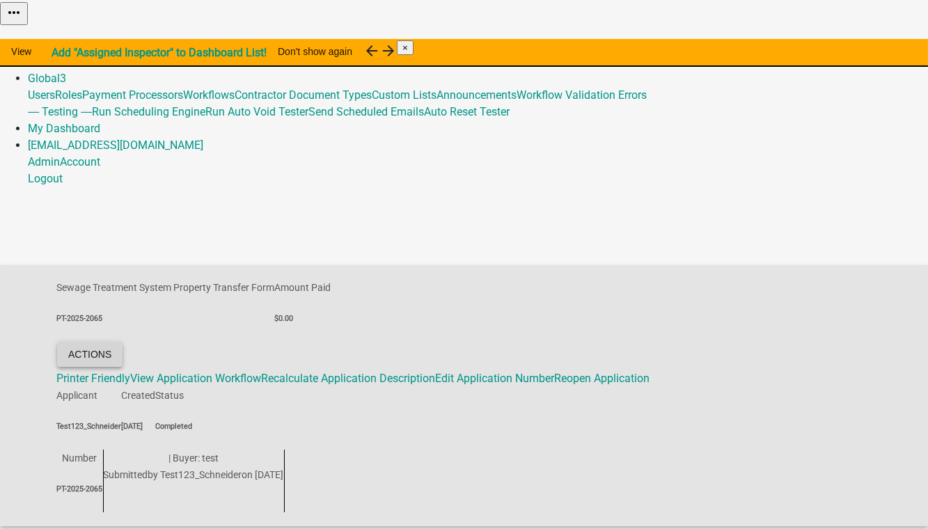
click at [123, 342] on button "Actions" at bounding box center [89, 354] width 65 height 25
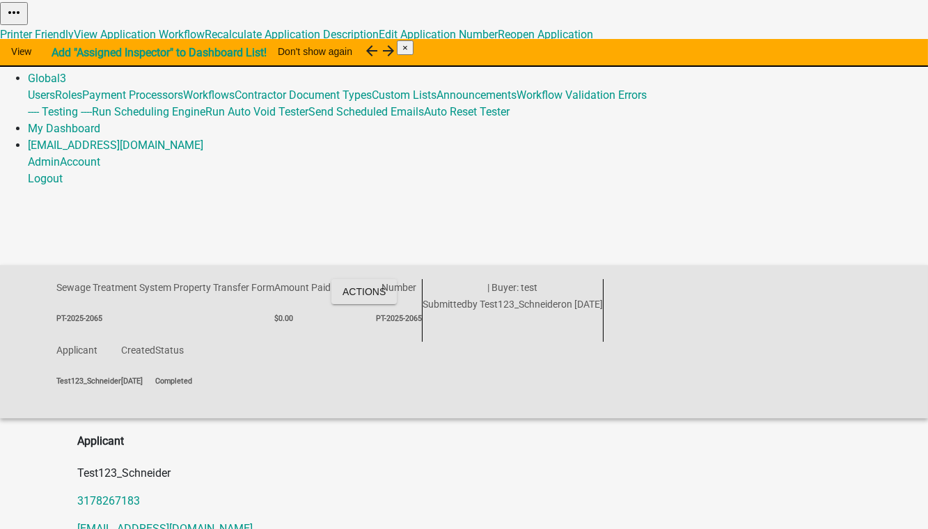
click at [60, 55] on link "Admin" at bounding box center [44, 61] width 32 height 13
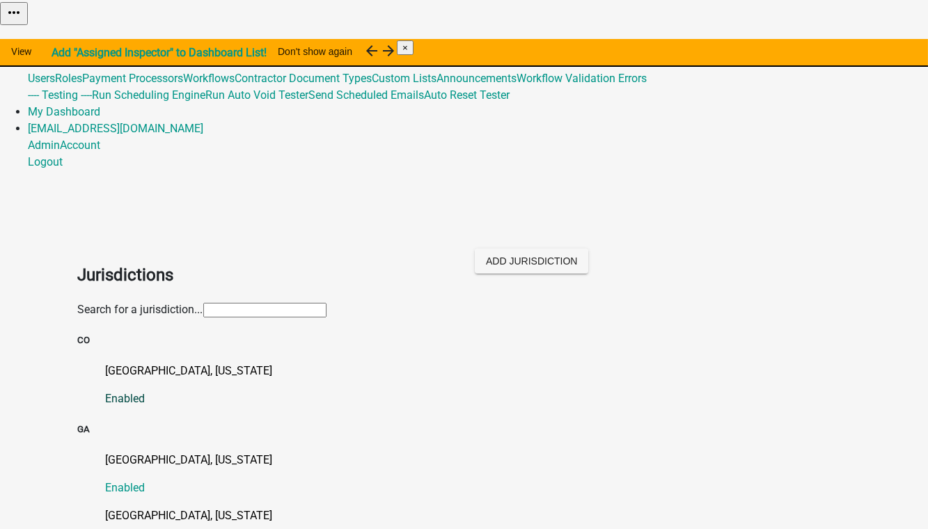
click at [132, 363] on p "Custer County, Colorado" at bounding box center [478, 371] width 745 height 17
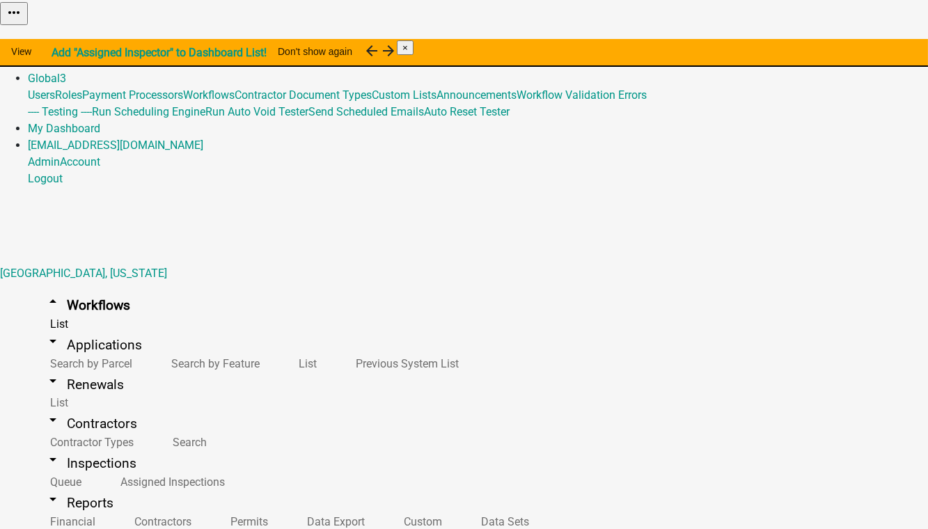
click at [60, 55] on link "Admin" at bounding box center [44, 61] width 32 height 13
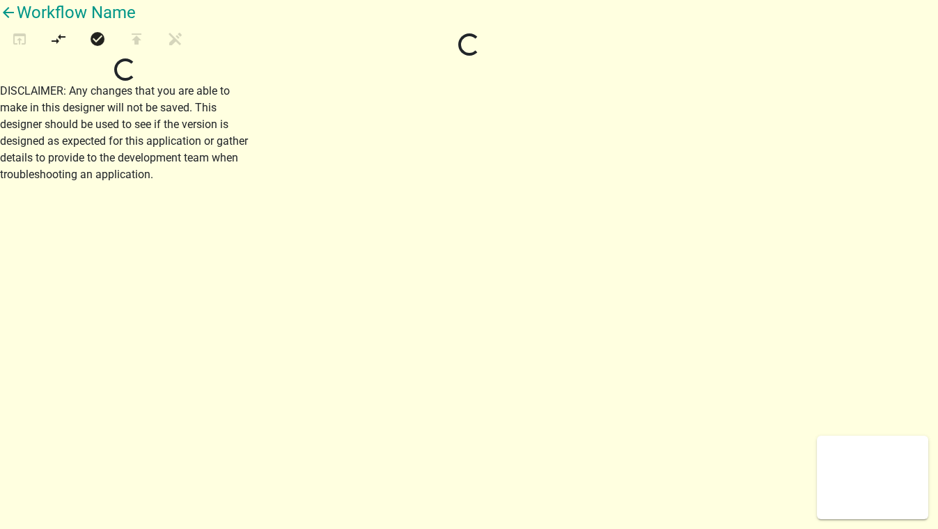
select select
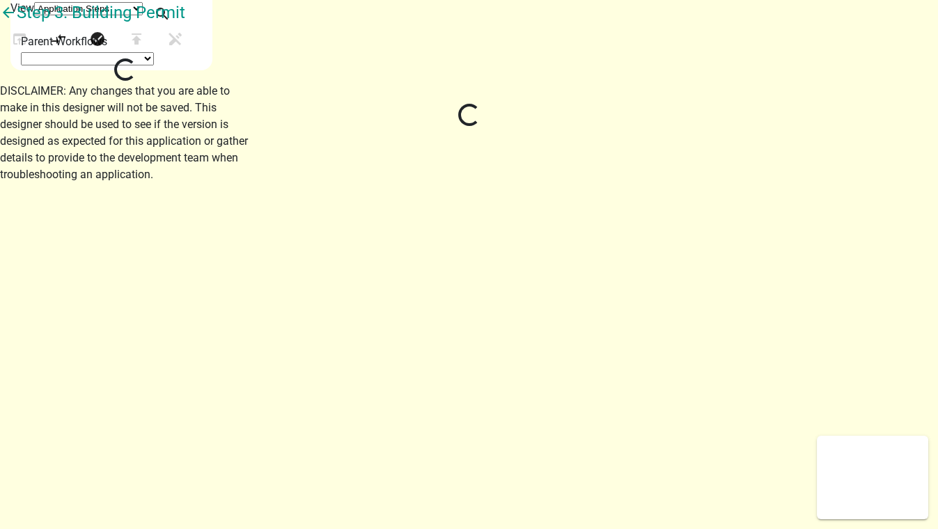
select select "DFBE1AAE-2156-4125-A1E0-9F27C9EFD53E"
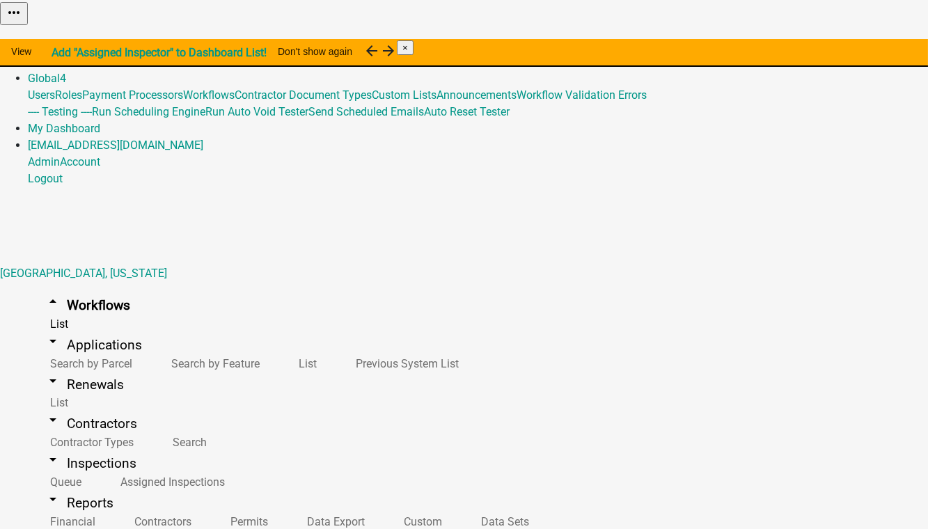
click at [60, 55] on link "Admin" at bounding box center [44, 61] width 32 height 13
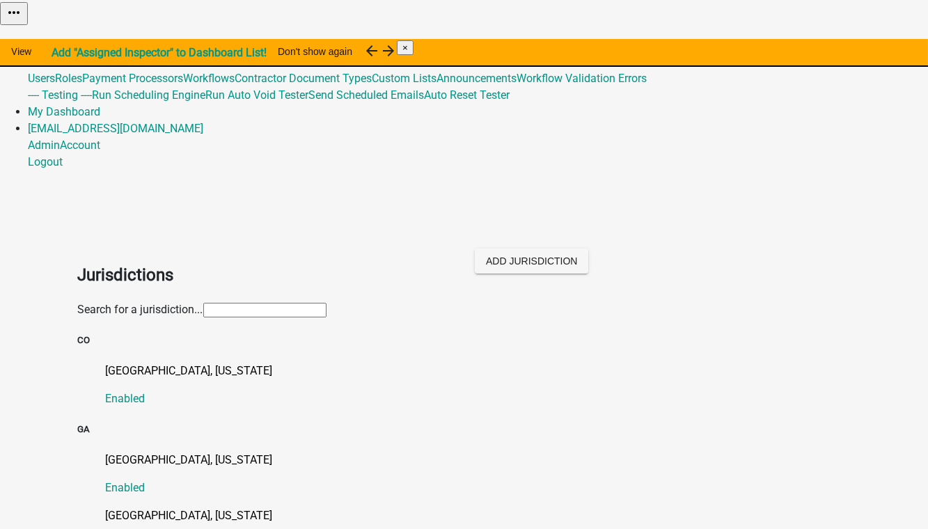
click at [203, 303] on input "text" at bounding box center [264, 310] width 123 height 15
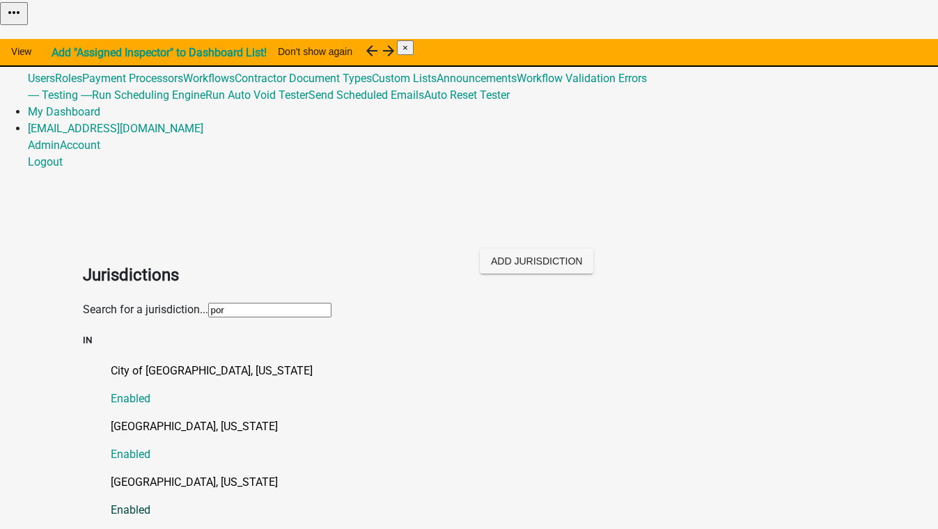
type input "por"
click at [127, 474] on p "[GEOGRAPHIC_DATA], [US_STATE]" at bounding box center [483, 482] width 745 height 17
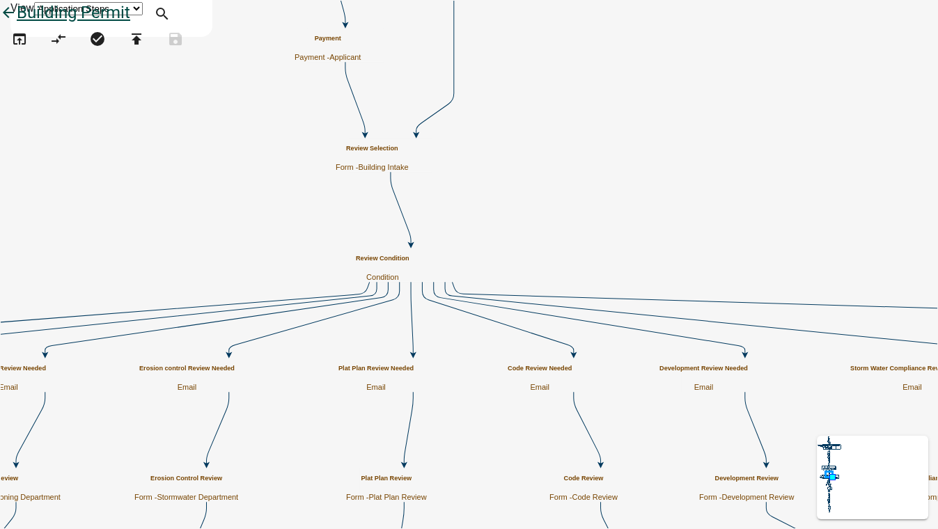
click at [17, 24] on icon "arrow_back" at bounding box center [8, 13] width 17 height 19
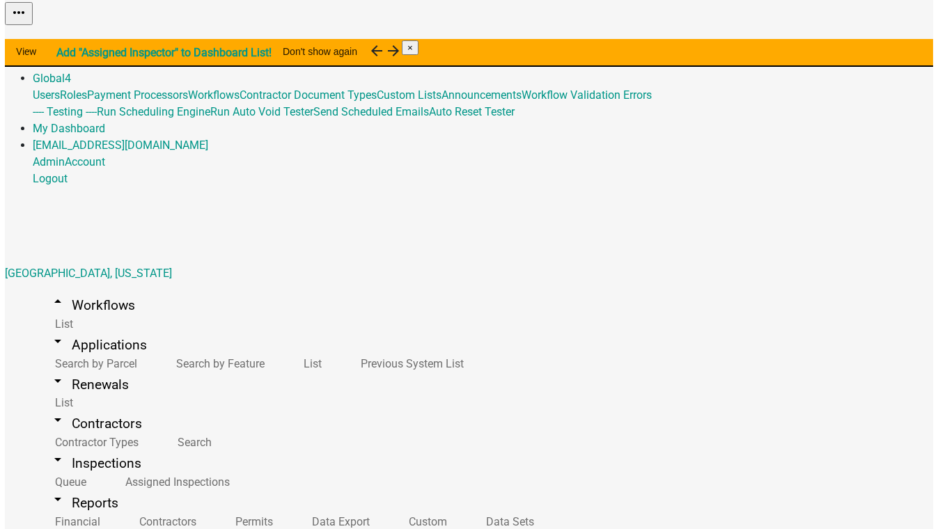
scroll to position [506, 0]
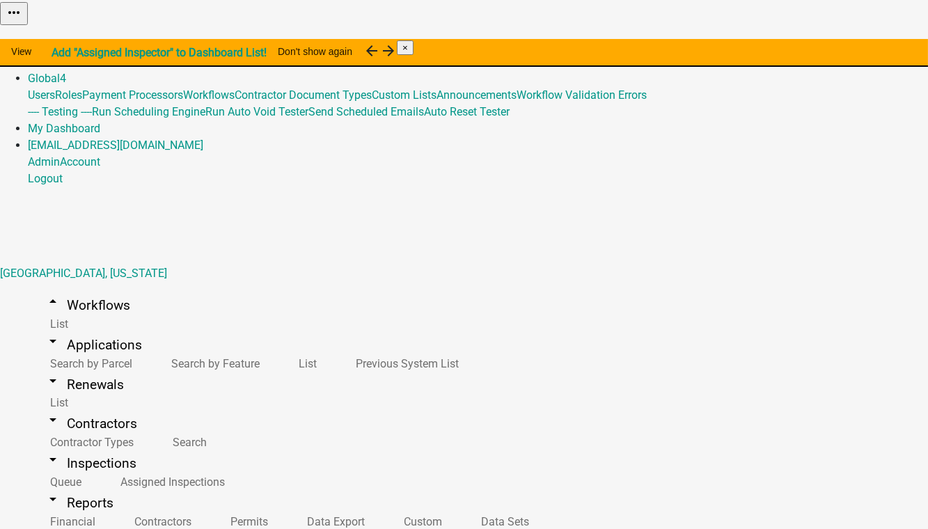
select select "3"
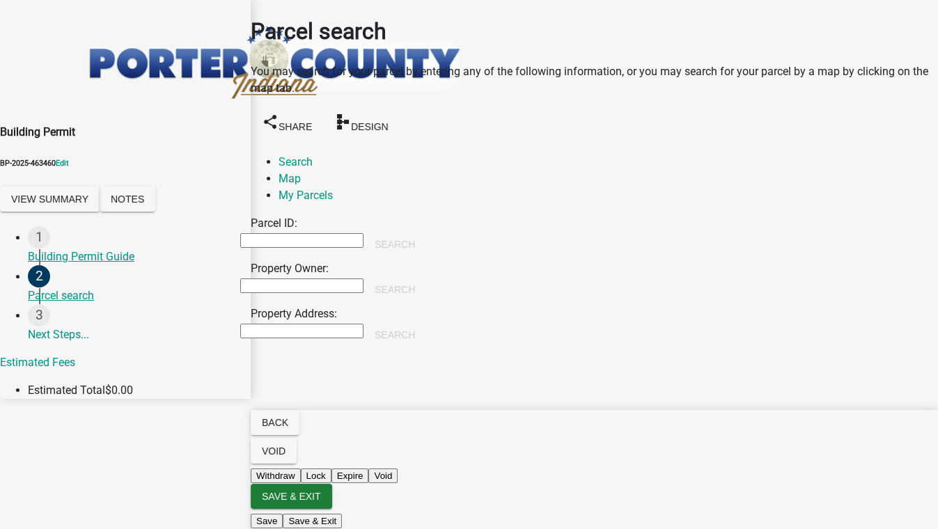
click at [316, 278] on input "Property Owner:" at bounding box center [301, 285] width 123 height 15
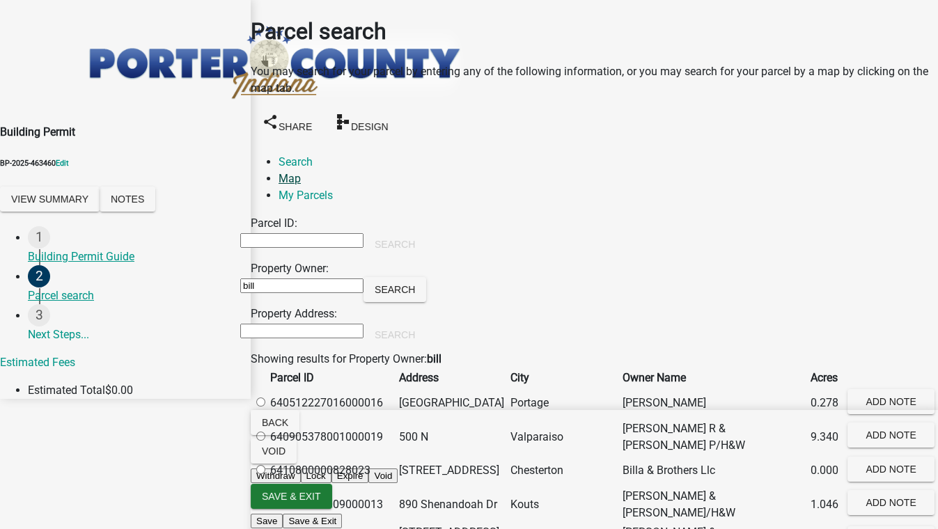
type input "bill"
click at [301, 172] on link "Map" at bounding box center [289, 178] width 22 height 13
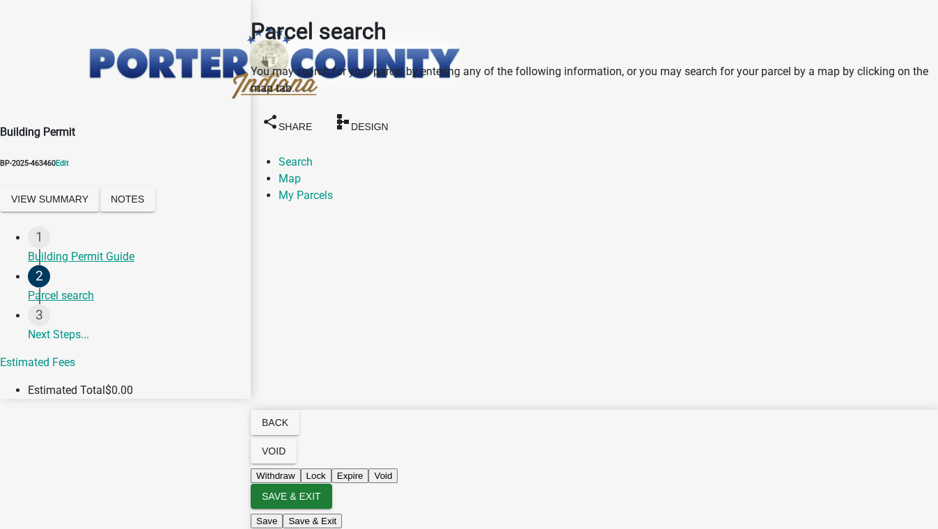
click at [273, 226] on div "Zoom in" at bounding box center [262, 237] width 22 height 22
click at [240, 241] on div at bounding box center [240, 389] width 0 height 348
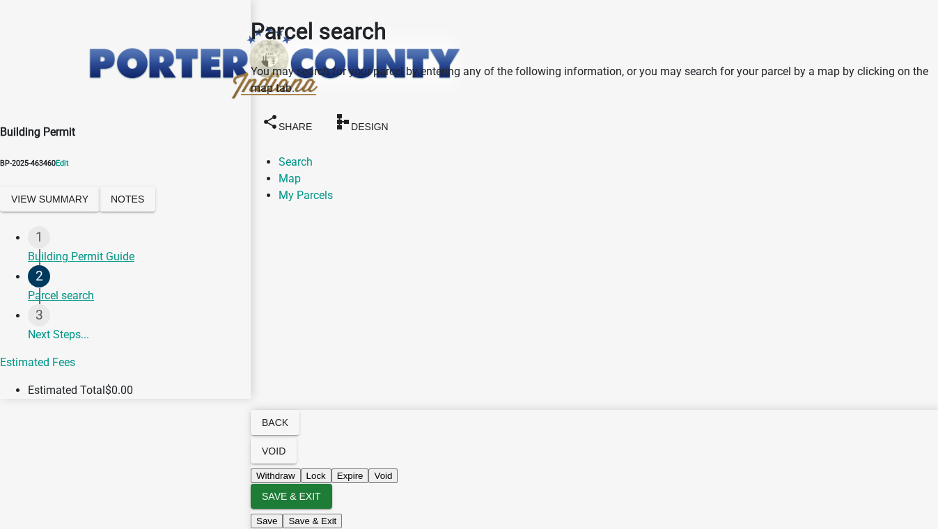
click at [240, 215] on div at bounding box center [240, 389] width 0 height 348
drag, startPoint x: 922, startPoint y: 278, endPoint x: 914, endPoint y: 342, distance: 63.9
click at [914, 342] on div "Parcel search You may search for your parcel by entering any of the following i…" at bounding box center [594, 316] width 687 height 632
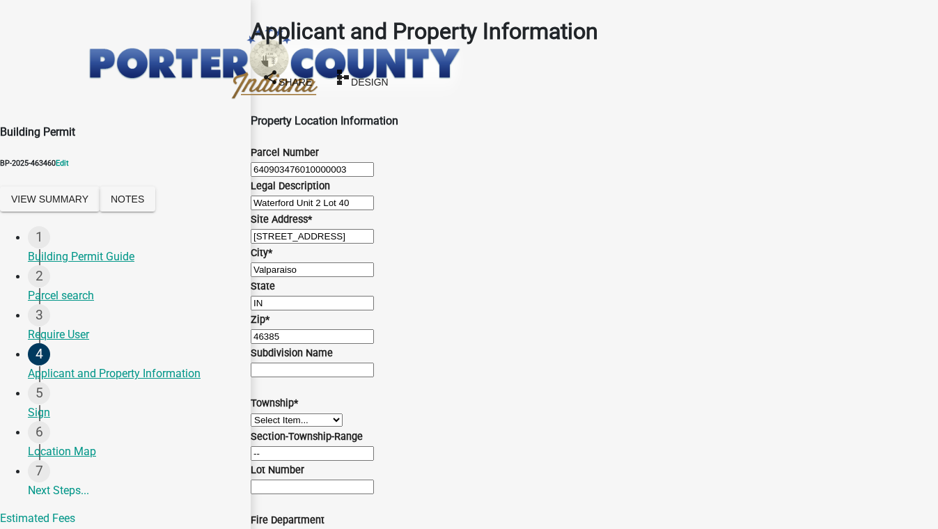
scroll to position [569, 0]
click at [338, 414] on select "Select Item... [PERSON_NAME][GEOGRAPHIC_DATA] [PERSON_NAME][GEOGRAPHIC_DATA] [G…" at bounding box center [297, 420] width 92 height 13
click at [267, 414] on select "Select Item... [PERSON_NAME][GEOGRAPHIC_DATA] [PERSON_NAME][GEOGRAPHIC_DATA] [G…" at bounding box center [297, 420] width 92 height 13
select select "8813af9a-53bd-4ec9-a082-37b92a5ec060"
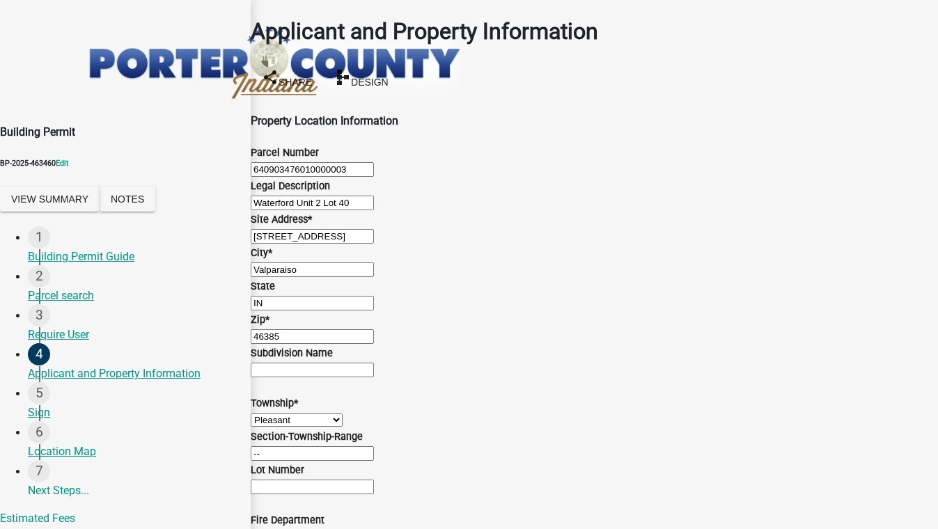
click at [355, 528] on select "Select Item... [PERSON_NAME] [PERSON_NAME] Harbor [PERSON_NAME] Grove [PERSON_N…" at bounding box center [336, 536] width 171 height 13
click at [267, 528] on select "Select Item... [PERSON_NAME] [PERSON_NAME] Harbor [PERSON_NAME] Grove [PERSON_N…" at bounding box center [336, 536] width 171 height 13
select select "aff3c597-e127-4f23-88a6-ba02da3a16c7"
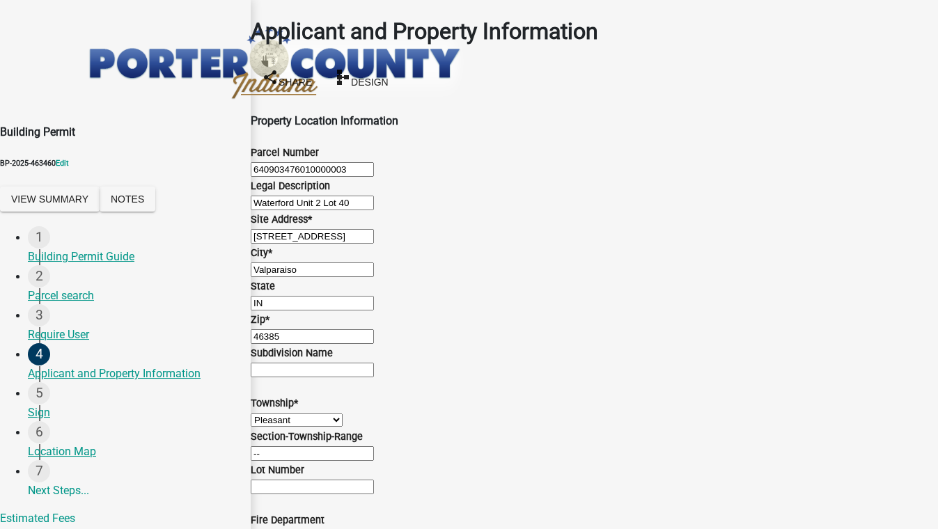
select select "eef3385c-360b-448e-91b8-df9bc56b1cce"
select select "c796f995-08fe-487b-a20e-70ab553361d3"
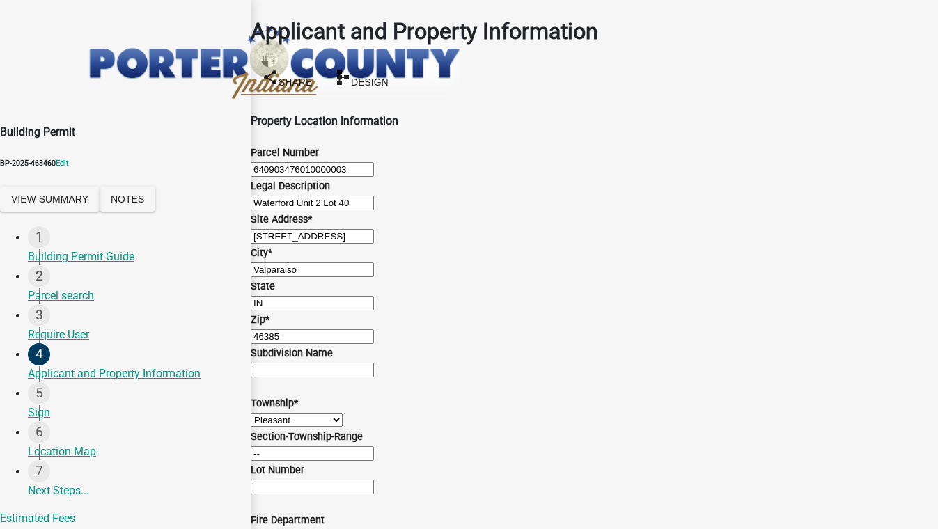
radio input "true"
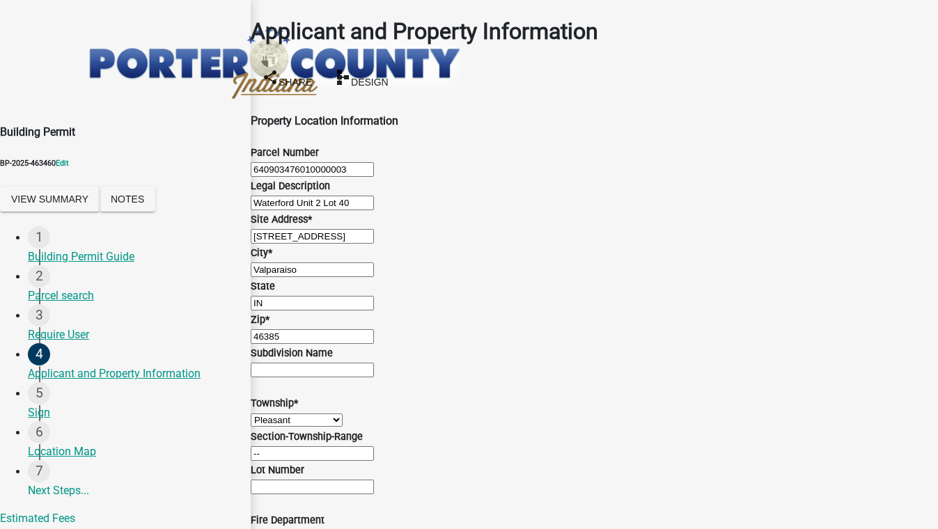
select select "e2d1b1d7-ccc9-456b-9e96-e16306515997"
type input "5555555555"
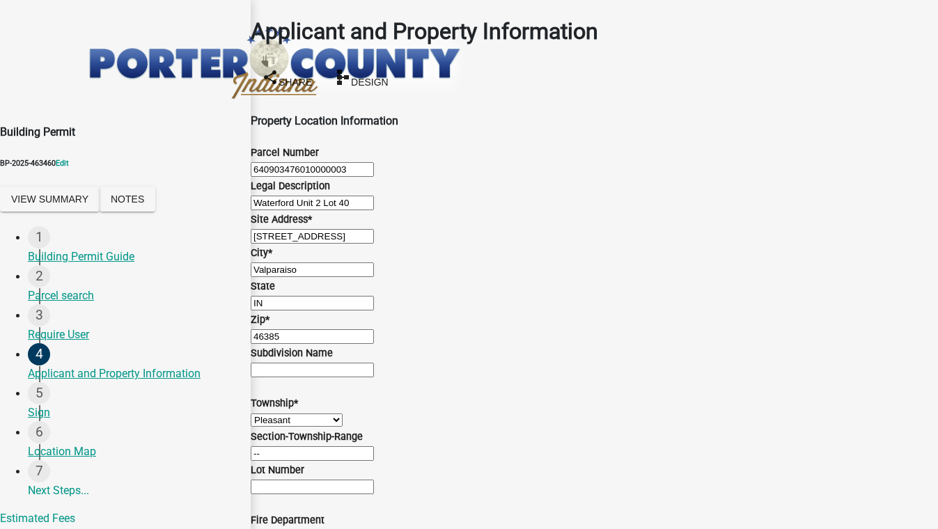
type input "[EMAIL_ADDRESS][DOMAIN_NAME]"
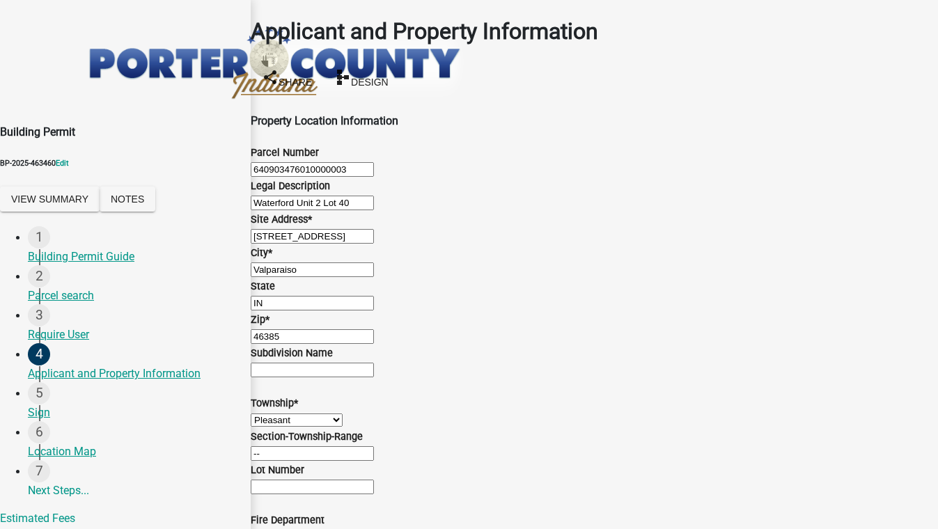
radio input "true"
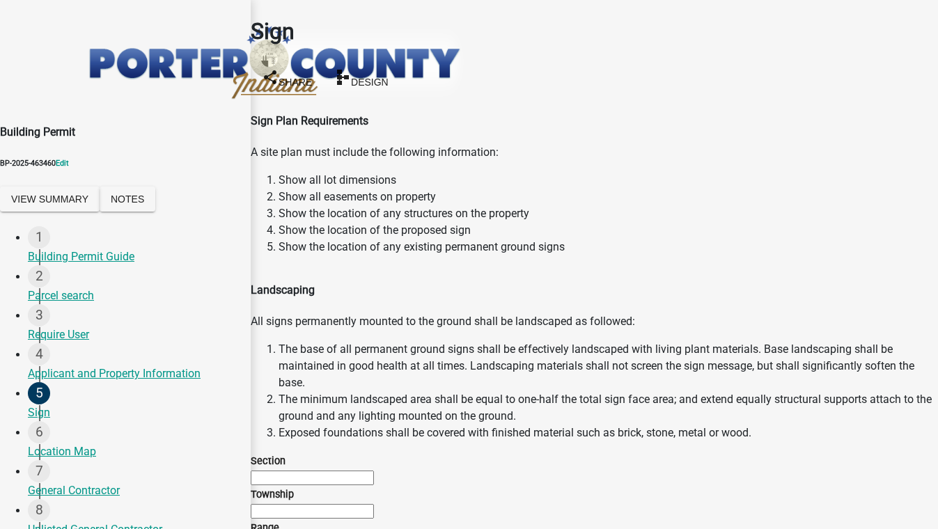
scroll to position [126, 0]
click at [323, 471] on input "Section" at bounding box center [312, 478] width 123 height 15
type input "12"
click at [284, 489] on label "Township" at bounding box center [272, 495] width 43 height 12
click at [284, 504] on input "Township" at bounding box center [312, 511] width 123 height 15
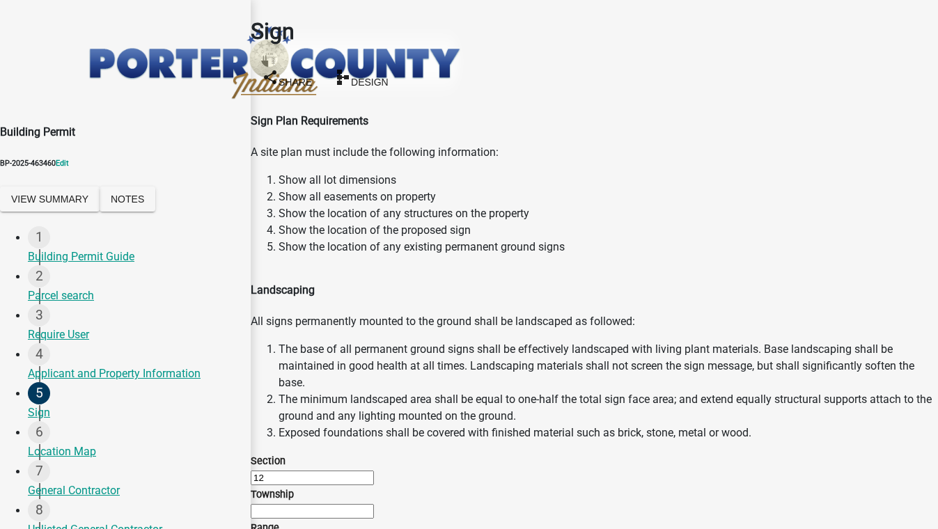
click at [284, 504] on input "Township" at bounding box center [312, 511] width 123 height 15
type input "12"
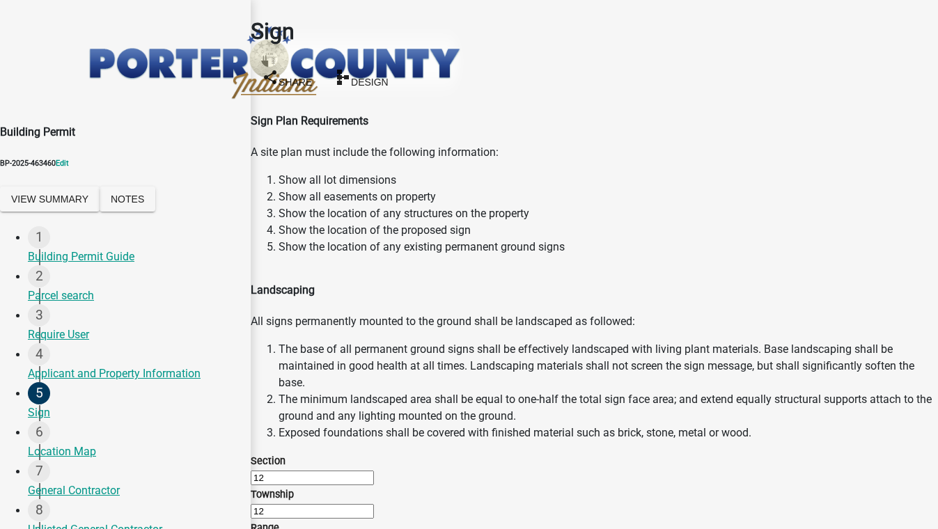
type input "12"
checkbox input "true"
checkbox input "false"
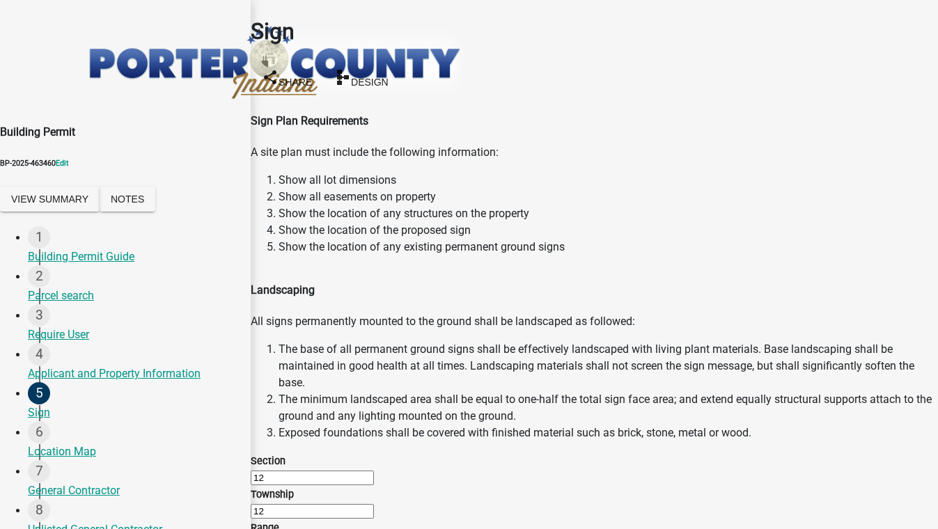
checkbox input "true"
checkbox input "false"
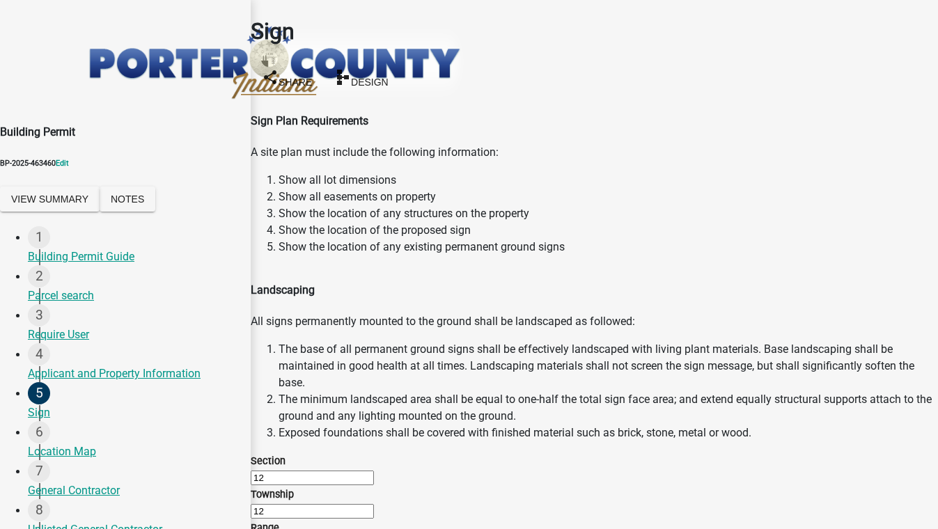
checkbox input "false"
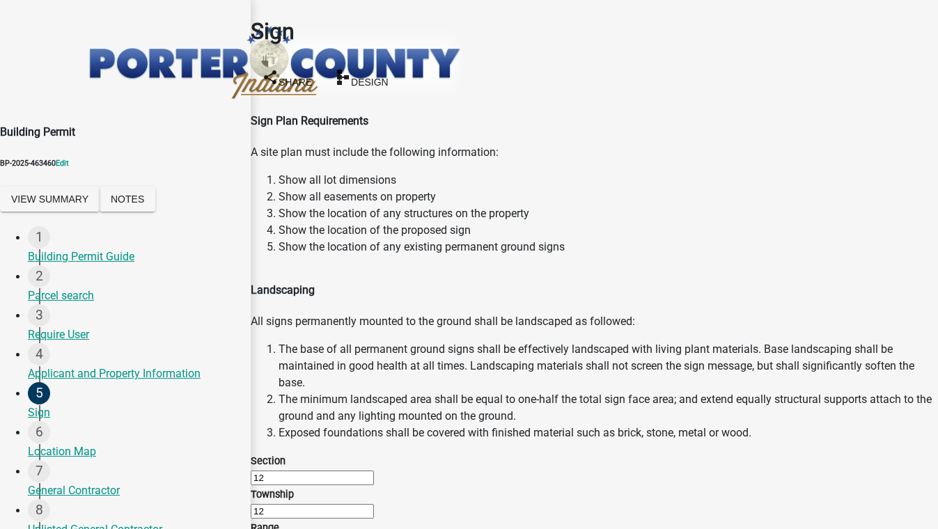
type input "1"
type input "r"
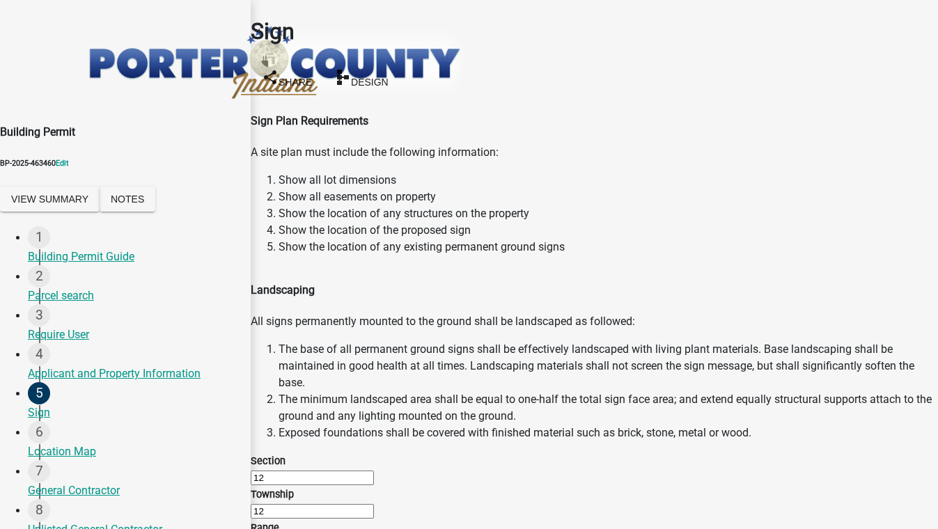
scroll to position [1076, 0]
type input "500"
type input "25"
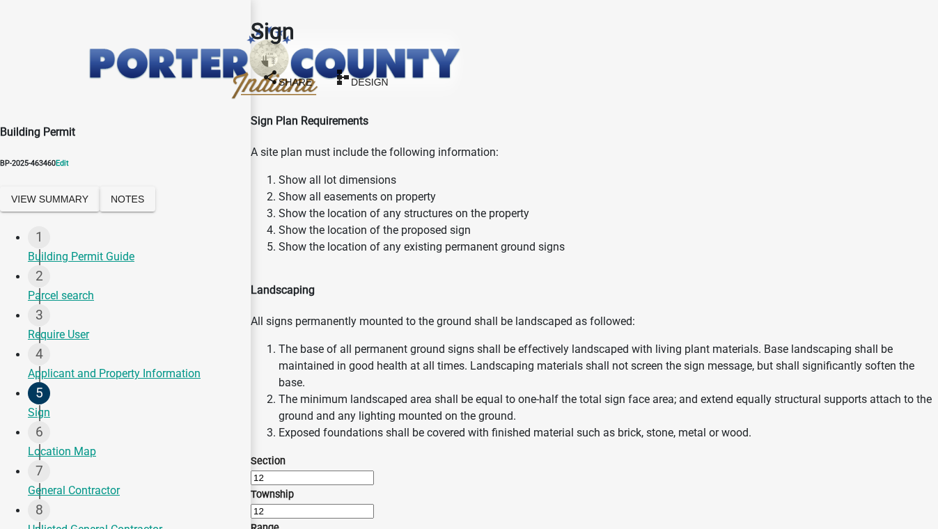
scroll to position [1161, 0]
type input "50"
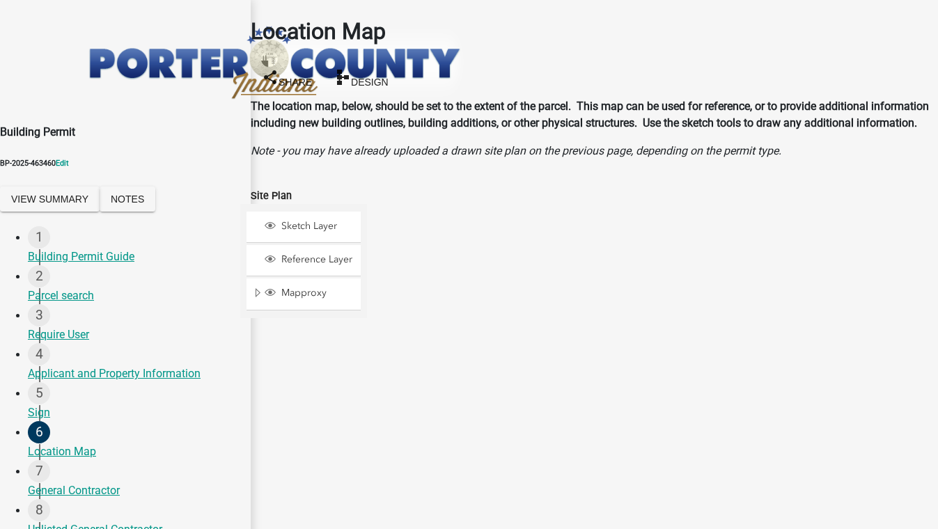
click at [367, 376] on div at bounding box center [367, 378] width 0 height 348
click at [394, 370] on span at bounding box center [388, 373] width 11 height 11
click at [367, 318] on div at bounding box center [367, 378] width 0 height 348
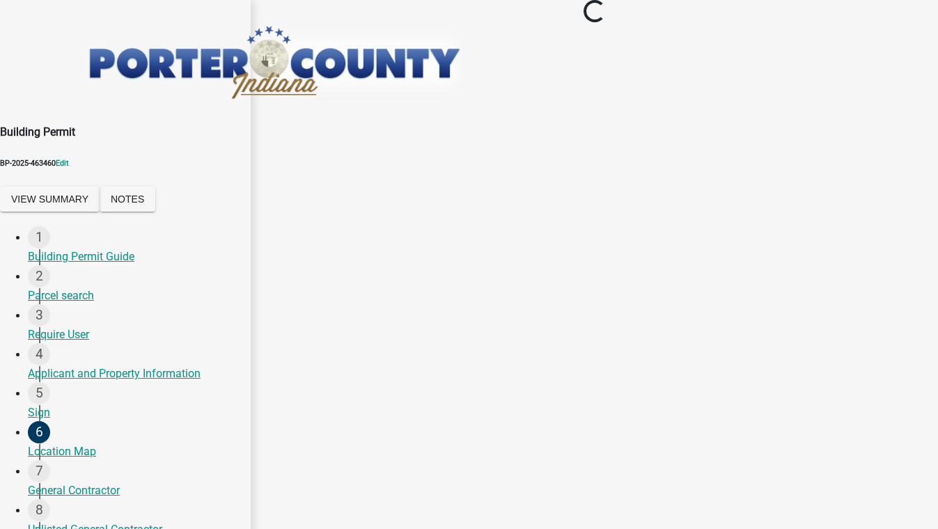
scroll to position [0, 0]
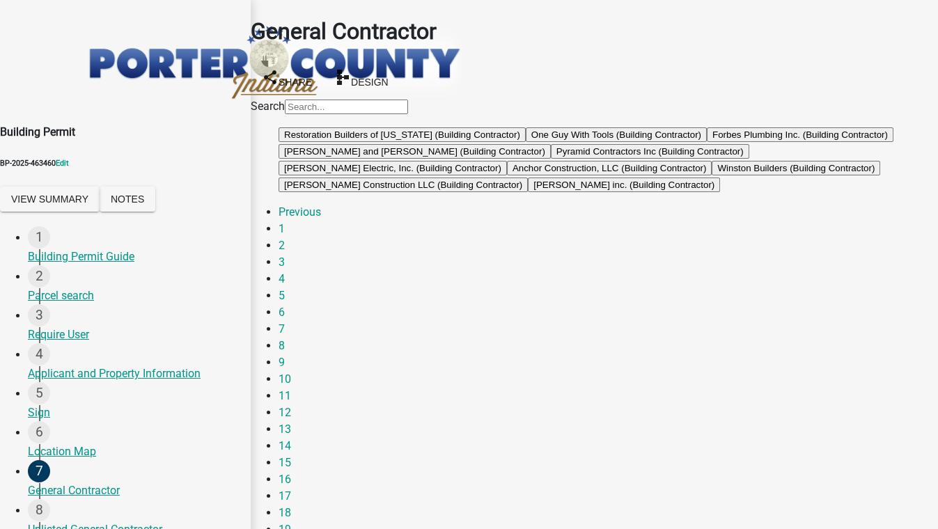
click at [526, 142] on button "One Guy With Tools (Building Contractor)" at bounding box center [616, 134] width 181 height 15
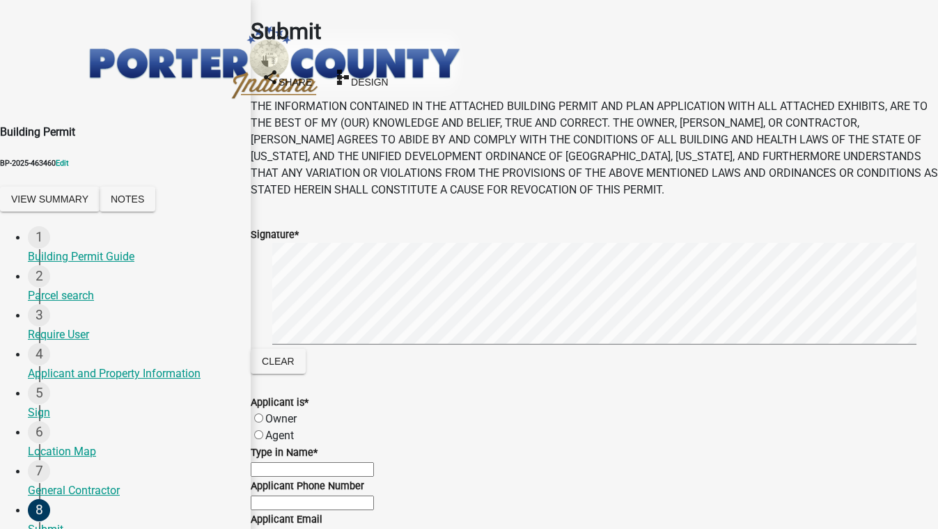
click at [274, 429] on label "Agent" at bounding box center [279, 435] width 29 height 13
click at [263, 430] on input "Agent" at bounding box center [258, 434] width 9 height 9
radio input "true"
click at [319, 462] on input "Type in Name *" at bounding box center [312, 469] width 123 height 15
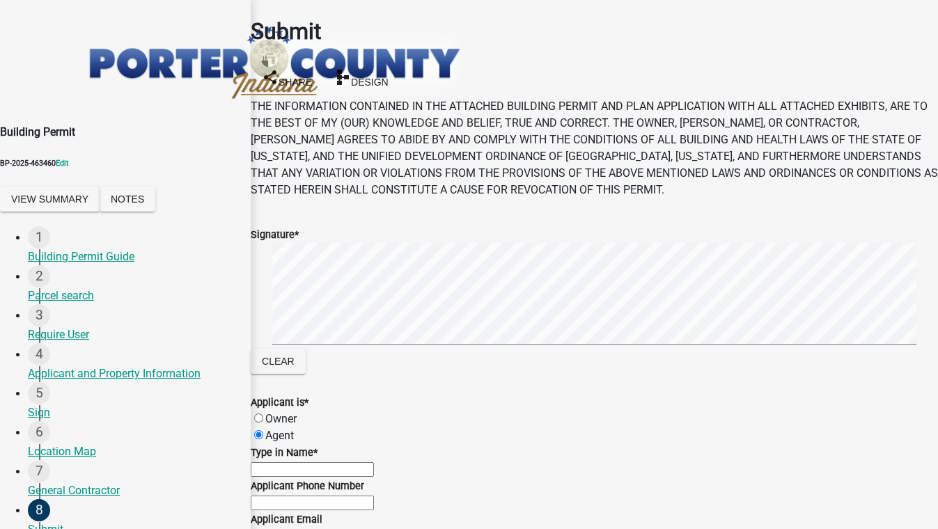
type input "test 5088"
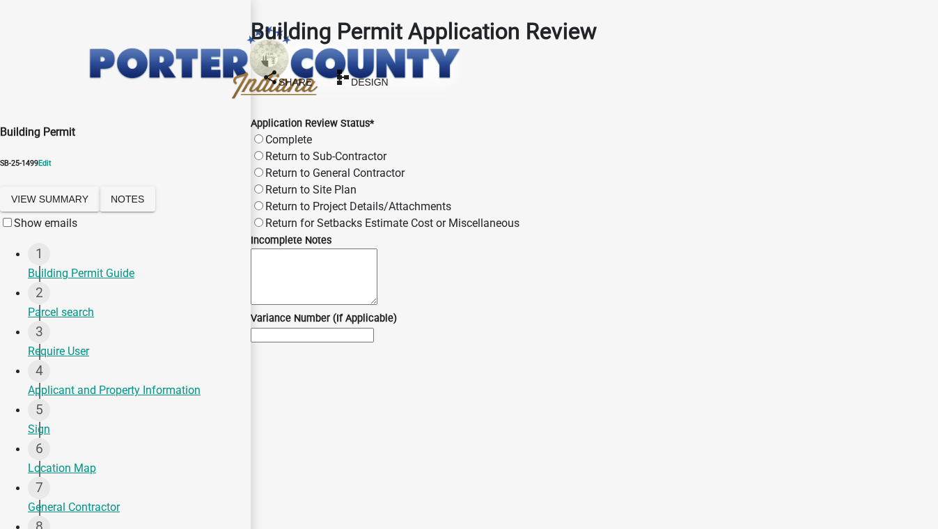
click at [308, 133] on label "Complete" at bounding box center [288, 139] width 47 height 13
click at [263, 134] on input "Complete" at bounding box center [258, 138] width 9 height 9
radio input "true"
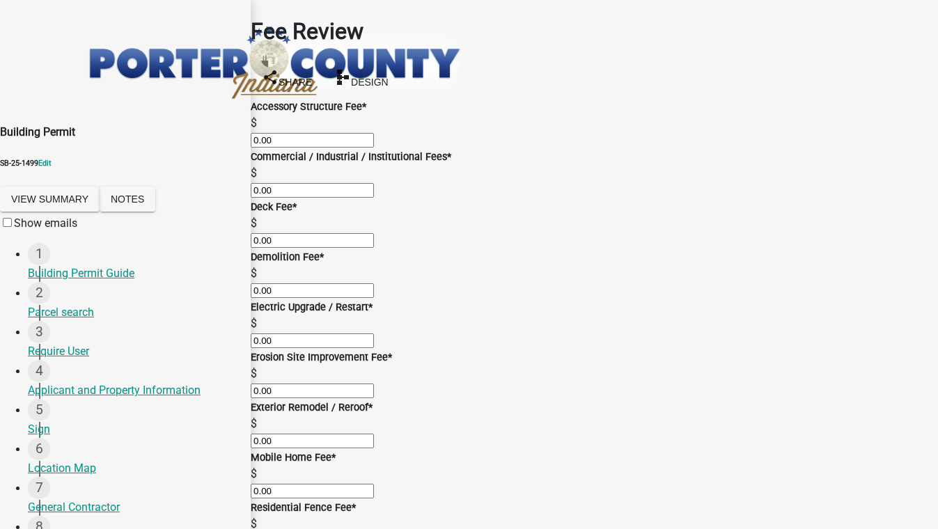
scroll to position [958, 0]
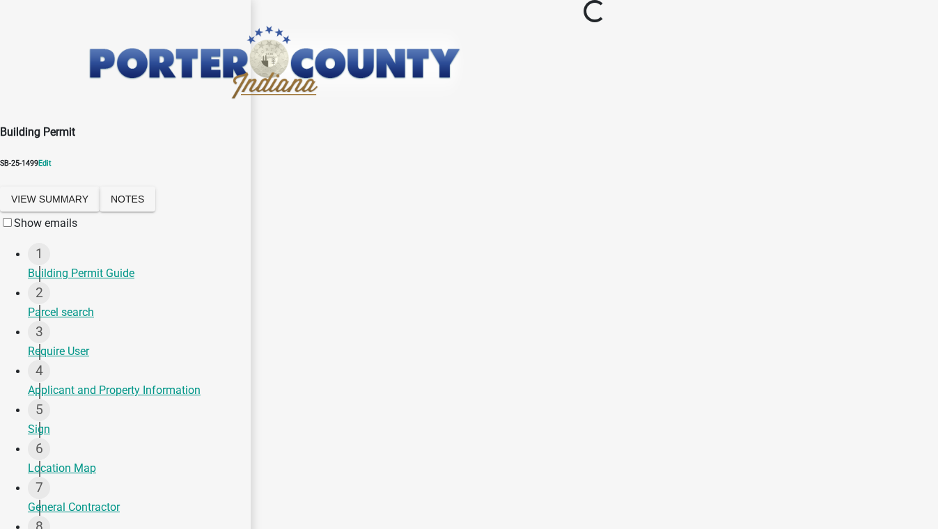
scroll to position [0, 0]
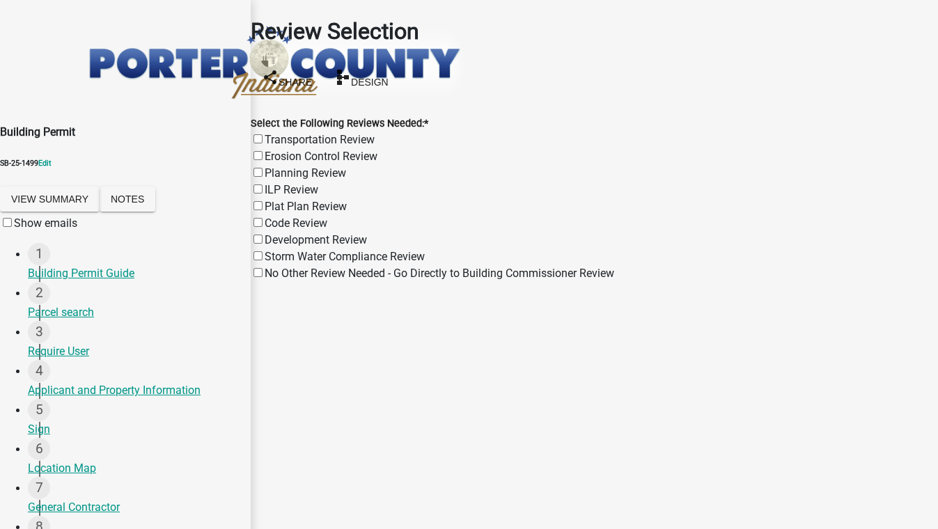
click at [275, 183] on label "ILP Review" at bounding box center [292, 189] width 54 height 13
click at [262, 184] on input "ILP Review" at bounding box center [257, 188] width 9 height 9
checkbox input "true"
checkbox input "false"
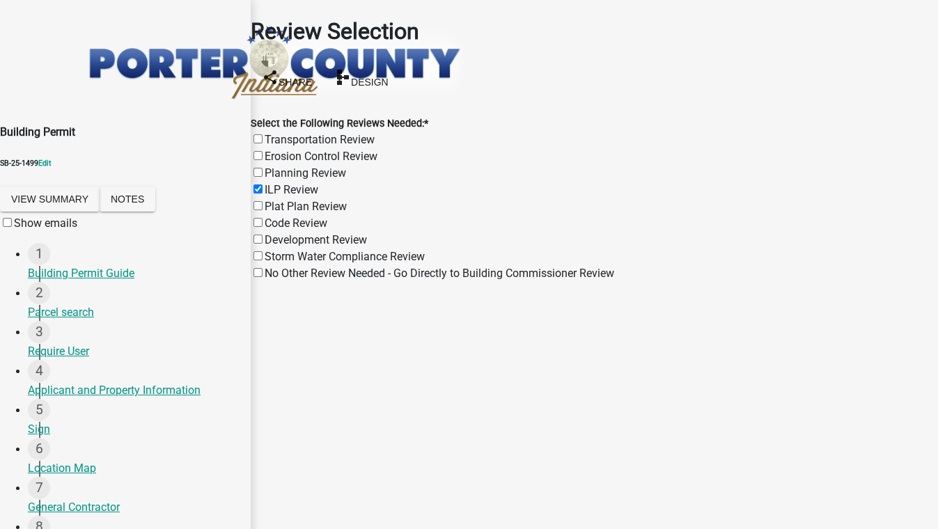
checkbox input "false"
checkbox input "true"
checkbox input "false"
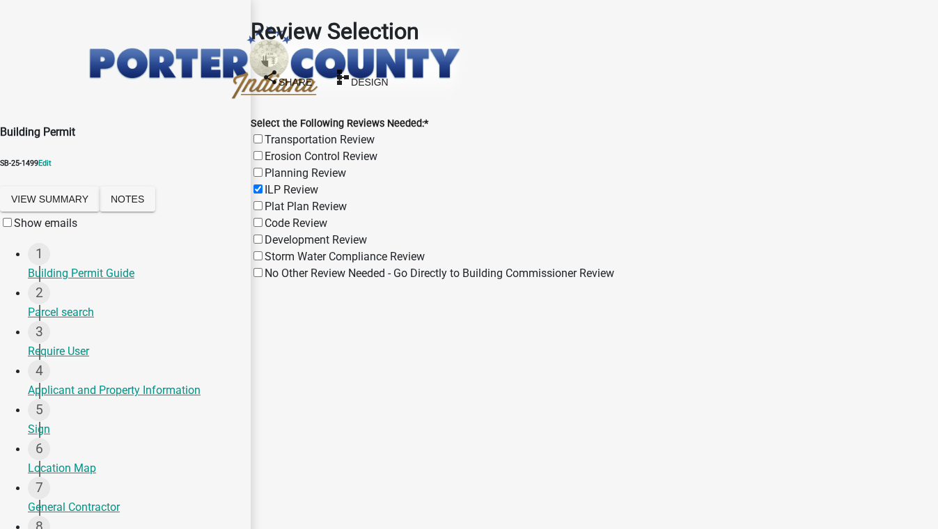
checkbox input "false"
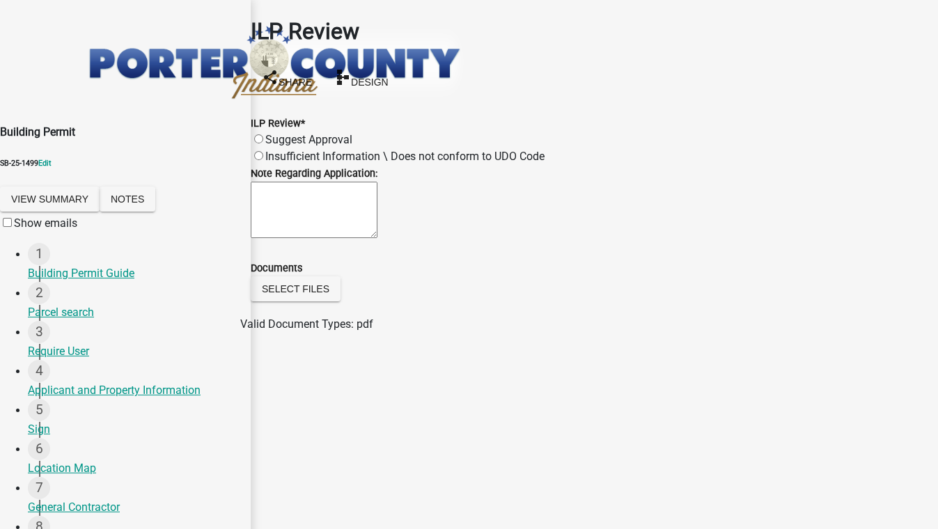
click at [352, 133] on label "Suggest Approval" at bounding box center [308, 139] width 87 height 13
click at [263, 134] on input "Suggest Approval" at bounding box center [258, 138] width 9 height 9
radio input "true"
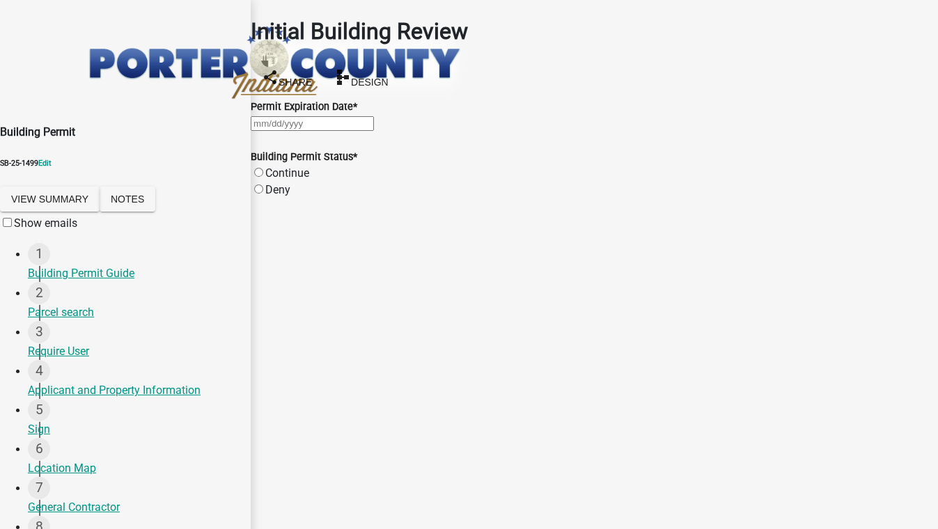
drag, startPoint x: 893, startPoint y: 507, endPoint x: 921, endPoint y: 453, distance: 61.6
click at [308, 132] on div at bounding box center [594, 123] width 687 height 17
select select "8"
select select "2025"
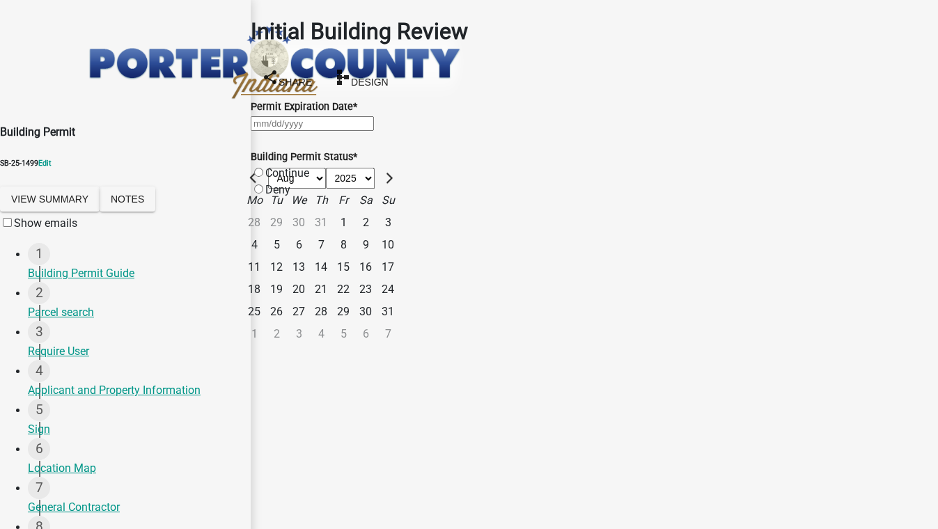
click at [399, 301] on div "31" at bounding box center [388, 312] width 22 height 22
type input "08/31/2025"
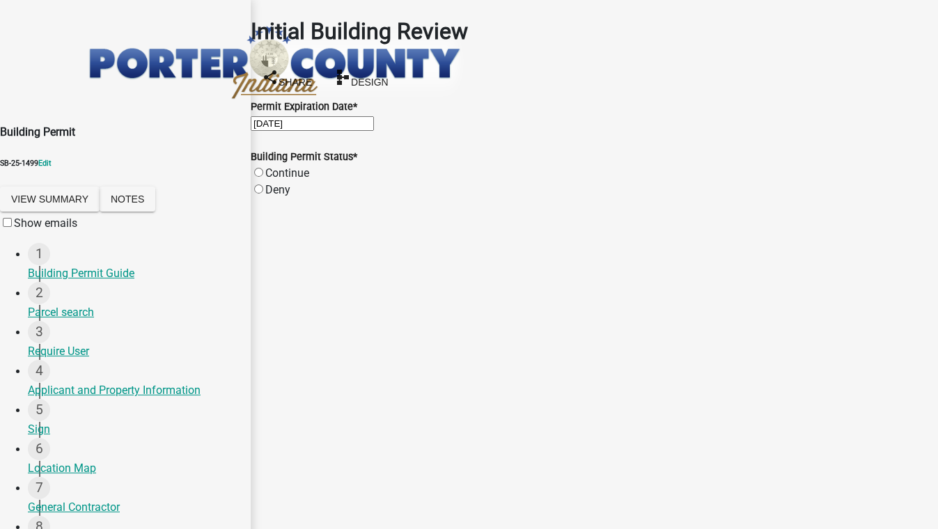
click at [309, 180] on label "Continue" at bounding box center [287, 172] width 44 height 13
click at [272, 180] on label "Continue" at bounding box center [287, 172] width 44 height 13
click at [263, 177] on input "Continue" at bounding box center [258, 172] width 9 height 9
radio input "true"
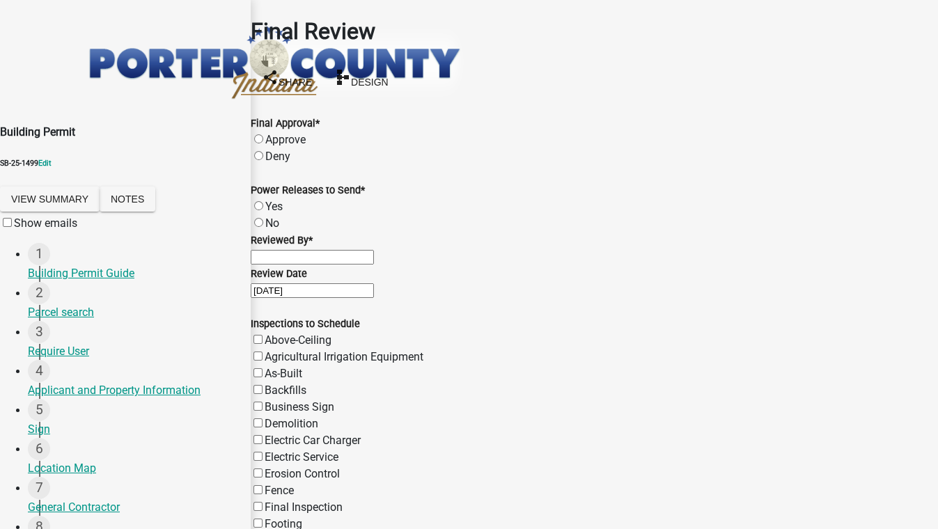
click at [326, 132] on div "Approve" at bounding box center [594, 140] width 687 height 17
click at [306, 133] on label "Approve" at bounding box center [285, 139] width 40 height 13
click at [263, 134] on input "Approve" at bounding box center [258, 138] width 9 height 9
radio input "true"
click at [283, 200] on label "Yes" at bounding box center [273, 206] width 17 height 13
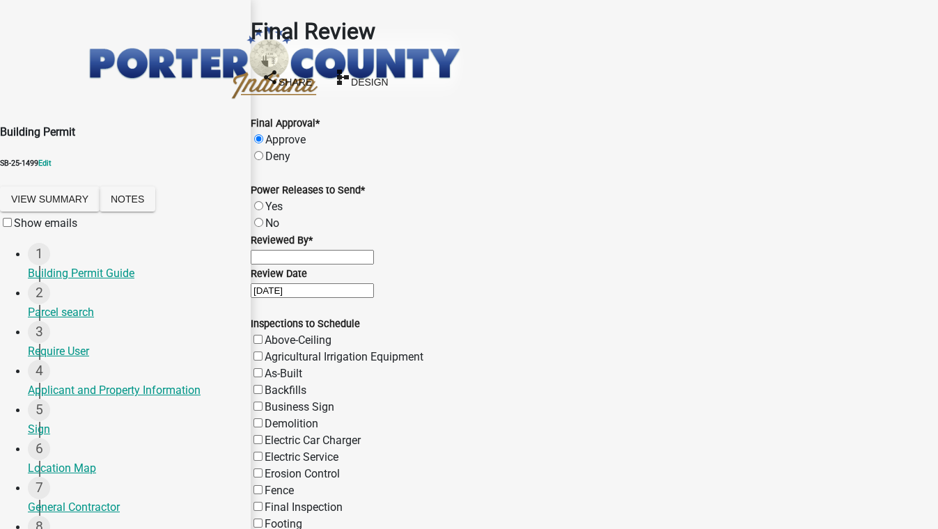
click at [263, 201] on input "Yes" at bounding box center [258, 205] width 9 height 9
radio input "true"
click at [325, 265] on input "Reviewed By *" at bounding box center [312, 257] width 123 height 15
type input "FGHJKL;fghjkl"
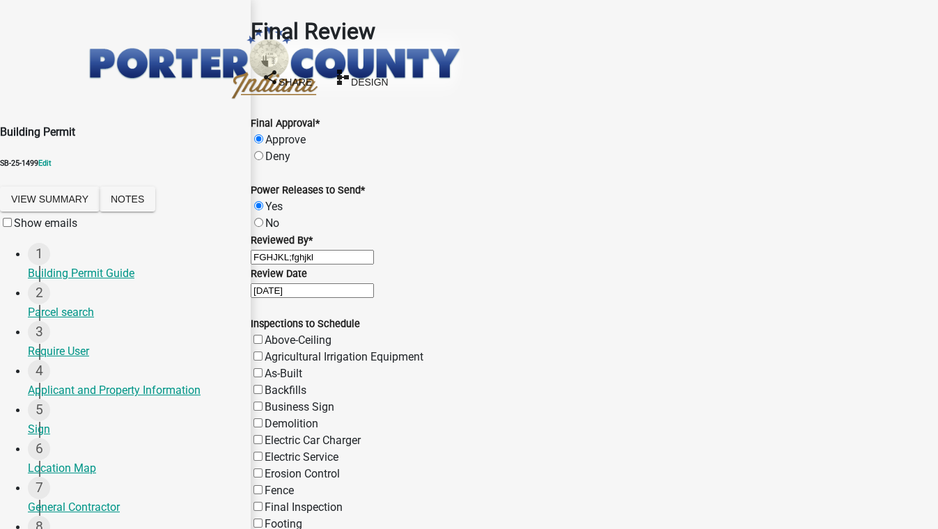
click at [272, 501] on label "Final Inspection" at bounding box center [304, 507] width 78 height 13
click at [262, 502] on input "Final Inspection" at bounding box center [257, 506] width 9 height 9
checkbox input "true"
checkbox input "false"
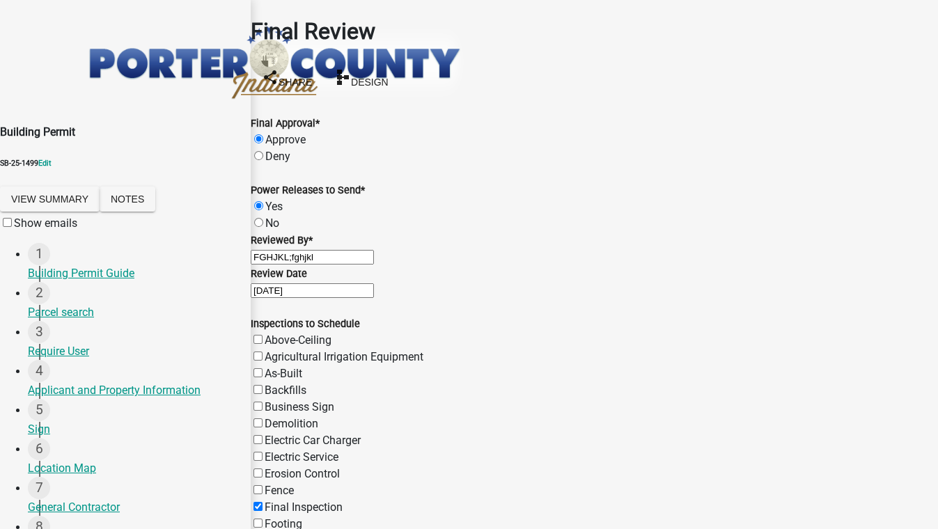
checkbox input "false"
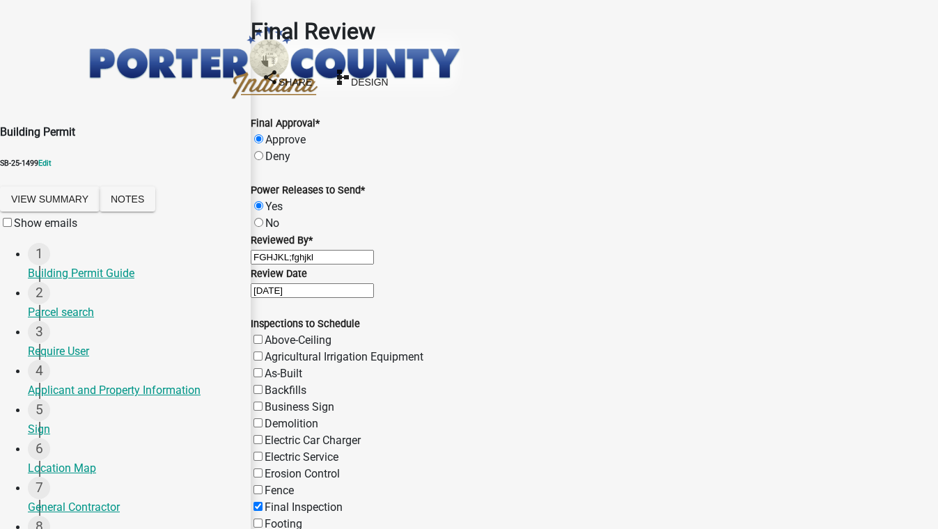
checkbox input "false"
checkbox input "true"
checkbox input "false"
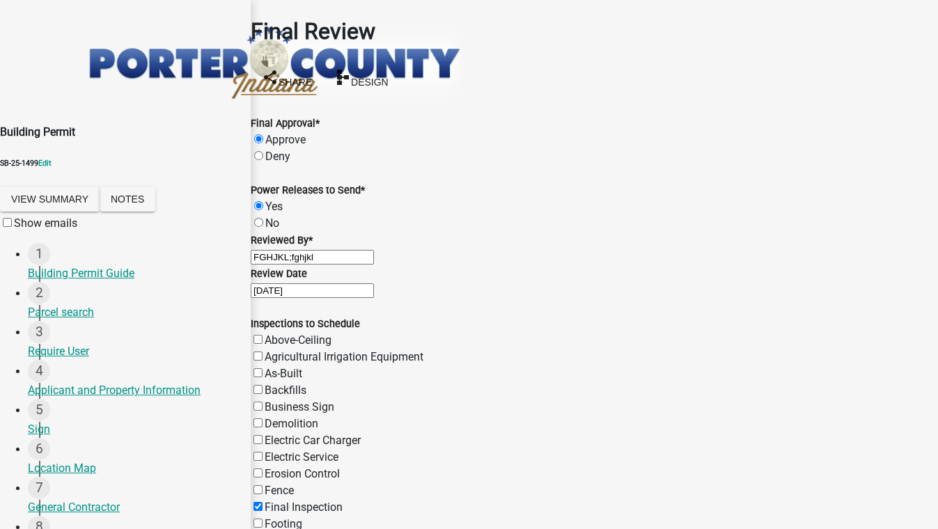
checkbox input "false"
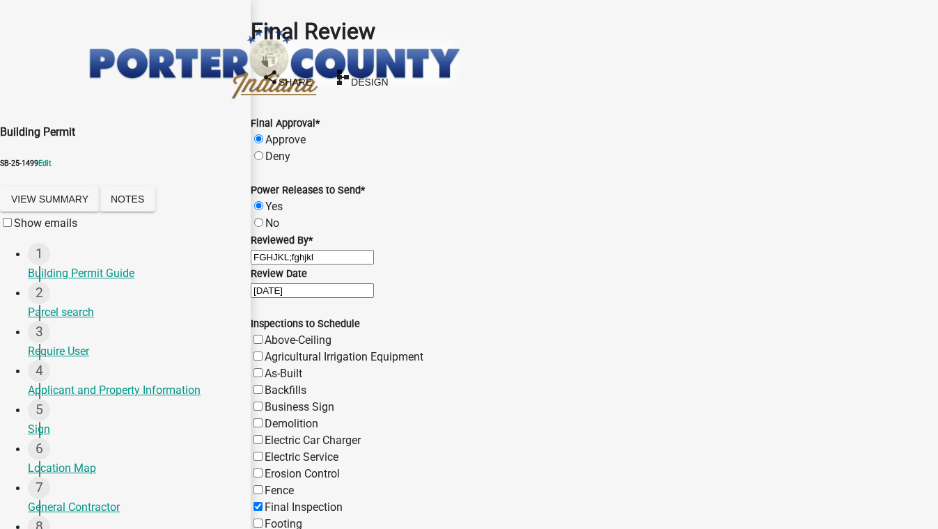
checkbox input "false"
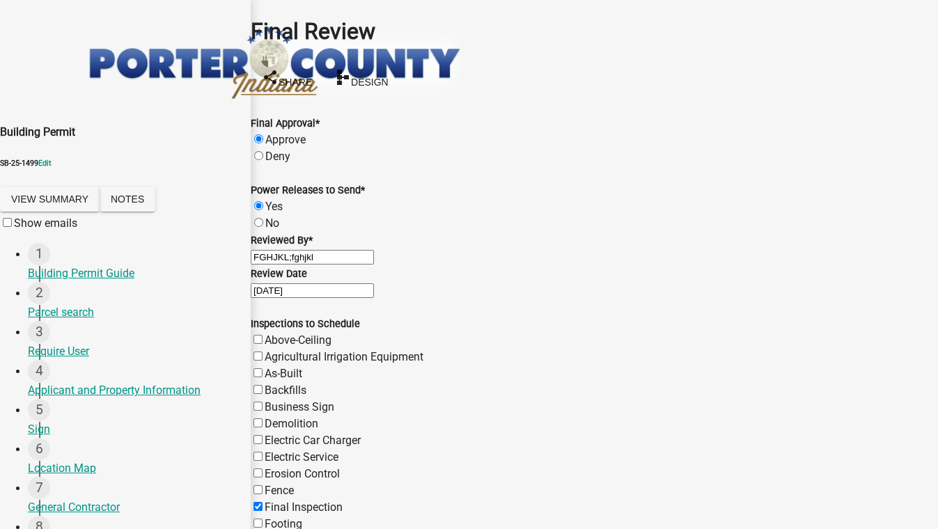
checkbox input "false"
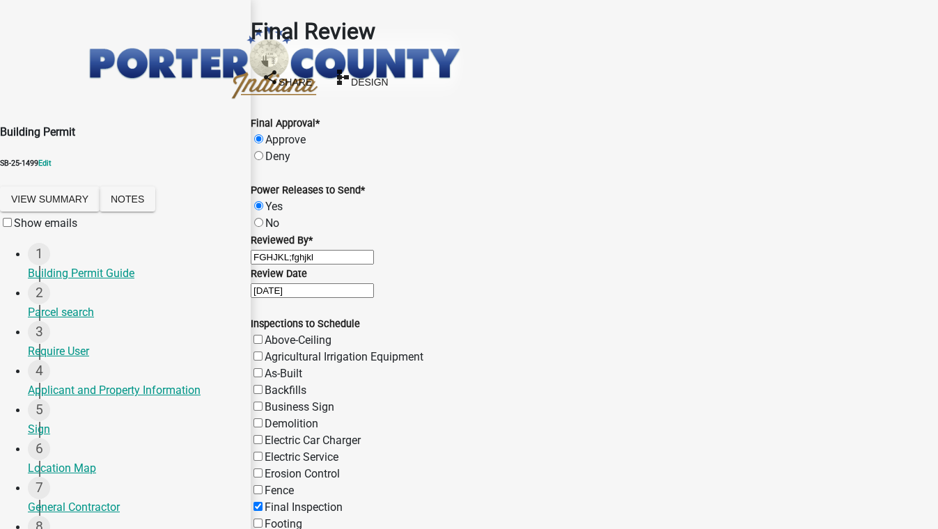
checkbox input "false"
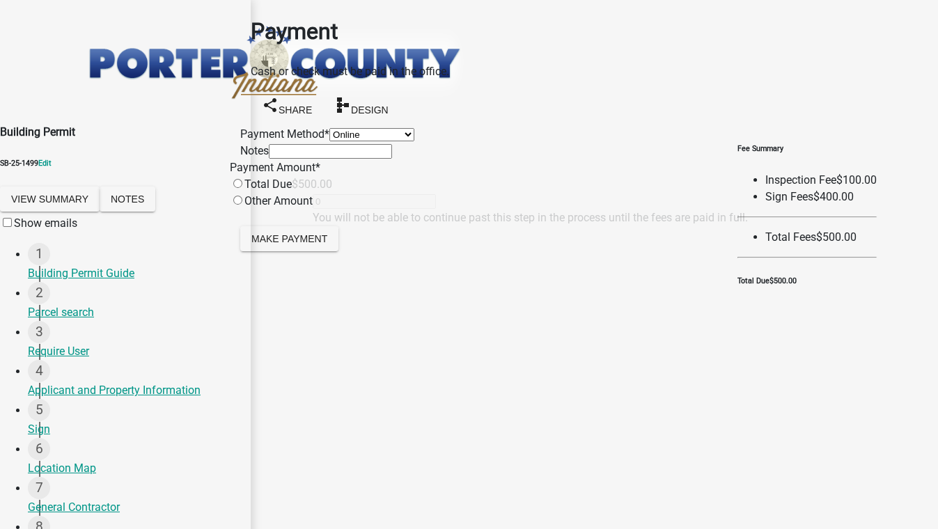
click at [329, 136] on select "Credit Card POS Check Cash Online" at bounding box center [371, 134] width 85 height 13
select select "1: 0"
click at [329, 128] on select "Credit Card POS Check Cash Online" at bounding box center [371, 134] width 85 height 13
click at [242, 188] on input "radio" at bounding box center [237, 183] width 9 height 9
radio input "true"
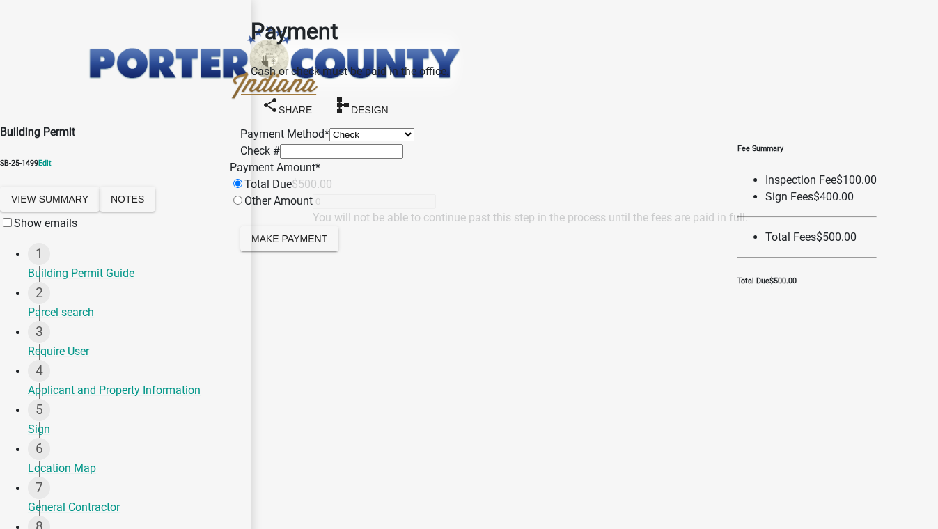
type input "500"
click at [327, 244] on span "Make Payment" at bounding box center [289, 238] width 76 height 11
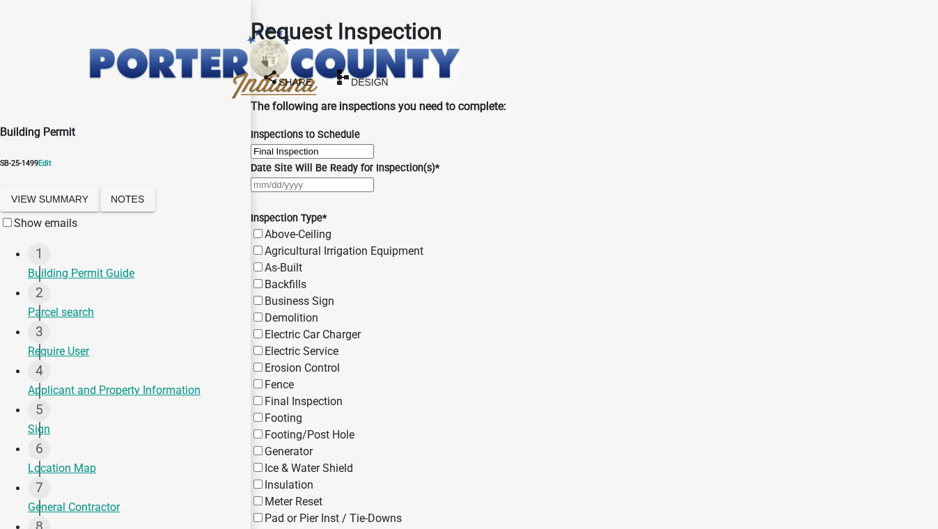
select select "8"
select select "2025"
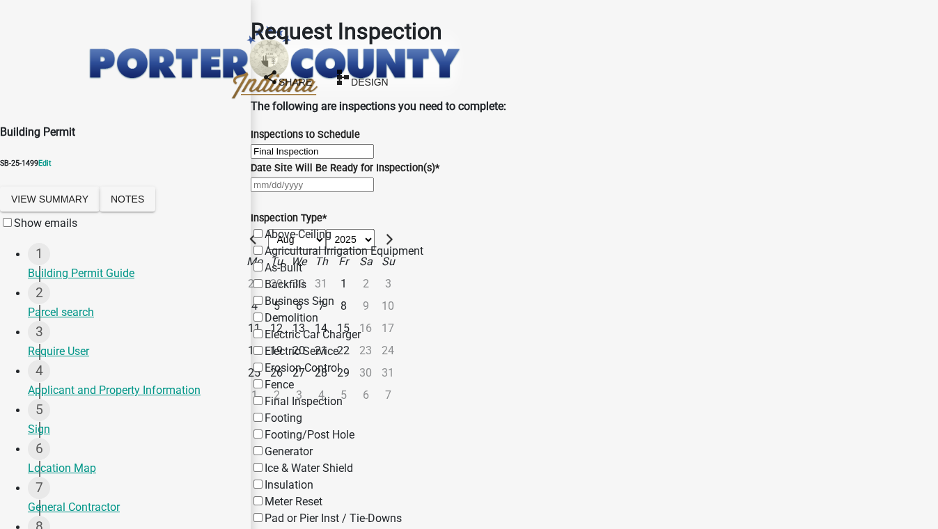
click at [345, 193] on div "Jan Feb Mar Apr May Jun Jul Aug Sep Oct Nov Dec 1525 1526 1527 1528 1529 1530 1…" at bounding box center [594, 184] width 687 height 17
click at [265, 362] on div "18" at bounding box center [254, 351] width 22 height 22
type input "08/18/2025"
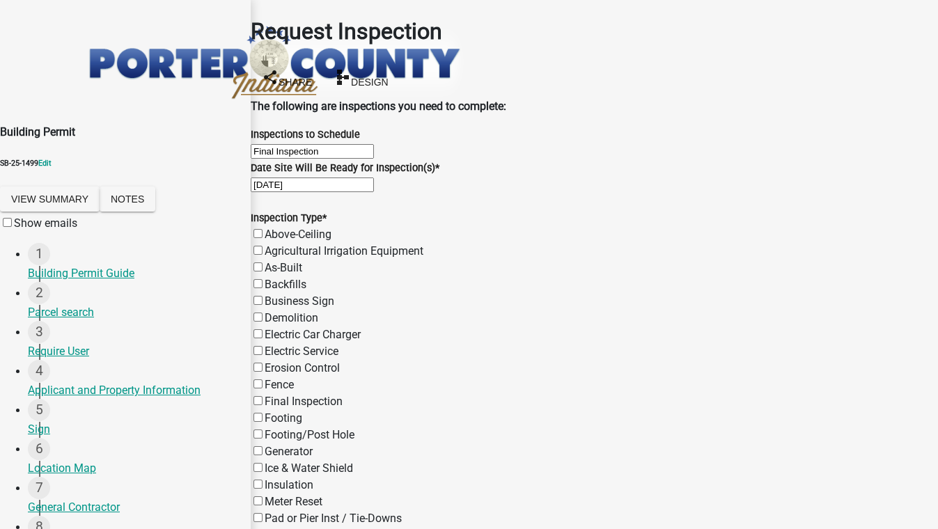
scroll to position [126, 0]
click at [274, 395] on label "Final Inspection" at bounding box center [304, 401] width 78 height 13
click at [262, 396] on input "Final Inspection" at bounding box center [257, 400] width 9 height 9
checkbox input "true"
checkbox input "false"
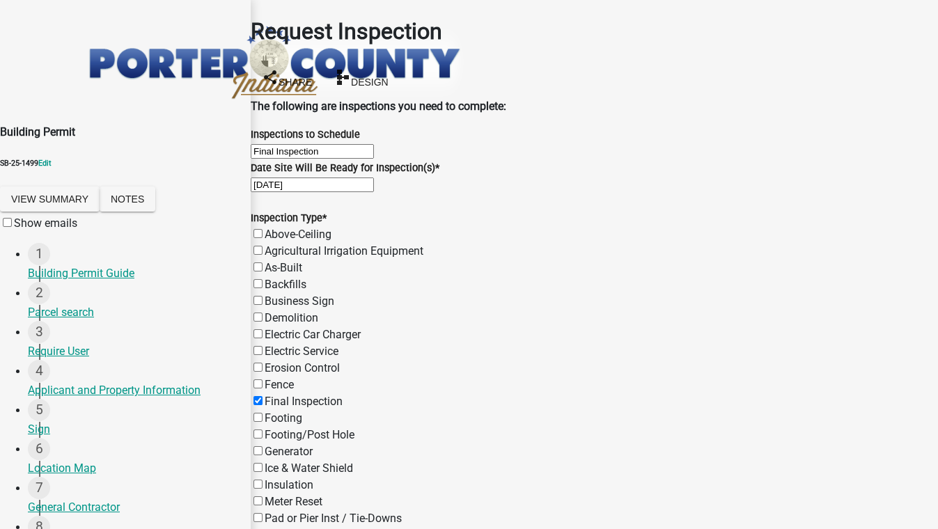
checkbox input "false"
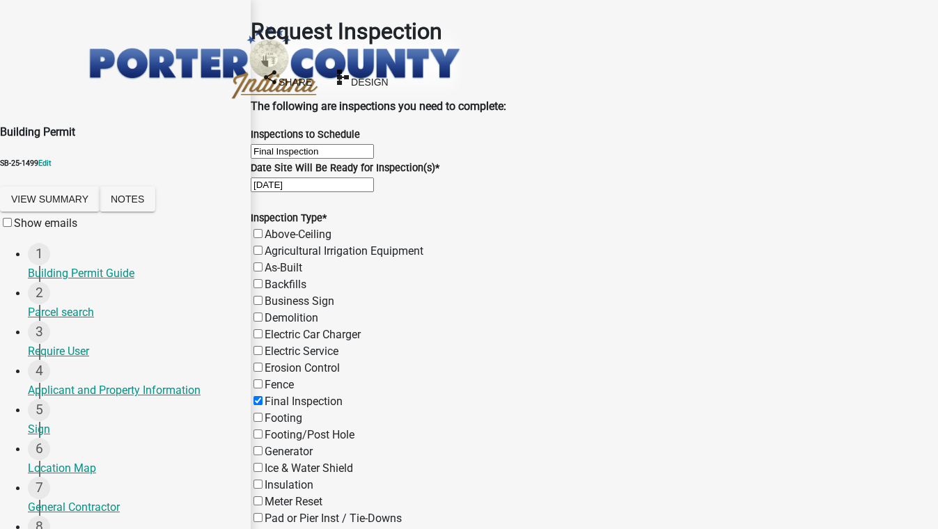
checkbox input "false"
checkbox input "true"
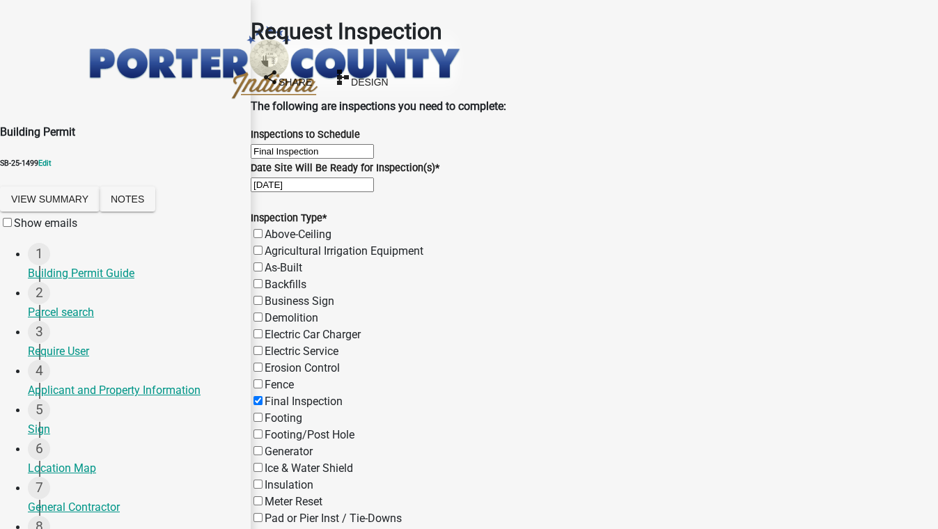
checkbox input "false"
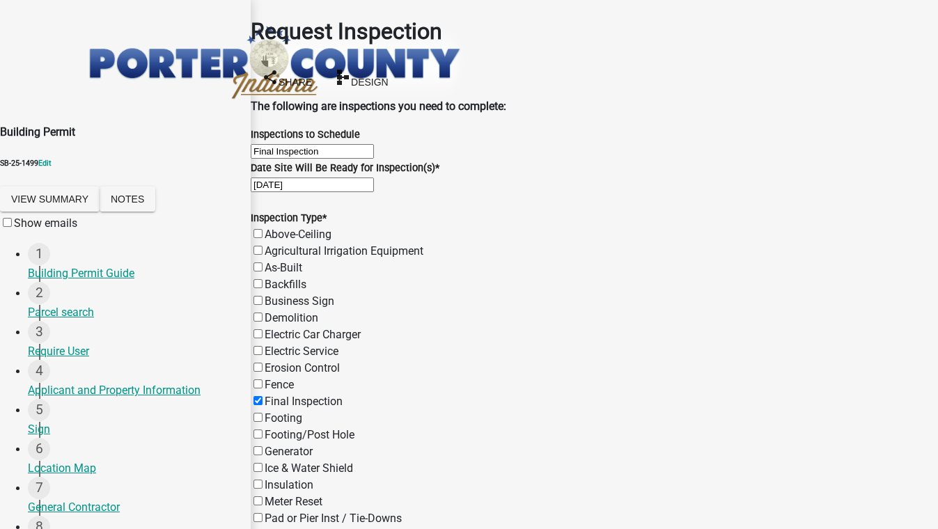
checkbox input "false"
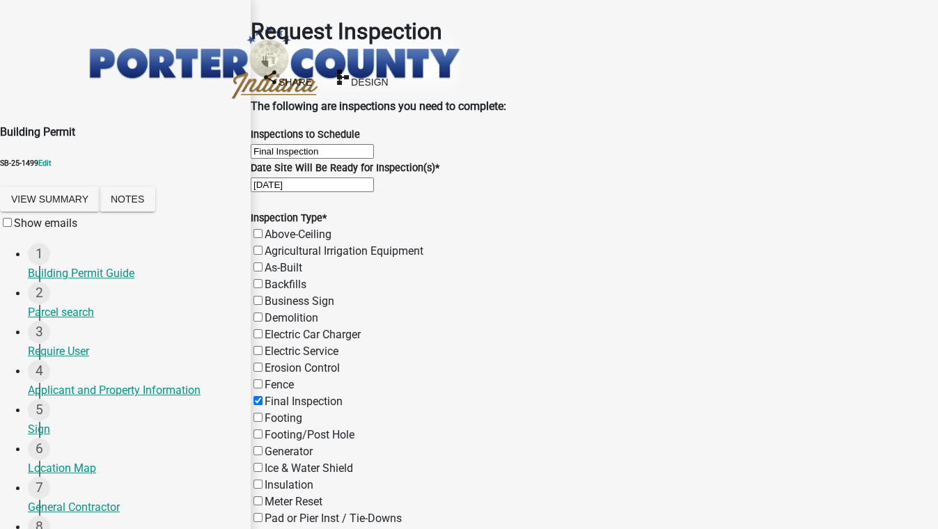
checkbox input "false"
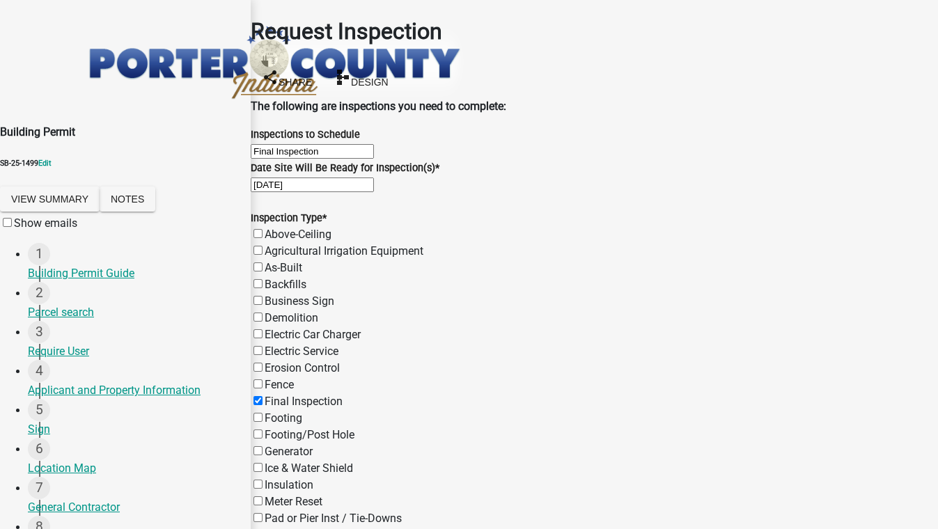
checkbox input "false"
type input "5555555555"
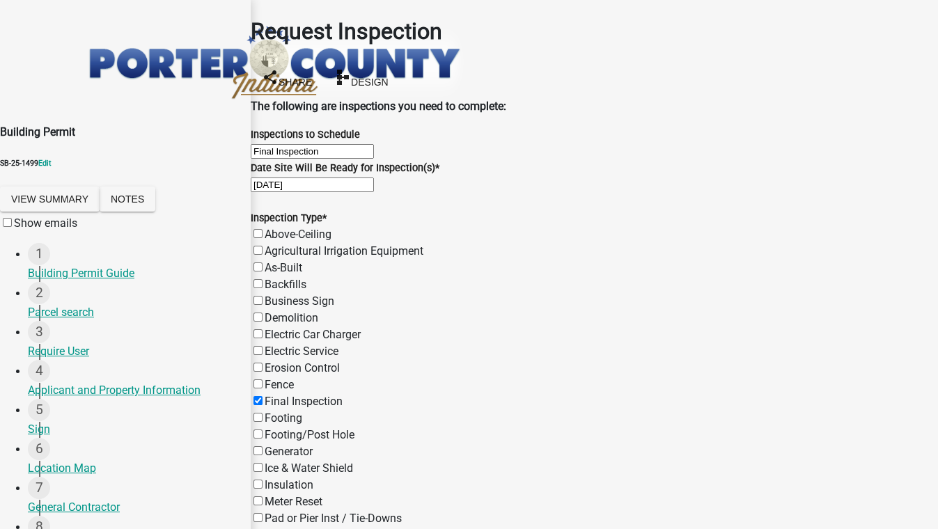
type input "test@schneidergis.com"
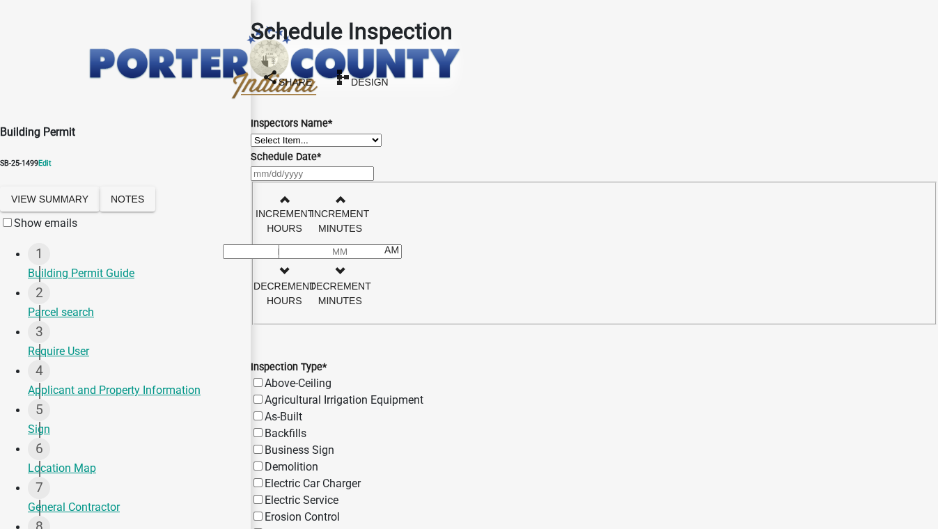
scroll to position [0, 0]
click at [381, 134] on select "Select Item... mhaller (Michael Haller)" at bounding box center [316, 140] width 131 height 13
click at [336, 141] on select "Select Item... mhaller (Michael Haller)" at bounding box center [316, 140] width 131 height 13
select select "ca350da2-795e-4cf8-941d-46ff53e354ae"
click at [267, 134] on select "Select Item... mhaller (Michael Haller)" at bounding box center [316, 140] width 131 height 13
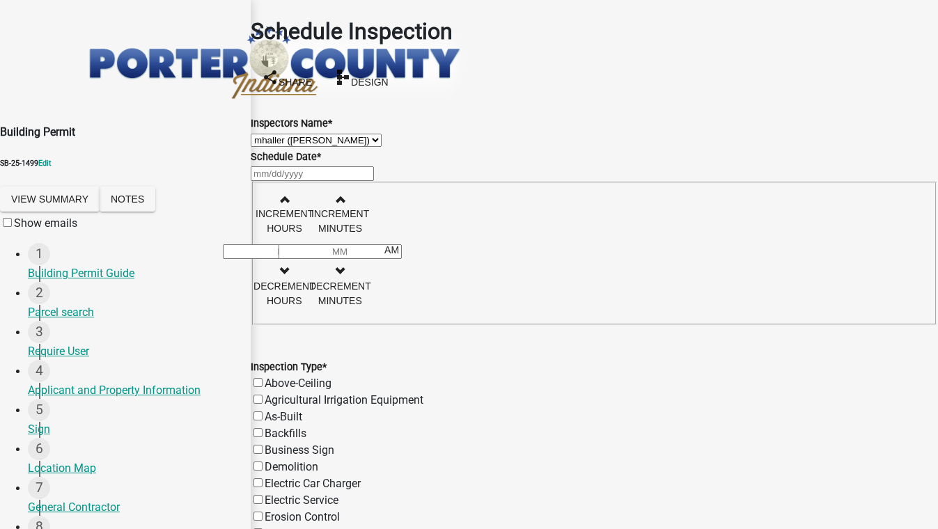
click at [315, 182] on div at bounding box center [594, 173] width 687 height 17
select select "8"
select select "2025"
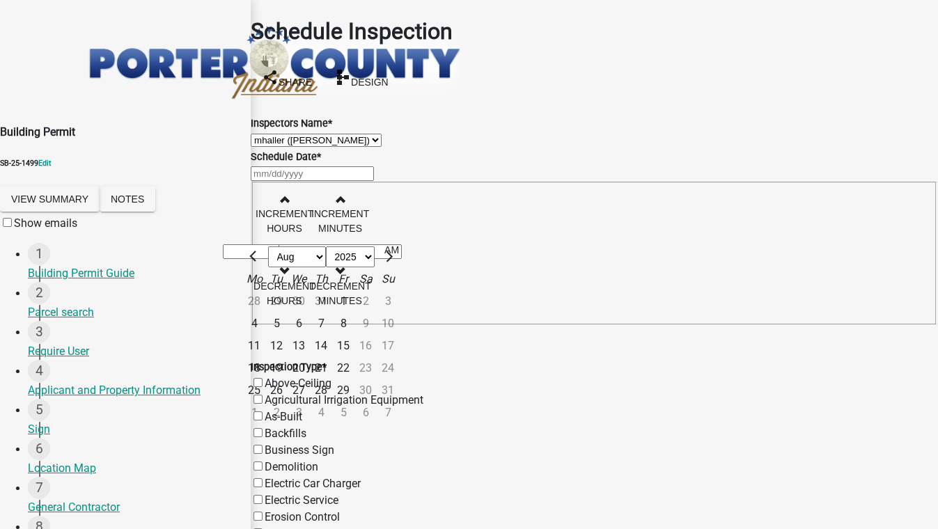
click at [265, 379] on div "18" at bounding box center [254, 368] width 22 height 22
type input "08/18/2025"
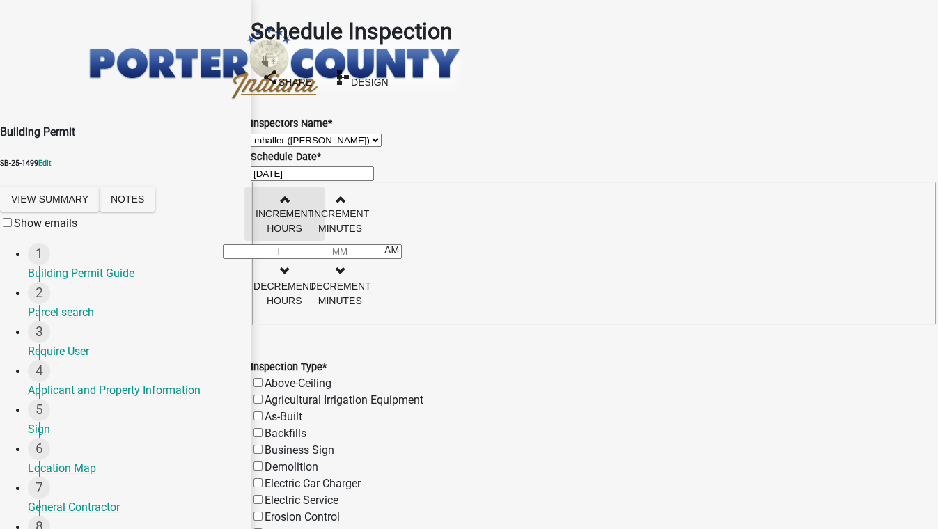
click at [324, 221] on button "Increment hours" at bounding box center [284, 214] width 80 height 54
type input "01"
type input "00"
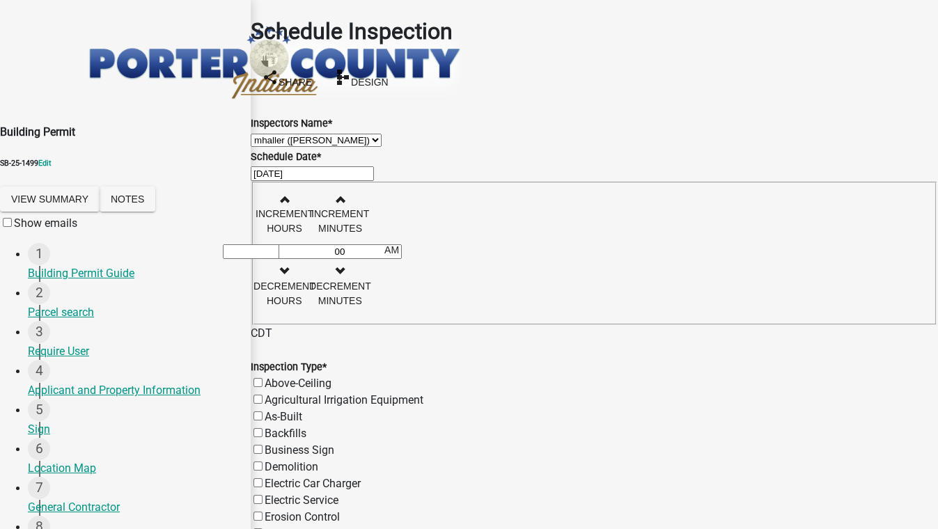
checkbox input "true"
checkbox input "false"
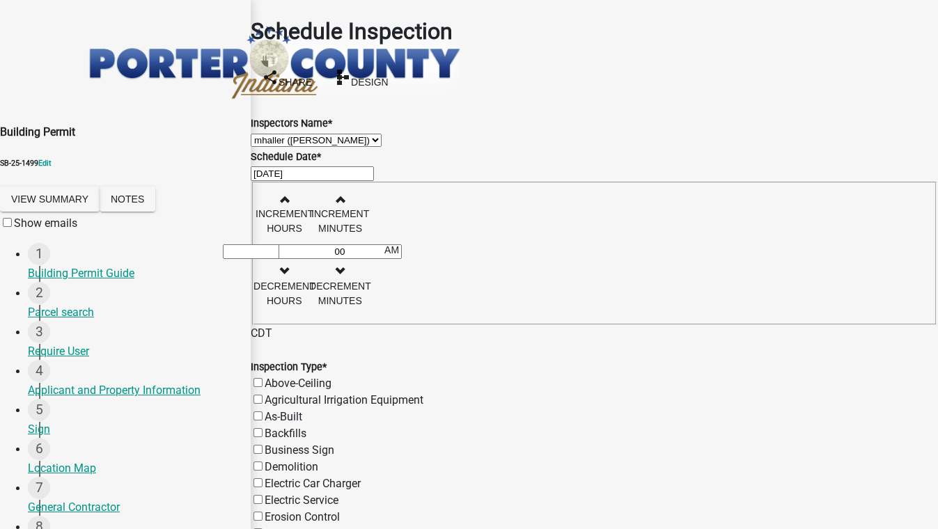
checkbox input "false"
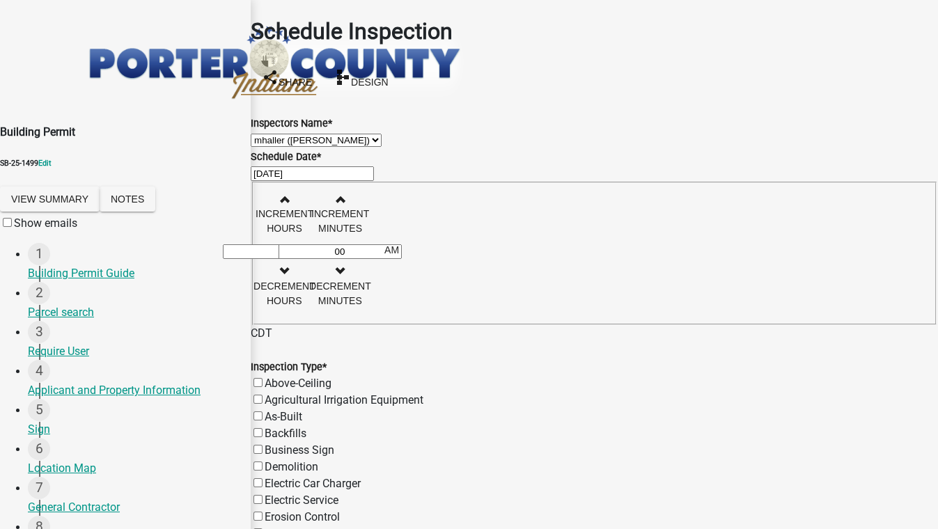
checkbox input "false"
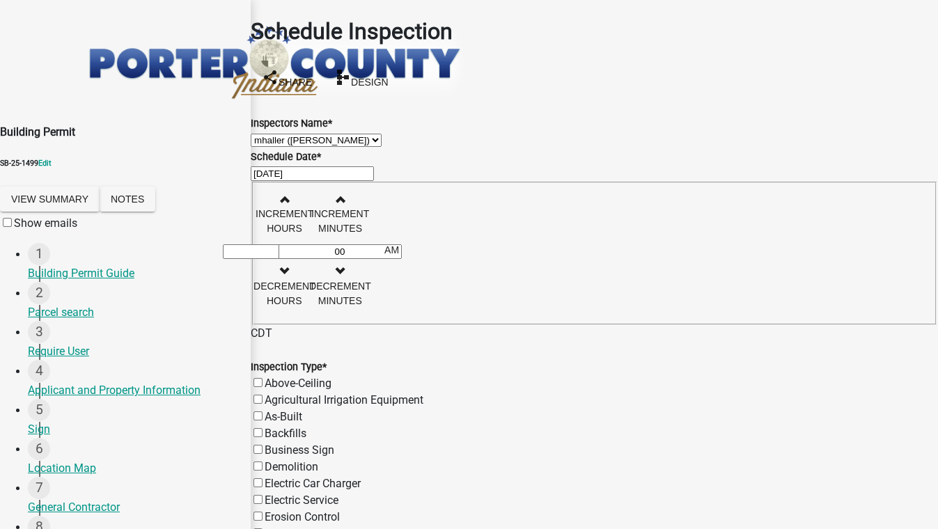
checkbox input "false"
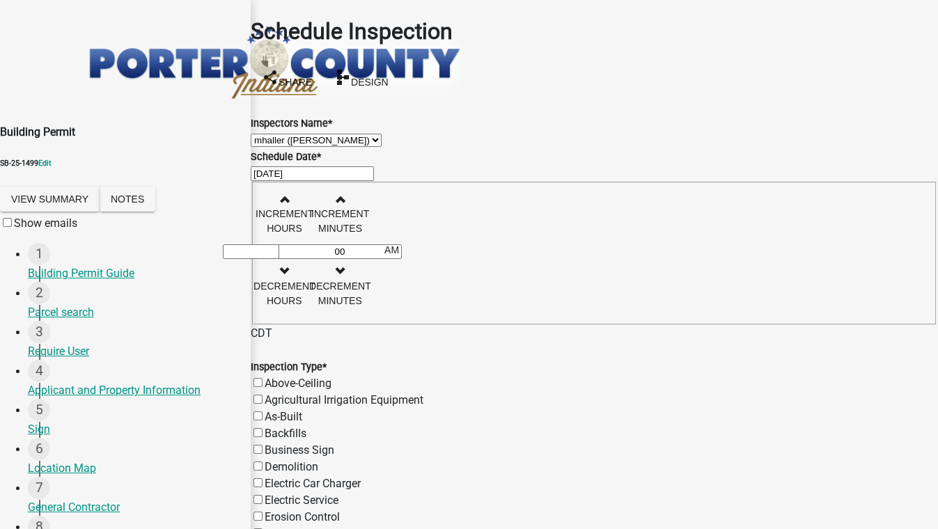
checkbox input "false"
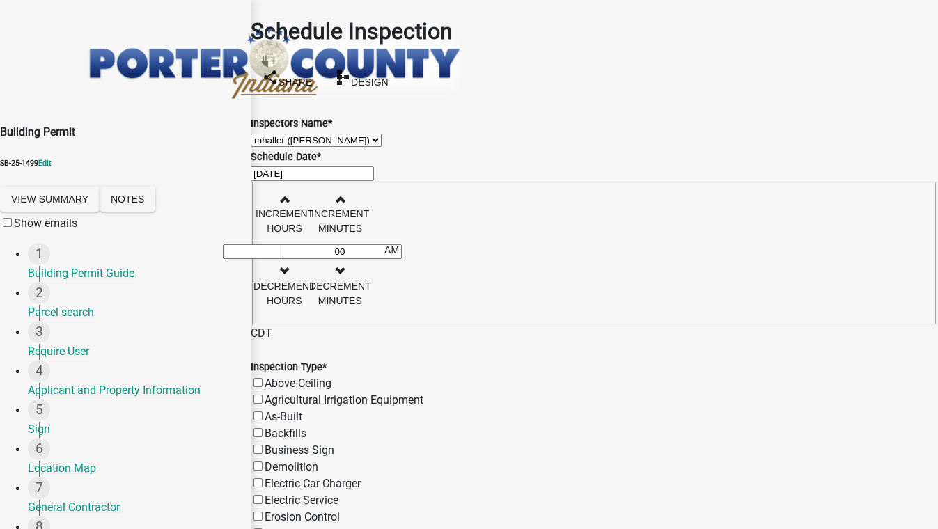
checkbox input "false"
checkbox input "true"
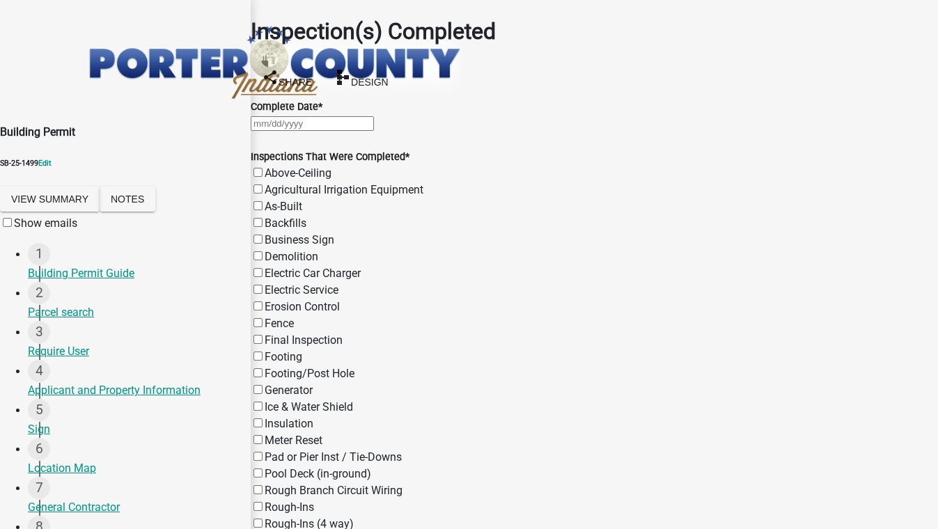
scroll to position [63, 0]
click at [324, 115] on div at bounding box center [594, 123] width 687 height 17
select select "8"
select select "2025"
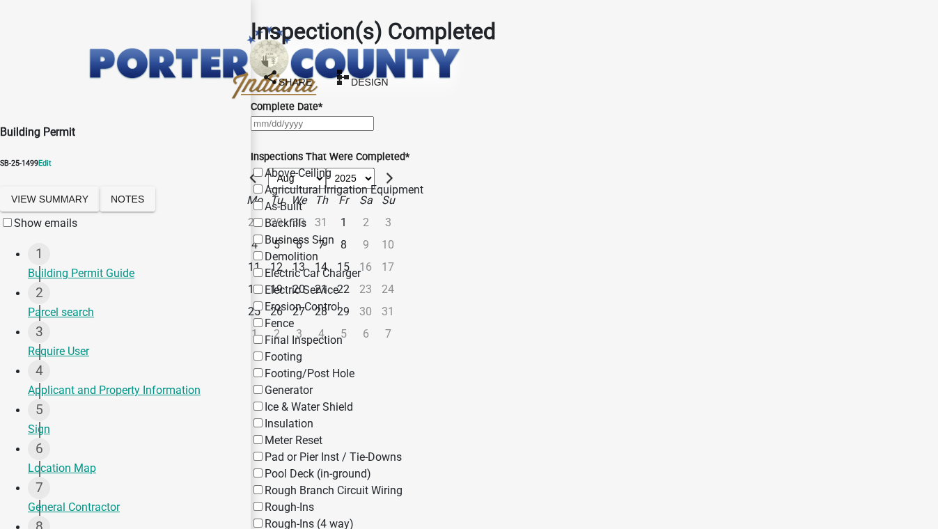
click at [265, 278] on div "18" at bounding box center [254, 289] width 22 height 22
type input "08/18/2025"
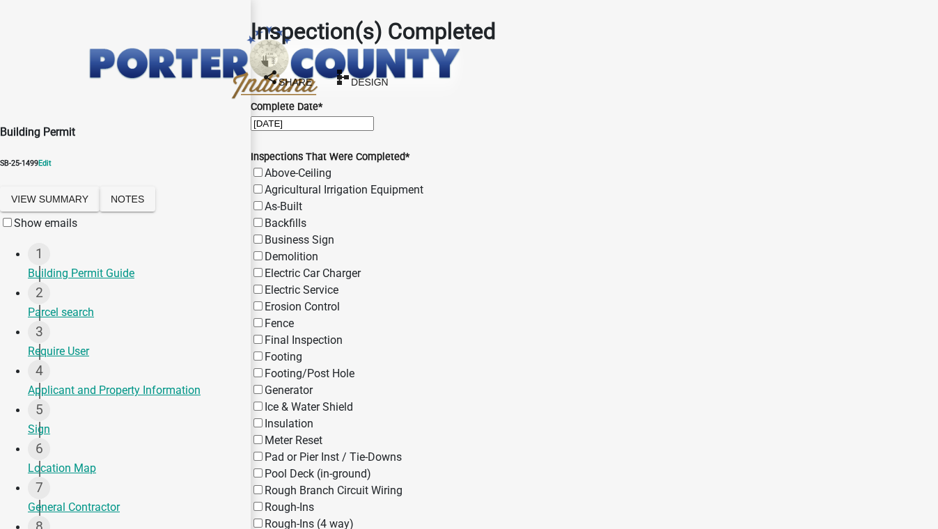
scroll to position [506, 0]
radio input "true"
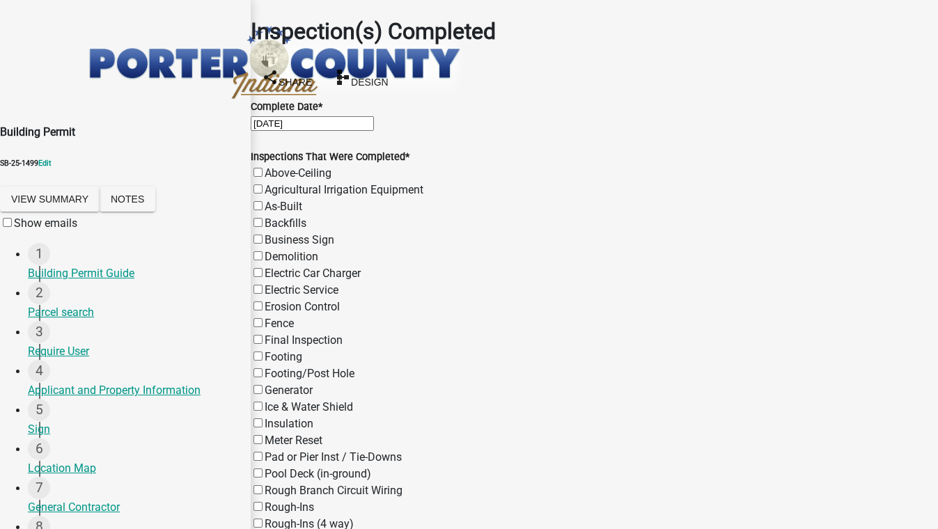
select select "9a8ccc90-dcd1-4d2c-ac64-5460e8d85408"
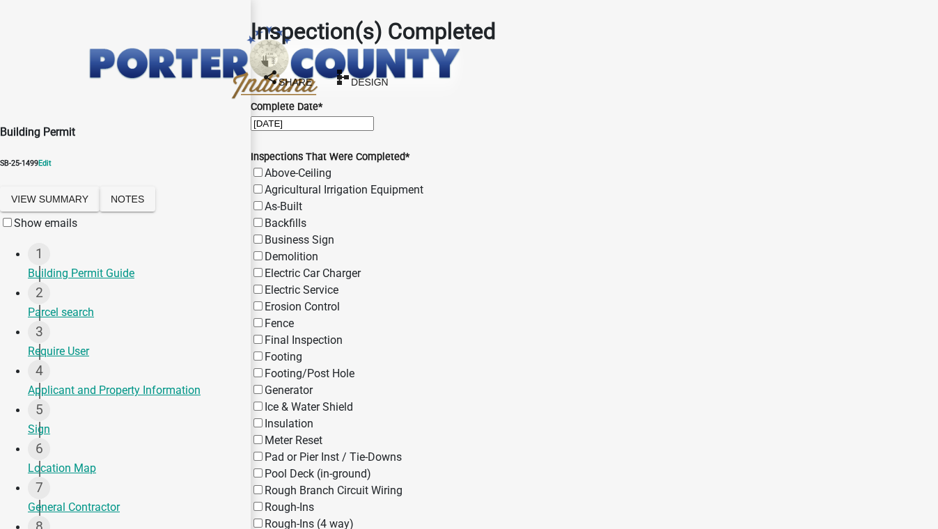
checkbox input "true"
checkbox input "false"
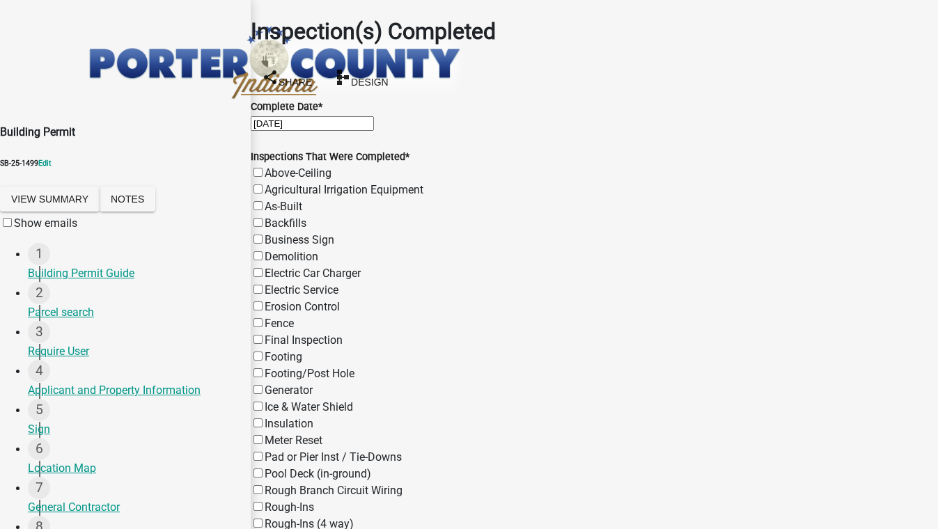
checkbox input "false"
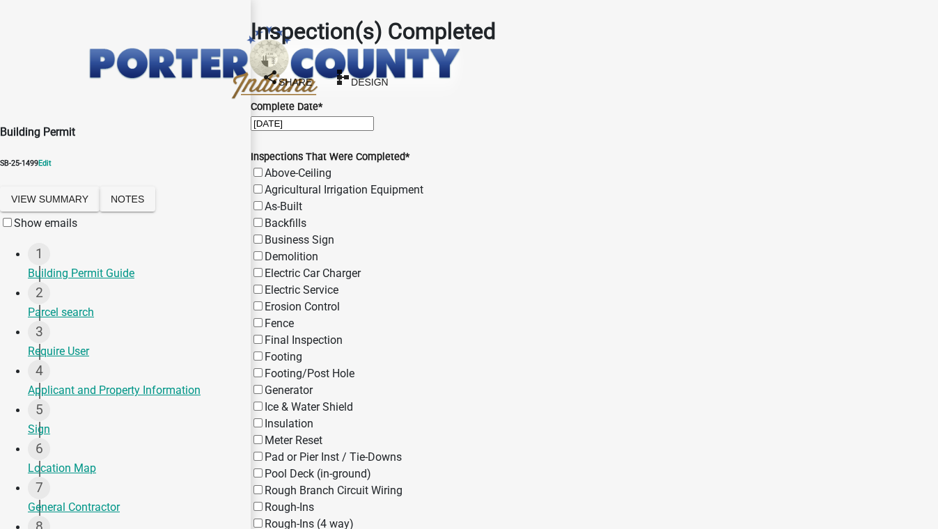
checkbox input "false"
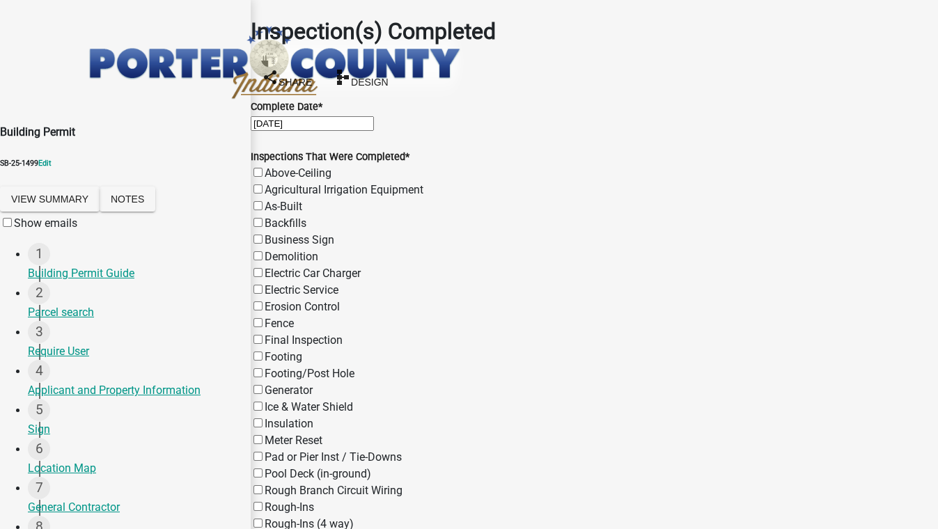
checkbox input "false"
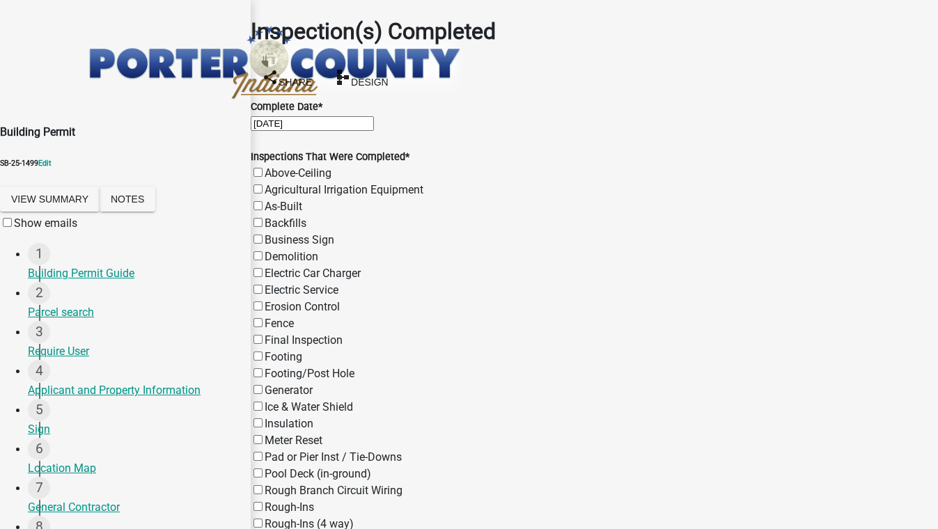
checkbox input "false"
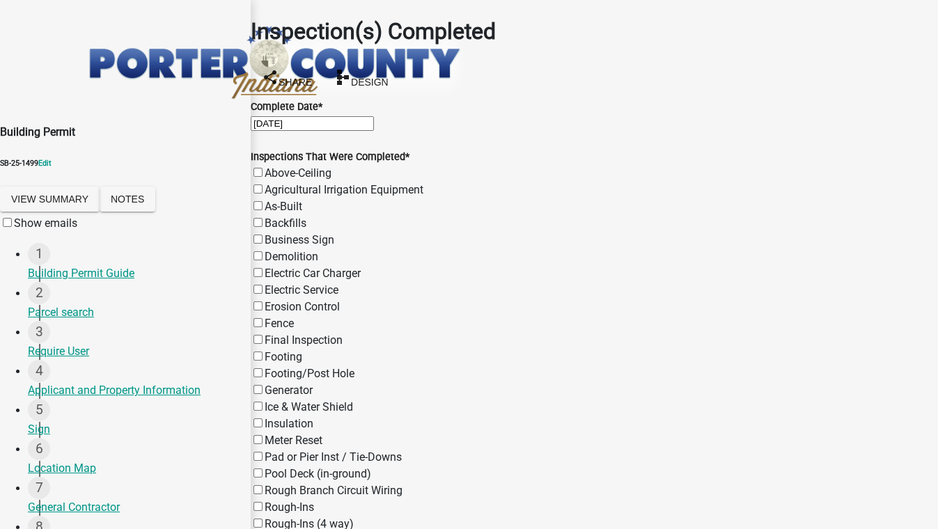
checkbox input "false"
checkbox input "true"
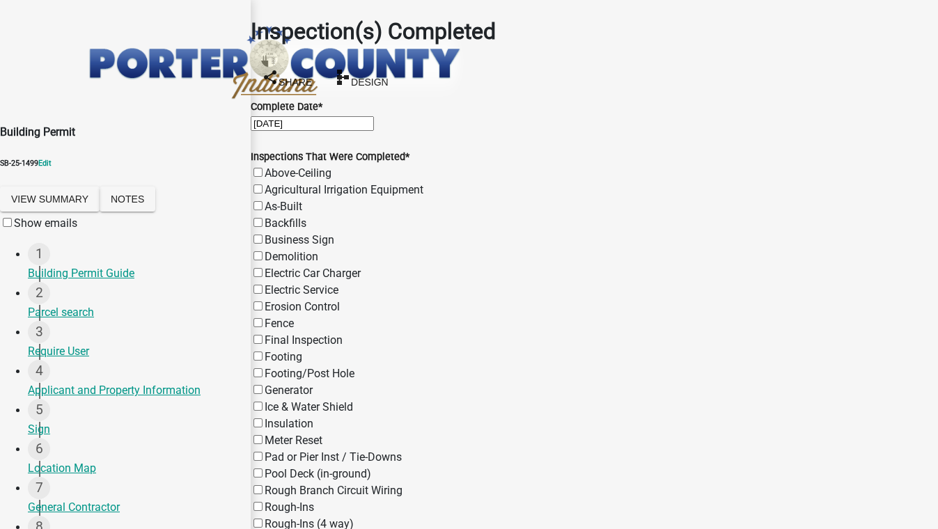
scroll to position [1215, 0]
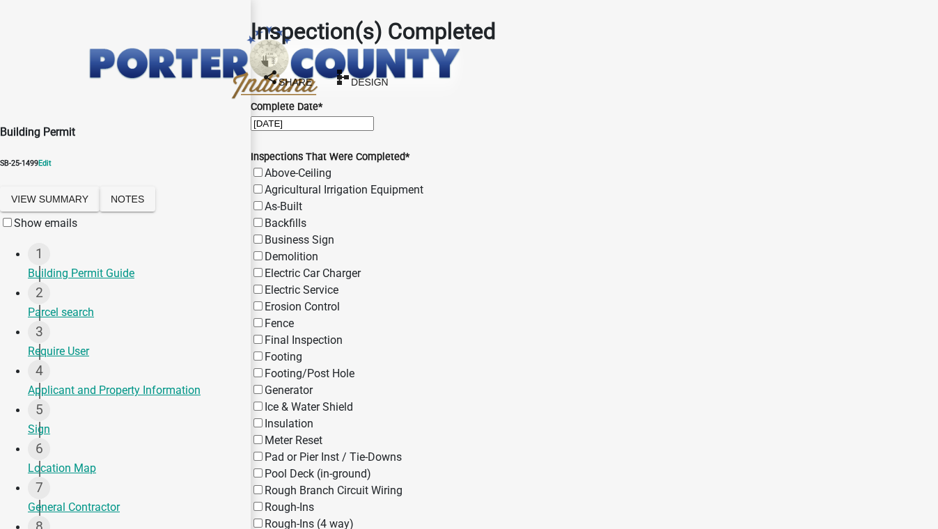
checkbox input "true"
checkbox input "false"
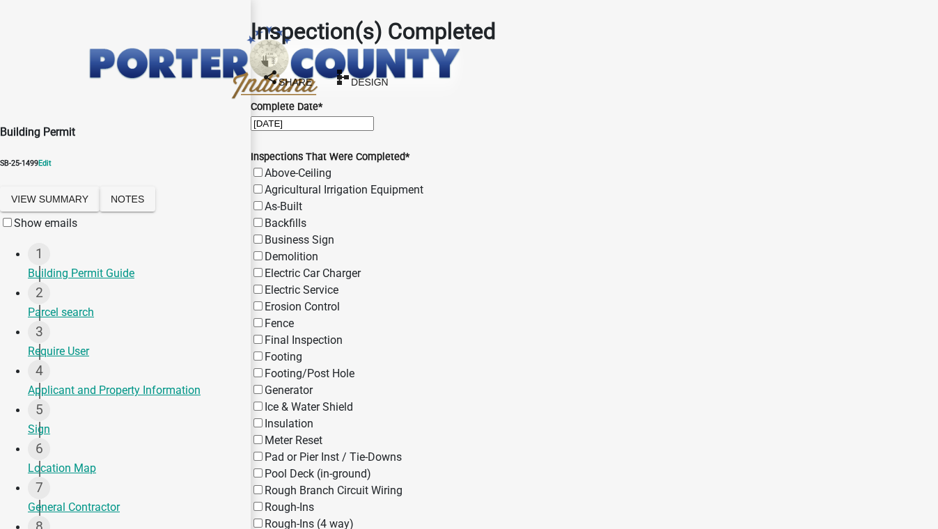
checkbox input "false"
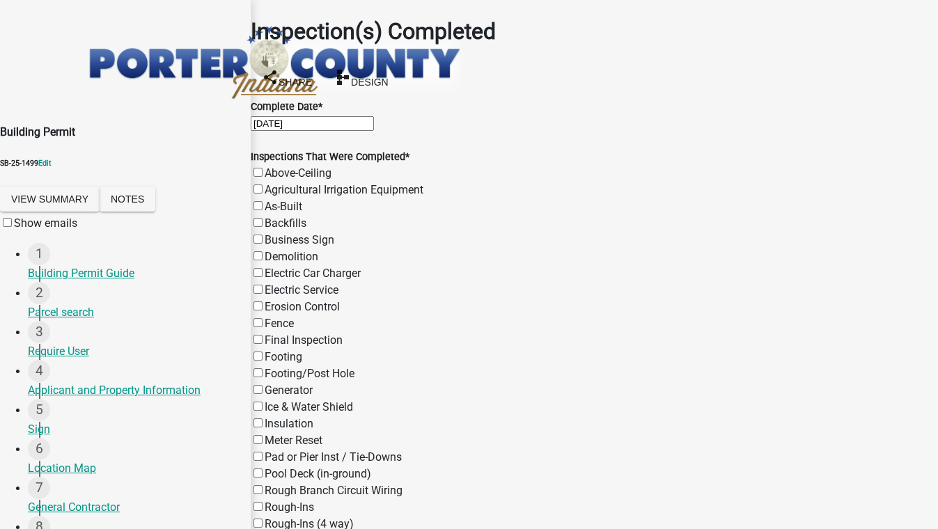
checkbox input "false"
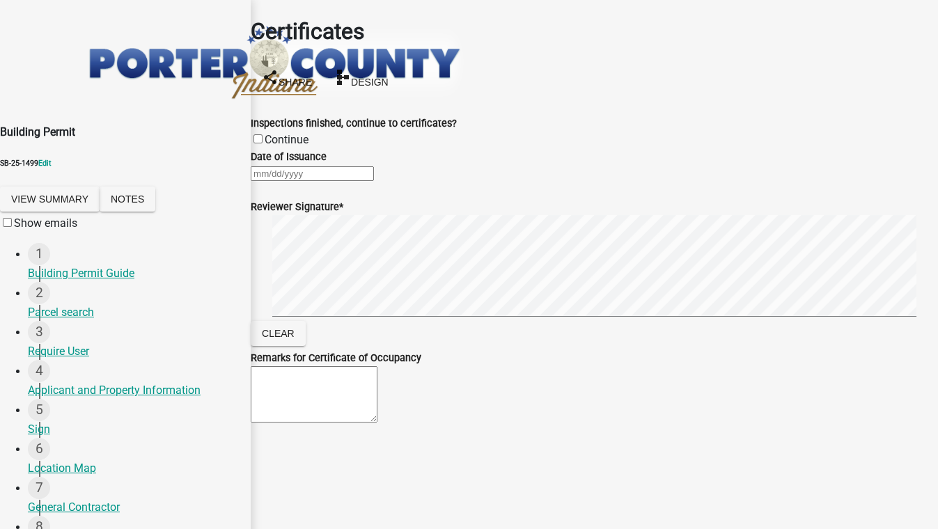
scroll to position [74, 0]
click at [322, 165] on div at bounding box center [594, 173] width 687 height 17
click at [265, 329] on div "18" at bounding box center [254, 340] width 22 height 22
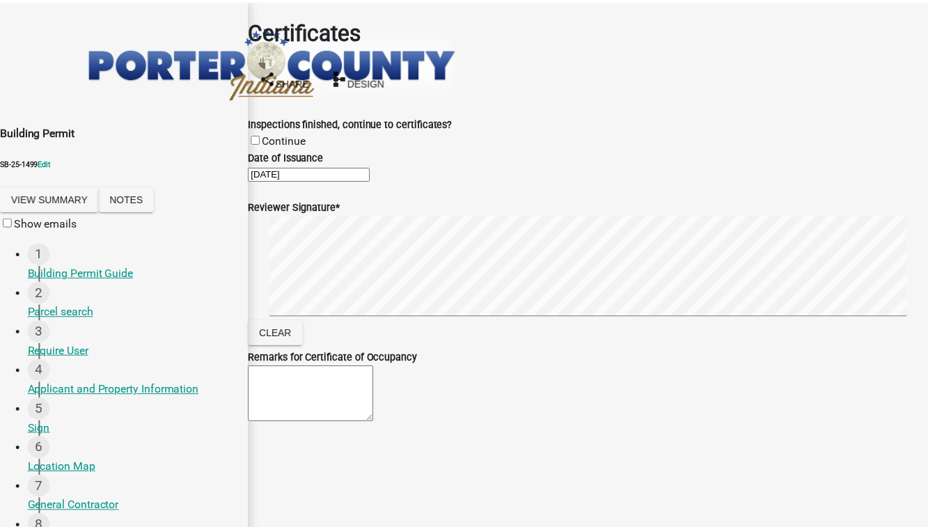
scroll to position [0, 0]
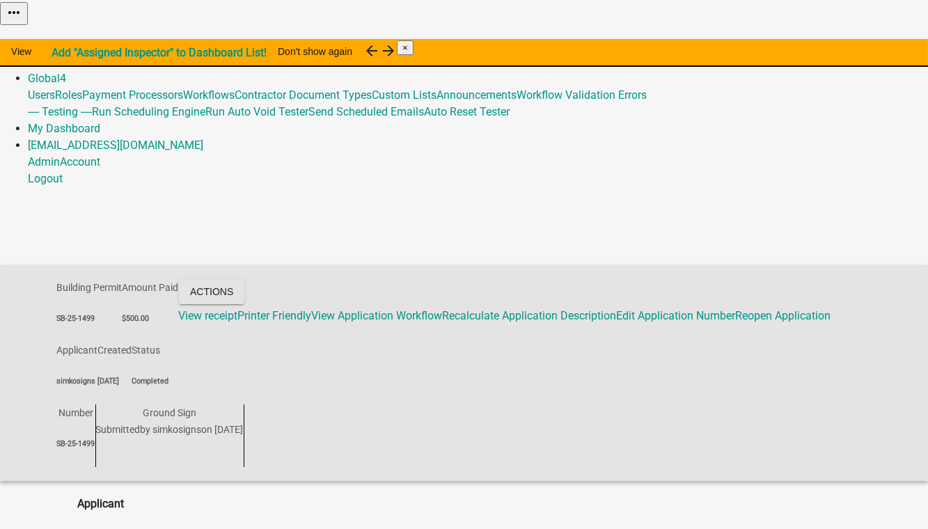
scroll to position [63, 0]
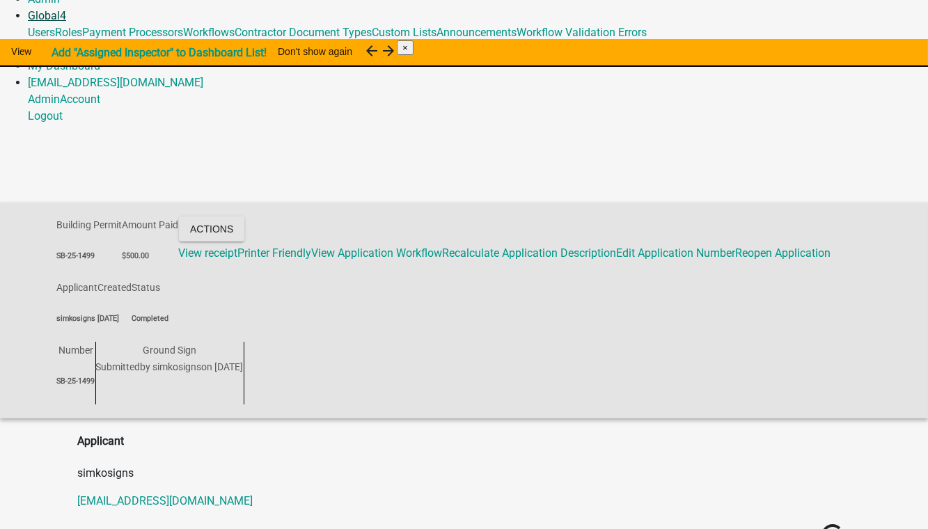
click at [66, 22] on link "Global 4" at bounding box center [47, 15] width 38 height 13
click at [553, 39] on link "Workflow Validation Errors" at bounding box center [582, 32] width 130 height 13
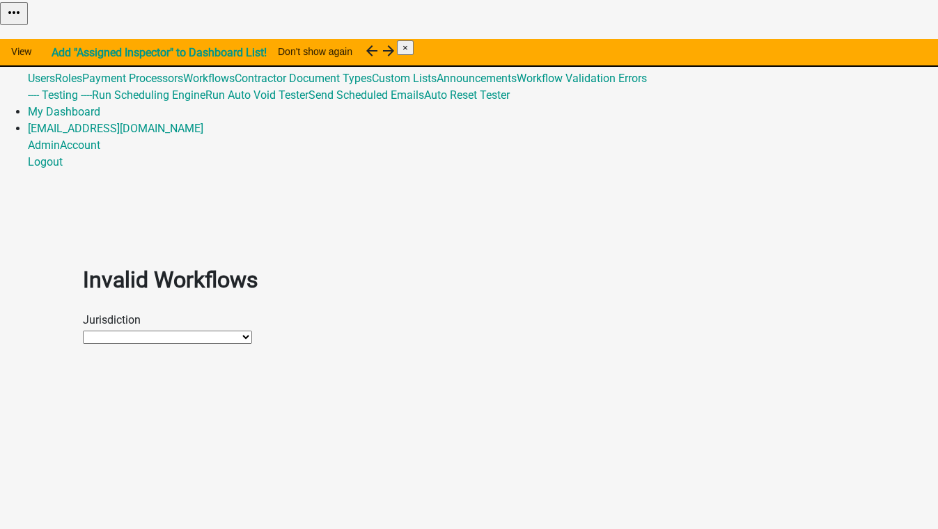
click at [154, 331] on select "Henry County, Iowa Schneider Testing Howard County, Indiana Troup County, Georg…" at bounding box center [167, 337] width 169 height 13
click at [83, 331] on select "Henry County, Iowa Schneider Testing Howard County, Indiana Troup County, Georg…" at bounding box center [167, 337] width 169 height 13
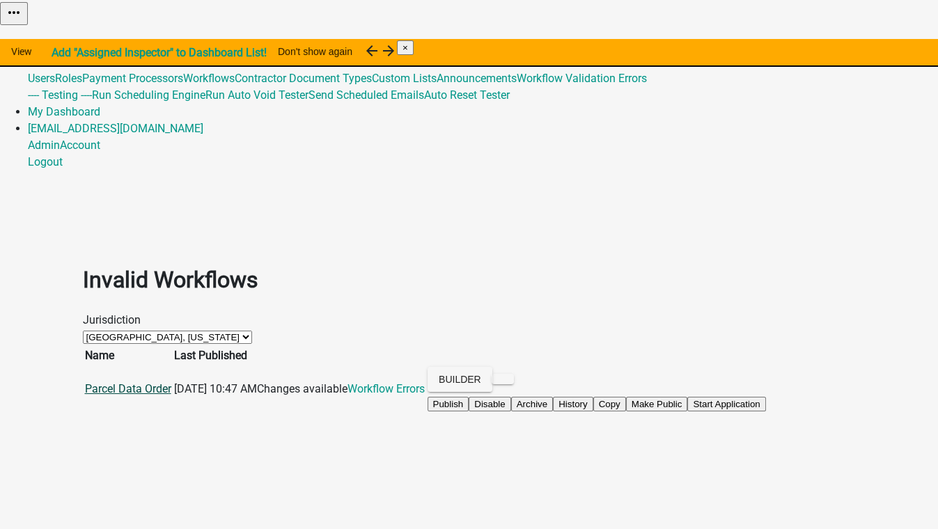
click at [148, 382] on link "Parcel Data Order" at bounding box center [128, 388] width 86 height 13
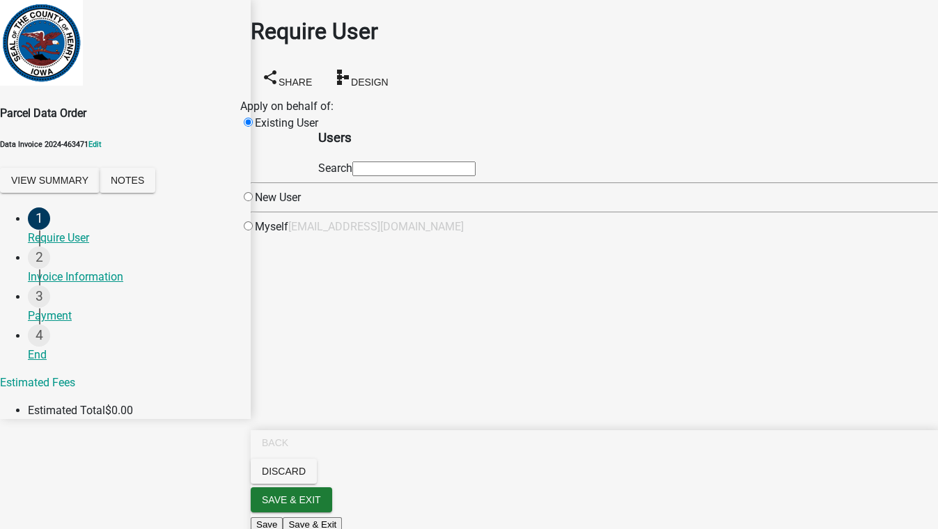
click at [475, 176] on input "text" at bounding box center [413, 169] width 123 height 15
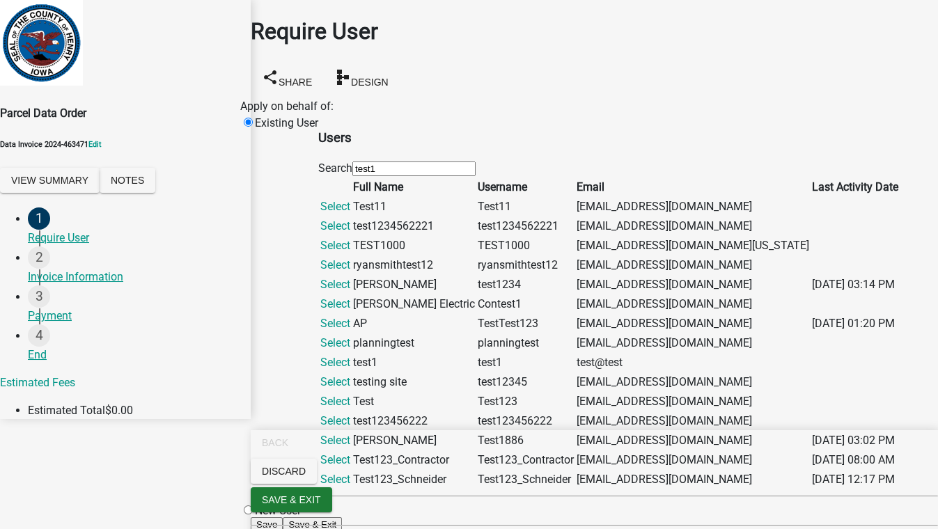
scroll to position [443, 0]
click at [350, 473] on link "Select" at bounding box center [335, 479] width 30 height 13
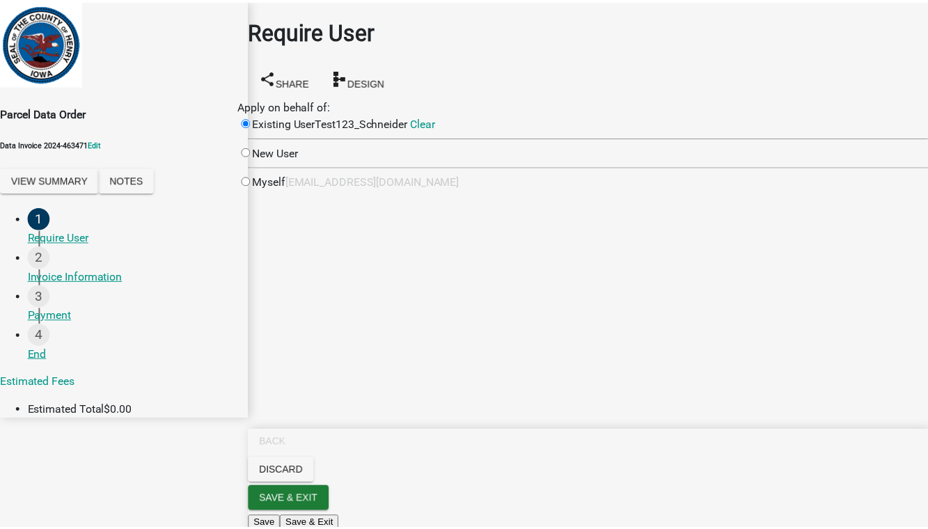
scroll to position [0, 0]
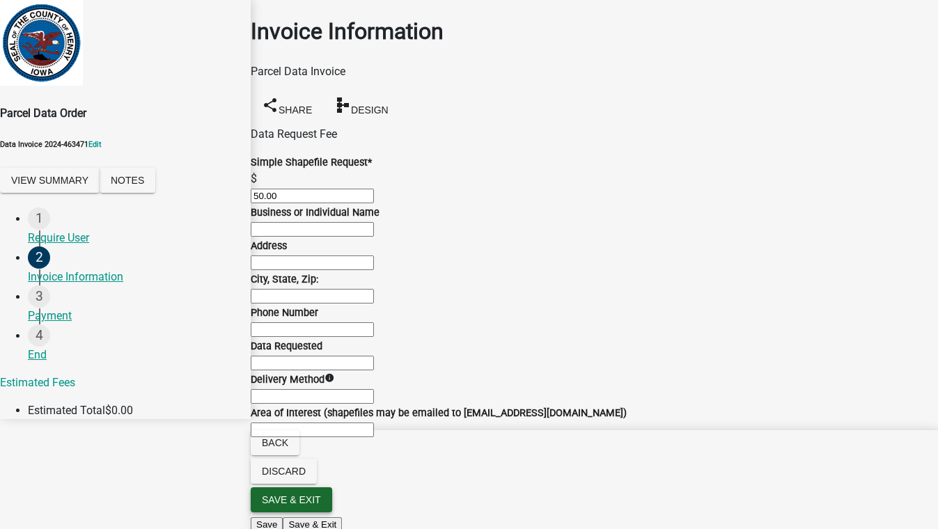
click at [332, 505] on button "Save & Exit" at bounding box center [291, 499] width 81 height 25
click at [879, 487] on button "Save & Exit" at bounding box center [908, 494] width 59 height 15
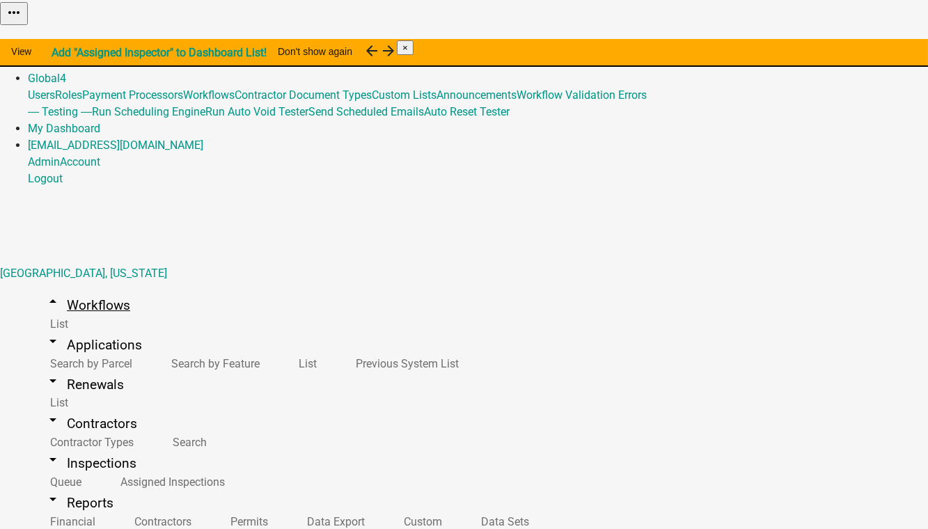
click at [66, 289] on link "arrow_drop_up Workflows" at bounding box center [87, 305] width 119 height 33
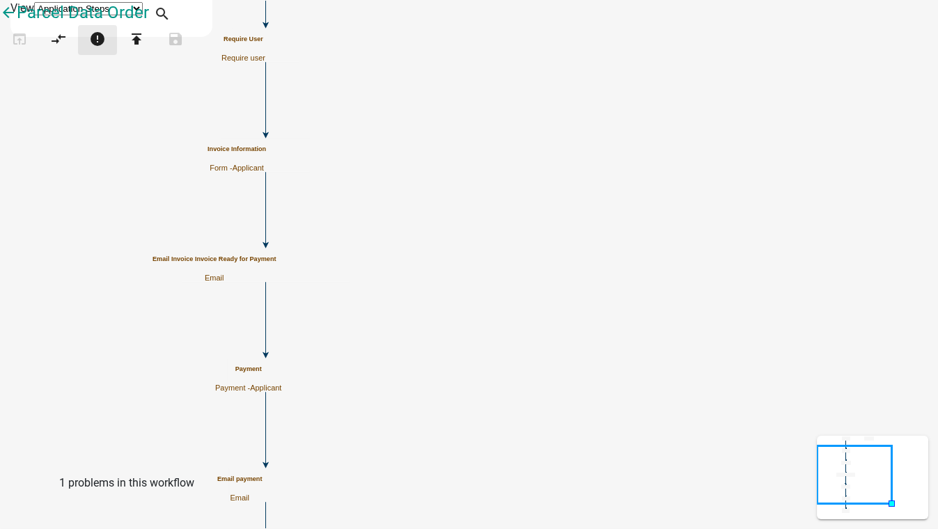
click at [106, 50] on icon "error" at bounding box center [97, 40] width 17 height 19
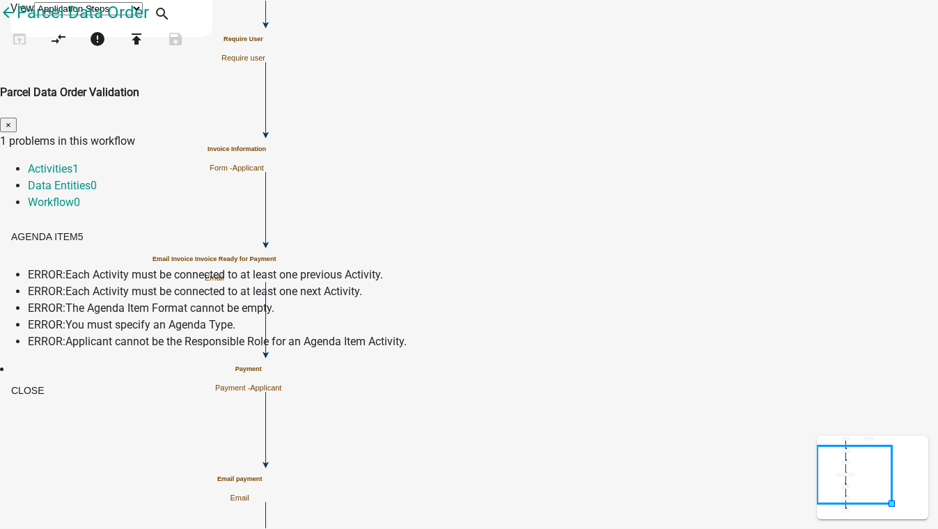
click at [11, 120] on span "×" at bounding box center [9, 125] width 6 height 10
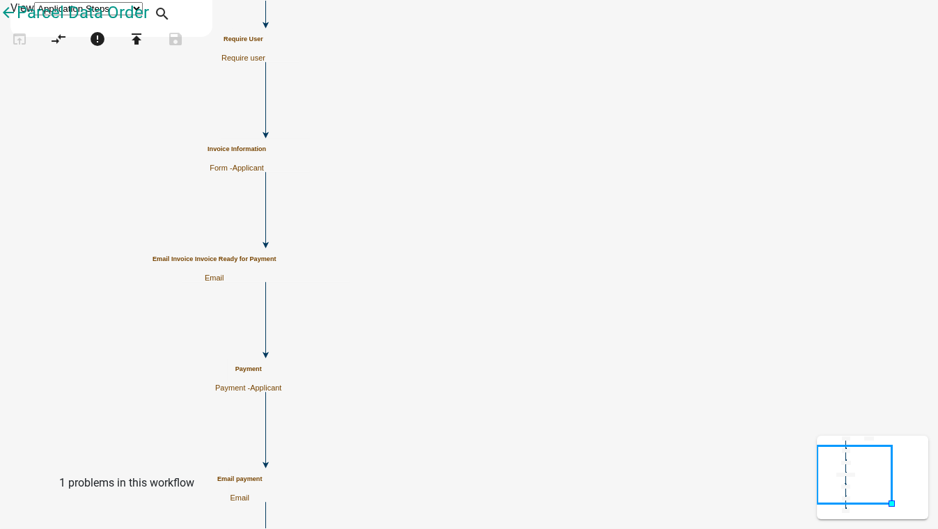
click at [721, 237] on icon "Start Start - Applicant Require User Require user Invoice Information Form - Ap…" at bounding box center [469, 308] width 936 height 615
click at [17, 24] on icon "arrow_back" at bounding box center [8, 13] width 17 height 19
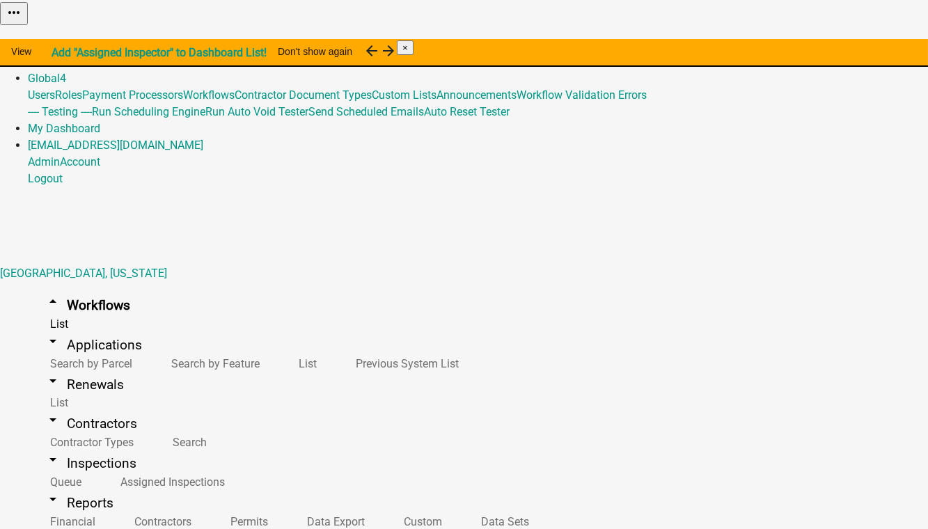
scroll to position [443, 0]
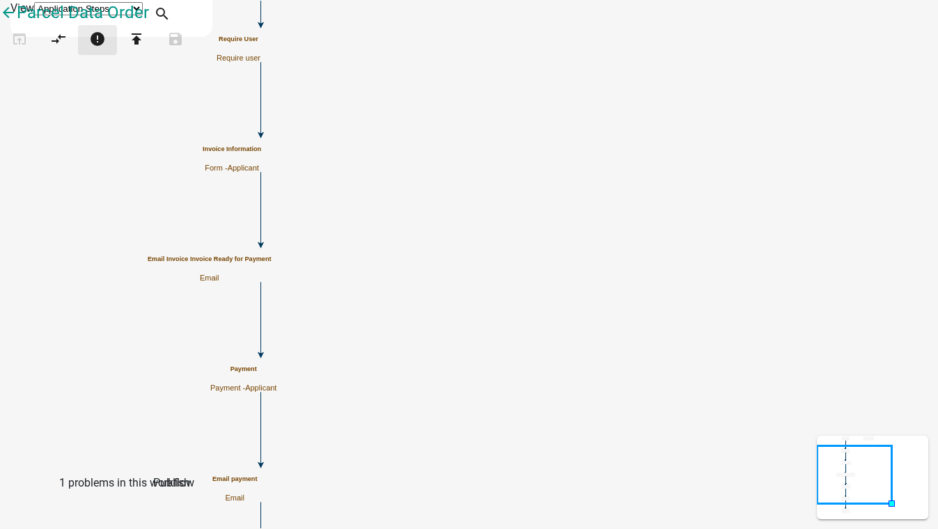
click at [106, 50] on icon "error" at bounding box center [97, 40] width 17 height 19
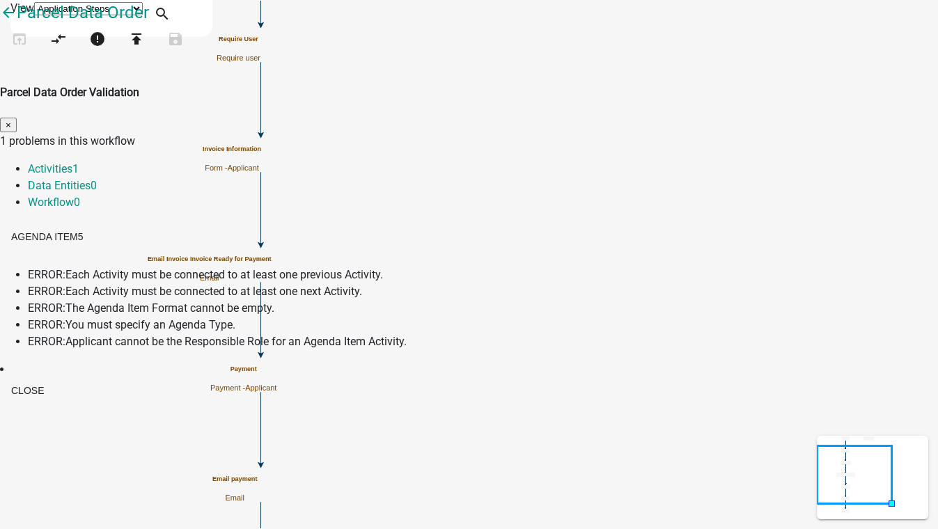
click at [65, 268] on span "ERROR:" at bounding box center [47, 274] width 38 height 13
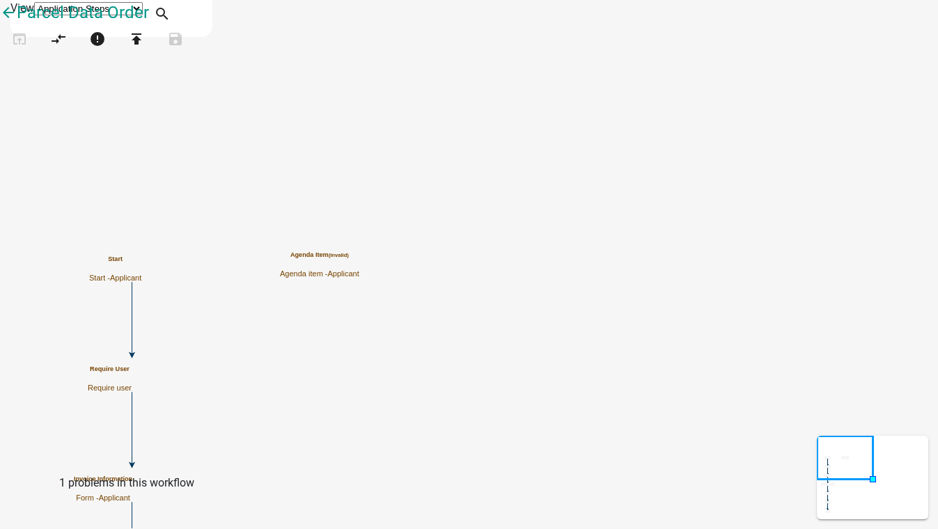
click at [349, 258] on small "(invalid)" at bounding box center [339, 255] width 20 height 6
click at [145, 50] on icon "publish" at bounding box center [136, 40] width 17 height 19
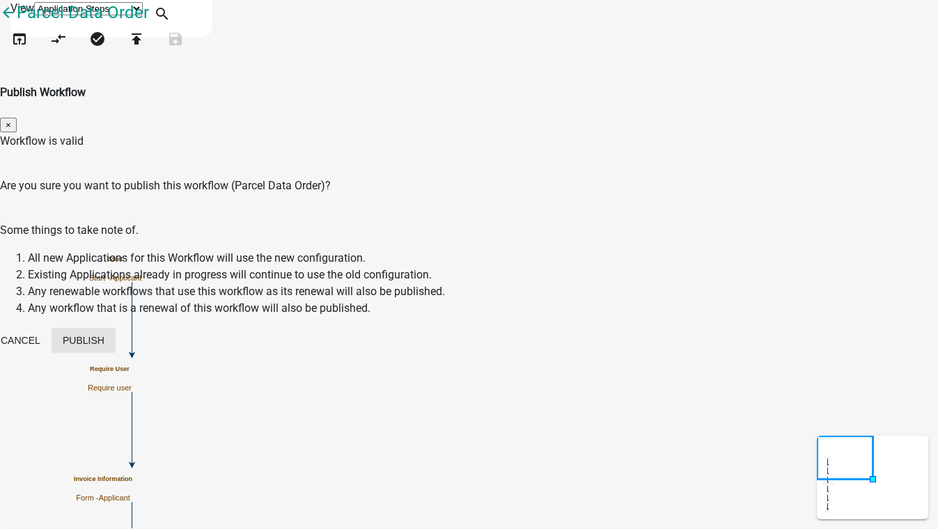
click at [116, 328] on button "Publish" at bounding box center [84, 340] width 64 height 25
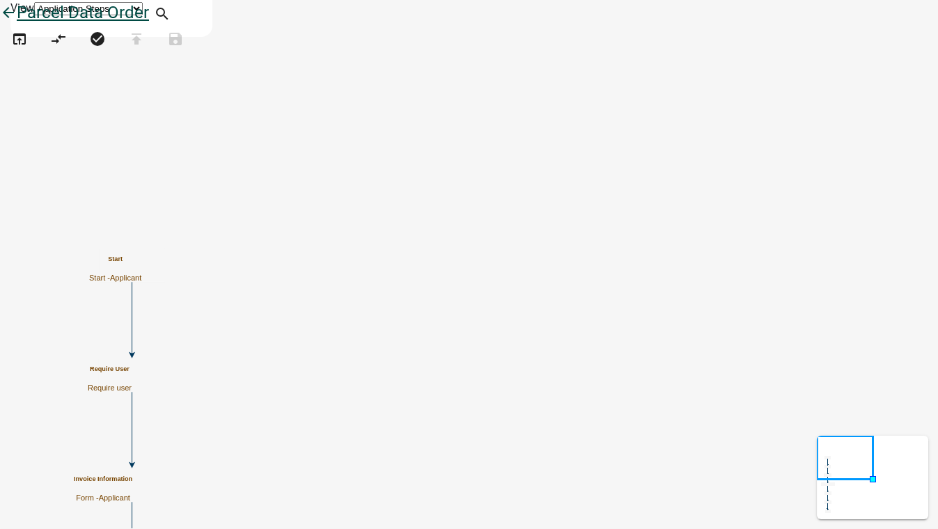
click at [17, 20] on icon "arrow_back" at bounding box center [8, 13] width 17 height 19
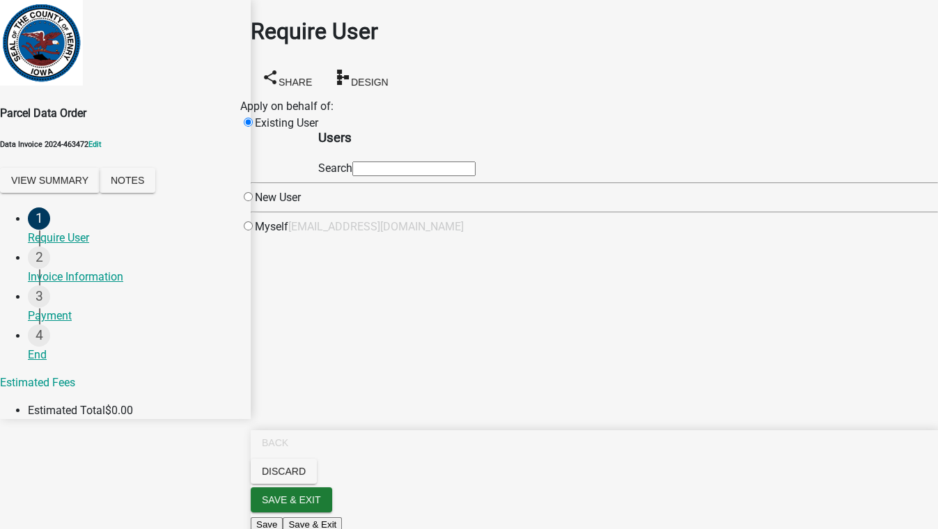
click at [429, 175] on input "text" at bounding box center [413, 169] width 123 height 15
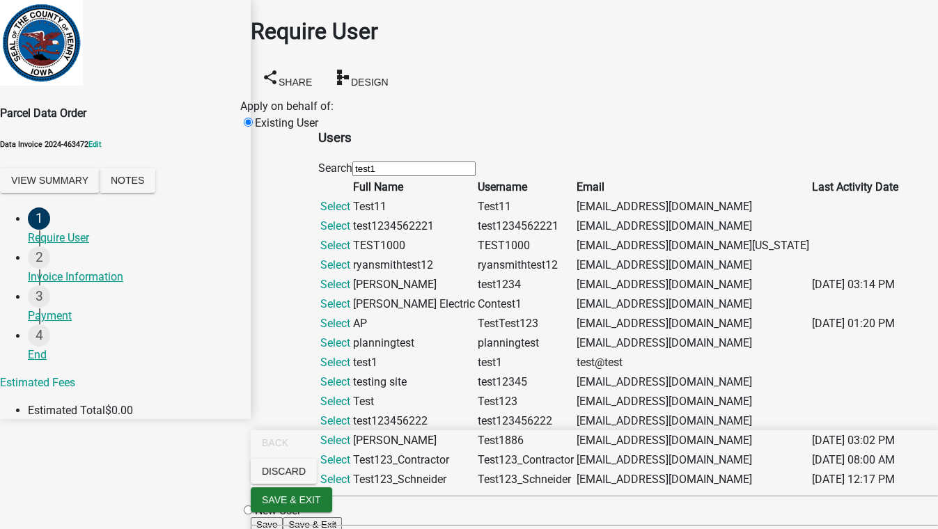
scroll to position [459, 0]
click at [350, 473] on link "Select" at bounding box center [335, 479] width 30 height 13
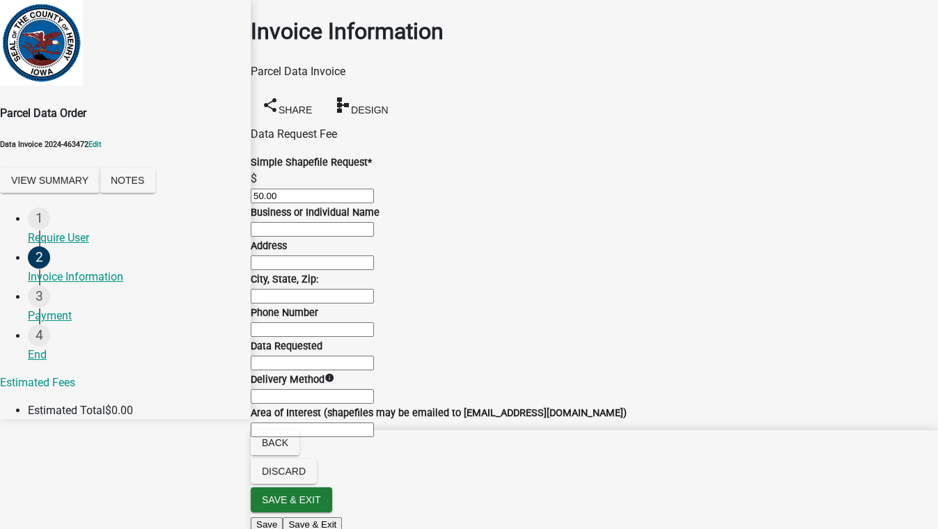
scroll to position [303, 0]
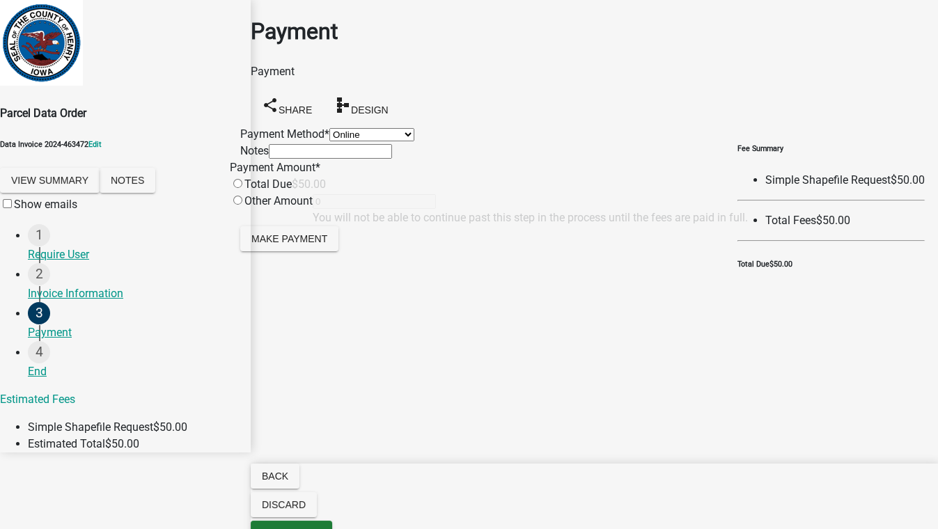
click at [329, 133] on select "Credit Card POS Check Cash Online" at bounding box center [371, 134] width 85 height 13
click at [329, 128] on select "Credit Card POS Check Cash Online" at bounding box center [371, 134] width 85 height 13
click at [242, 188] on input "radio" at bounding box center [237, 183] width 9 height 9
click at [327, 244] on span "Make Payment" at bounding box center [289, 238] width 76 height 11
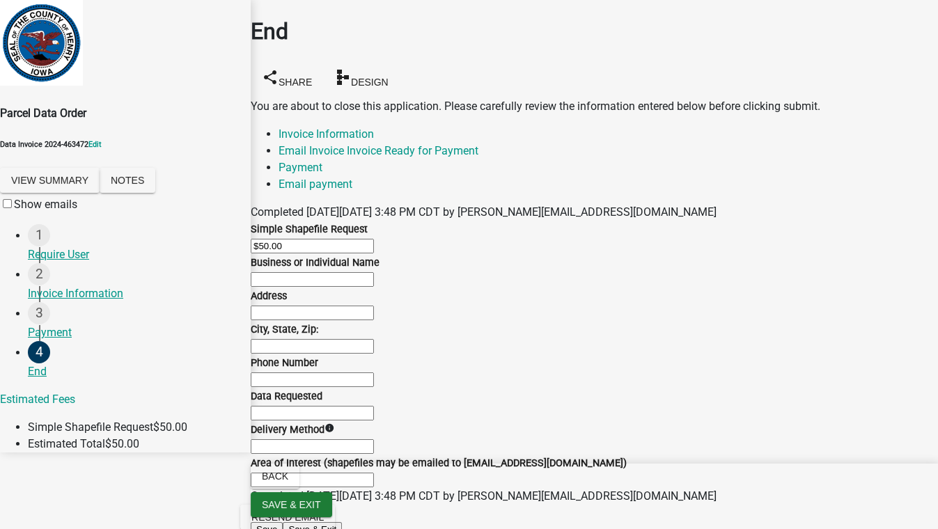
scroll to position [316, 0]
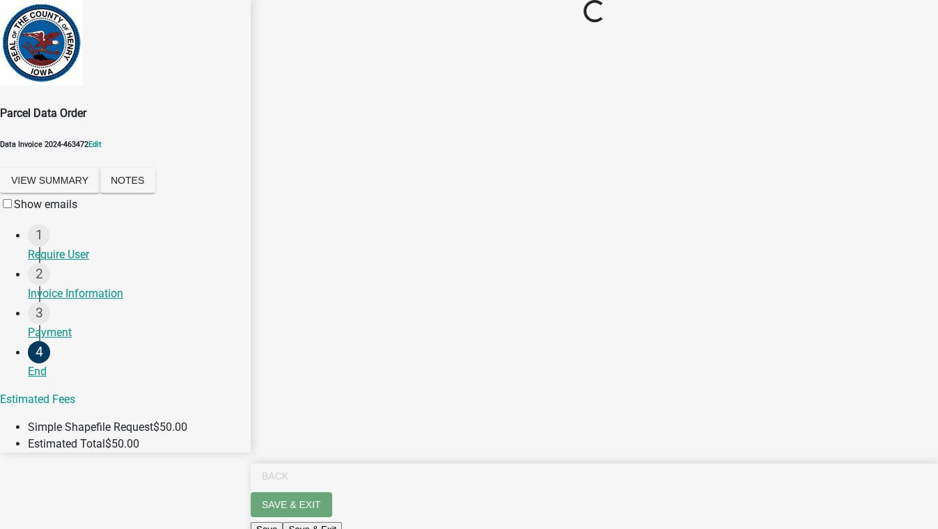
scroll to position [0, 0]
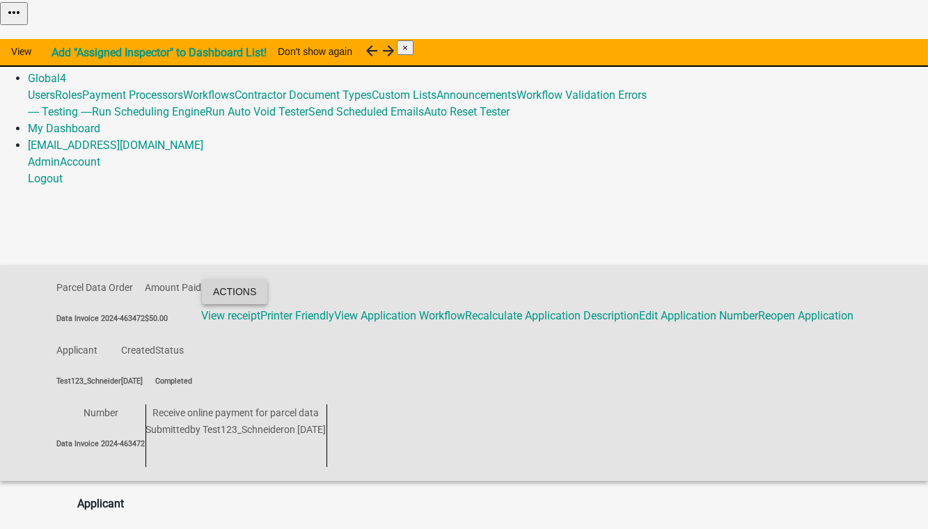
click at [267, 279] on button "Actions" at bounding box center [234, 291] width 65 height 25
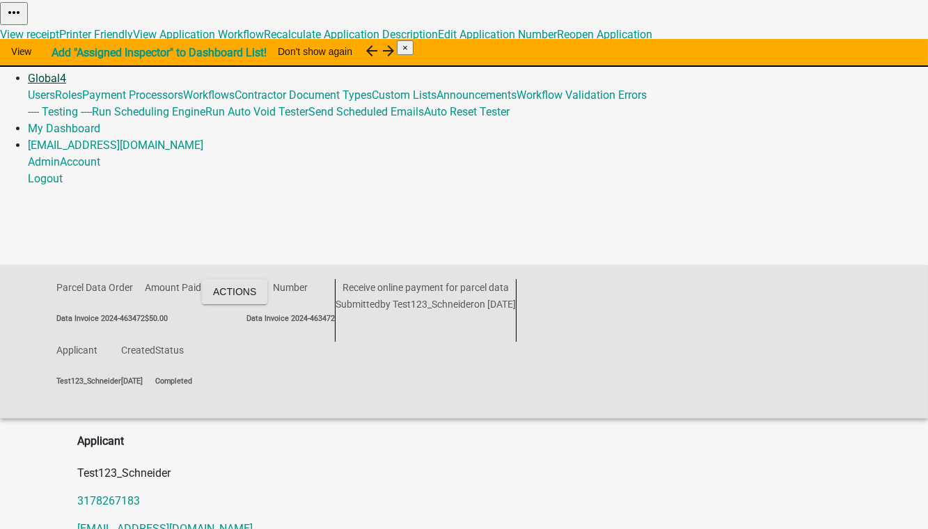
click at [66, 72] on link "Global 4" at bounding box center [47, 78] width 38 height 13
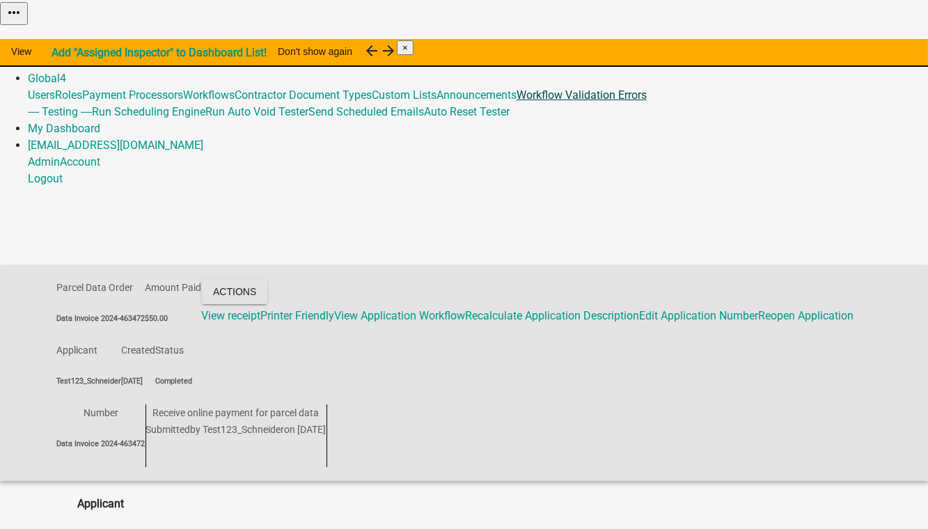
click at [532, 102] on link "Workflow Validation Errors" at bounding box center [582, 94] width 130 height 13
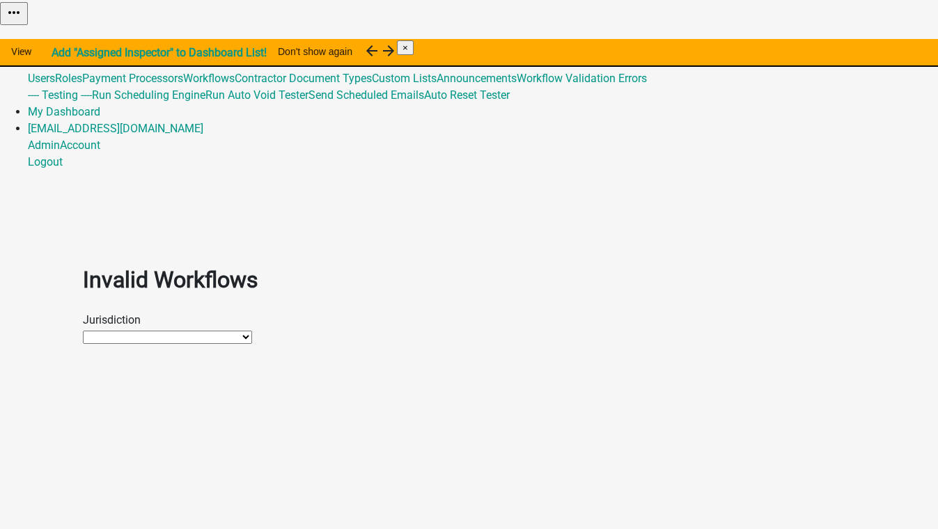
click at [317, 249] on div "Invalid Workflows Jurisdiction Schneider Testing Howard County, Indiana Troup C…" at bounding box center [469, 297] width 794 height 97
click at [252, 331] on select "Schneider Testing Howard County, Indiana Troup County, Georgia" at bounding box center [167, 337] width 169 height 13
click at [66, 55] on link "Global 3" at bounding box center [47, 61] width 38 height 13
click at [556, 85] on link "Workflow Validation Errors" at bounding box center [582, 78] width 130 height 13
click at [252, 331] on select "[PERSON_NAME] Testing [GEOGRAPHIC_DATA], [US_STATE] [GEOGRAPHIC_DATA], [US_STAT…" at bounding box center [167, 337] width 169 height 13
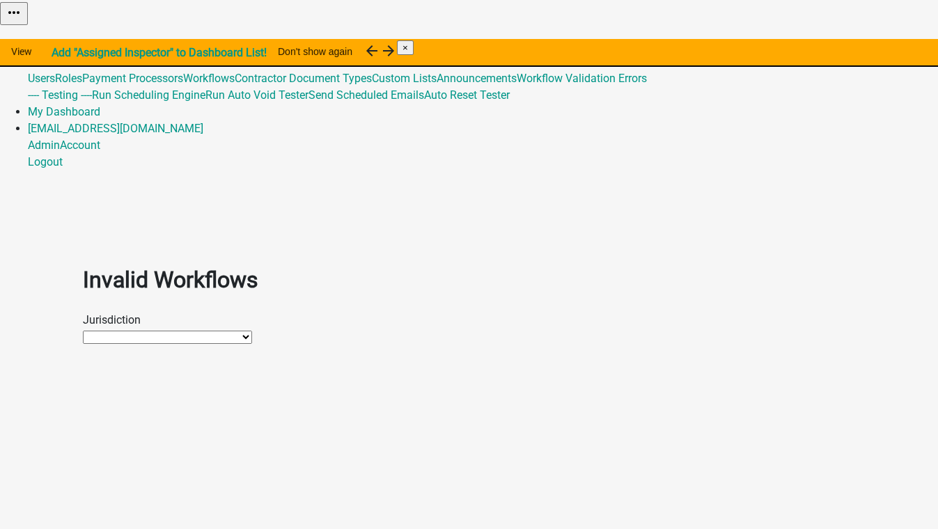
select select "a5ed97a0-83ed-43e5-87bb-febdba6d2d83"
click at [83, 331] on select "[PERSON_NAME] Testing [GEOGRAPHIC_DATA], [US_STATE] [GEOGRAPHIC_DATA], [US_STAT…" at bounding box center [167, 337] width 169 height 13
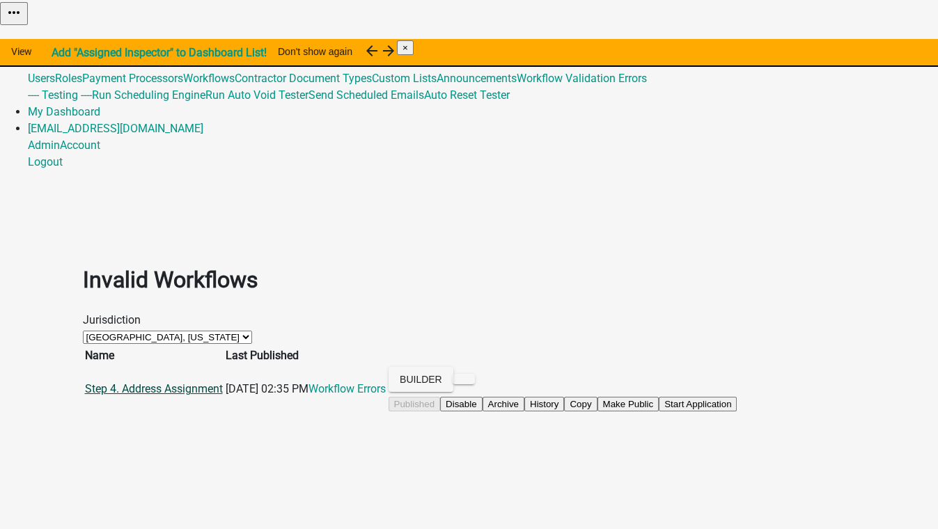
click at [199, 382] on link "Step 4. Address Assignment" at bounding box center [154, 388] width 138 height 13
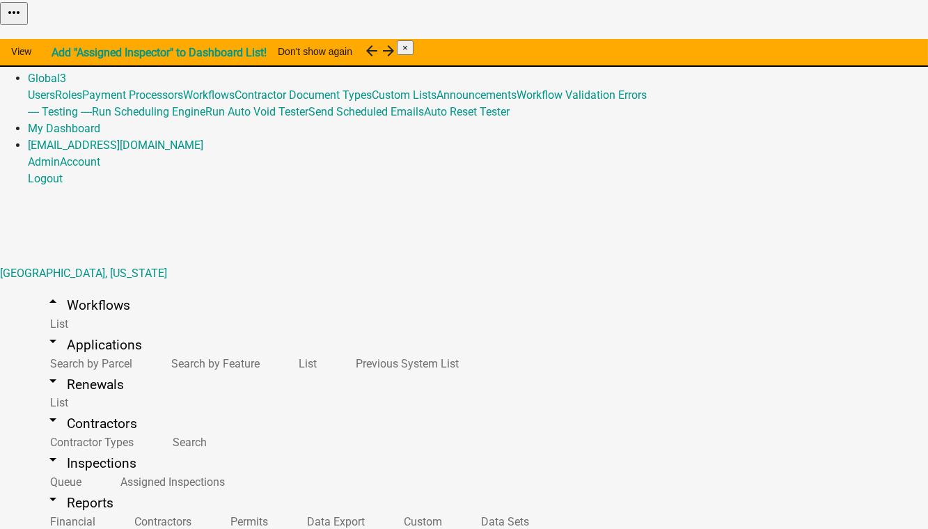
select select
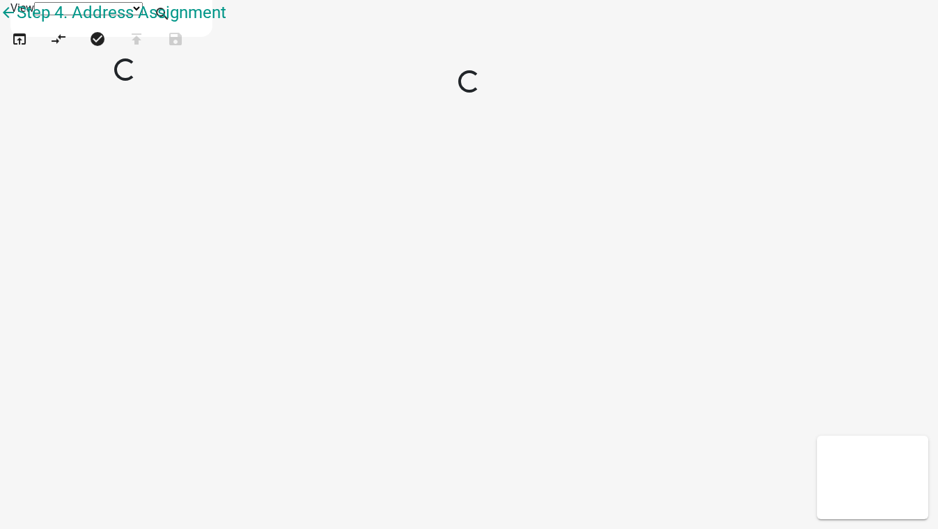
select select
select select "1"
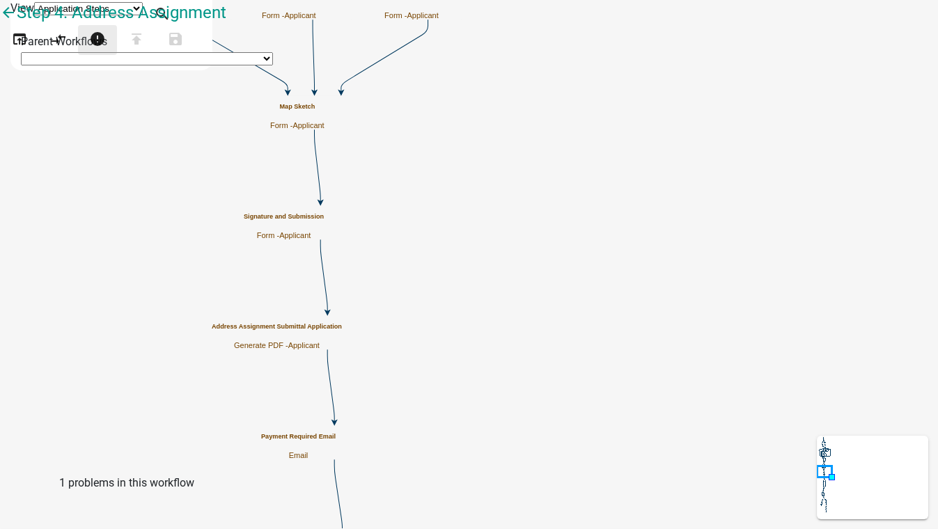
click at [106, 50] on icon "error" at bounding box center [97, 40] width 17 height 19
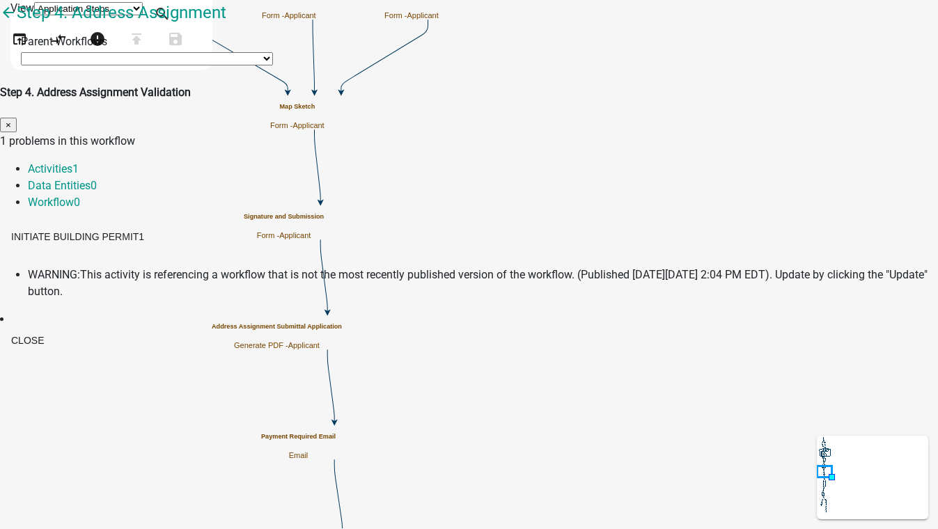
click at [80, 268] on span "WARNING:" at bounding box center [54, 274] width 52 height 13
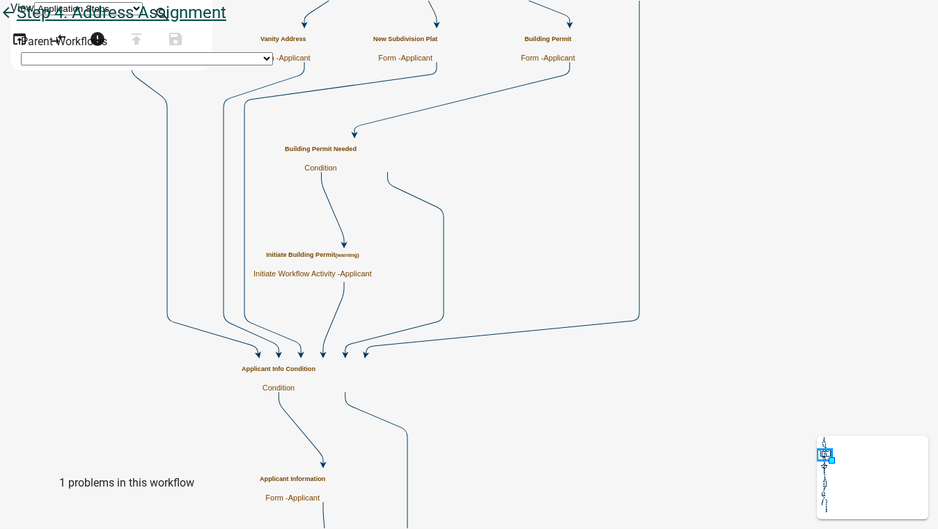
click at [17, 24] on icon "arrow_back" at bounding box center [8, 13] width 17 height 19
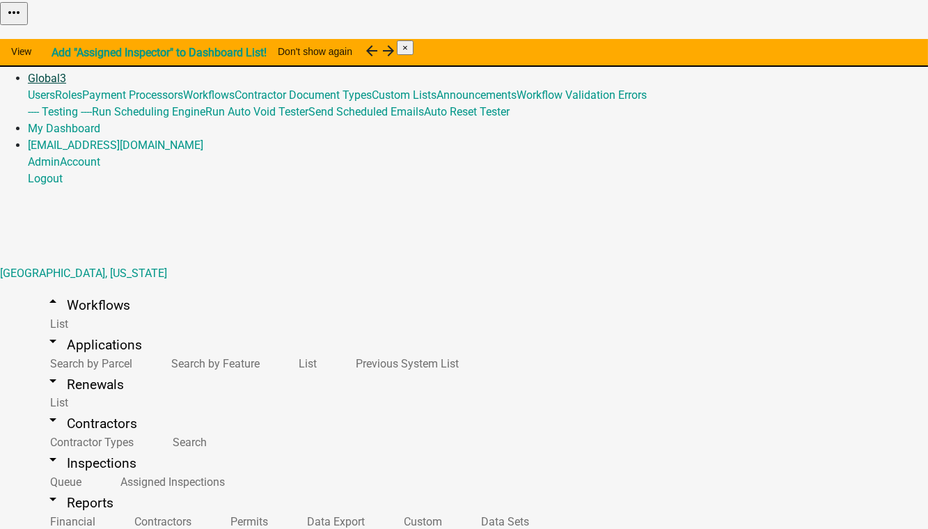
click at [66, 72] on span "3" at bounding box center [63, 78] width 6 height 13
click at [567, 102] on link "Workflow Validation Errors" at bounding box center [582, 94] width 130 height 13
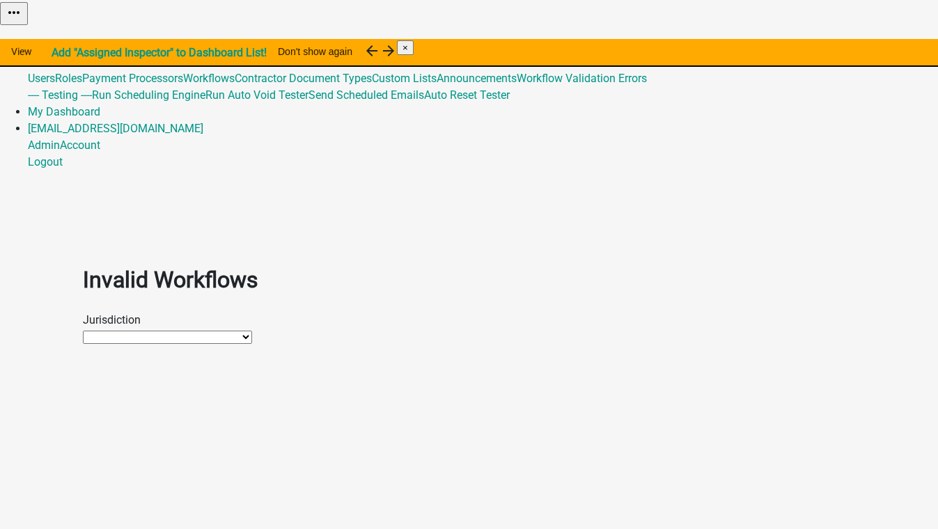
click at [129, 331] on select "[PERSON_NAME] Testing [GEOGRAPHIC_DATA], [US_STATE] [GEOGRAPHIC_DATA], [US_STAT…" at bounding box center [167, 337] width 169 height 13
select select "a5ed97a0-83ed-43e5-87bb-febdba6d2d83"
click at [83, 331] on select "[PERSON_NAME] Testing [GEOGRAPHIC_DATA], [US_STATE] [GEOGRAPHIC_DATA], [US_STAT…" at bounding box center [167, 337] width 169 height 13
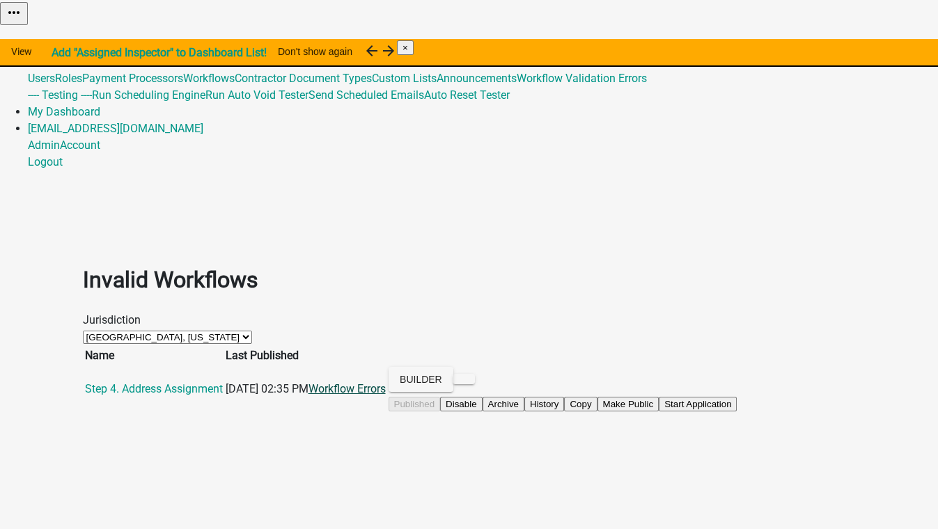
click at [386, 382] on link "Workflow Errors" at bounding box center [346, 388] width 77 height 13
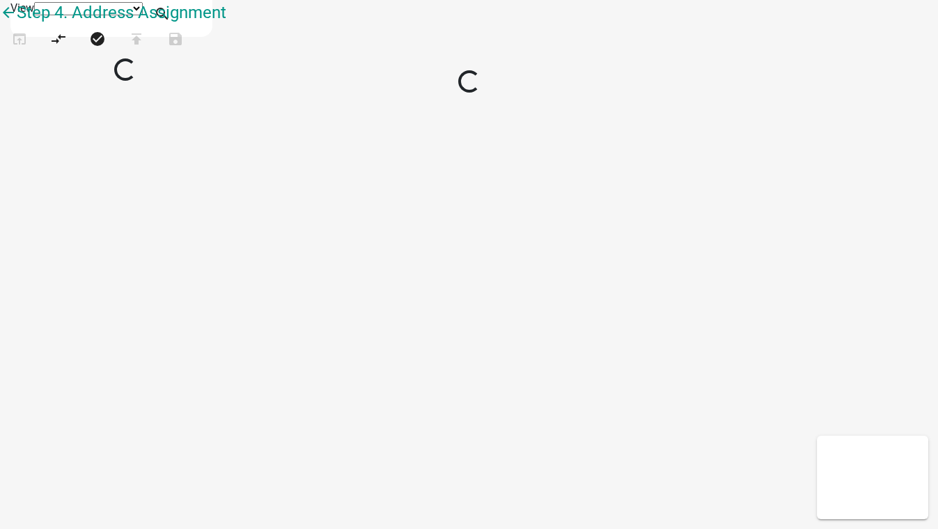
select select "1"
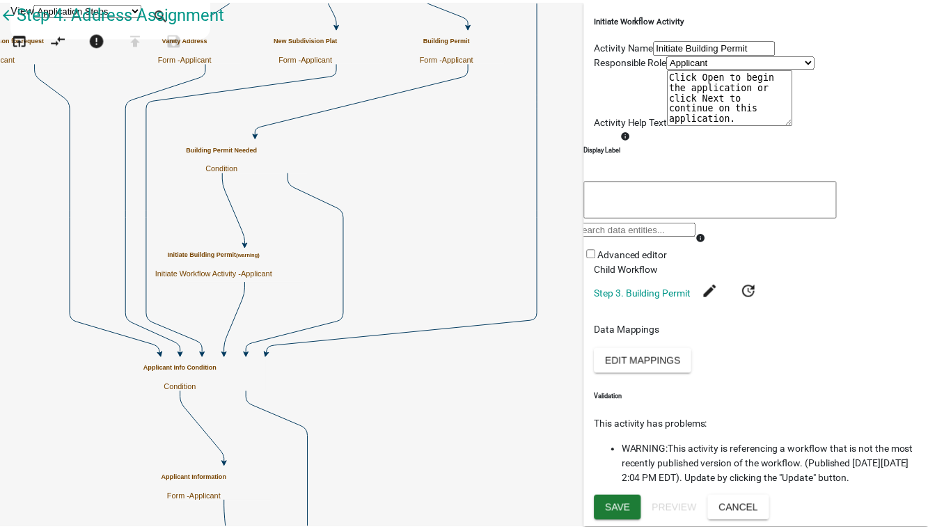
scroll to position [147, 0]
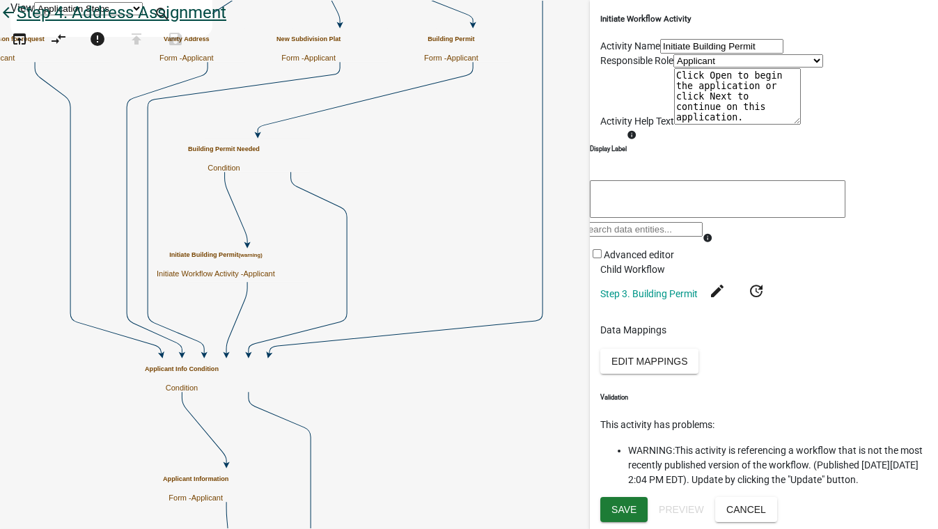
click at [17, 24] on icon "arrow_back" at bounding box center [8, 13] width 17 height 19
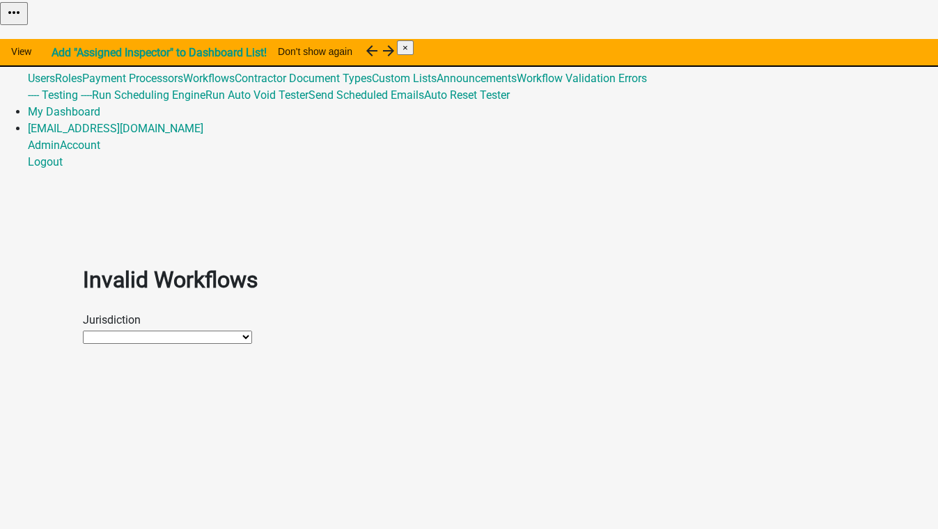
click at [66, 55] on link "Global 3" at bounding box center [47, 61] width 38 height 13
click at [60, 38] on link "Admin" at bounding box center [44, 44] width 32 height 13
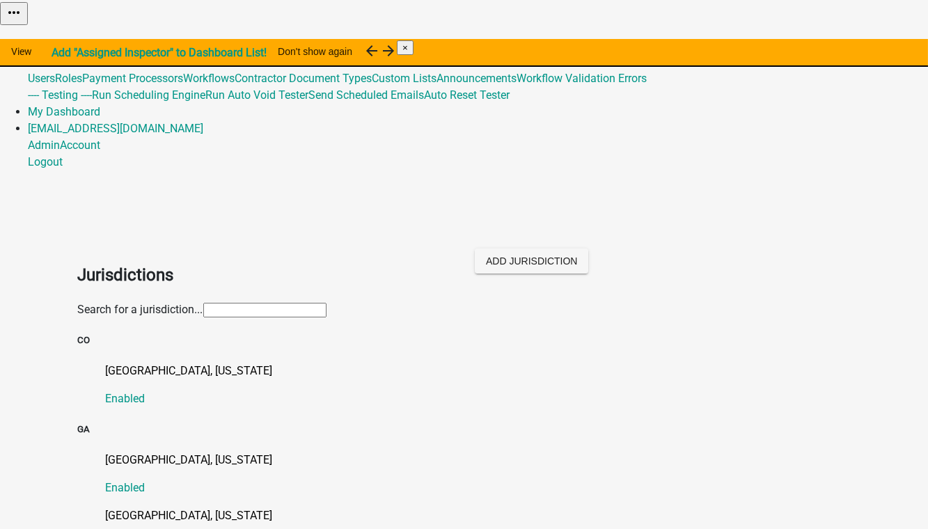
click at [203, 303] on input "text" at bounding box center [264, 310] width 123 height 15
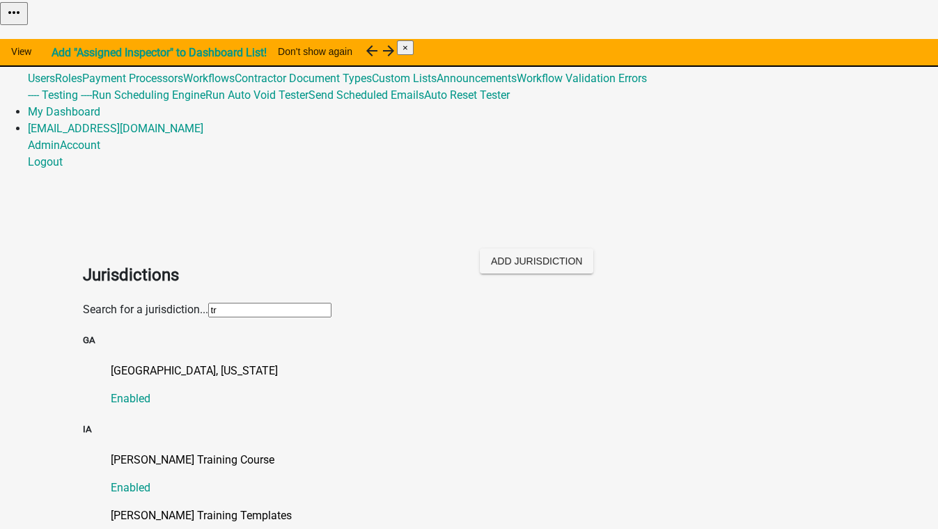
type input "[PERSON_NAME]"
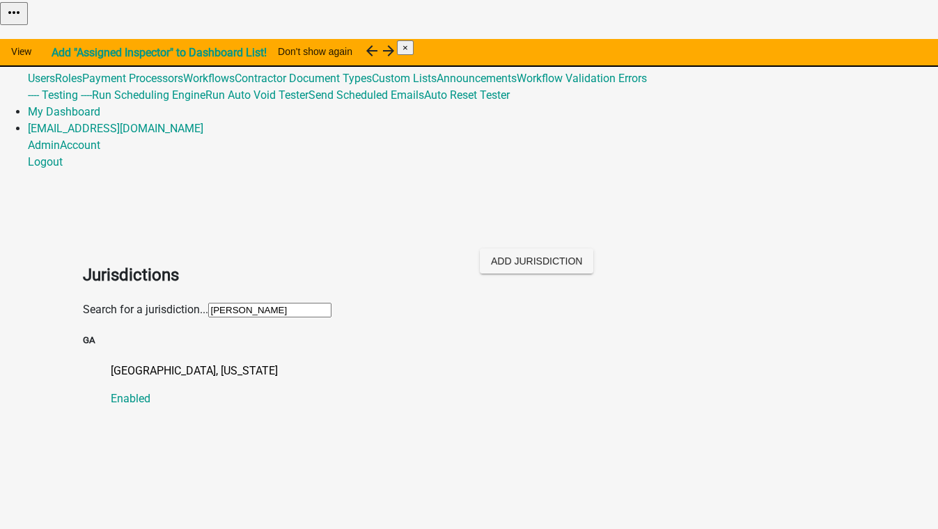
click at [138, 363] on div "[GEOGRAPHIC_DATA], [US_STATE] Enabled" at bounding box center [483, 385] width 745 height 45
click at [130, 363] on p "[GEOGRAPHIC_DATA], [US_STATE]" at bounding box center [483, 371] width 745 height 17
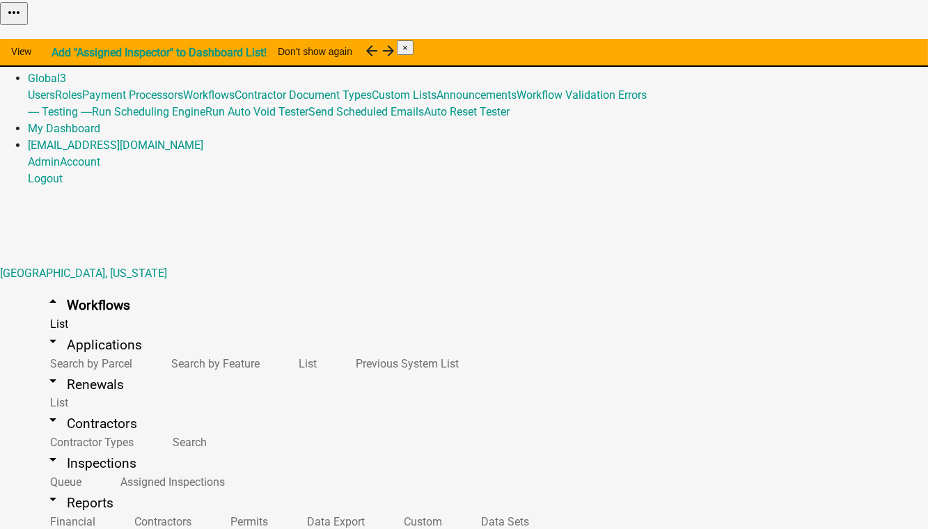
scroll to position [633, 0]
click at [66, 72] on link "Global 3" at bounding box center [47, 78] width 38 height 13
click at [570, 102] on link "Workflow Validation Errors" at bounding box center [582, 94] width 130 height 13
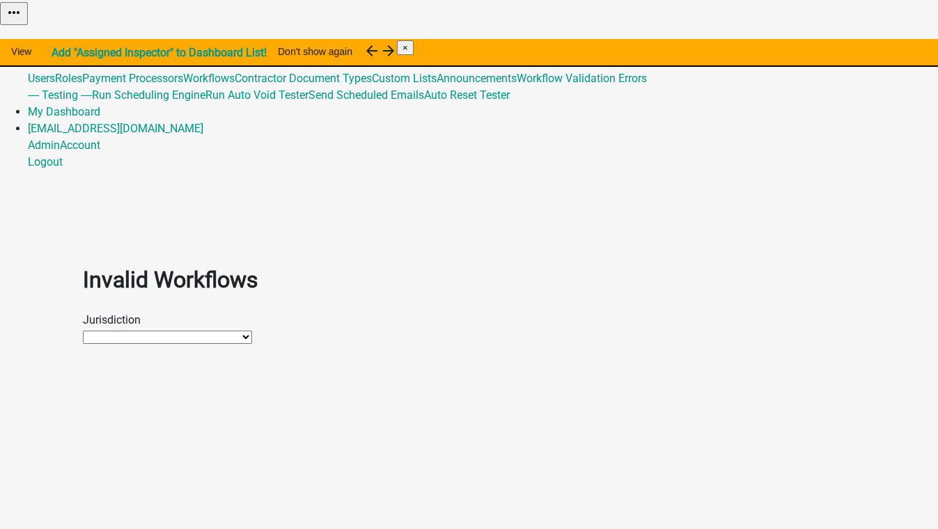
click at [135, 331] on select "[PERSON_NAME] Testing [GEOGRAPHIC_DATA], [US_STATE] [GEOGRAPHIC_DATA], [US_STAT…" at bounding box center [167, 337] width 169 height 13
select select "a5ed97a0-83ed-43e5-87bb-febdba6d2d83"
click at [83, 331] on select "[PERSON_NAME] Testing [GEOGRAPHIC_DATA], [US_STATE] [GEOGRAPHIC_DATA], [US_STAT…" at bounding box center [167, 337] width 169 height 13
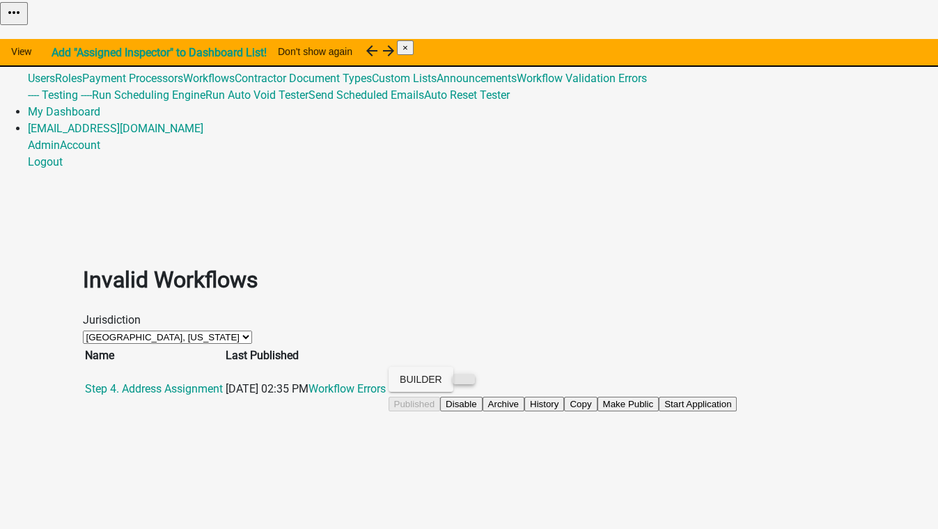
click at [475, 374] on button at bounding box center [464, 379] width 22 height 10
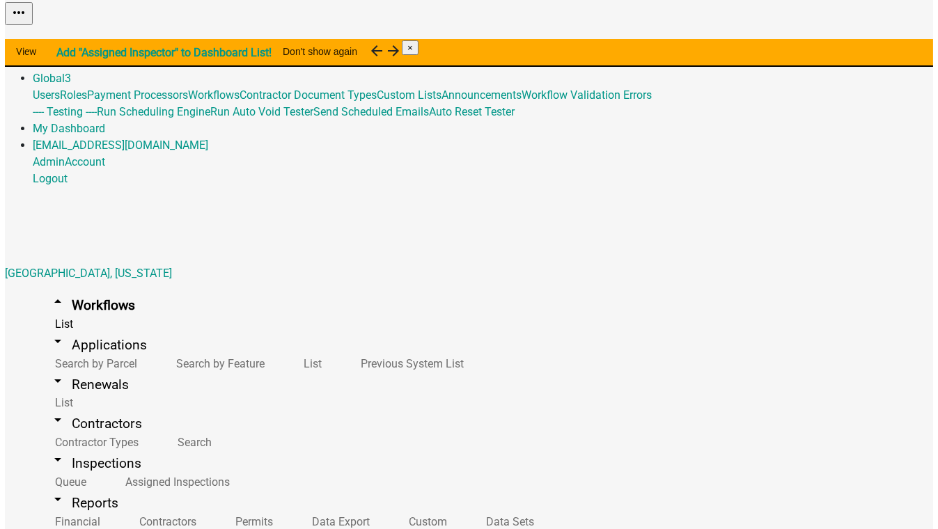
scroll to position [633, 0]
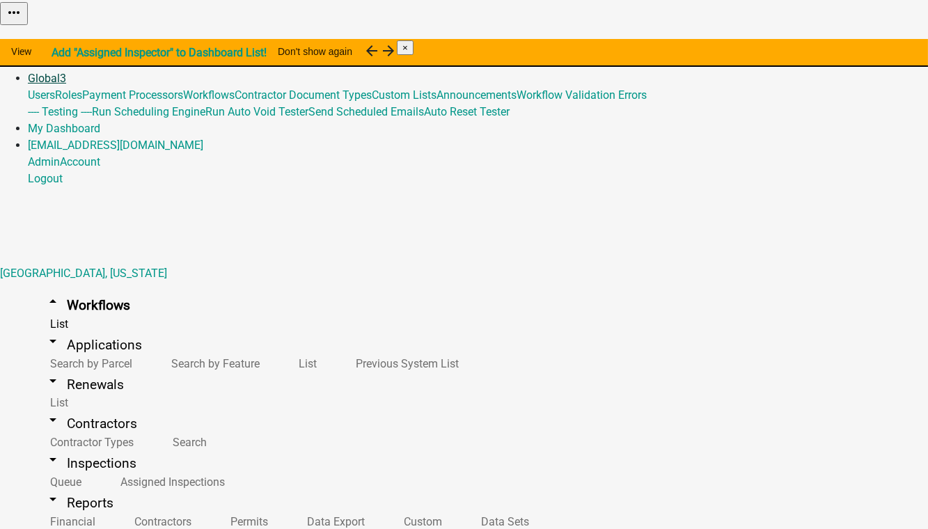
click at [66, 72] on link "Global 3" at bounding box center [47, 78] width 38 height 13
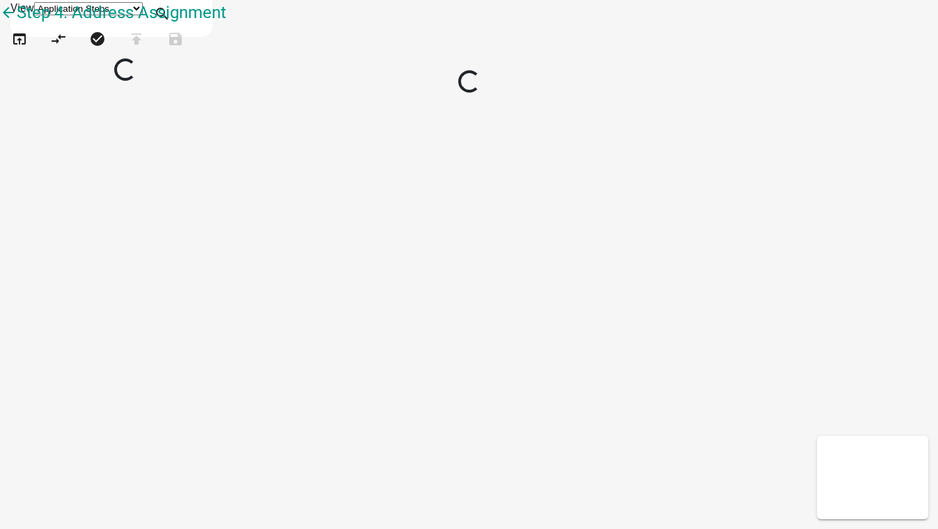
select select
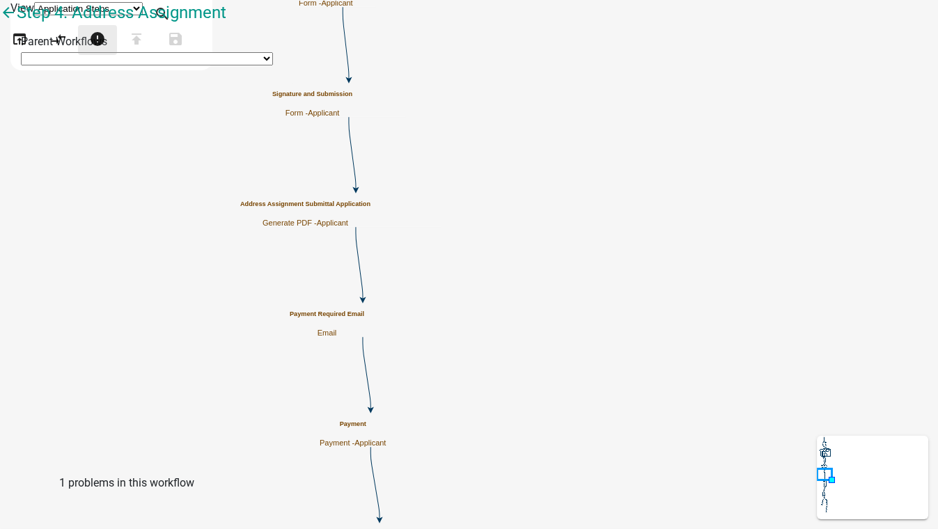
click at [106, 50] on icon "error" at bounding box center [97, 40] width 17 height 19
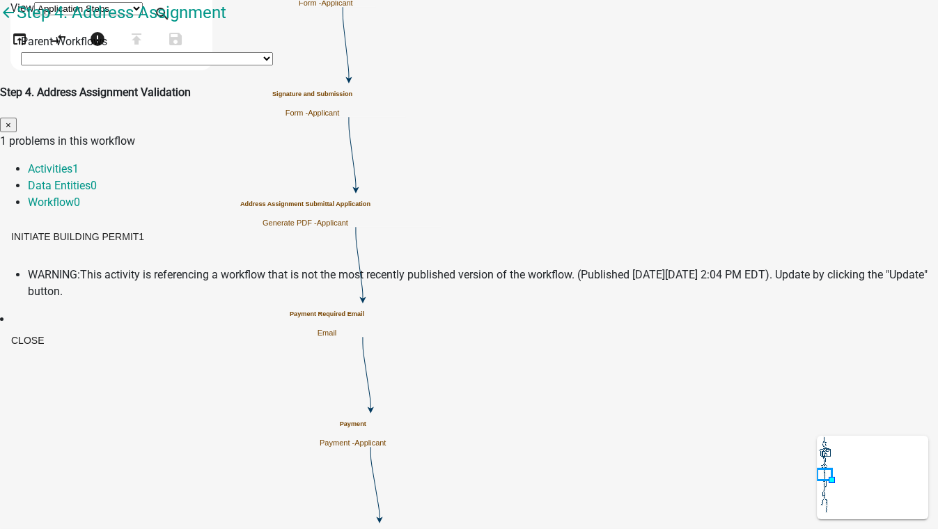
click at [80, 268] on span "WARNING:" at bounding box center [54, 274] width 52 height 13
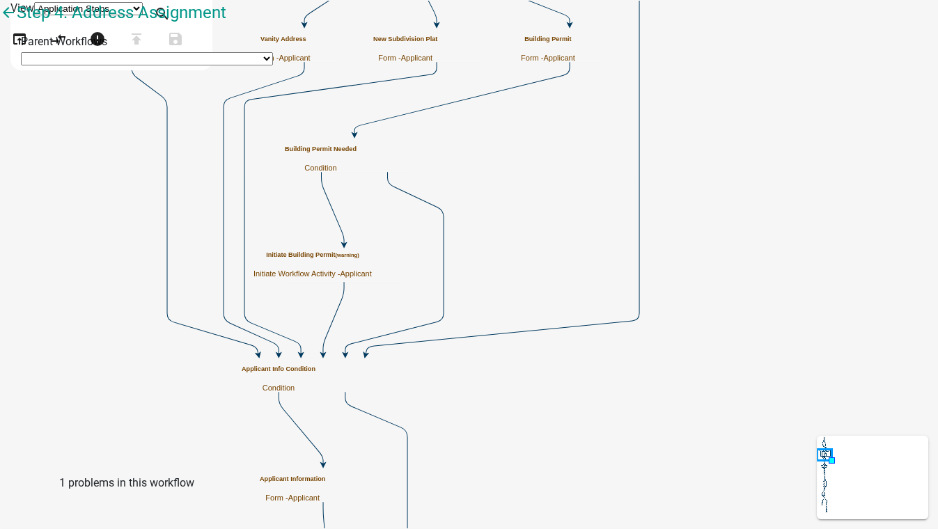
click at [359, 258] on small "(warning)" at bounding box center [347, 255] width 24 height 6
click at [372, 259] on h5 "Initiate Building Permit (warning)" at bounding box center [312, 255] width 118 height 8
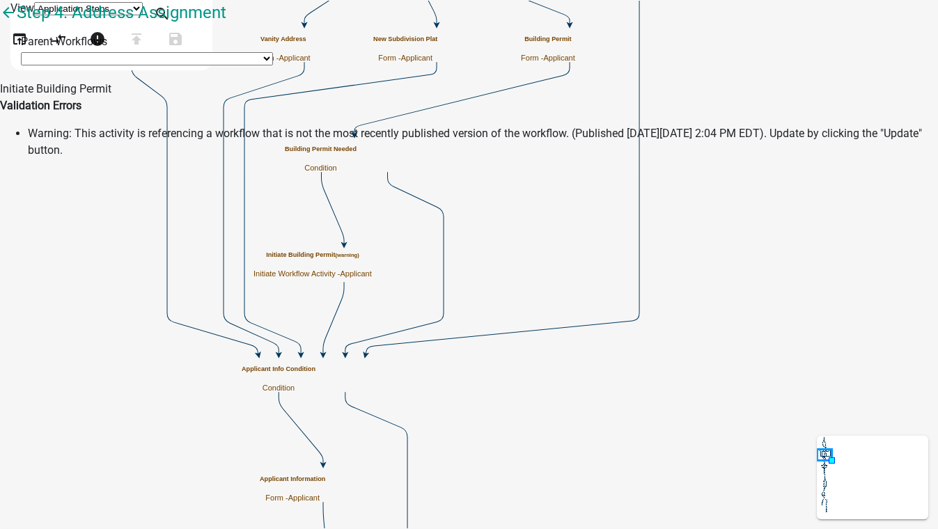
click at [372, 259] on h5 "Initiate Building Permit (warning)" at bounding box center [312, 255] width 118 height 8
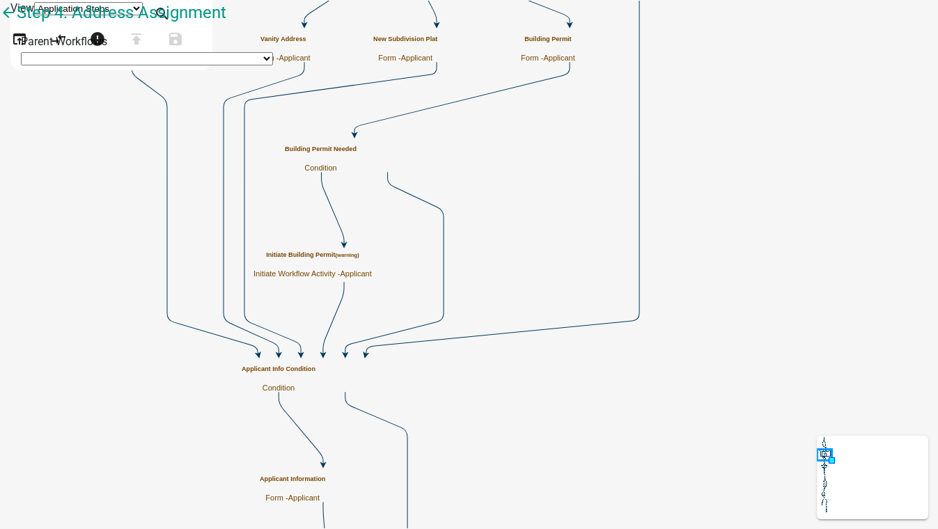
click at [372, 259] on h5 "Initiate Building Permit (warning)" at bounding box center [312, 255] width 118 height 8
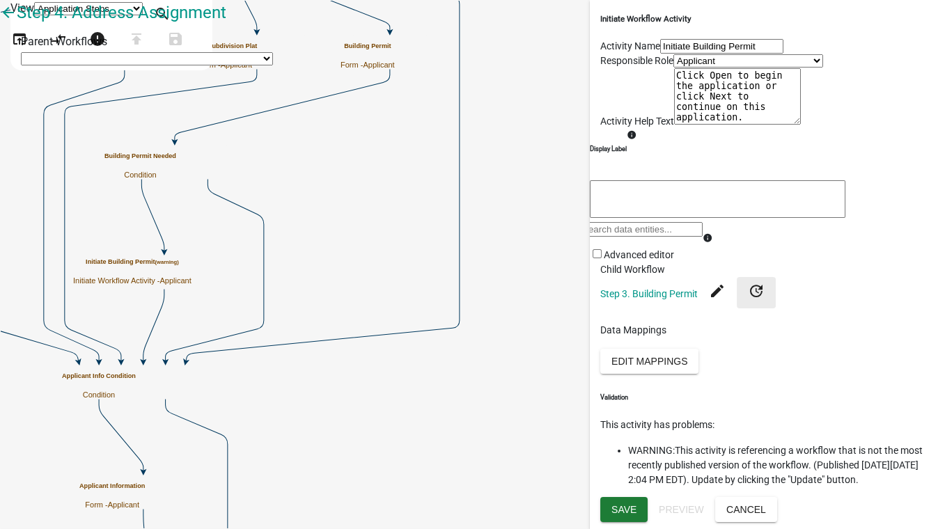
click at [750, 299] on icon "update" at bounding box center [756, 290] width 17 height 17
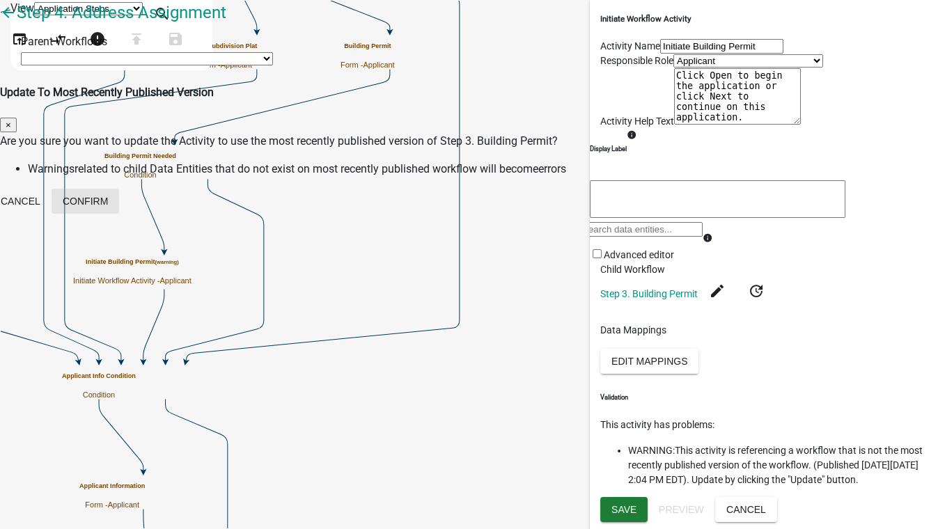
click at [119, 189] on button "Confirm" at bounding box center [86, 201] width 68 height 25
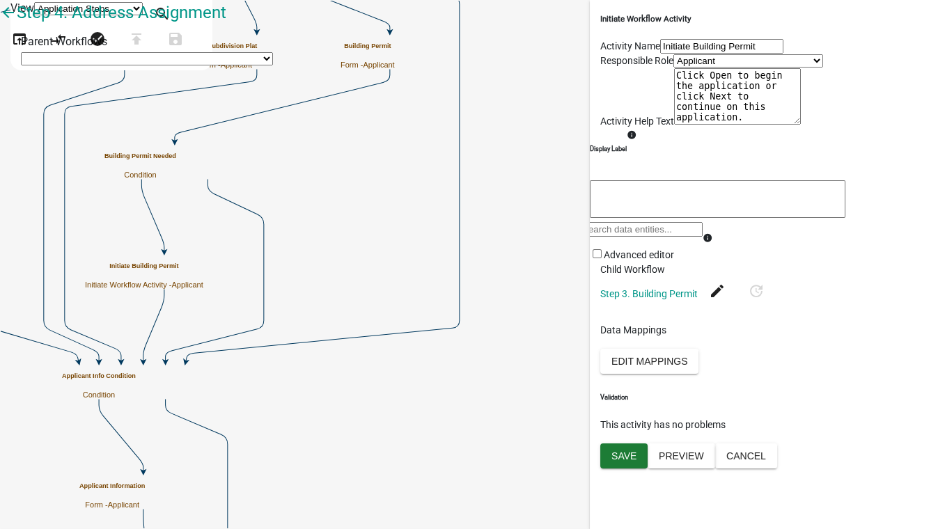
scroll to position [86, 0]
click at [617, 469] on button "Save" at bounding box center [623, 455] width 47 height 25
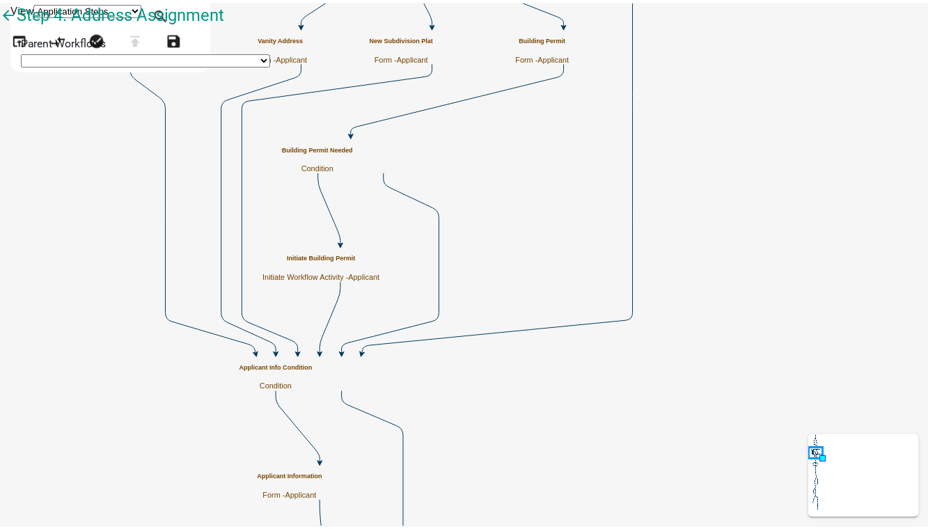
scroll to position [0, 0]
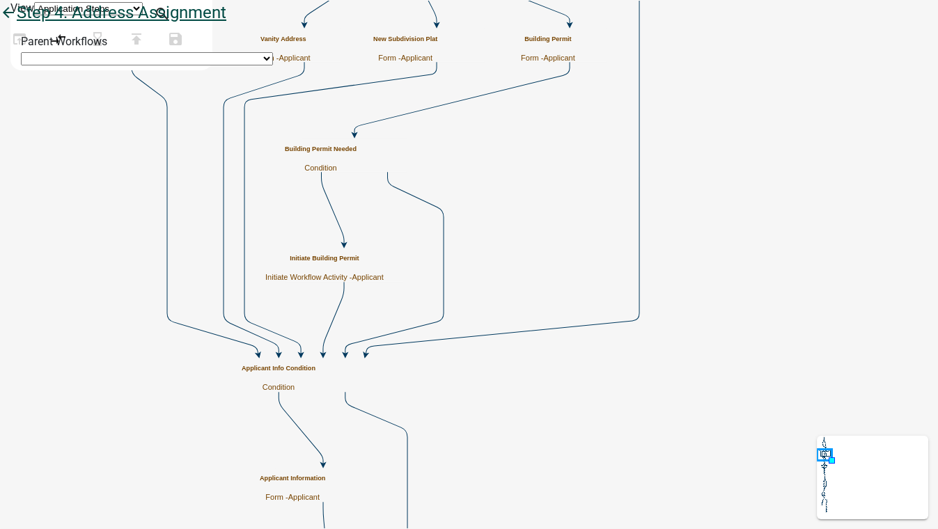
click at [17, 24] on icon "arrow_back" at bounding box center [8, 13] width 17 height 19
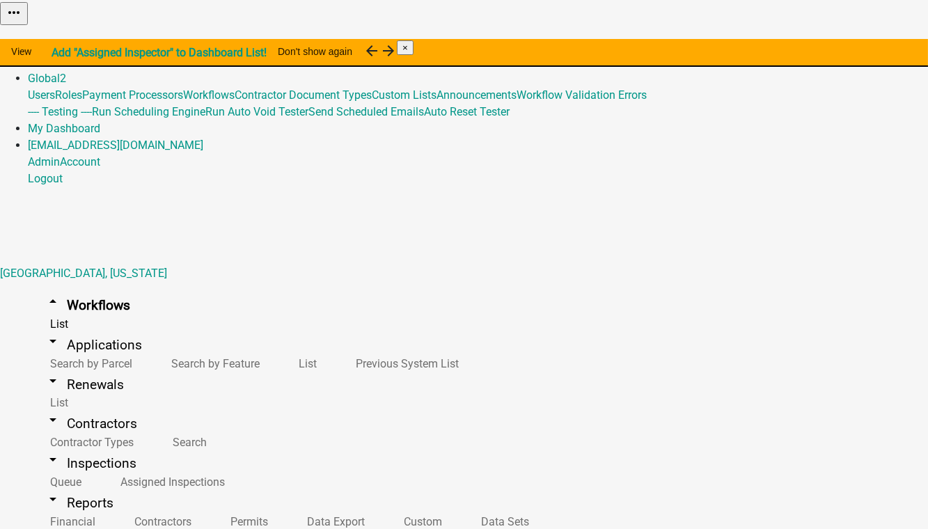
scroll to position [774, 0]
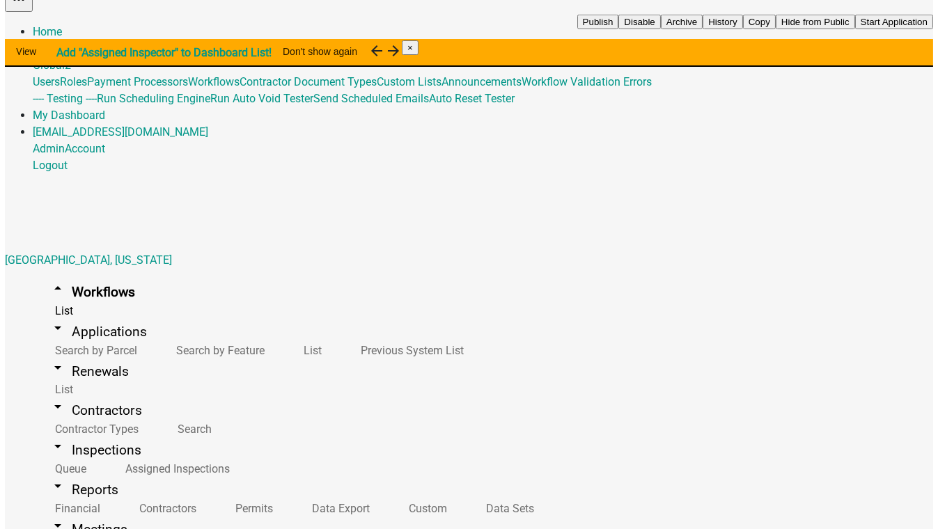
scroll to position [17, 0]
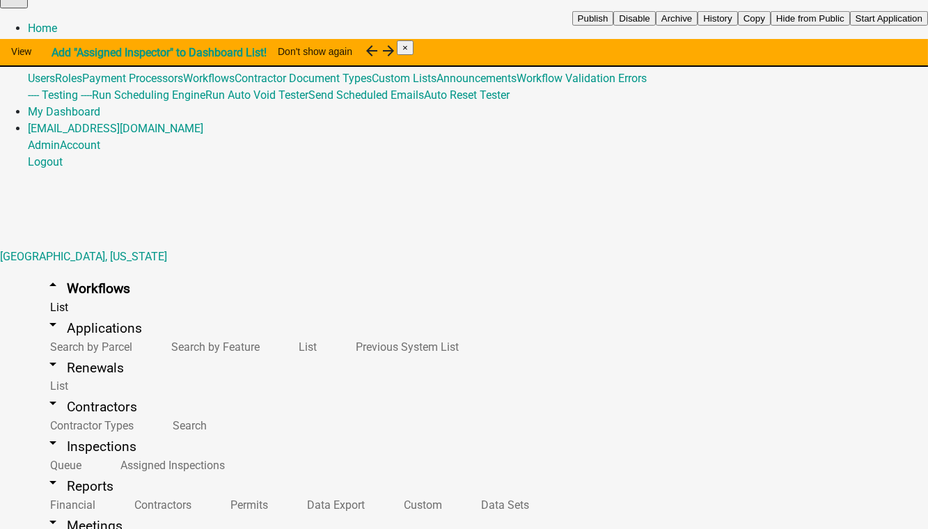
click at [614, 26] on button "Publish" at bounding box center [593, 18] width 42 height 15
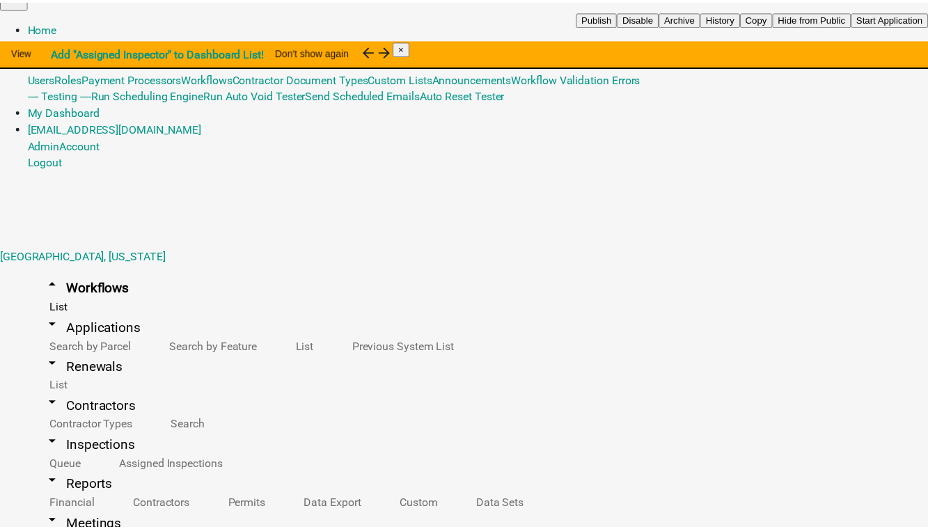
scroll to position [774, 0]
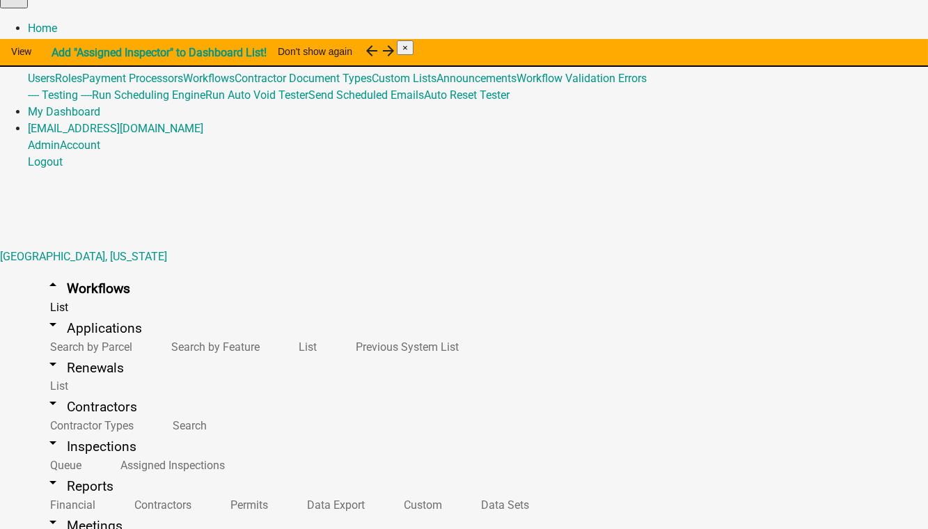
click at [614, 26] on button "Publish" at bounding box center [593, 18] width 42 height 15
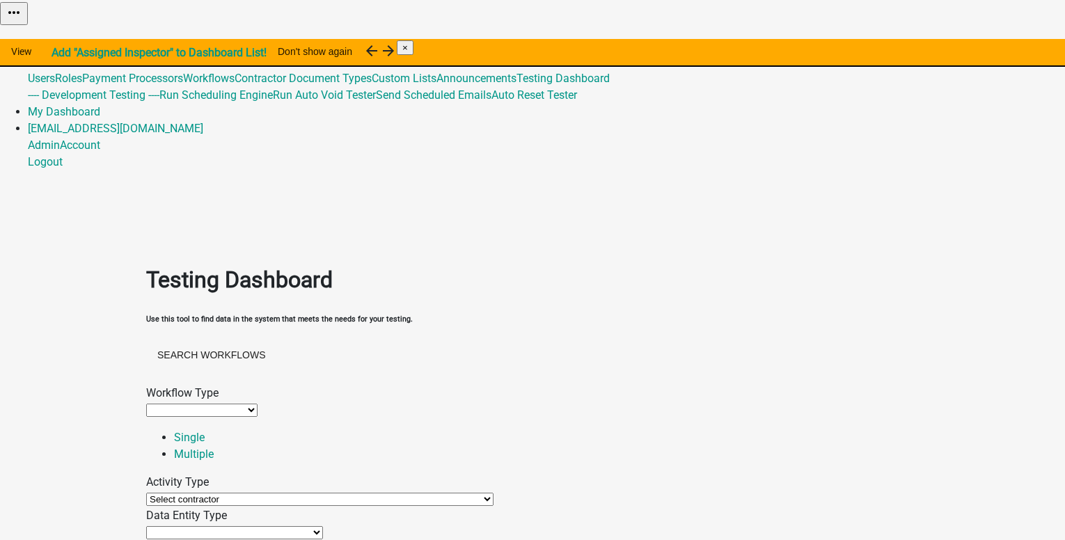
select select
select select "contractor-selection-activity"
select select
drag, startPoint x: 1028, startPoint y: 322, endPoint x: 919, endPoint y: 335, distance: 109.3
